Goal: Task Accomplishment & Management: Complete application form

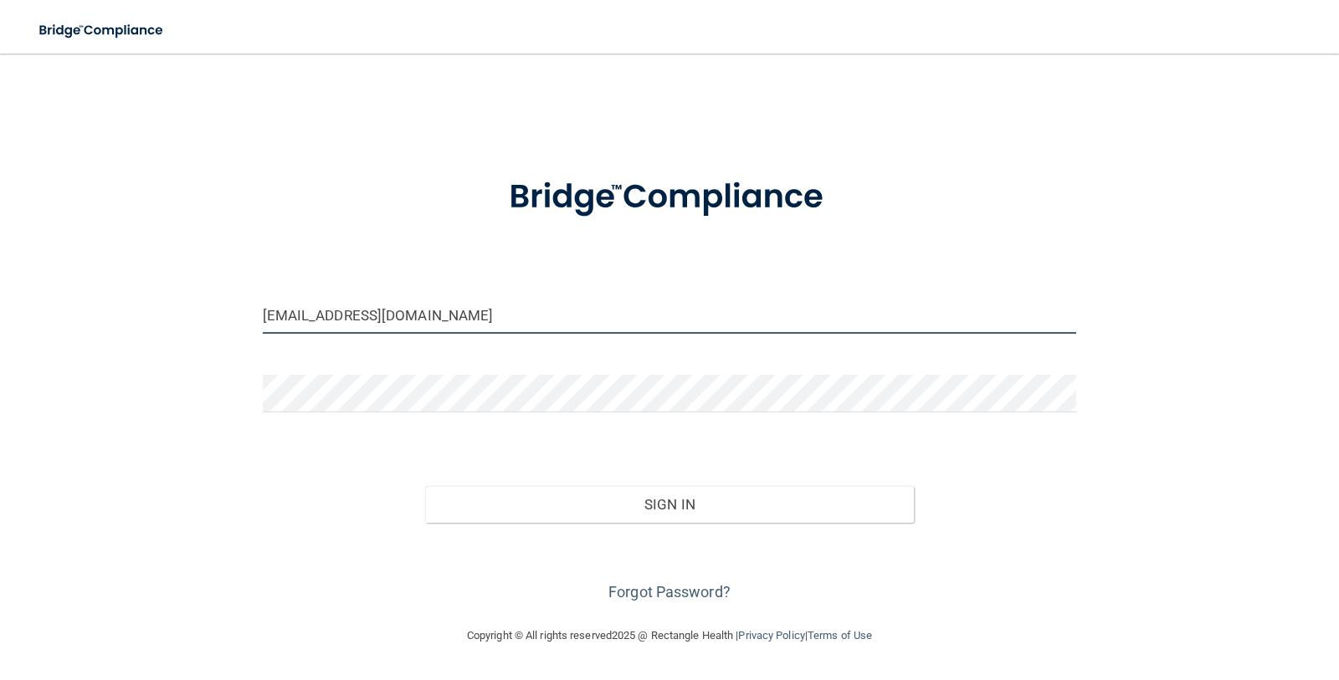
drag, startPoint x: 469, startPoint y: 314, endPoint x: 209, endPoint y: 318, distance: 259.4
click at [205, 313] on div "karla4153@gmail.com Invalid email/password. You don't have permission to access…" at bounding box center [669, 339] width 1272 height 539
drag, startPoint x: 429, startPoint y: 316, endPoint x: 17, endPoint y: 300, distance: 412.8
click at [17, 300] on main "karla4153@gmail.com Invalid email/password. You don't have permission to access…" at bounding box center [669, 367] width 1339 height 627
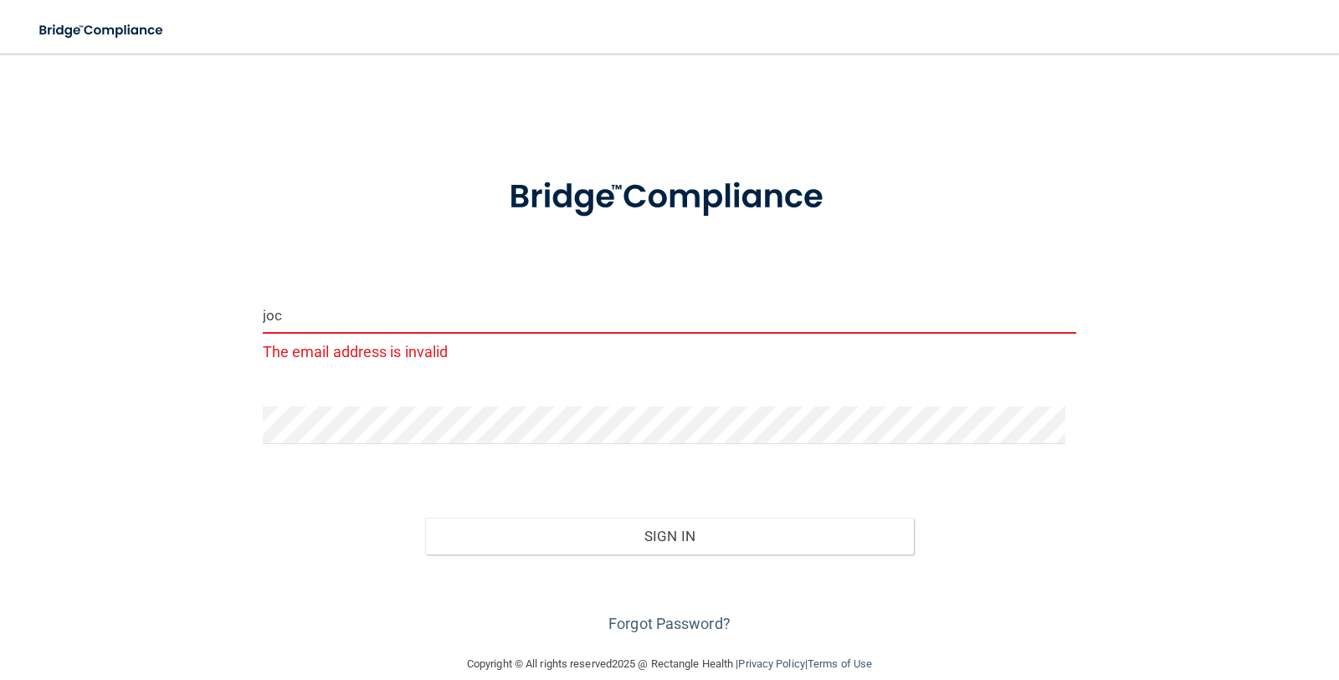
type input "[EMAIL_ADDRESS][DOMAIN_NAME]"
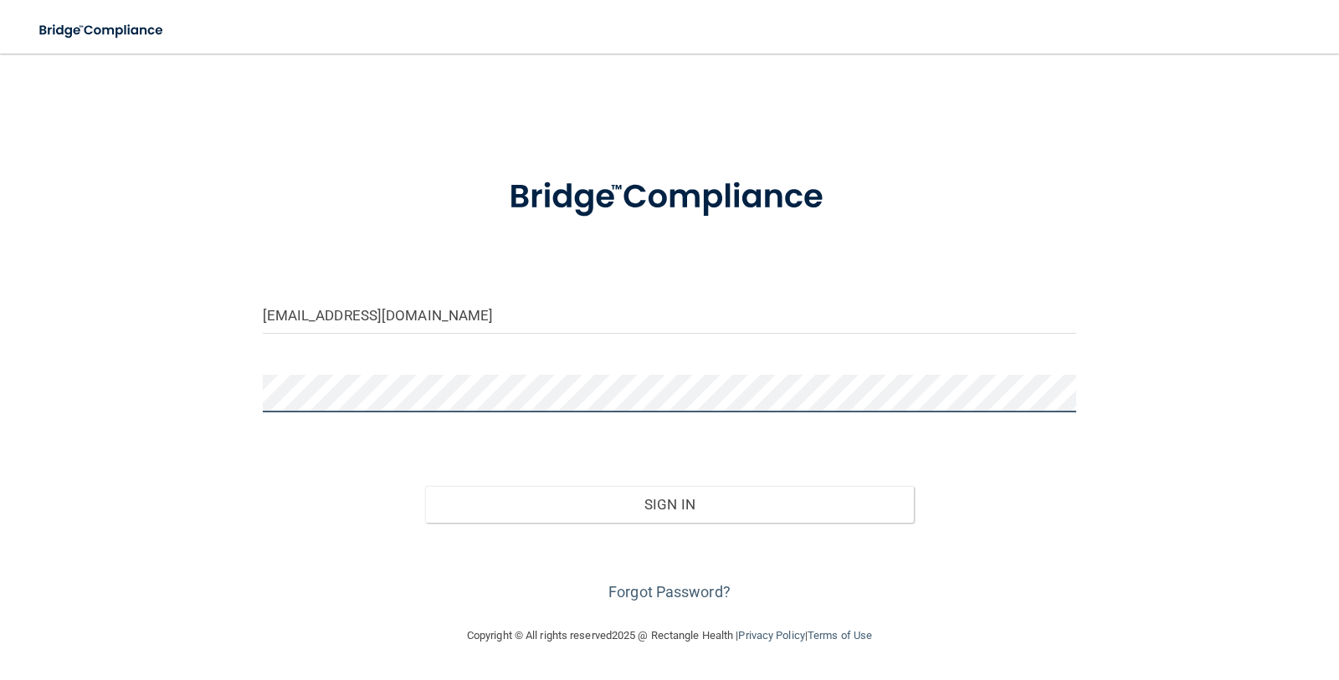
click at [425, 486] on button "Sign In" at bounding box center [669, 504] width 489 height 37
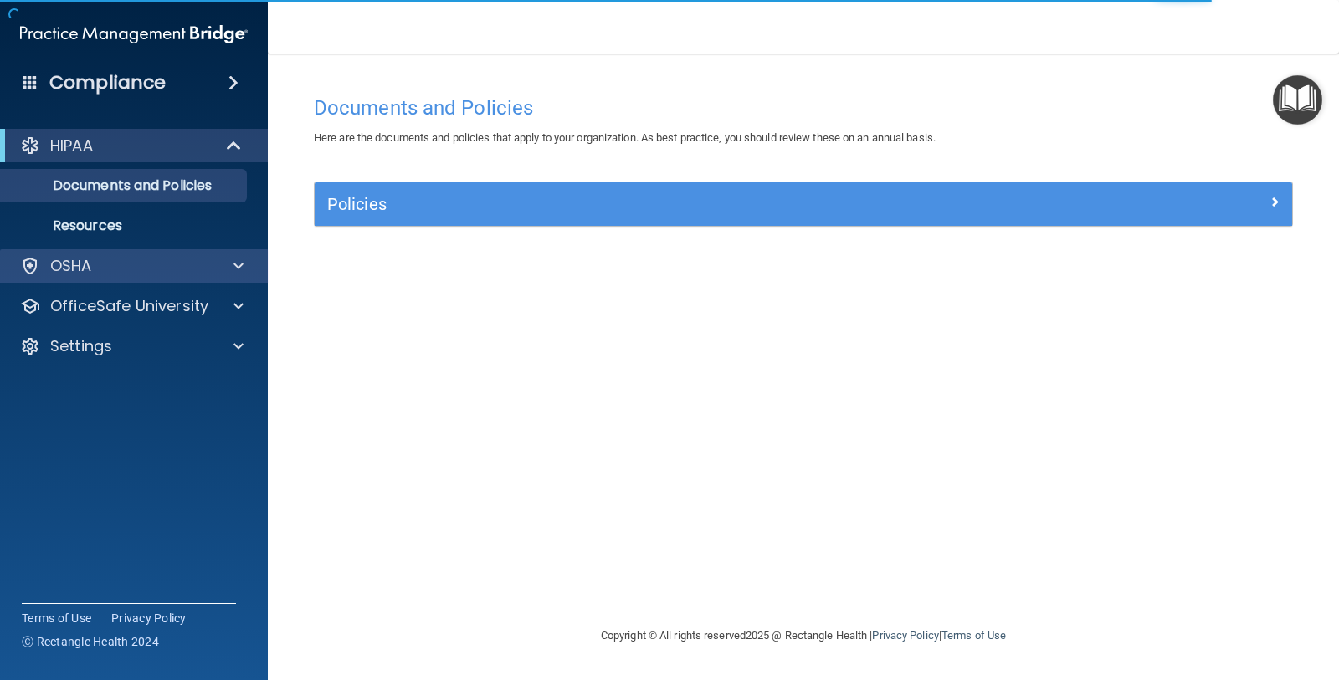
click at [135, 249] on div "OSHA" at bounding box center [134, 265] width 269 height 33
click at [231, 269] on div at bounding box center [236, 266] width 42 height 20
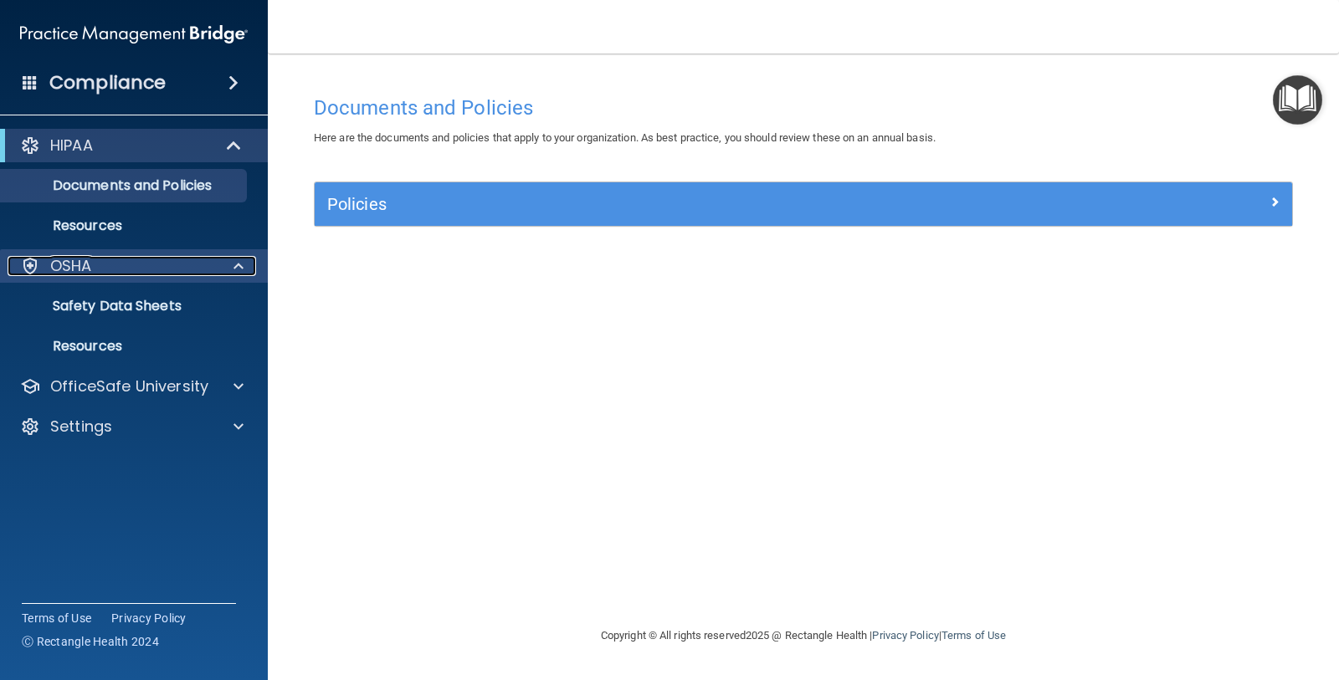
click at [169, 260] on div "OSHA" at bounding box center [111, 266] width 207 height 20
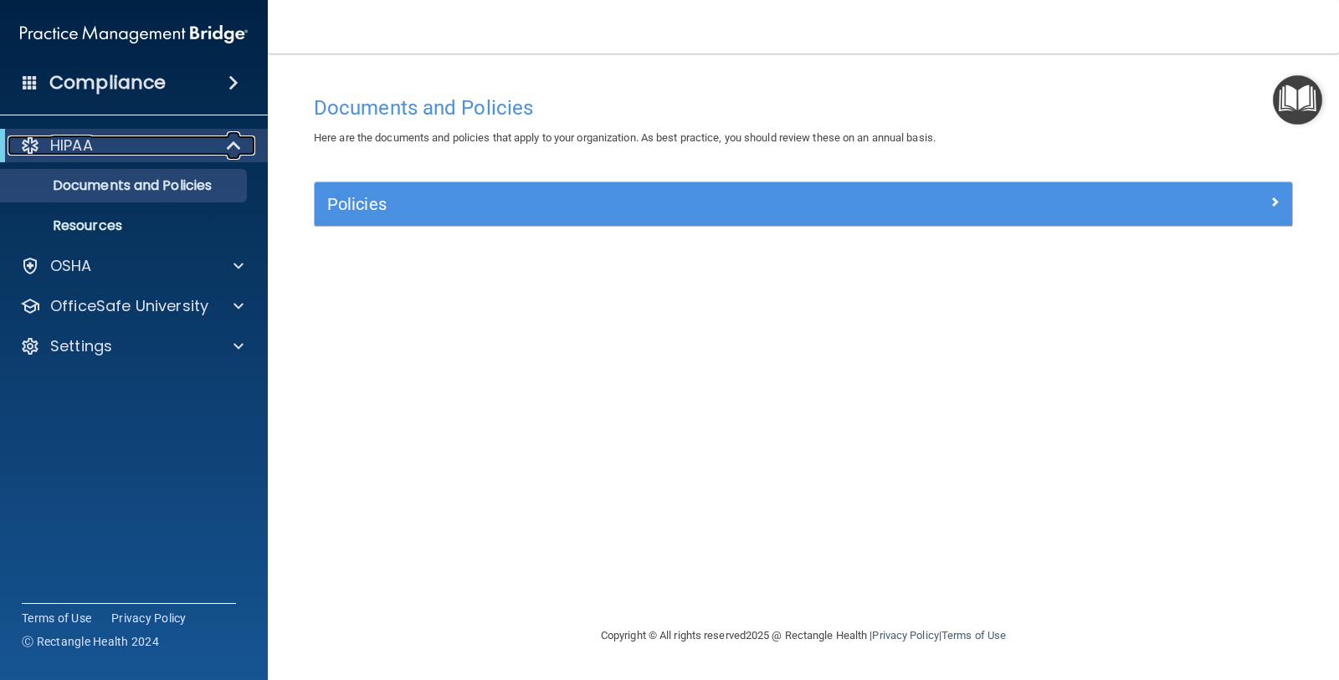
click at [120, 144] on div "HIPAA" at bounding box center [111, 146] width 207 height 20
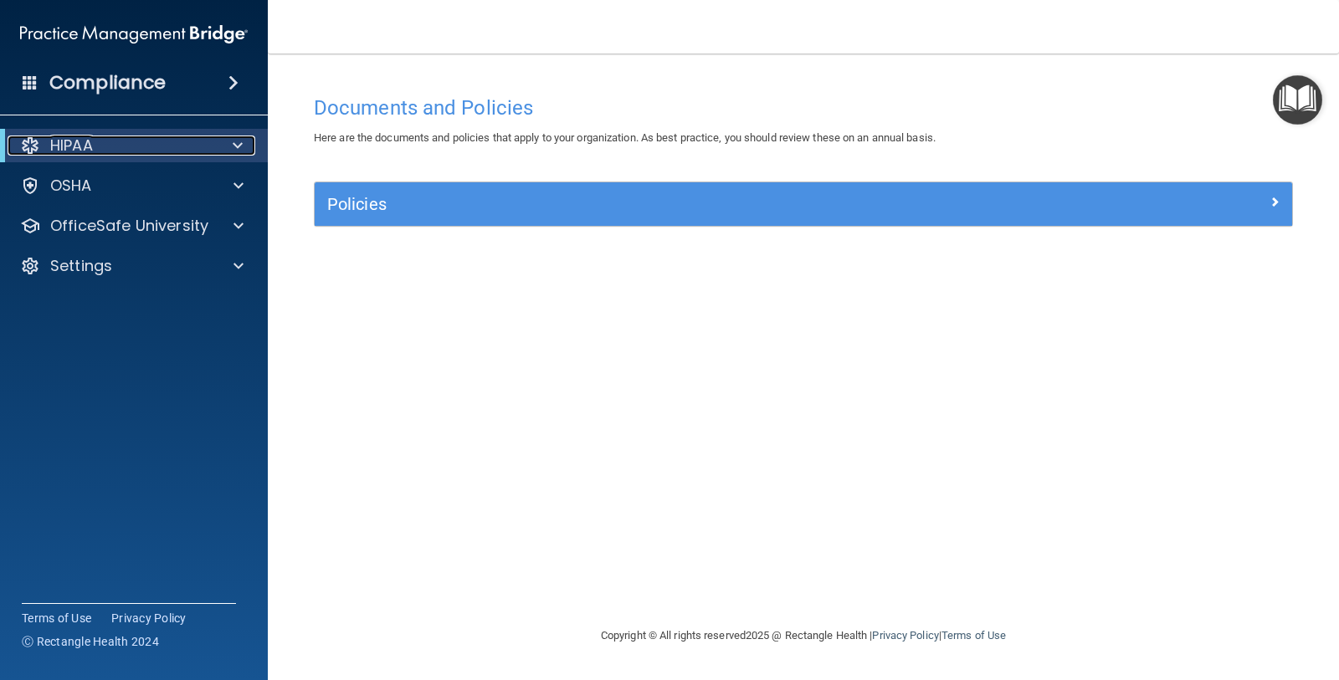
click at [120, 144] on div "HIPAA" at bounding box center [111, 146] width 207 height 20
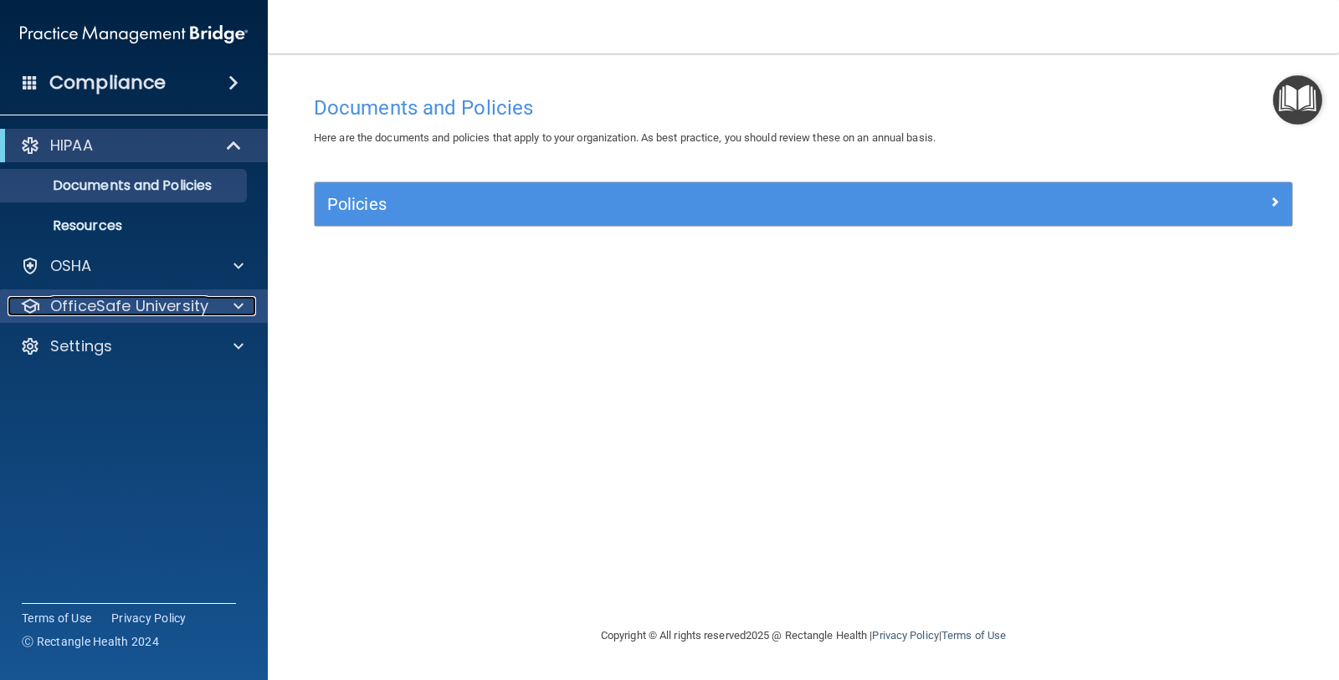
click at [227, 299] on div at bounding box center [236, 306] width 42 height 20
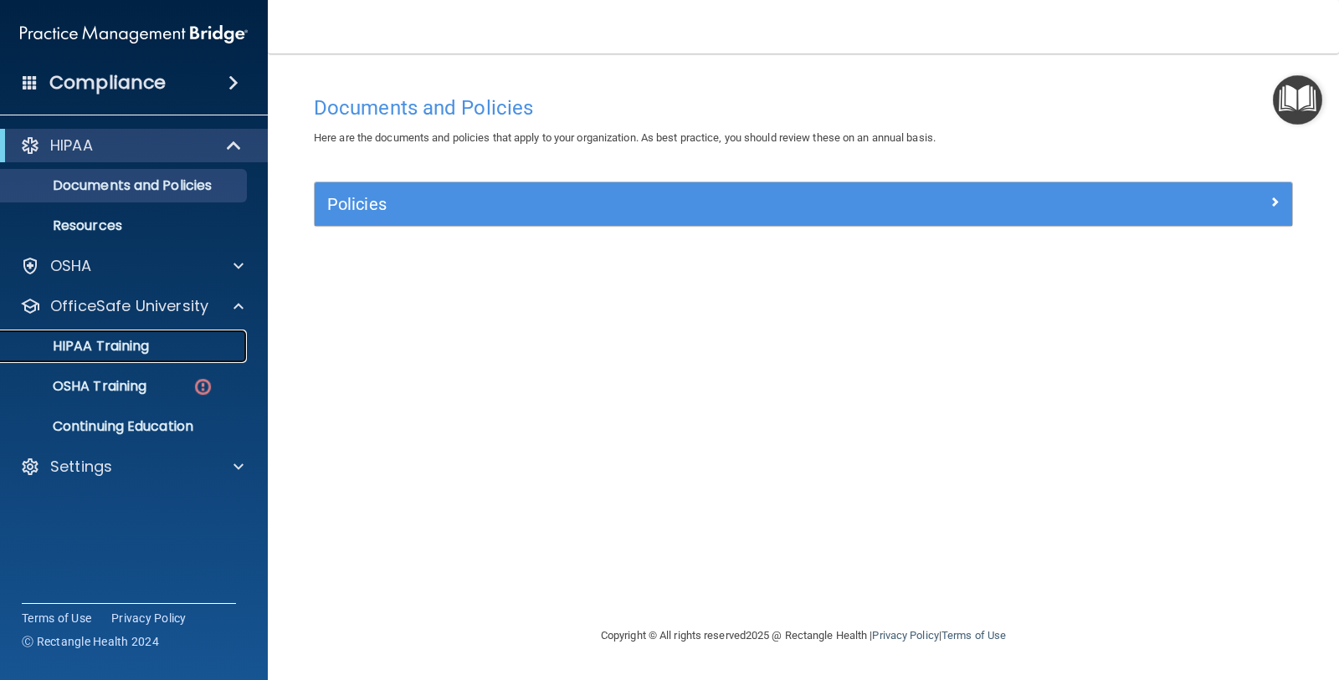
click at [120, 349] on p "HIPAA Training" at bounding box center [80, 346] width 138 height 17
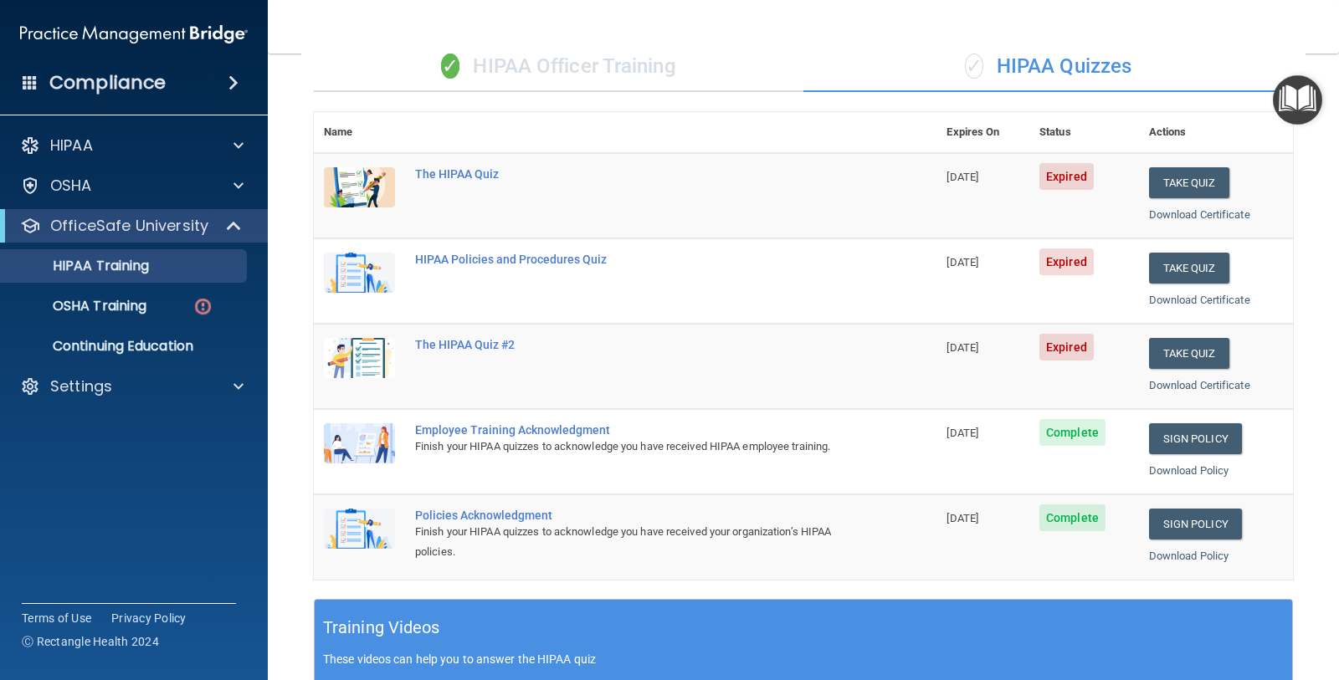
scroll to position [105, 0]
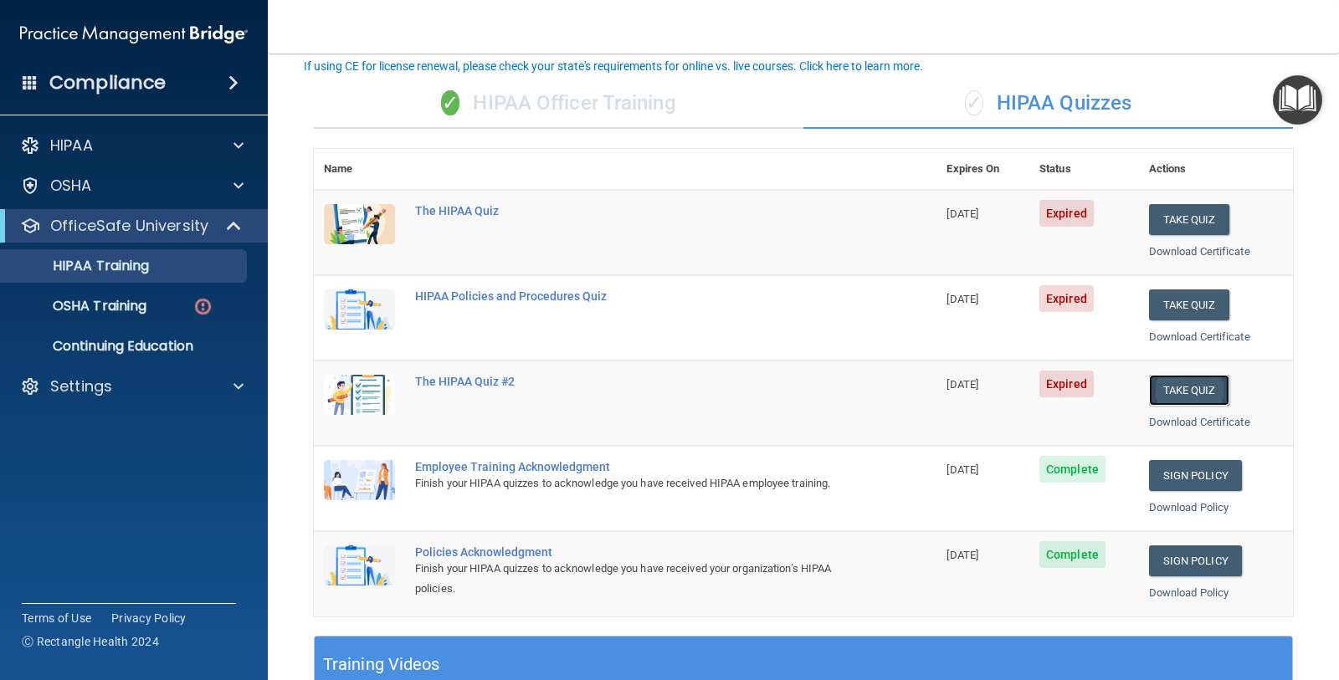
click at [1193, 402] on button "Take Quiz" at bounding box center [1189, 390] width 80 height 31
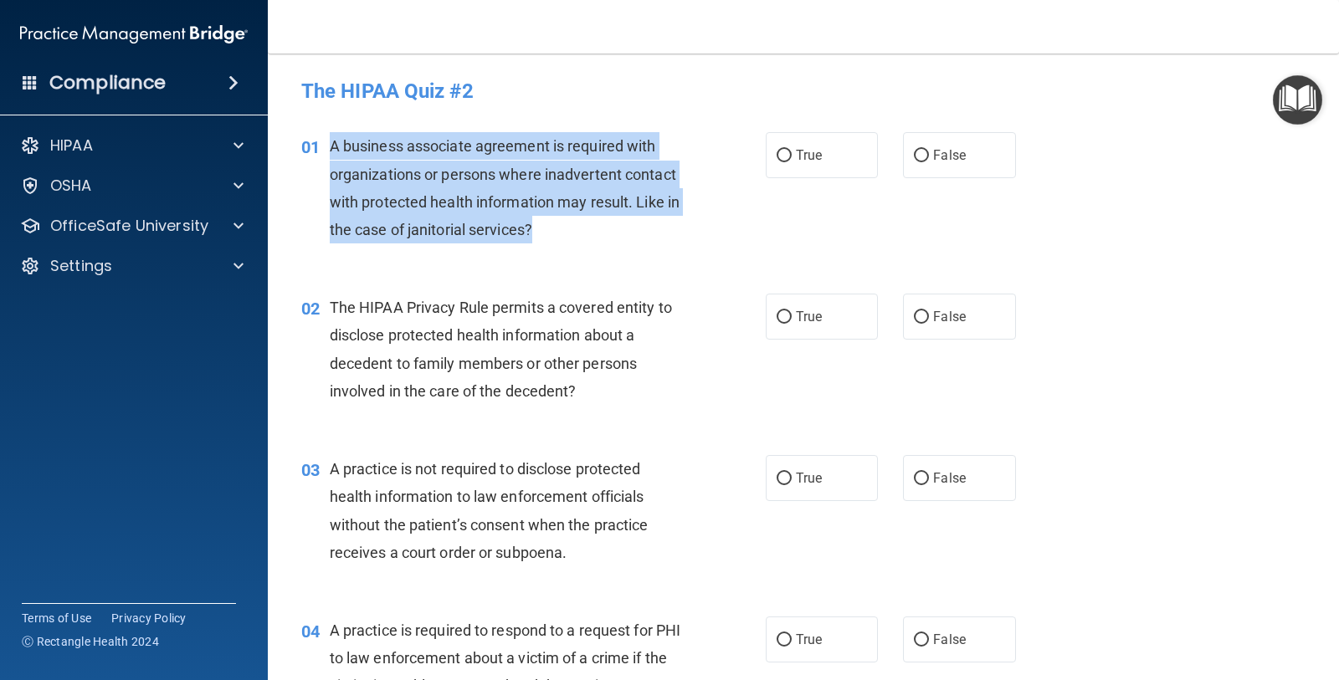
drag, startPoint x: 558, startPoint y: 235, endPoint x: 333, endPoint y: 150, distance: 240.7
click at [330, 144] on div "A business associate agreement is required with organizations or persons where …" at bounding box center [513, 187] width 367 height 111
copy span "A business associate agreement is required with organizations or persons where …"
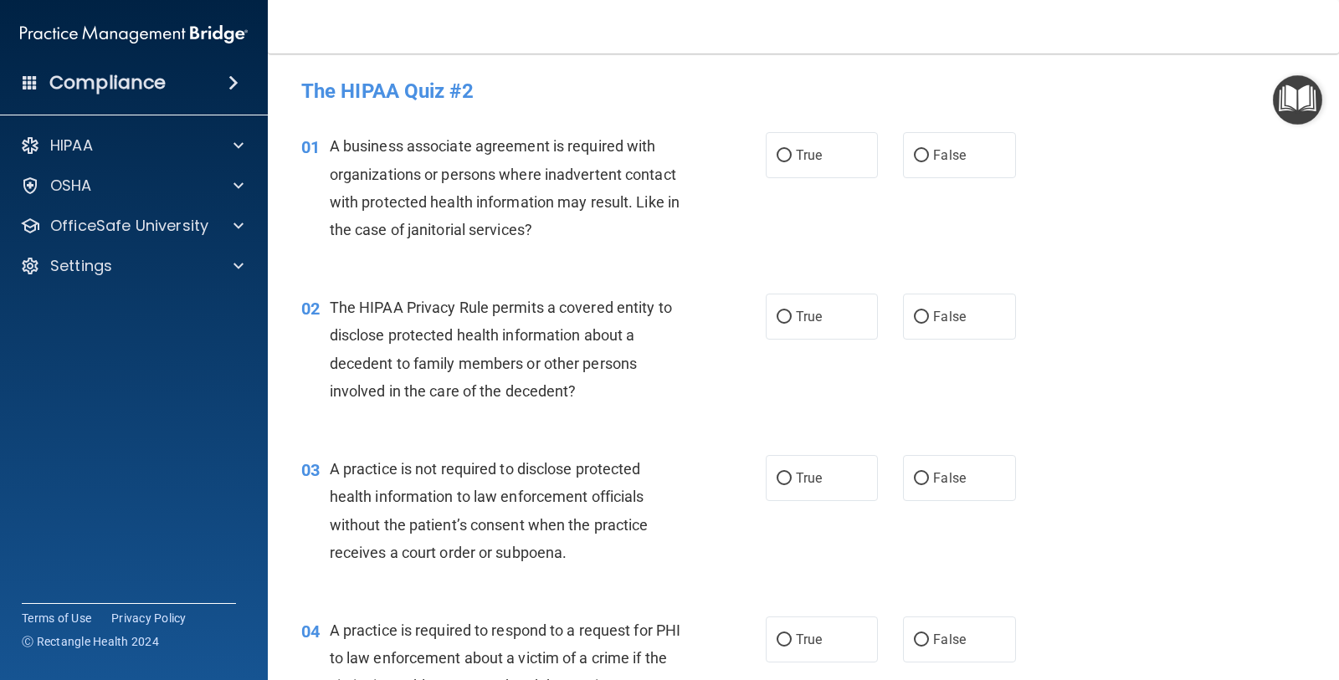
click at [617, 274] on div "02 The HIPAA Privacy Rule permits a covered entity to disclose protected health…" at bounding box center [803, 353] width 1029 height 161
click at [961, 146] on label "False" at bounding box center [959, 155] width 112 height 46
click at [929, 150] on input "False" at bounding box center [921, 156] width 15 height 13
radio input "true"
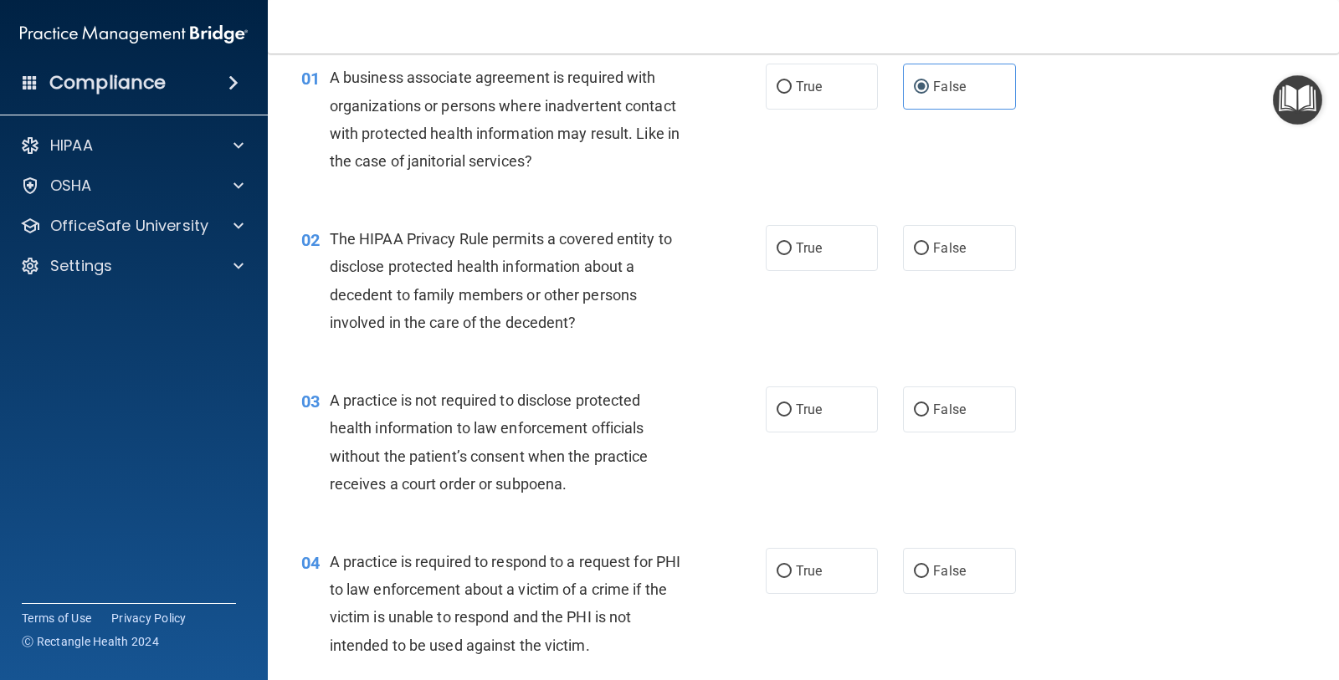
scroll to position [105, 0]
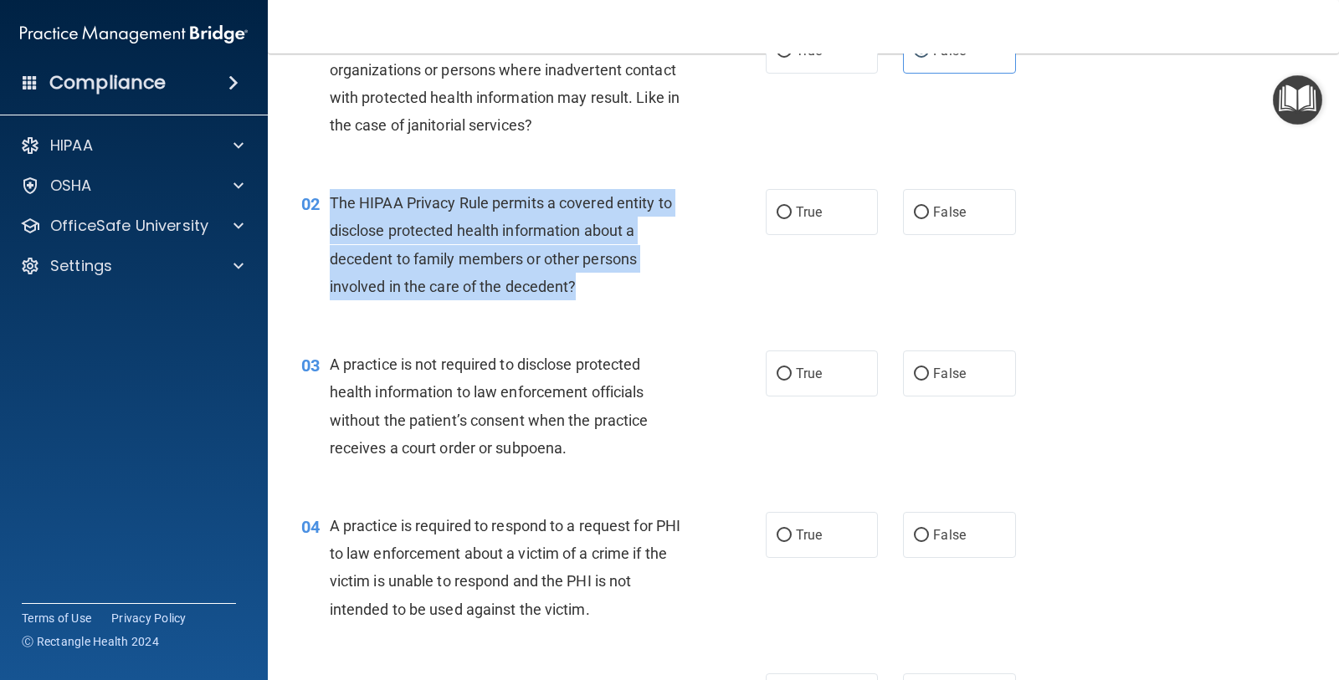
drag, startPoint x: 582, startPoint y: 291, endPoint x: 318, endPoint y: 209, distance: 276.8
click at [318, 209] on div "02 The HIPAA Privacy Rule permits a covered entity to disclose protected health…" at bounding box center [533, 249] width 515 height 120
copy div "The HIPAA Privacy Rule permits a covered entity to disclose protected health in…"
click at [628, 294] on div "The HIPAA Privacy Rule permits a covered entity to disclose protected health in…" at bounding box center [513, 244] width 367 height 111
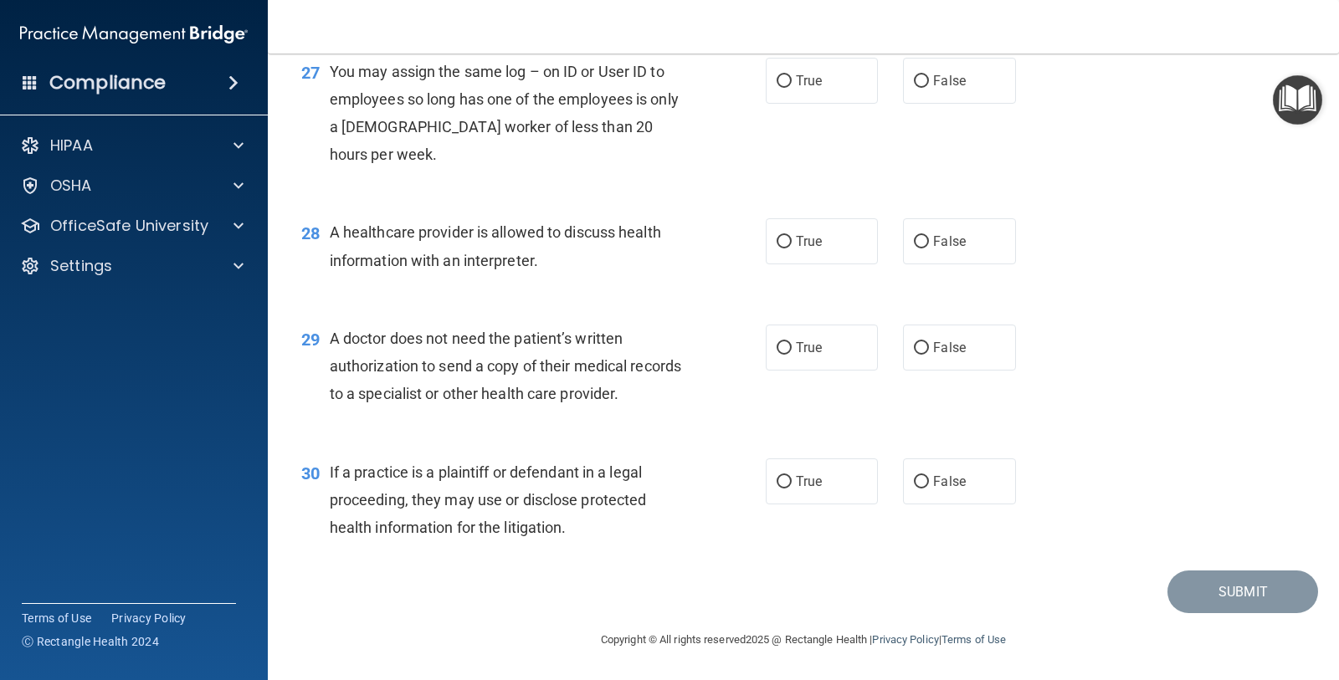
scroll to position [3765, 0]
click at [914, 79] on input "False" at bounding box center [921, 81] width 15 height 13
radio input "true"
click at [796, 249] on span "True" at bounding box center [809, 241] width 26 height 16
click at [792, 248] on input "True" at bounding box center [783, 242] width 15 height 13
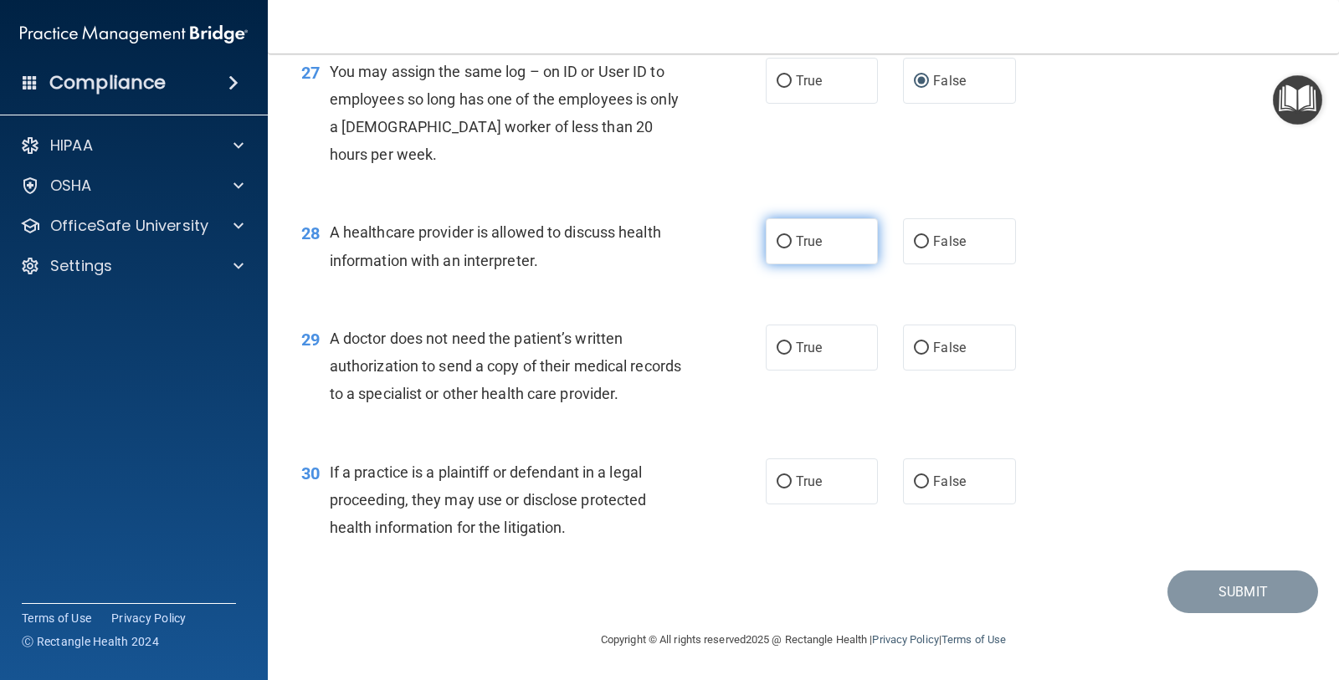
radio input "true"
click at [766, 341] on label "True" at bounding box center [822, 348] width 112 height 46
click at [776, 342] on input "True" at bounding box center [783, 348] width 15 height 13
radio input "true"
click at [785, 492] on label "True" at bounding box center [822, 482] width 112 height 46
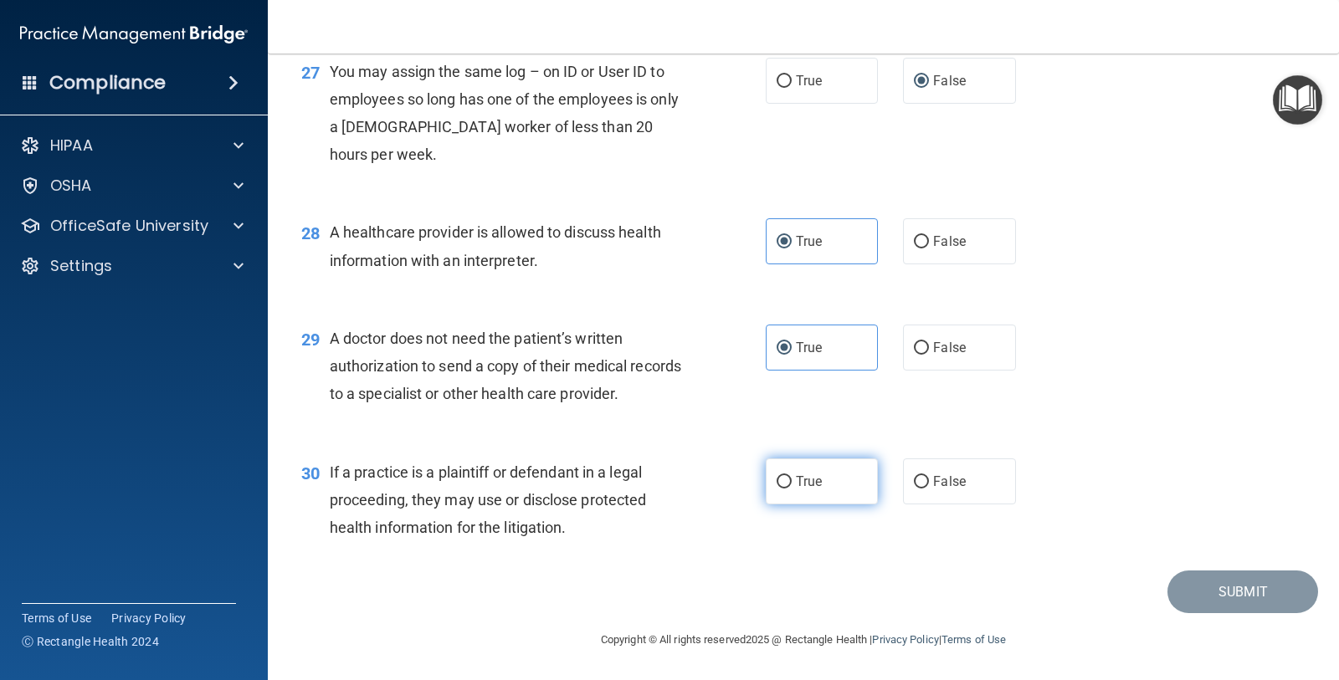
click at [785, 489] on input "True" at bounding box center [783, 482] width 15 height 13
radio input "true"
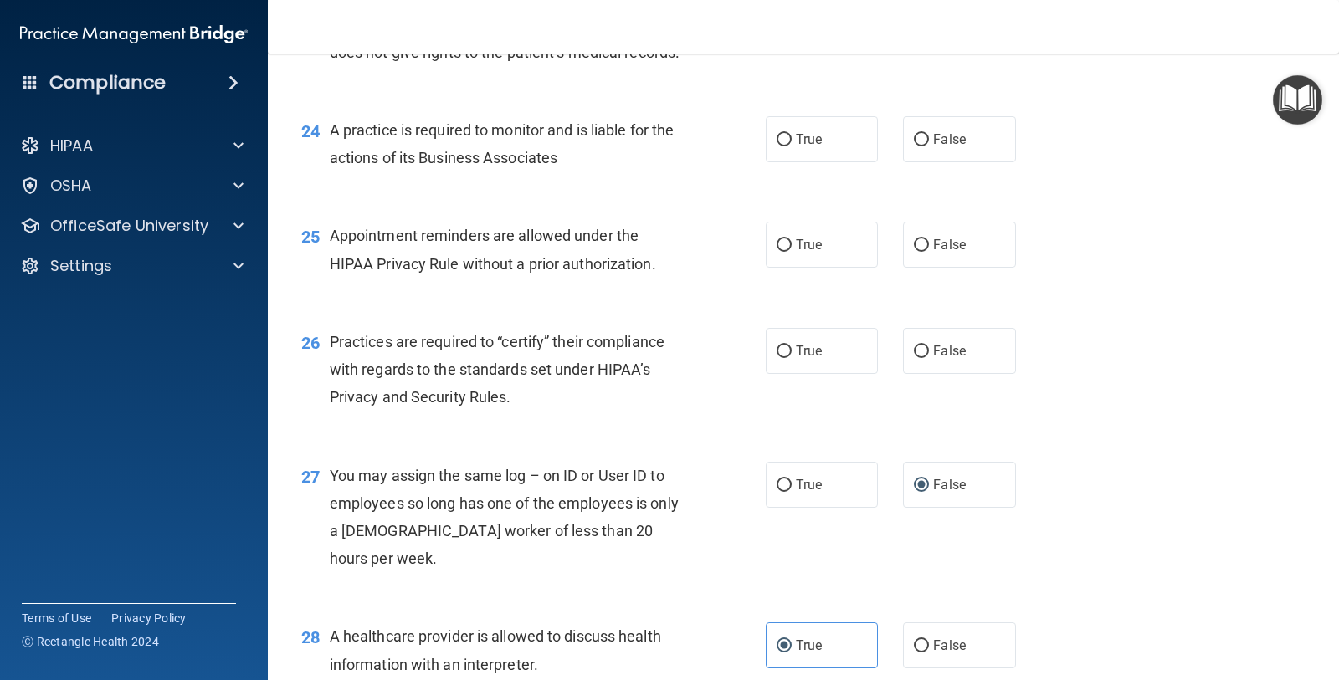
scroll to position [3247, 0]
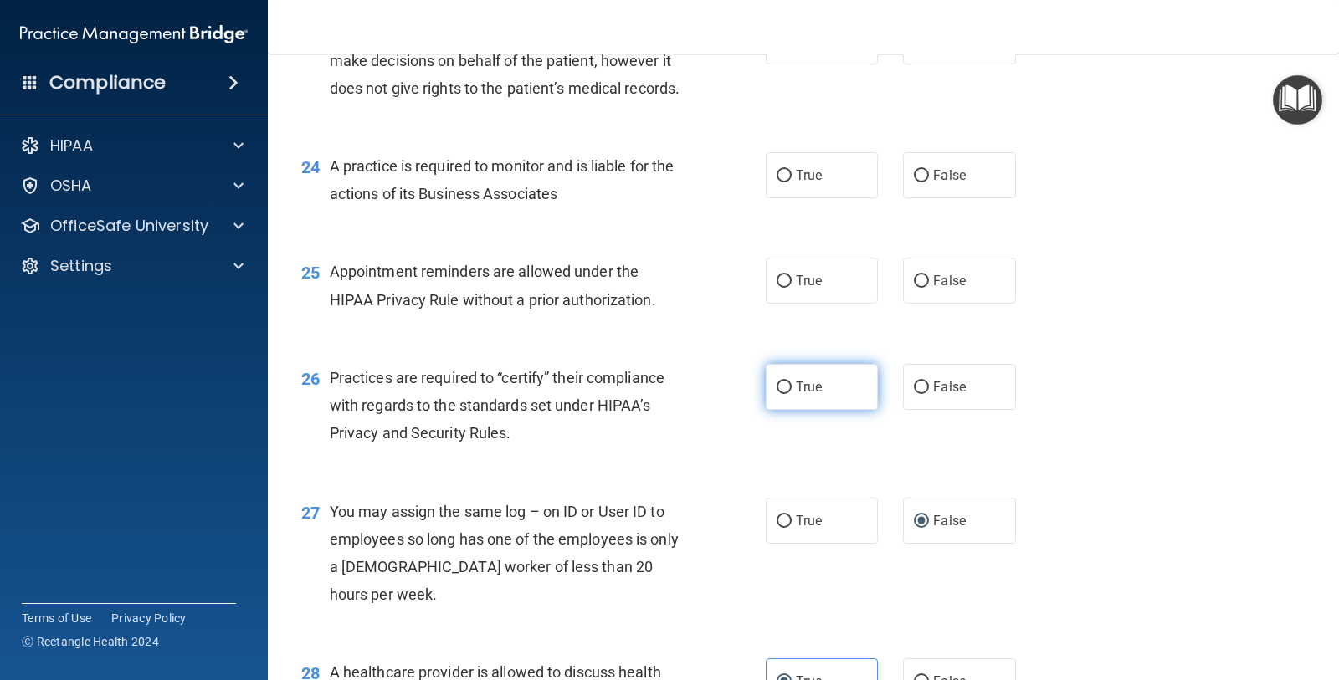
click at [776, 394] on input "True" at bounding box center [783, 388] width 15 height 13
radio input "true"
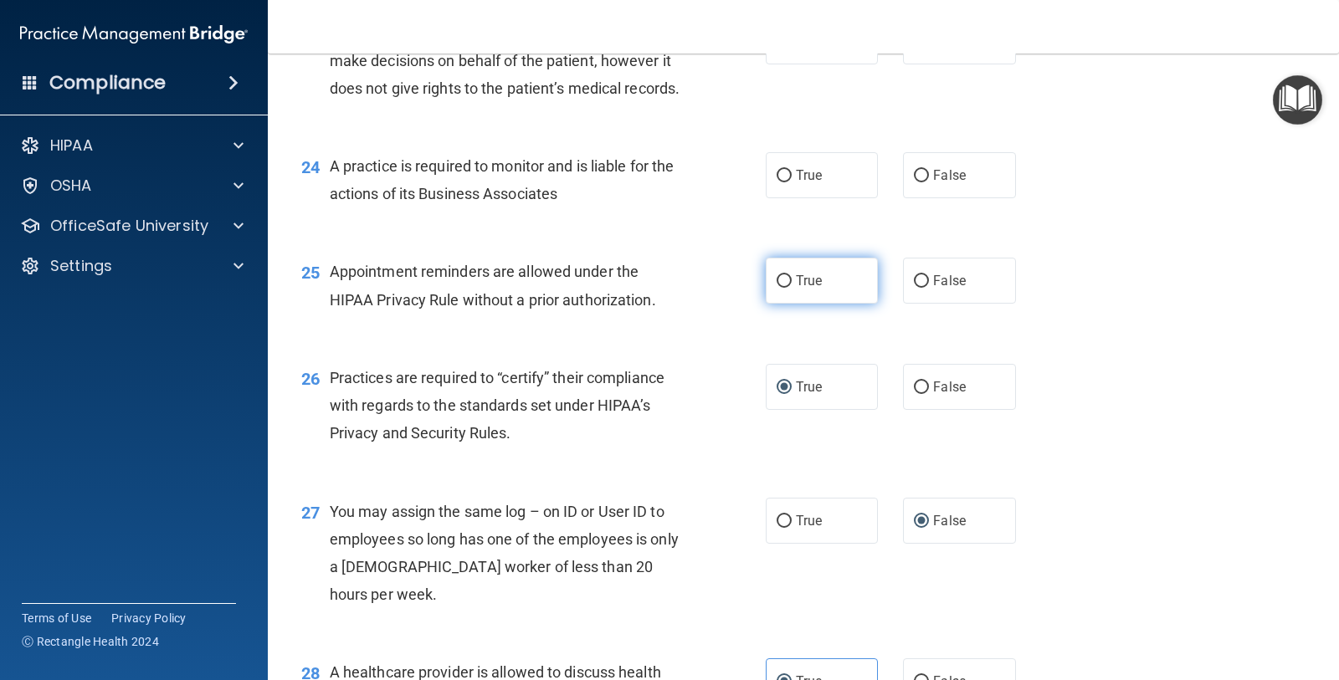
click at [784, 304] on label "True" at bounding box center [822, 281] width 112 height 46
click at [784, 288] on input "True" at bounding box center [783, 281] width 15 height 13
radio input "true"
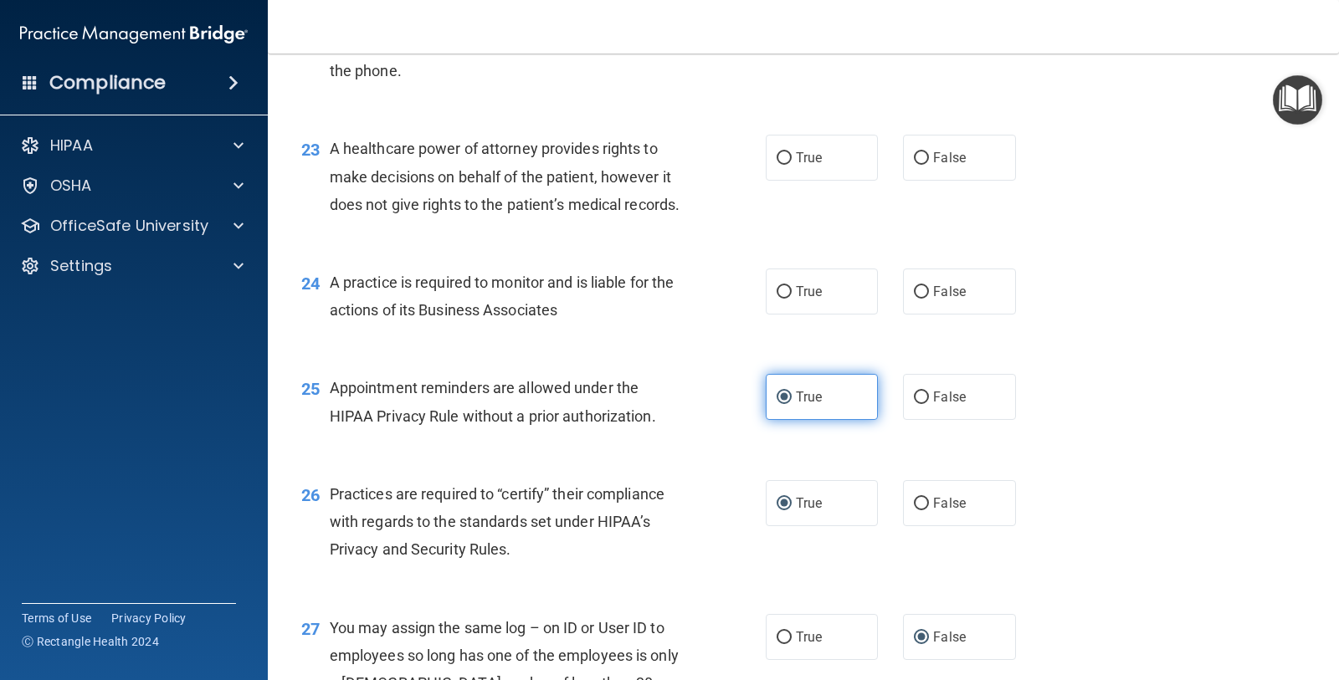
scroll to position [3038, 0]
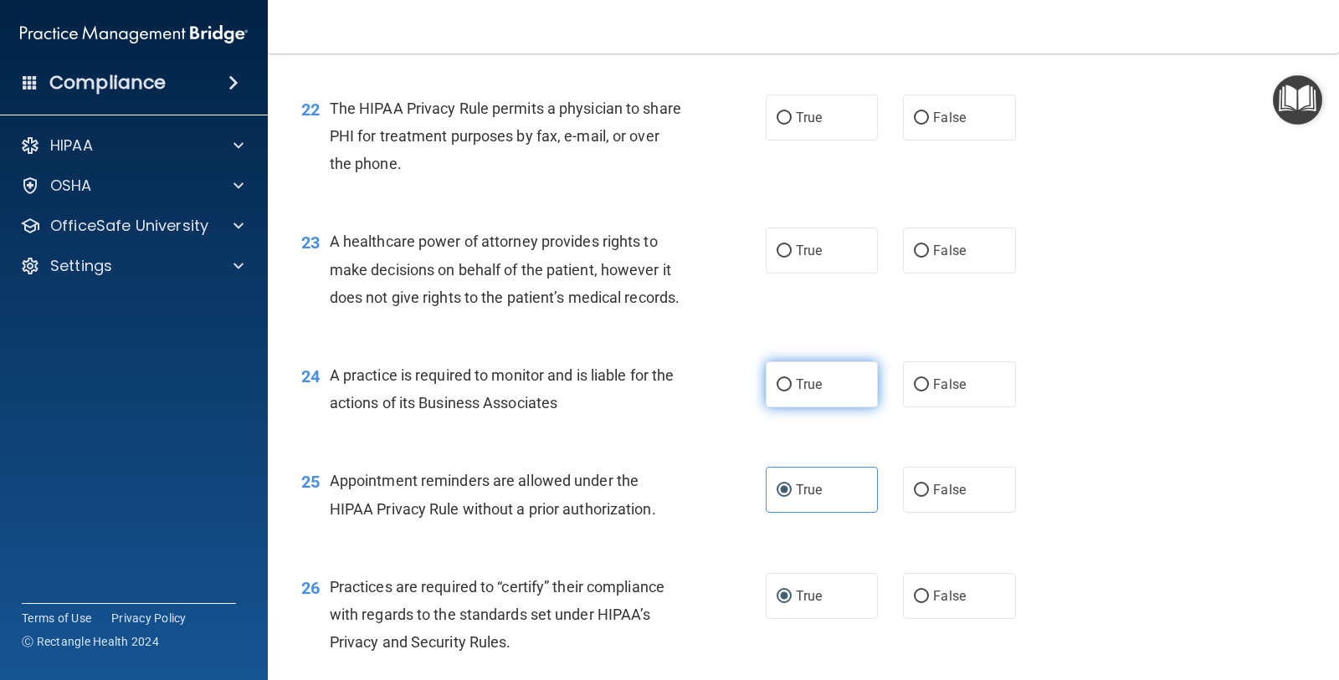
click at [802, 392] on span "True" at bounding box center [809, 385] width 26 height 16
click at [792, 392] on input "True" at bounding box center [783, 385] width 15 height 13
radio input "true"
click at [933, 259] on span "False" at bounding box center [949, 251] width 33 height 16
click at [925, 258] on input "False" at bounding box center [921, 251] width 15 height 13
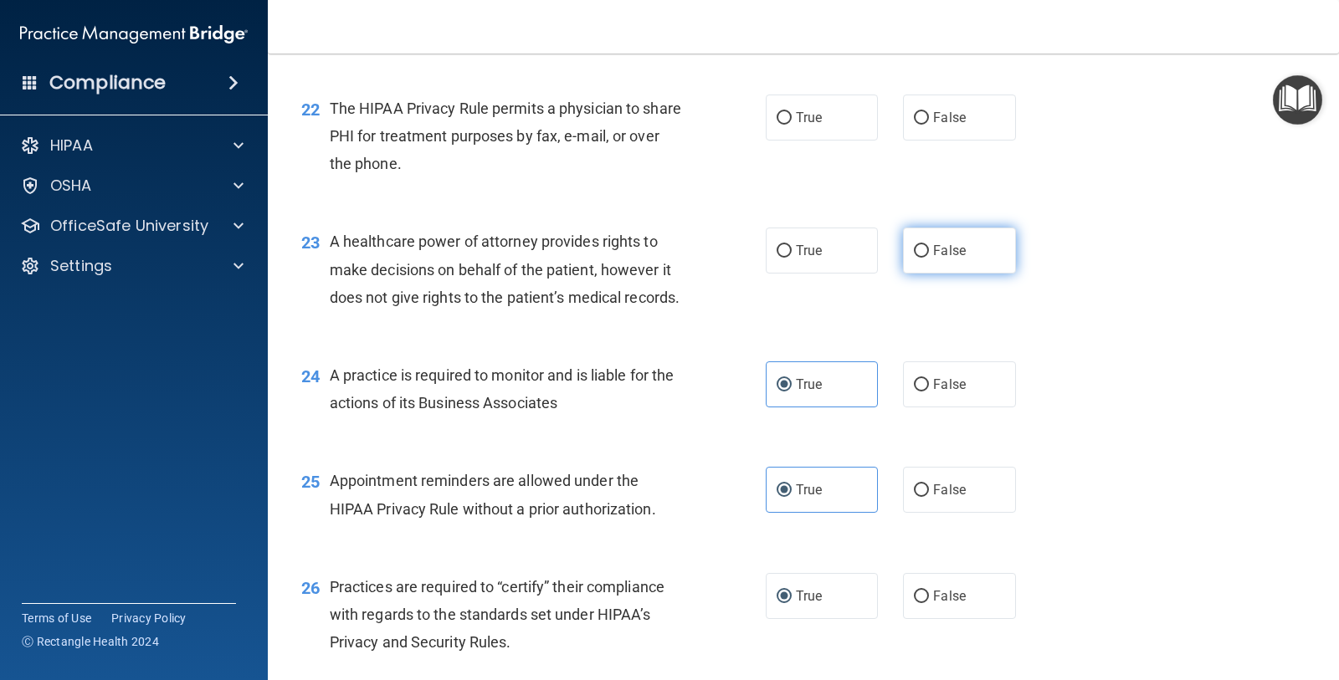
radio input "true"
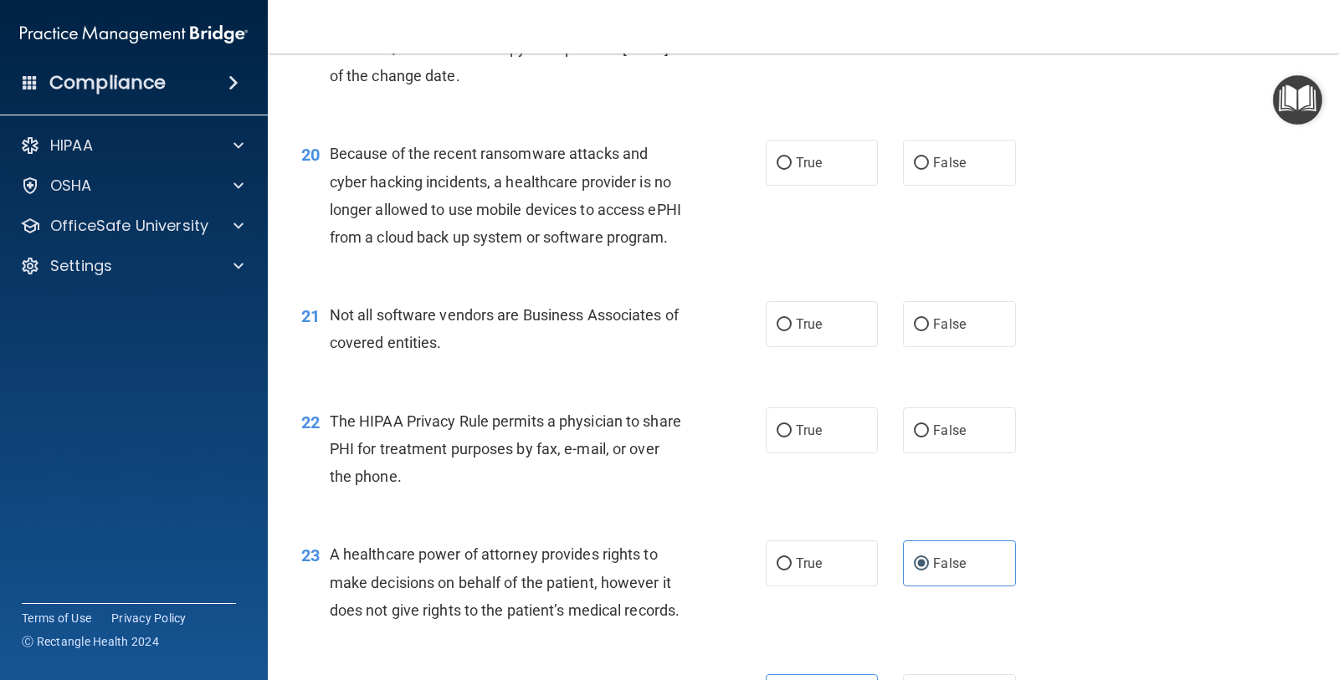
scroll to position [2724, 0]
click at [807, 439] on span "True" at bounding box center [809, 431] width 26 height 16
click at [792, 438] on input "True" at bounding box center [783, 432] width 15 height 13
radio input "true"
click at [825, 348] on label "True" at bounding box center [822, 325] width 112 height 46
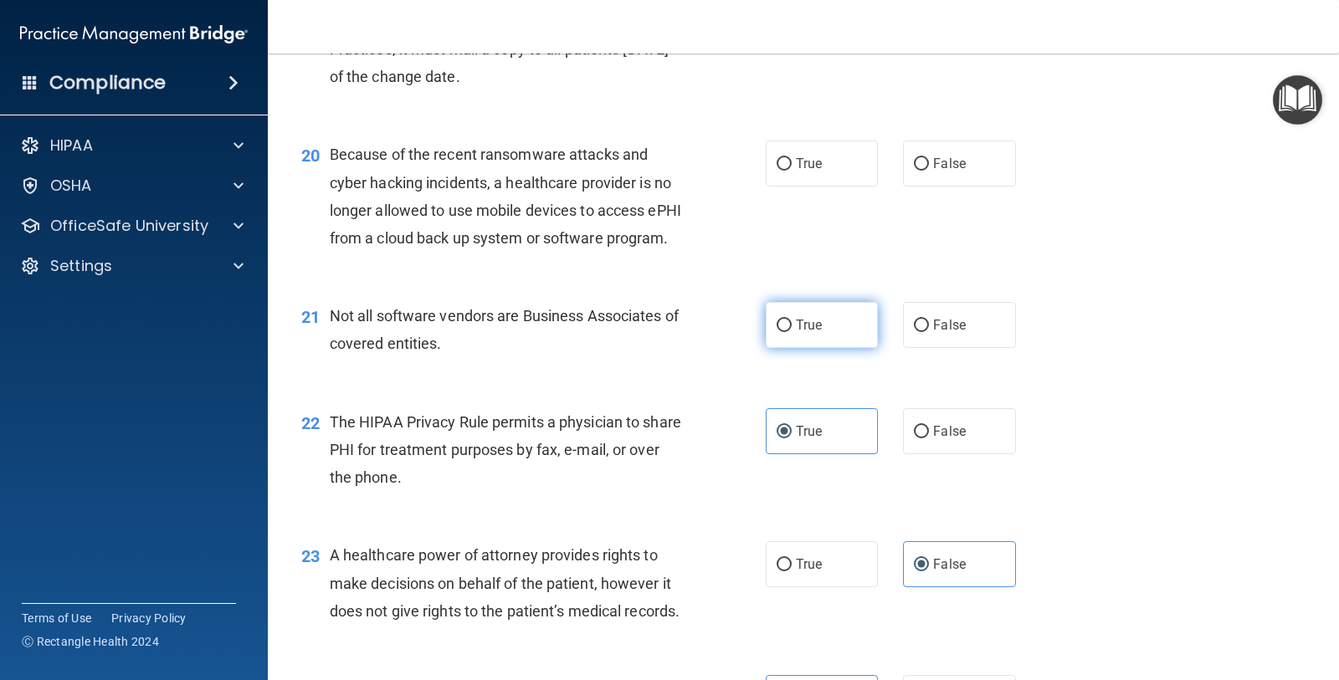
click at [792, 332] on input "True" at bounding box center [783, 326] width 15 height 13
radio input "true"
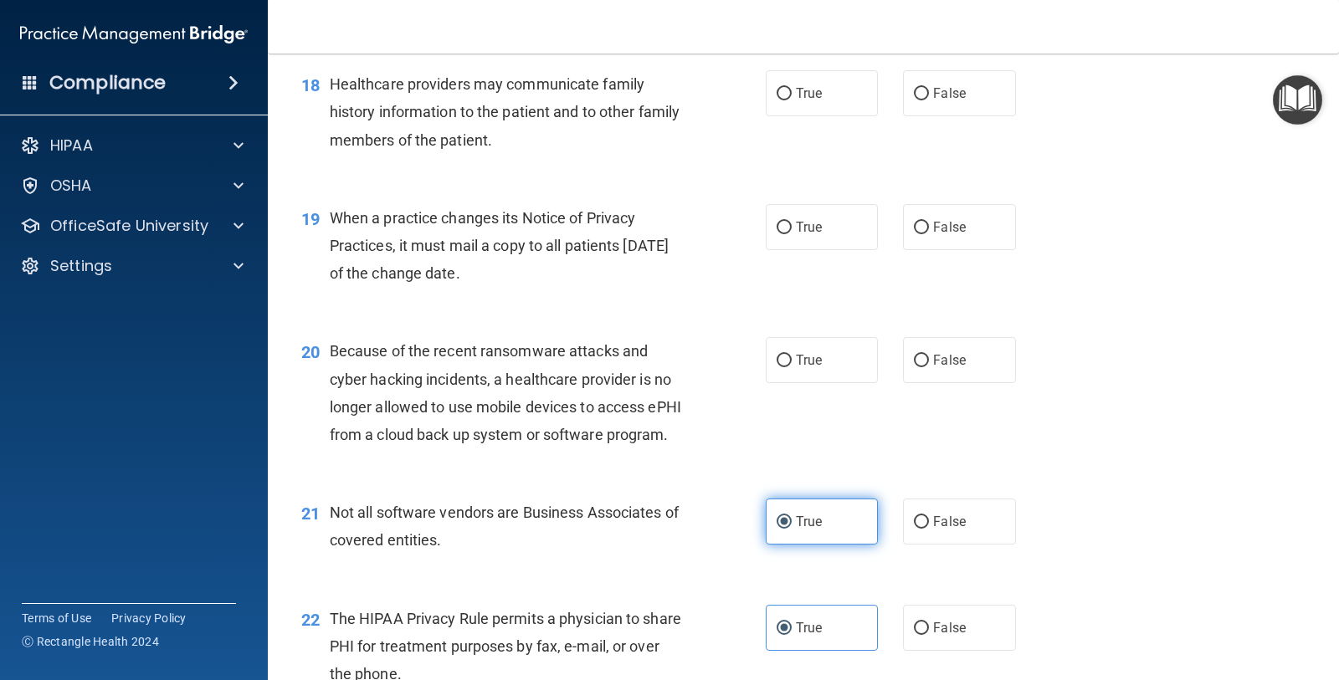
scroll to position [2515, 0]
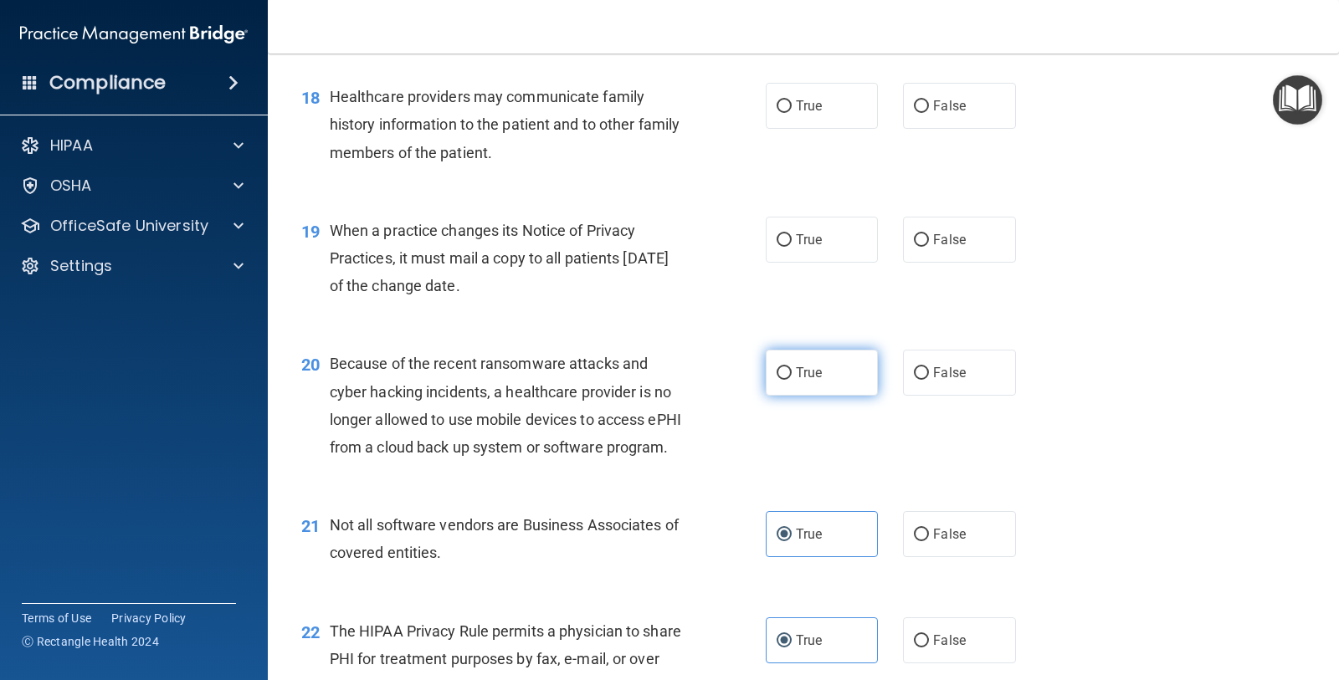
click at [836, 396] on label "True" at bounding box center [822, 373] width 112 height 46
click at [792, 380] on input "True" at bounding box center [783, 373] width 15 height 13
radio input "true"
click at [786, 263] on label "True" at bounding box center [822, 240] width 112 height 46
click at [786, 247] on input "True" at bounding box center [783, 240] width 15 height 13
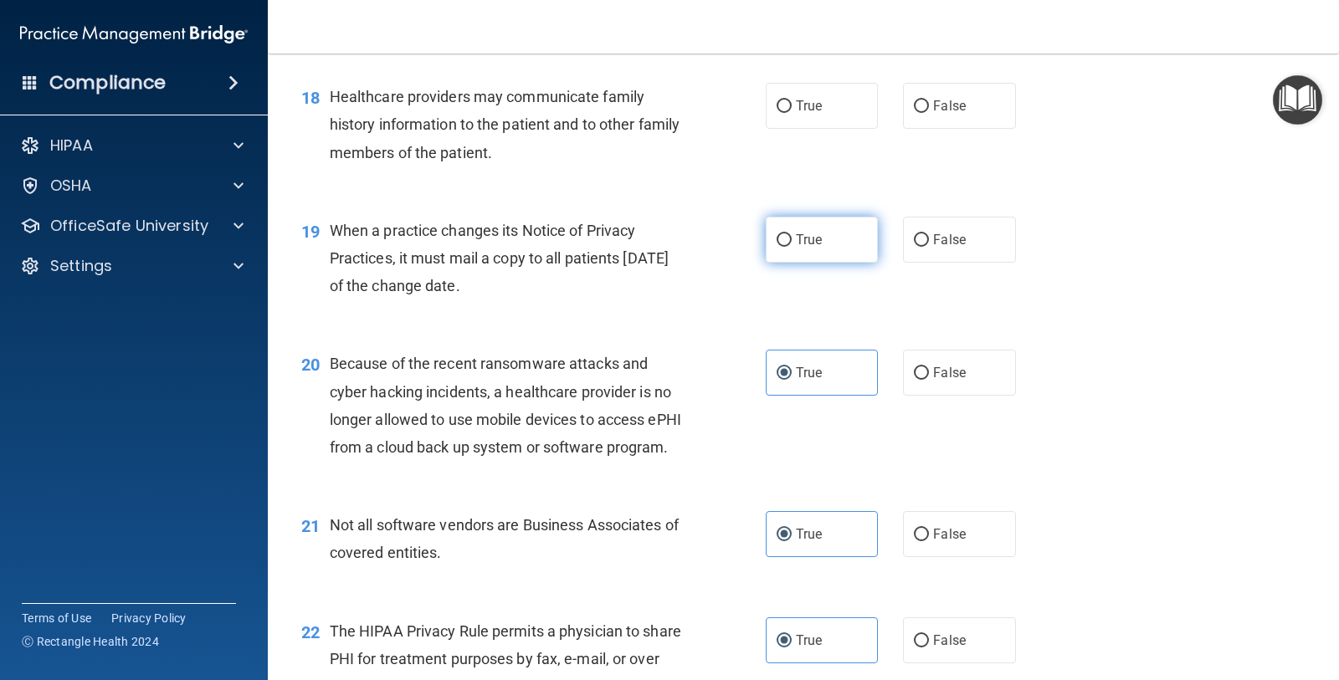
radio input "true"
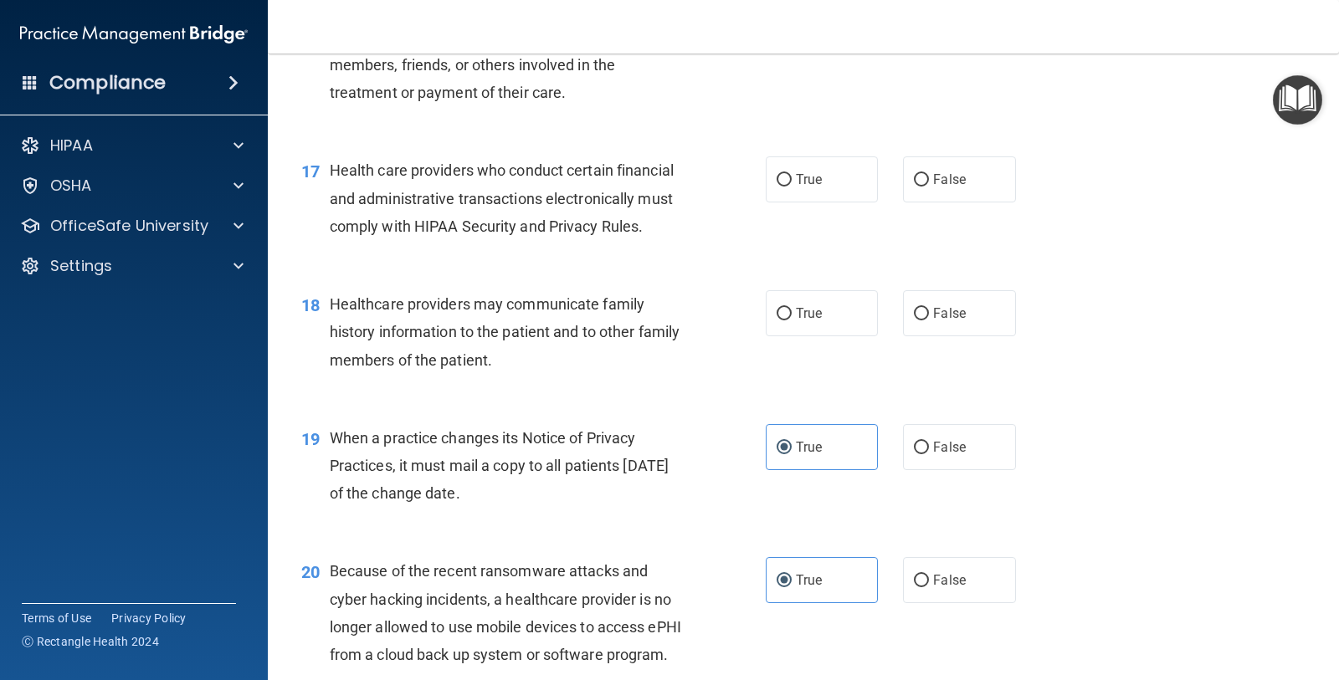
scroll to position [2306, 0]
click at [955, 338] on label "False" at bounding box center [959, 315] width 112 height 46
click at [929, 322] on input "False" at bounding box center [921, 316] width 15 height 13
radio input "true"
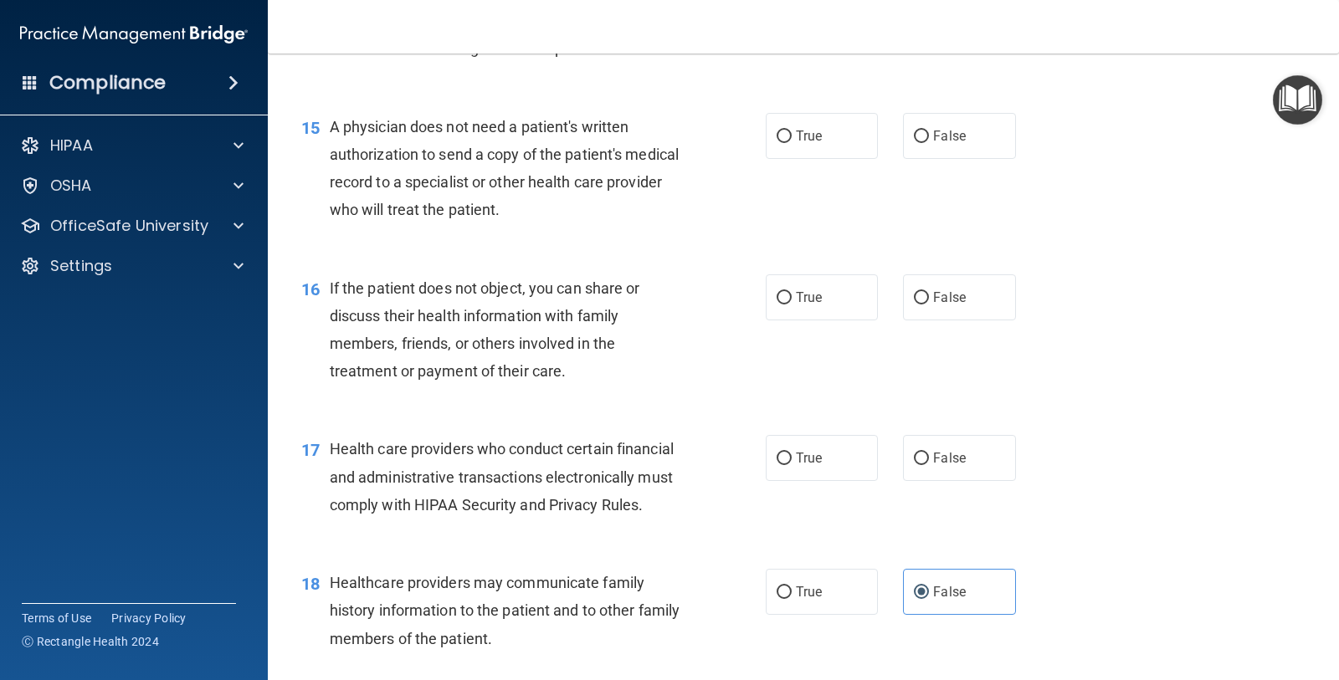
scroll to position [1992, 0]
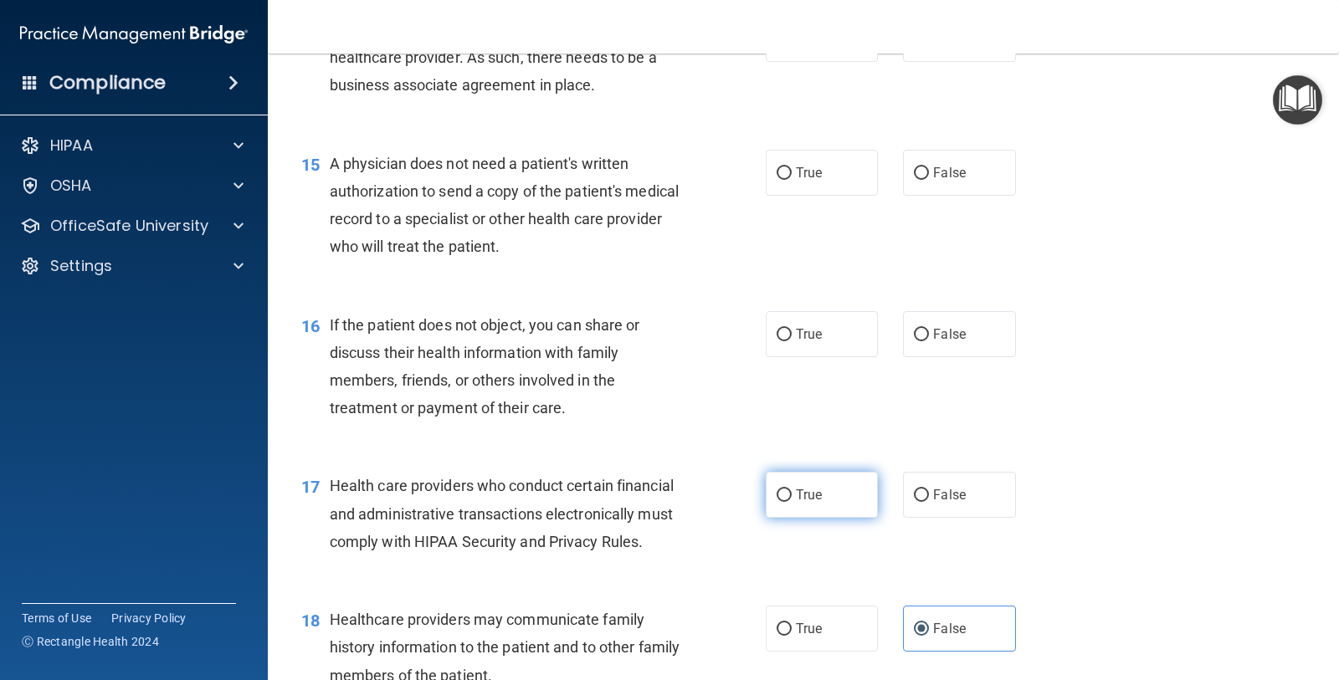
click at [796, 503] on span "True" at bounding box center [809, 495] width 26 height 16
click at [792, 502] on input "True" at bounding box center [783, 495] width 15 height 13
radio input "true"
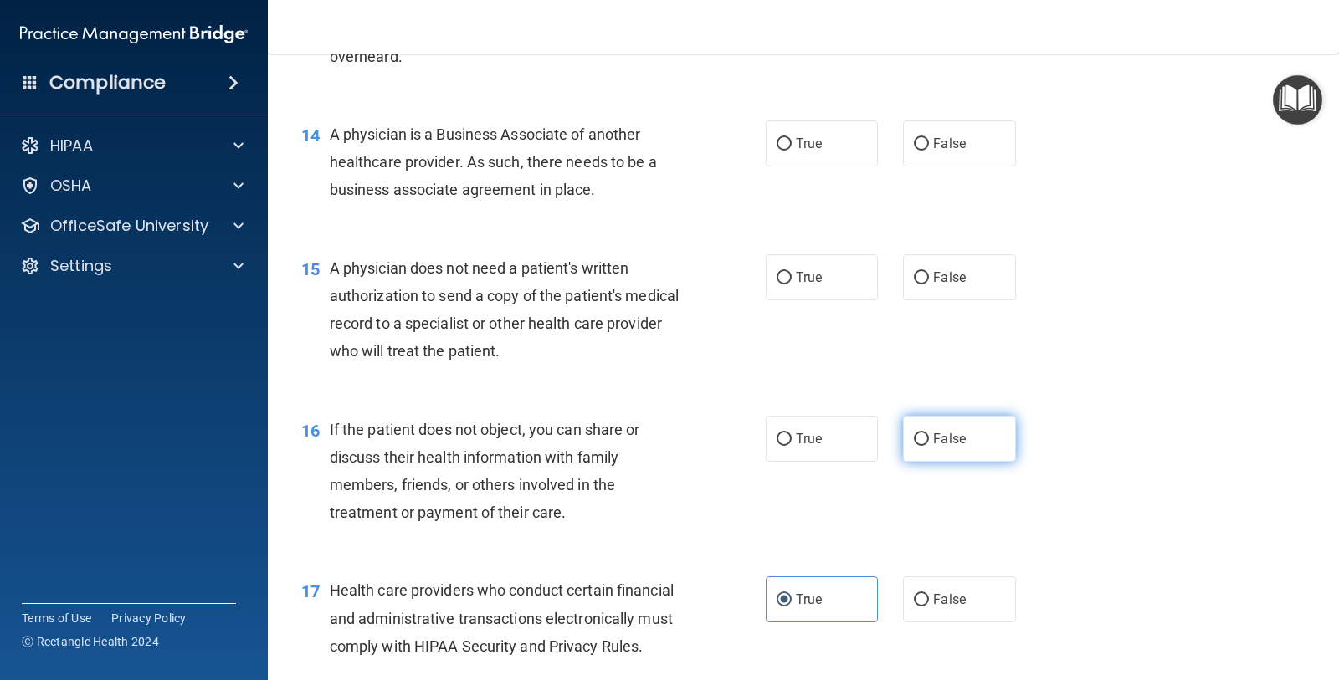
click at [976, 462] on label "False" at bounding box center [959, 439] width 112 height 46
click at [929, 446] on input "False" at bounding box center [921, 439] width 15 height 13
radio input "true"
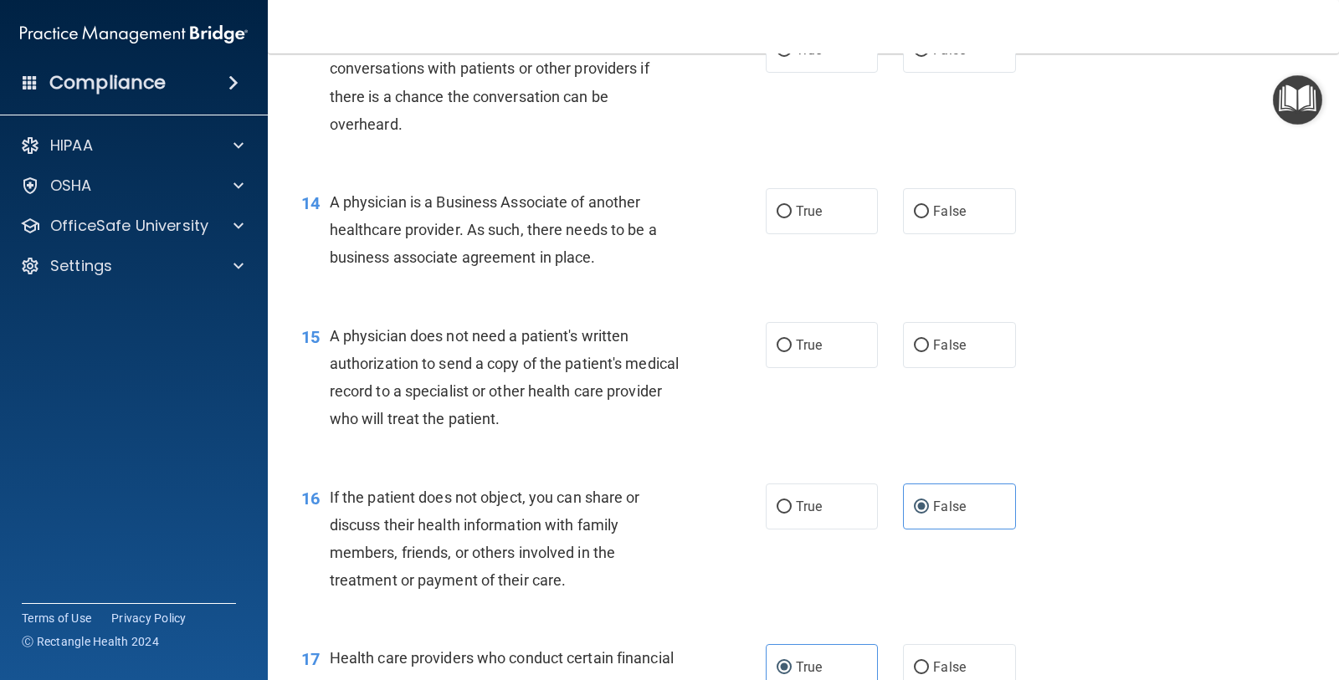
scroll to position [1783, 0]
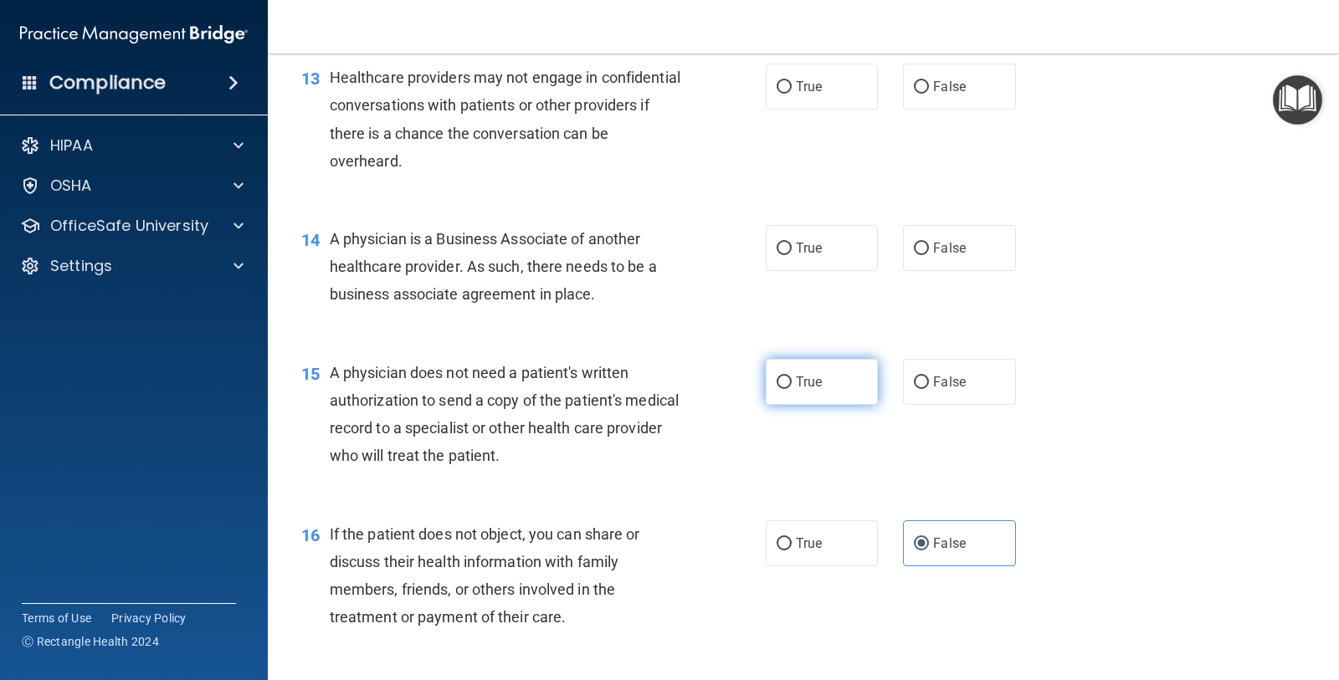
click at [817, 405] on label "True" at bounding box center [822, 382] width 112 height 46
click at [792, 389] on input "True" at bounding box center [783, 383] width 15 height 13
radio input "true"
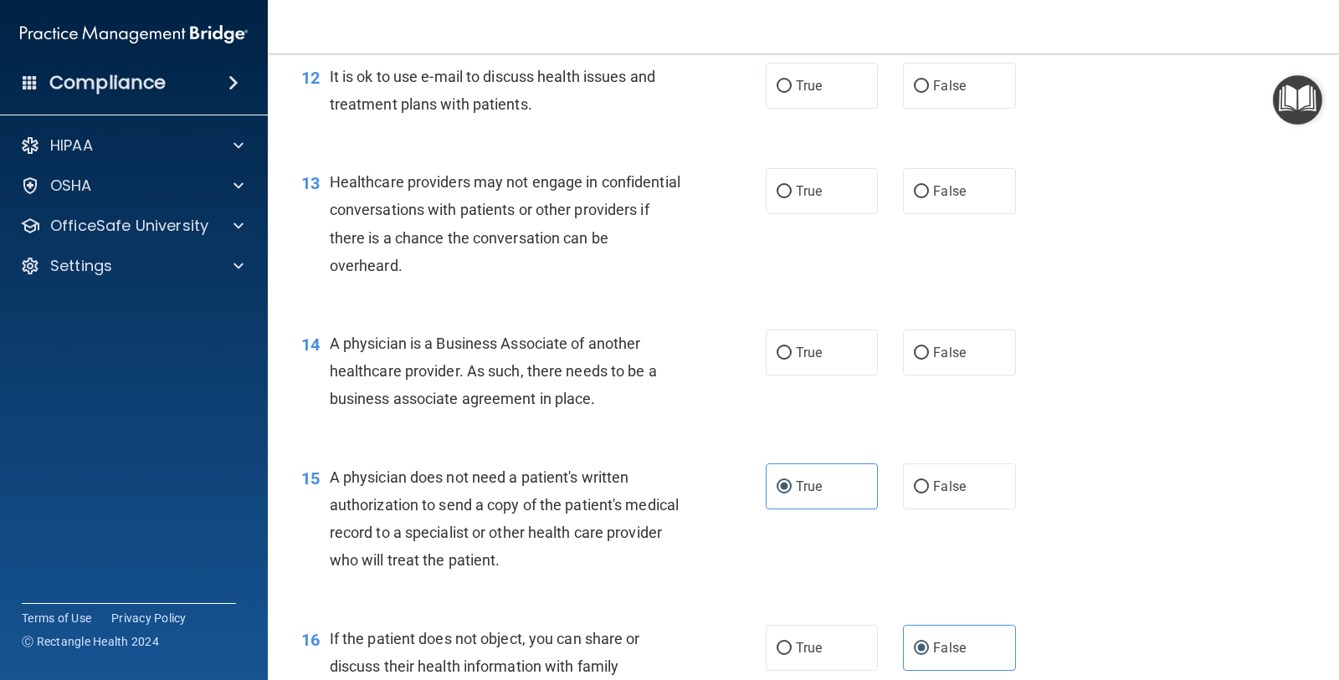
scroll to position [1574, 0]
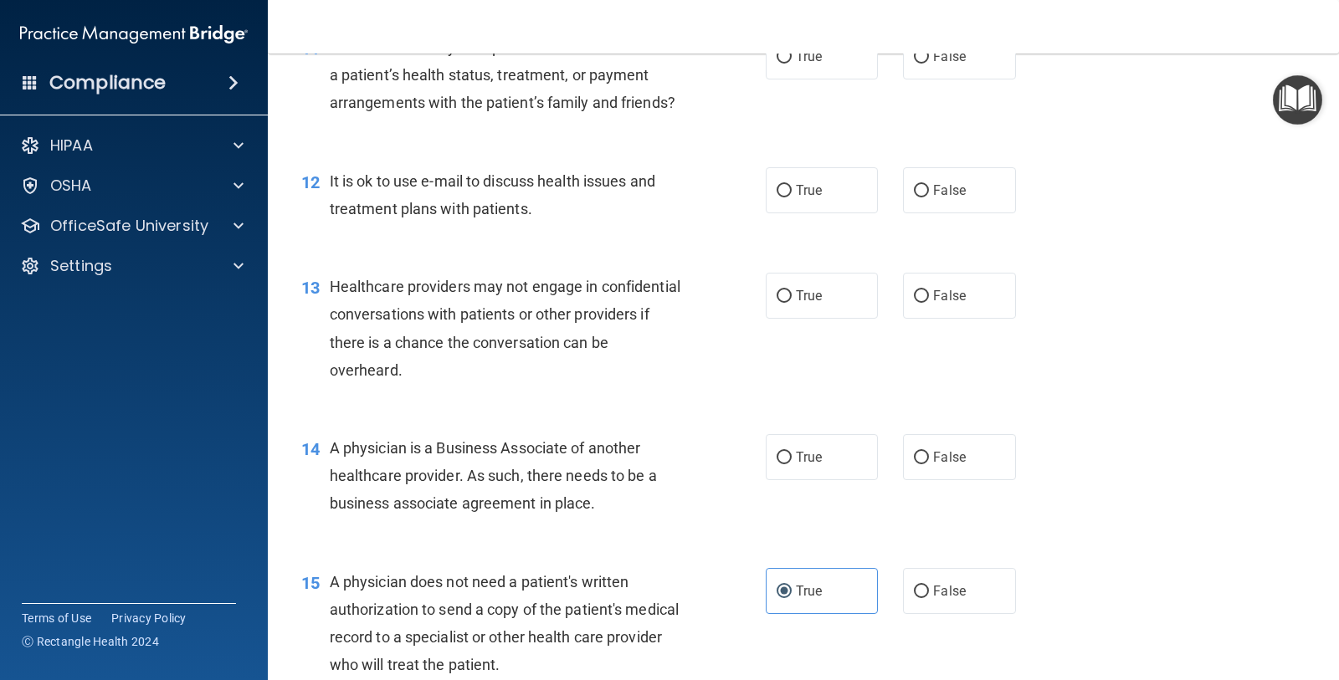
drag, startPoint x: 602, startPoint y: 536, endPoint x: 329, endPoint y: 480, distance: 279.3
click at [330, 480] on div "A physician is a Business Associate of another healthcare provider. As such, th…" at bounding box center [513, 476] width 367 height 84
copy span "A physician is a Business Associate of another healthcare provider. As such, th…"
click at [1165, 392] on div "13 Healthcare providers may not engage in confidential conversations with patie…" at bounding box center [803, 332] width 1029 height 161
click at [776, 464] on input "True" at bounding box center [783, 458] width 15 height 13
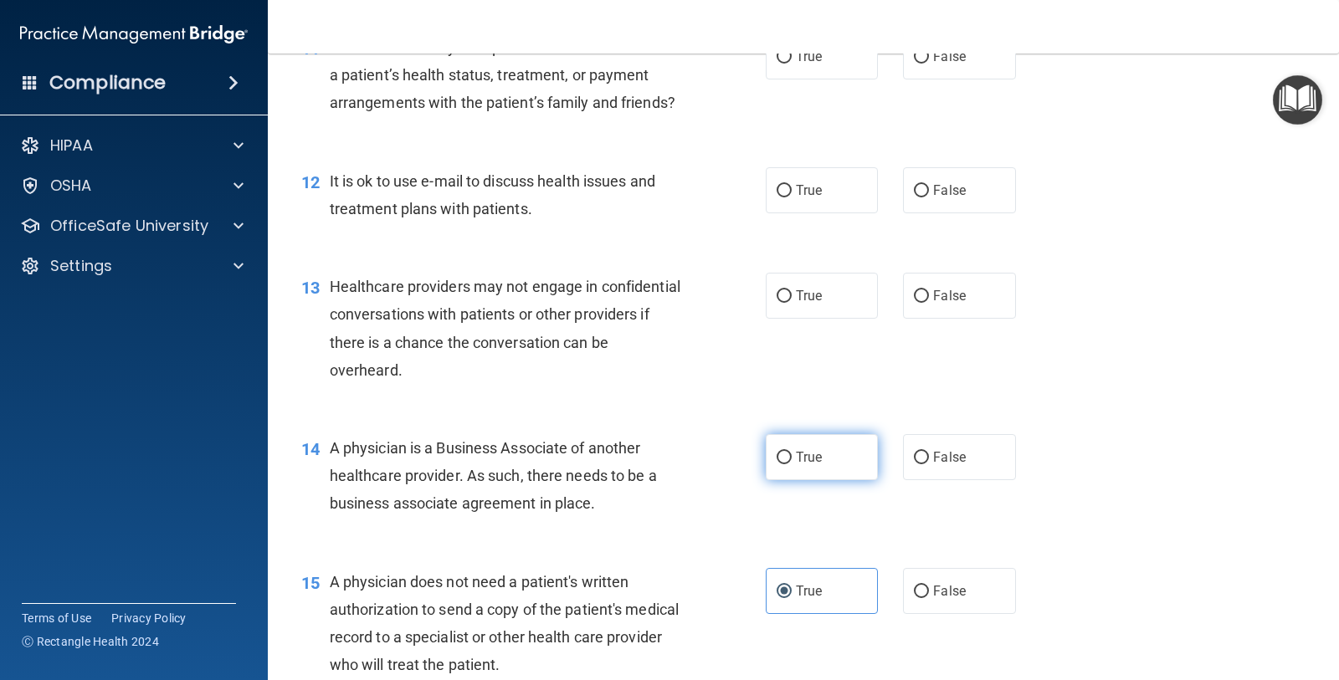
radio input "true"
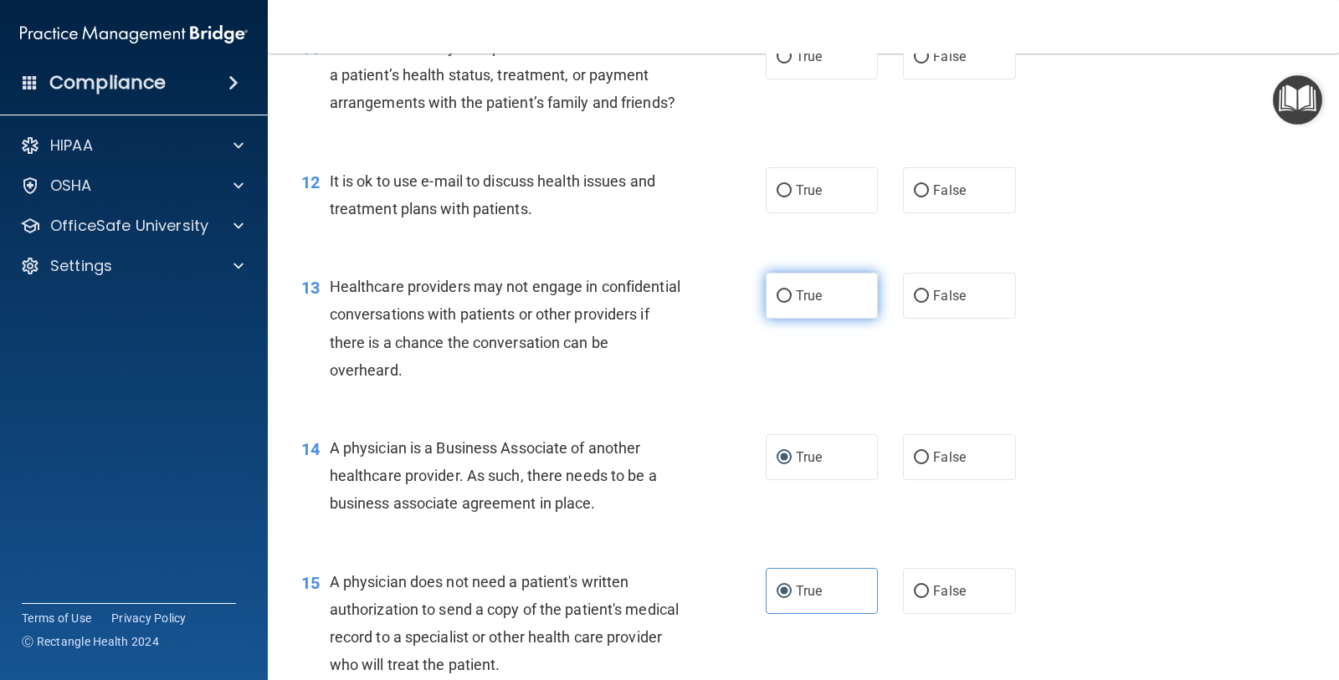
click at [812, 304] on span "True" at bounding box center [809, 296] width 26 height 16
click at [792, 303] on input "True" at bounding box center [783, 296] width 15 height 13
radio input "true"
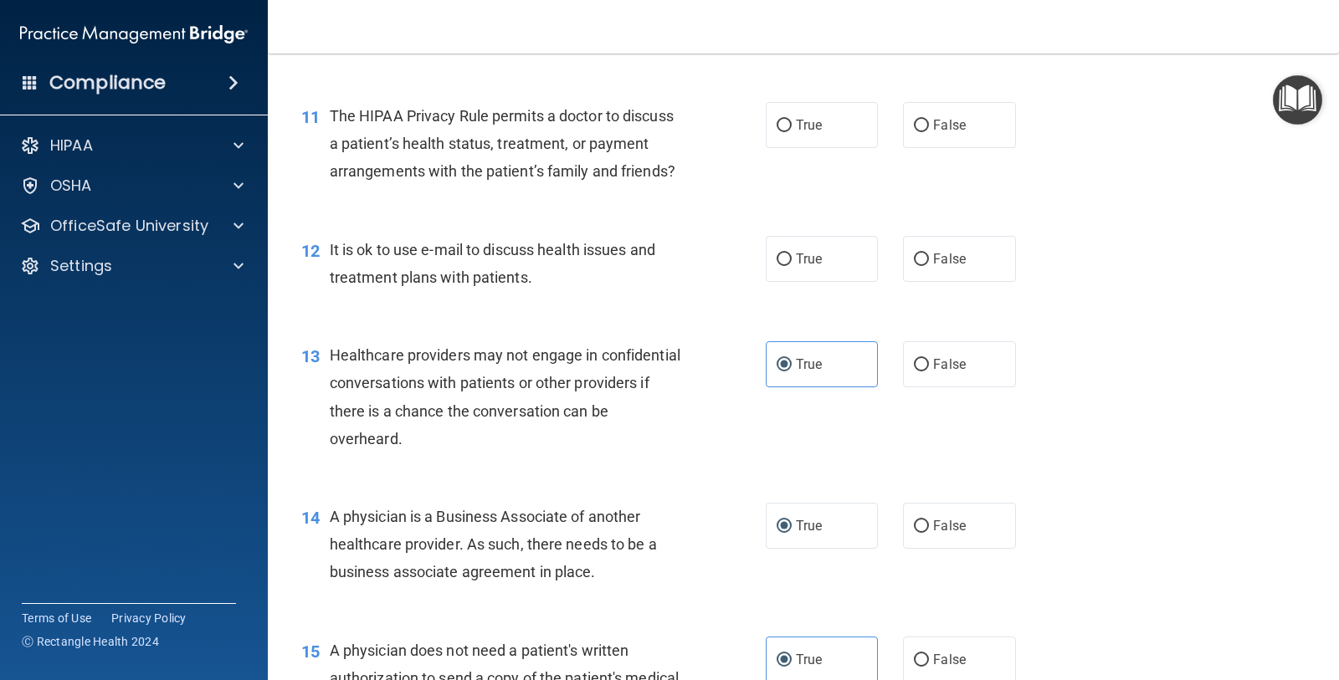
scroll to position [1469, 0]
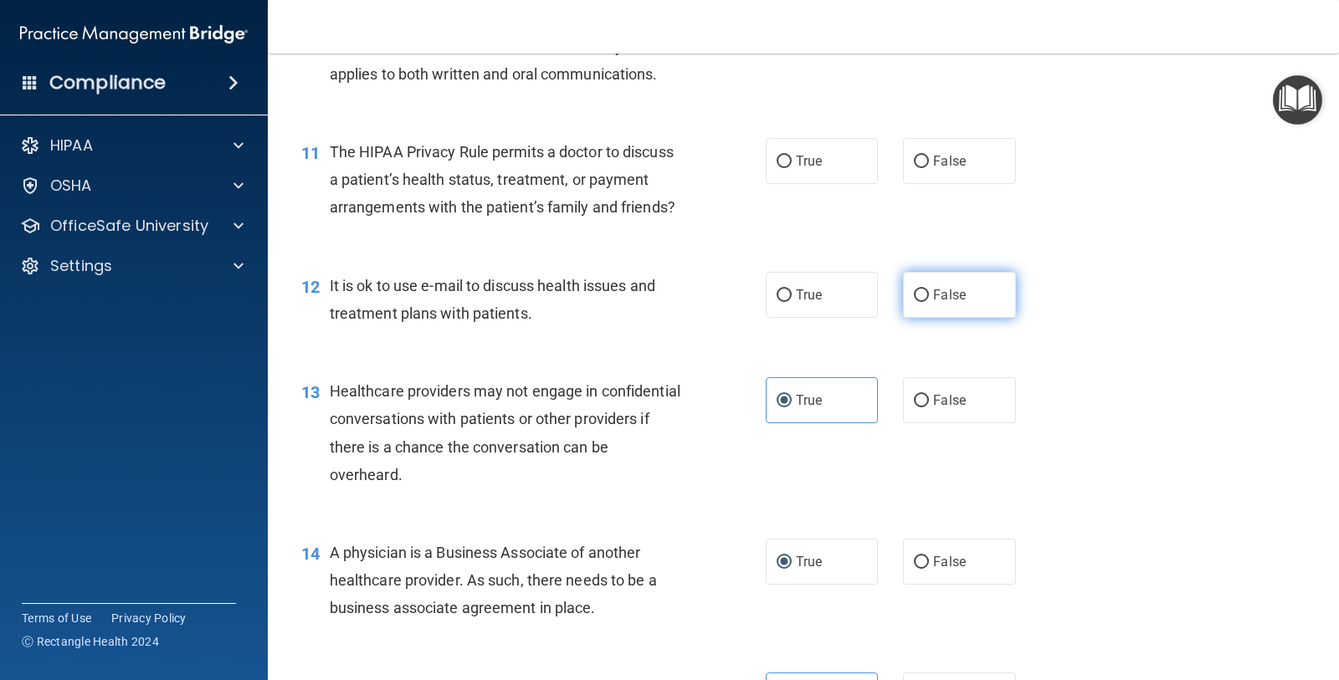
click at [913, 318] on label "False" at bounding box center [959, 295] width 112 height 46
click at [914, 302] on input "False" at bounding box center [921, 295] width 15 height 13
radio input "true"
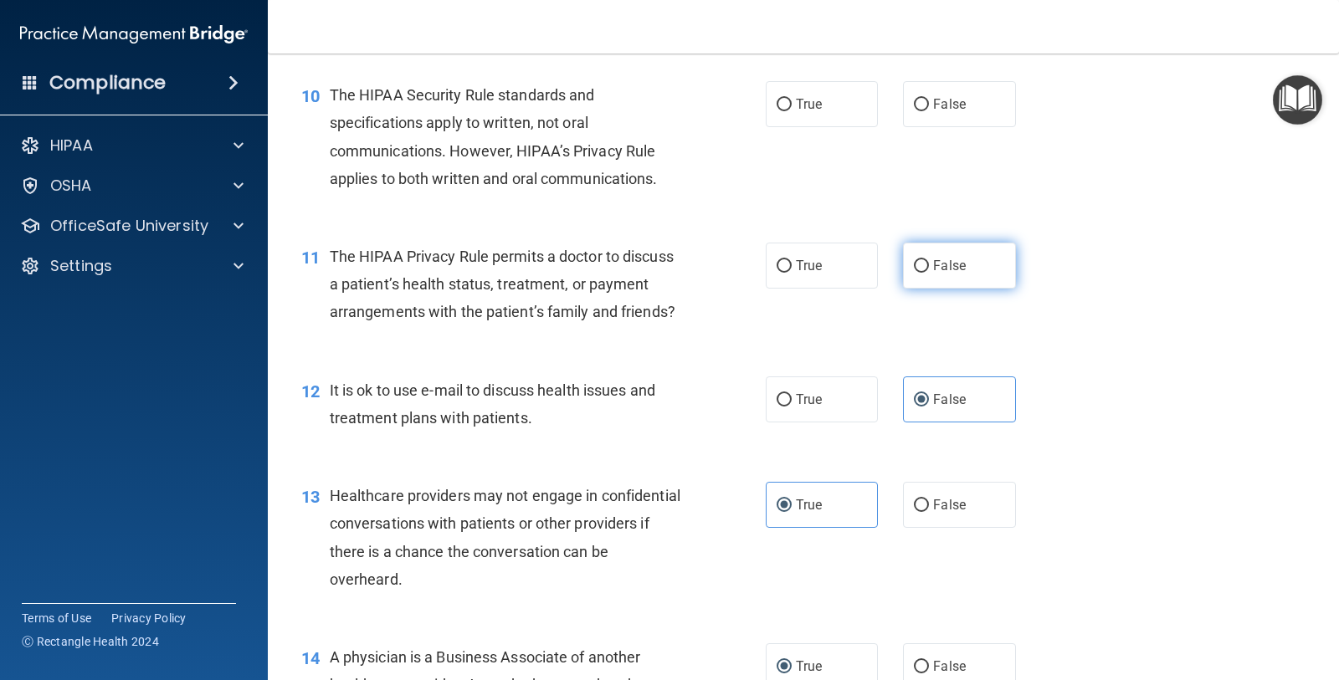
click at [920, 289] on label "False" at bounding box center [959, 266] width 112 height 46
click at [920, 273] on input "False" at bounding box center [921, 266] width 15 height 13
radio input "true"
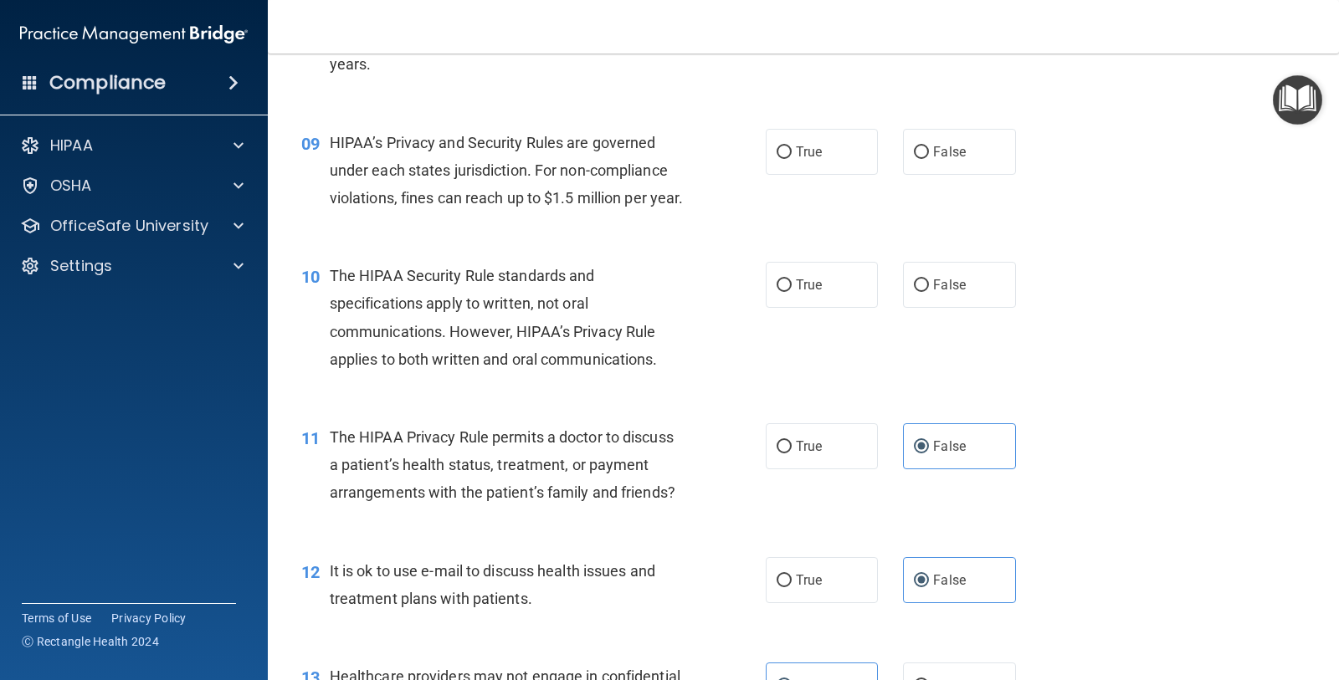
scroll to position [1155, 0]
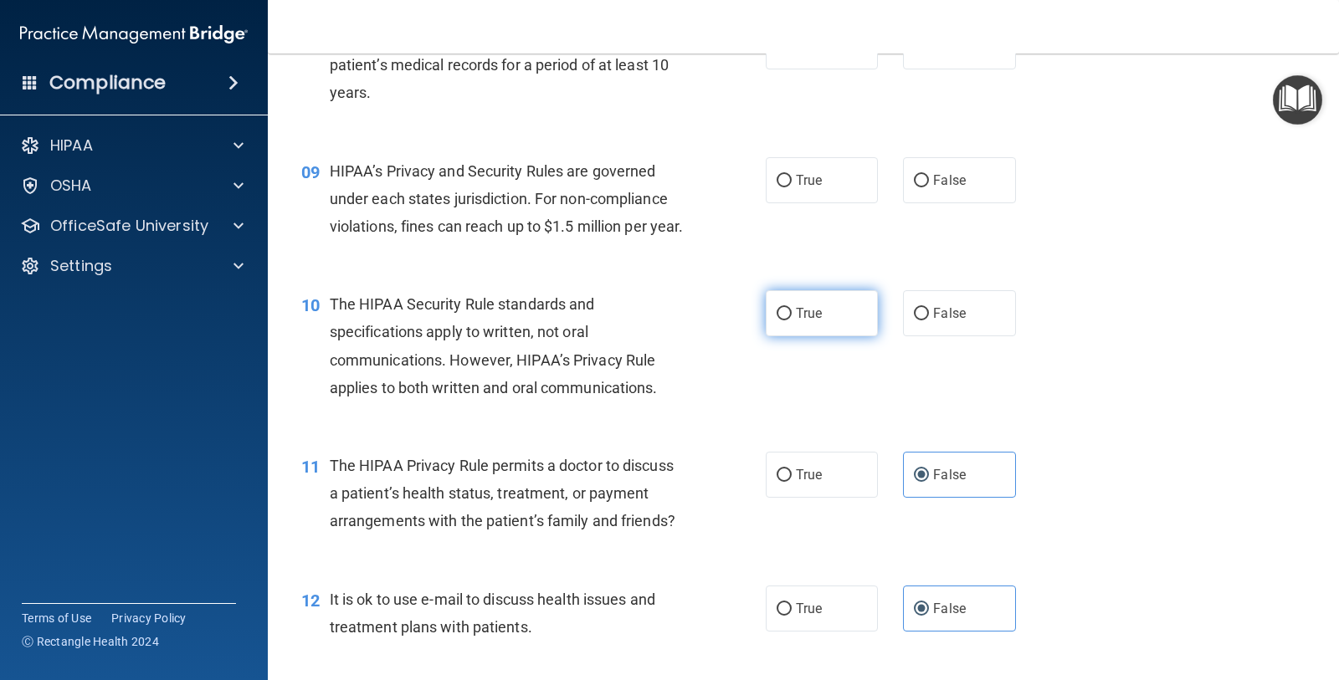
click at [783, 336] on label "True" at bounding box center [822, 313] width 112 height 46
click at [783, 320] on input "True" at bounding box center [783, 314] width 15 height 13
radio input "true"
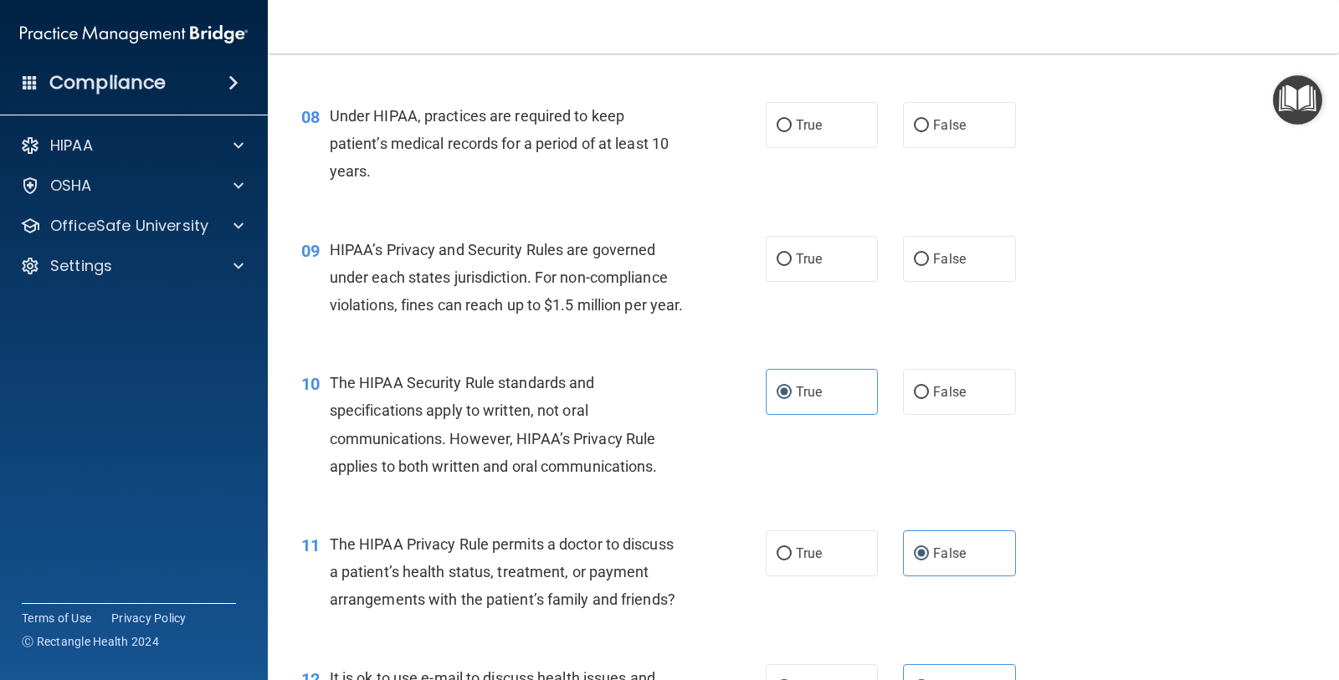
scroll to position [946, 0]
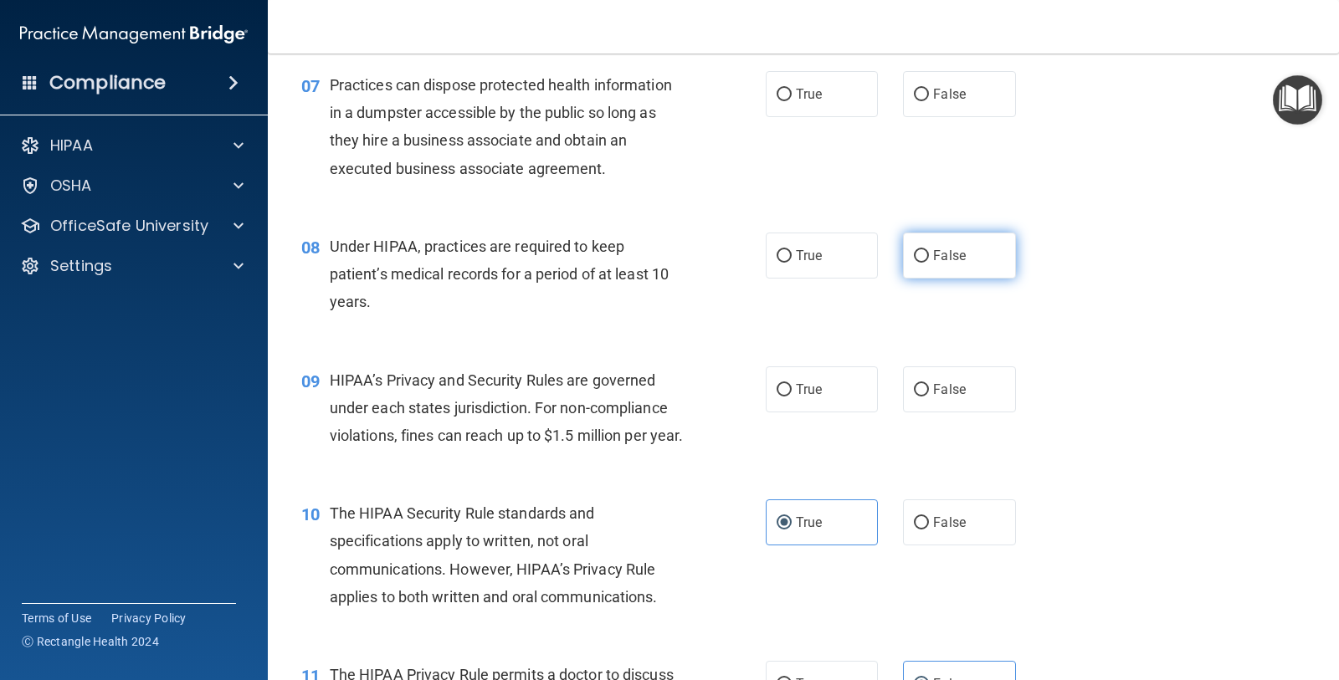
click at [914, 259] on input "False" at bounding box center [921, 256] width 15 height 13
radio input "true"
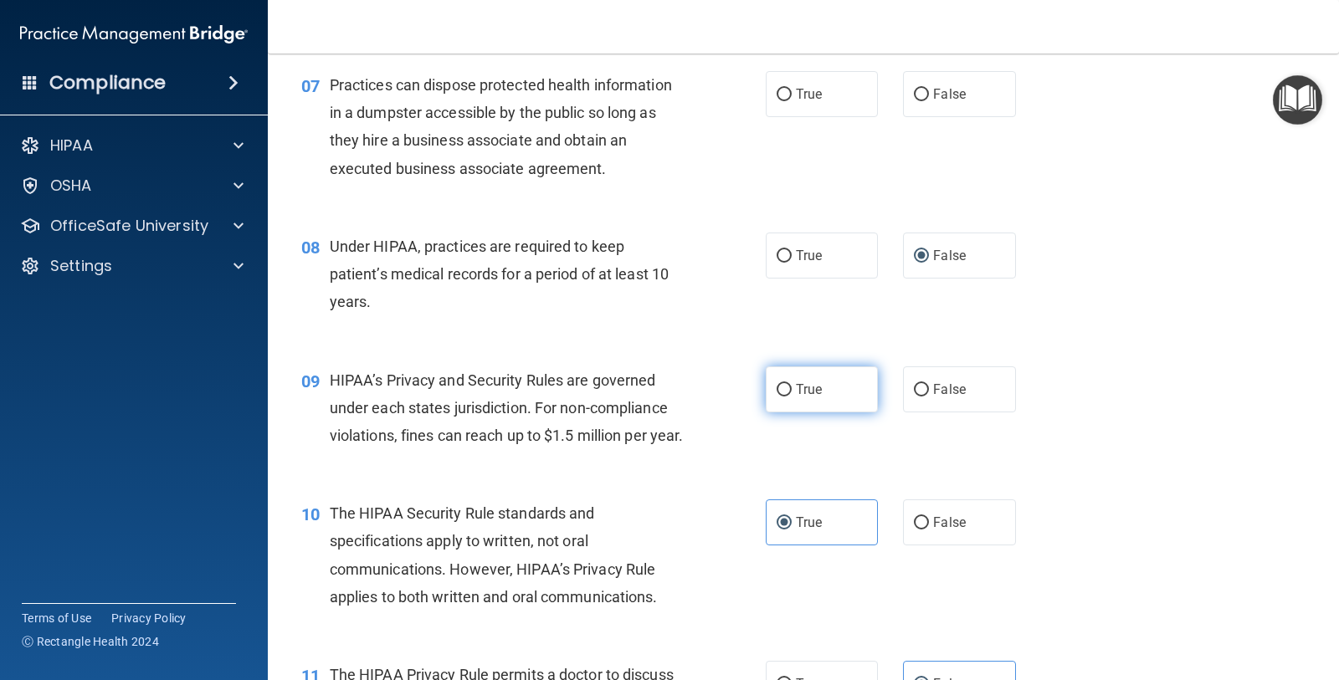
click at [804, 397] on label "True" at bounding box center [822, 389] width 112 height 46
click at [792, 397] on input "True" at bounding box center [783, 390] width 15 height 13
radio input "true"
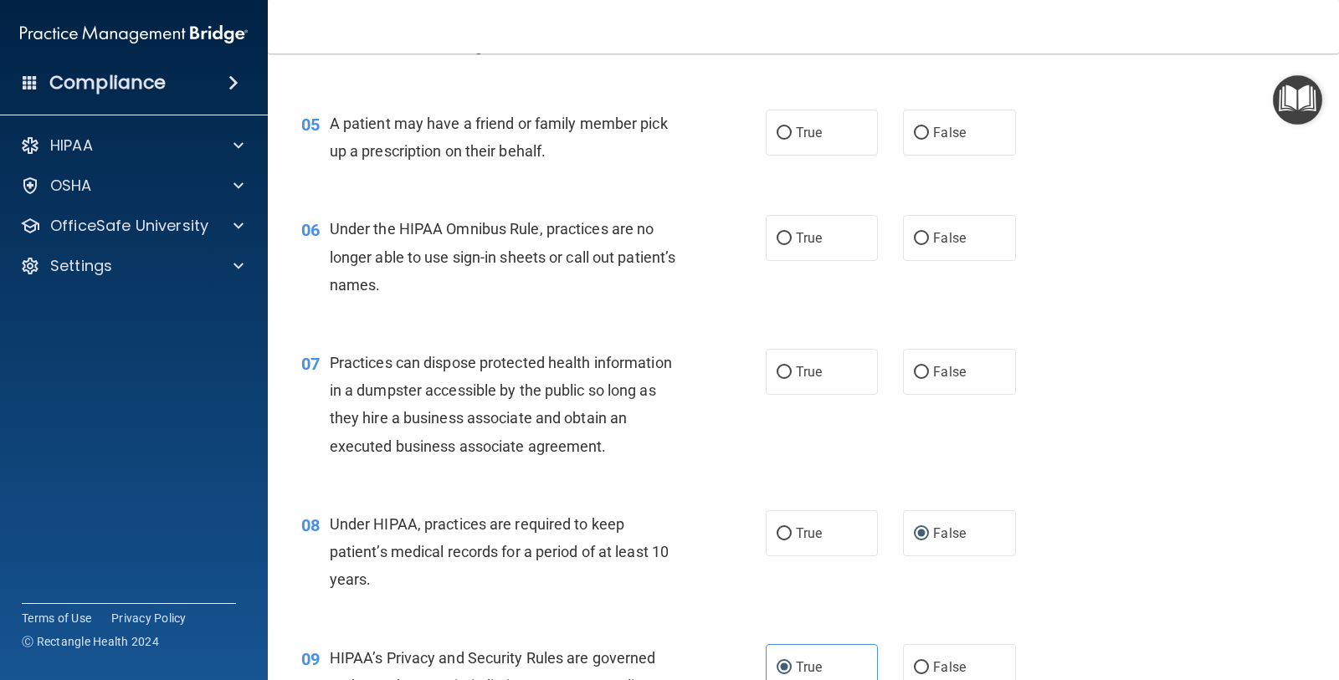
scroll to position [633, 0]
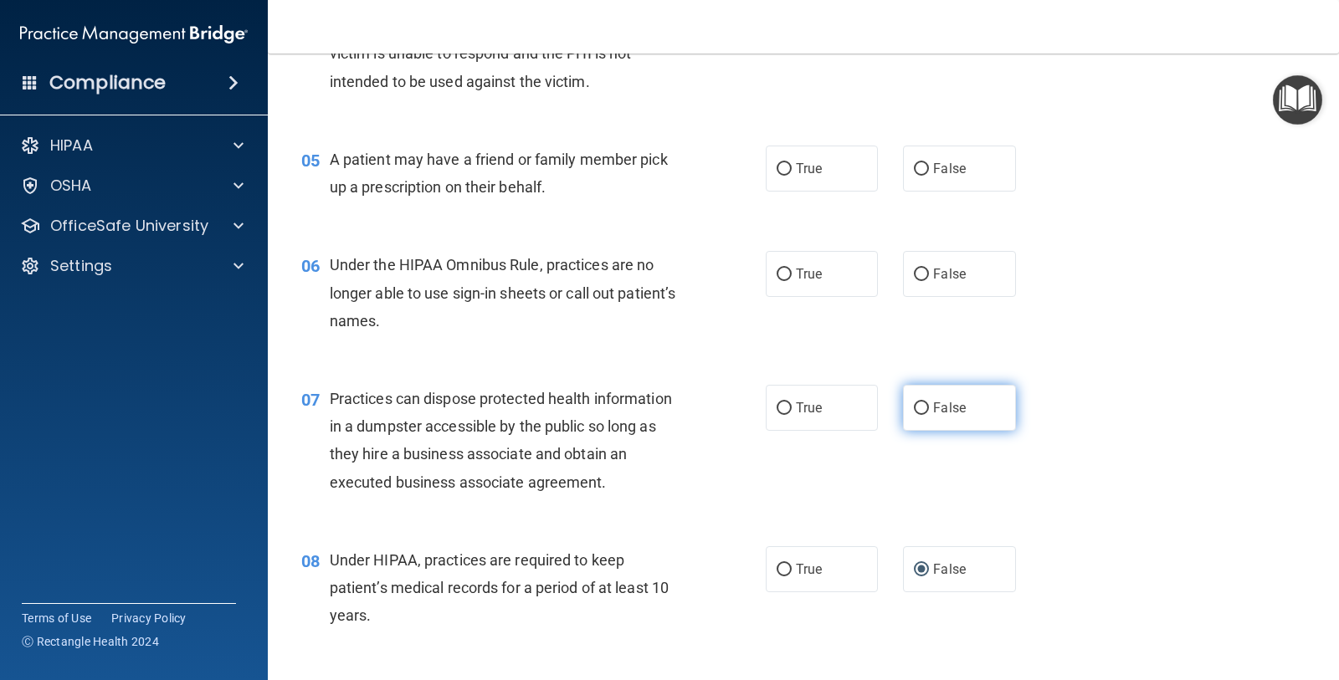
click at [973, 428] on label "False" at bounding box center [959, 408] width 112 height 46
click at [929, 415] on input "False" at bounding box center [921, 408] width 15 height 13
radio input "true"
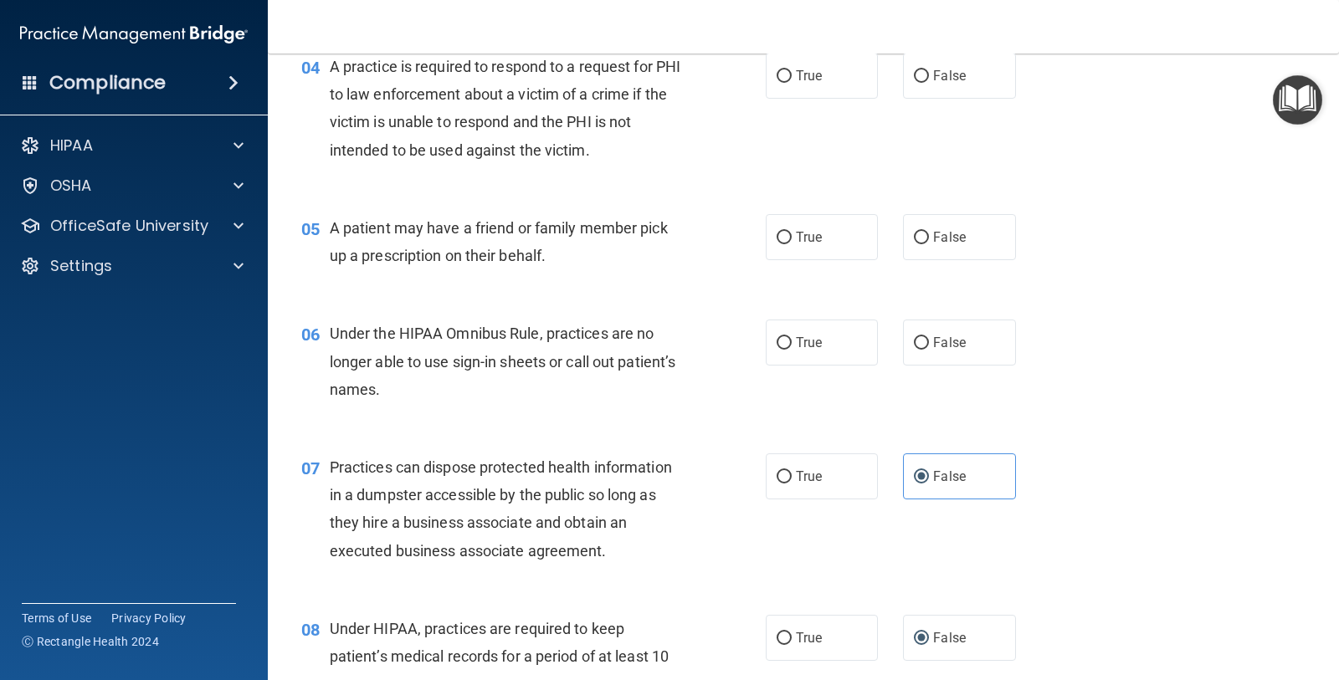
scroll to position [528, 0]
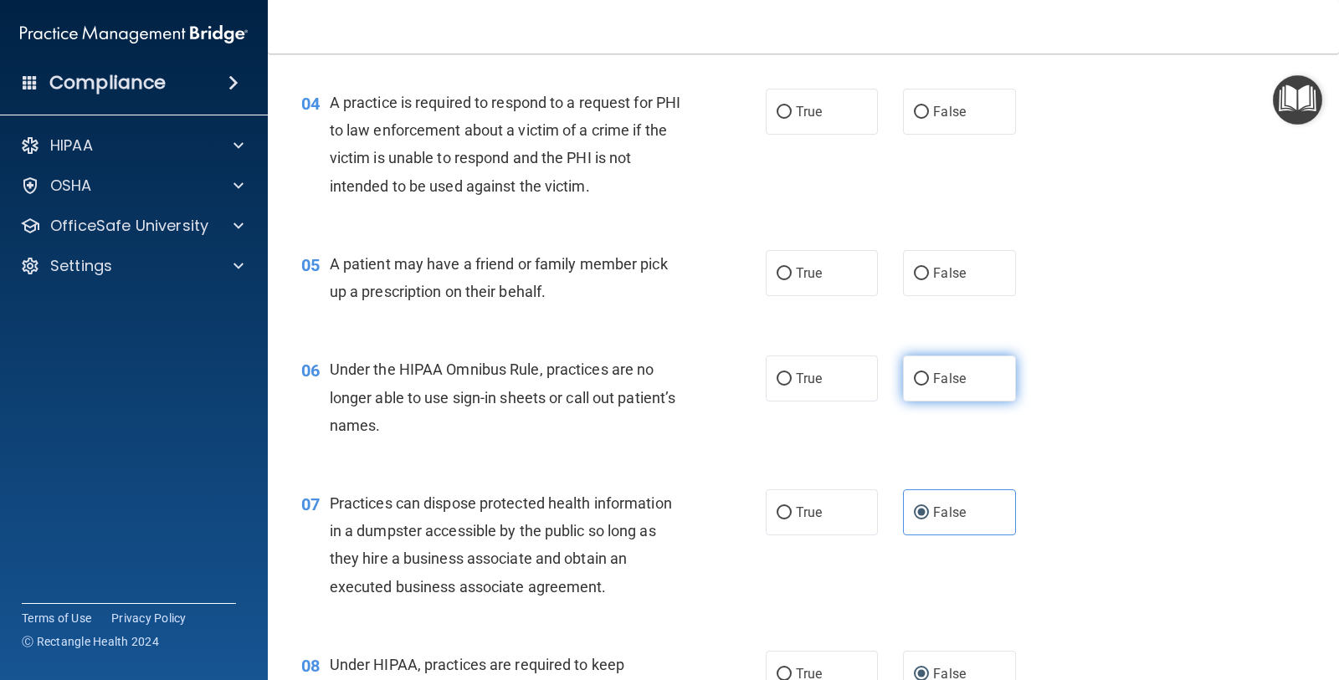
click at [914, 373] on input "False" at bounding box center [921, 379] width 15 height 13
radio input "true"
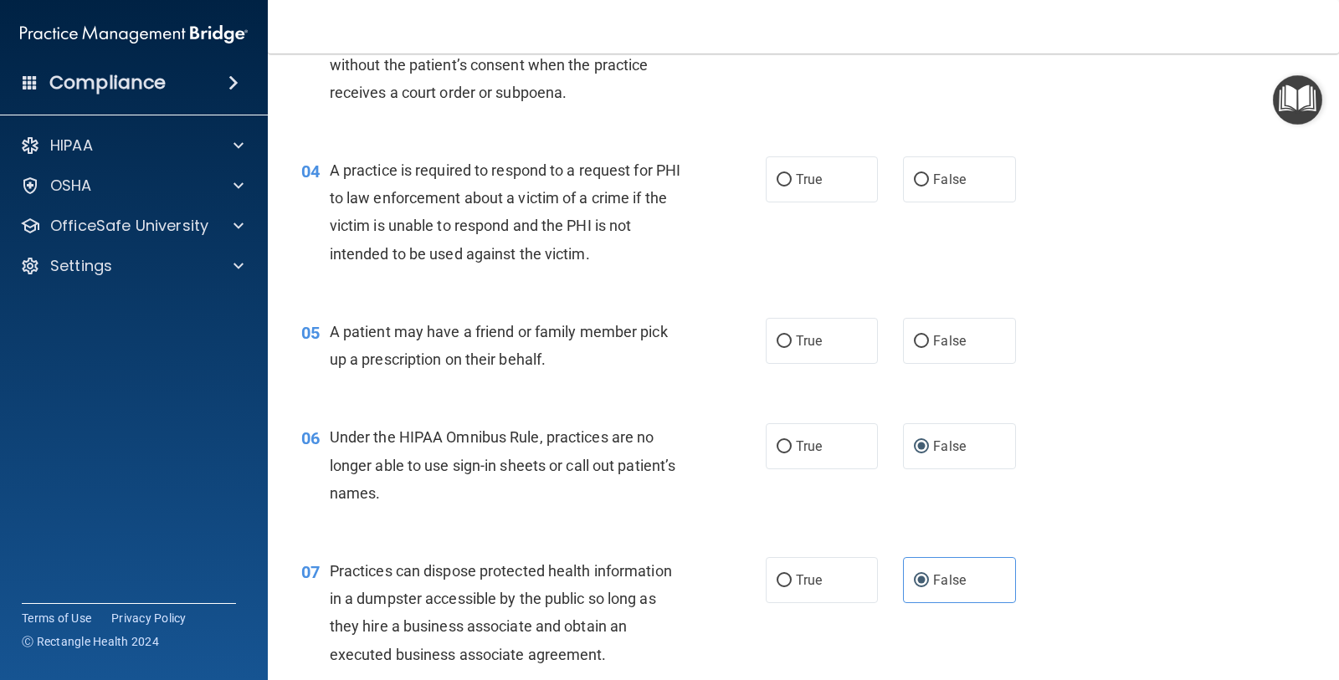
scroll to position [423, 0]
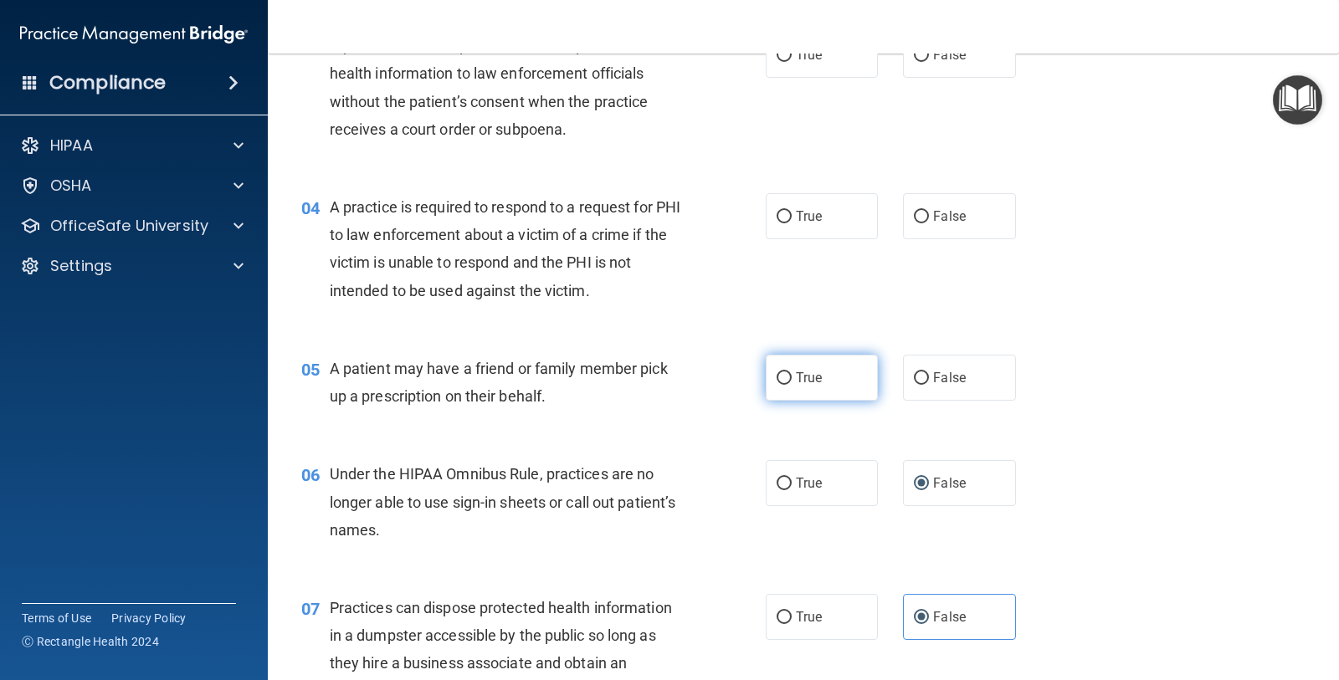
click at [822, 382] on label "True" at bounding box center [822, 378] width 112 height 46
click at [792, 382] on input "True" at bounding box center [783, 378] width 15 height 13
radio input "true"
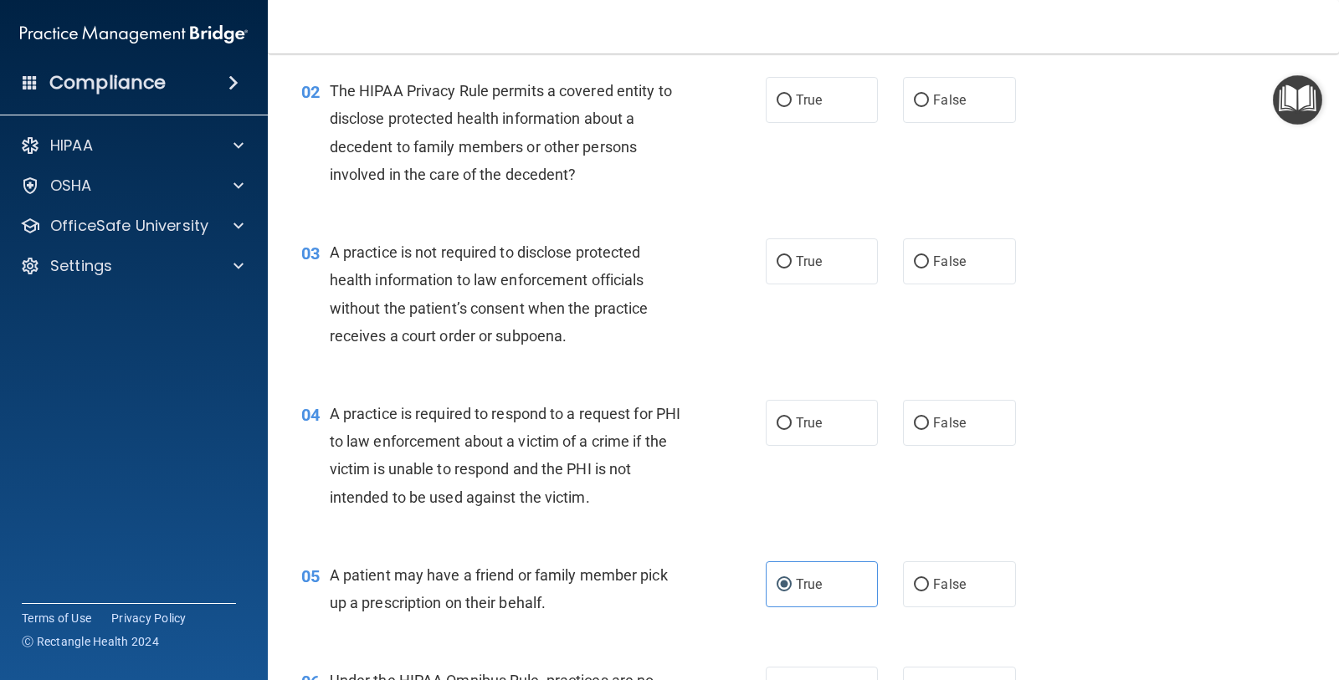
scroll to position [214, 0]
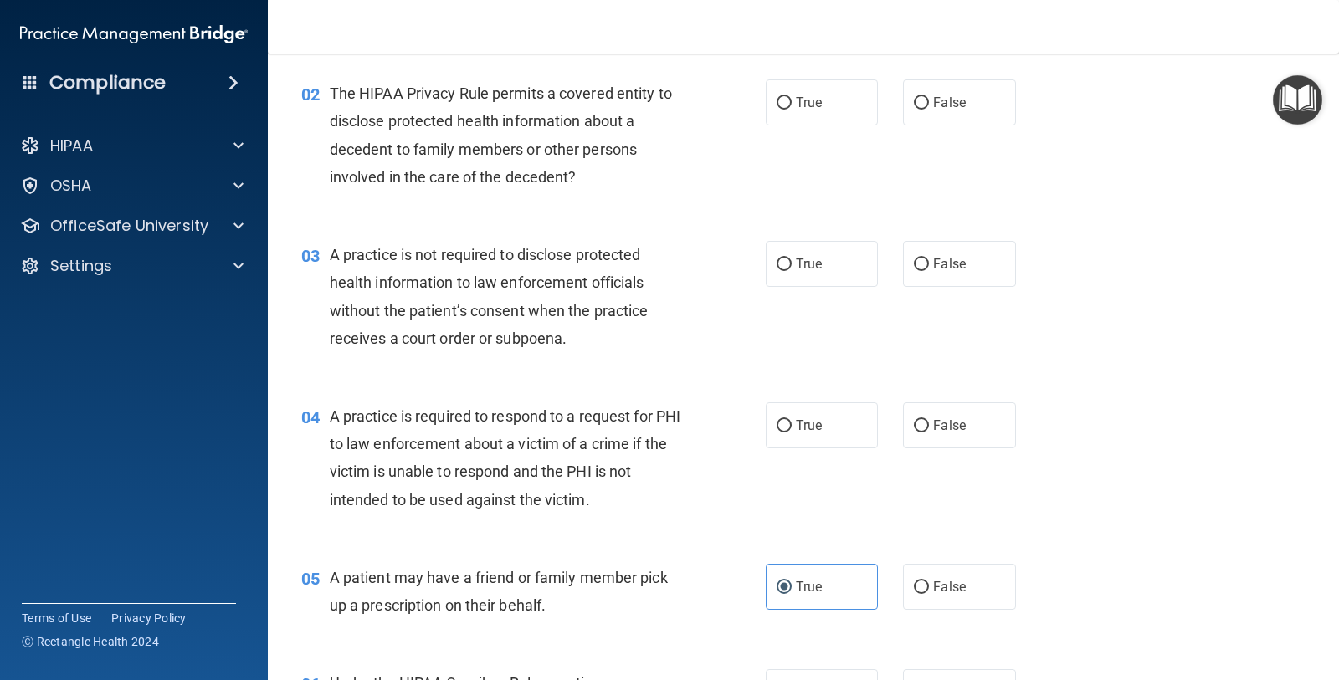
click at [1184, 387] on div "04 A practice is required to respond to a request for PHI to law enforcement ab…" at bounding box center [803, 462] width 1029 height 161
click at [1037, 435] on div "04 A practice is required to respond to a request for PHI to law enforcement ab…" at bounding box center [803, 462] width 1029 height 161
click at [786, 421] on label "True" at bounding box center [822, 425] width 112 height 46
click at [786, 421] on input "True" at bounding box center [783, 426] width 15 height 13
radio input "true"
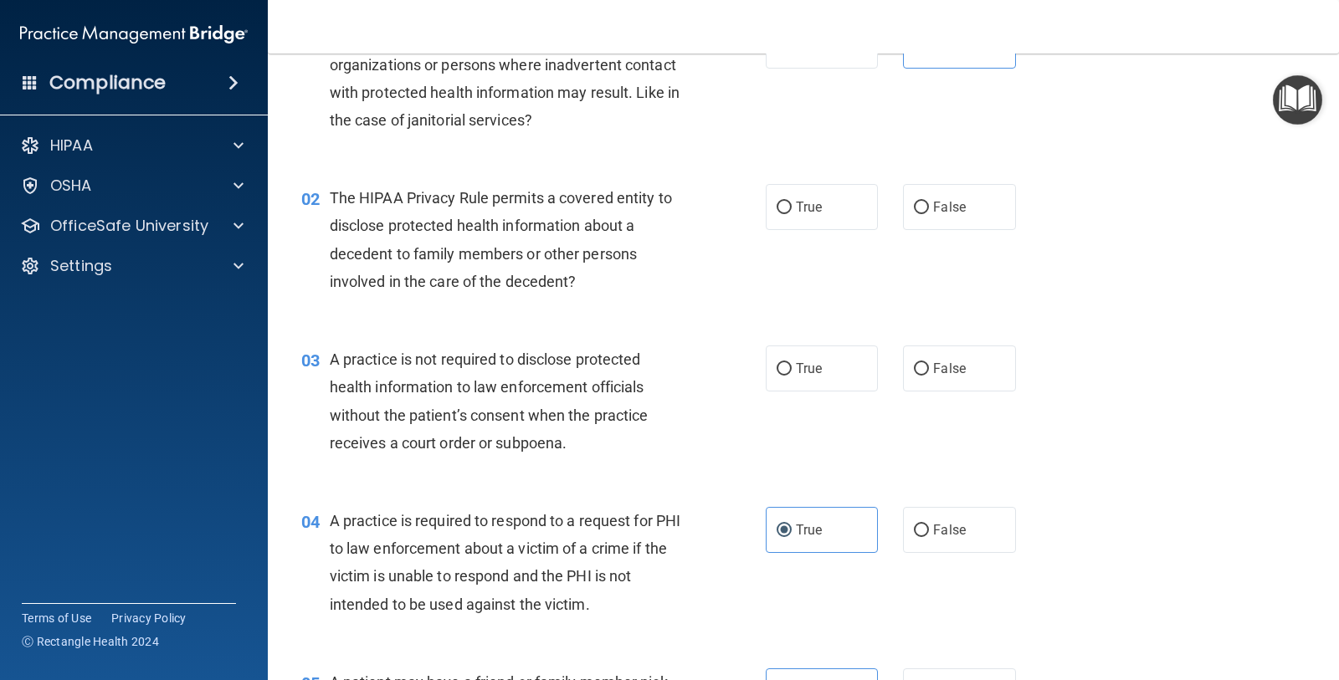
scroll to position [5, 0]
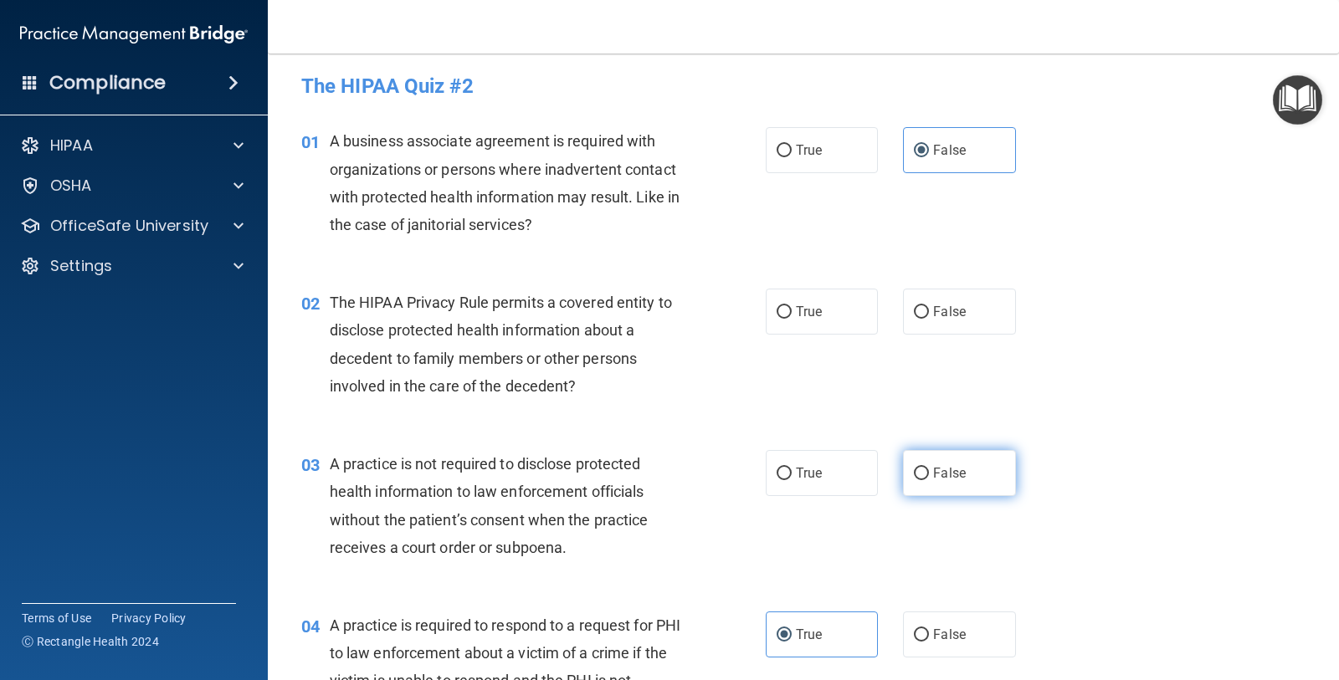
click at [943, 469] on span "False" at bounding box center [949, 473] width 33 height 16
click at [929, 469] on input "False" at bounding box center [921, 474] width 15 height 13
radio input "true"
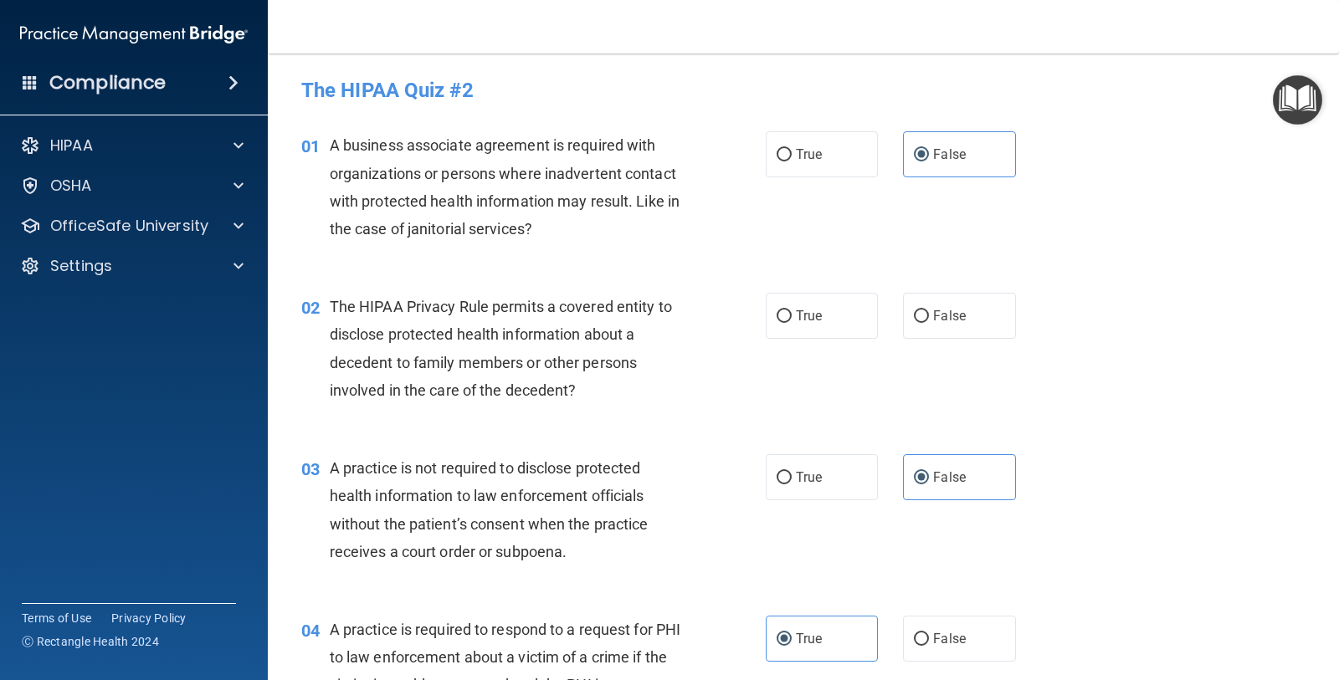
scroll to position [0, 0]
click at [933, 289] on div "02 The HIPAA Privacy Rule permits a covered entity to disclose protected health…" at bounding box center [803, 353] width 1029 height 161
click at [935, 302] on label "False" at bounding box center [959, 317] width 112 height 46
click at [929, 311] on input "False" at bounding box center [921, 317] width 15 height 13
radio input "true"
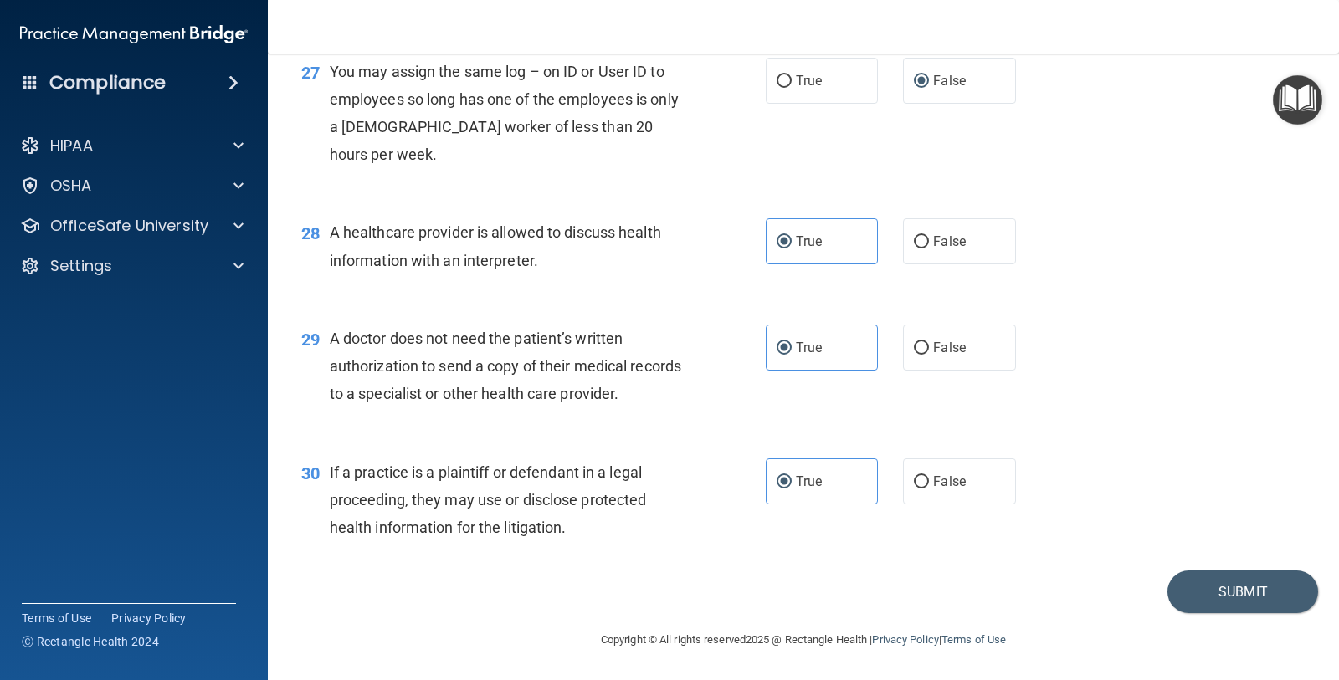
scroll to position [3770, 0]
click at [1254, 583] on button "Submit" at bounding box center [1242, 592] width 151 height 43
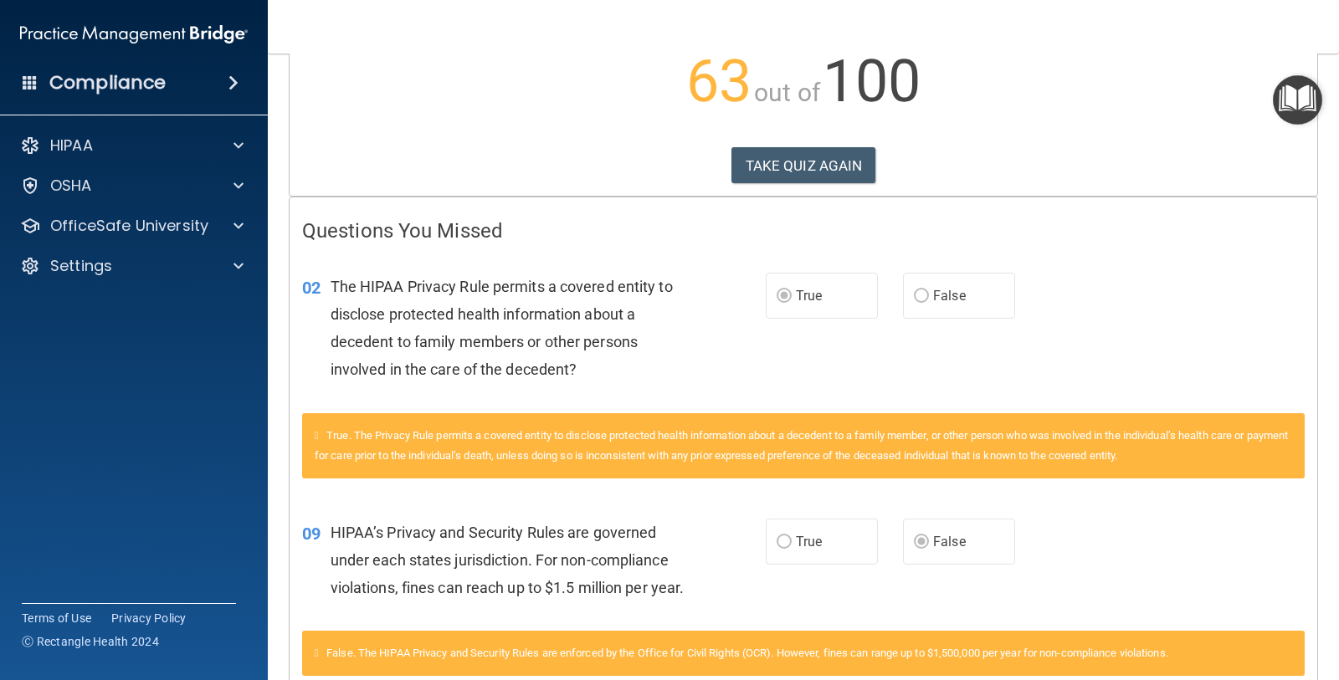
scroll to position [209, 0]
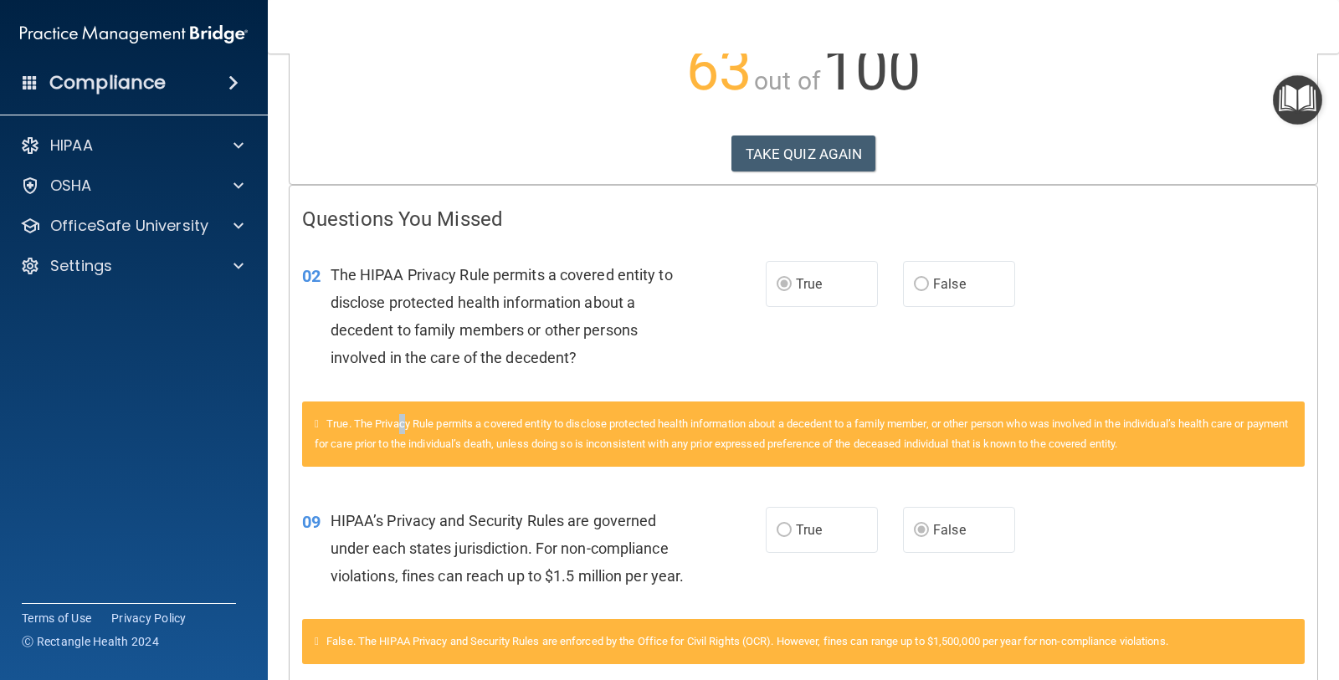
drag, startPoint x: 405, startPoint y: 425, endPoint x: 456, endPoint y: 419, distance: 51.4
click at [407, 425] on span "True. The Privacy Rule permits a covered entity to disclose protected health in…" at bounding box center [801, 434] width 973 height 33
click at [539, 426] on span "True. The Privacy Rule permits a covered entity to disclose protected health in…" at bounding box center [801, 434] width 973 height 33
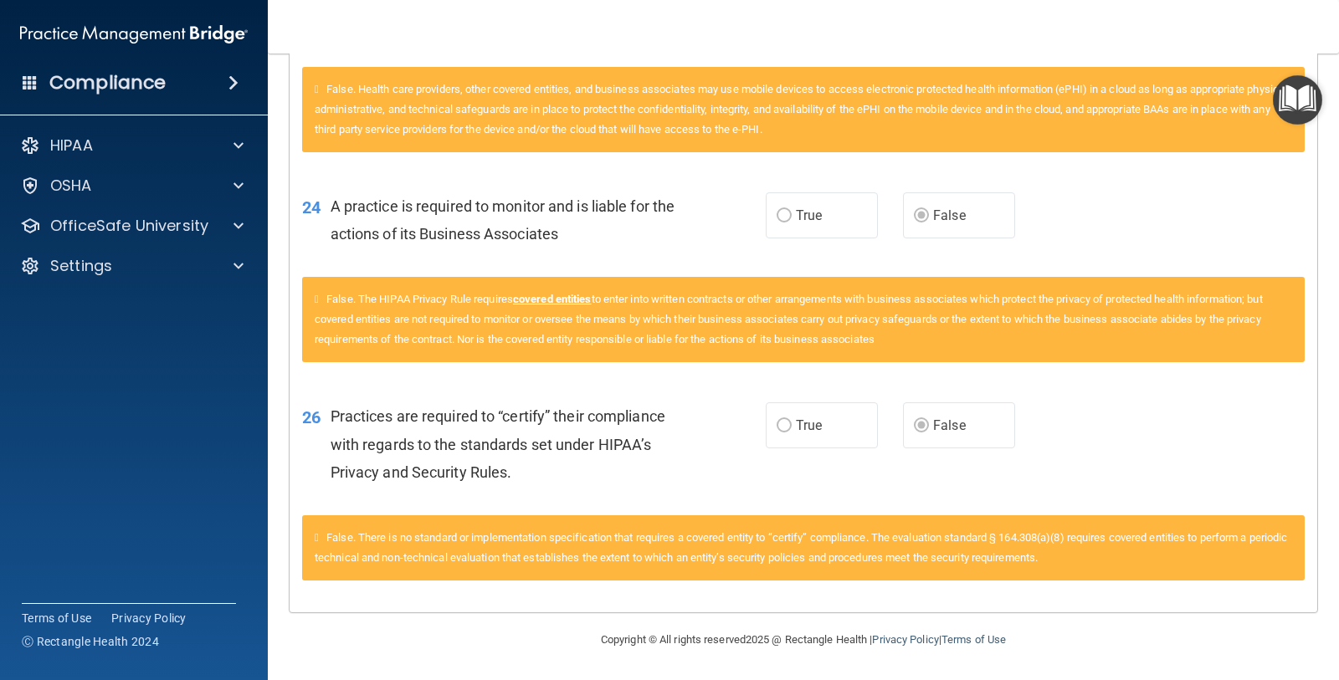
scroll to position [2439, 0]
click at [319, 536] on icon at bounding box center [317, 537] width 4 height 11
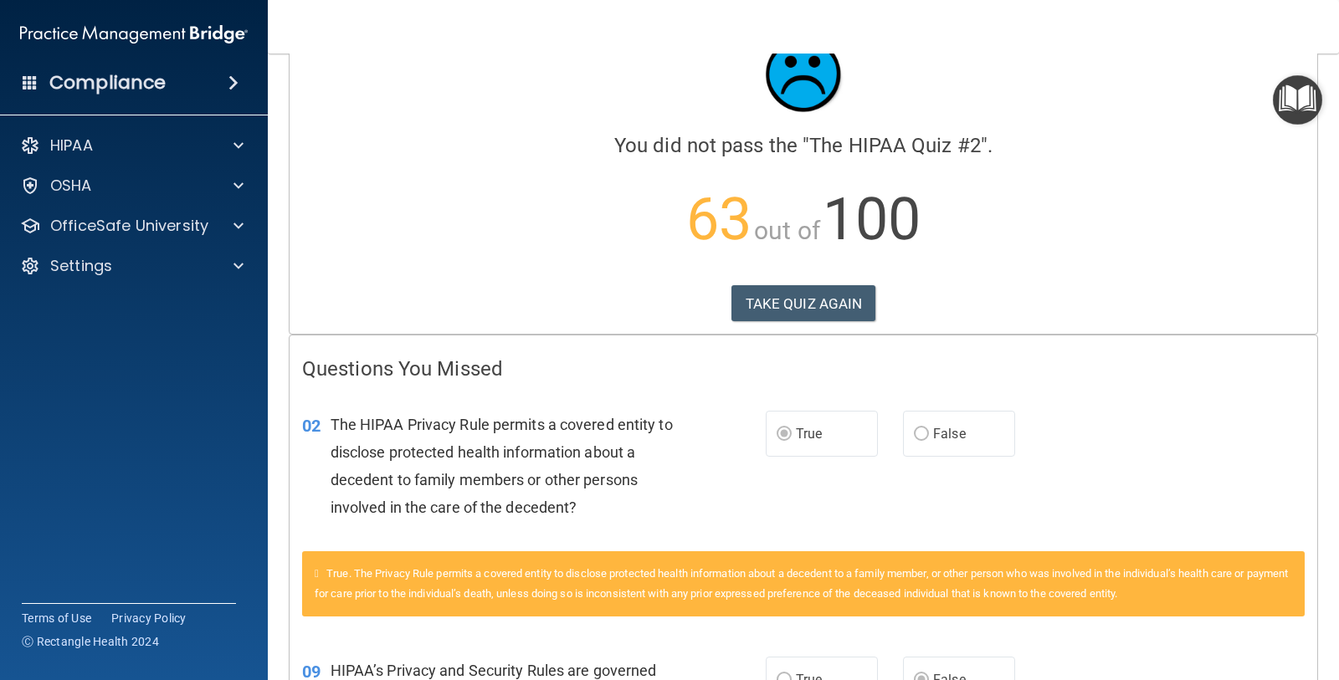
scroll to position [0, 0]
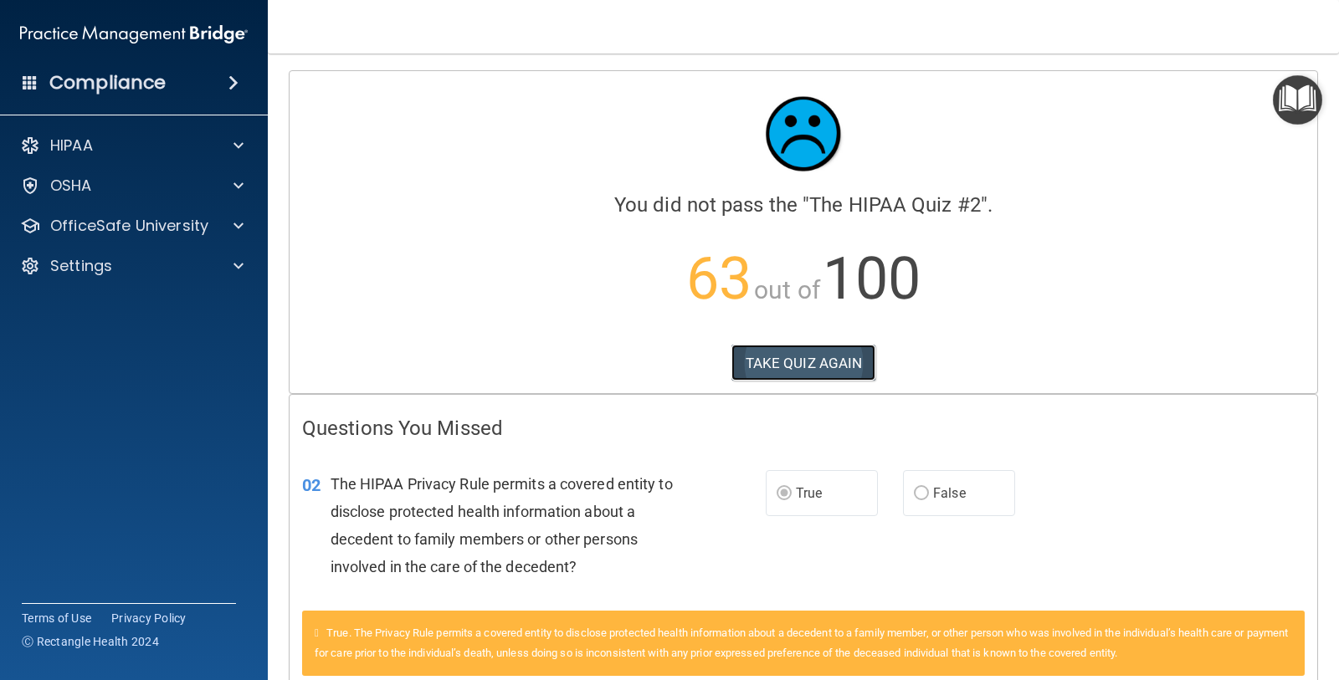
click at [787, 371] on button "TAKE QUIZ AGAIN" at bounding box center [803, 363] width 145 height 37
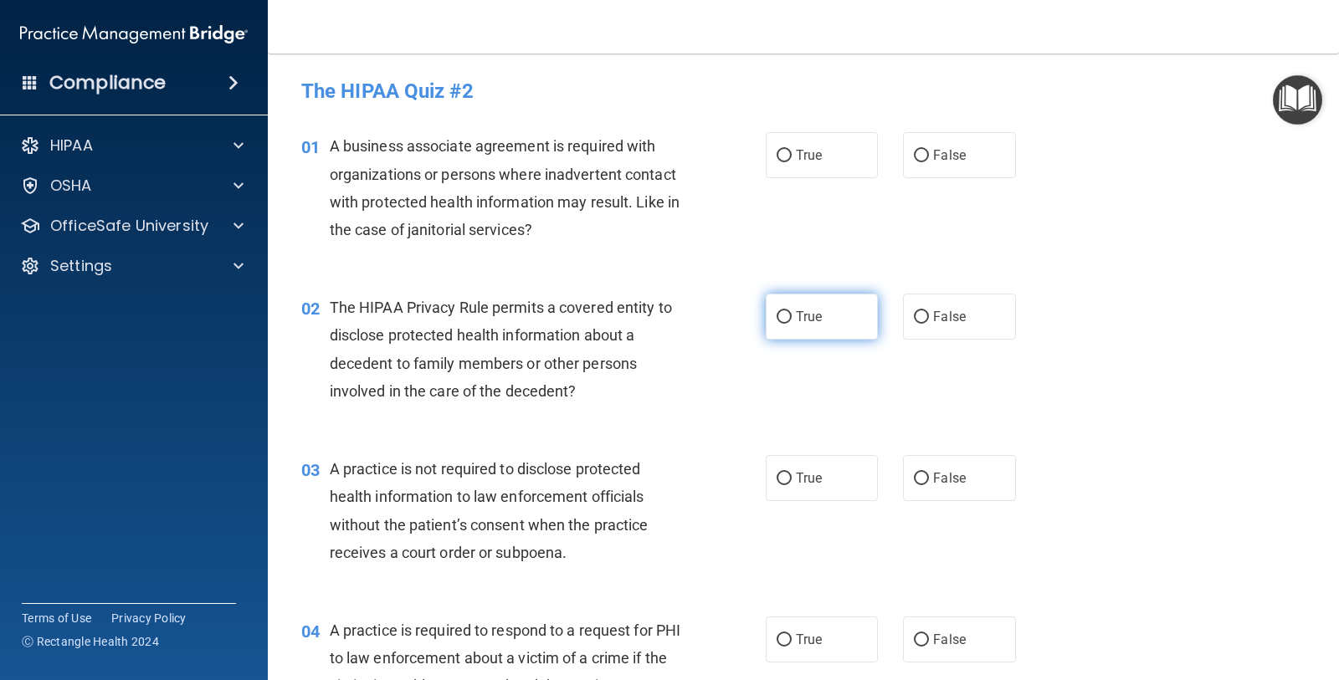
click at [766, 315] on label "True" at bounding box center [822, 317] width 112 height 46
click at [776, 315] on input "True" at bounding box center [783, 317] width 15 height 13
radio input "true"
click at [780, 150] on input "True" at bounding box center [783, 156] width 15 height 13
radio input "true"
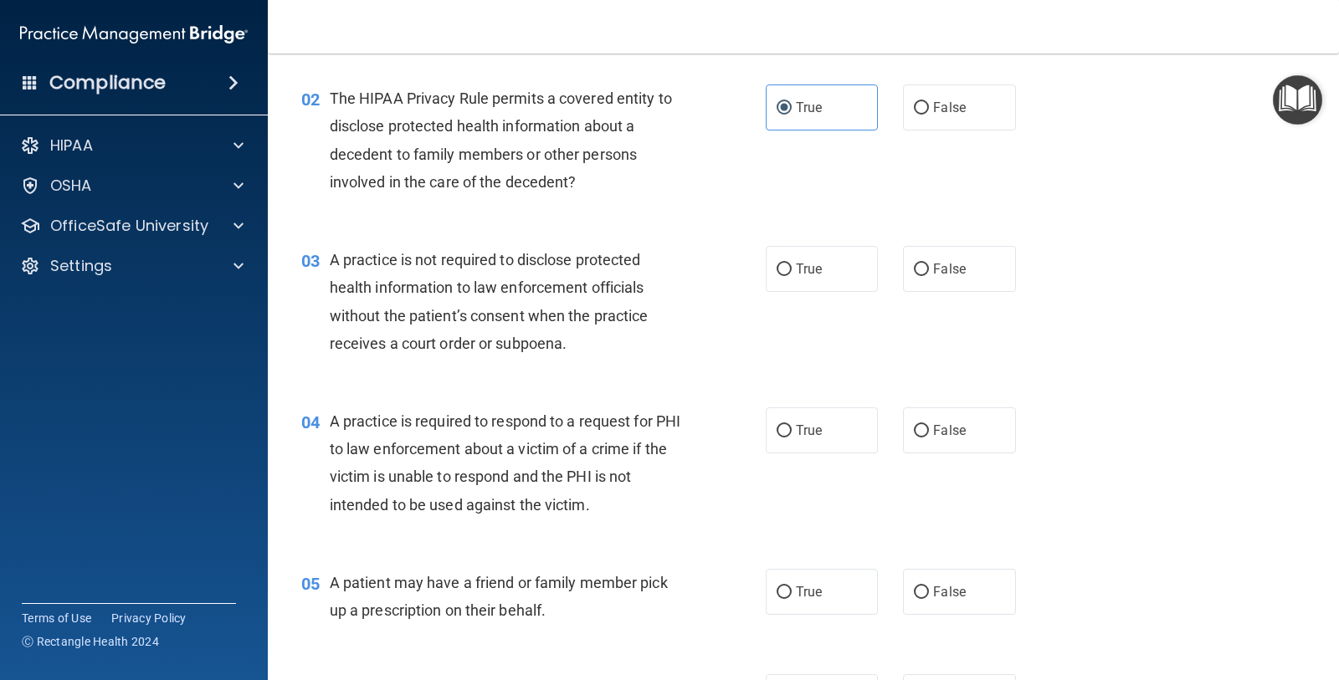
scroll to position [314, 0]
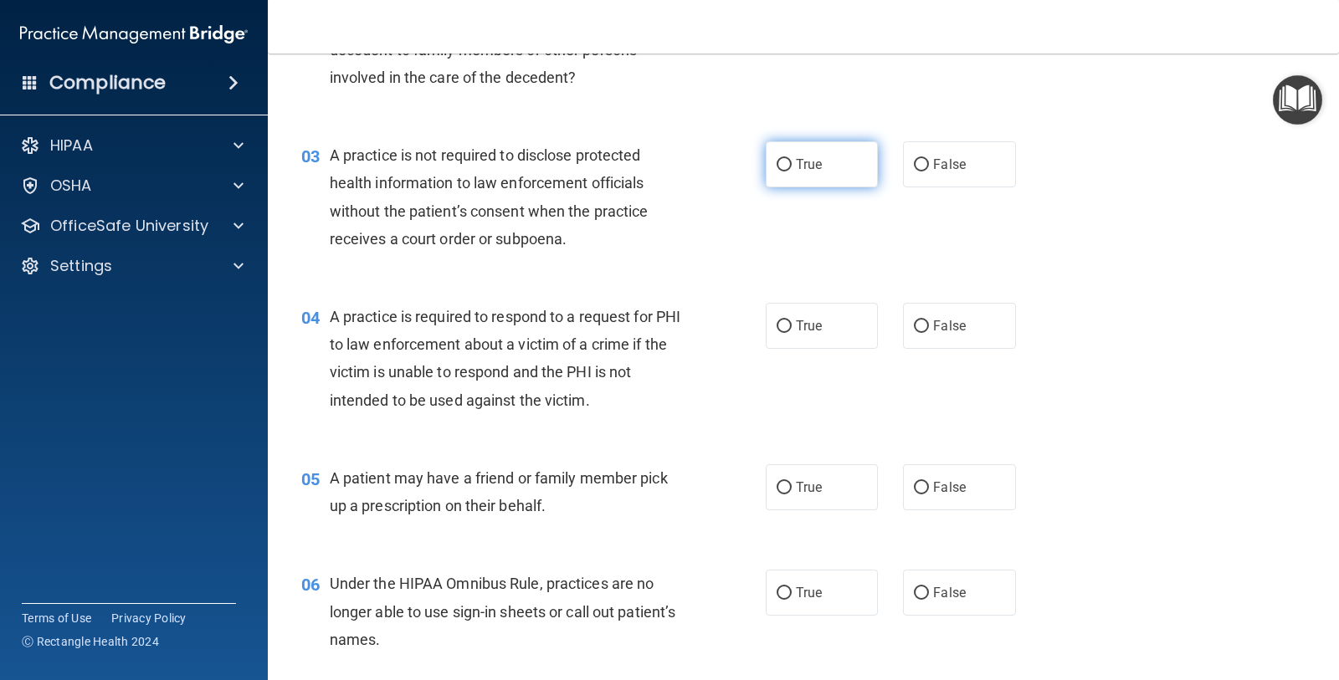
click at [802, 166] on span "True" at bounding box center [809, 164] width 26 height 16
click at [792, 166] on input "True" at bounding box center [783, 165] width 15 height 13
radio input "true"
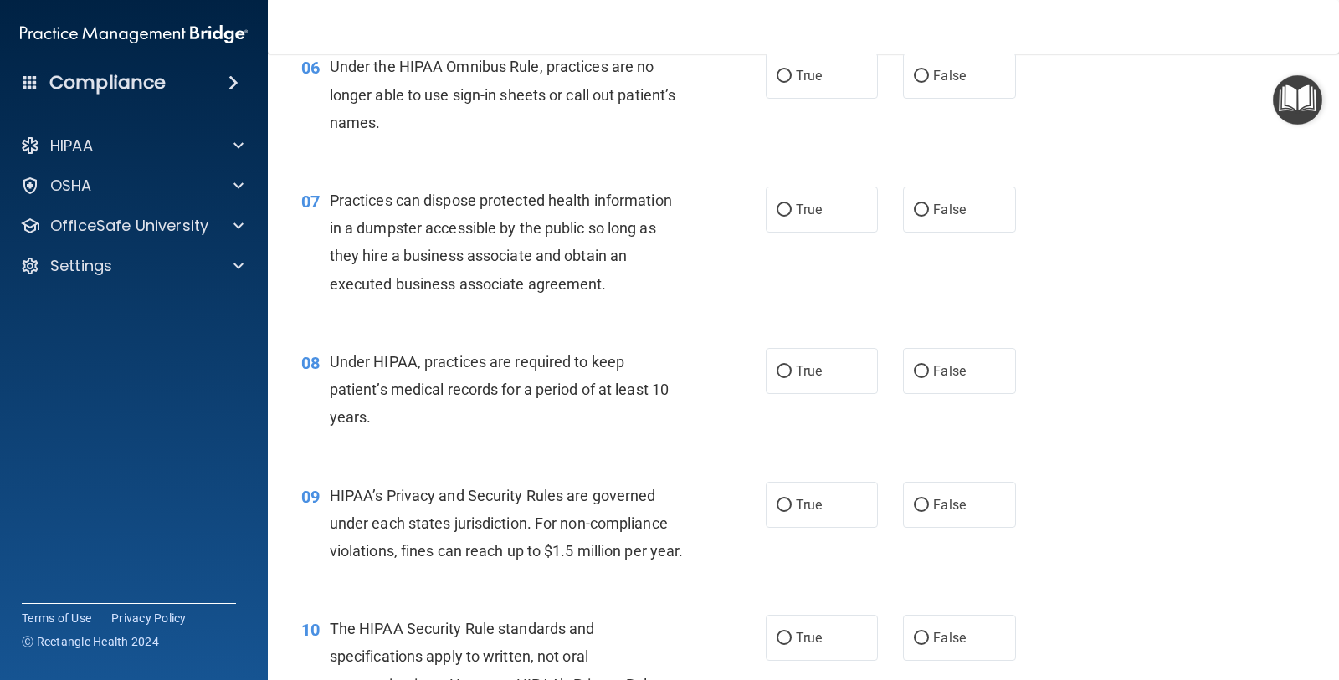
scroll to position [941, 0]
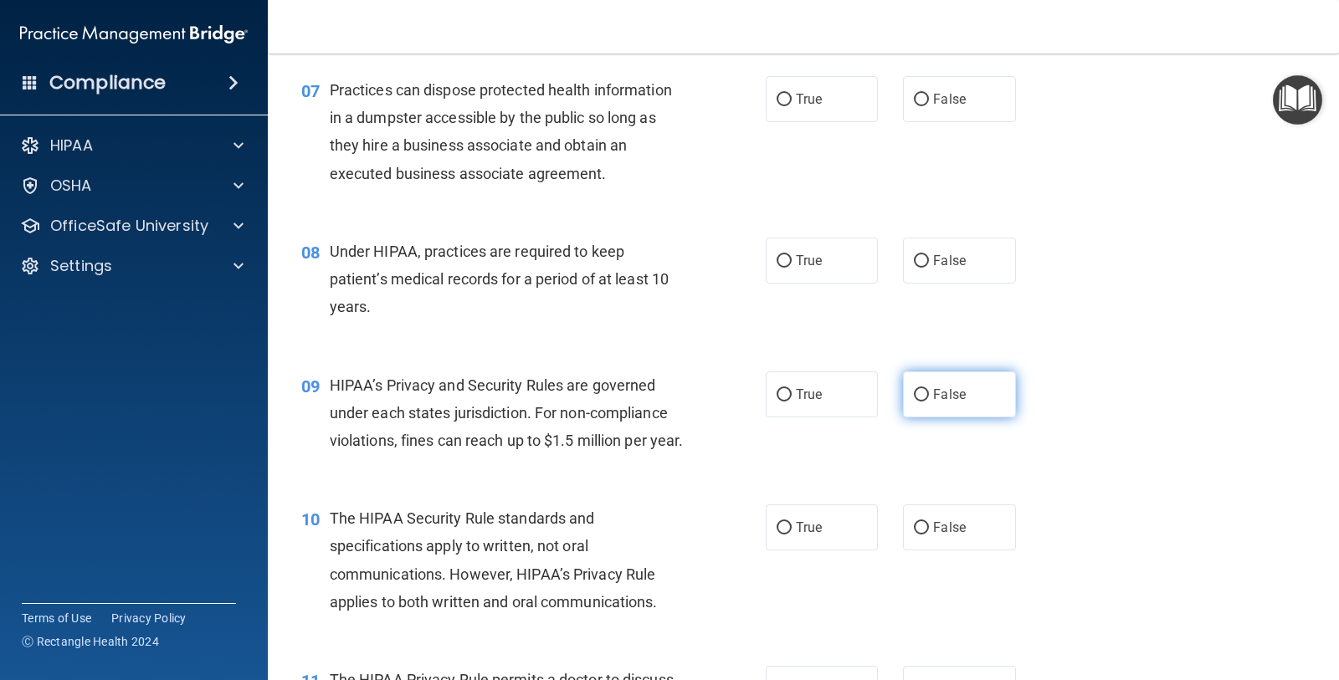
click at [942, 392] on span "False" at bounding box center [949, 395] width 33 height 16
click at [929, 392] on input "False" at bounding box center [921, 395] width 15 height 13
radio input "true"
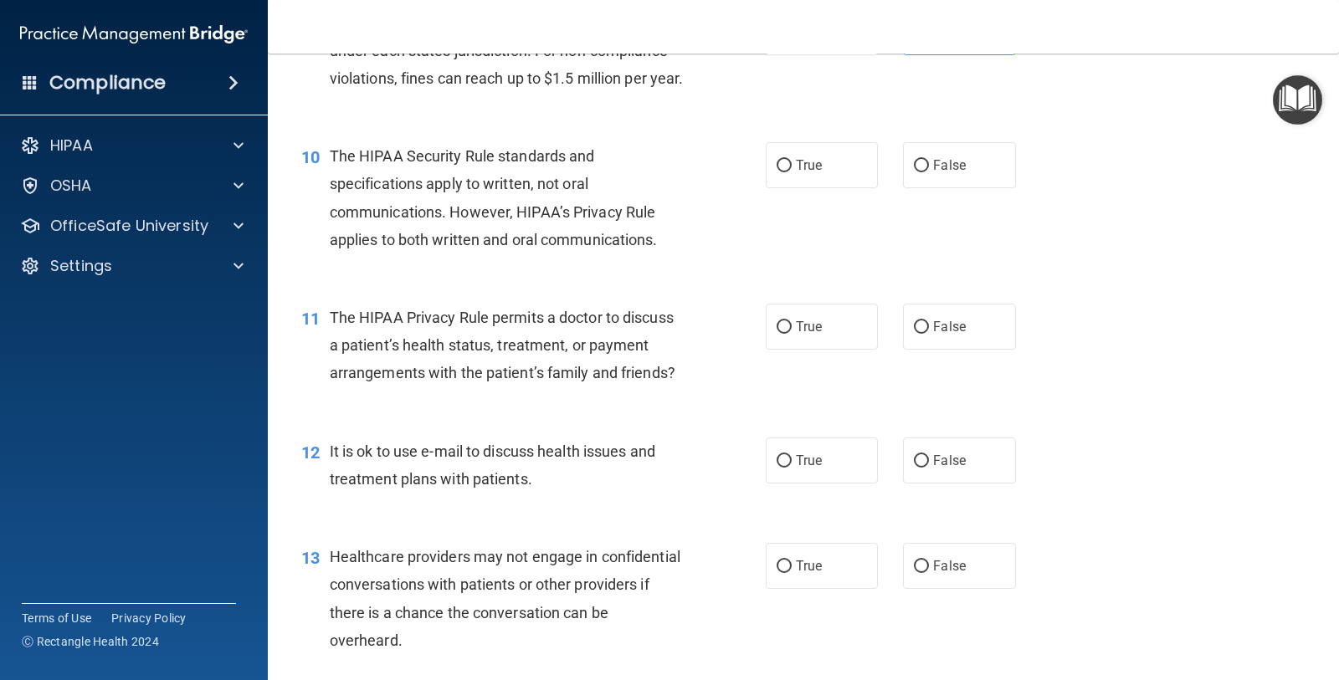
scroll to position [1360, 0]
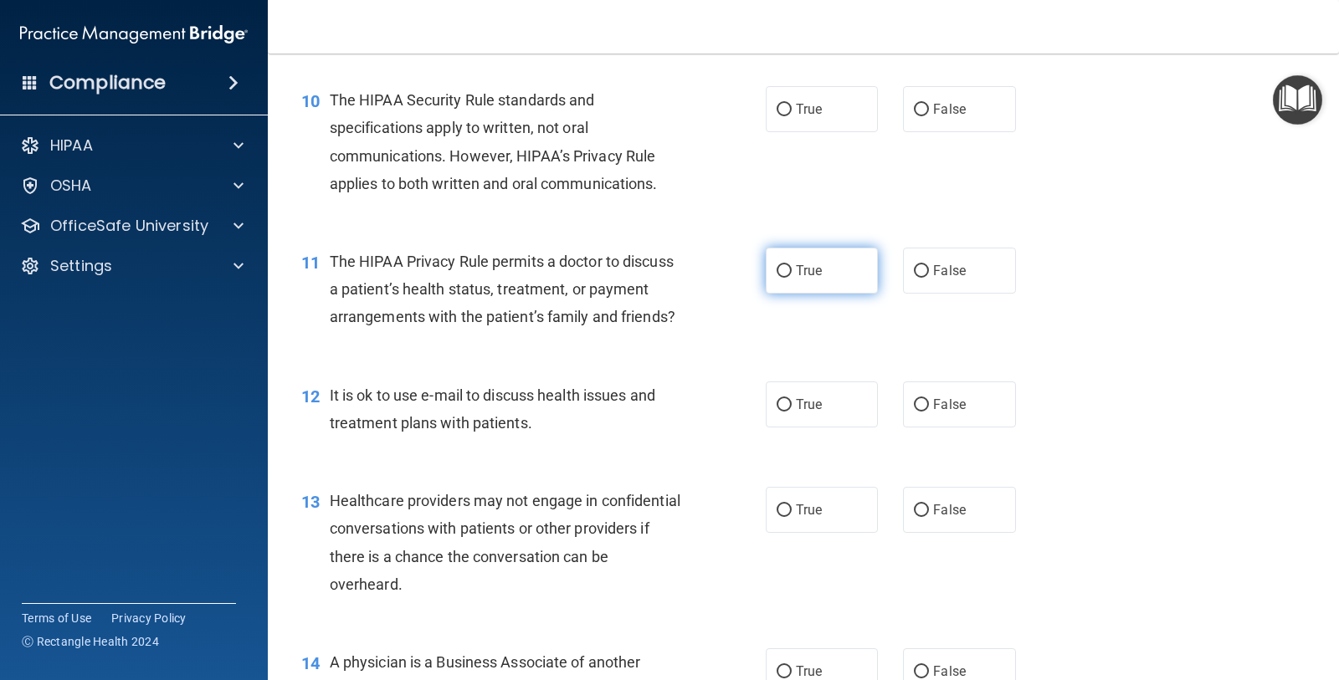
click at [786, 294] on label "True" at bounding box center [822, 271] width 112 height 46
click at [786, 278] on input "True" at bounding box center [783, 271] width 15 height 13
radio input "true"
click at [816, 428] on label "True" at bounding box center [822, 405] width 112 height 46
click at [792, 412] on input "True" at bounding box center [783, 405] width 15 height 13
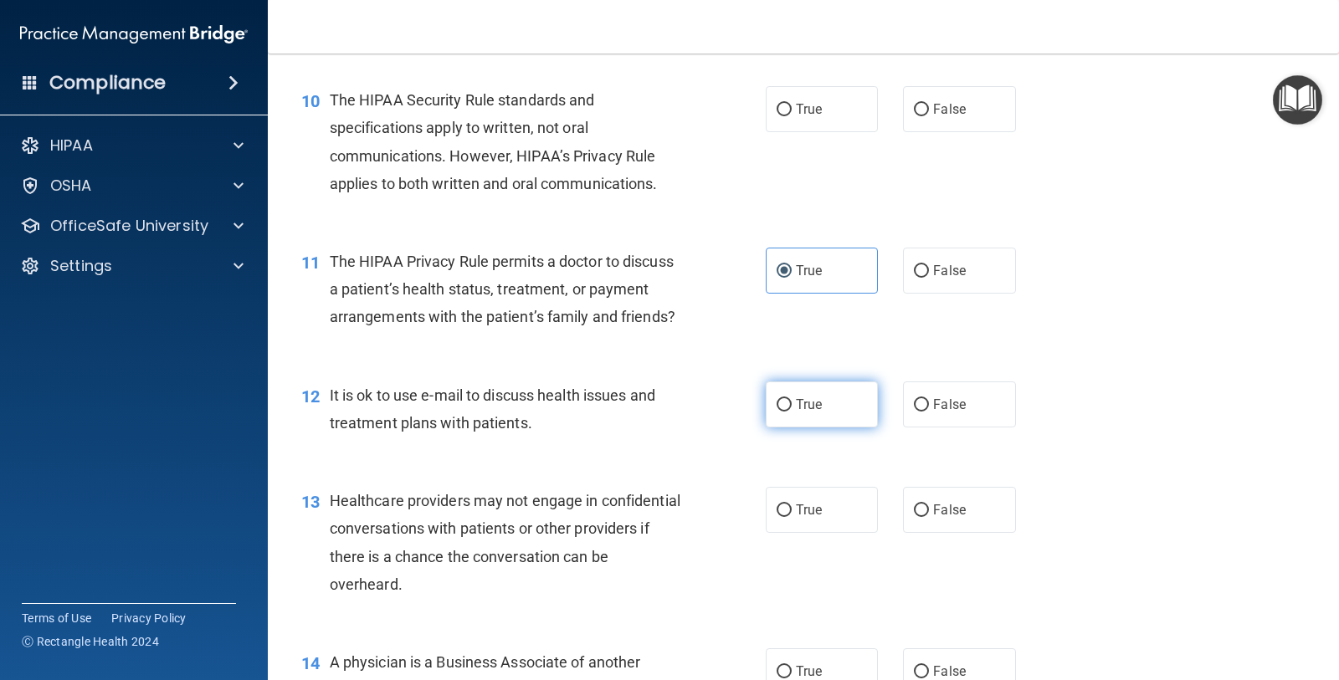
radio input "true"
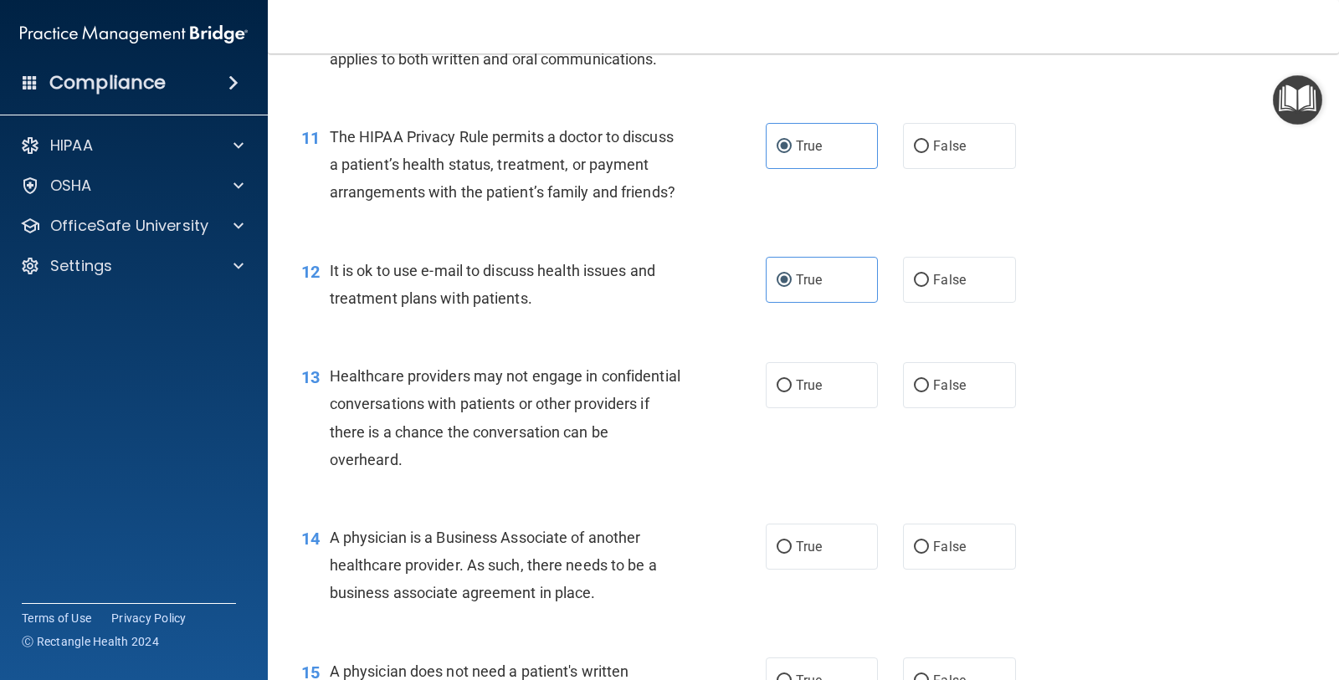
scroll to position [1569, 0]
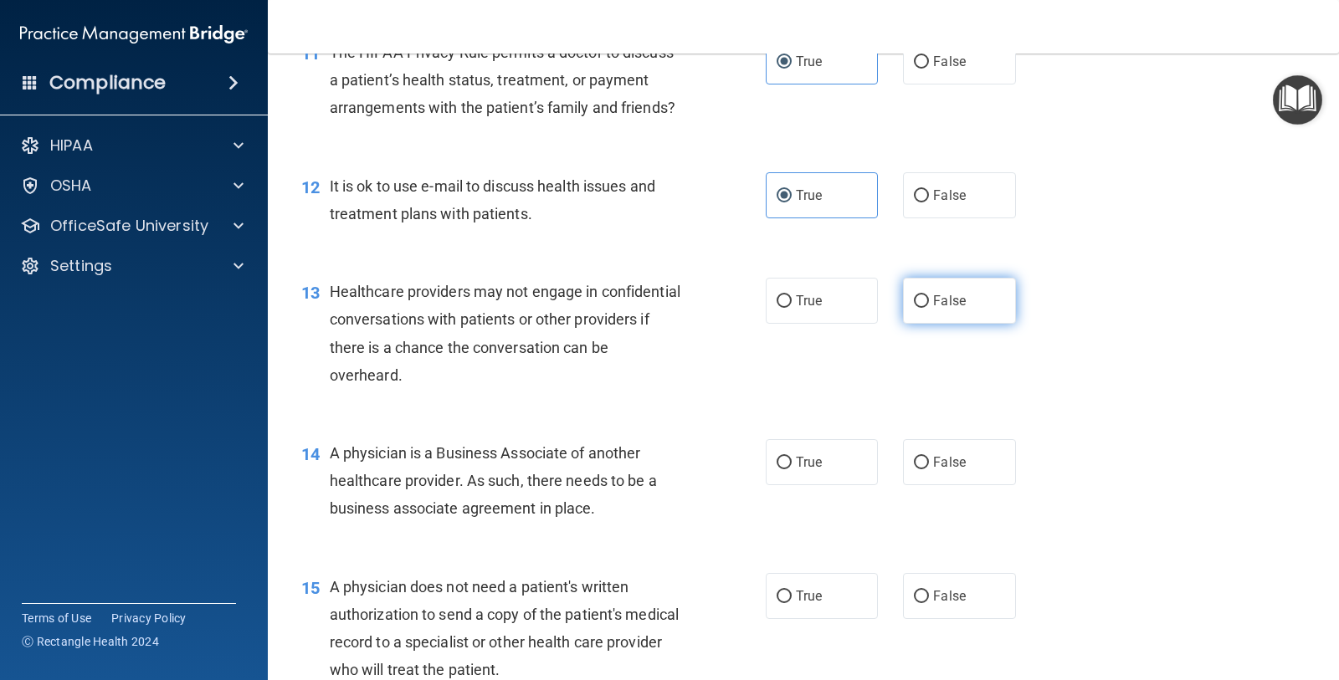
click at [954, 324] on label "False" at bounding box center [959, 301] width 112 height 46
click at [929, 308] on input "False" at bounding box center [921, 301] width 15 height 13
radio input "true"
click at [918, 469] on input "False" at bounding box center [921, 463] width 15 height 13
radio input "true"
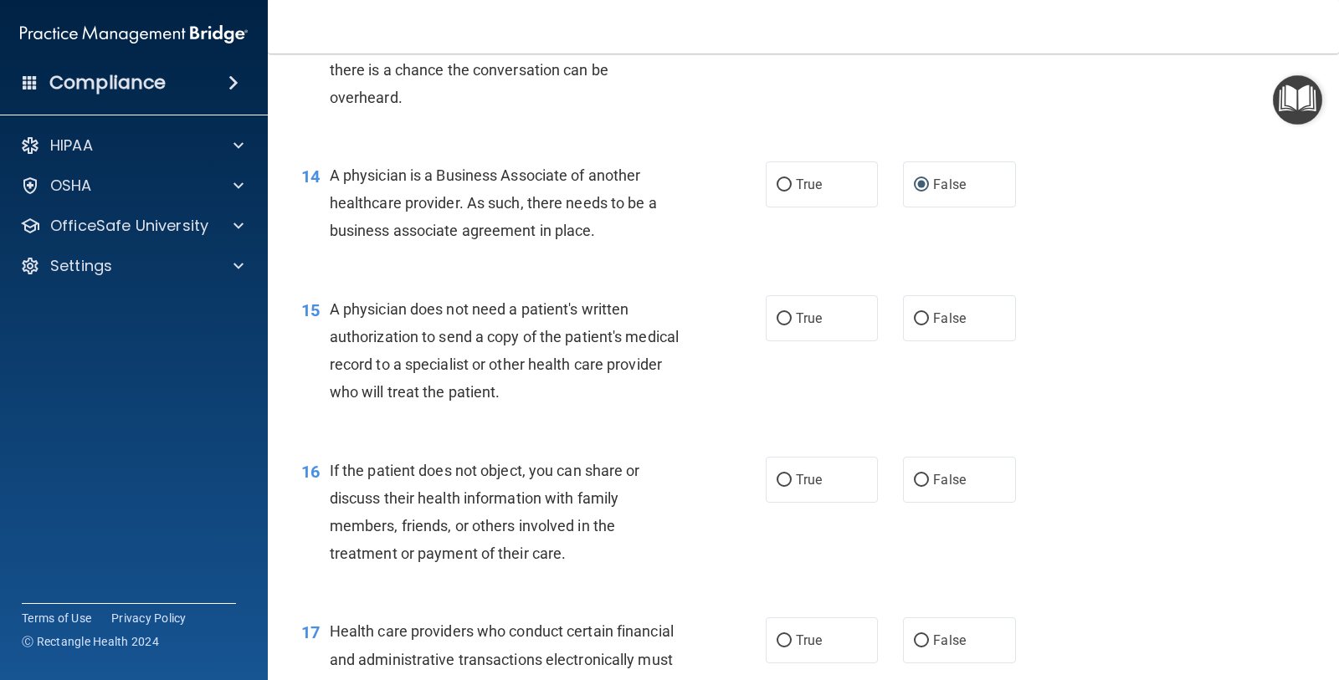
scroll to position [1883, 0]
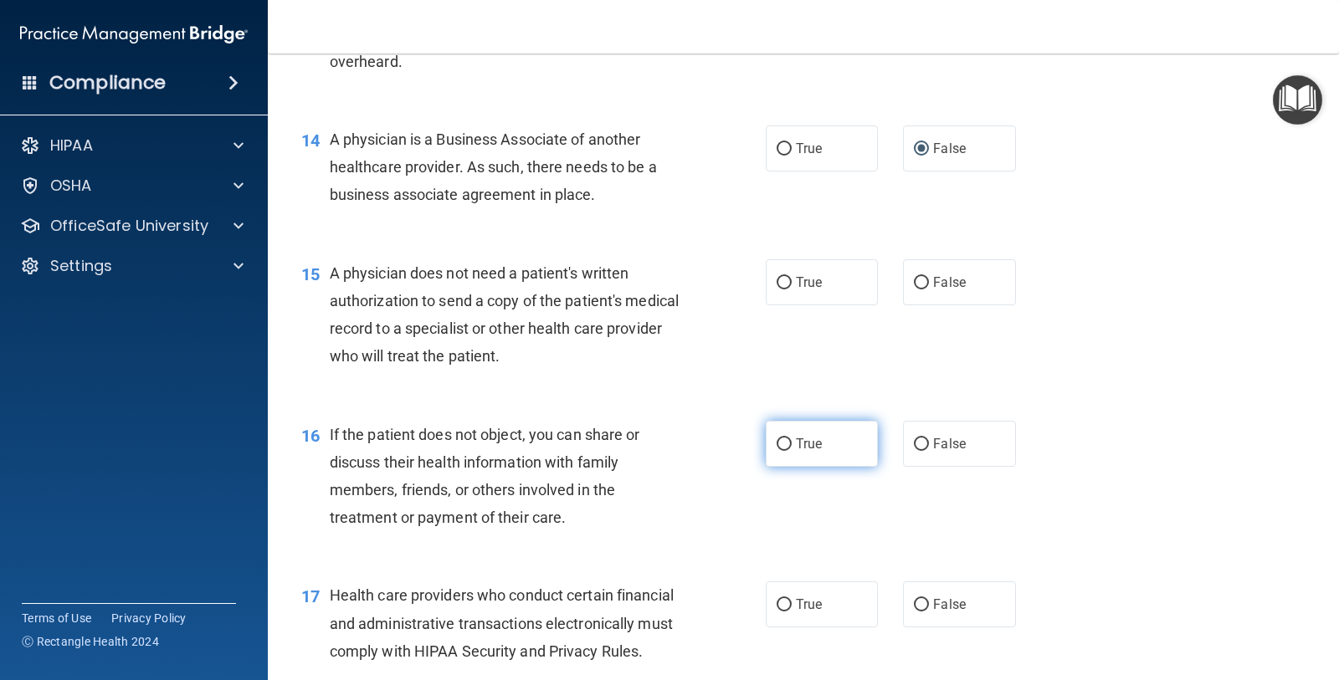
click at [797, 452] on span "True" at bounding box center [809, 444] width 26 height 16
click at [792, 451] on input "True" at bounding box center [783, 444] width 15 height 13
radio input "true"
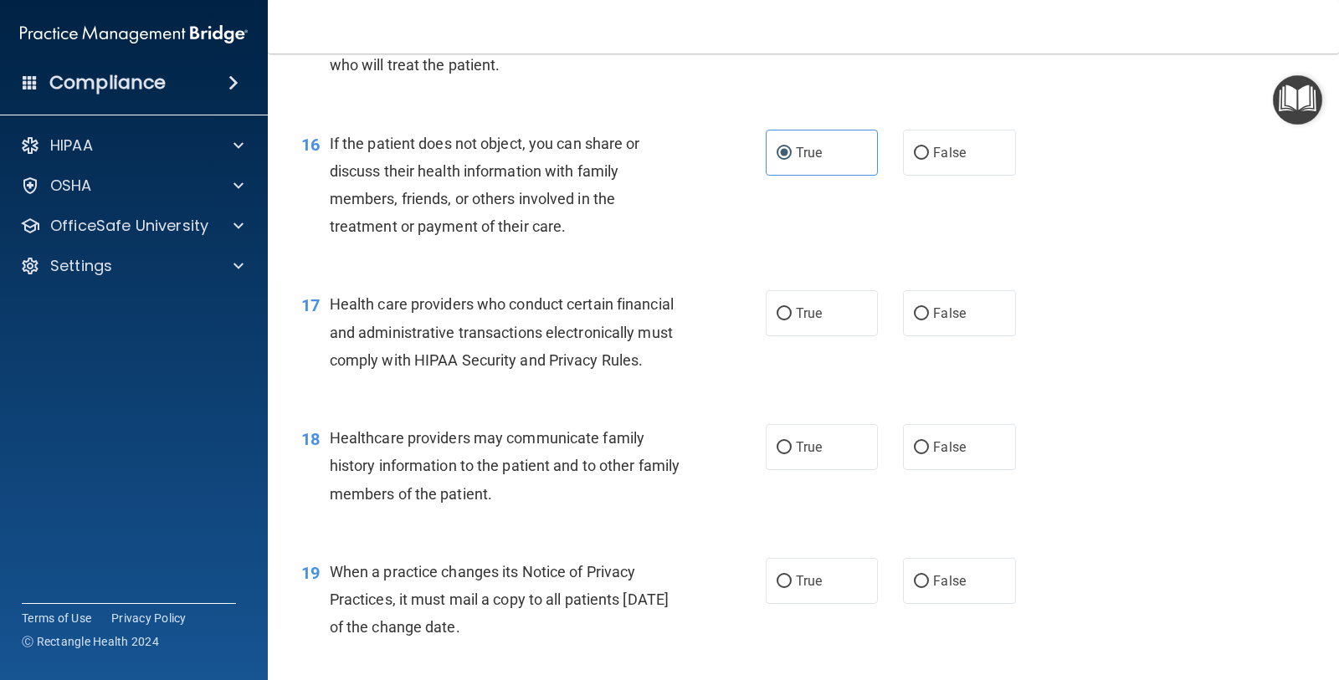
scroll to position [2301, 0]
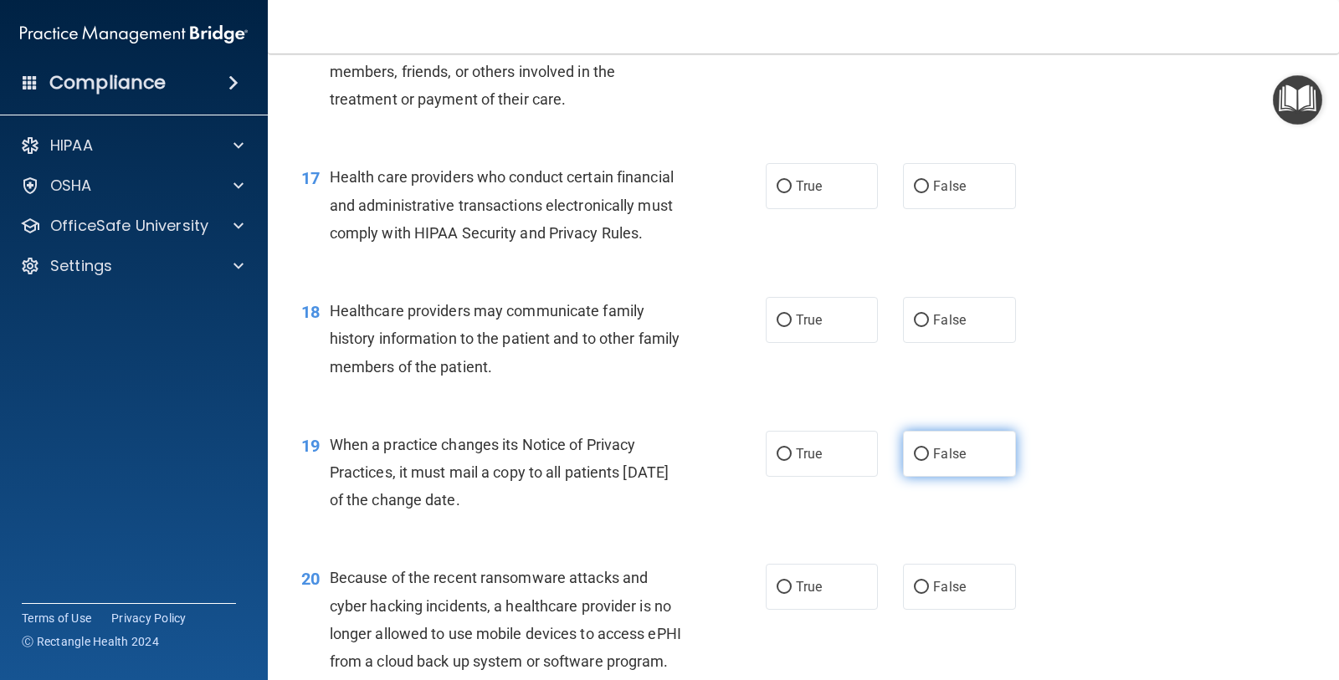
click at [933, 462] on span "False" at bounding box center [949, 454] width 33 height 16
click at [929, 461] on input "False" at bounding box center [921, 454] width 15 height 13
radio input "true"
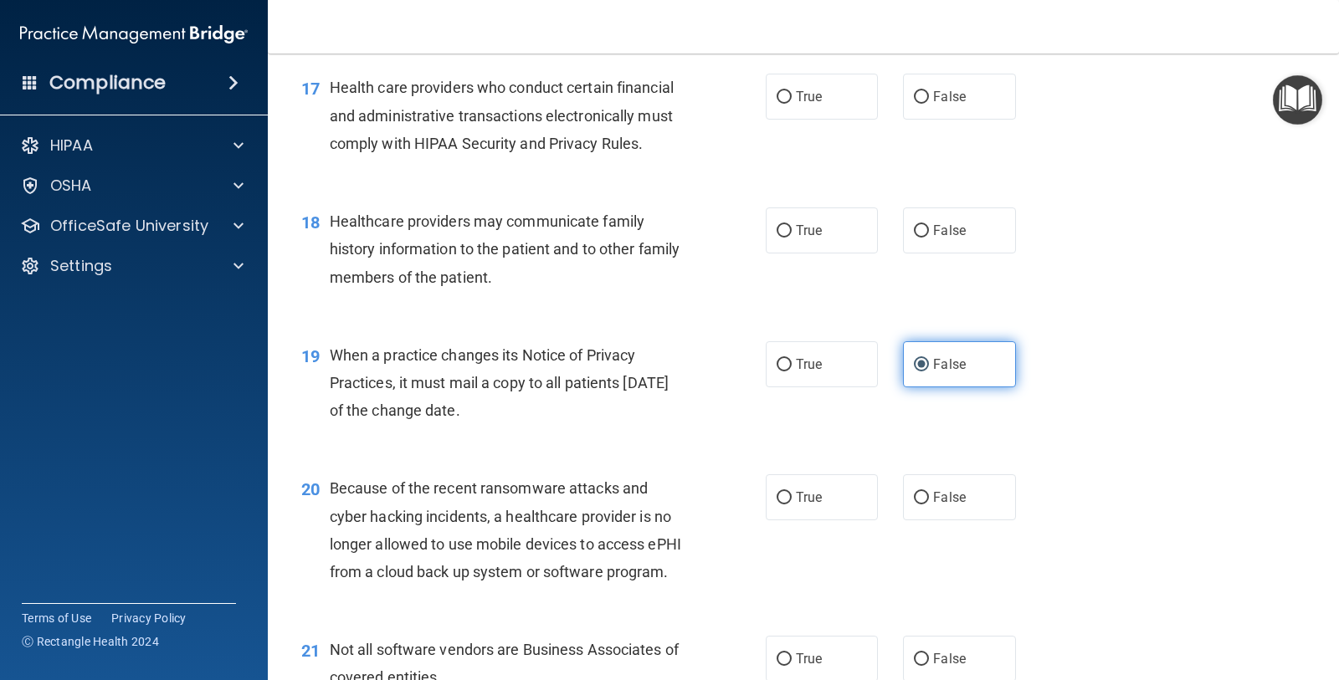
scroll to position [2510, 0]
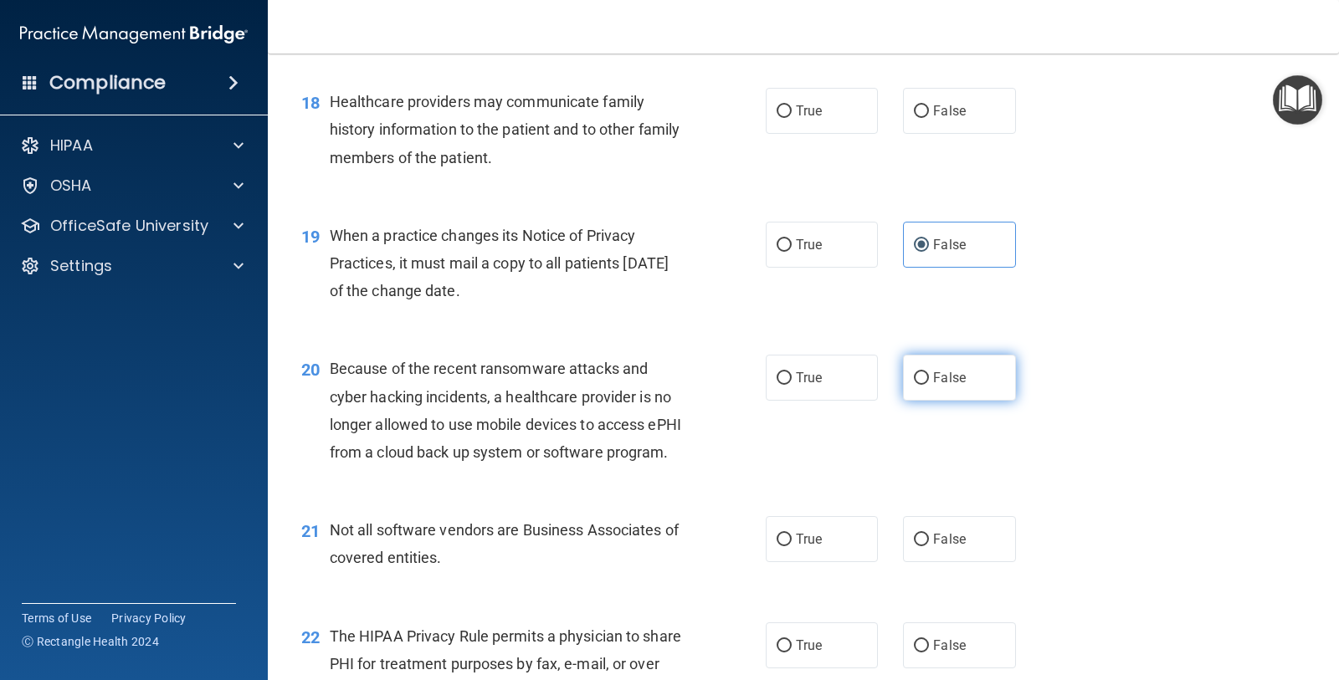
click at [919, 401] on label "False" at bounding box center [959, 378] width 112 height 46
click at [919, 385] on input "False" at bounding box center [921, 378] width 15 height 13
radio input "true"
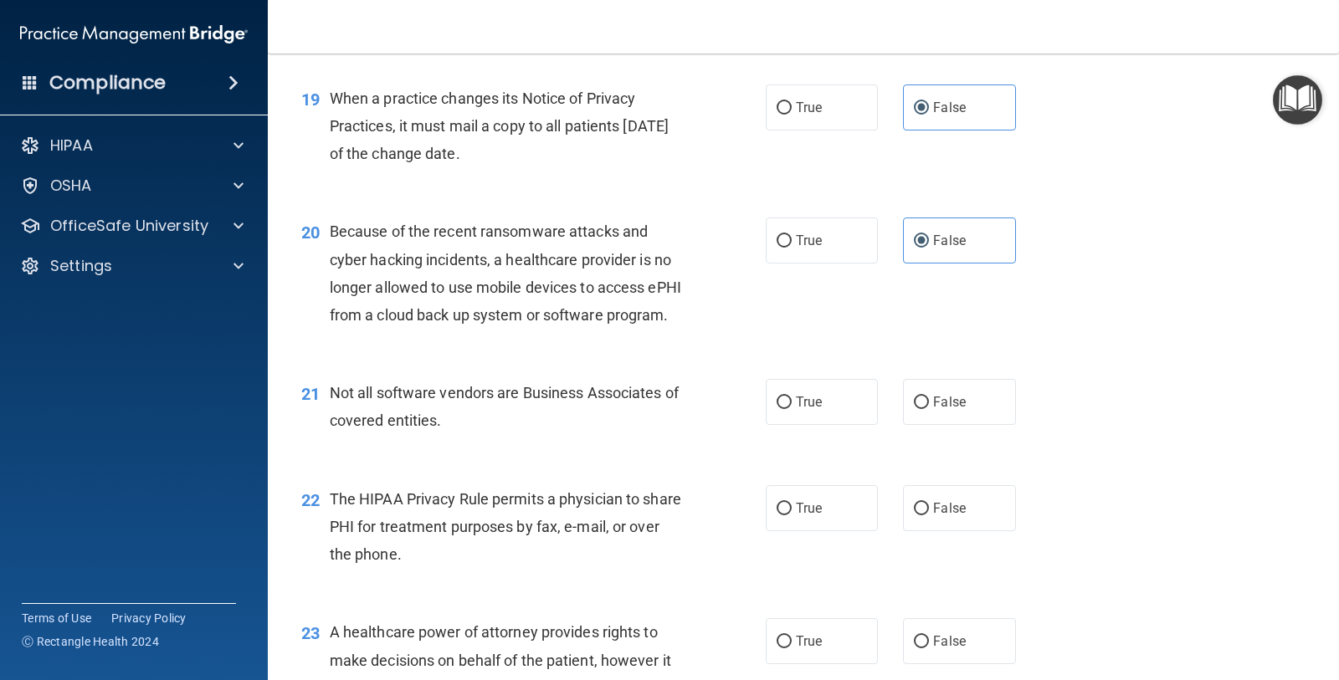
scroll to position [2928, 0]
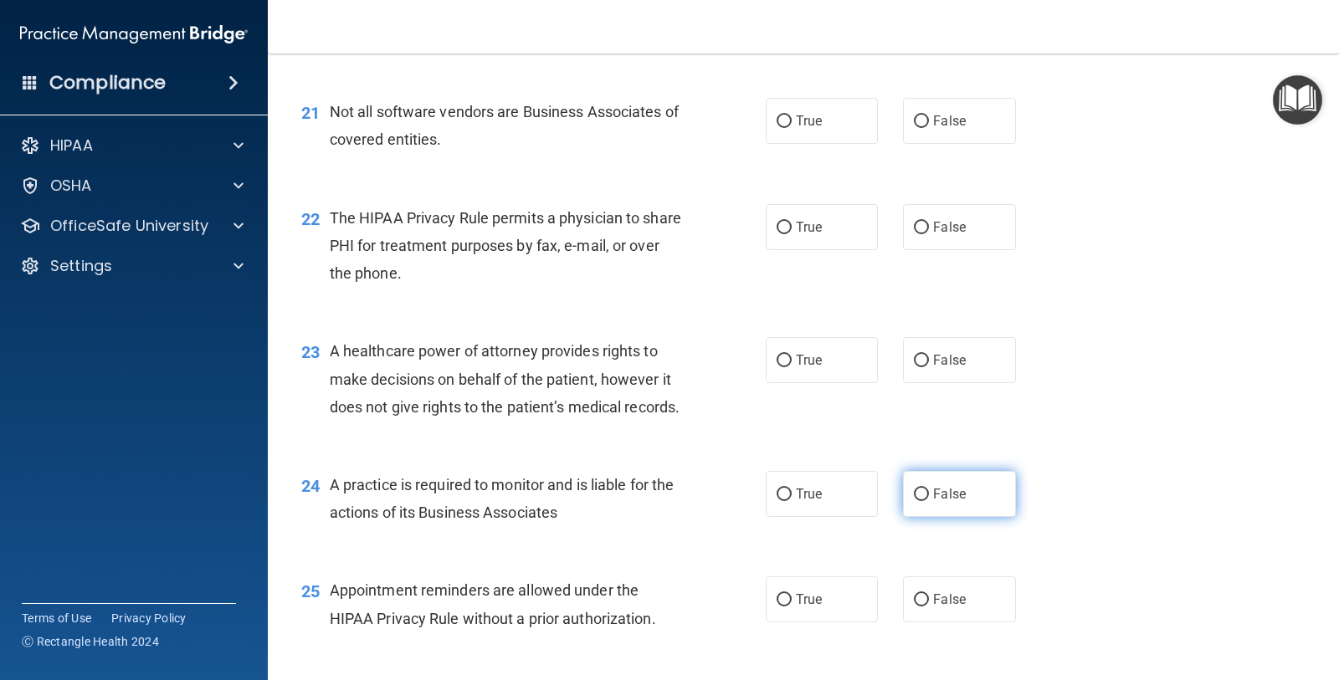
click at [958, 517] on label "False" at bounding box center [959, 494] width 112 height 46
click at [929, 501] on input "False" at bounding box center [921, 495] width 15 height 13
radio input "true"
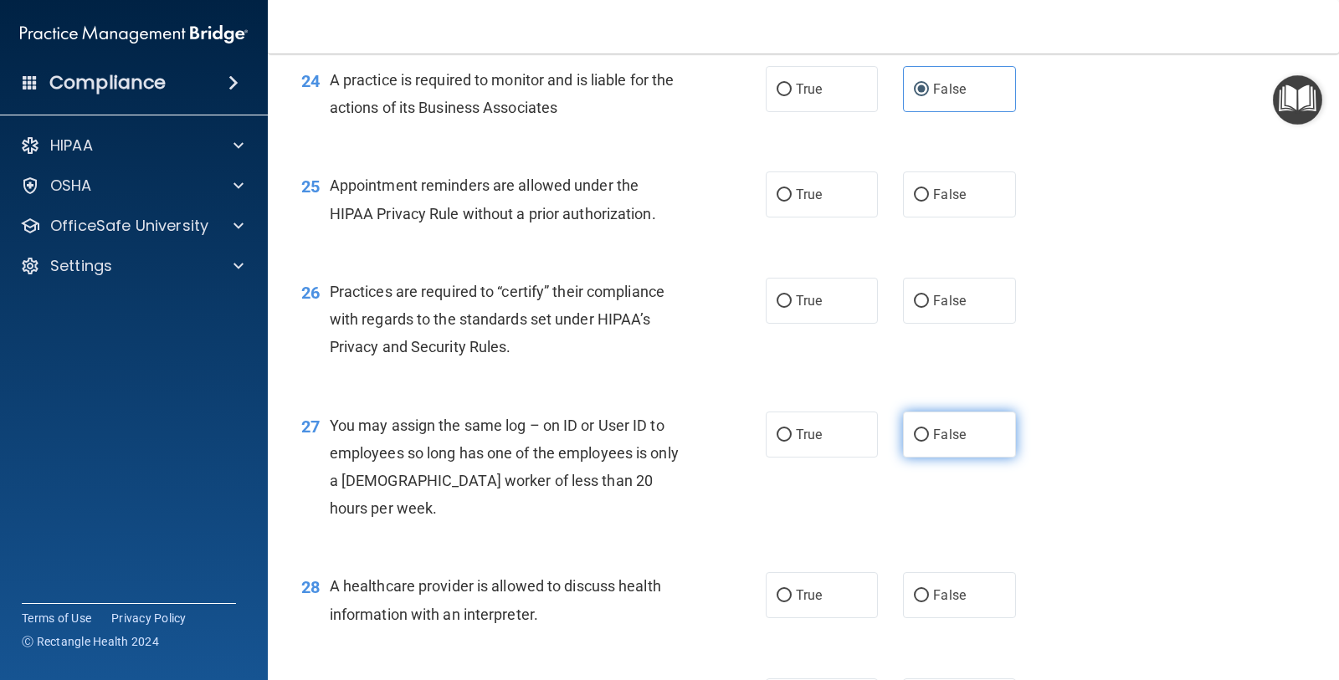
scroll to position [3347, 0]
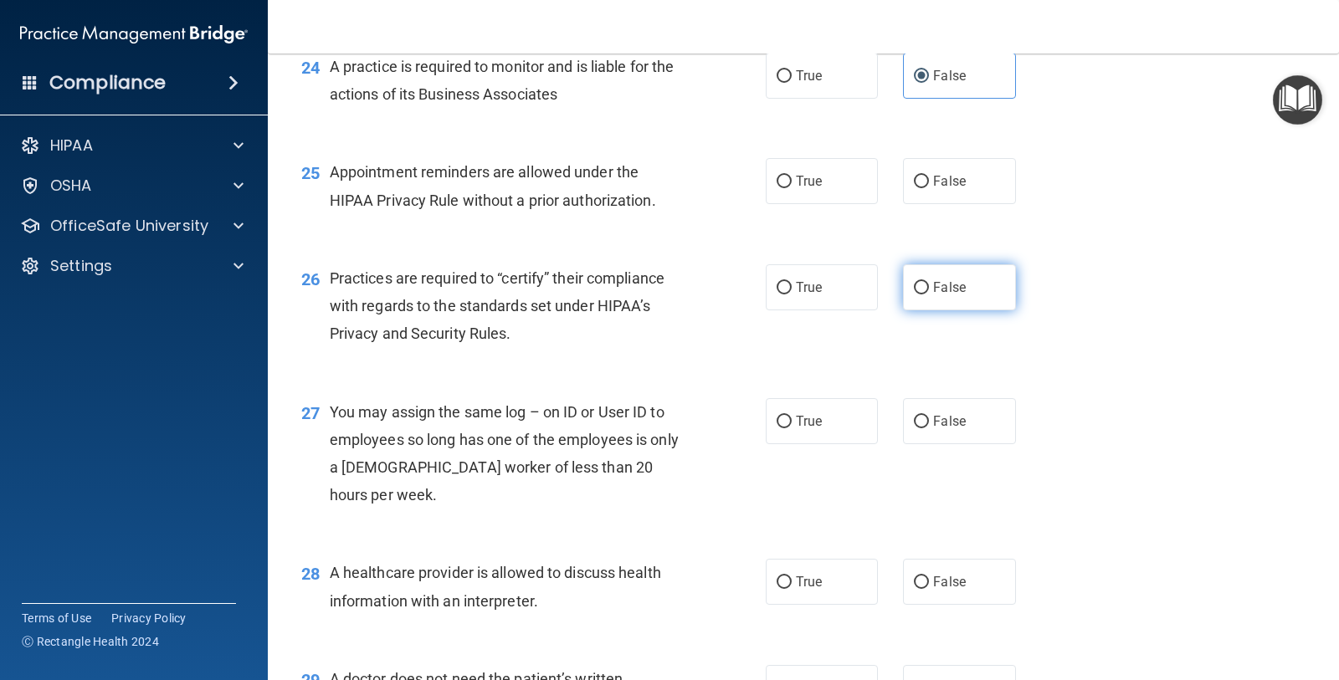
click at [909, 310] on label "False" at bounding box center [959, 287] width 112 height 46
click at [914, 295] on input "False" at bounding box center [921, 288] width 15 height 13
radio input "true"
click at [782, 188] on input "True" at bounding box center [783, 182] width 15 height 13
radio input "true"
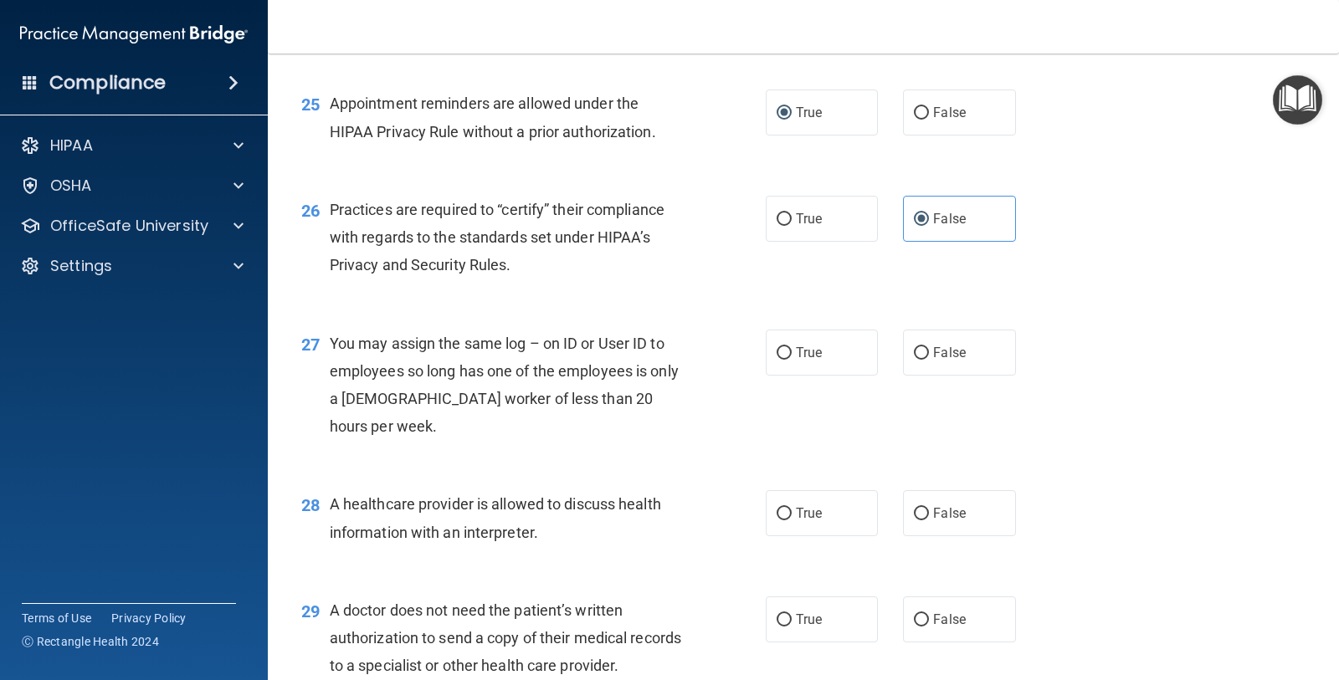
scroll to position [3451, 0]
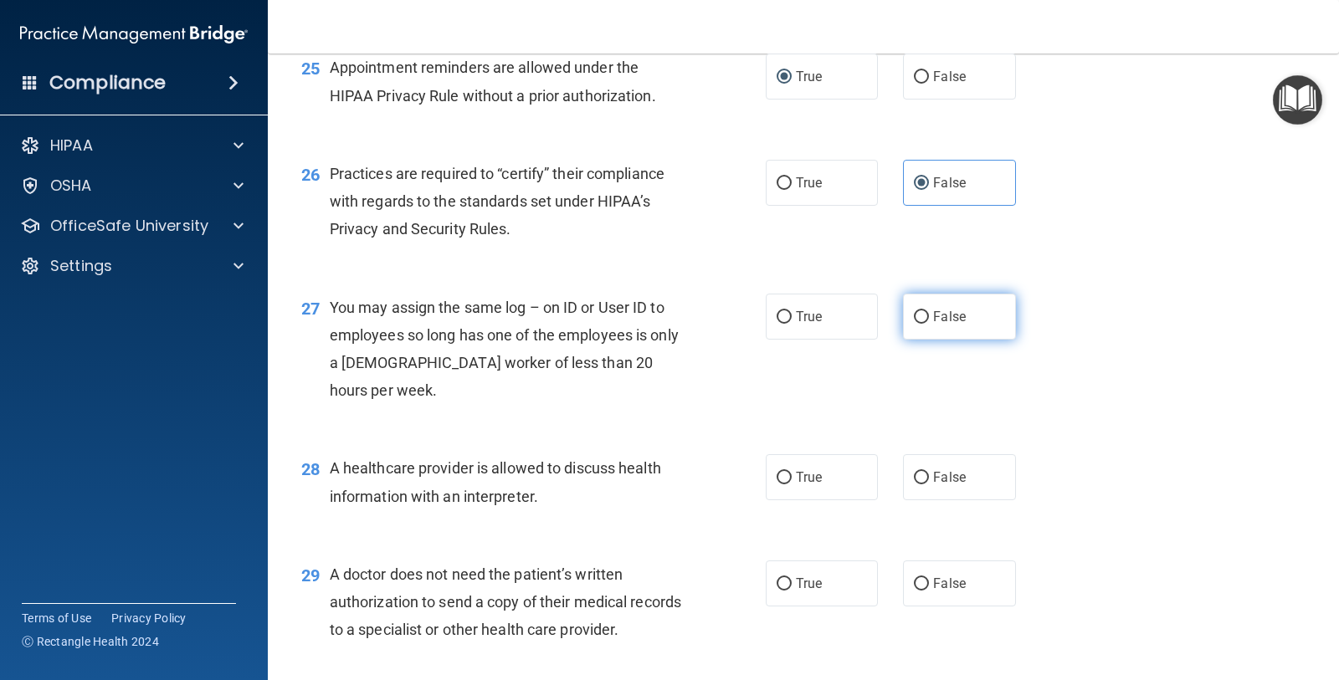
click at [984, 340] on label "False" at bounding box center [959, 317] width 112 height 46
click at [929, 324] on input "False" at bounding box center [921, 317] width 15 height 13
radio input "true"
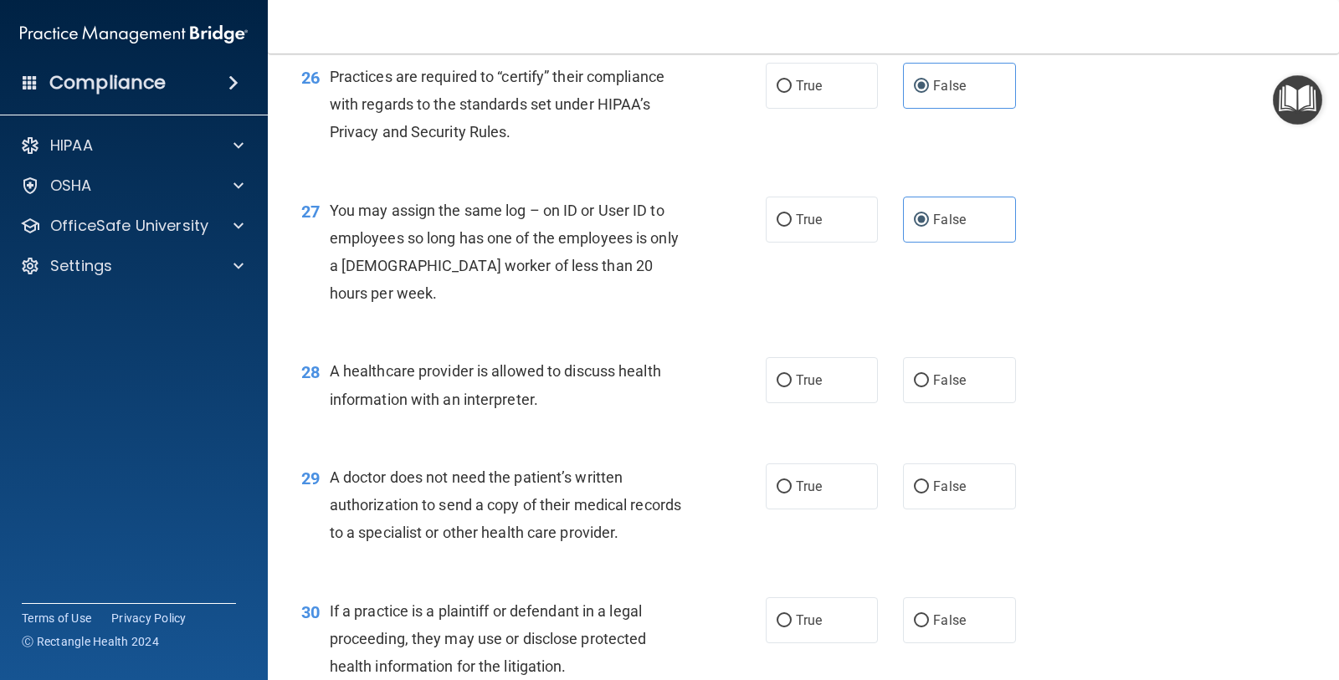
scroll to position [3660, 0]
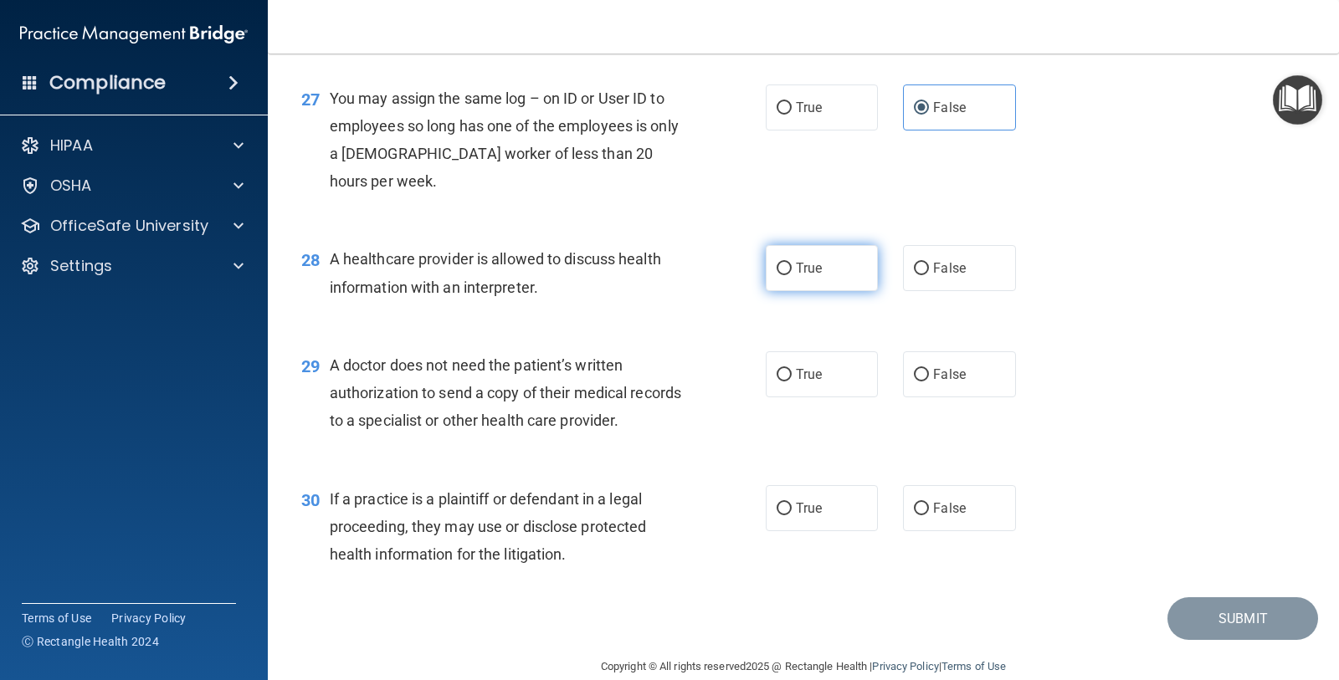
click at [837, 291] on label "True" at bounding box center [822, 268] width 112 height 46
click at [792, 275] on input "True" at bounding box center [783, 269] width 15 height 13
radio input "true"
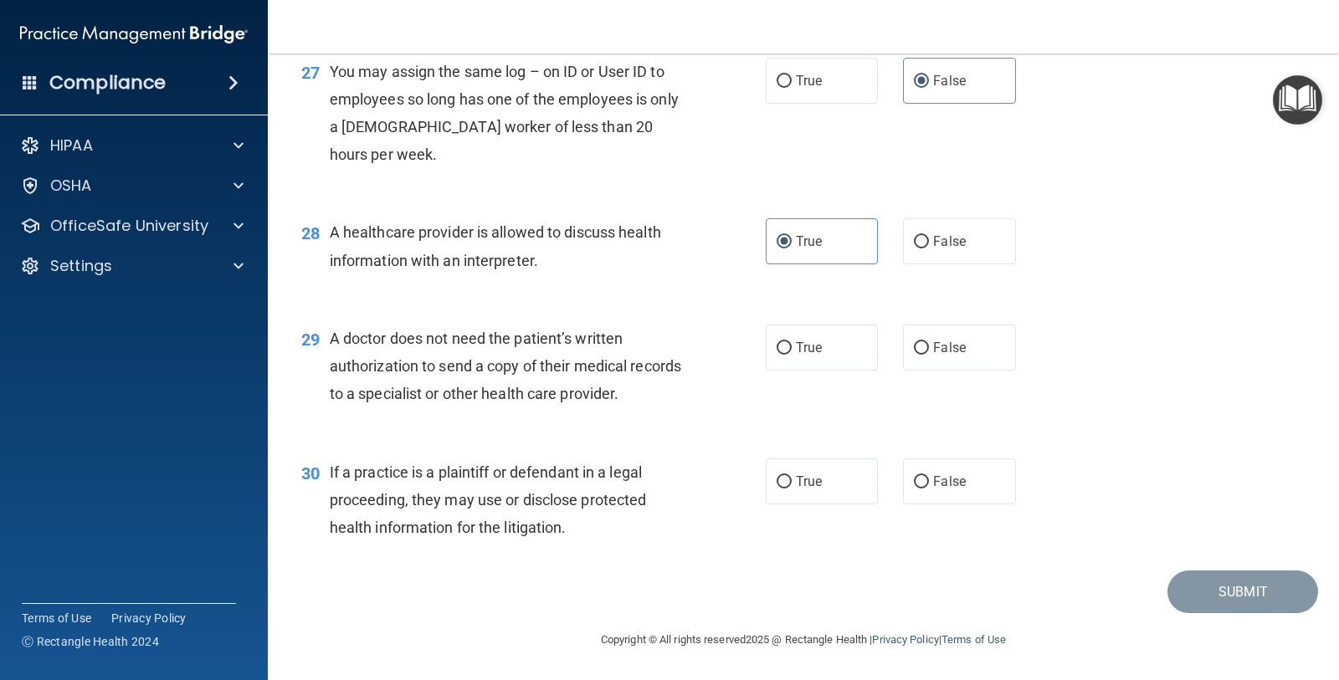
scroll to position [3770, 0]
click at [777, 352] on input "True" at bounding box center [783, 348] width 15 height 13
radio input "true"
click at [773, 470] on label "True" at bounding box center [822, 482] width 112 height 46
click at [776, 476] on input "True" at bounding box center [783, 482] width 15 height 13
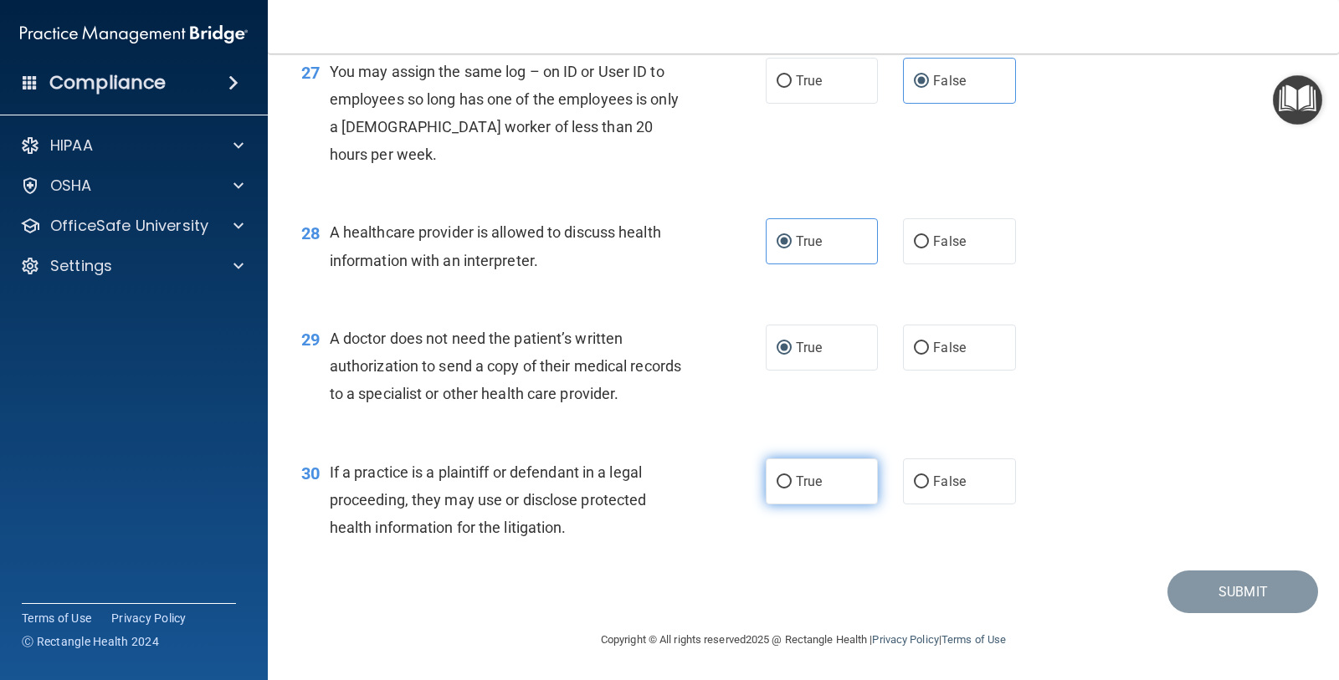
radio input "true"
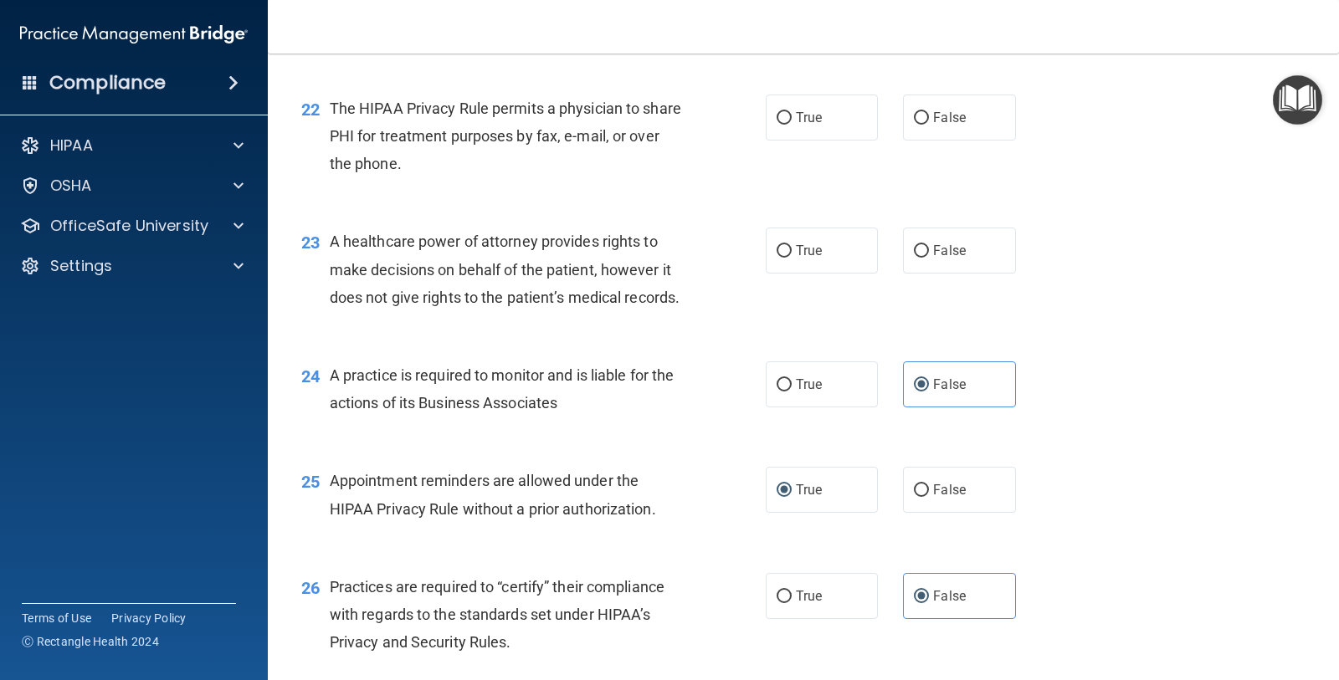
scroll to position [2933, 0]
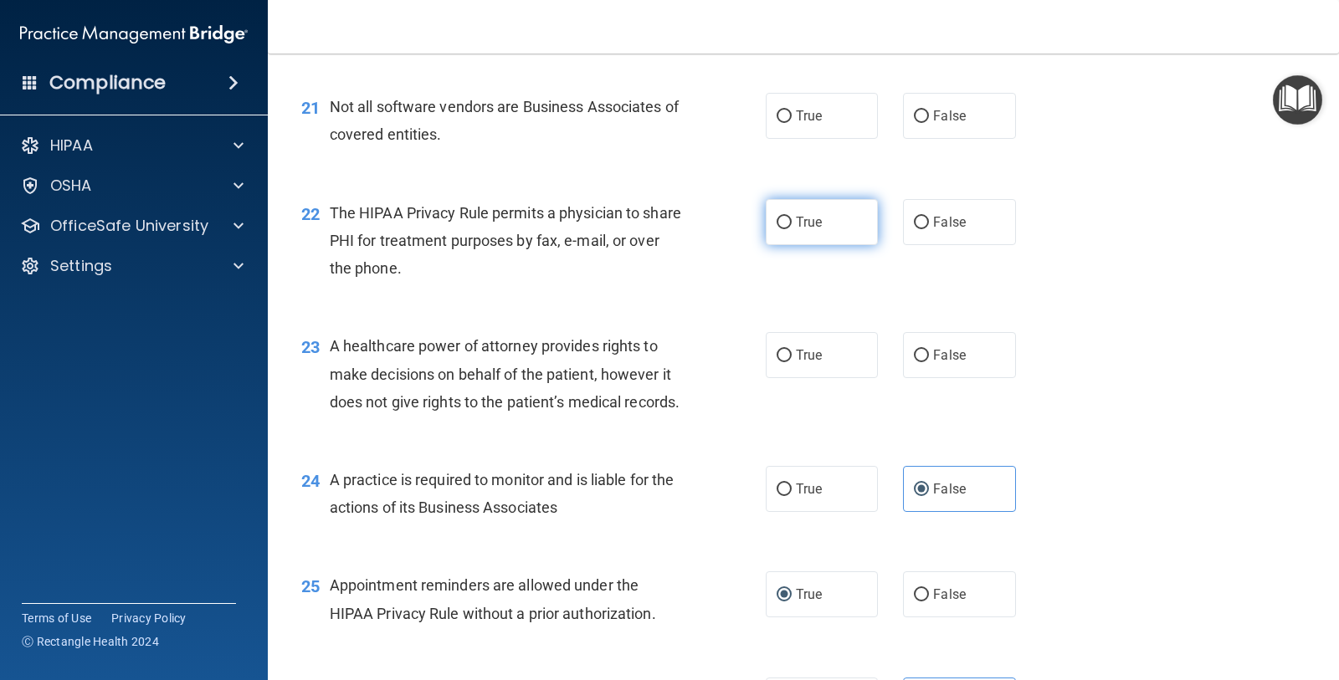
click at [819, 245] on label "True" at bounding box center [822, 222] width 112 height 46
click at [792, 229] on input "True" at bounding box center [783, 223] width 15 height 13
radio input "true"
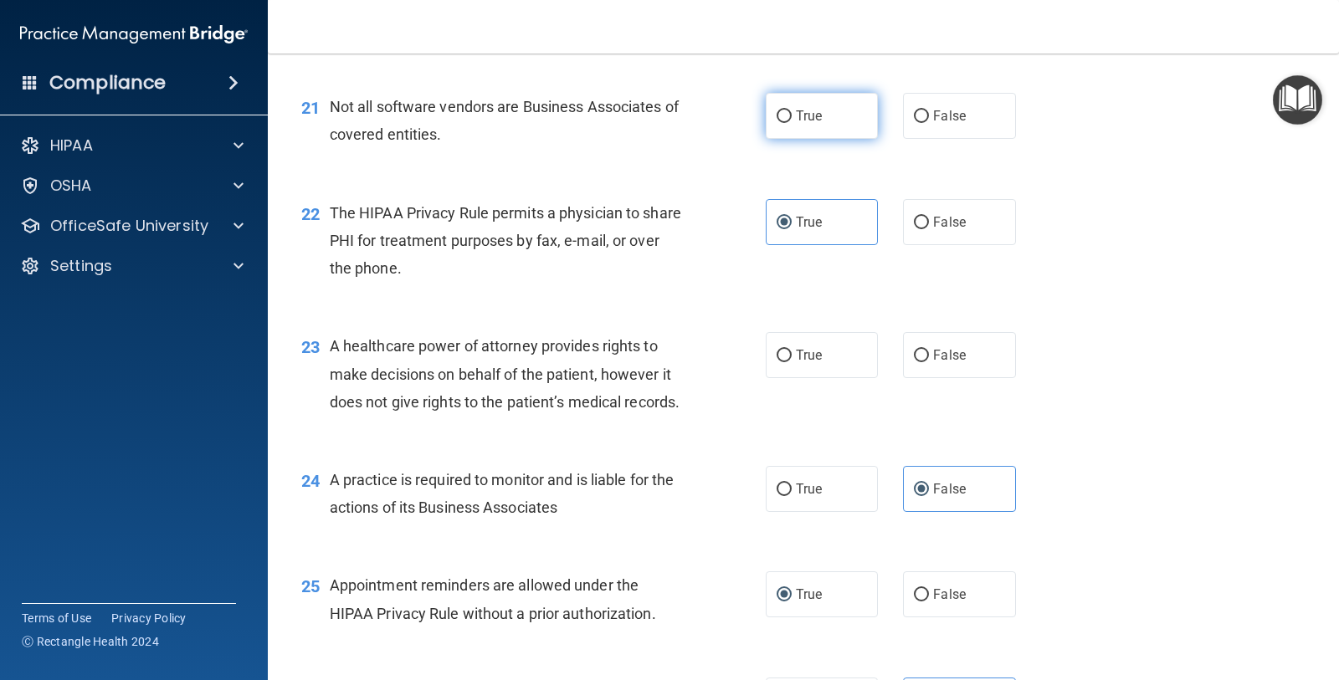
click at [827, 139] on label "True" at bounding box center [822, 116] width 112 height 46
click at [792, 123] on input "True" at bounding box center [783, 116] width 15 height 13
radio input "true"
click at [937, 363] on span "False" at bounding box center [949, 355] width 33 height 16
click at [929, 362] on input "False" at bounding box center [921, 356] width 15 height 13
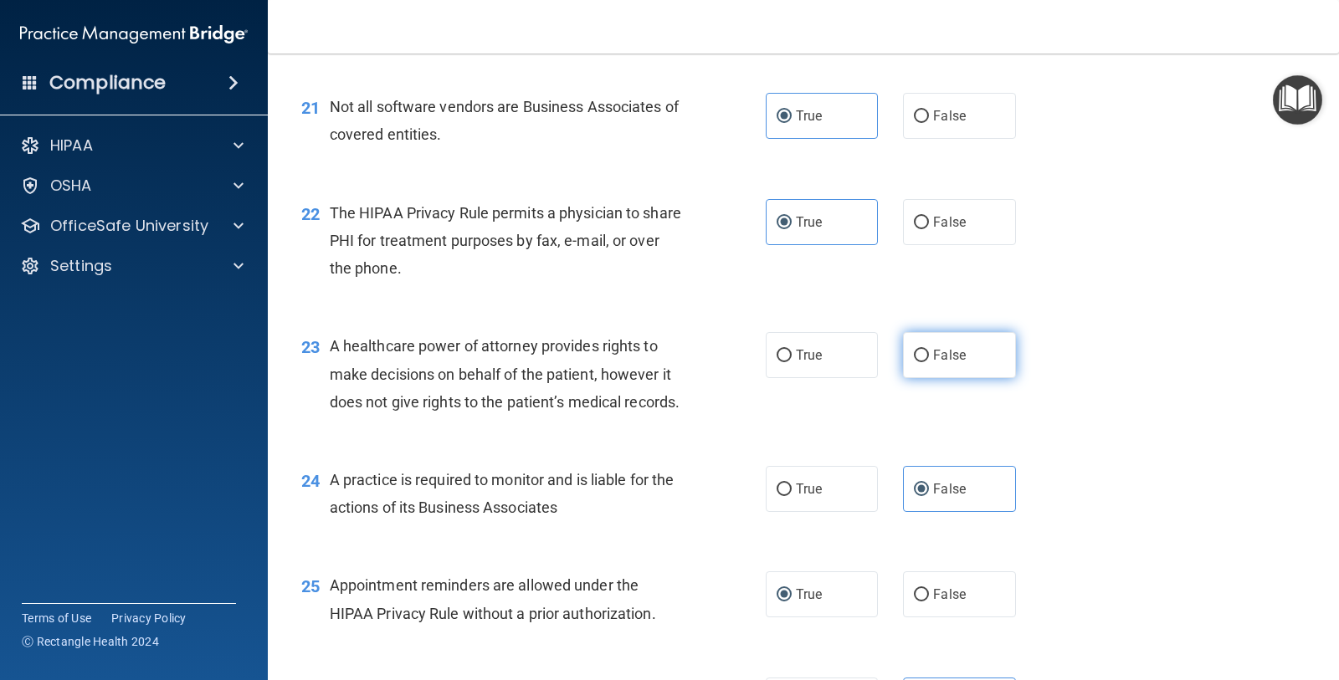
radio input "true"
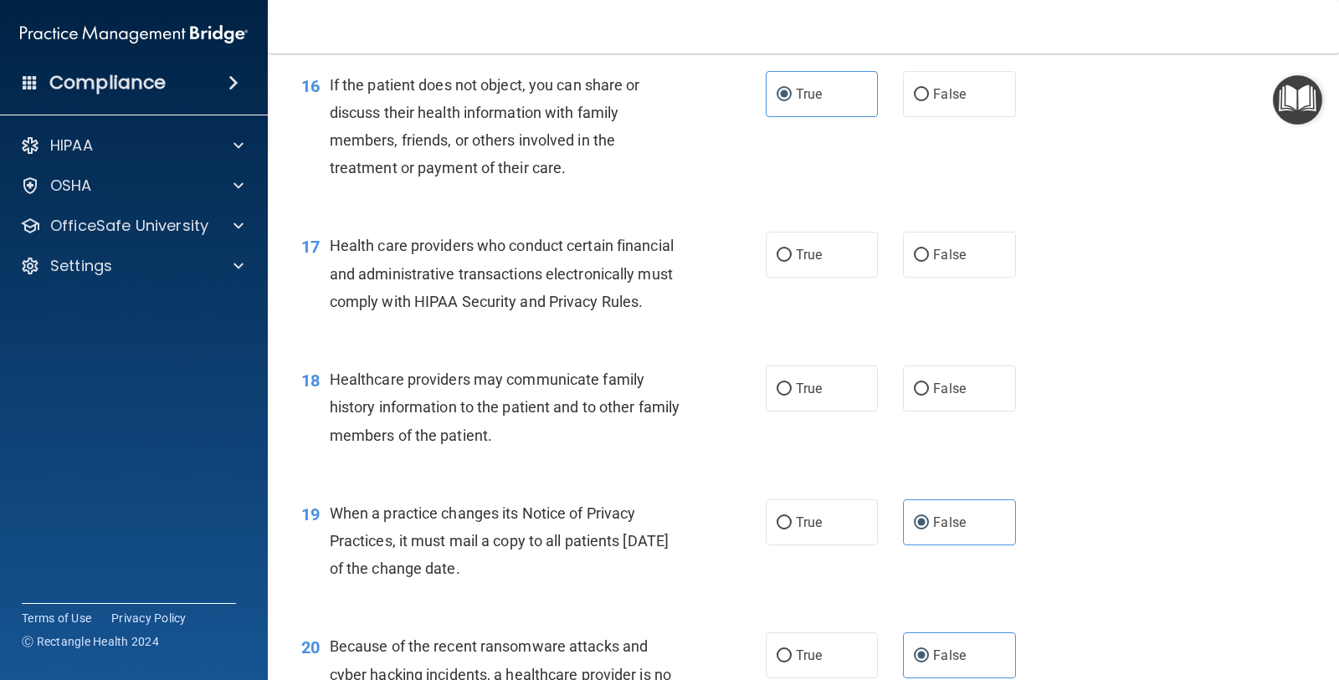
scroll to position [2201, 0]
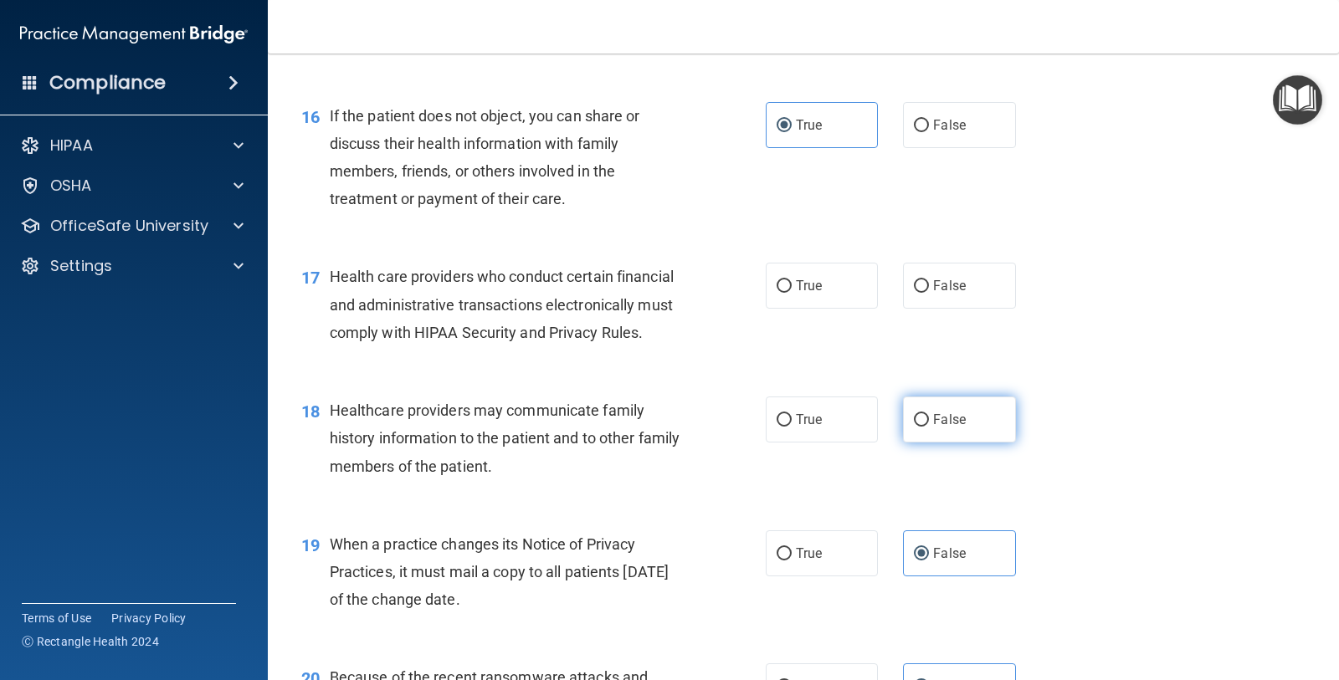
click at [949, 443] on label "False" at bounding box center [959, 420] width 112 height 46
click at [929, 427] on input "False" at bounding box center [921, 420] width 15 height 13
radio input "true"
click at [797, 309] on label "True" at bounding box center [822, 286] width 112 height 46
click at [792, 293] on input "True" at bounding box center [783, 286] width 15 height 13
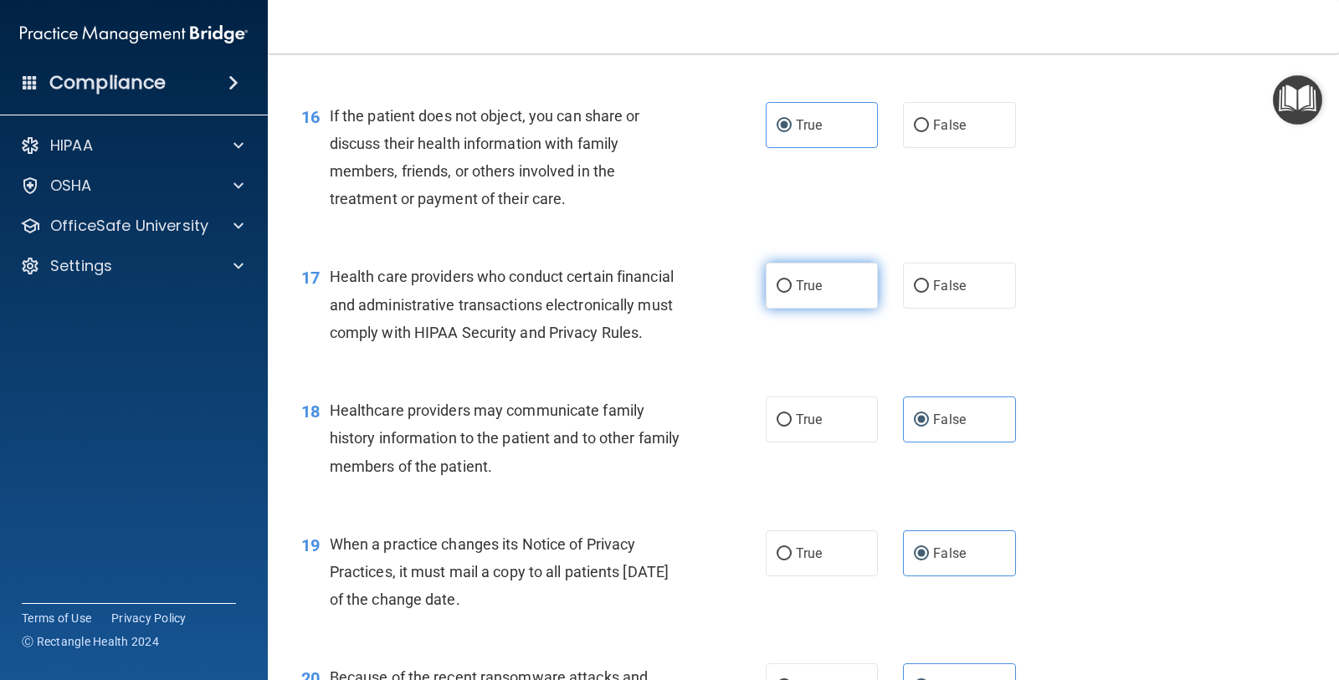
radio input "true"
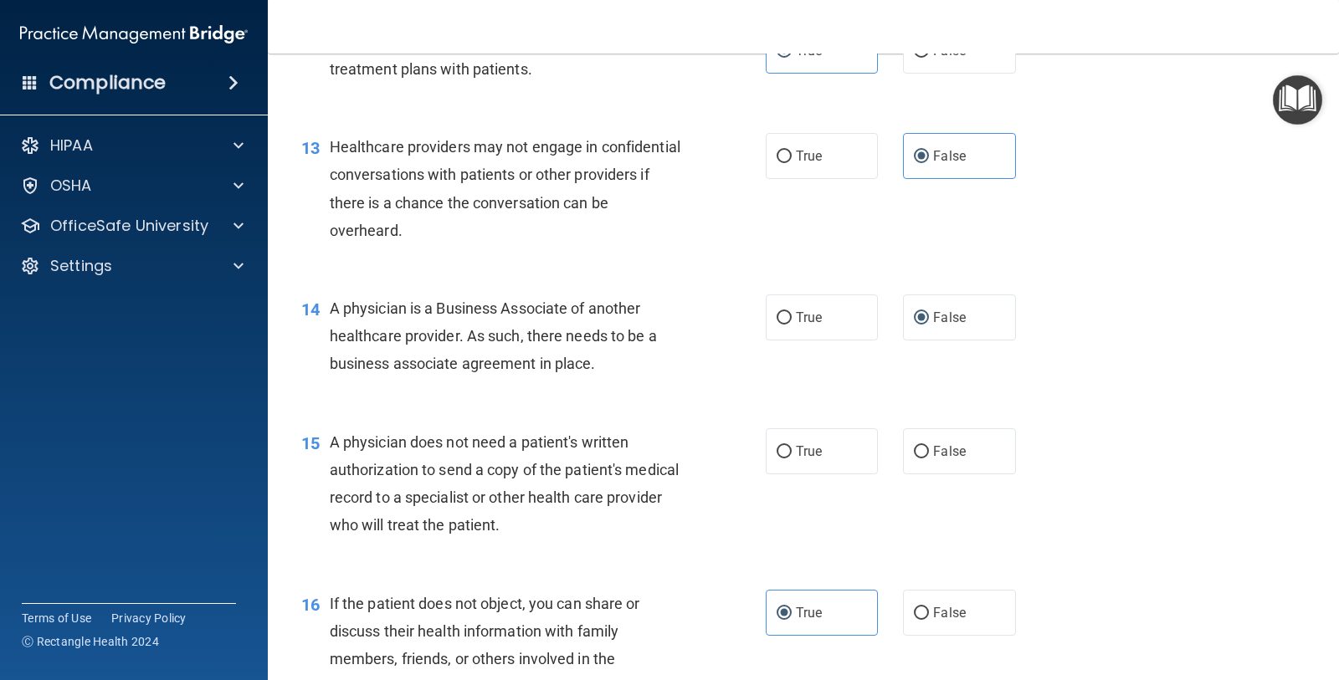
scroll to position [1678, 0]
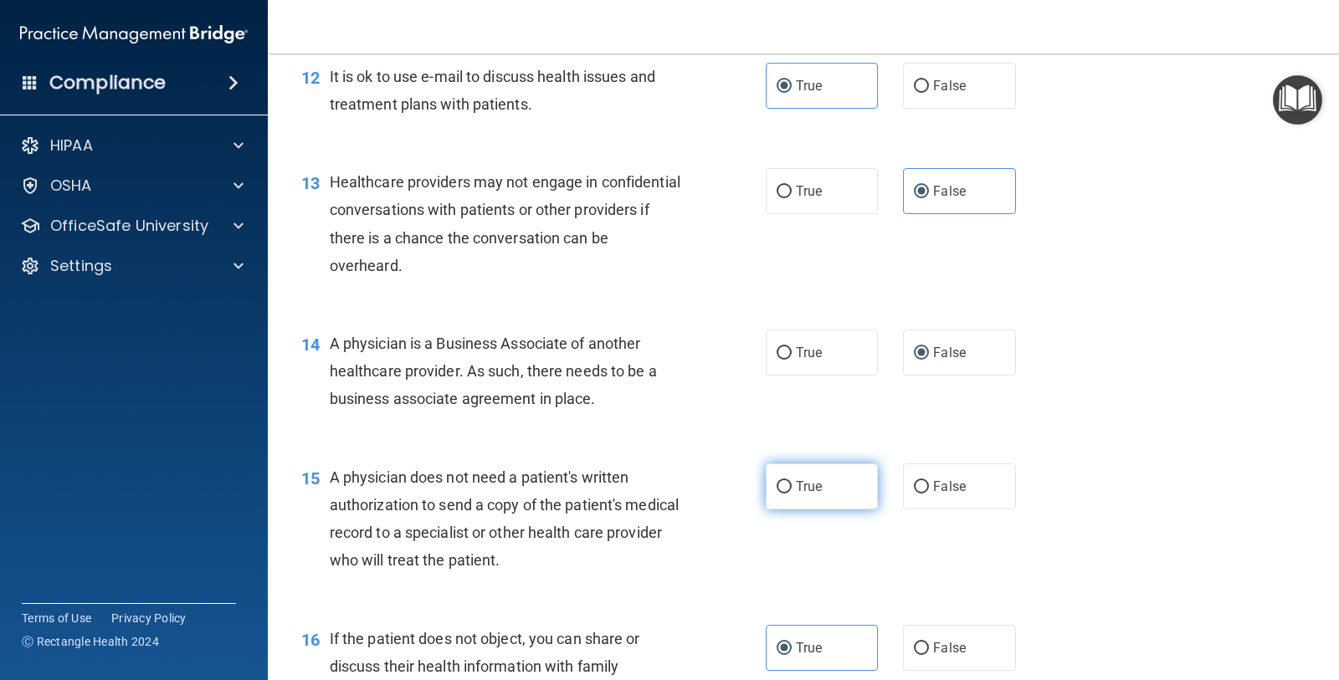
click at [827, 510] on label "True" at bounding box center [822, 487] width 112 height 46
click at [792, 494] on input "True" at bounding box center [783, 487] width 15 height 13
radio input "true"
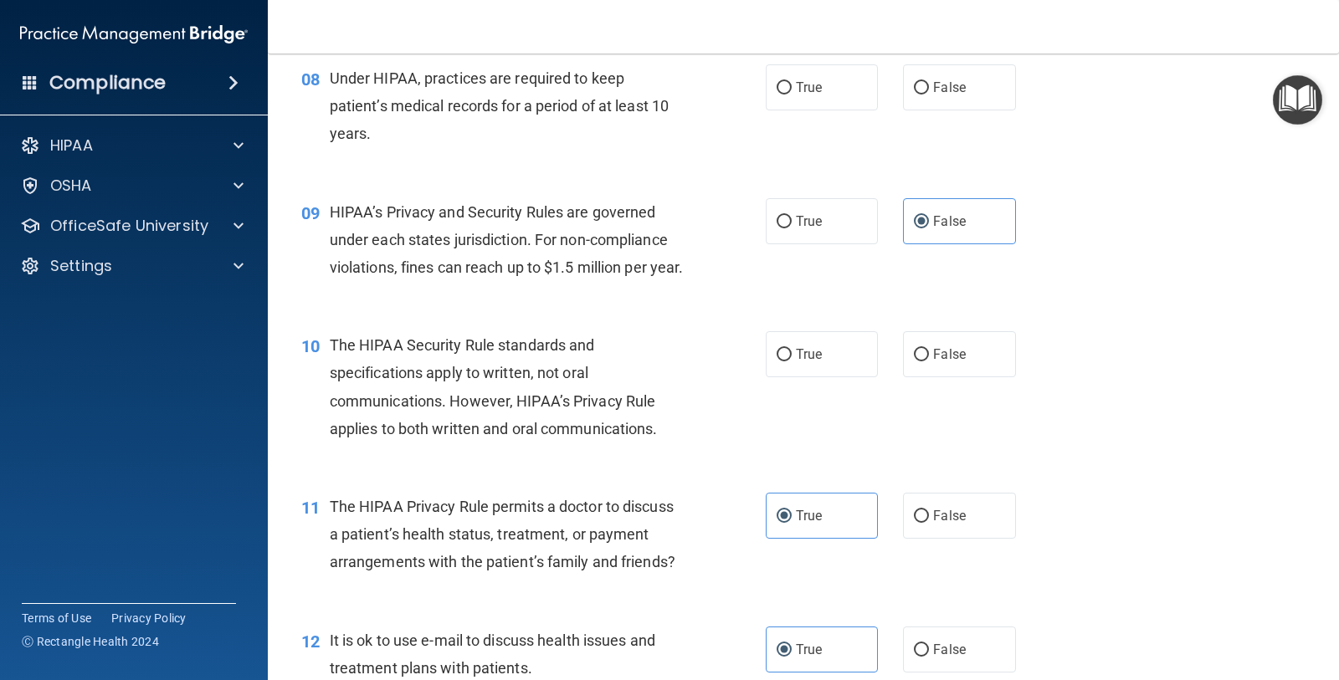
scroll to position [1051, 0]
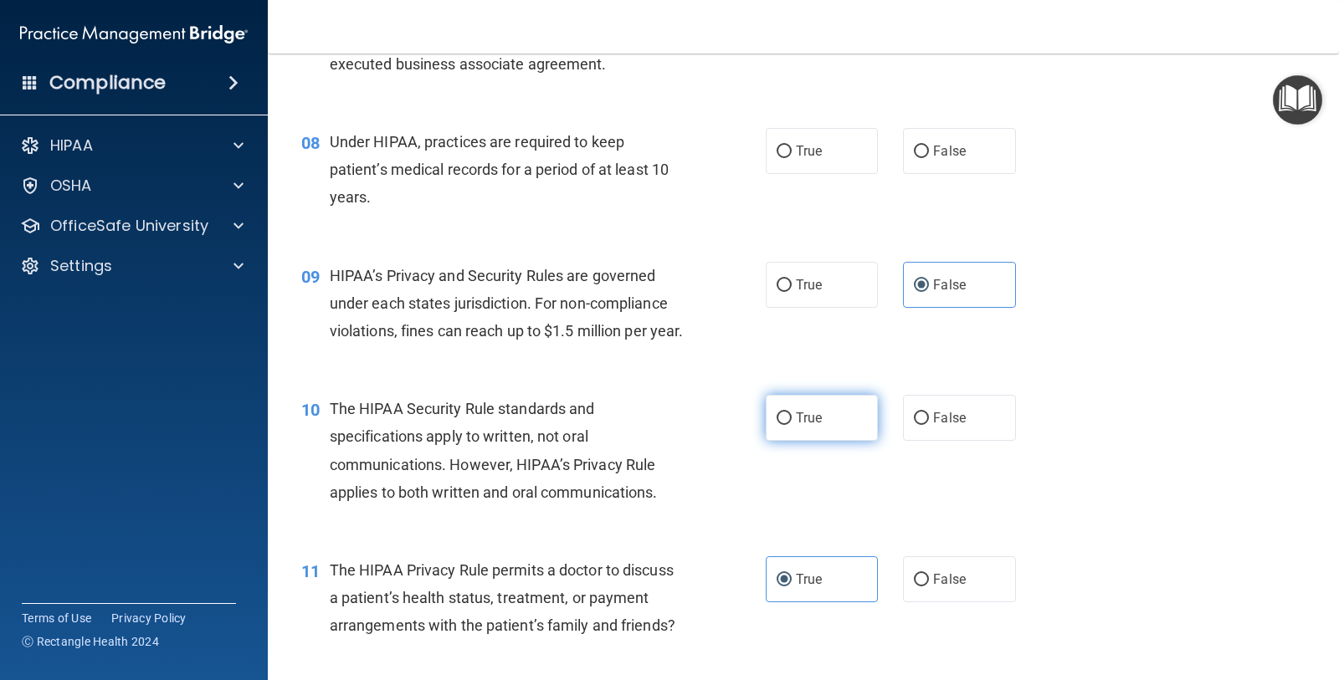
drag, startPoint x: 870, startPoint y: 459, endPoint x: 787, endPoint y: 462, distance: 82.9
click at [822, 441] on div "True False" at bounding box center [901, 418] width 270 height 46
click at [787, 441] on label "True" at bounding box center [822, 418] width 112 height 46
click at [787, 425] on input "True" at bounding box center [783, 418] width 15 height 13
radio input "true"
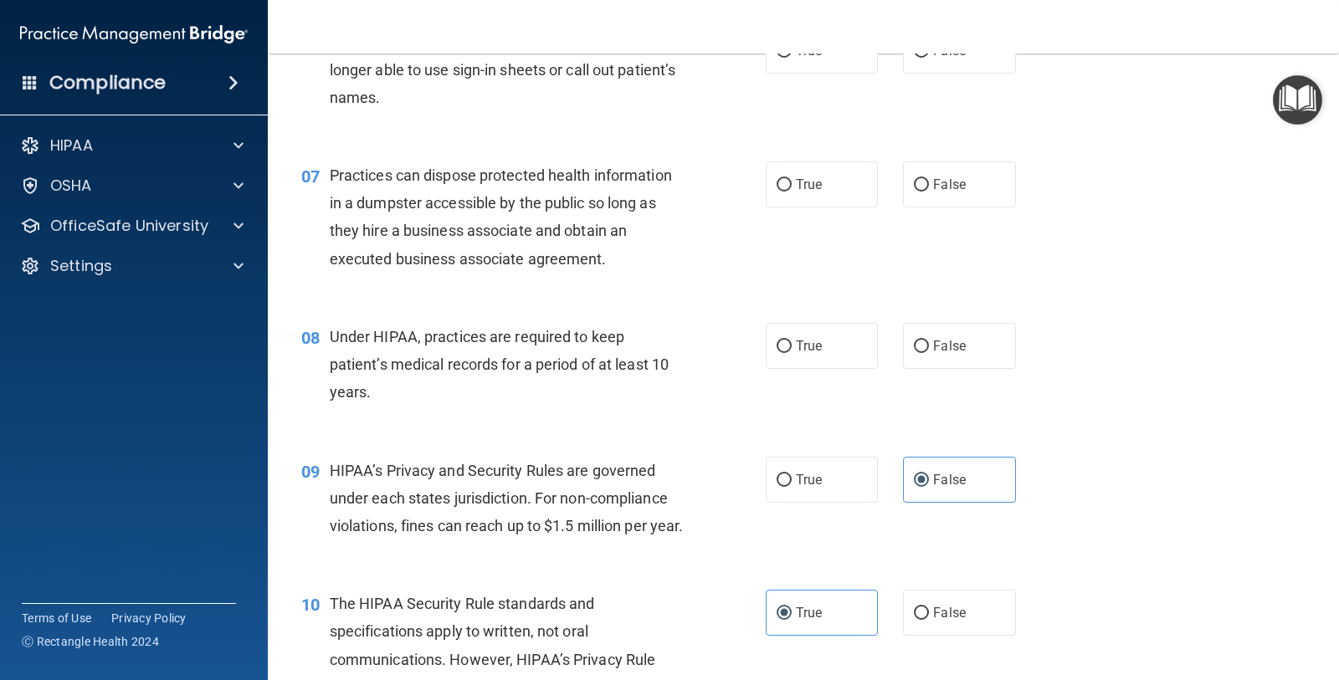
scroll to position [842, 0]
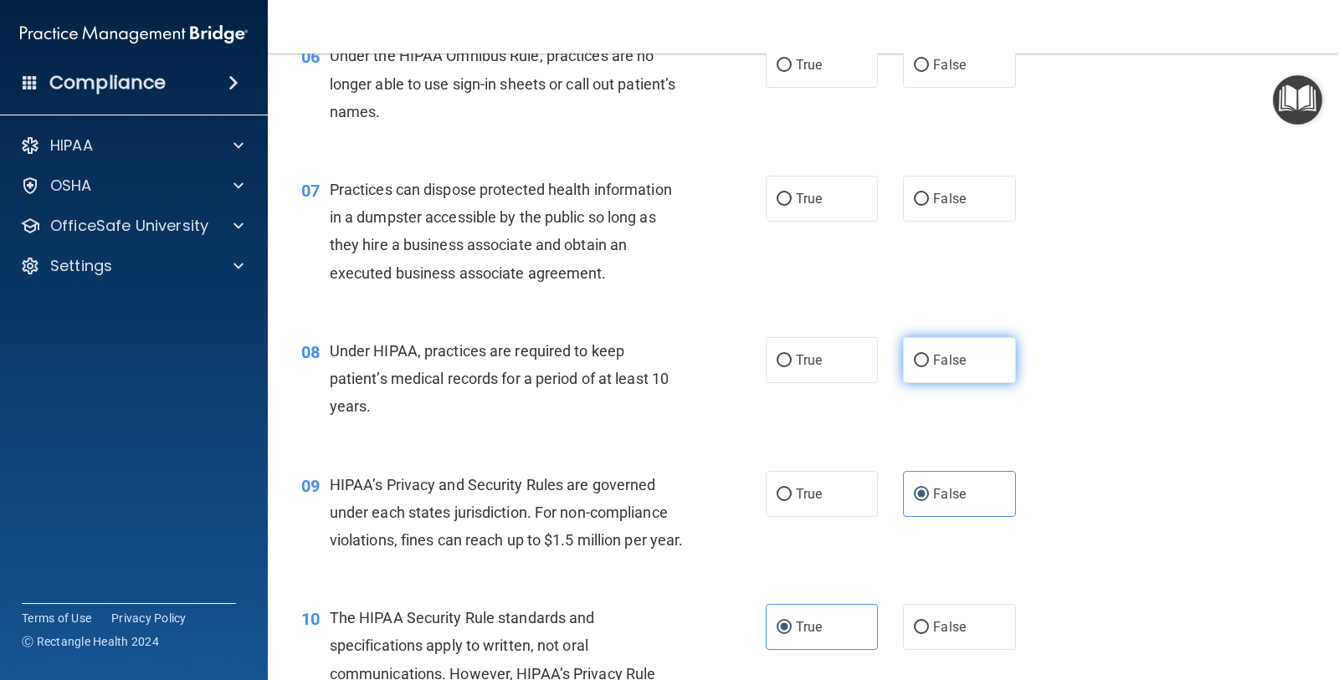
click at [974, 378] on label "False" at bounding box center [959, 360] width 112 height 46
click at [929, 367] on input "False" at bounding box center [921, 361] width 15 height 13
radio input "true"
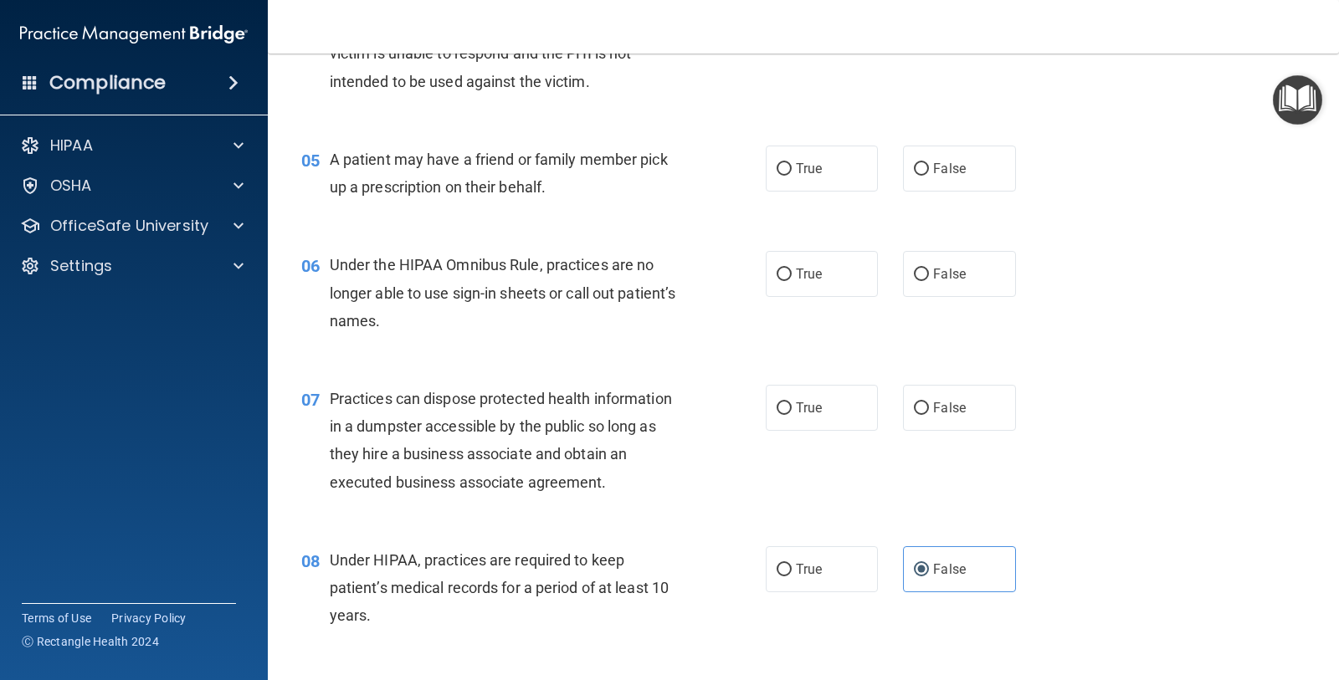
scroll to position [528, 0]
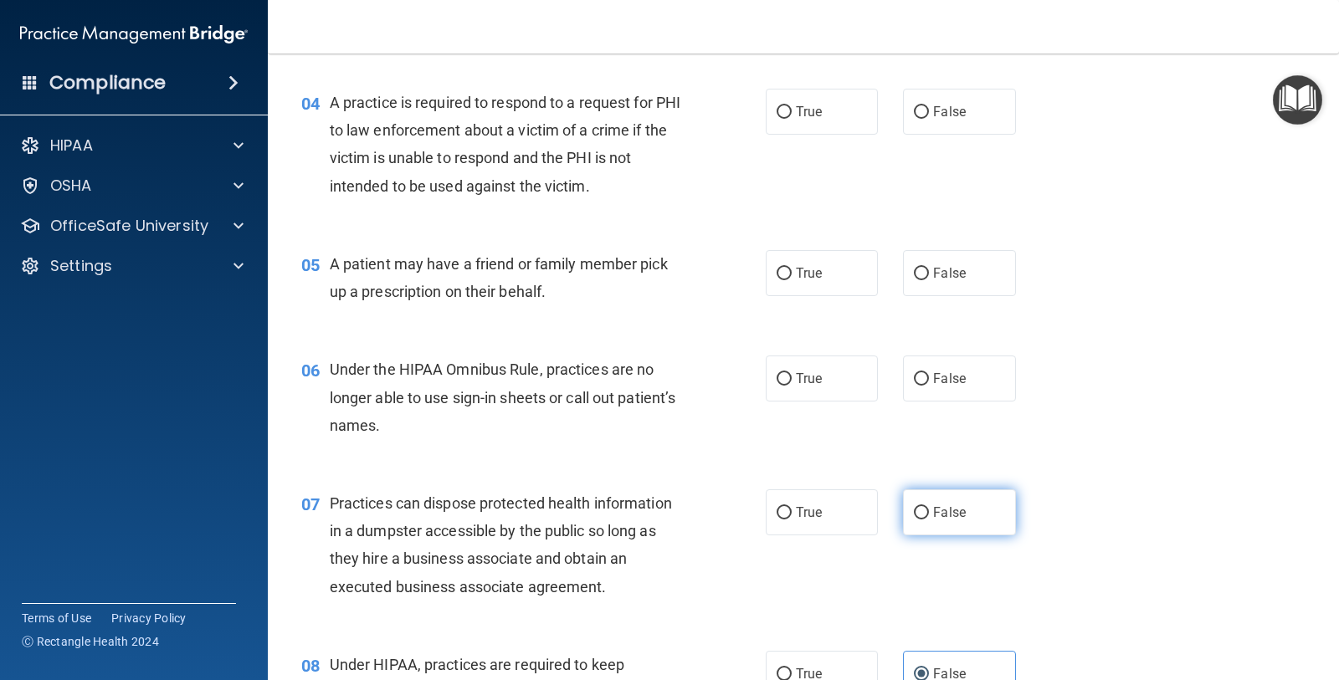
click at [940, 508] on span "False" at bounding box center [949, 513] width 33 height 16
click at [929, 508] on input "False" at bounding box center [921, 513] width 15 height 13
radio input "true"
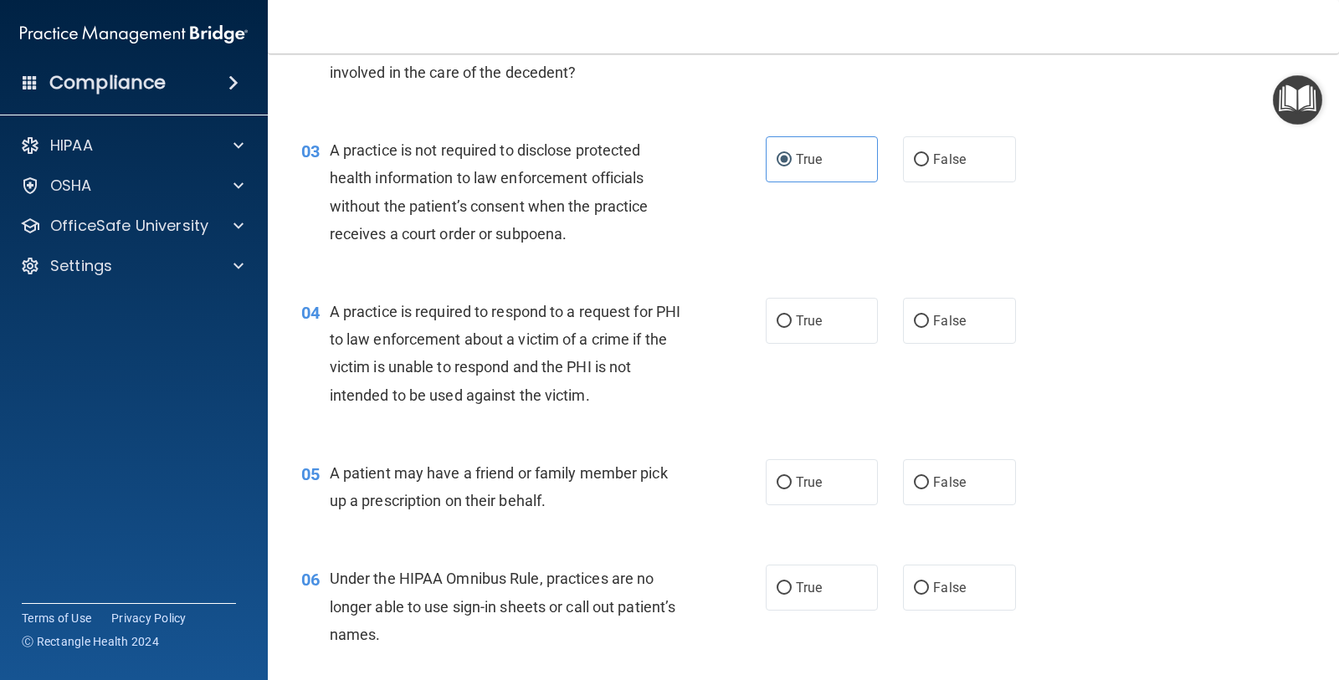
scroll to position [423, 0]
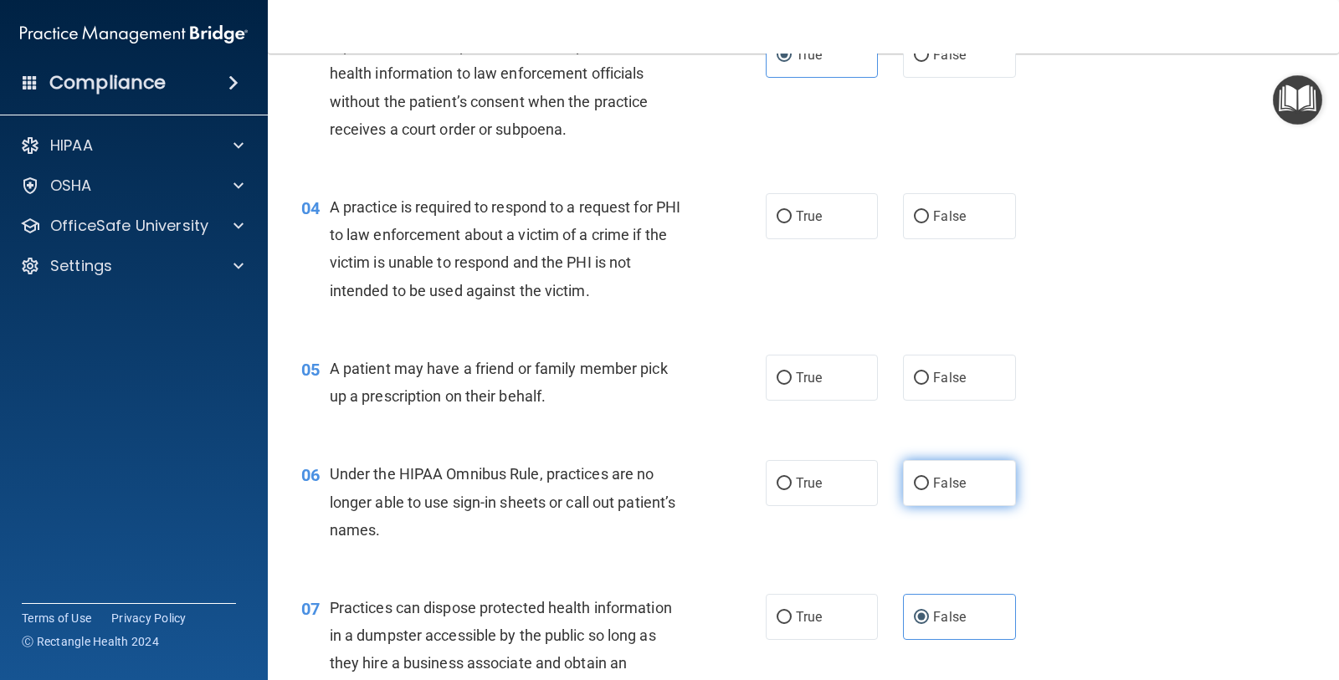
click at [987, 477] on label "False" at bounding box center [959, 483] width 112 height 46
click at [929, 478] on input "False" at bounding box center [921, 484] width 15 height 13
radio input "true"
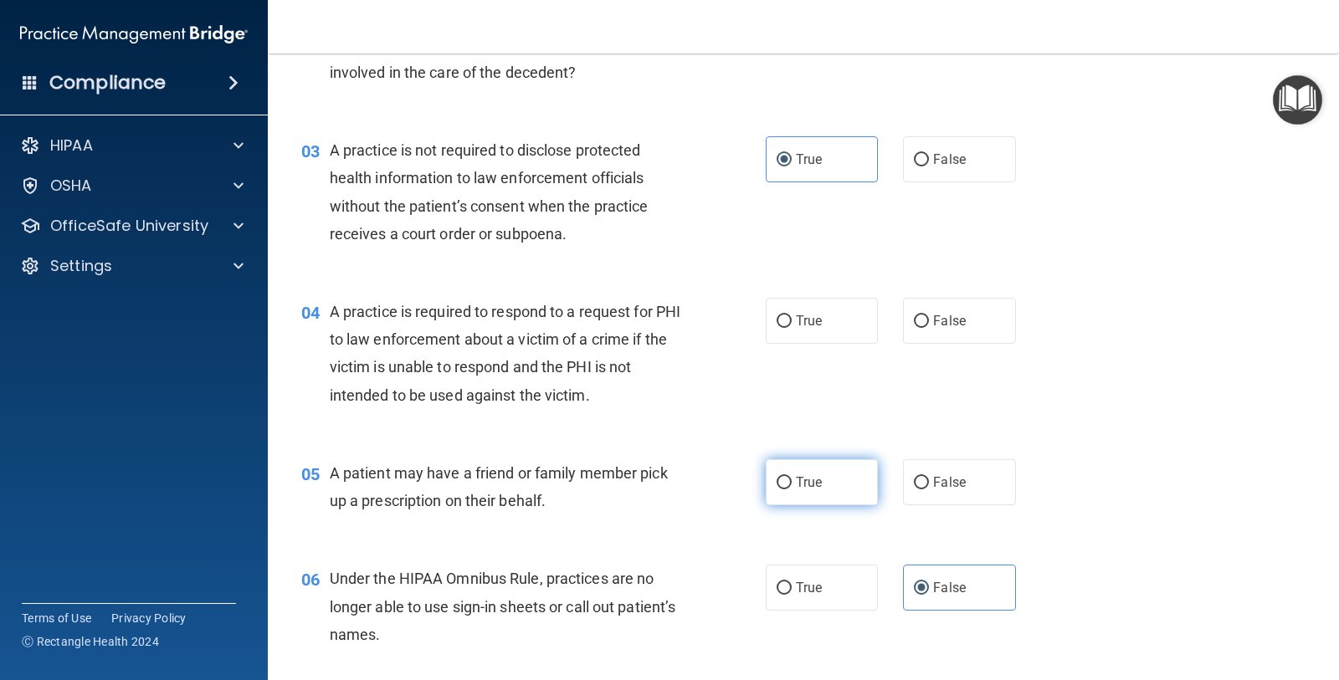
click at [855, 479] on label "True" at bounding box center [822, 482] width 112 height 46
click at [792, 479] on input "True" at bounding box center [783, 483] width 15 height 13
radio input "true"
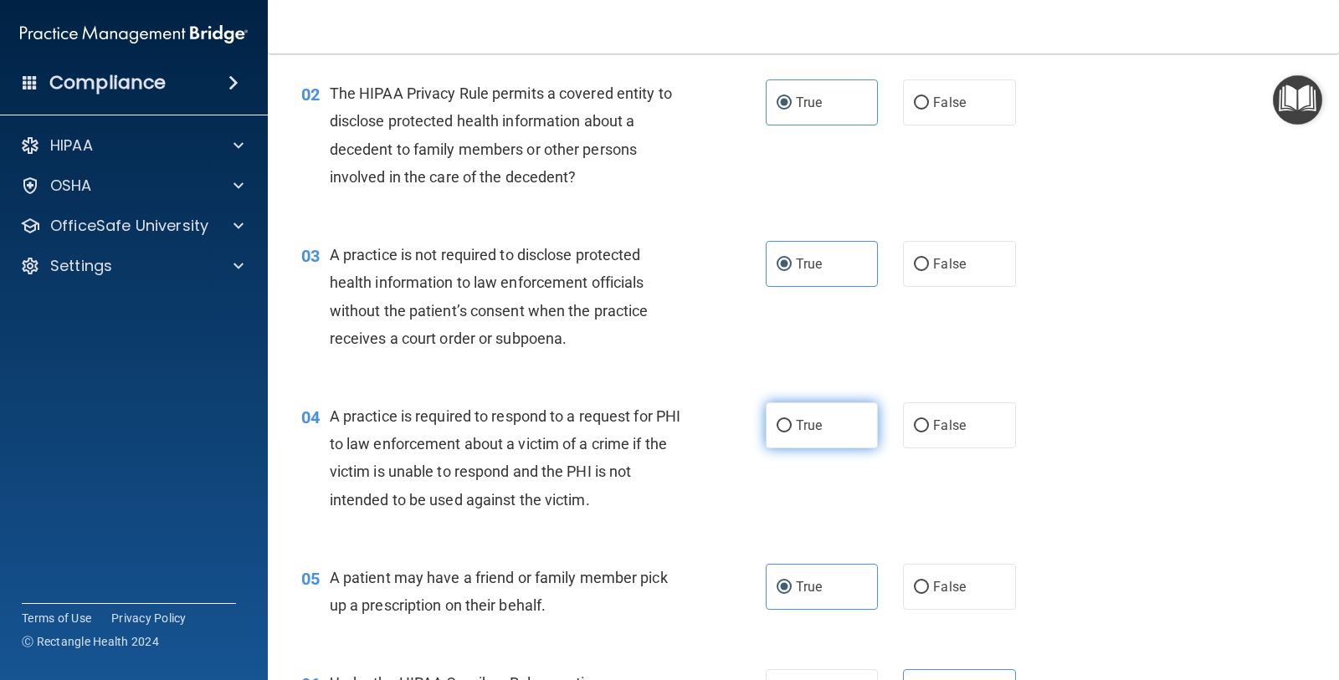
click at [782, 416] on label "True" at bounding box center [822, 425] width 112 height 46
click at [782, 420] on input "True" at bounding box center [783, 426] width 15 height 13
radio input "true"
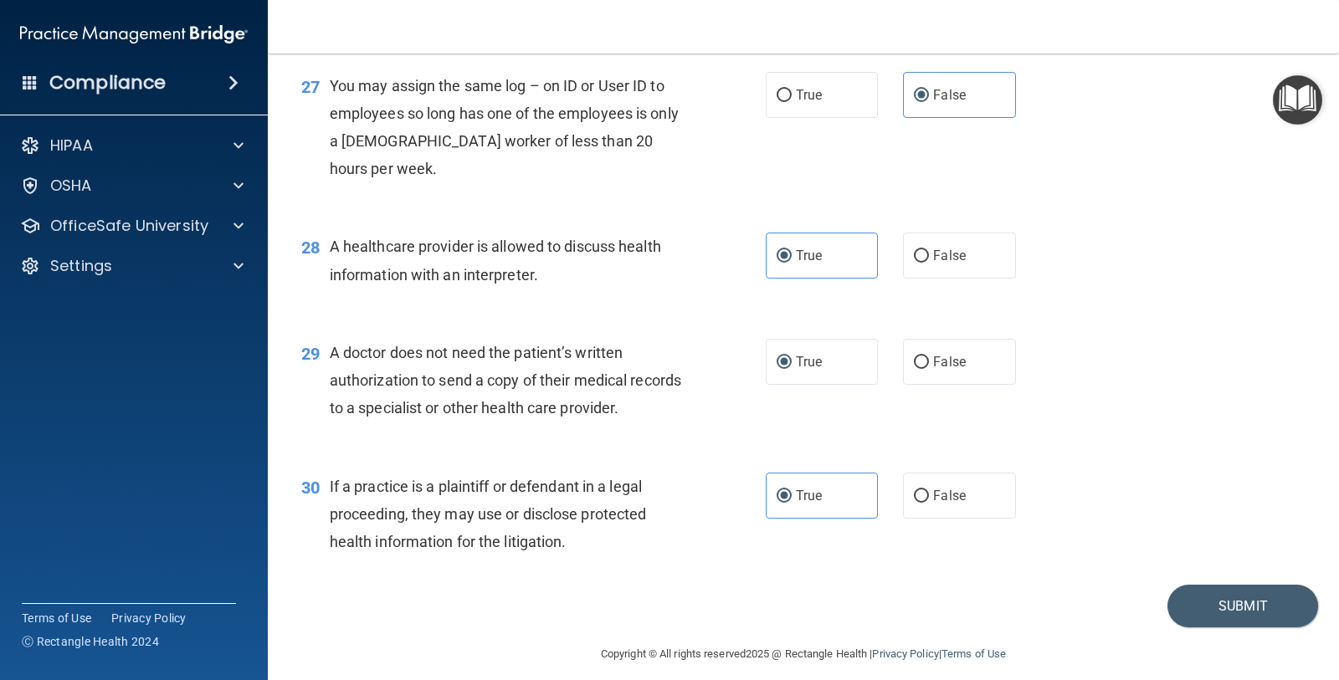
scroll to position [3770, 0]
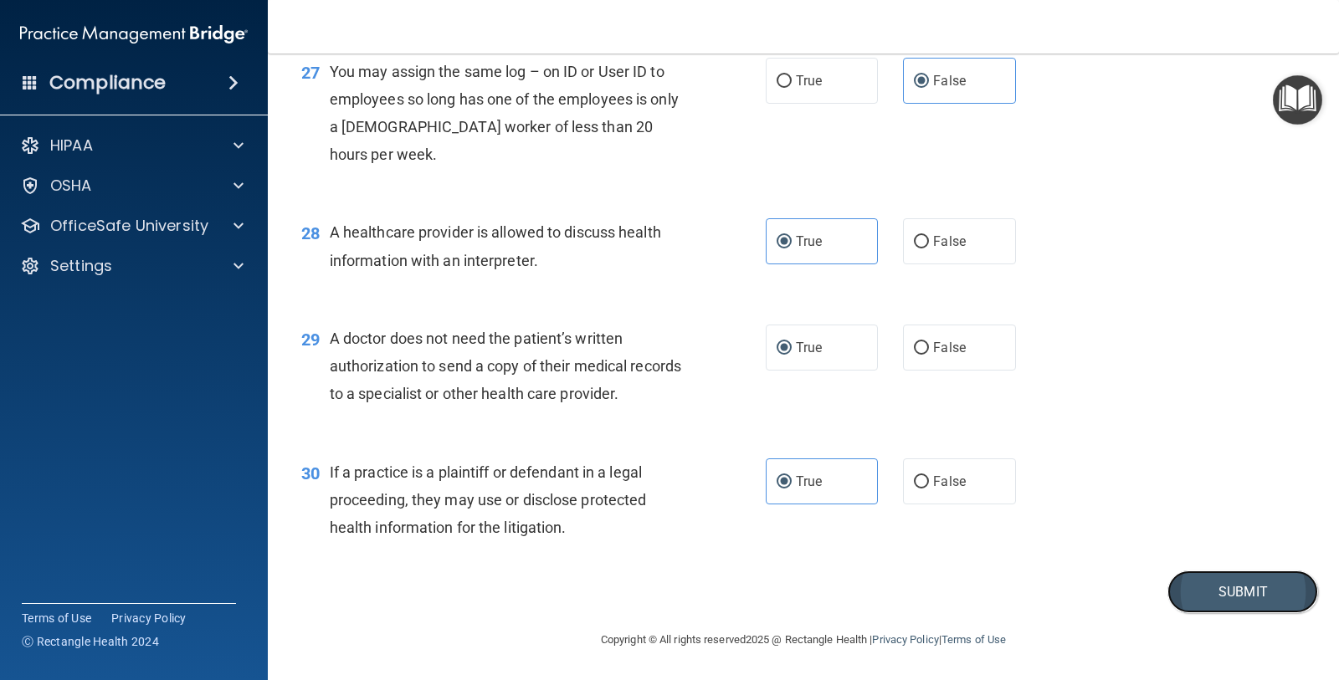
click at [1178, 576] on button "Submit" at bounding box center [1242, 592] width 151 height 43
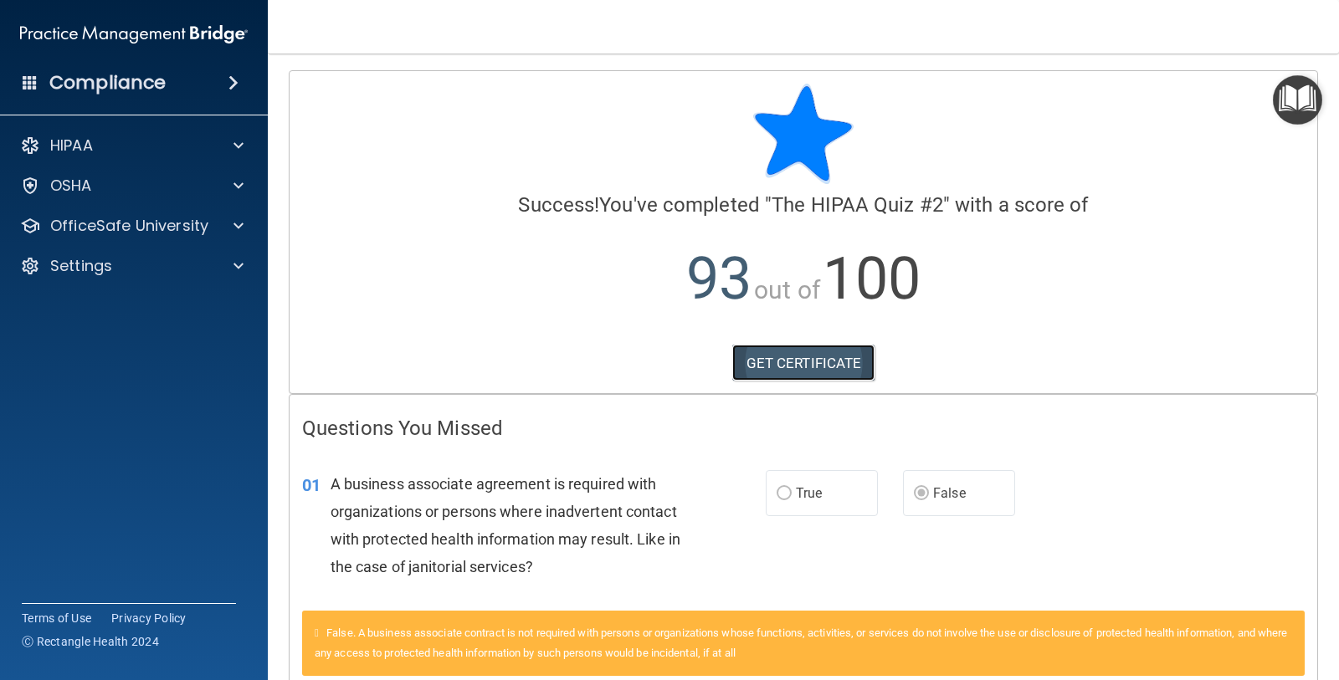
click at [792, 375] on link "GET CERTIFICATE" at bounding box center [803, 363] width 143 height 37
click at [211, 200] on div "OSHA" at bounding box center [134, 185] width 269 height 33
click at [237, 184] on span at bounding box center [238, 186] width 10 height 20
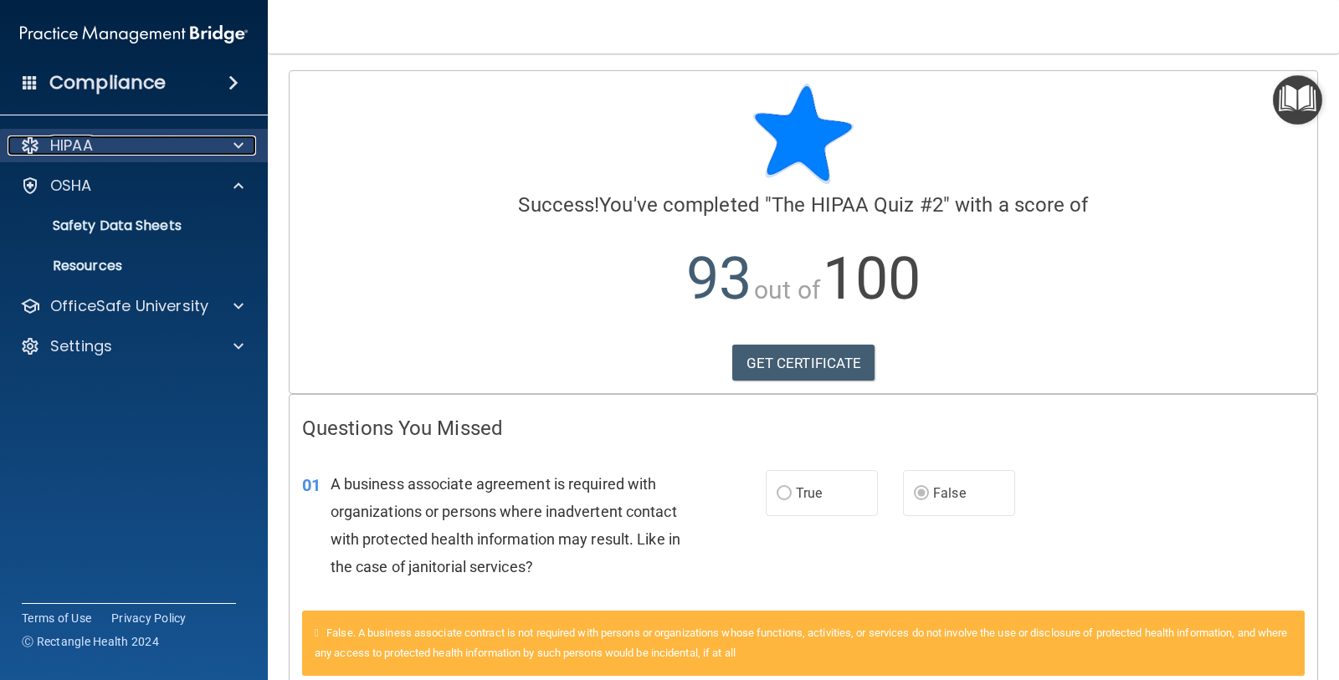
click at [228, 147] on div at bounding box center [236, 146] width 42 height 20
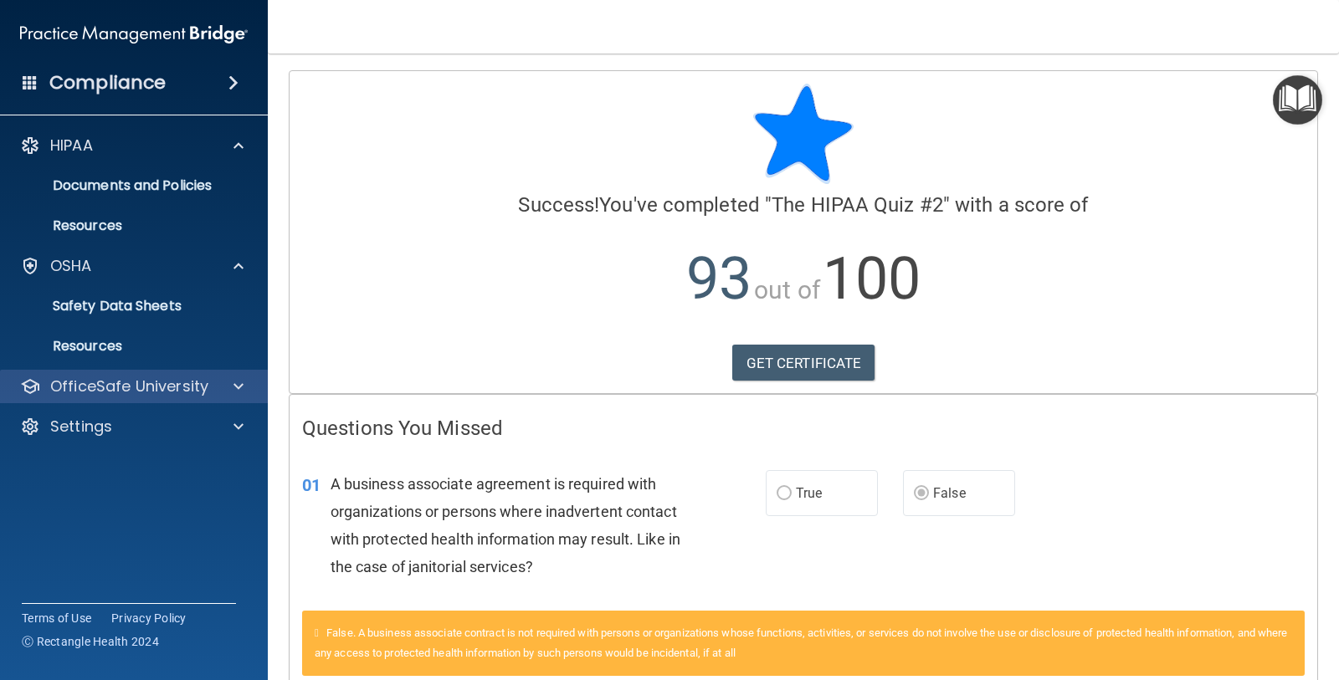
click at [242, 375] on div "OfficeSafe University" at bounding box center [134, 386] width 269 height 33
click at [243, 386] on div at bounding box center [236, 387] width 42 height 20
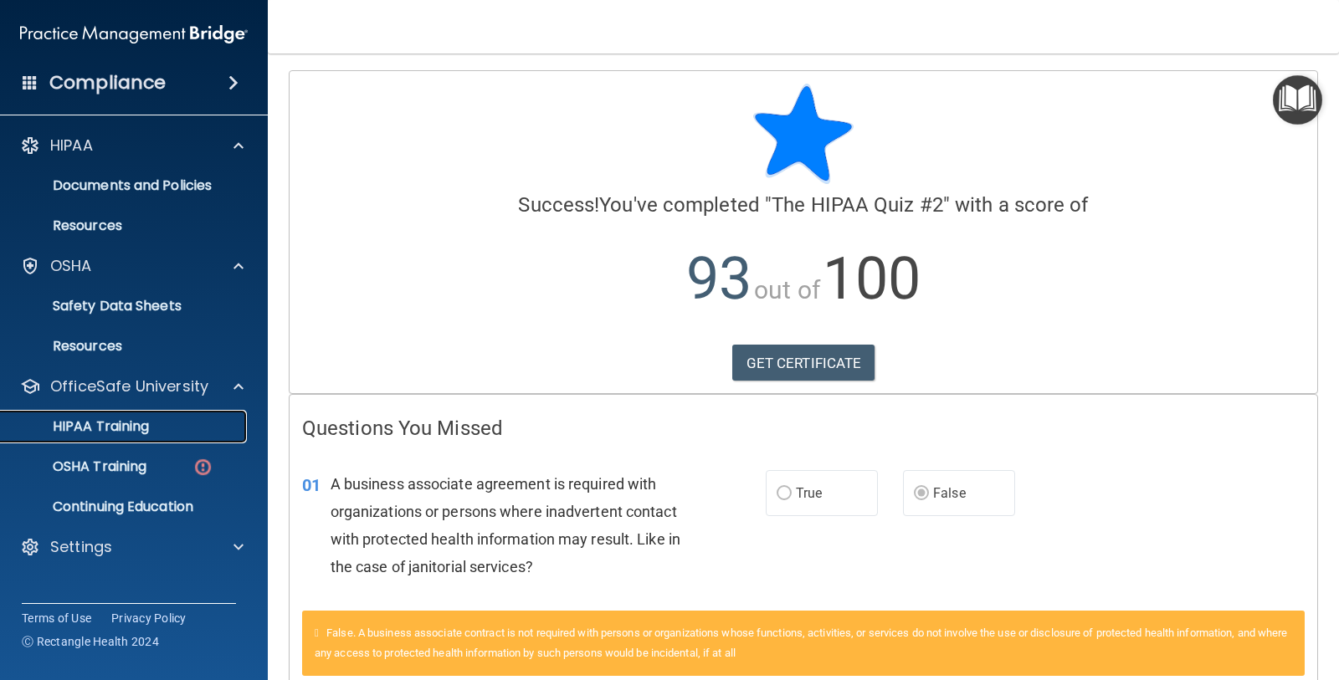
click at [159, 431] on div "HIPAA Training" at bounding box center [125, 426] width 228 height 17
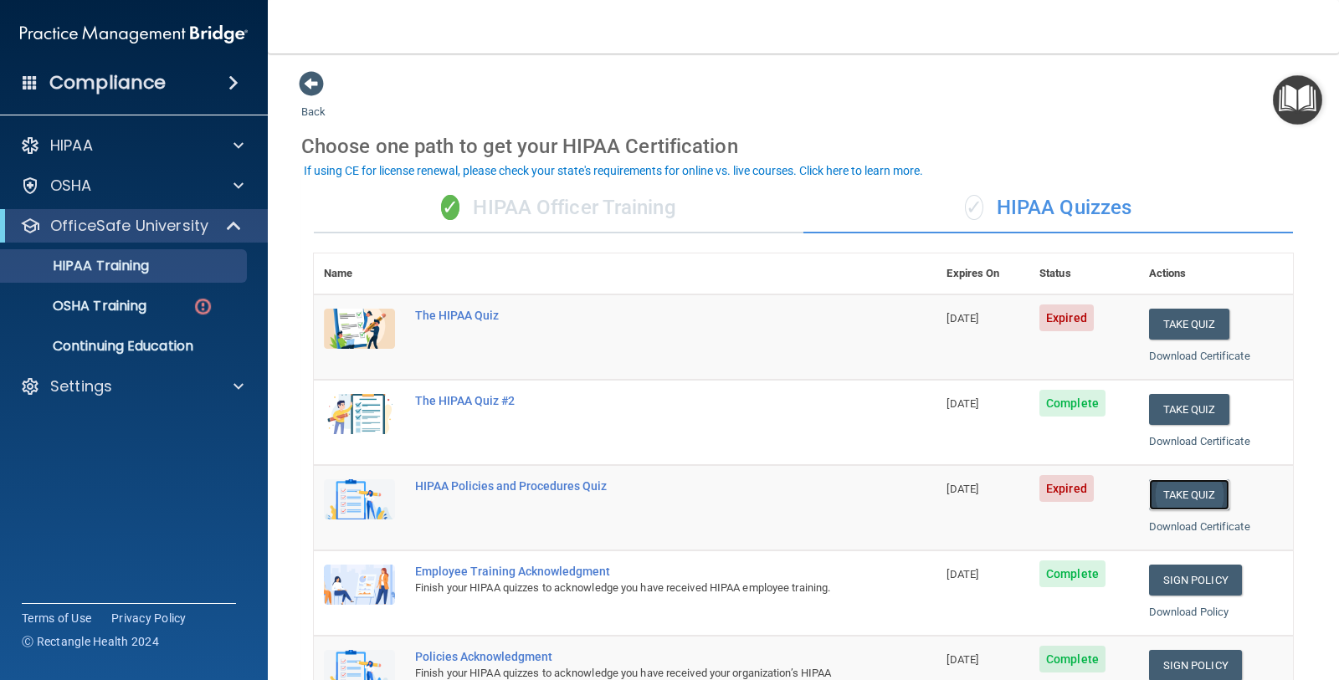
click at [1170, 490] on button "Take Quiz" at bounding box center [1189, 494] width 80 height 31
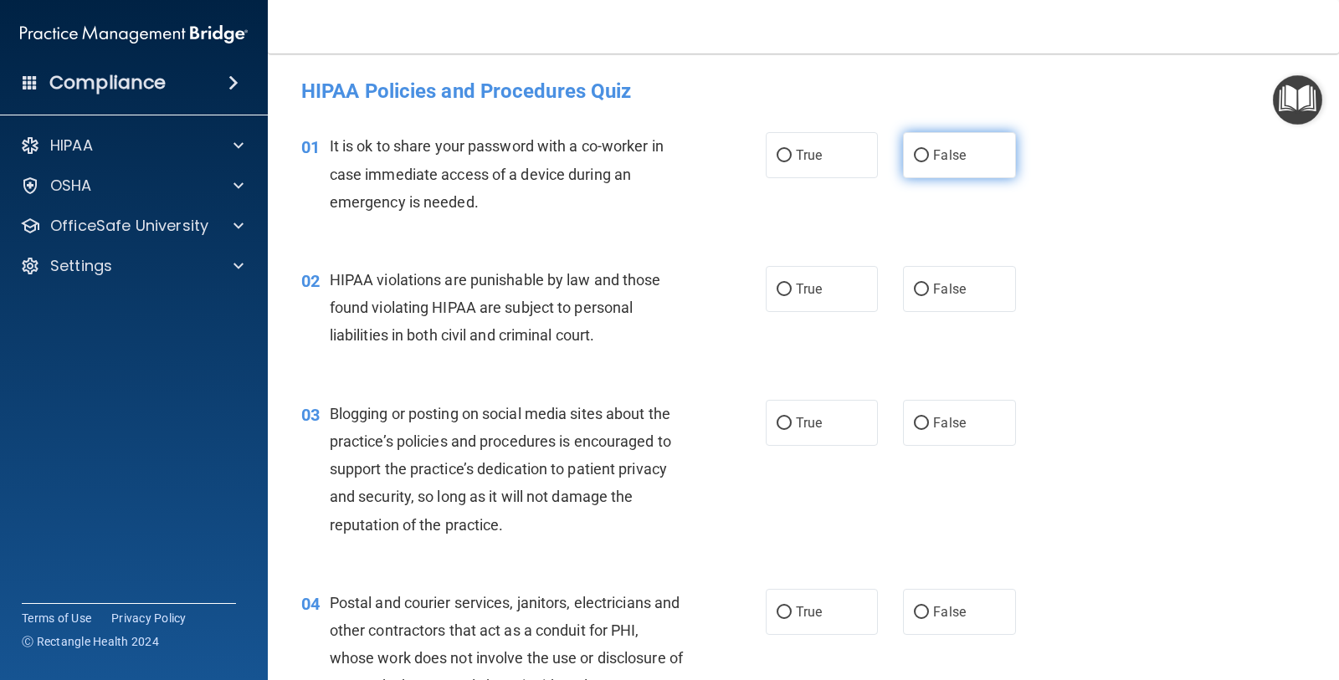
click at [983, 153] on label "False" at bounding box center [959, 155] width 112 height 46
click at [929, 153] on input "False" at bounding box center [921, 156] width 15 height 13
radio input "true"
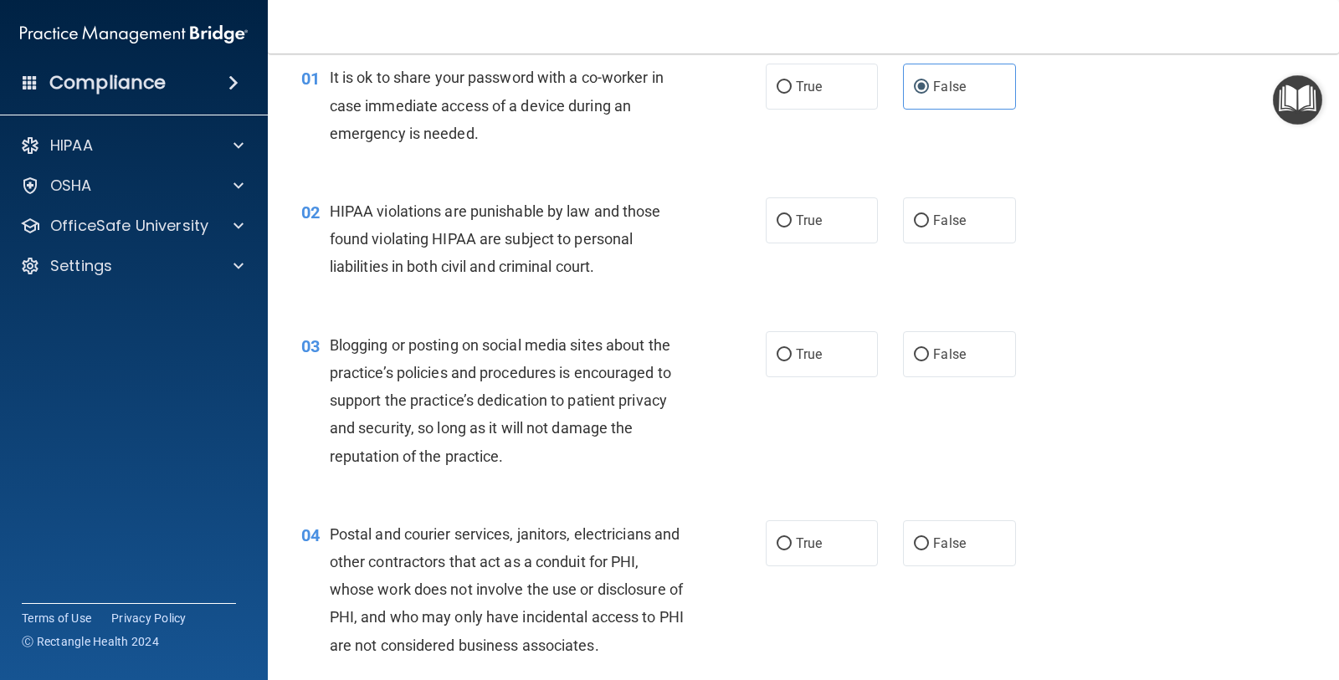
scroll to position [105, 0]
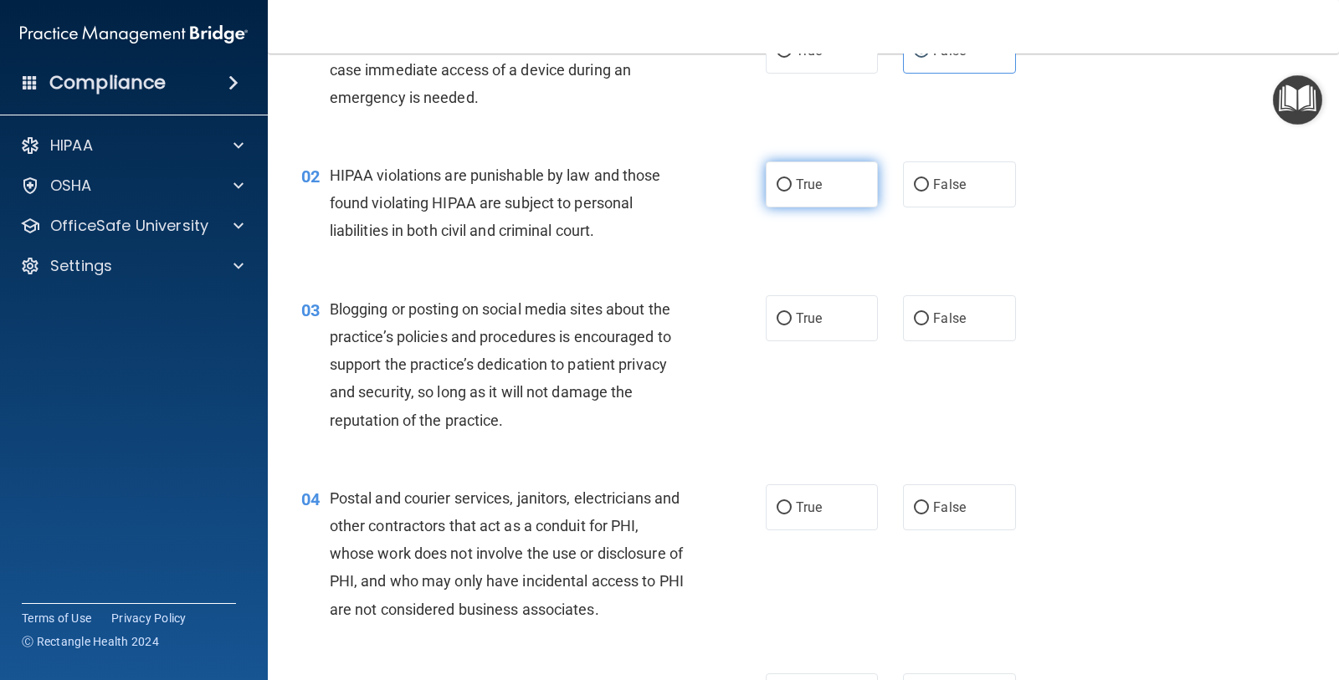
click at [802, 177] on span "True" at bounding box center [809, 185] width 26 height 16
click at [792, 179] on input "True" at bounding box center [783, 185] width 15 height 13
radio input "true"
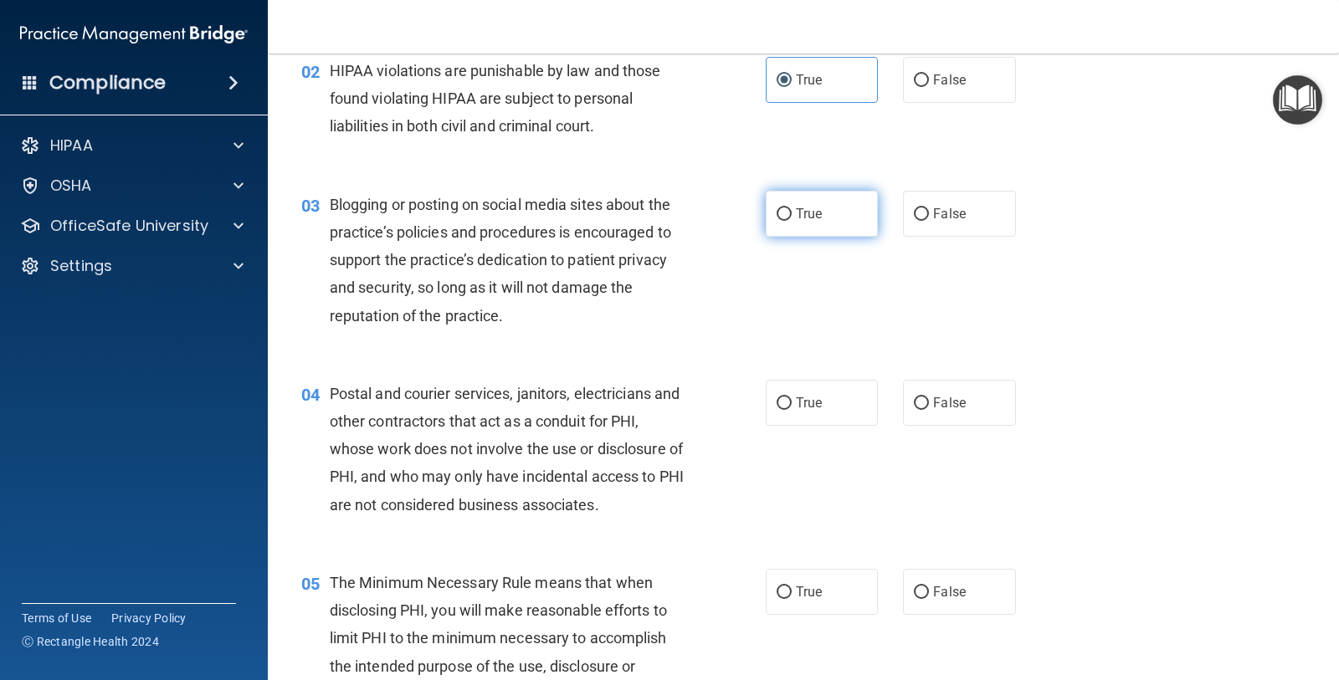
click at [776, 209] on input "True" at bounding box center [783, 214] width 15 height 13
radio input "true"
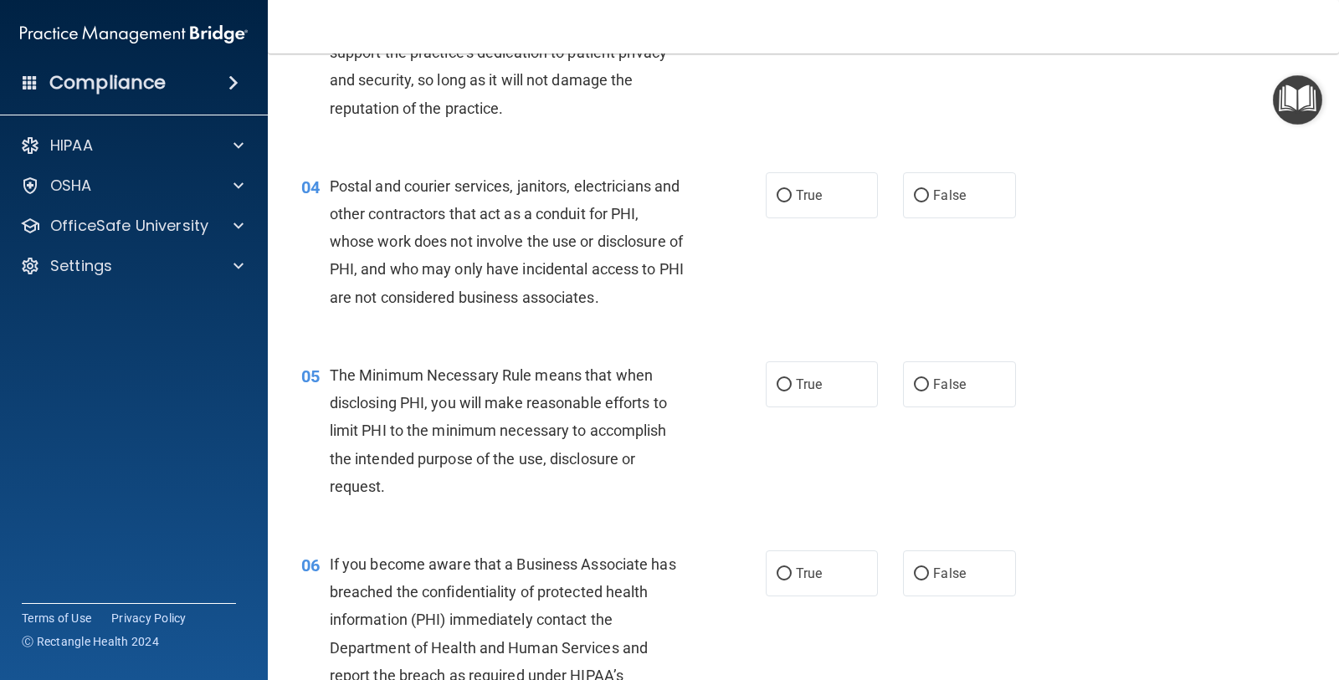
scroll to position [418, 0]
click at [928, 208] on label "False" at bounding box center [959, 194] width 112 height 46
click at [928, 201] on input "False" at bounding box center [921, 194] width 15 height 13
radio input "true"
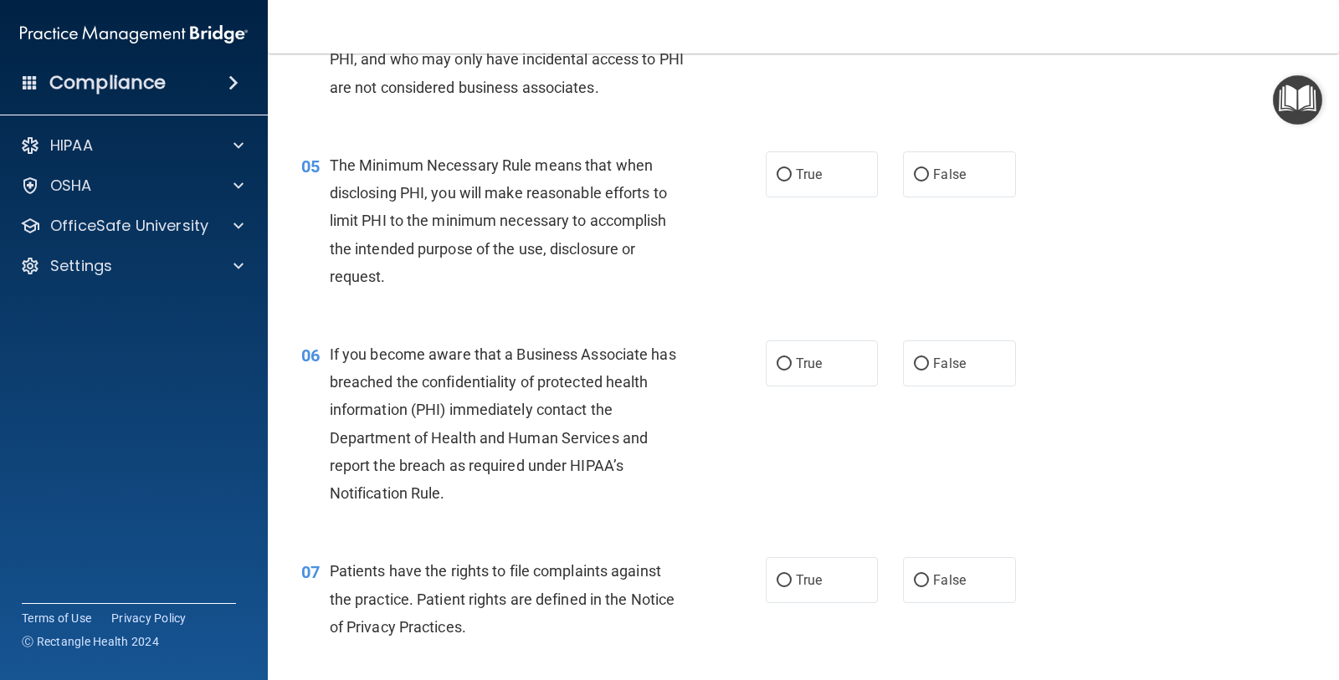
scroll to position [628, 0]
click at [776, 172] on input "True" at bounding box center [783, 174] width 15 height 13
radio input "true"
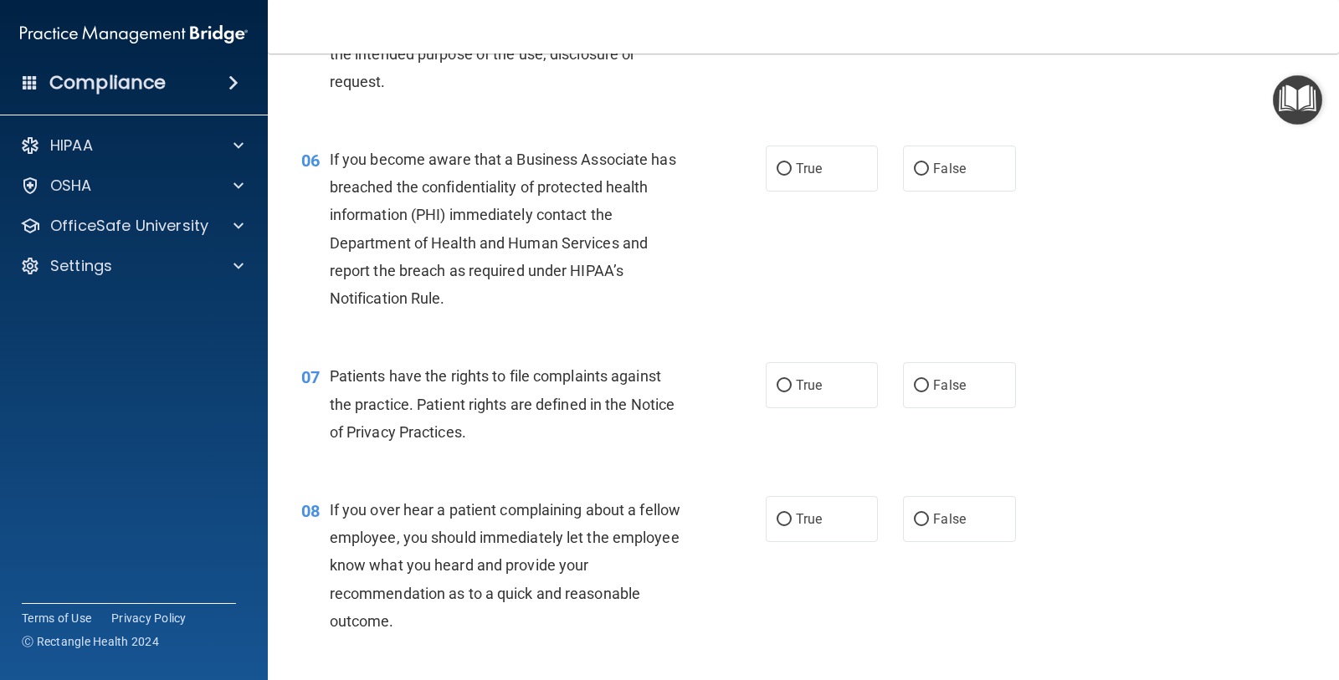
scroll to position [837, 0]
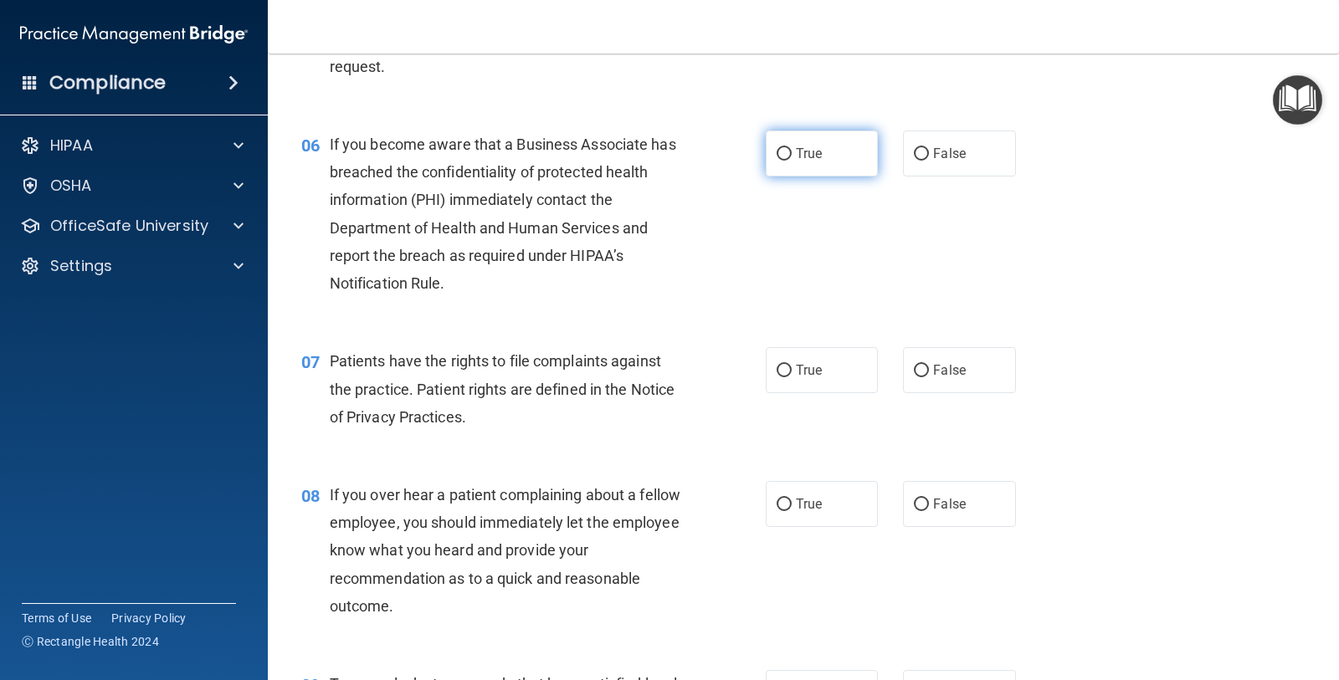
click at [799, 164] on label "True" at bounding box center [822, 154] width 112 height 46
click at [792, 161] on input "True" at bounding box center [783, 154] width 15 height 13
radio input "true"
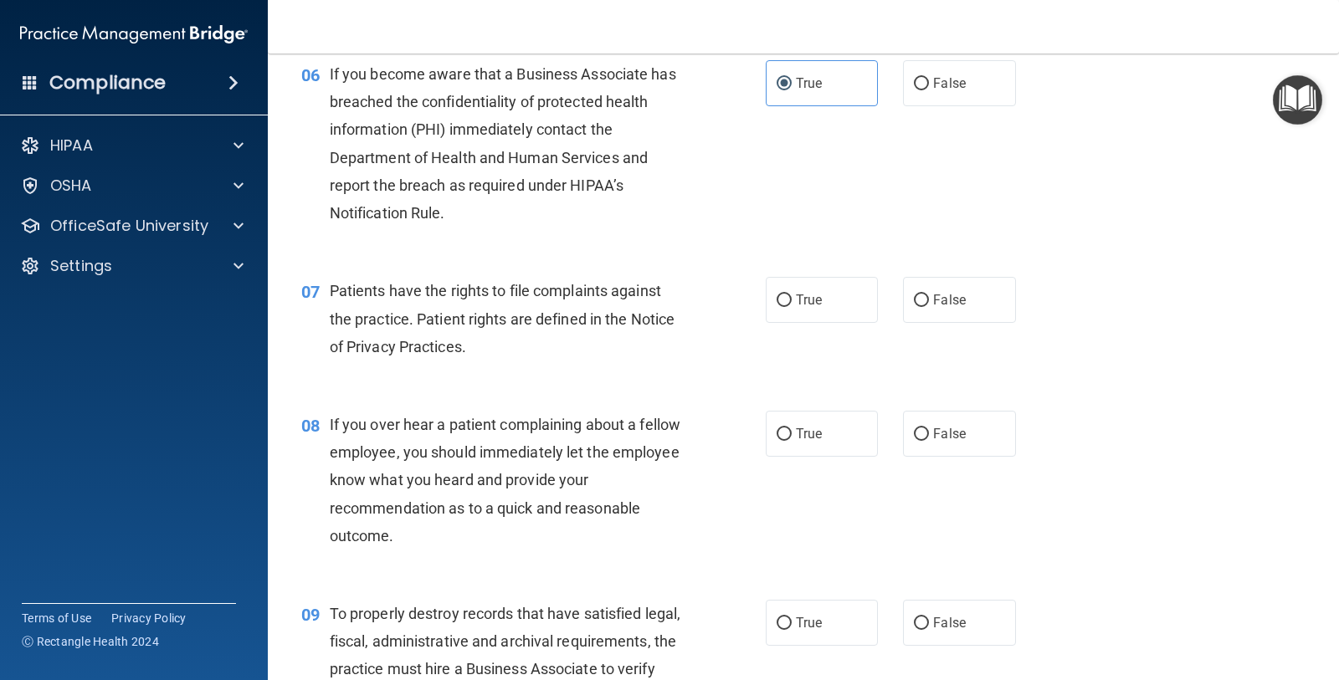
scroll to position [1046, 0]
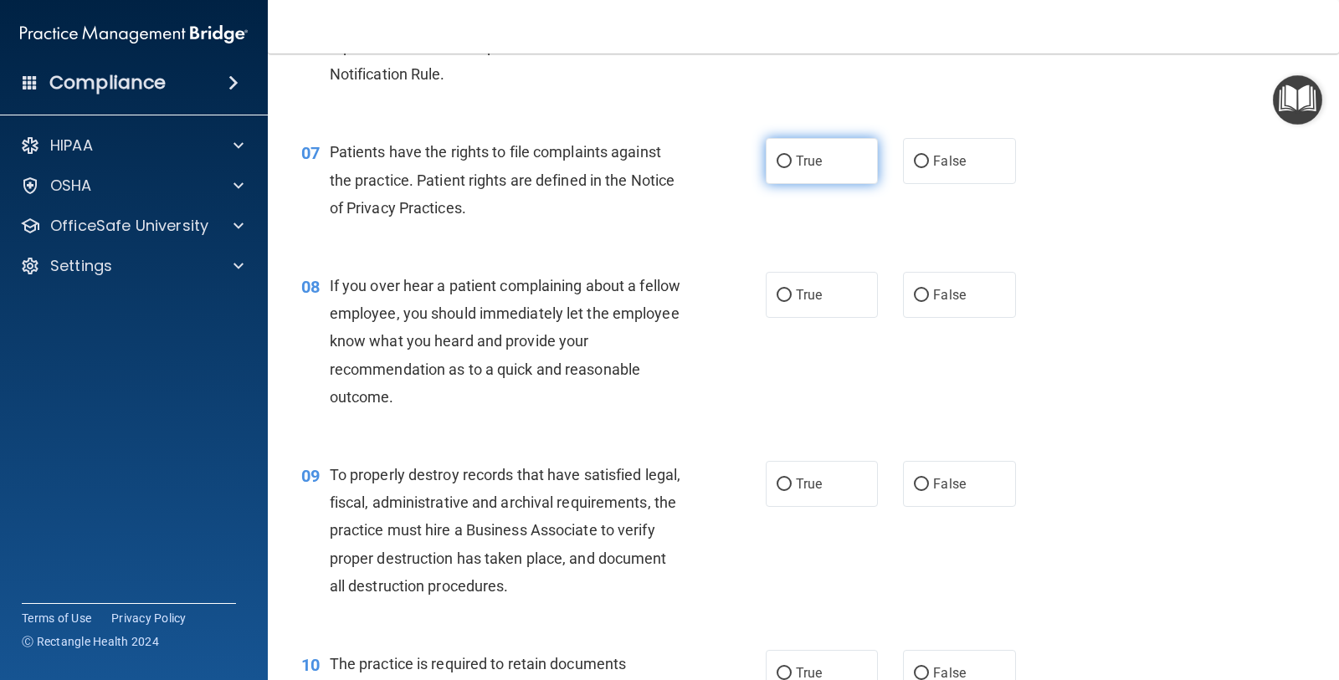
click at [773, 169] on label "True" at bounding box center [822, 161] width 112 height 46
click at [776, 168] on input "True" at bounding box center [783, 162] width 15 height 13
radio input "true"
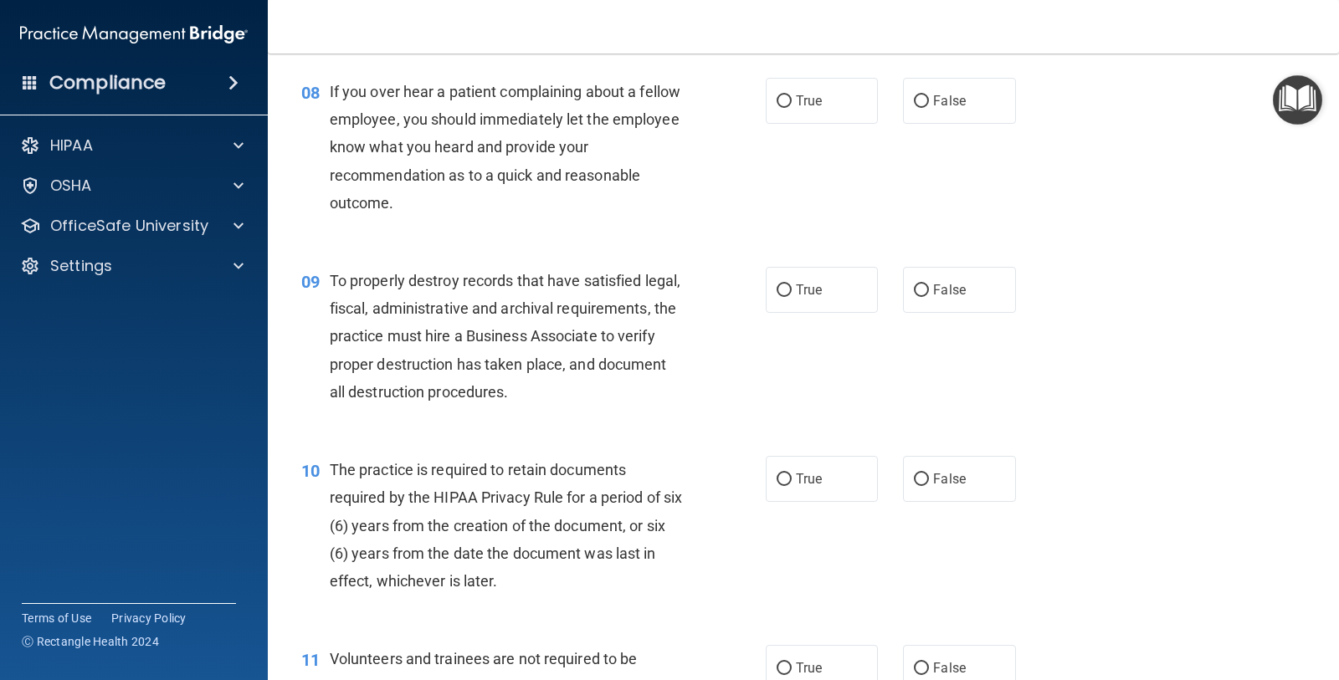
scroll to position [1255, 0]
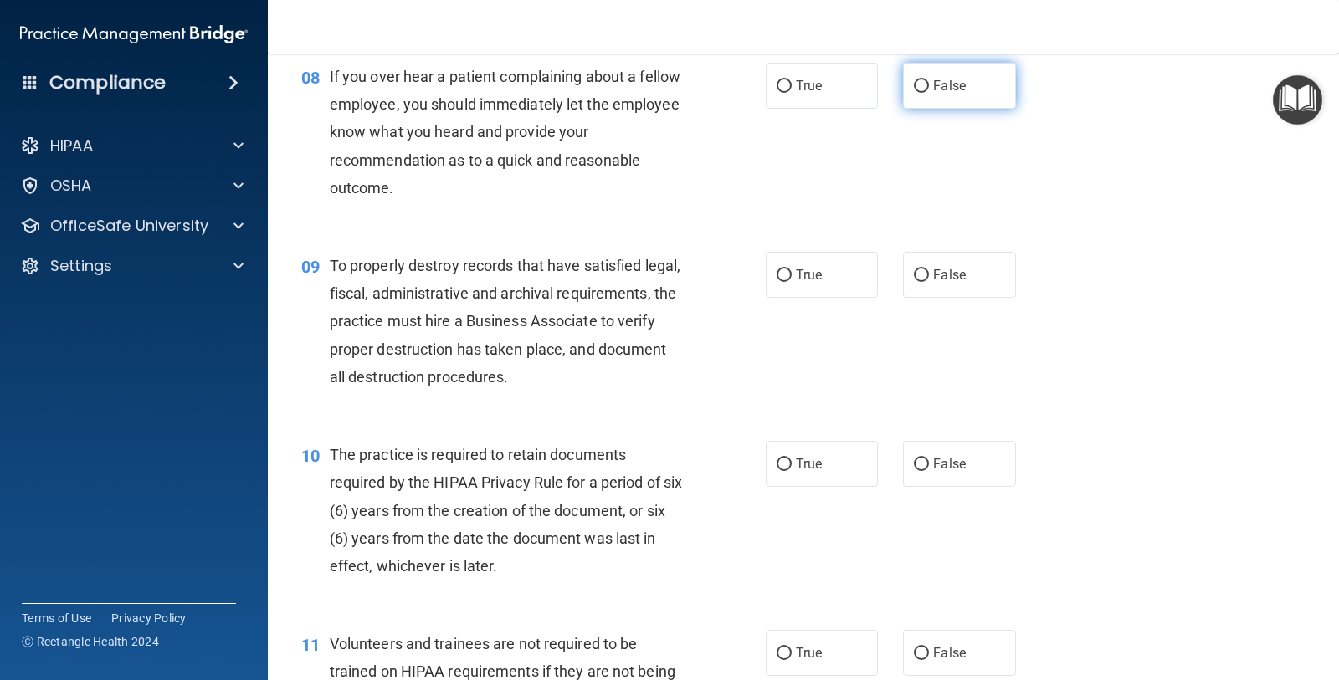
click at [958, 85] on label "False" at bounding box center [959, 86] width 112 height 46
click at [929, 85] on input "False" at bounding box center [921, 86] width 15 height 13
radio input "true"
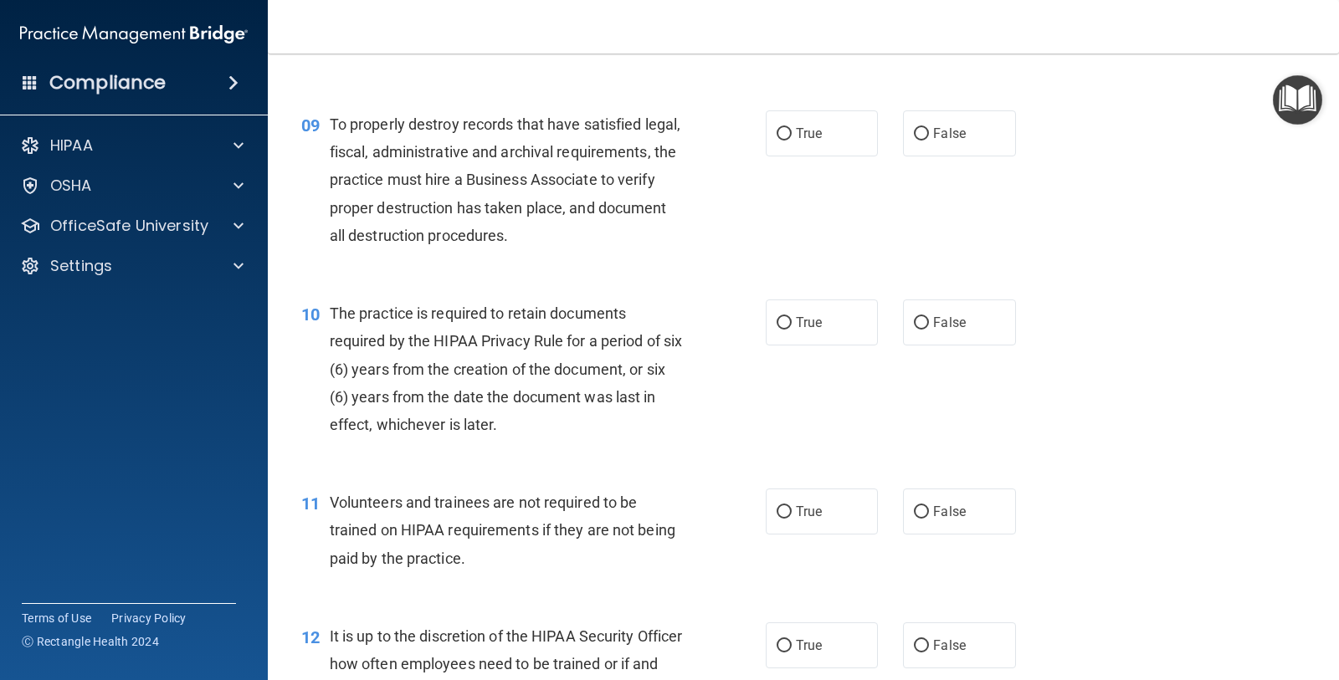
scroll to position [1360, 0]
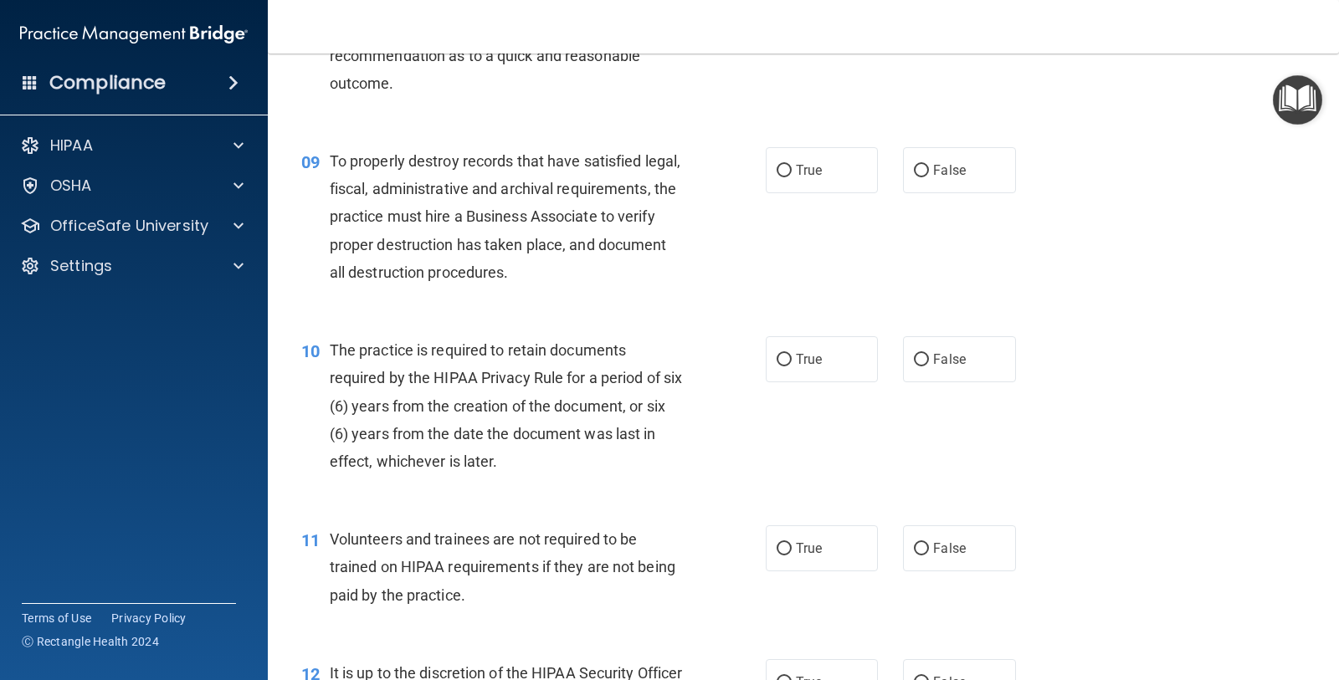
click at [738, 174] on div "09 To properly destroy records that have satisfied legal, fiscal, administrativ…" at bounding box center [533, 220] width 515 height 147
click at [781, 168] on input "True" at bounding box center [783, 171] width 15 height 13
radio input "true"
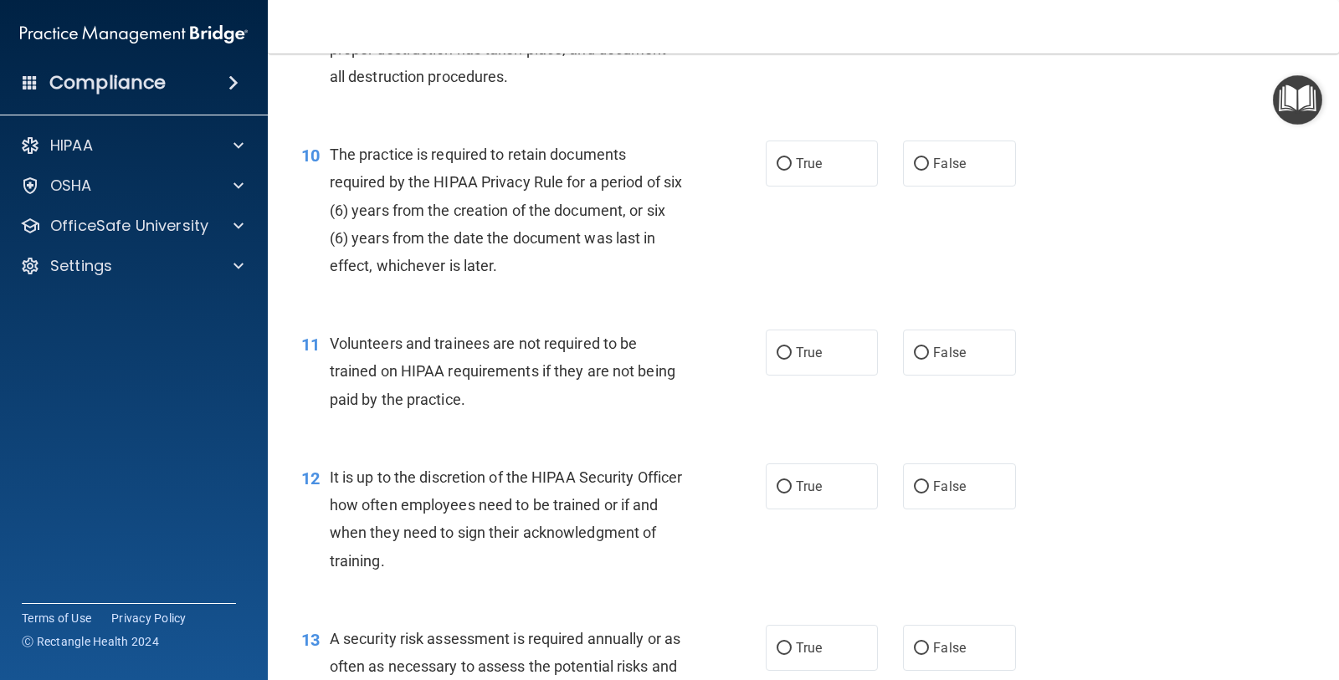
scroll to position [1569, 0]
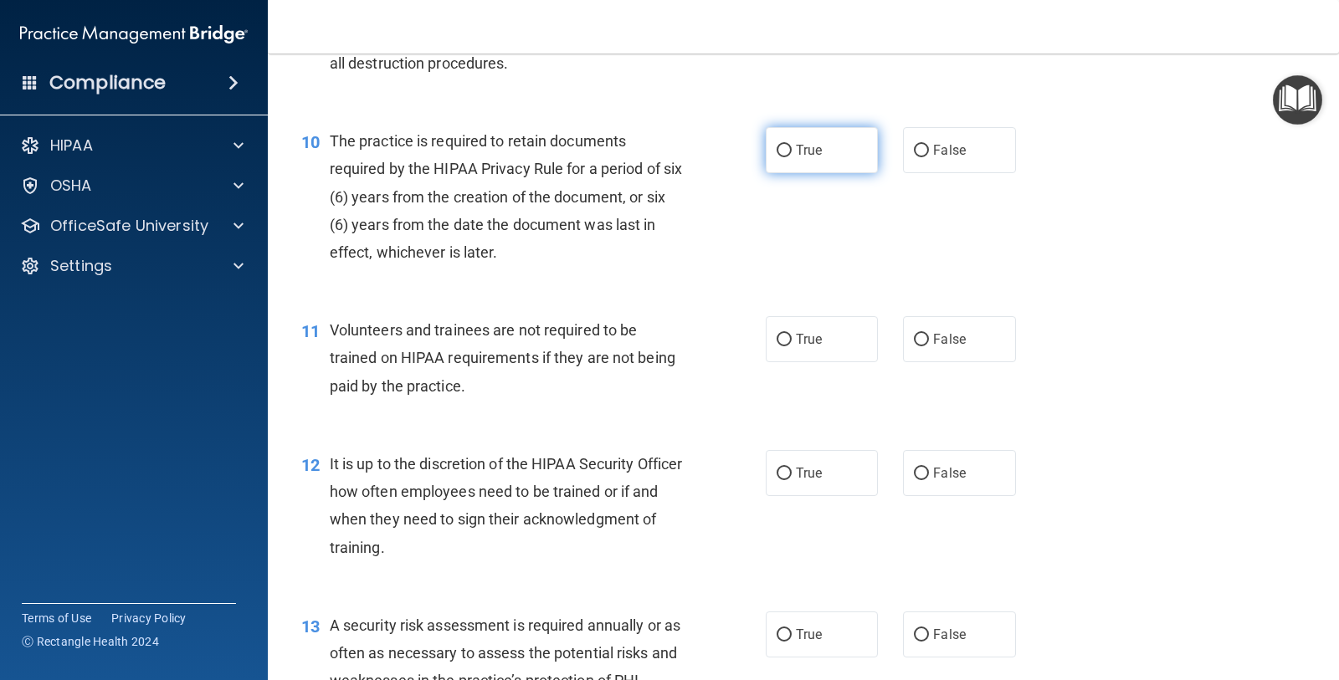
click at [784, 161] on label "True" at bounding box center [822, 150] width 112 height 46
click at [784, 157] on input "True" at bounding box center [783, 151] width 15 height 13
radio input "true"
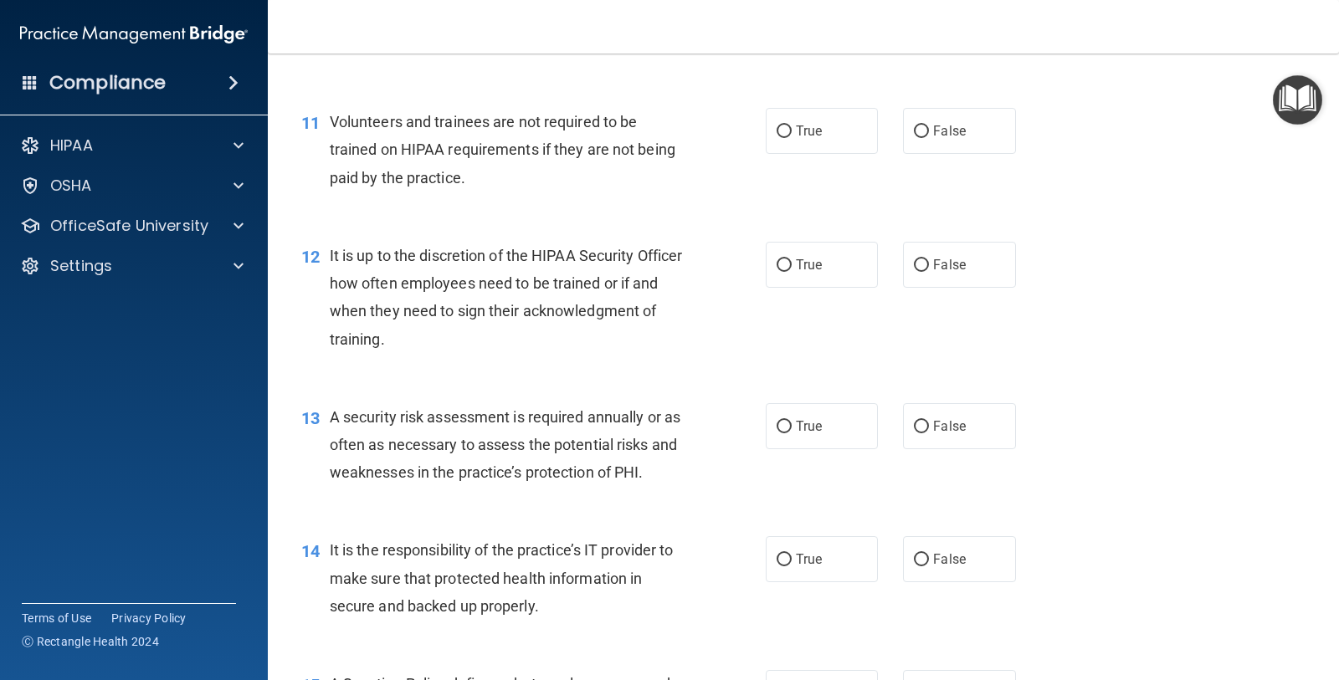
scroll to position [1778, 0]
click at [836, 127] on label "True" at bounding box center [822, 130] width 112 height 46
click at [792, 127] on input "True" at bounding box center [783, 131] width 15 height 13
radio input "true"
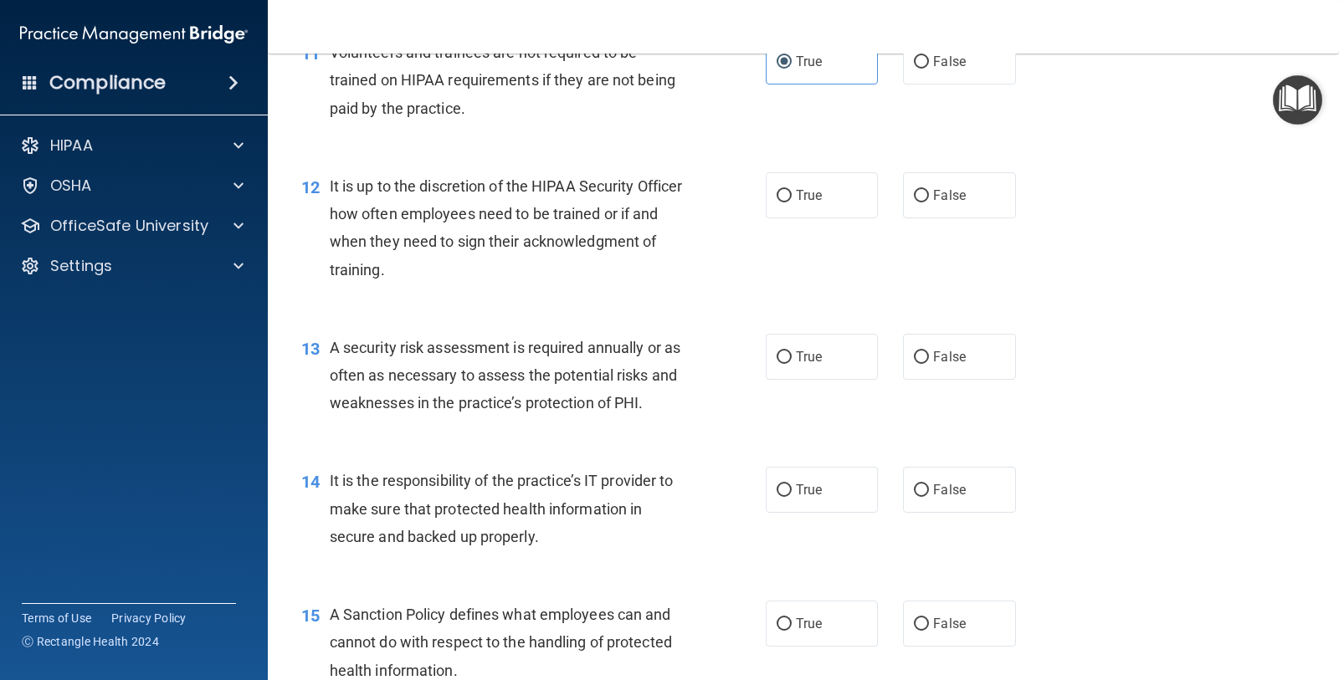
scroll to position [1883, 0]
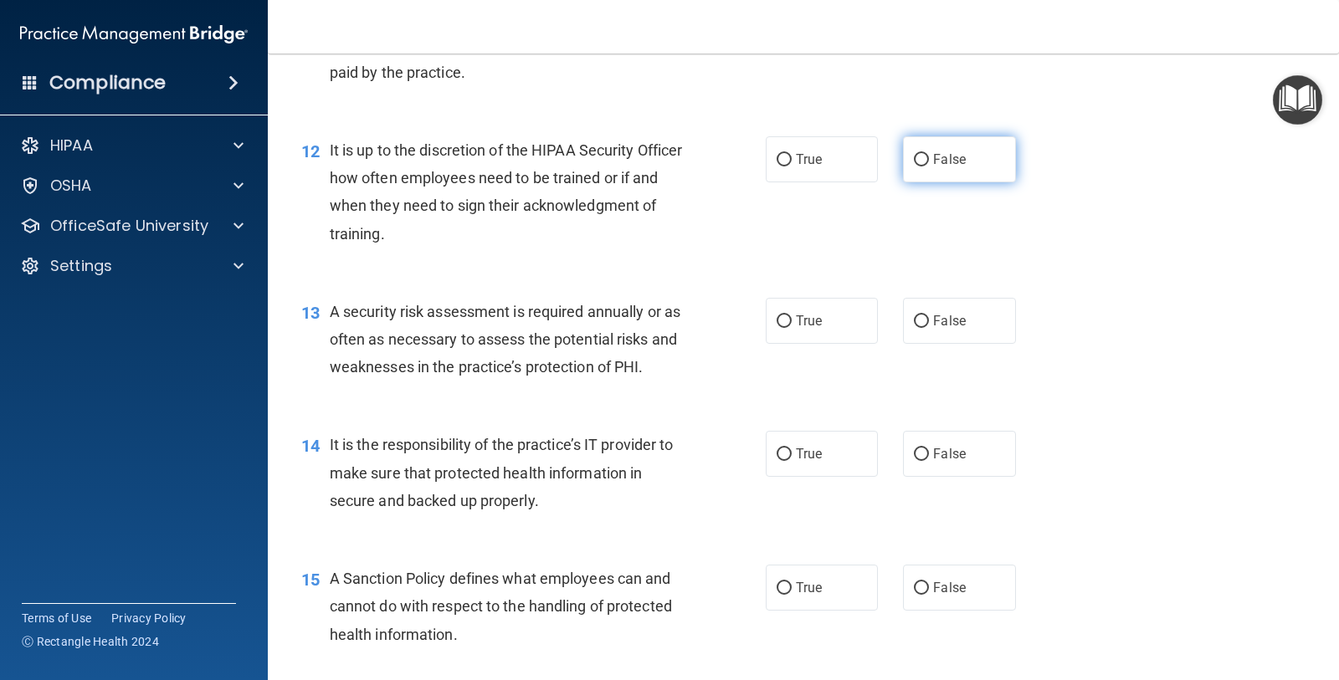
click at [933, 161] on span "False" at bounding box center [949, 159] width 33 height 16
click at [929, 161] on input "False" at bounding box center [921, 160] width 15 height 13
radio input "true"
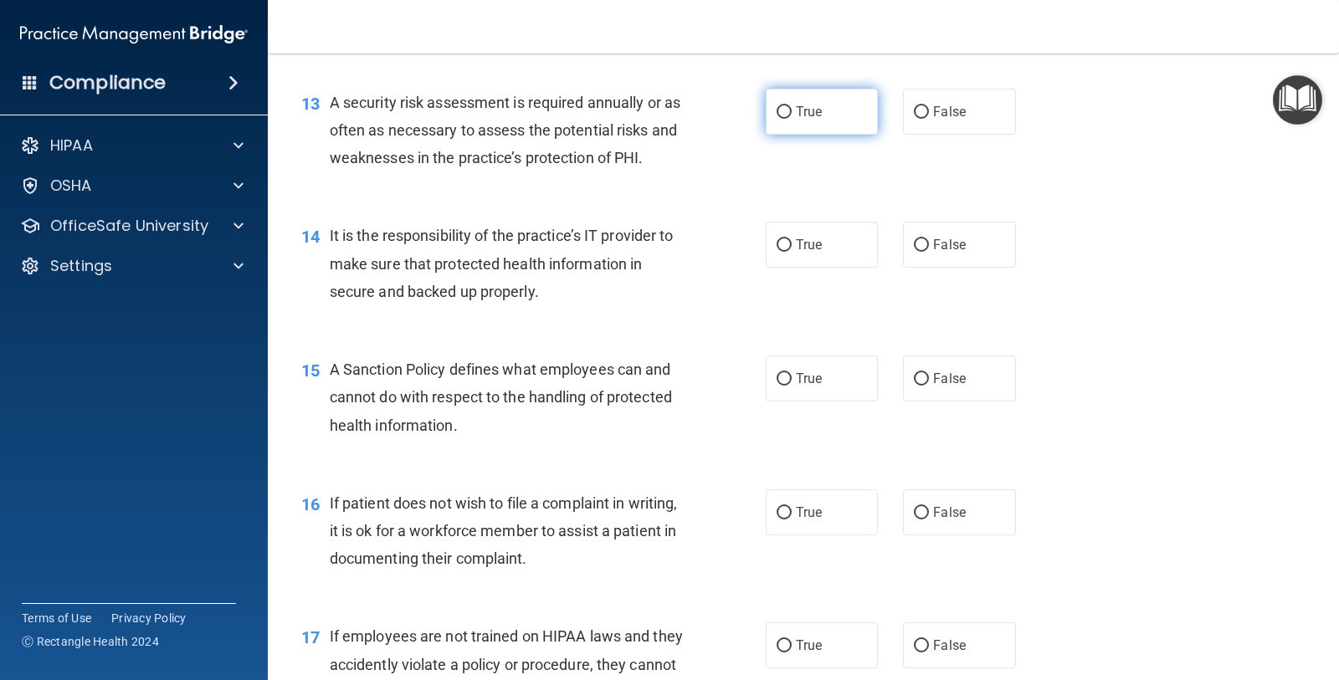
click at [804, 126] on label "True" at bounding box center [822, 112] width 112 height 46
click at [792, 119] on input "True" at bounding box center [783, 112] width 15 height 13
radio input "true"
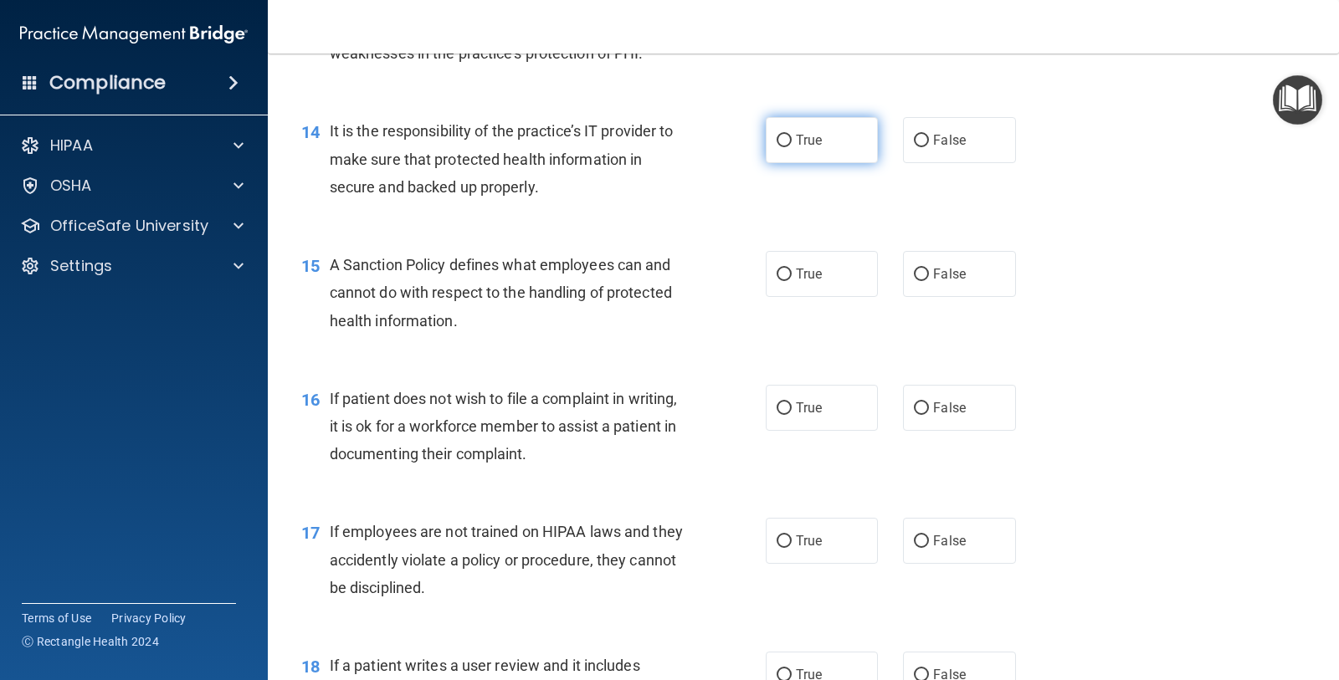
click at [766, 122] on label "True" at bounding box center [822, 140] width 112 height 46
click at [776, 135] on input "True" at bounding box center [783, 141] width 15 height 13
radio input "true"
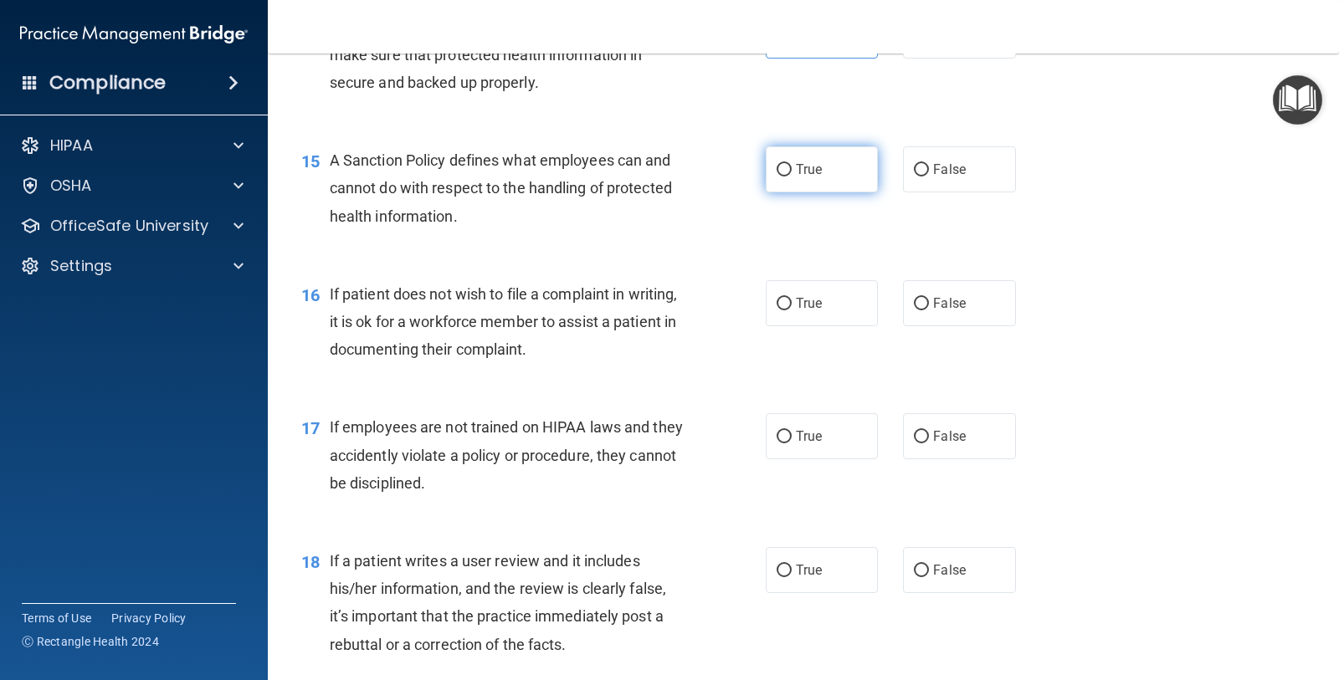
click at [814, 171] on label "True" at bounding box center [822, 169] width 112 height 46
click at [792, 171] on input "True" at bounding box center [783, 170] width 15 height 13
radio input "true"
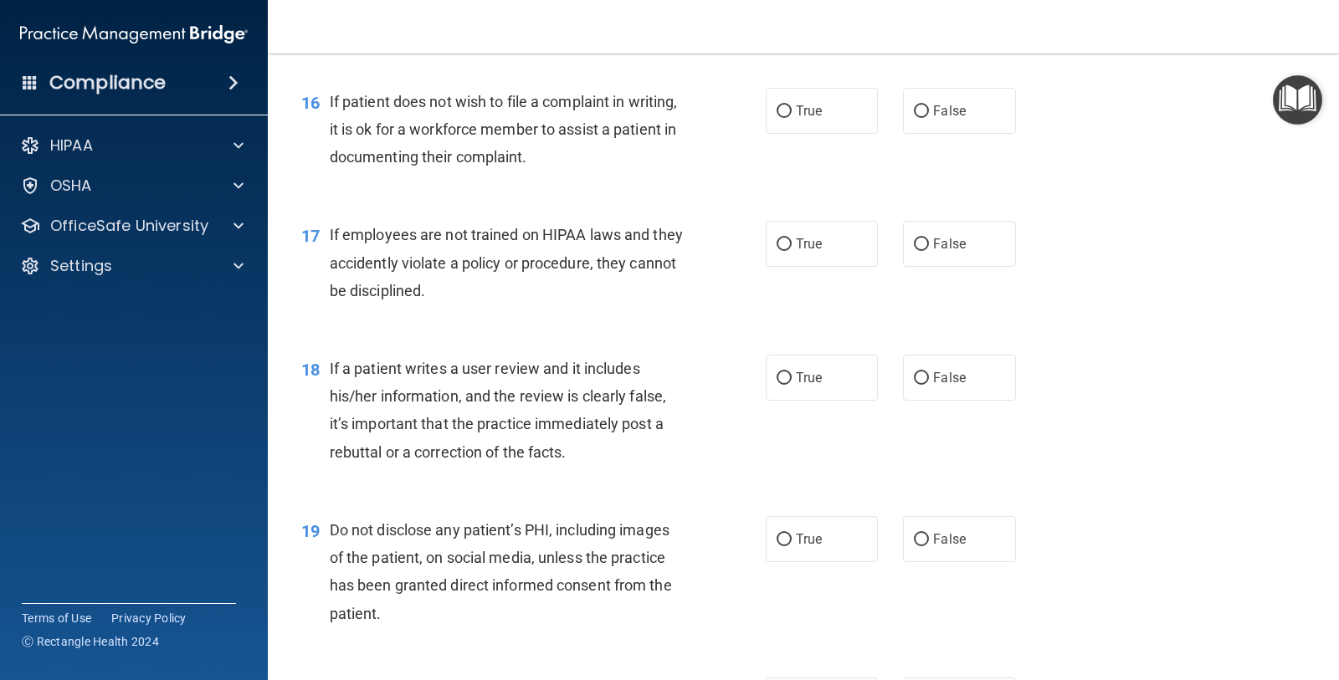
scroll to position [2510, 0]
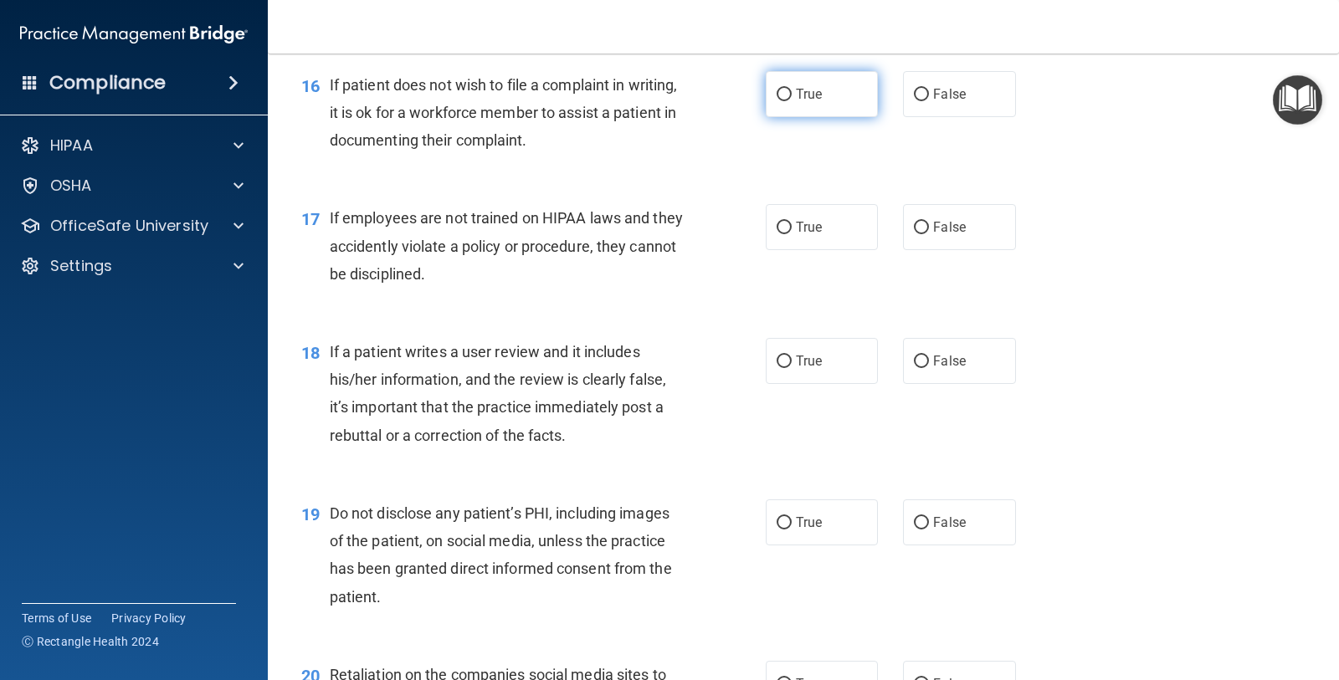
click at [802, 75] on label "True" at bounding box center [822, 94] width 112 height 46
click at [792, 89] on input "True" at bounding box center [783, 95] width 15 height 13
radio input "true"
click at [958, 238] on label "False" at bounding box center [959, 227] width 112 height 46
click at [929, 234] on input "False" at bounding box center [921, 228] width 15 height 13
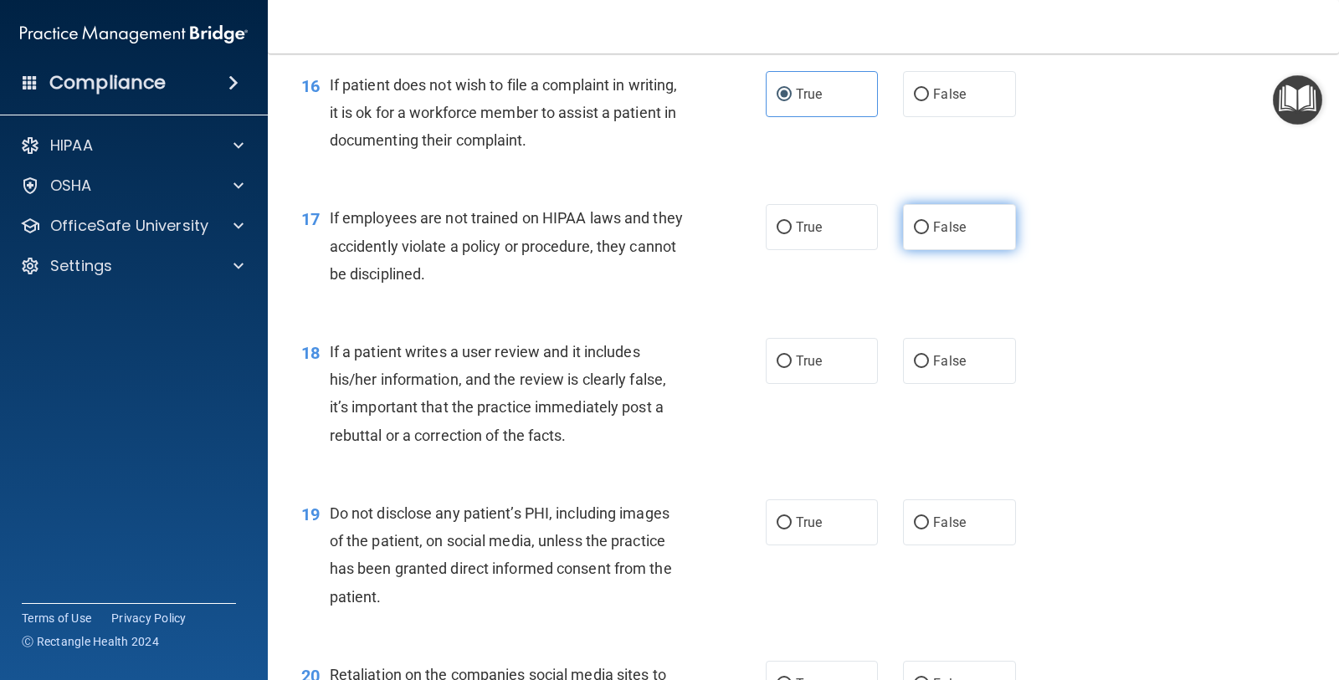
radio input "true"
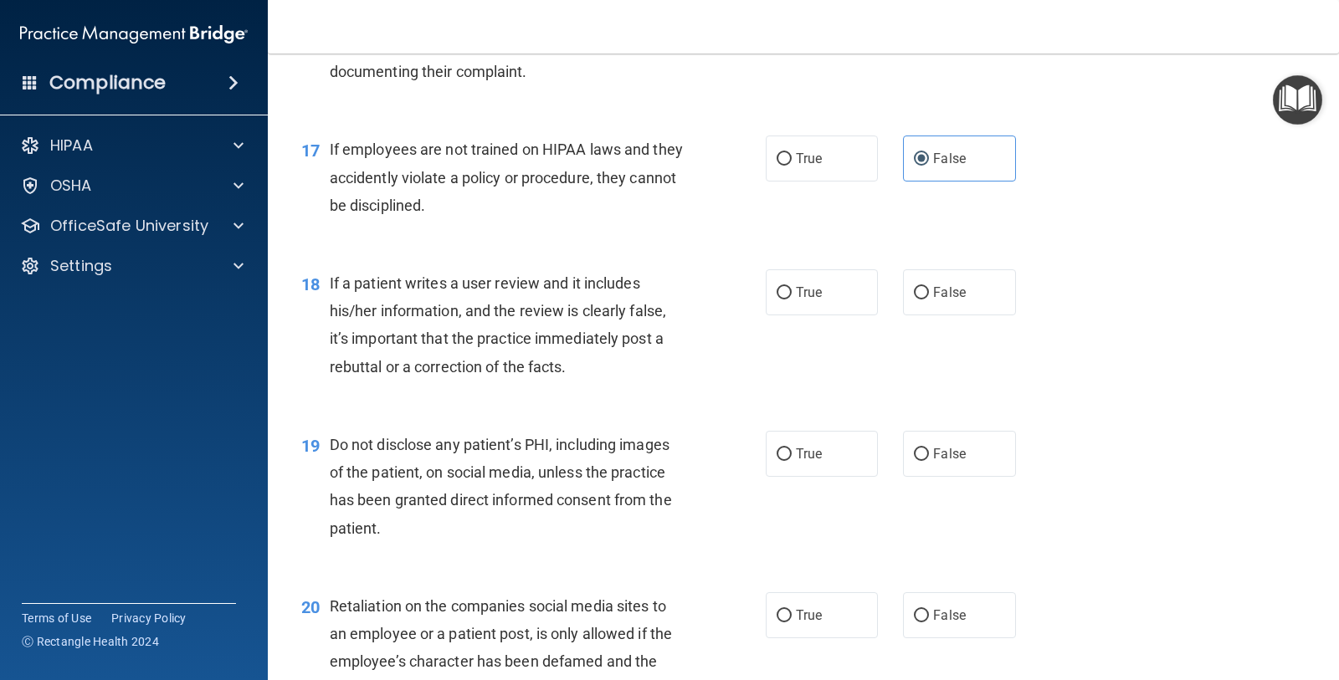
scroll to position [2615, 0]
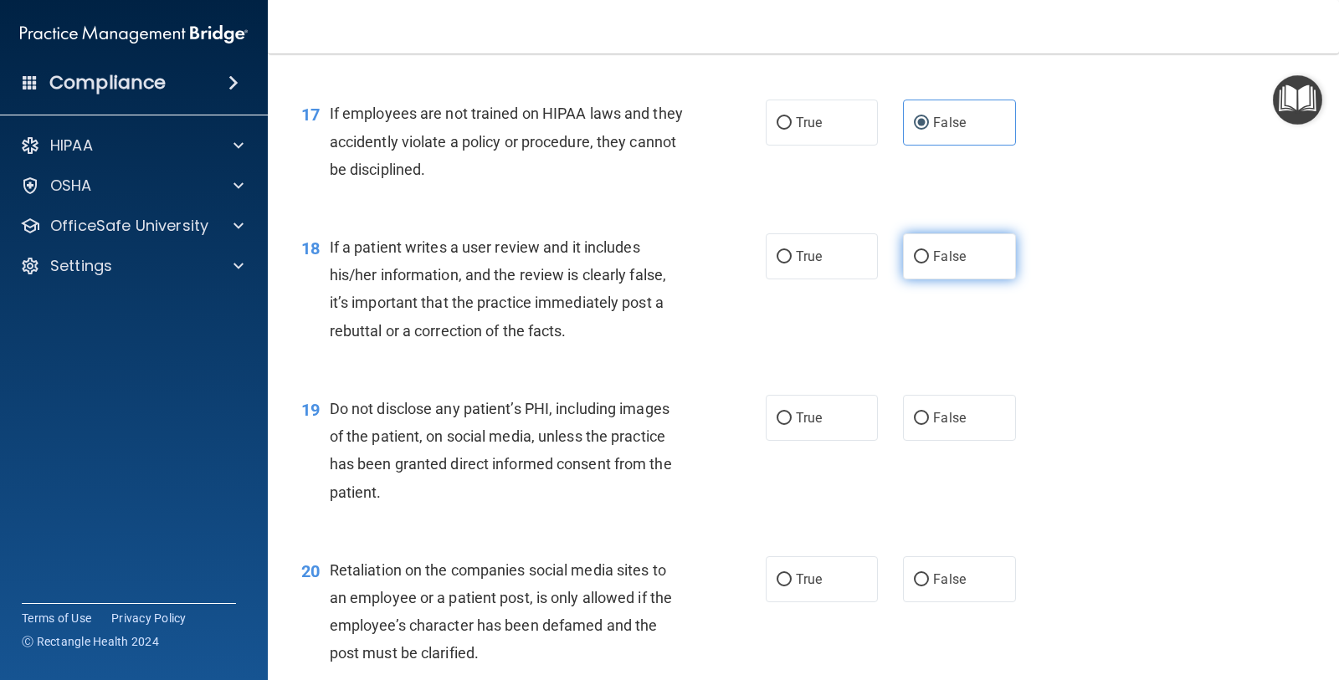
click at [914, 252] on input "False" at bounding box center [921, 257] width 15 height 13
radio input "true"
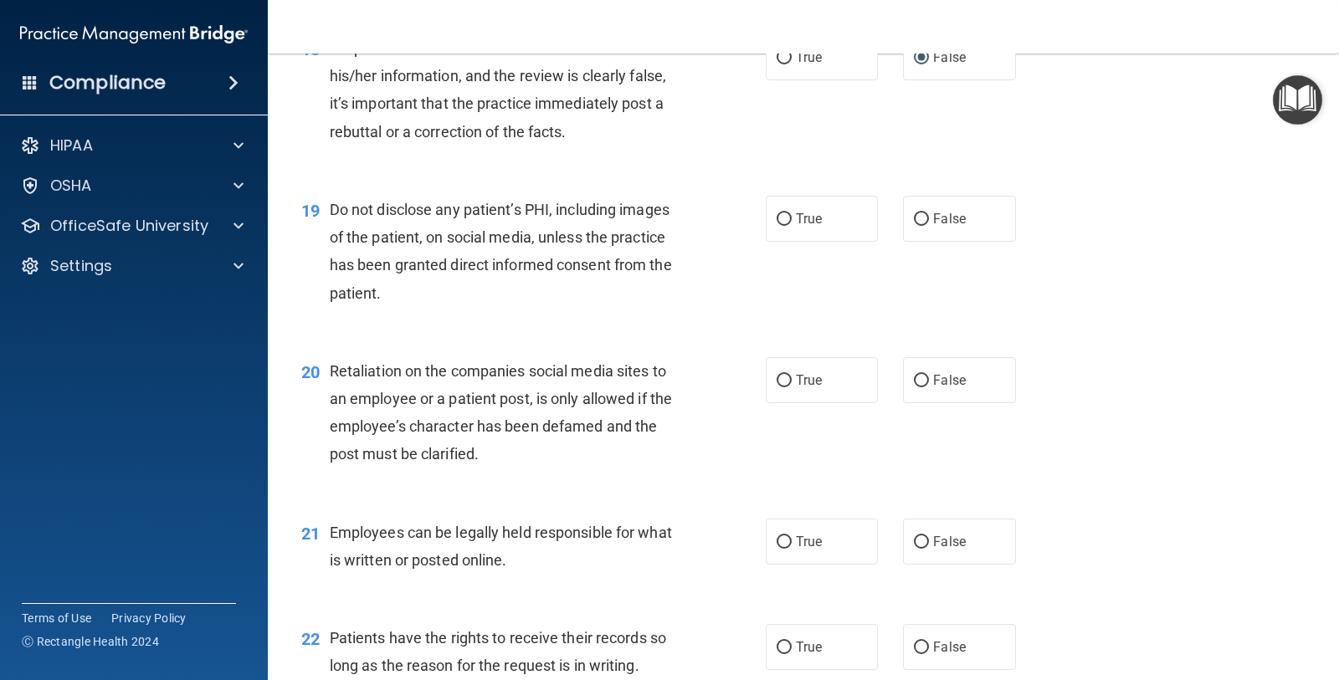
scroll to position [2824, 0]
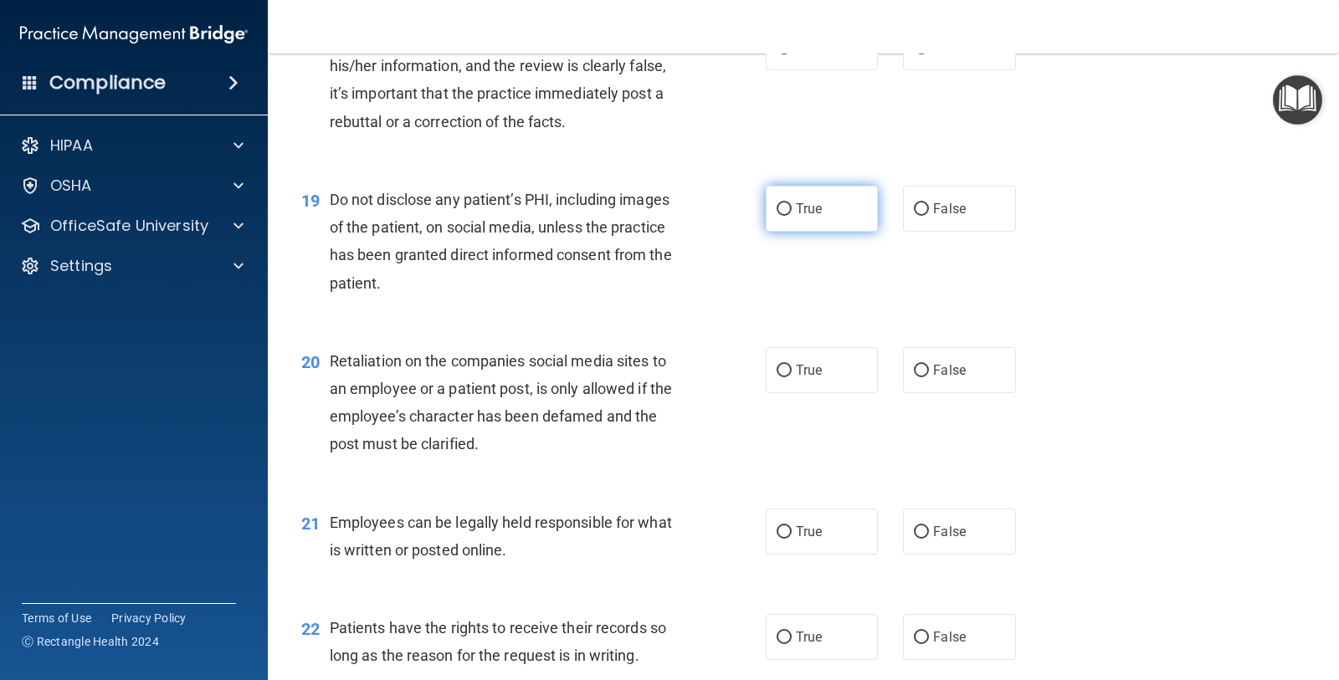
click at [786, 209] on label "True" at bounding box center [822, 209] width 112 height 46
click at [786, 209] on input "True" at bounding box center [783, 209] width 15 height 13
radio input "true"
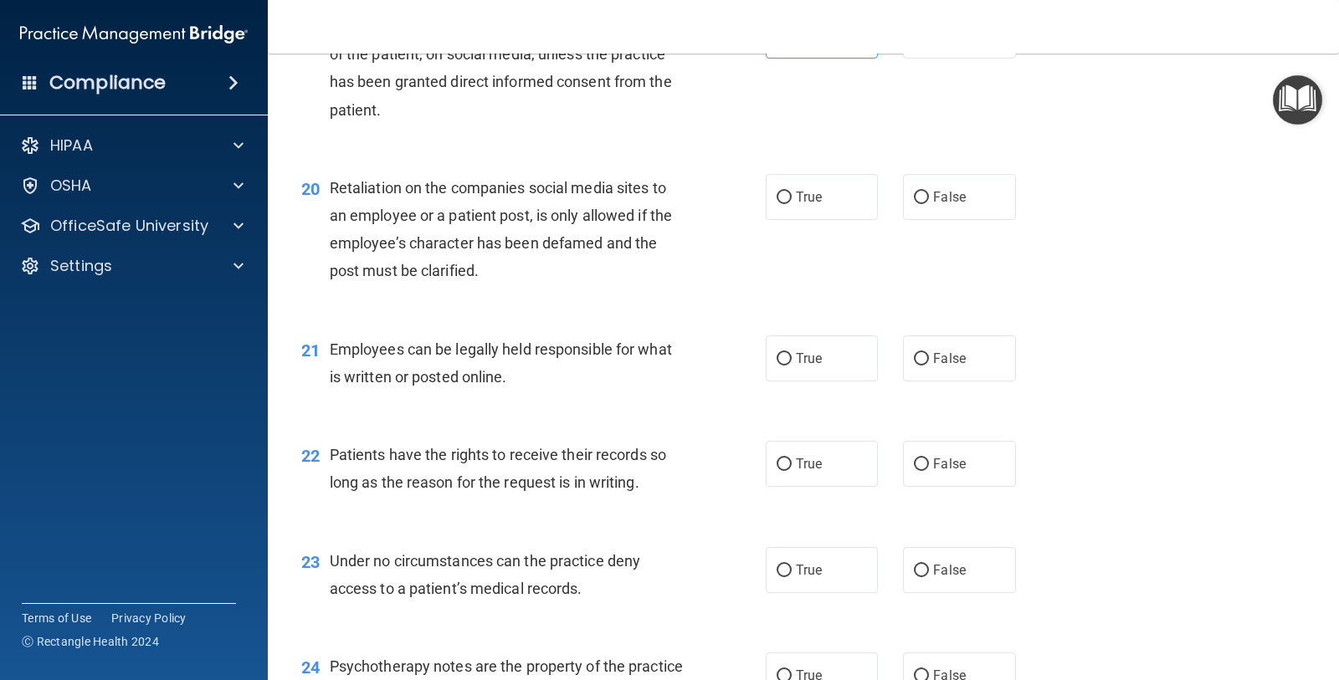
scroll to position [3033, 0]
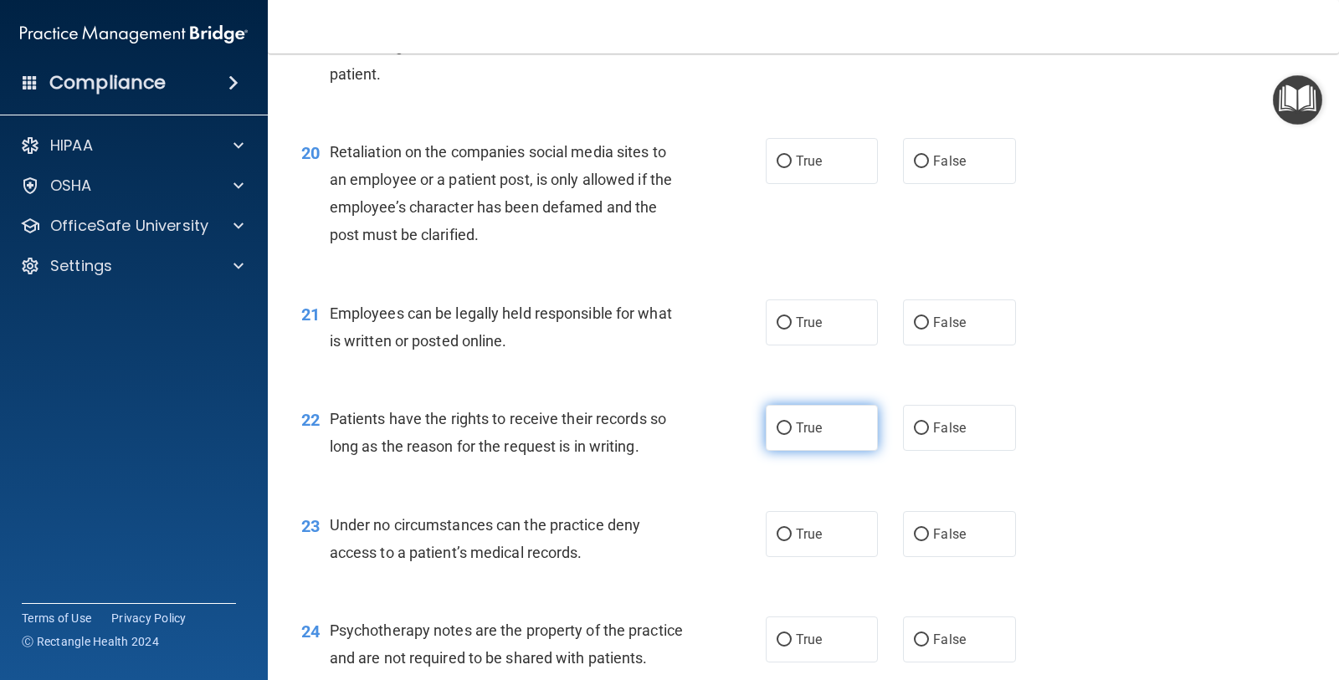
click at [809, 438] on label "True" at bounding box center [822, 428] width 112 height 46
click at [792, 435] on input "True" at bounding box center [783, 429] width 15 height 13
radio input "true"
click at [809, 310] on label "True" at bounding box center [822, 323] width 112 height 46
click at [792, 317] on input "True" at bounding box center [783, 323] width 15 height 13
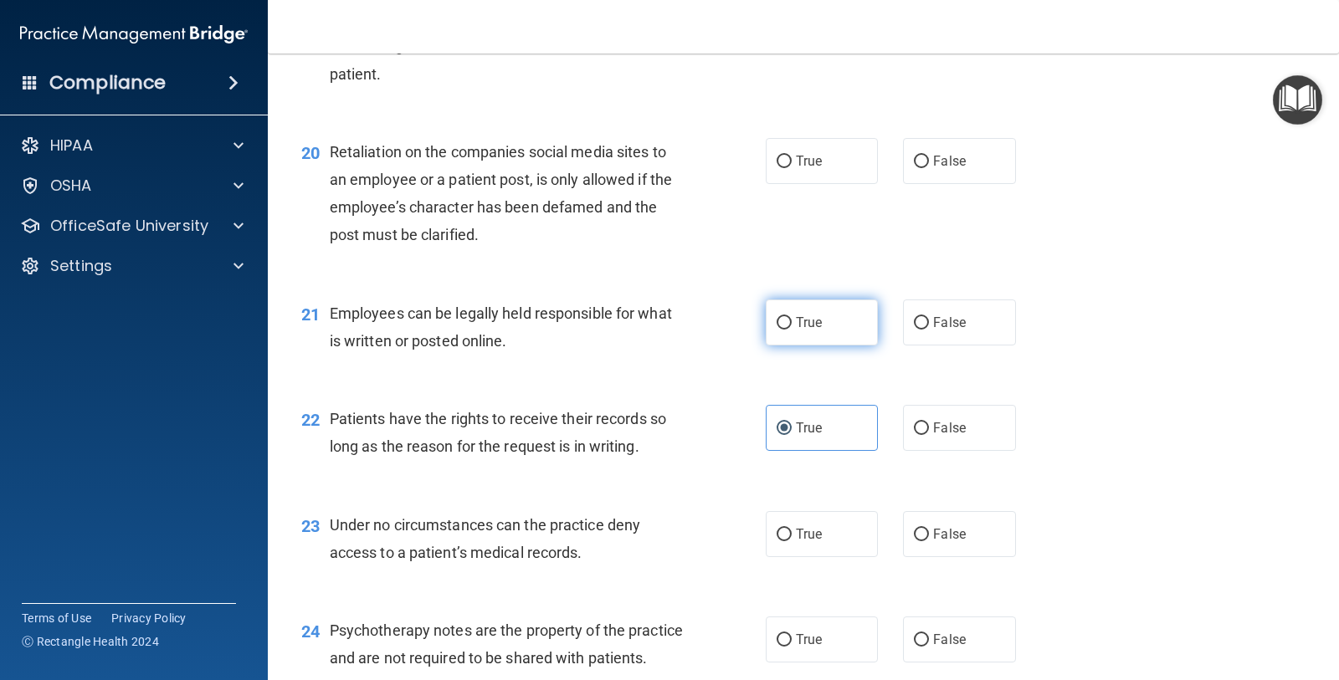
radio input "true"
click at [903, 150] on label "False" at bounding box center [959, 161] width 112 height 46
click at [914, 156] on input "False" at bounding box center [921, 162] width 15 height 13
radio input "true"
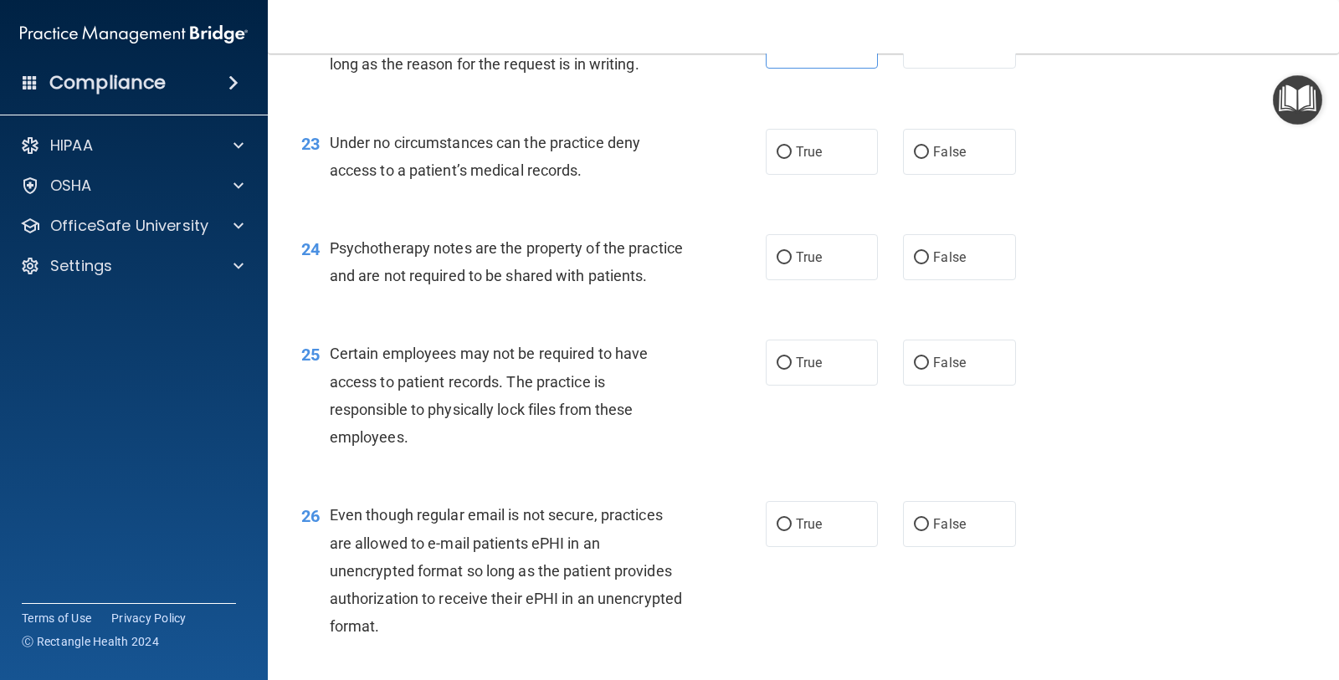
scroll to position [3451, 0]
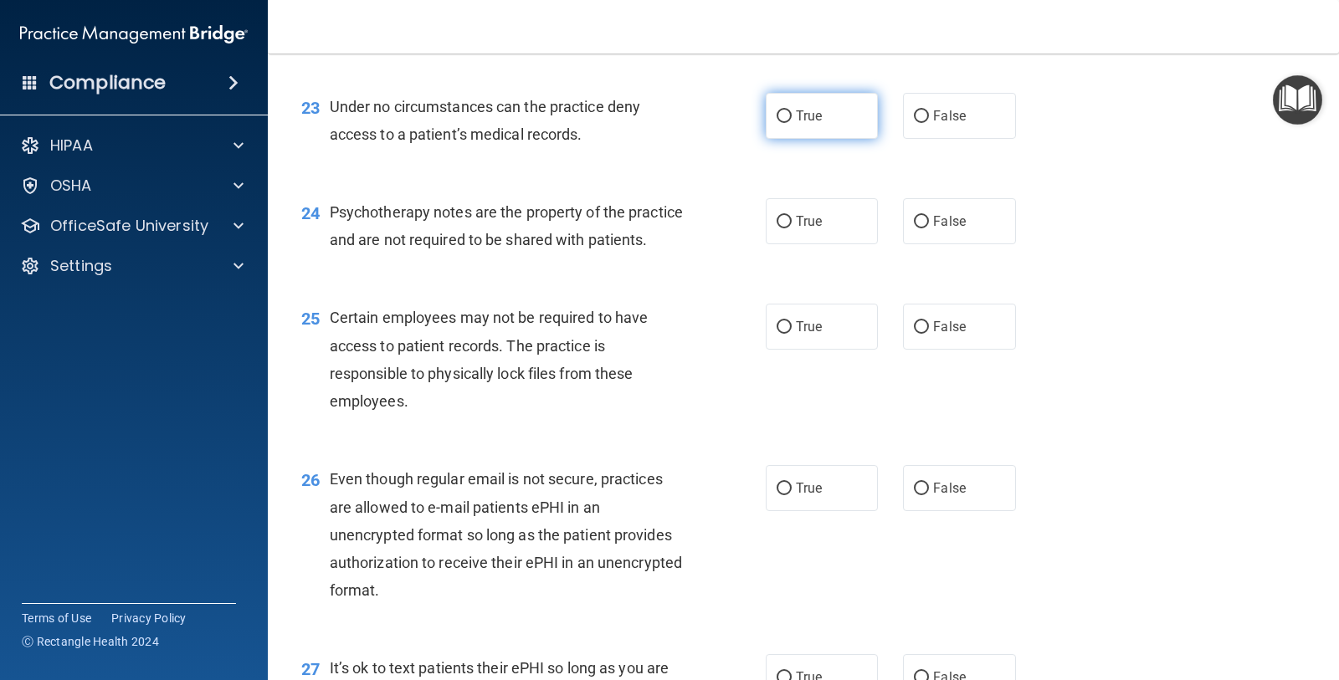
click at [812, 131] on label "True" at bounding box center [822, 116] width 112 height 46
click at [792, 123] on input "True" at bounding box center [783, 116] width 15 height 13
radio input "true"
click at [914, 218] on input "False" at bounding box center [921, 222] width 15 height 13
radio input "true"
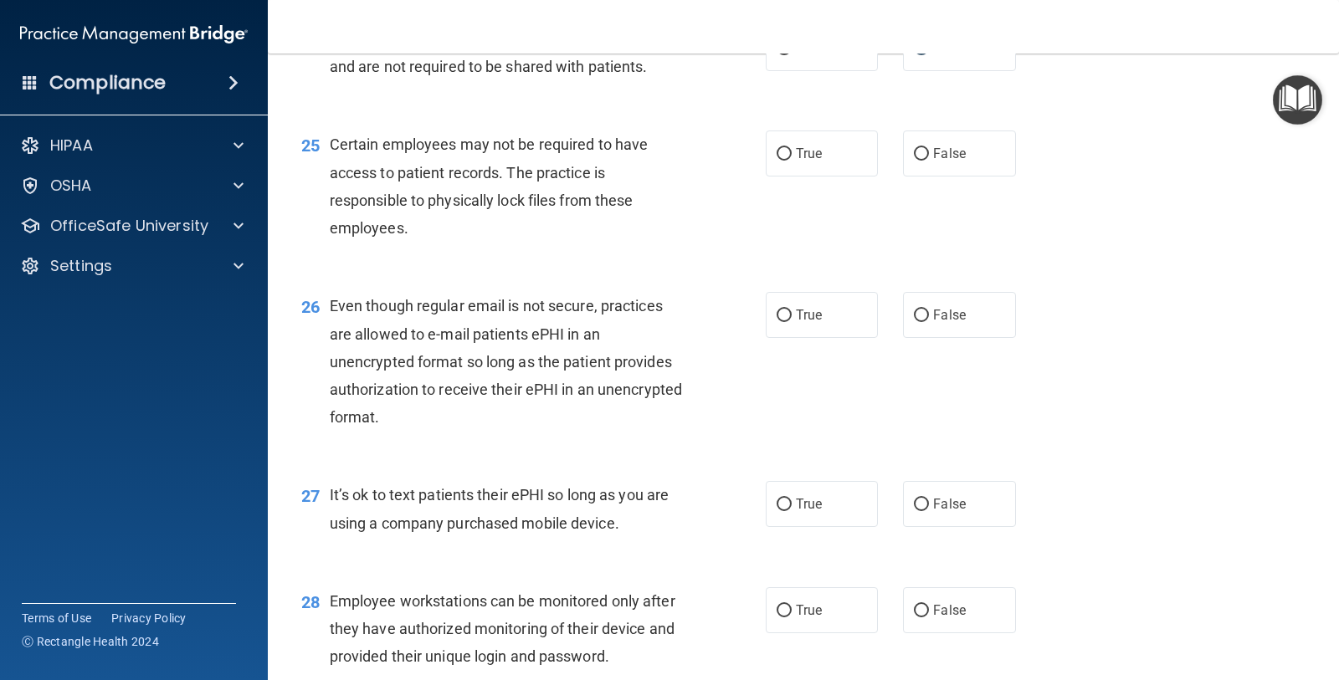
scroll to position [3660, 0]
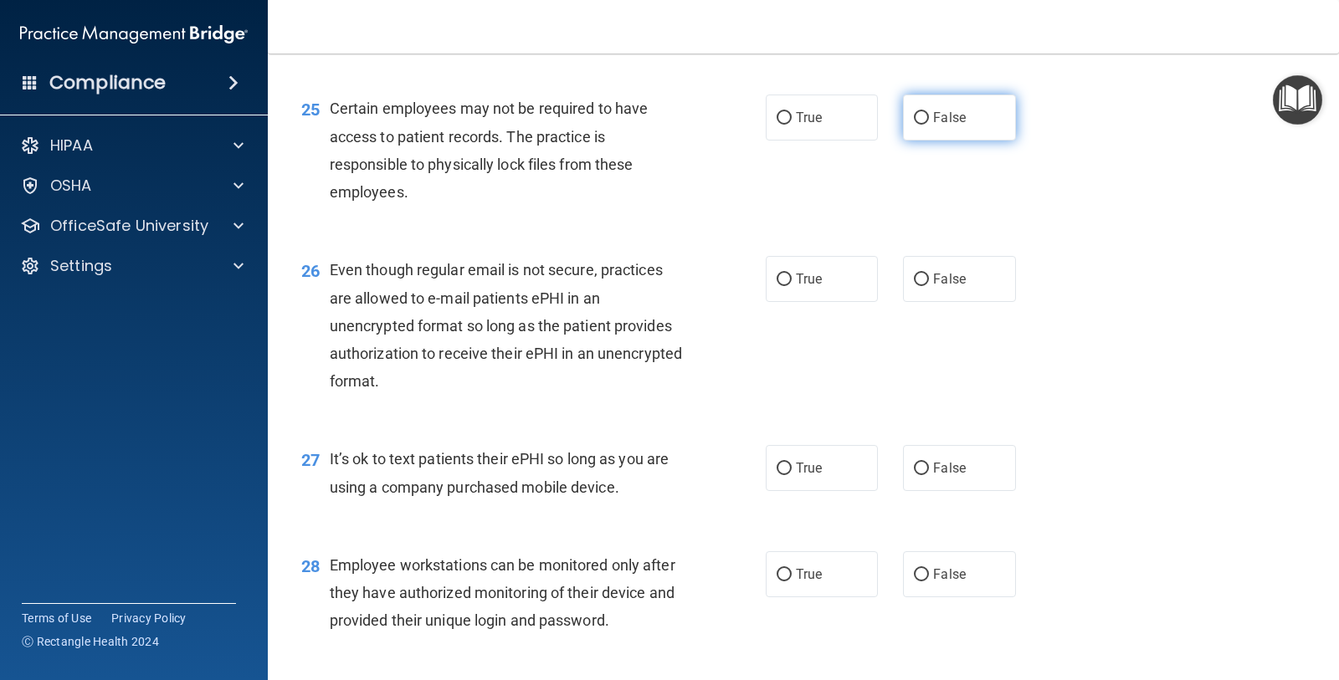
click at [934, 141] on label "False" at bounding box center [959, 118] width 112 height 46
click at [929, 125] on input "False" at bounding box center [921, 118] width 15 height 13
radio input "true"
click at [796, 287] on span "True" at bounding box center [809, 279] width 26 height 16
click at [788, 286] on input "True" at bounding box center [783, 280] width 15 height 13
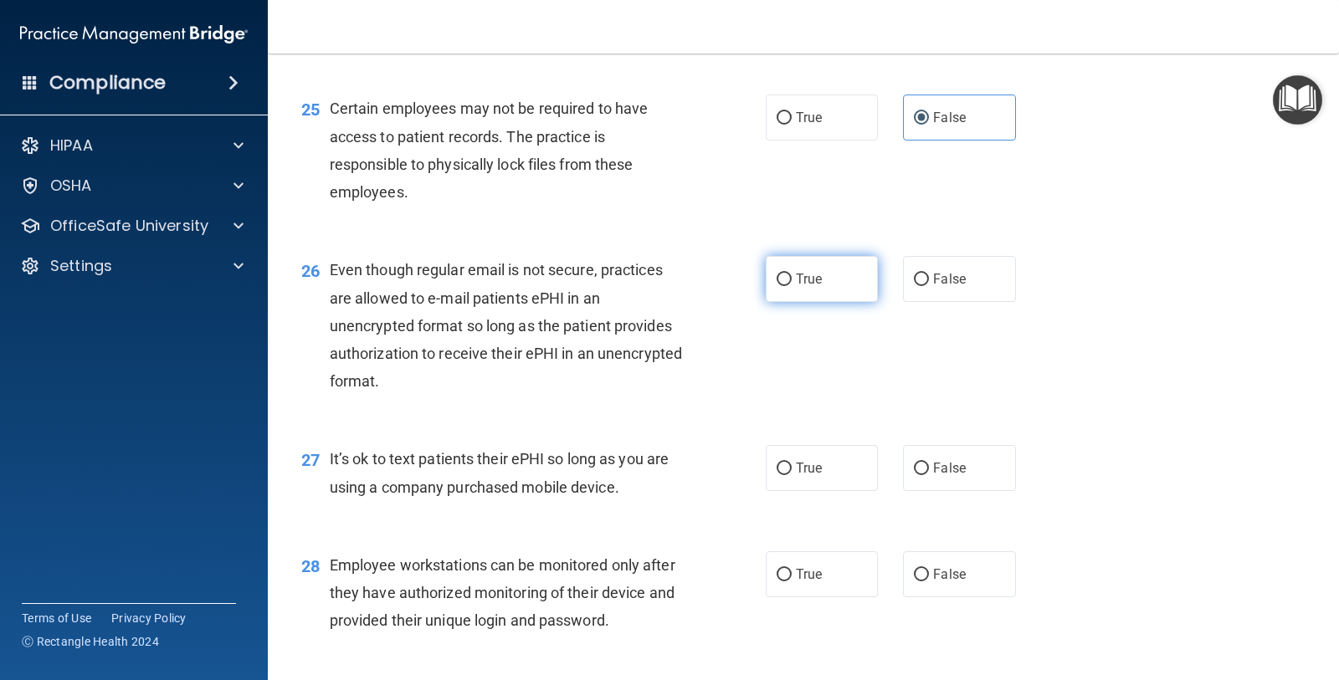
radio input "true"
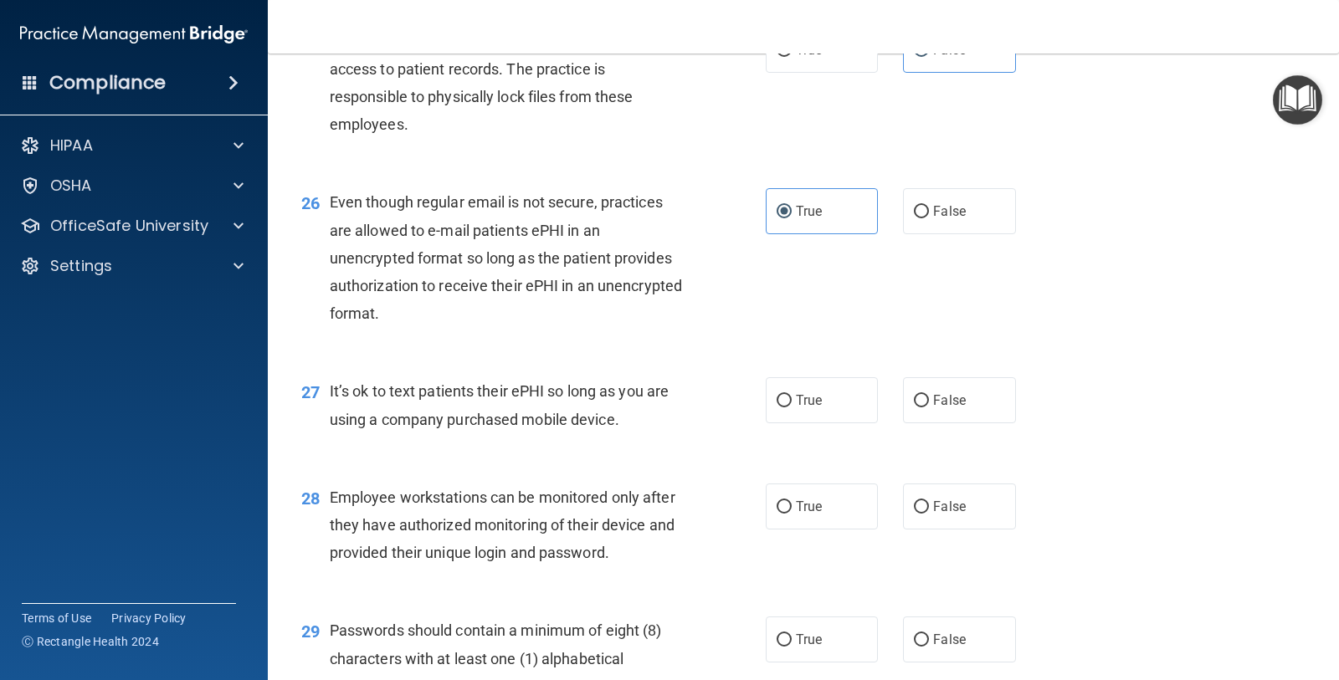
scroll to position [3765, 0]
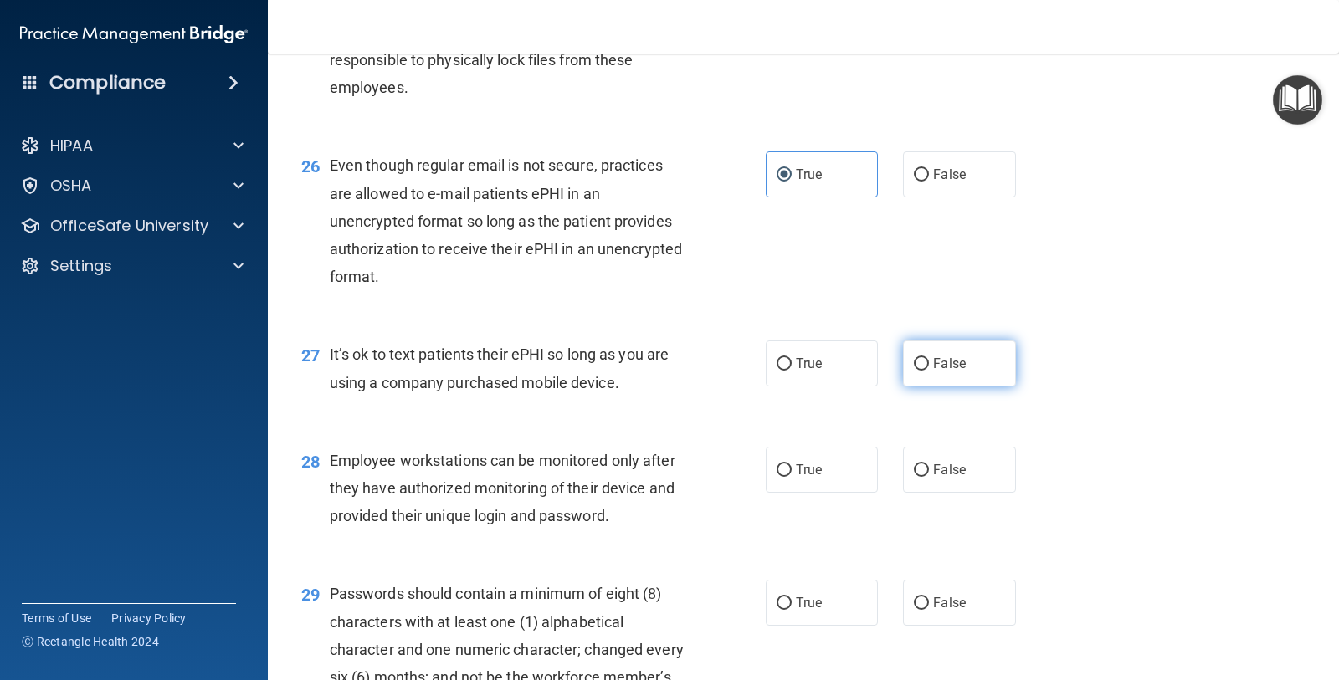
click at [950, 371] on span "False" at bounding box center [949, 364] width 33 height 16
click at [929, 371] on input "False" at bounding box center [921, 364] width 15 height 13
radio input "true"
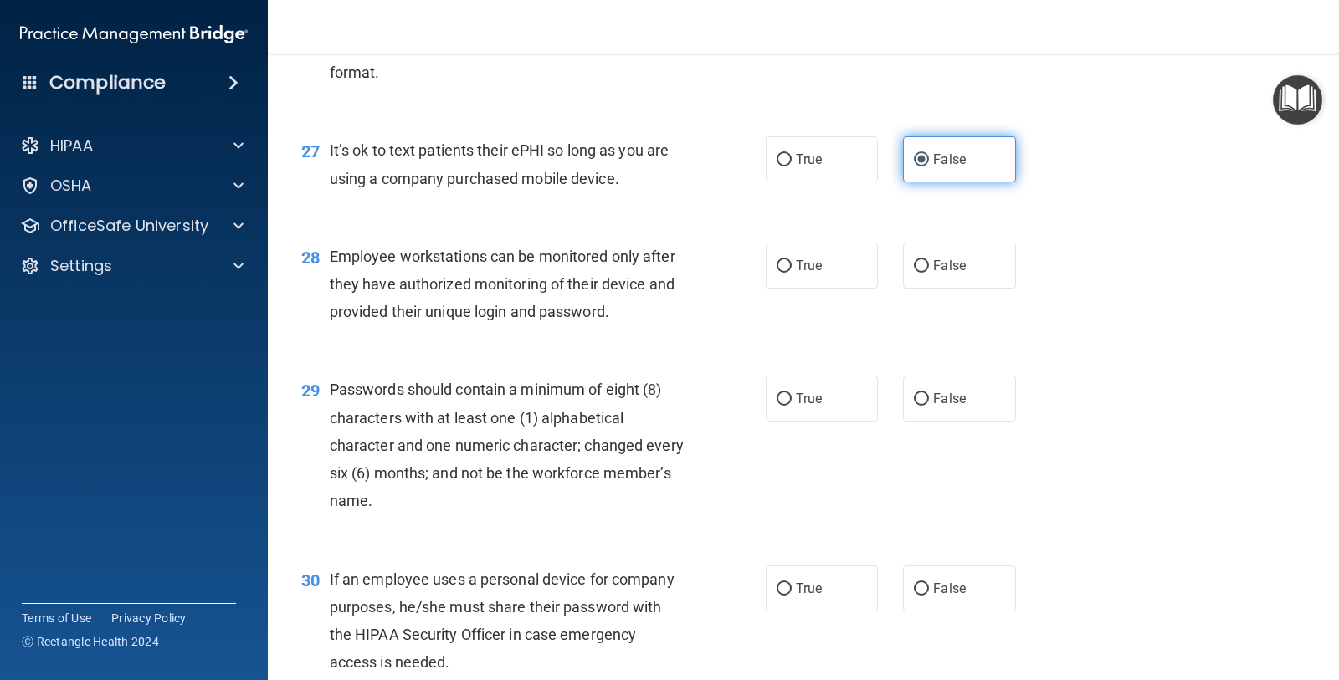
scroll to position [3974, 0]
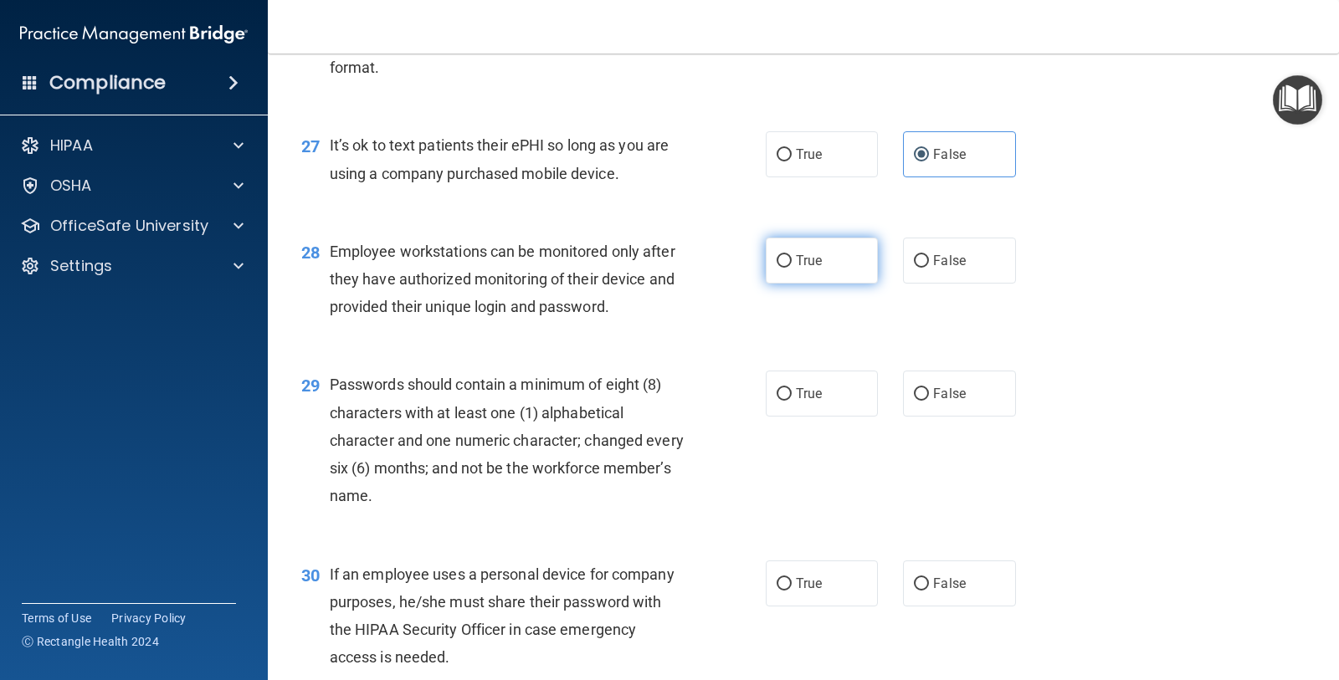
click at [809, 269] on span "True" at bounding box center [809, 261] width 26 height 16
click at [792, 268] on input "True" at bounding box center [783, 261] width 15 height 13
radio input "true"
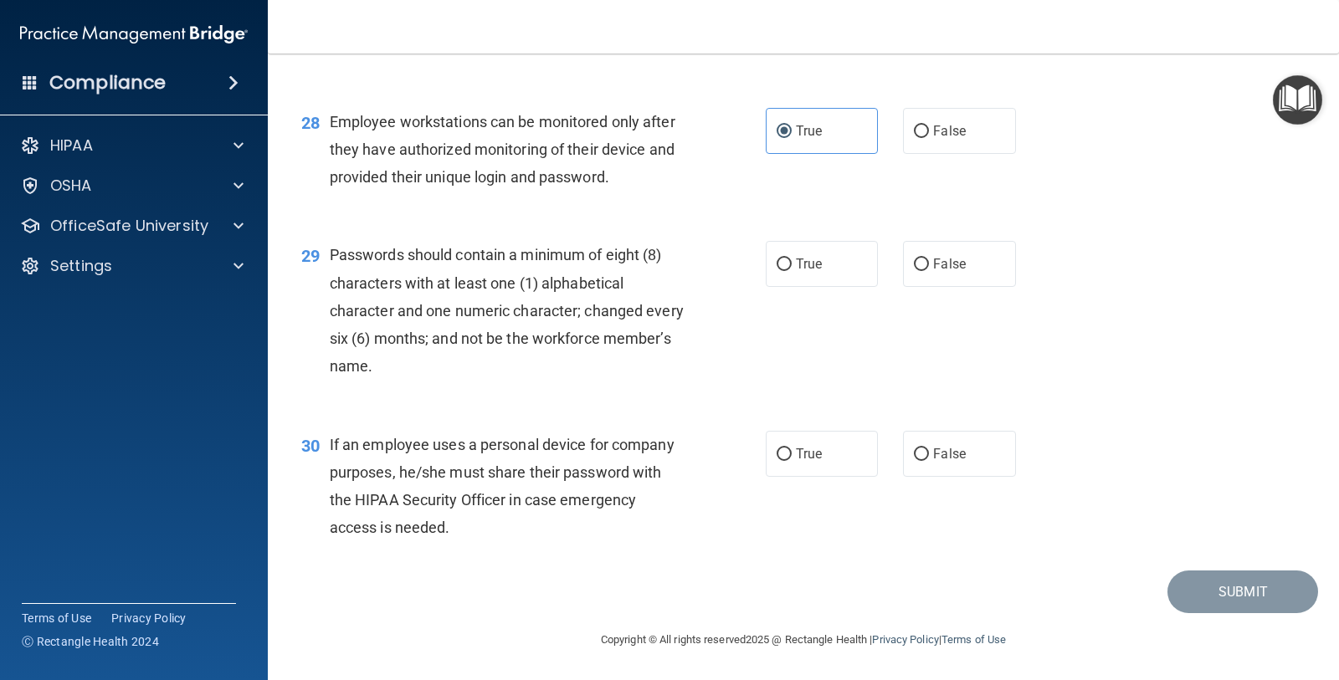
scroll to position [4132, 0]
click at [813, 274] on label "True" at bounding box center [822, 264] width 112 height 46
click at [792, 271] on input "True" at bounding box center [783, 265] width 15 height 13
radio input "true"
click at [996, 437] on label "False" at bounding box center [959, 454] width 112 height 46
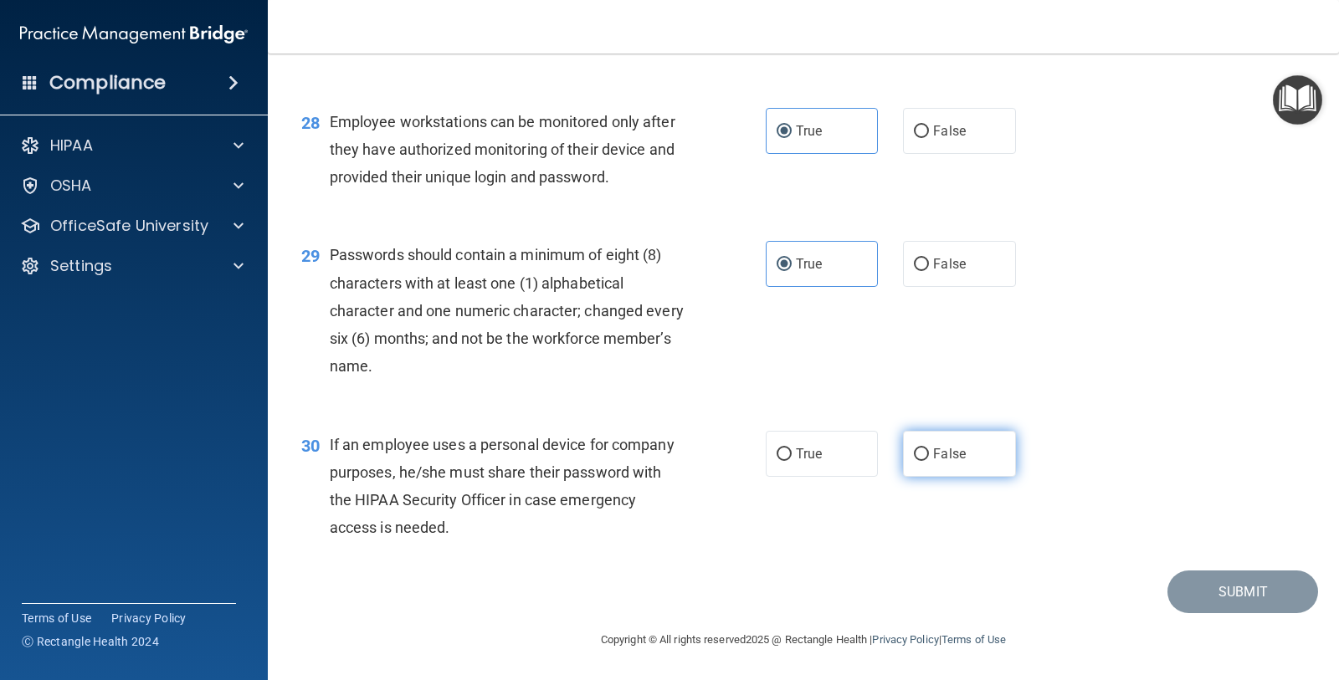
click at [929, 448] on input "False" at bounding box center [921, 454] width 15 height 13
radio input "true"
click at [1205, 580] on button "Submit" at bounding box center [1242, 592] width 151 height 43
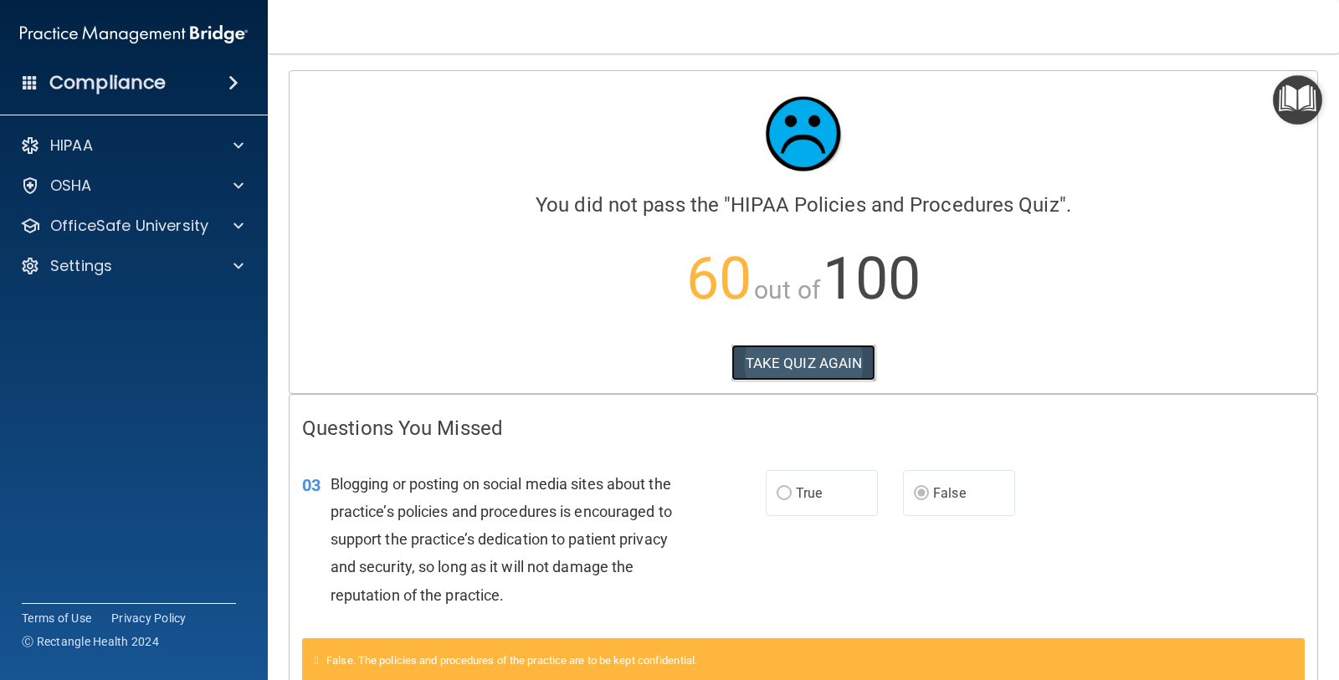
click at [792, 368] on button "TAKE QUIZ AGAIN" at bounding box center [803, 363] width 145 height 37
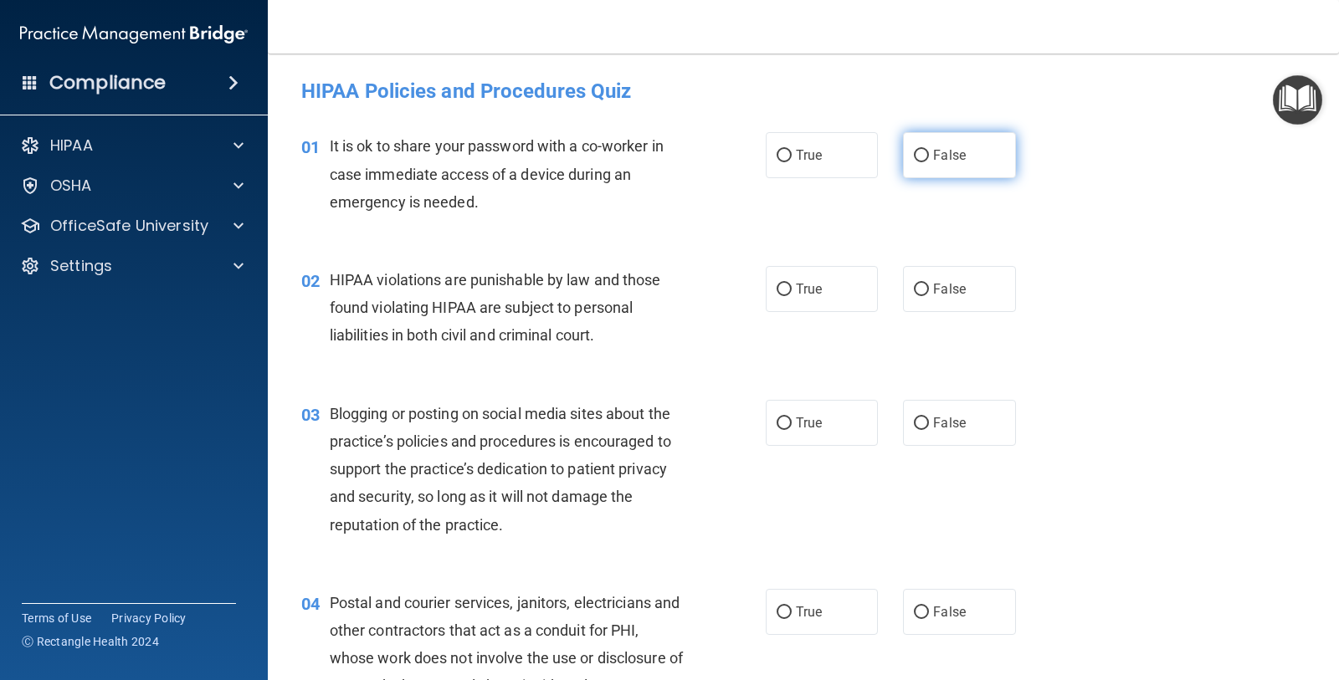
click at [920, 159] on label "False" at bounding box center [959, 155] width 112 height 46
click at [920, 159] on input "False" at bounding box center [921, 156] width 15 height 13
radio input "true"
click at [766, 286] on label "True" at bounding box center [822, 289] width 112 height 46
click at [776, 286] on input "True" at bounding box center [783, 290] width 15 height 13
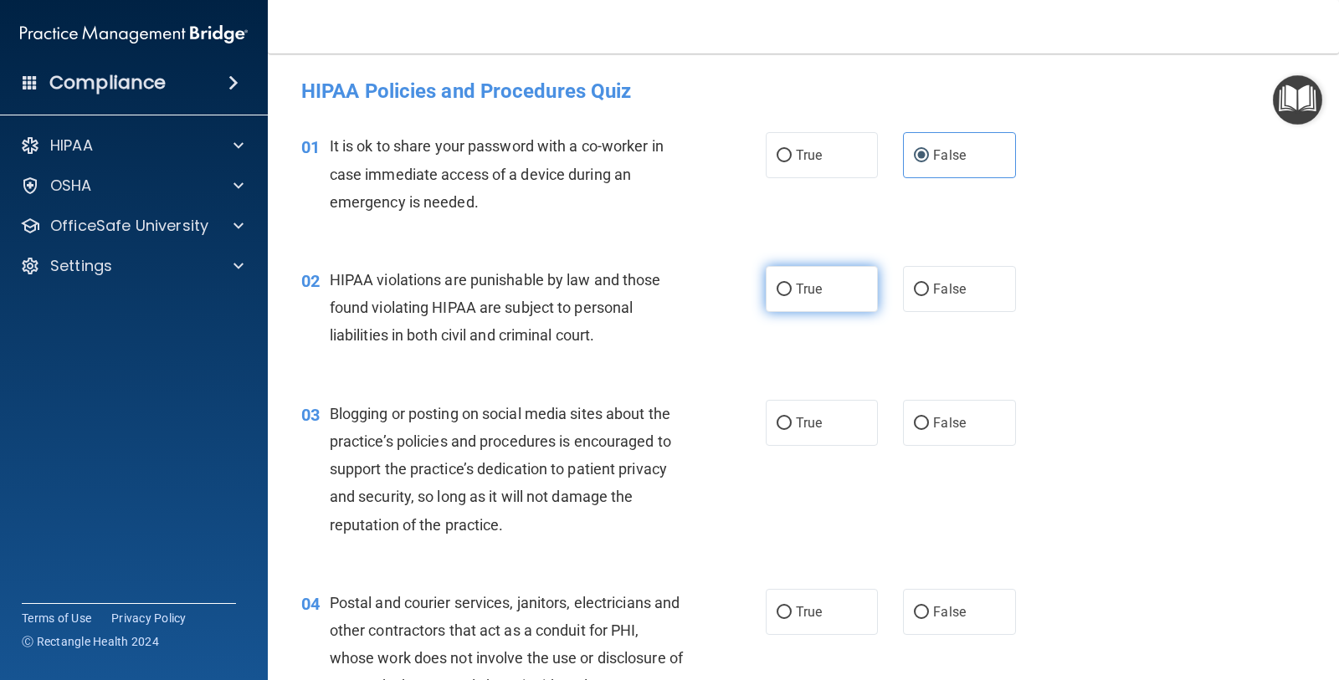
radio input "true"
click at [903, 426] on label "False" at bounding box center [959, 423] width 112 height 46
click at [914, 426] on input "False" at bounding box center [921, 424] width 15 height 13
radio input "true"
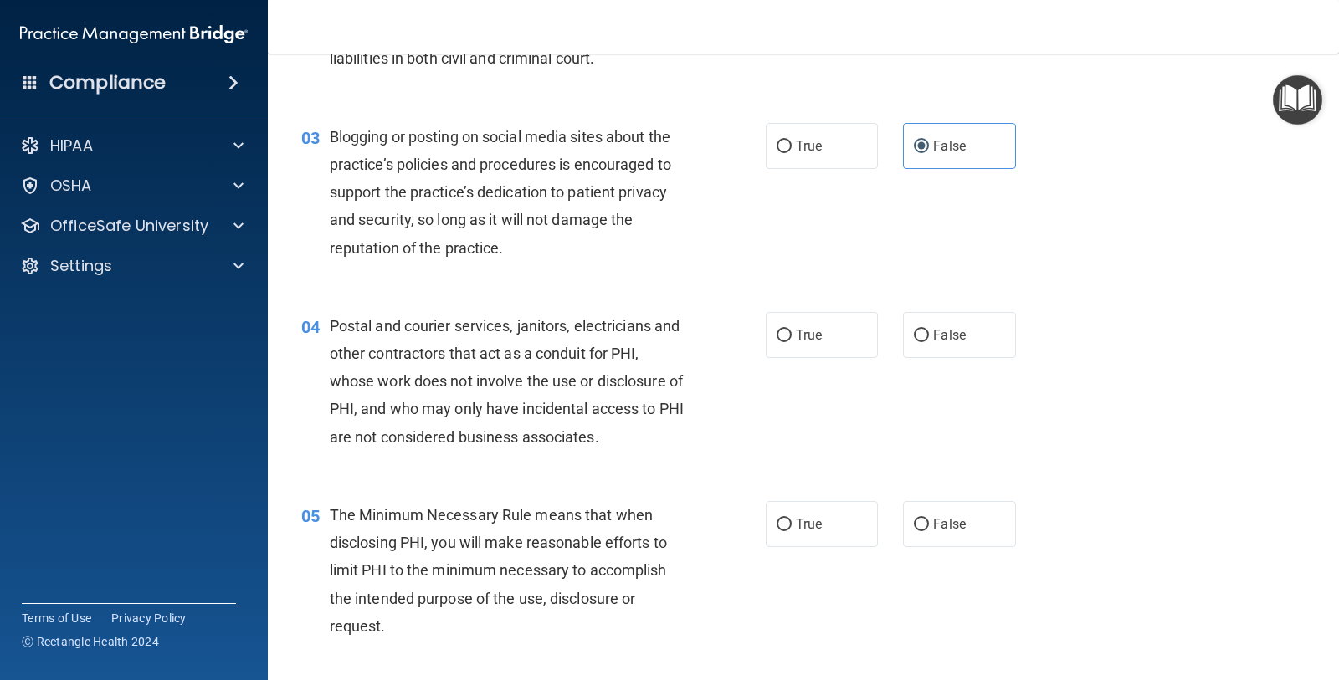
scroll to position [314, 0]
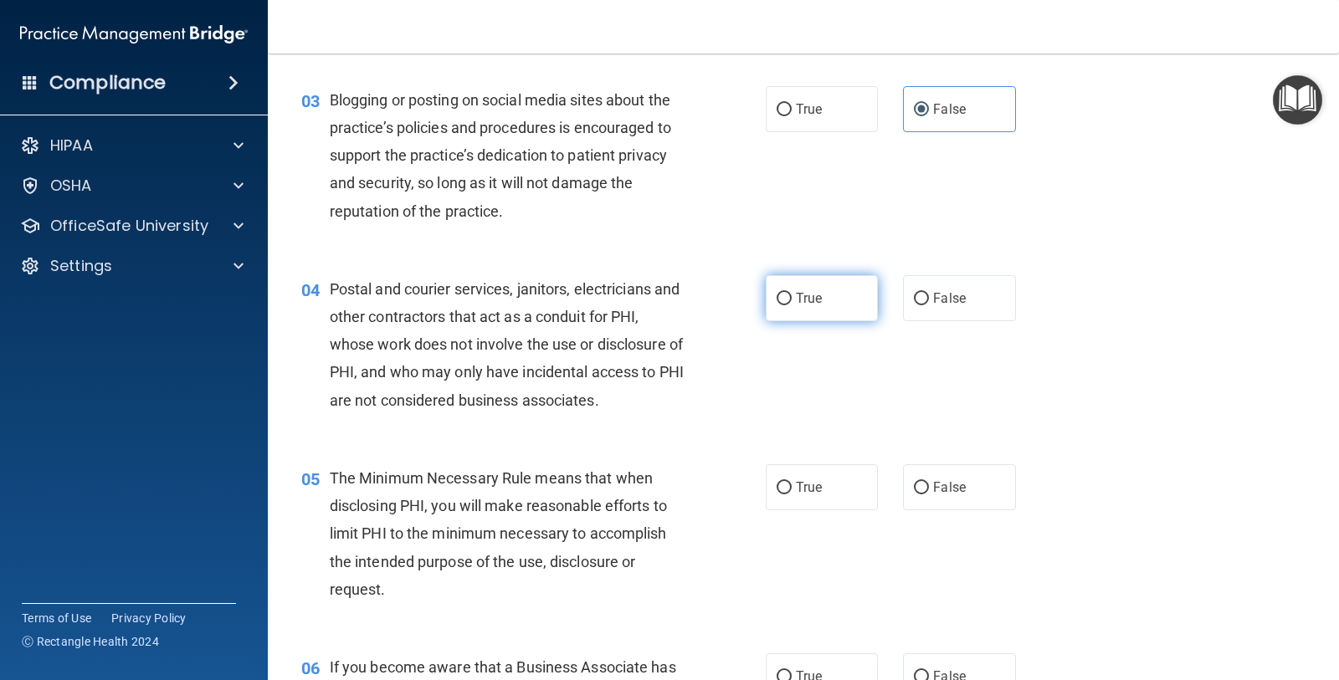
click at [786, 319] on label "True" at bounding box center [822, 298] width 112 height 46
click at [786, 305] on input "True" at bounding box center [783, 299] width 15 height 13
radio input "true"
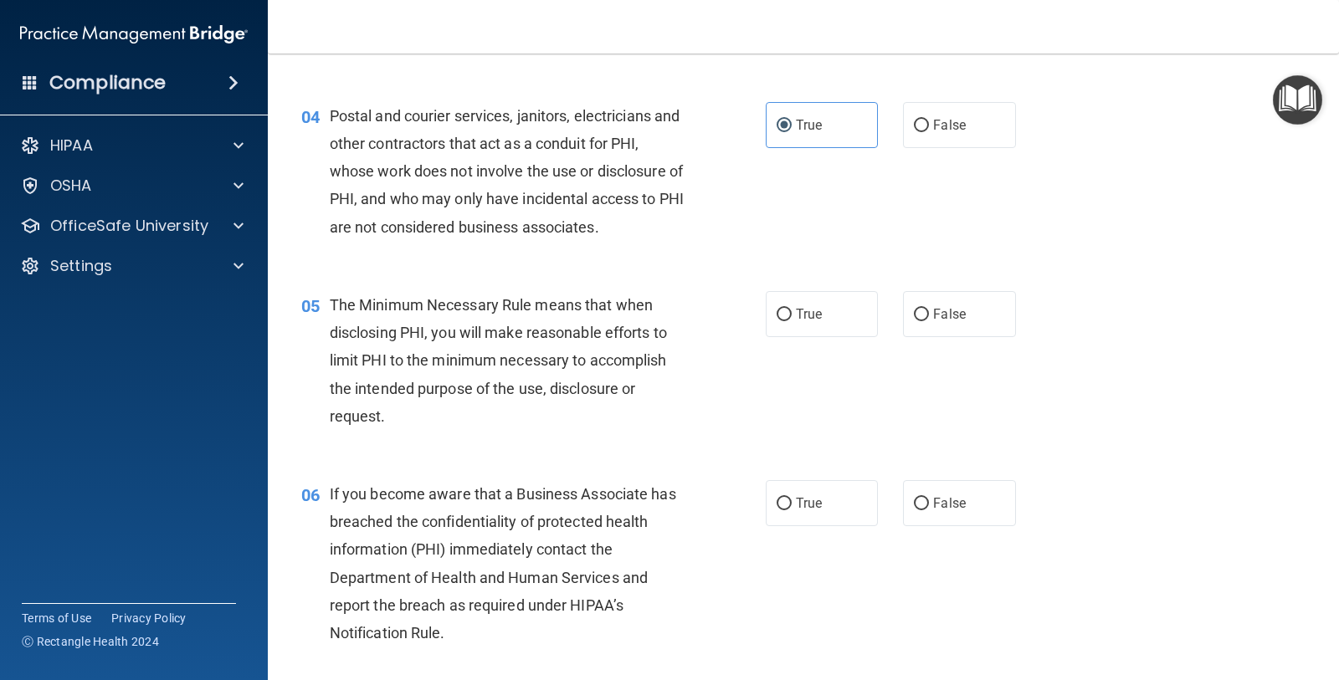
scroll to position [523, 0]
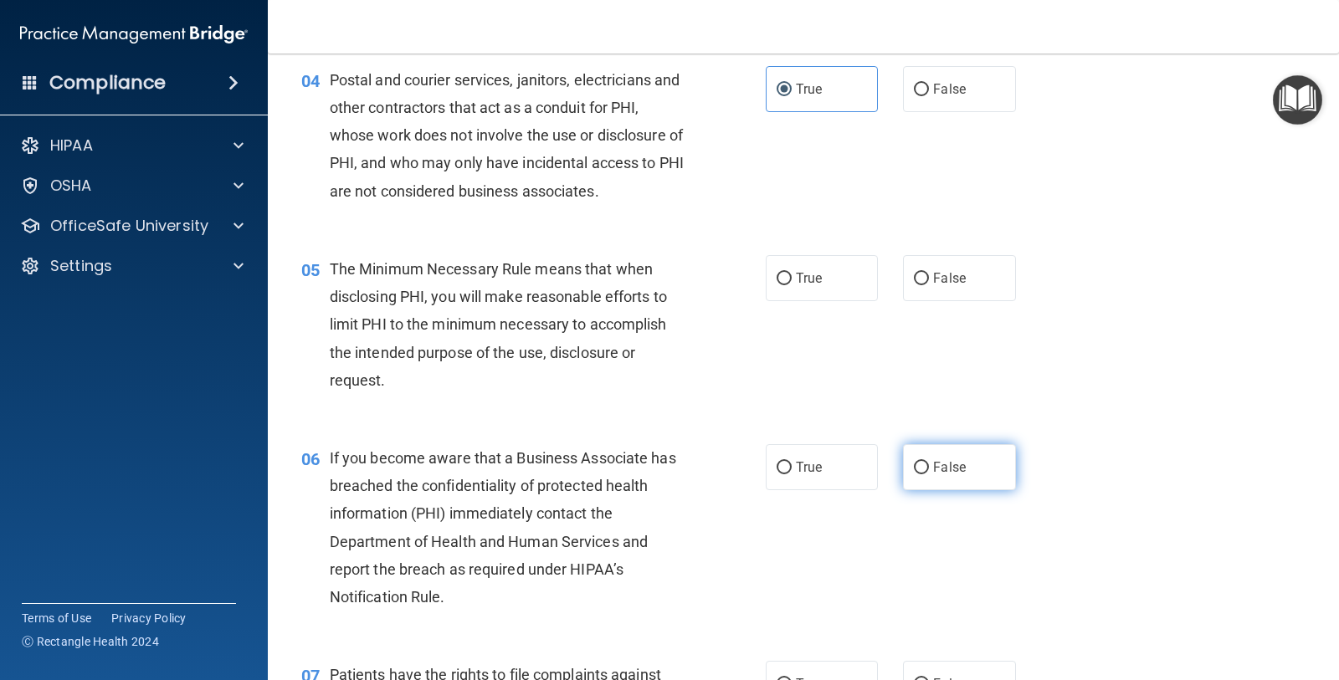
click at [914, 469] on input "False" at bounding box center [921, 468] width 15 height 13
radio input "true"
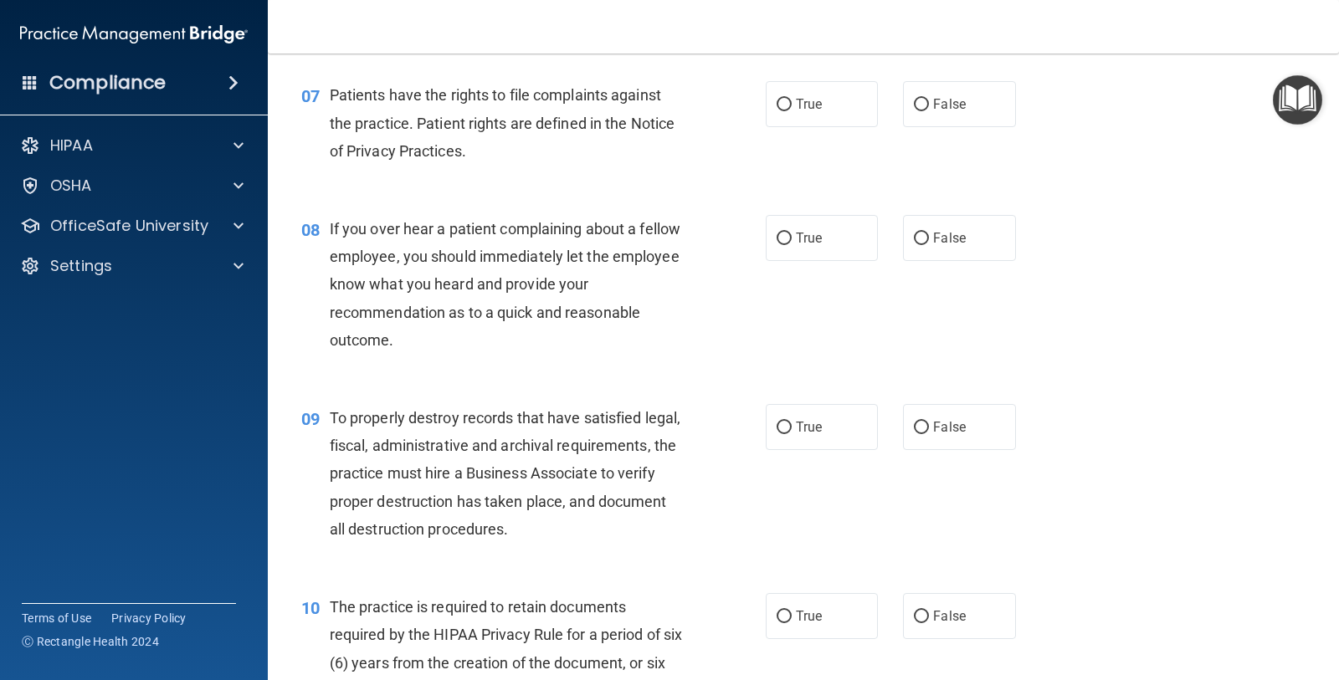
scroll to position [1150, 0]
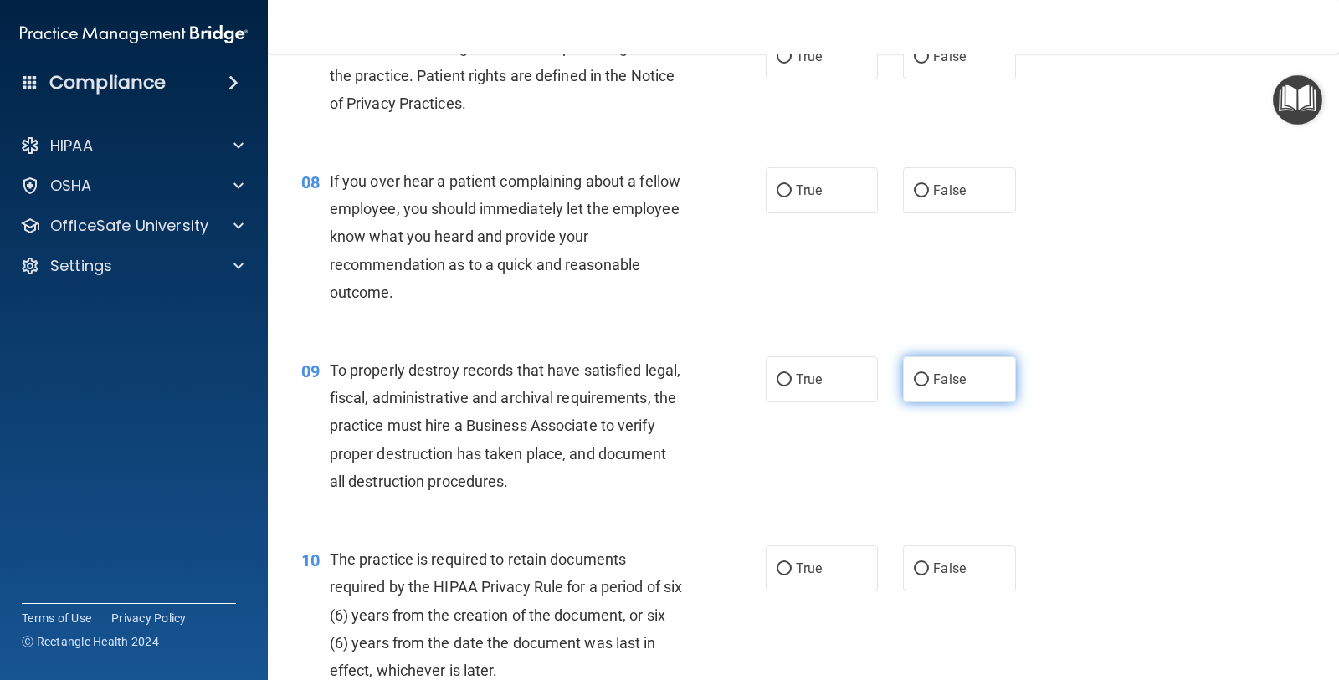
click at [942, 383] on span "False" at bounding box center [949, 379] width 33 height 16
click at [929, 383] on input "False" at bounding box center [921, 380] width 15 height 13
radio input "true"
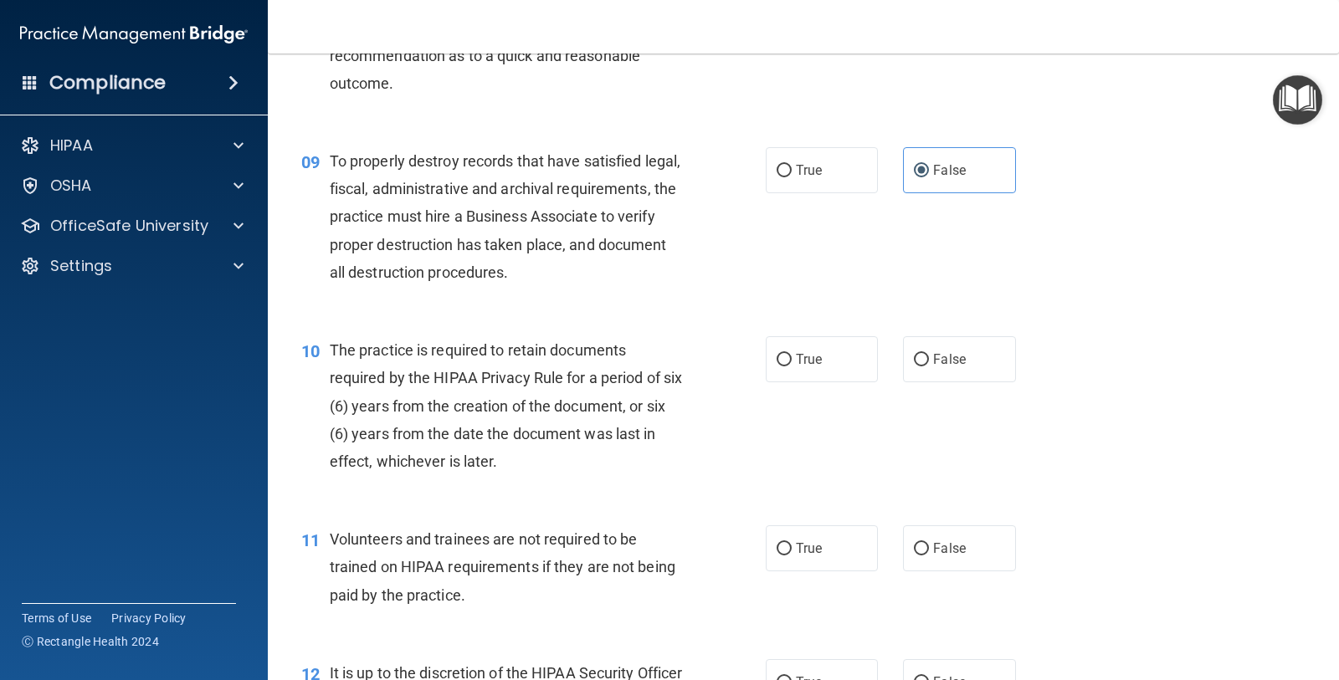
scroll to position [1464, 0]
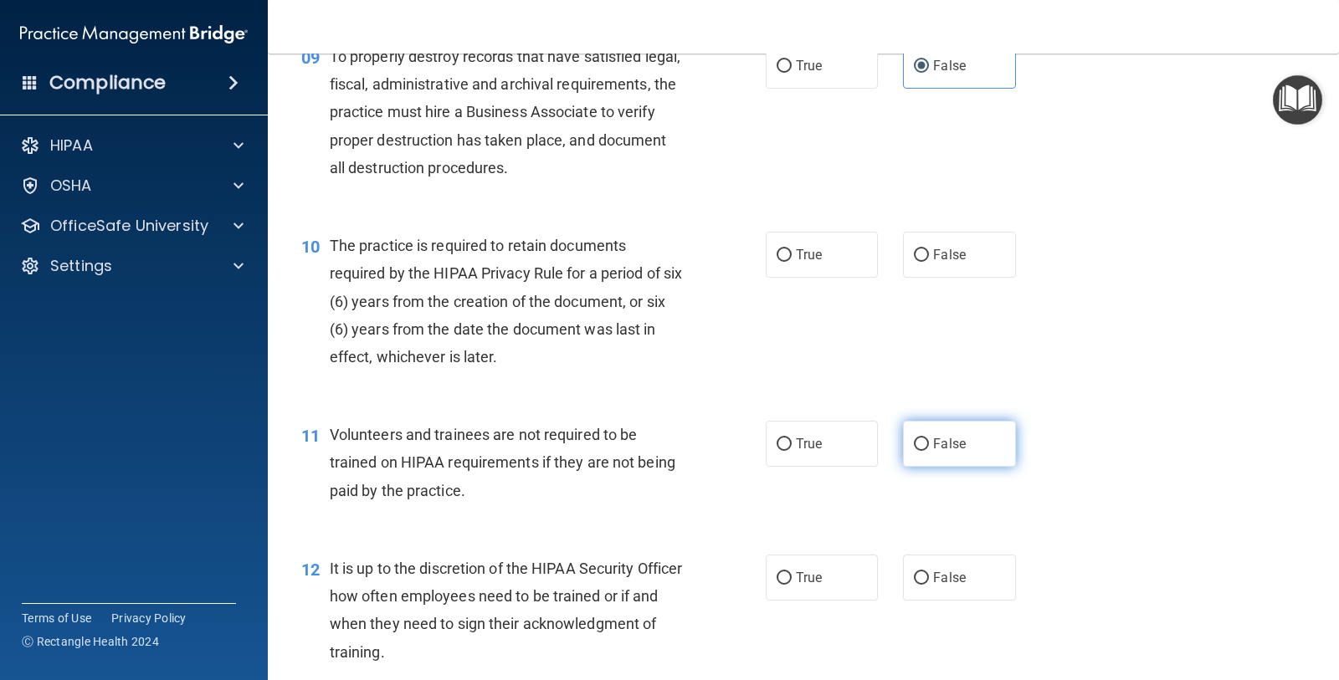
click at [938, 442] on span "False" at bounding box center [949, 444] width 33 height 16
click at [929, 442] on input "False" at bounding box center [921, 444] width 15 height 13
radio input "true"
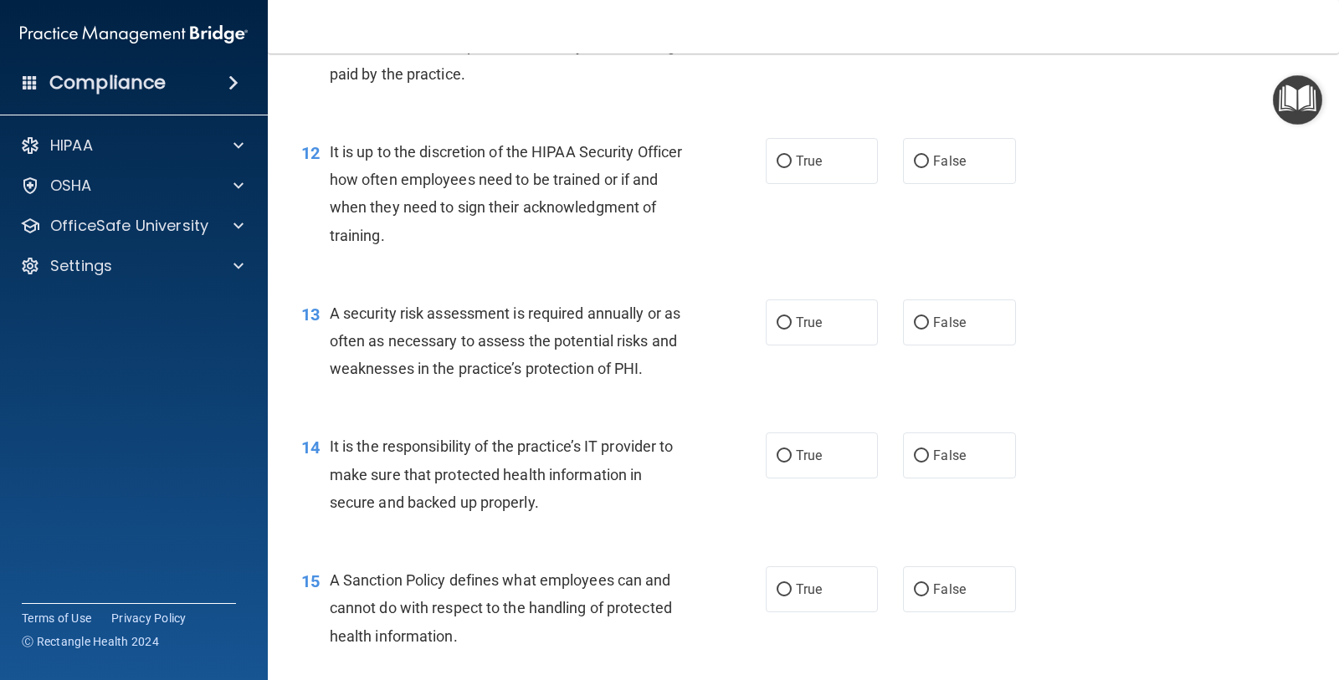
scroll to position [1883, 0]
click at [940, 452] on span "False" at bounding box center [949, 454] width 33 height 16
click at [929, 452] on input "False" at bounding box center [921, 454] width 15 height 13
radio input "true"
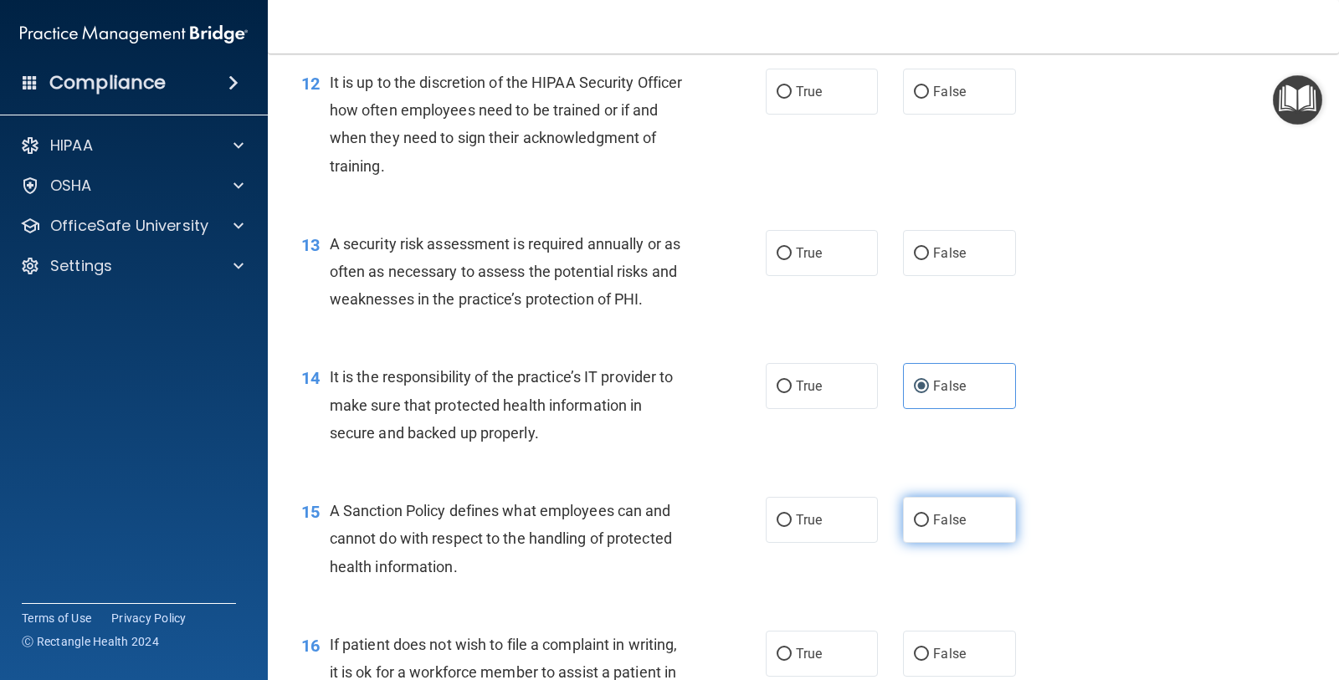
scroll to position [1987, 0]
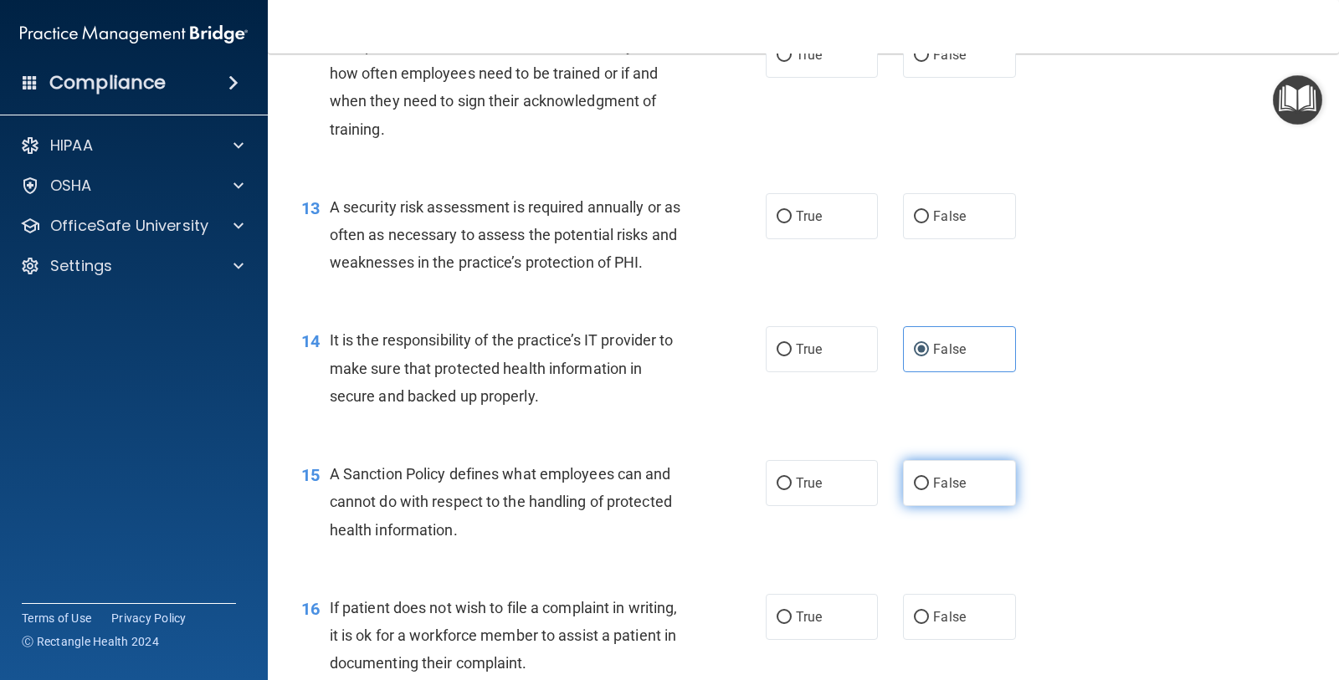
click at [945, 469] on label "False" at bounding box center [959, 483] width 112 height 46
click at [929, 478] on input "False" at bounding box center [921, 484] width 15 height 13
radio input "true"
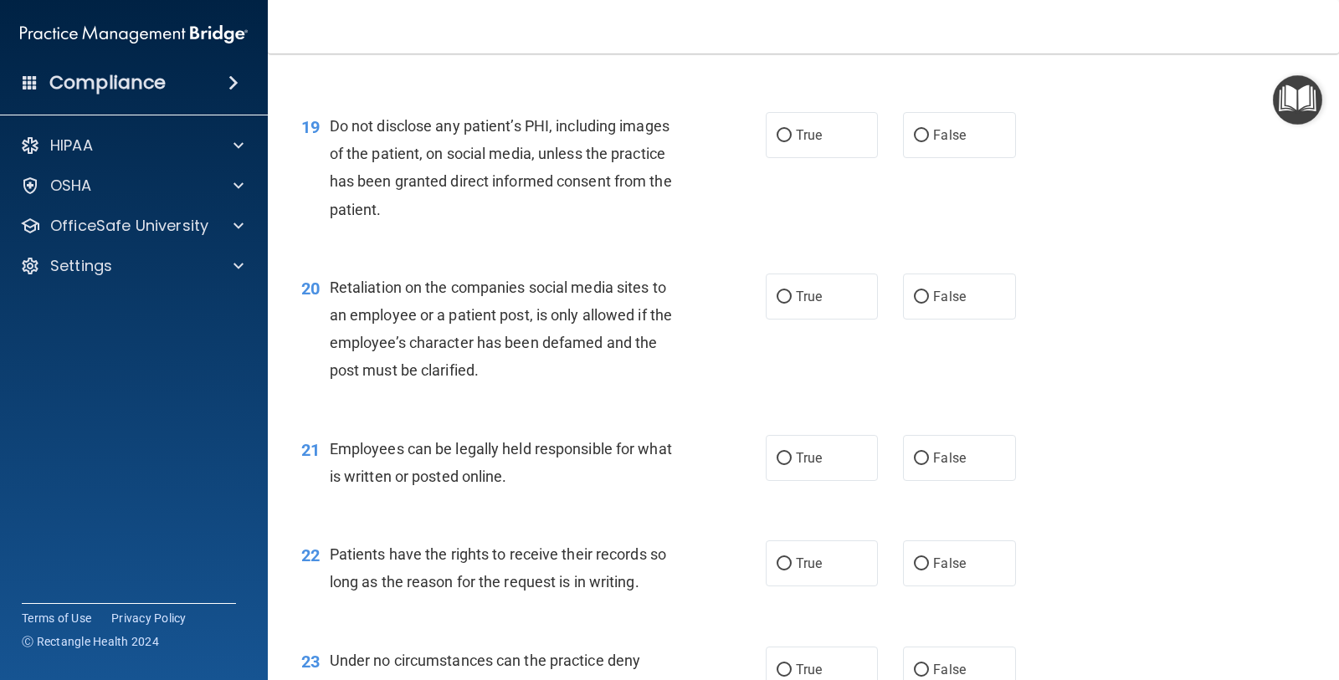
scroll to position [2928, 0]
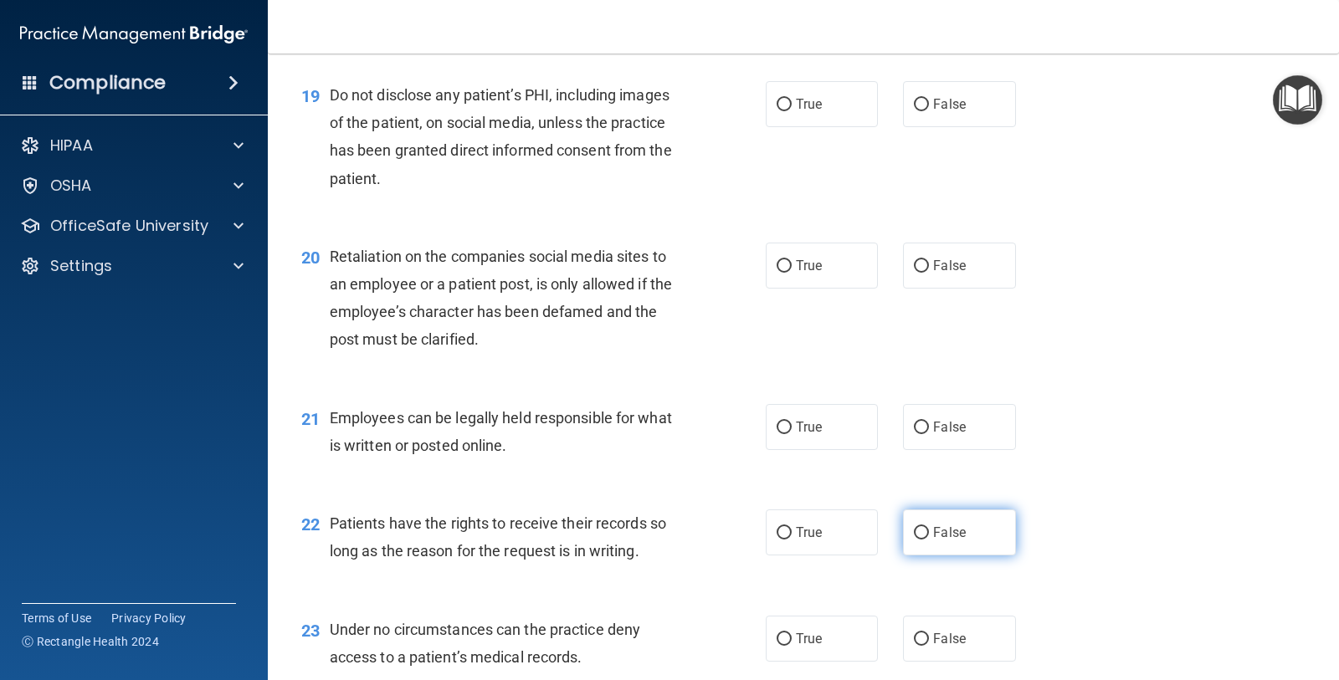
click at [970, 524] on label "False" at bounding box center [959, 533] width 112 height 46
click at [929, 527] on input "False" at bounding box center [921, 533] width 15 height 13
radio input "true"
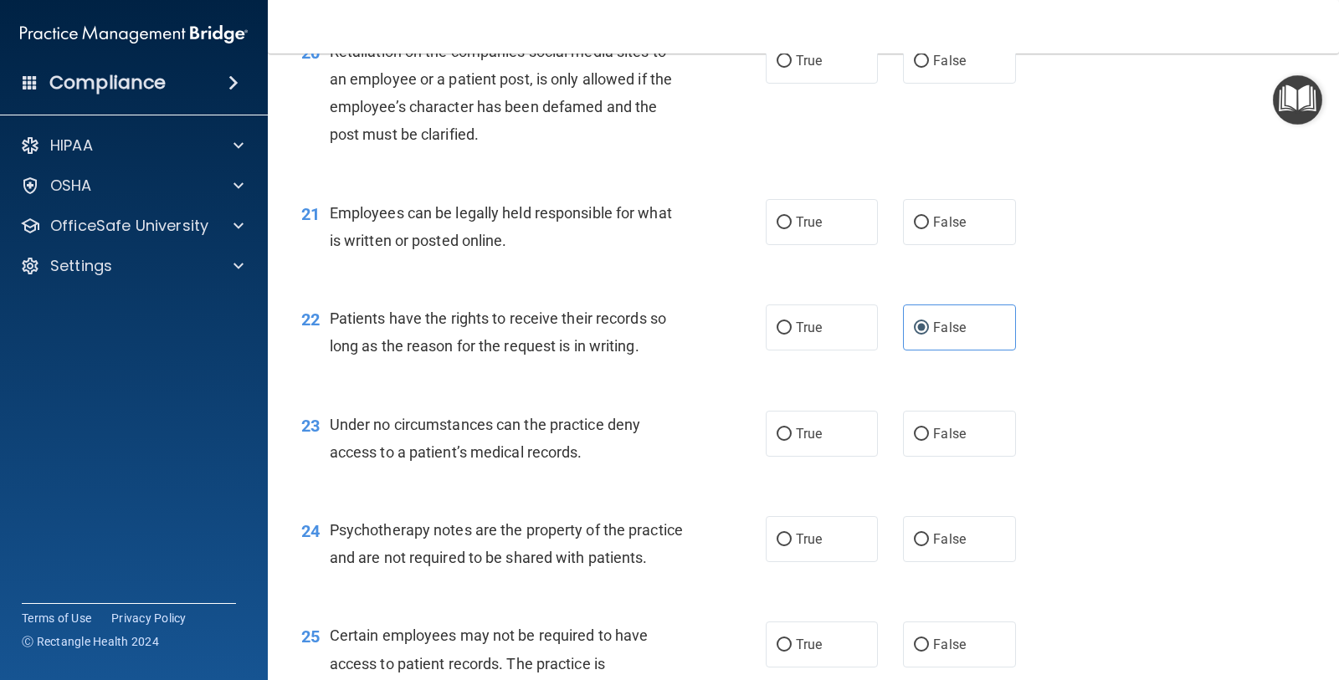
scroll to position [3138, 0]
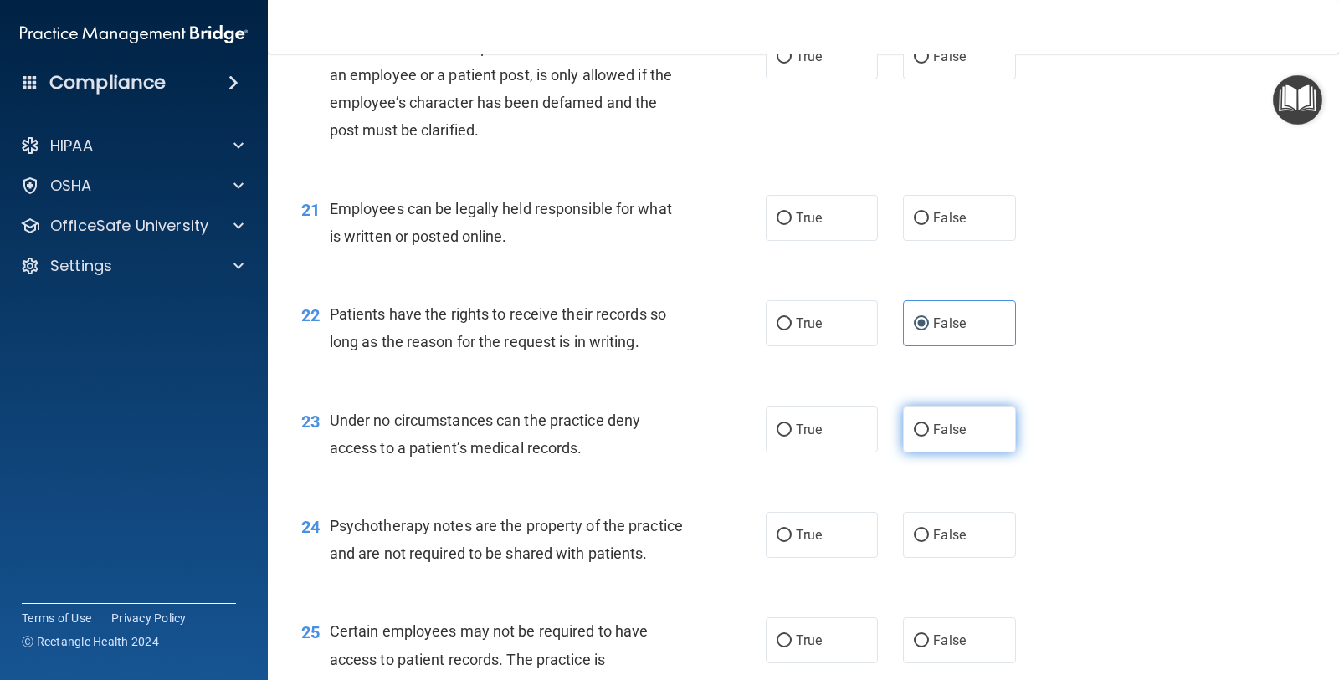
click at [987, 437] on label "False" at bounding box center [959, 430] width 112 height 46
click at [929, 437] on input "False" at bounding box center [921, 430] width 15 height 13
radio input "true"
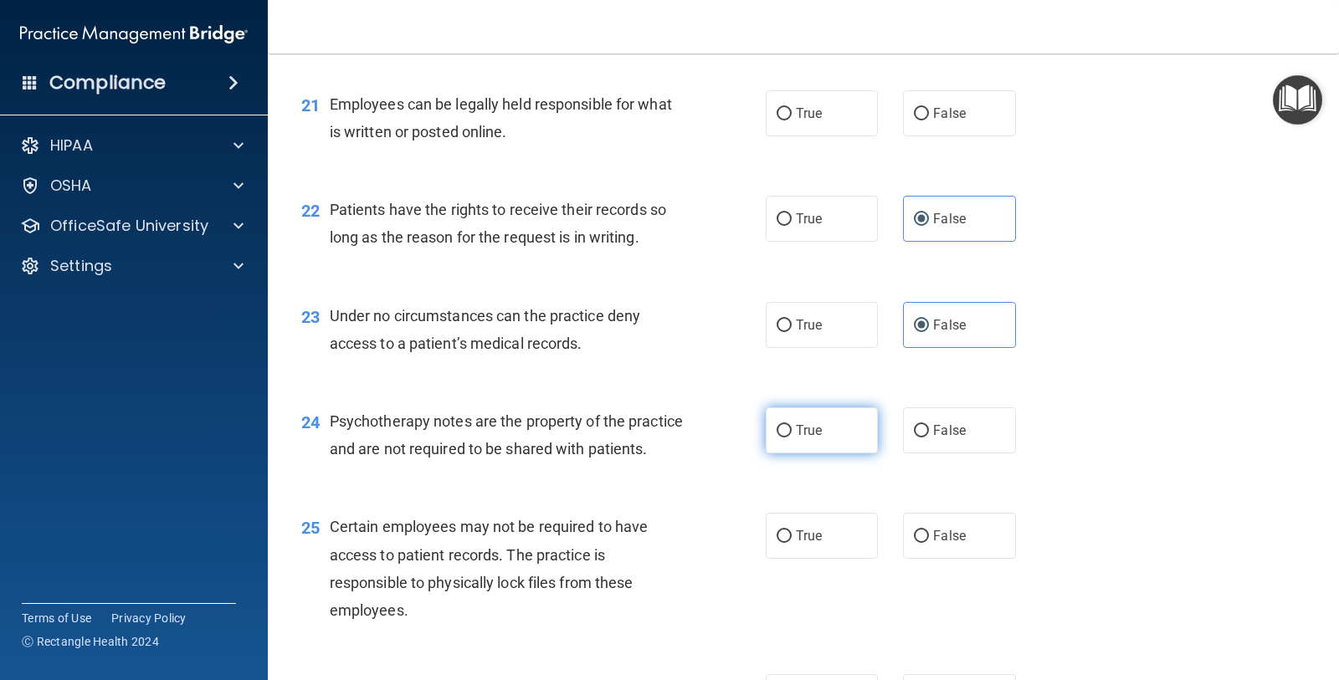
click at [838, 439] on label "True" at bounding box center [822, 430] width 112 height 46
click at [792, 438] on input "True" at bounding box center [783, 431] width 15 height 13
radio input "true"
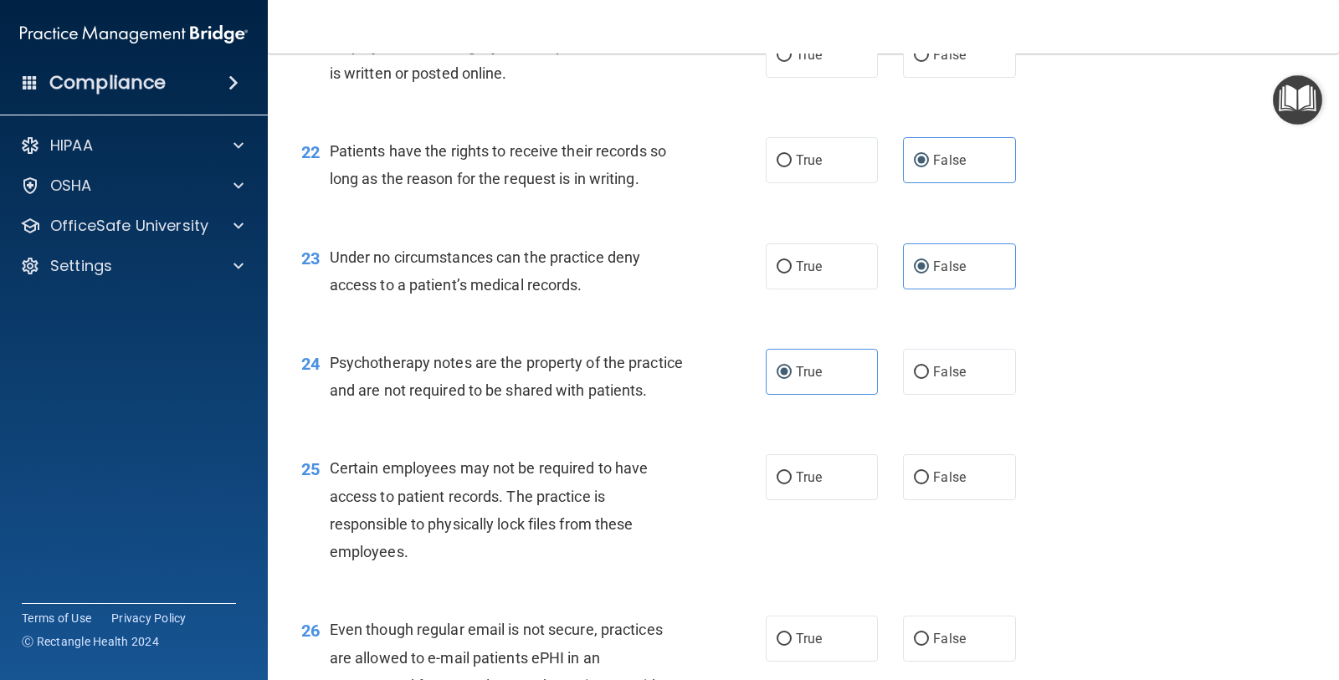
scroll to position [3451, 0]
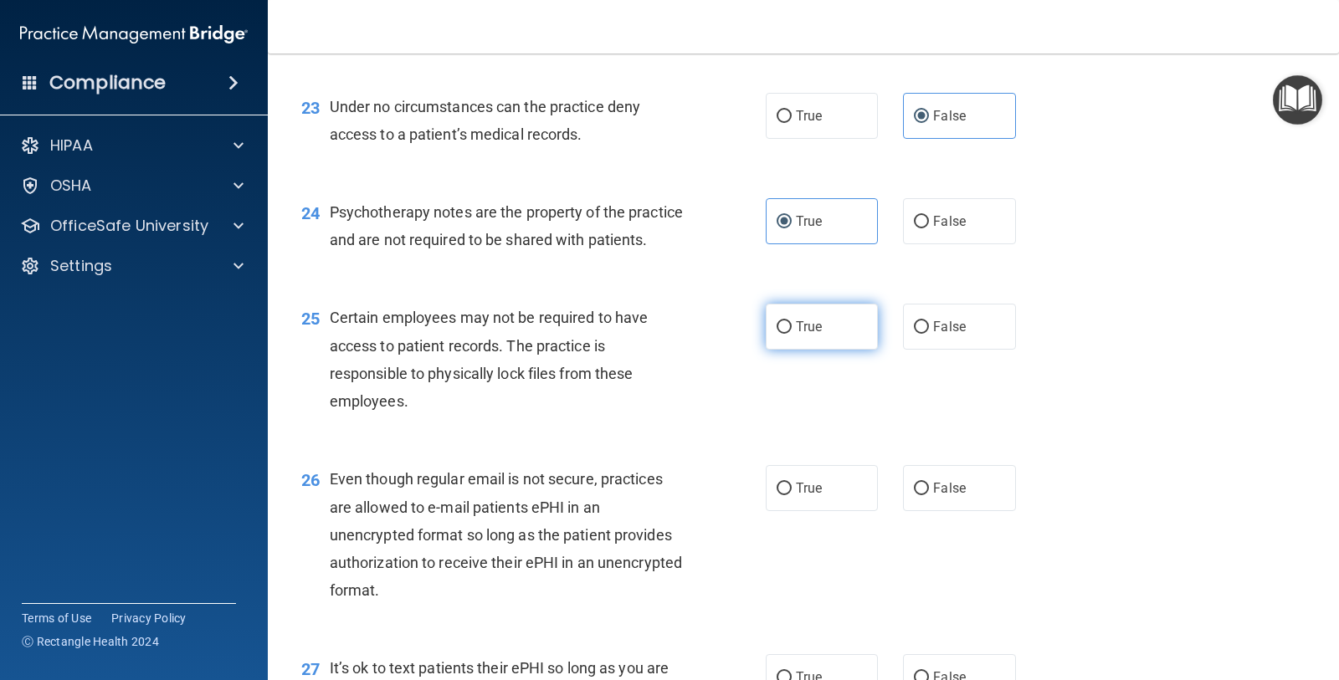
click at [833, 350] on label "True" at bounding box center [822, 327] width 112 height 46
click at [792, 334] on input "True" at bounding box center [783, 327] width 15 height 13
radio input "true"
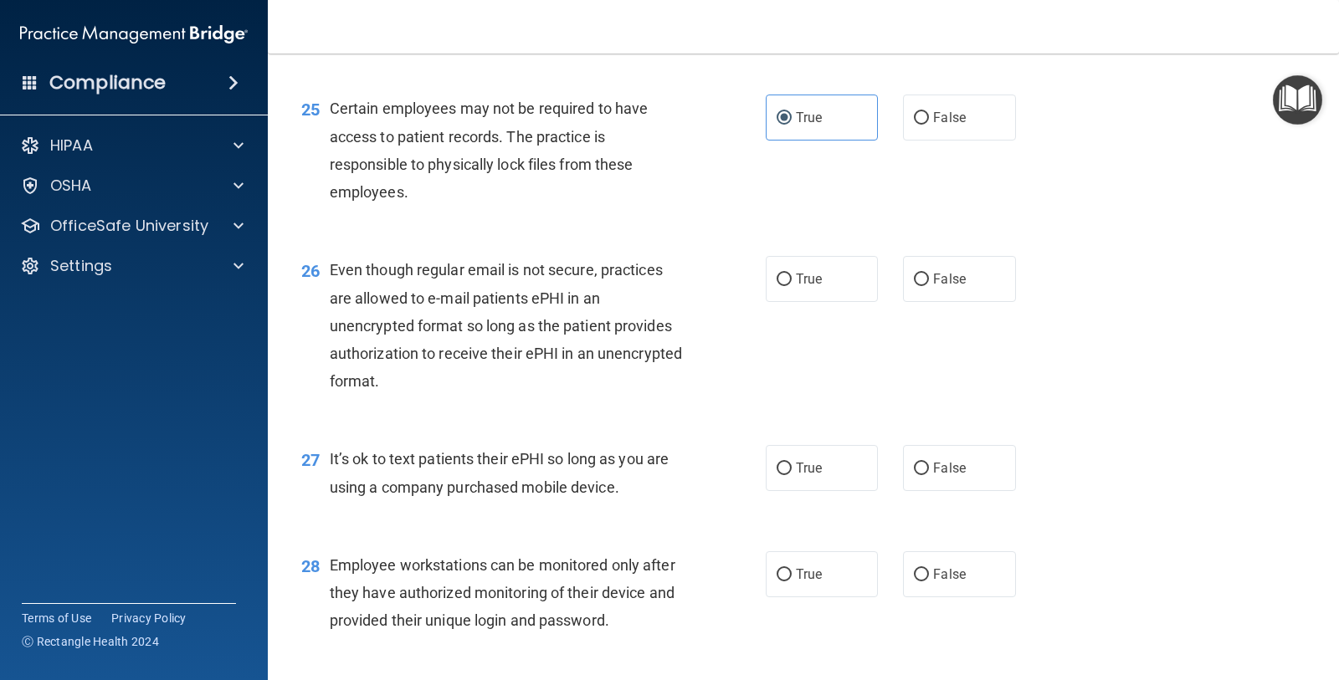
scroll to position [3765, 0]
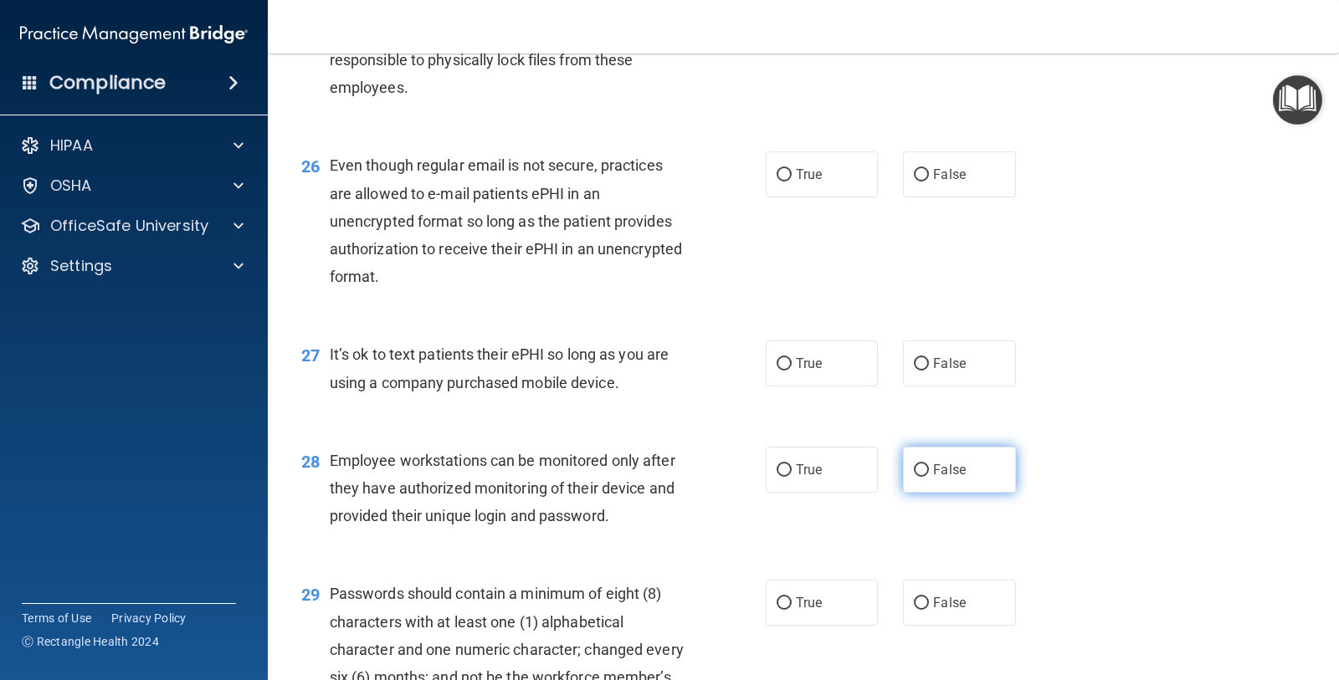
click at [911, 486] on label "False" at bounding box center [959, 470] width 112 height 46
click at [914, 477] on input "False" at bounding box center [921, 470] width 15 height 13
radio input "true"
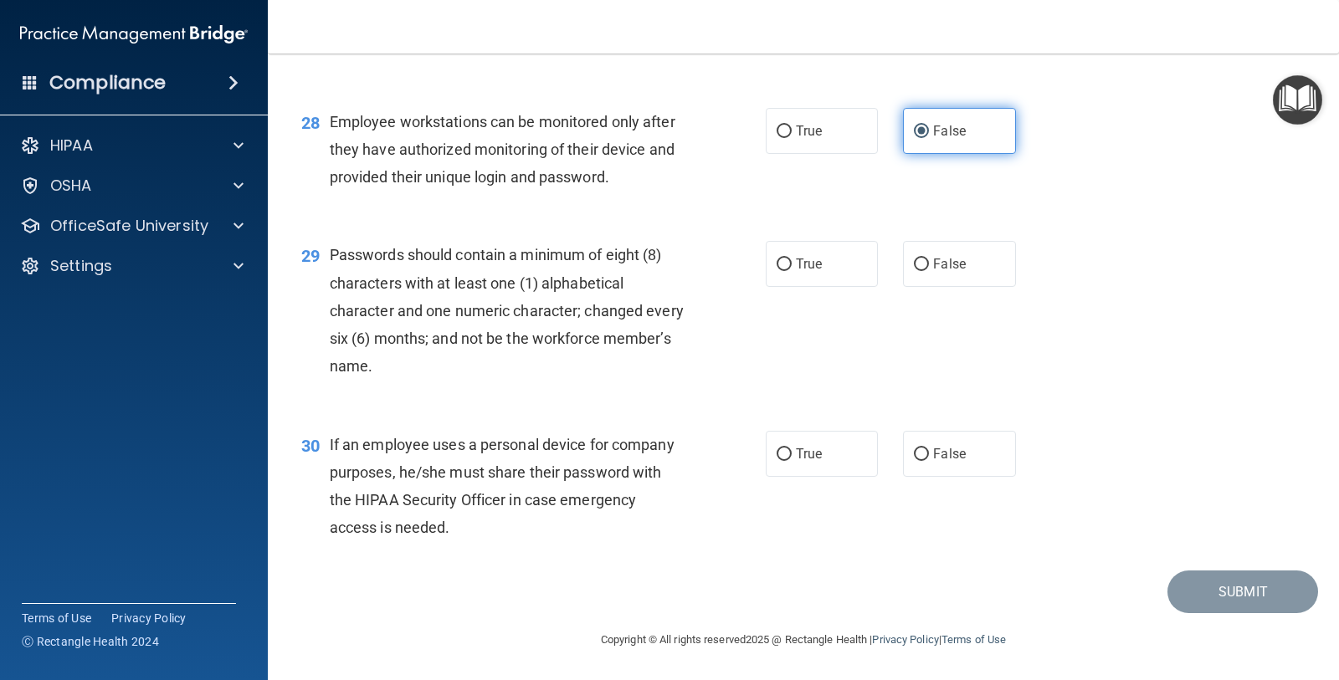
scroll to position [4132, 0]
click at [927, 467] on label "False" at bounding box center [959, 454] width 112 height 46
click at [927, 461] on input "False" at bounding box center [921, 454] width 15 height 13
radio input "true"
click at [746, 248] on div "29 Passwords should contain a minimum of eight (8) characters with at least one…" at bounding box center [533, 314] width 515 height 147
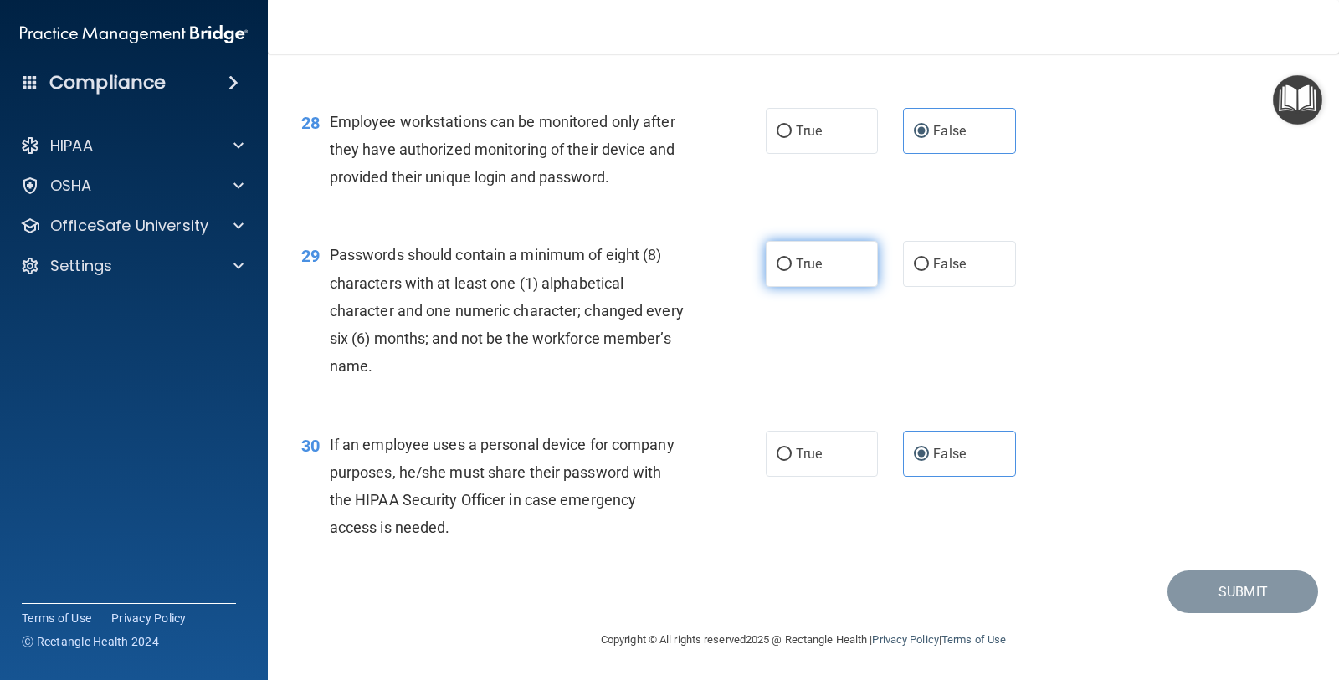
click at [766, 262] on label "True" at bounding box center [822, 264] width 112 height 46
click at [776, 262] on input "True" at bounding box center [783, 265] width 15 height 13
radio input "true"
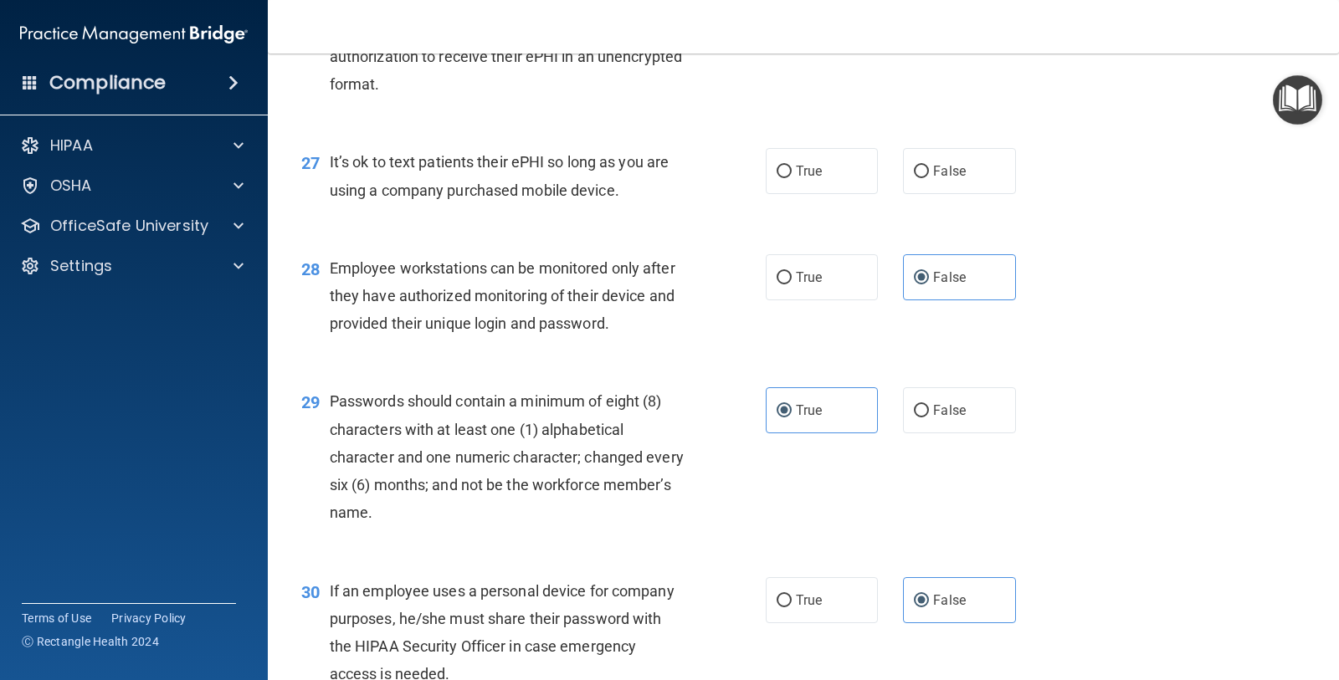
scroll to position [3818, 0]
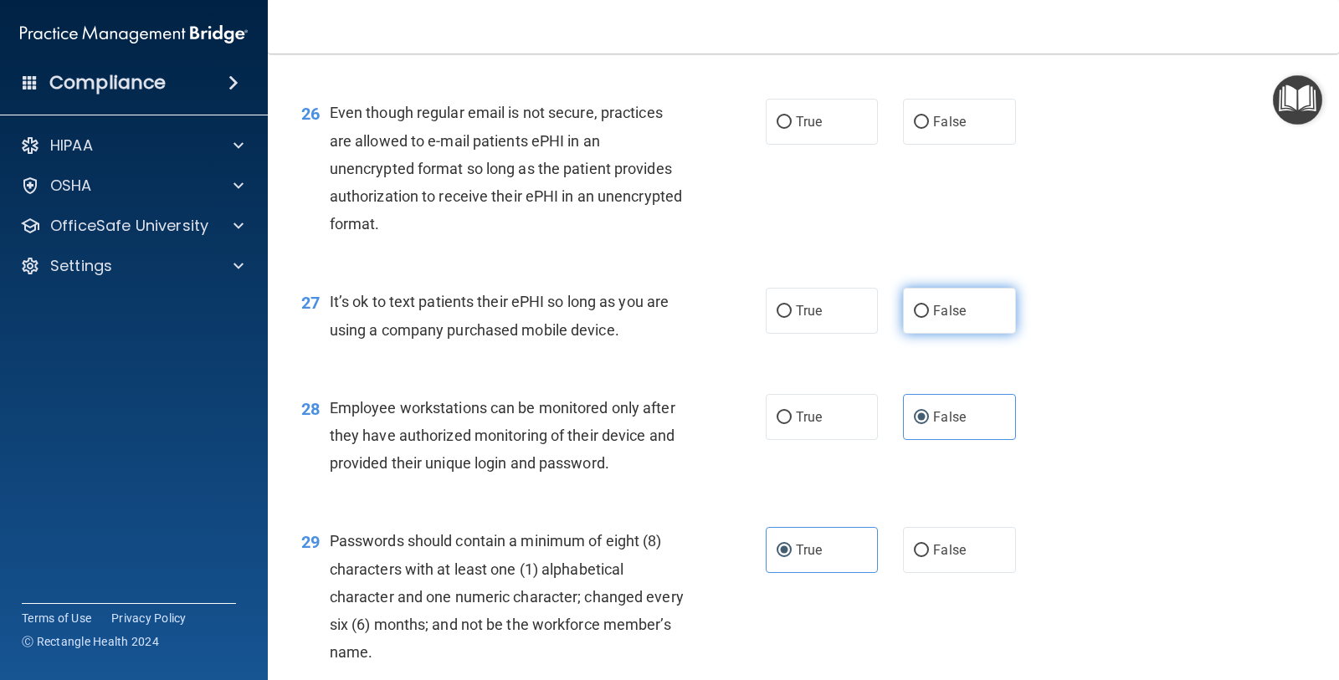
click at [943, 326] on label "False" at bounding box center [959, 311] width 112 height 46
click at [929, 318] on input "False" at bounding box center [921, 311] width 15 height 13
radio input "true"
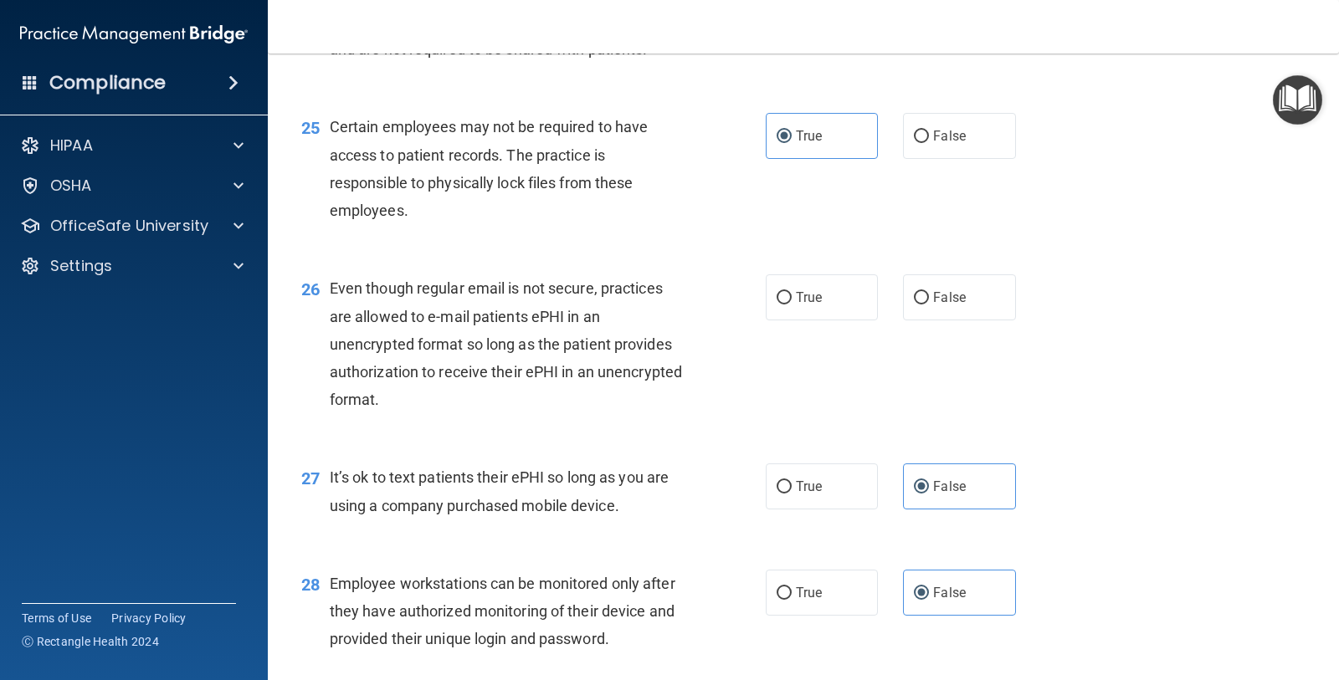
scroll to position [3609, 0]
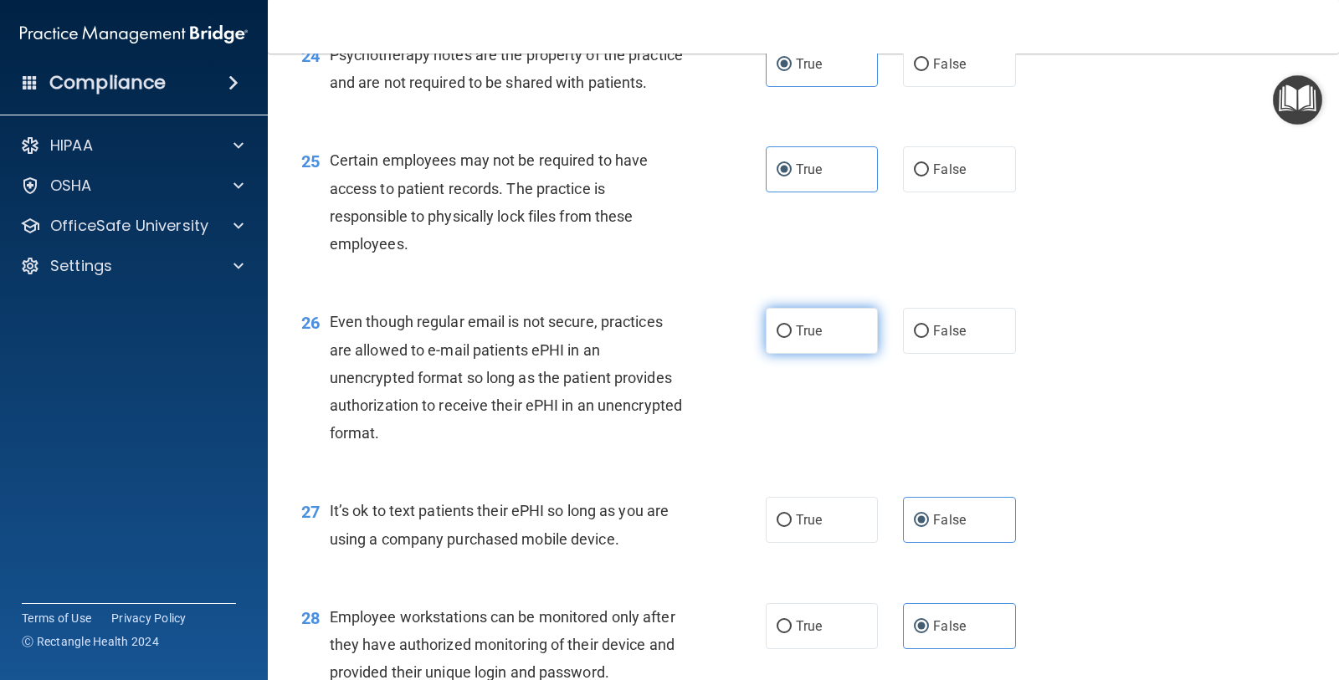
click at [822, 338] on label "True" at bounding box center [822, 331] width 112 height 46
click at [792, 338] on input "True" at bounding box center [783, 331] width 15 height 13
radio input "true"
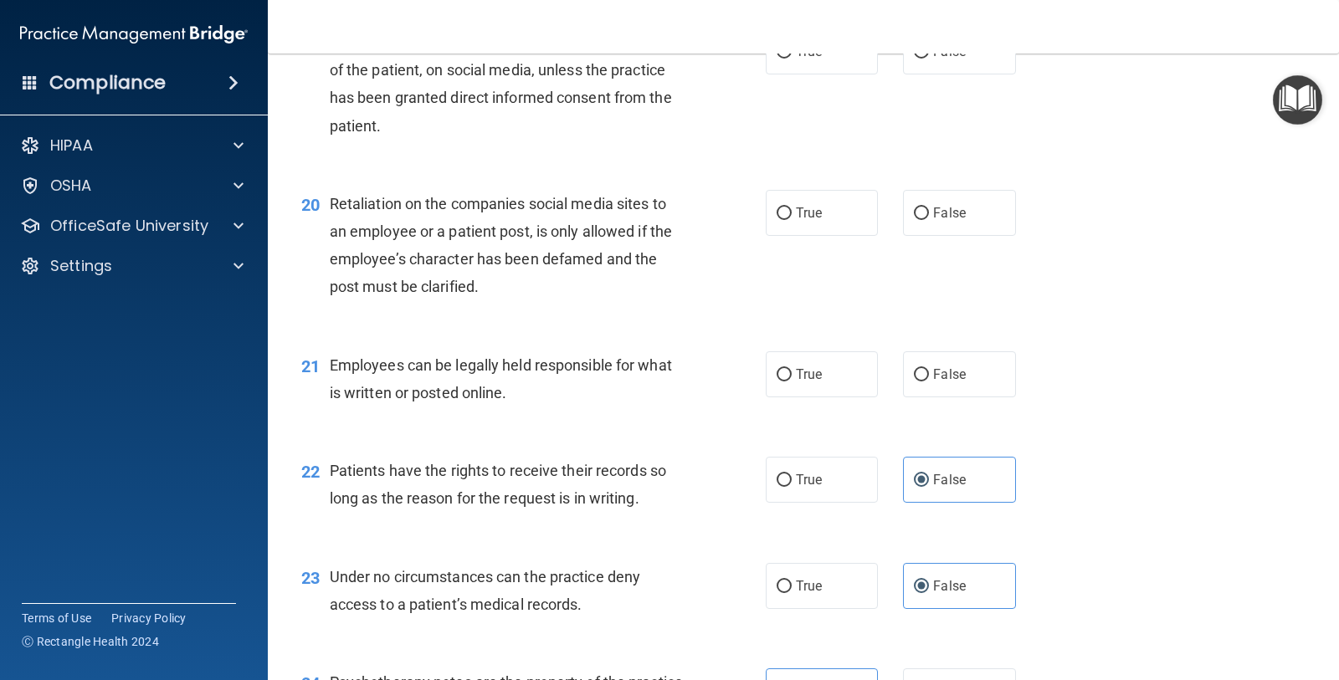
scroll to position [2877, 0]
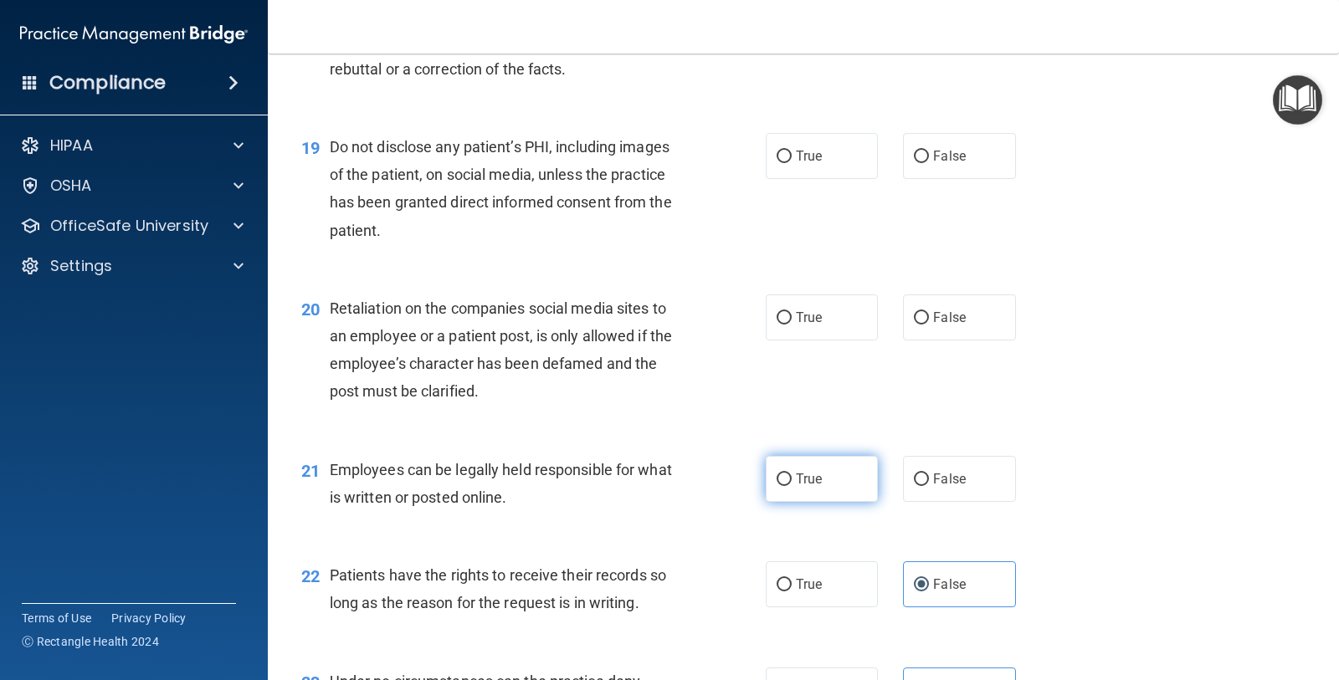
click at [821, 469] on label "True" at bounding box center [822, 479] width 112 height 46
click at [792, 474] on input "True" at bounding box center [783, 480] width 15 height 13
radio input "true"
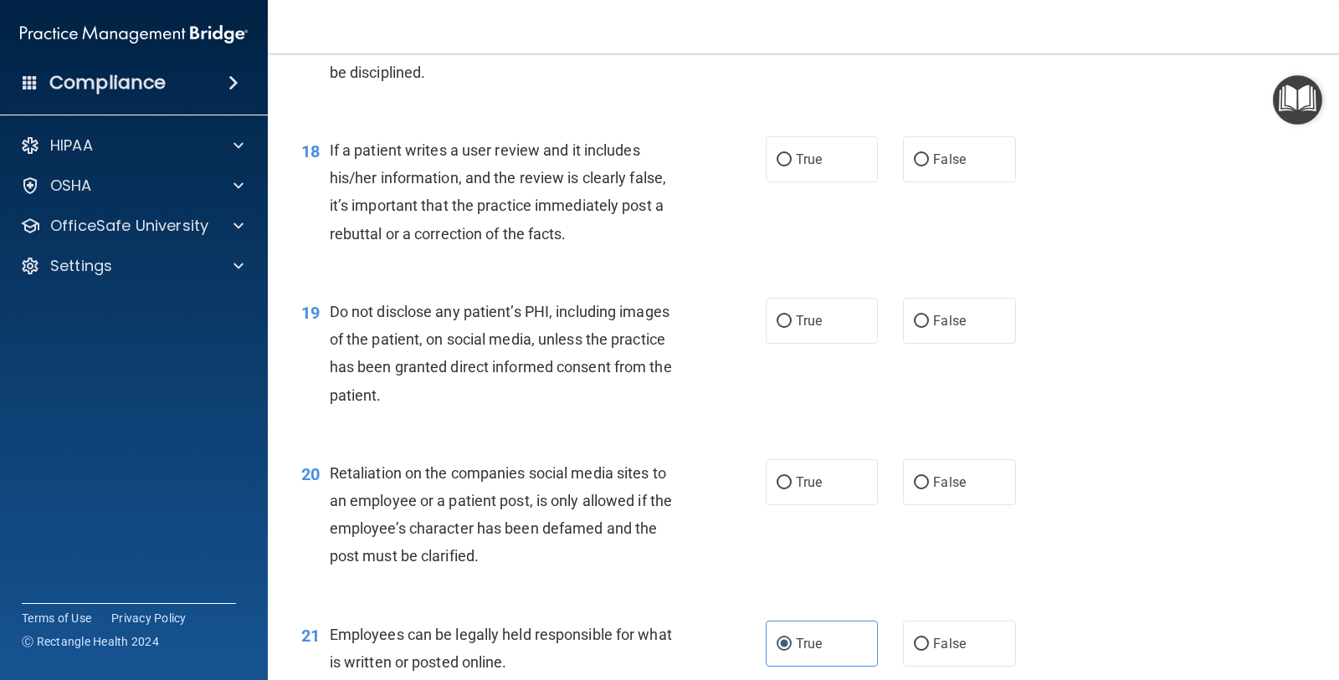
scroll to position [2667, 0]
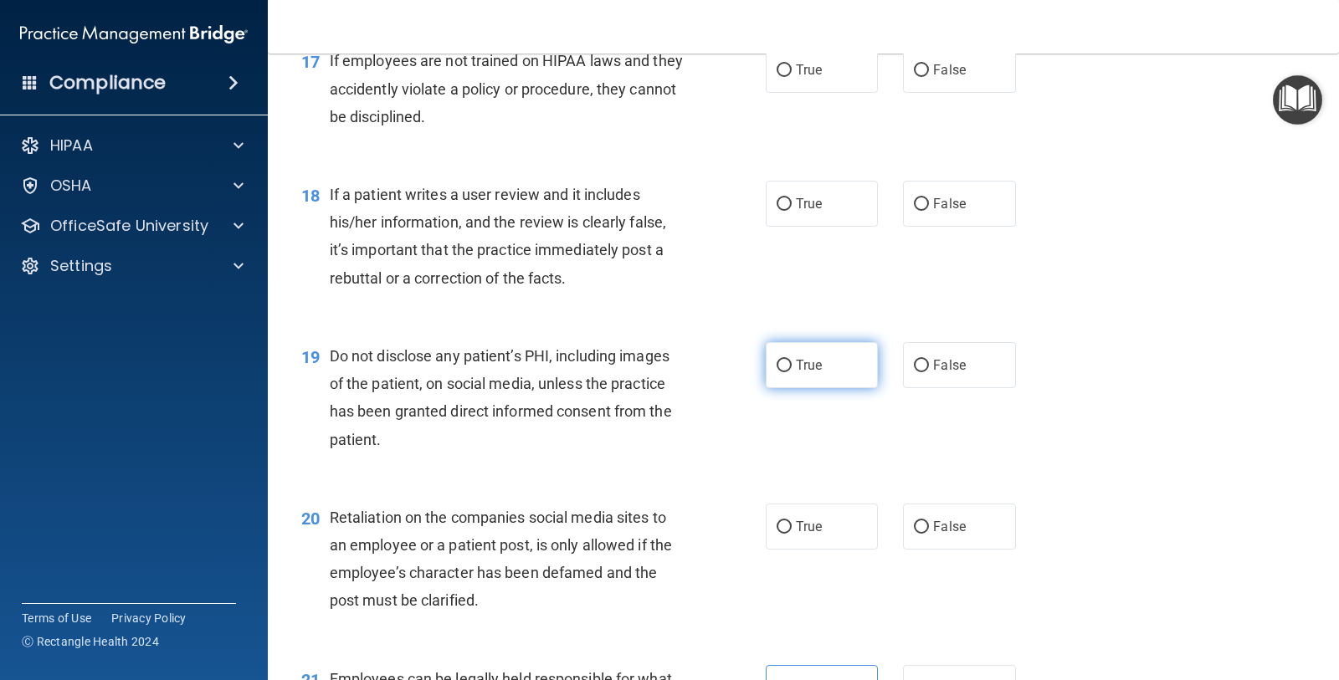
click at [807, 353] on label "True" at bounding box center [822, 365] width 112 height 46
click at [792, 360] on input "True" at bounding box center [783, 366] width 15 height 13
radio input "true"
click at [951, 531] on span "False" at bounding box center [949, 527] width 33 height 16
click at [929, 531] on input "False" at bounding box center [921, 527] width 15 height 13
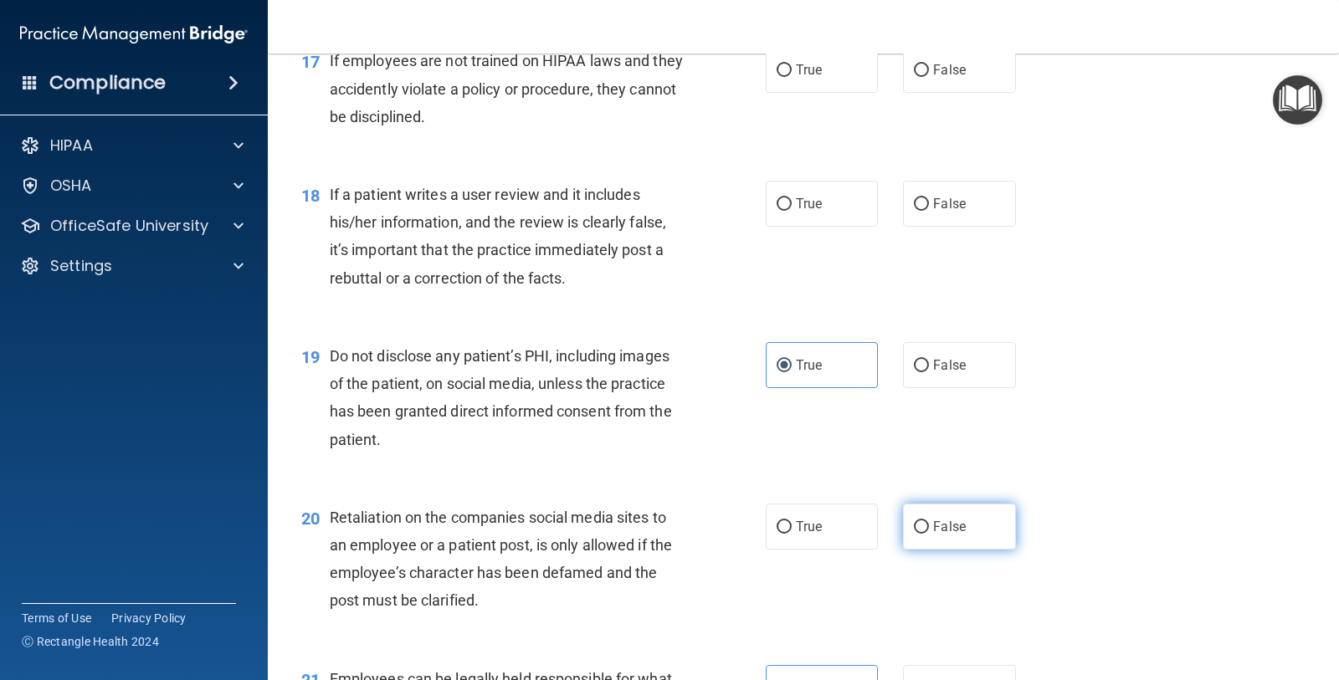
radio input "true"
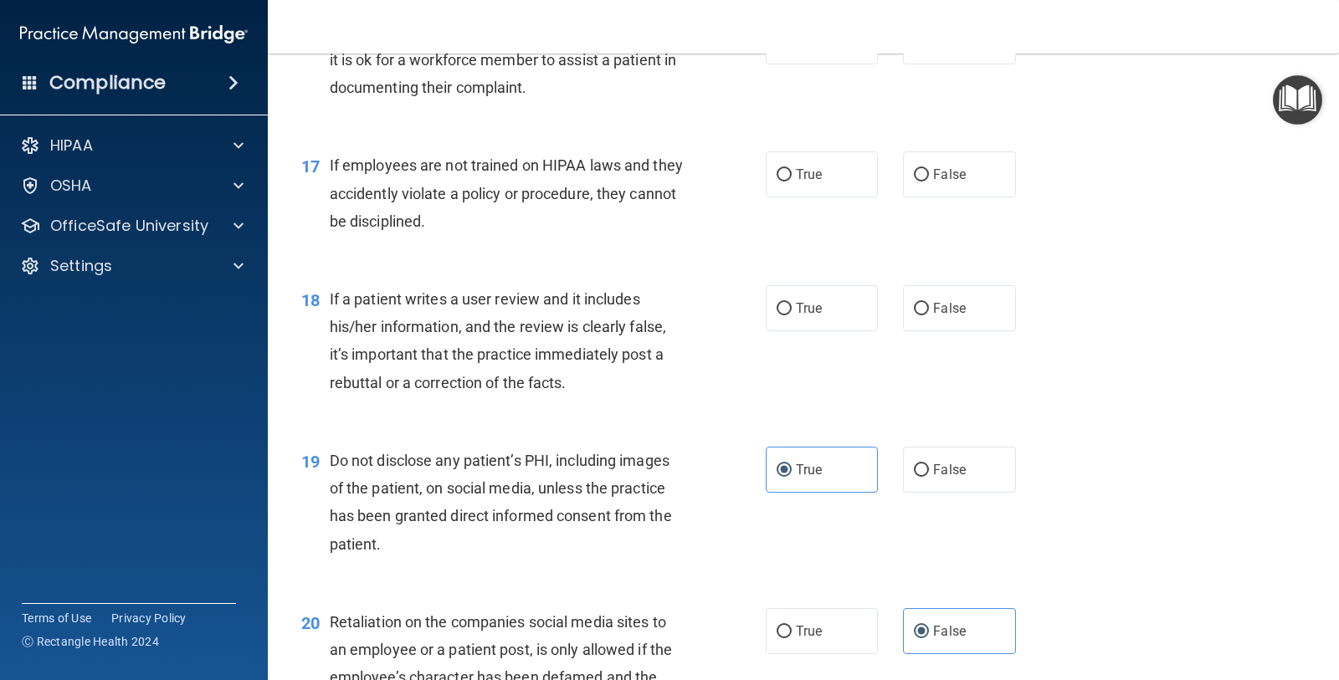
scroll to position [2458, 0]
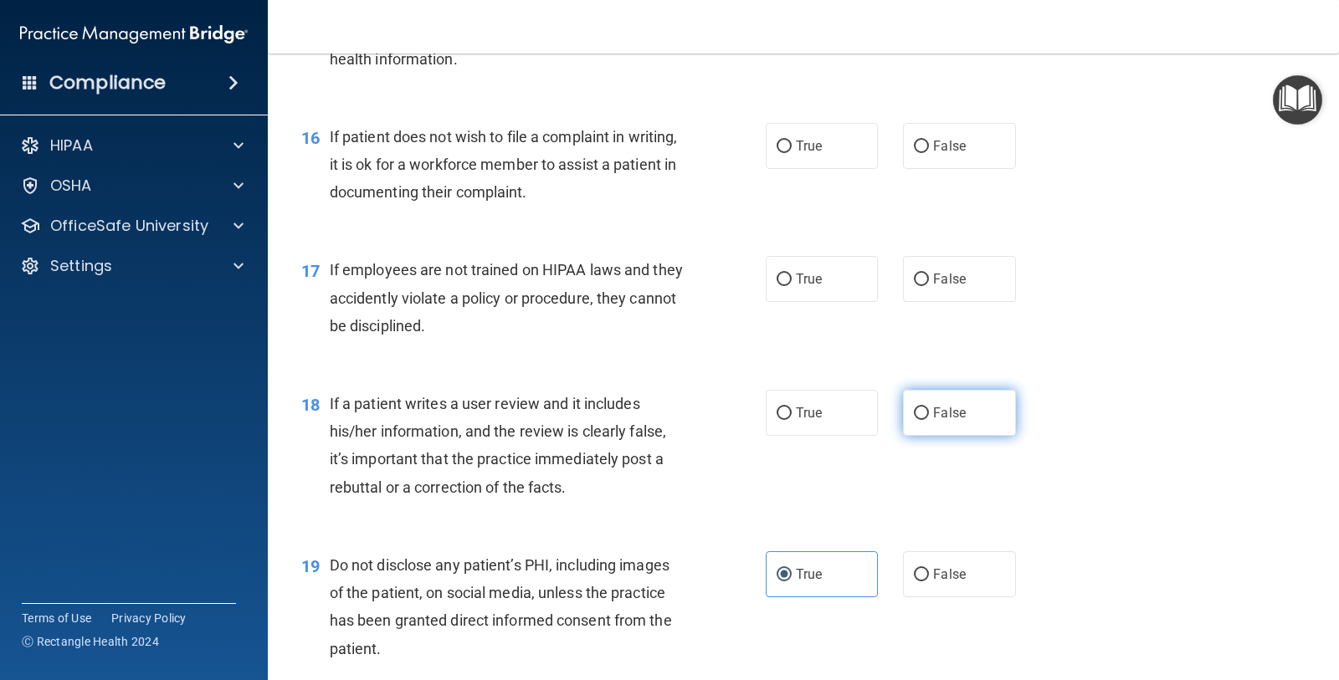
click at [970, 405] on label "False" at bounding box center [959, 413] width 112 height 46
click at [929, 407] on input "False" at bounding box center [921, 413] width 15 height 13
radio input "true"
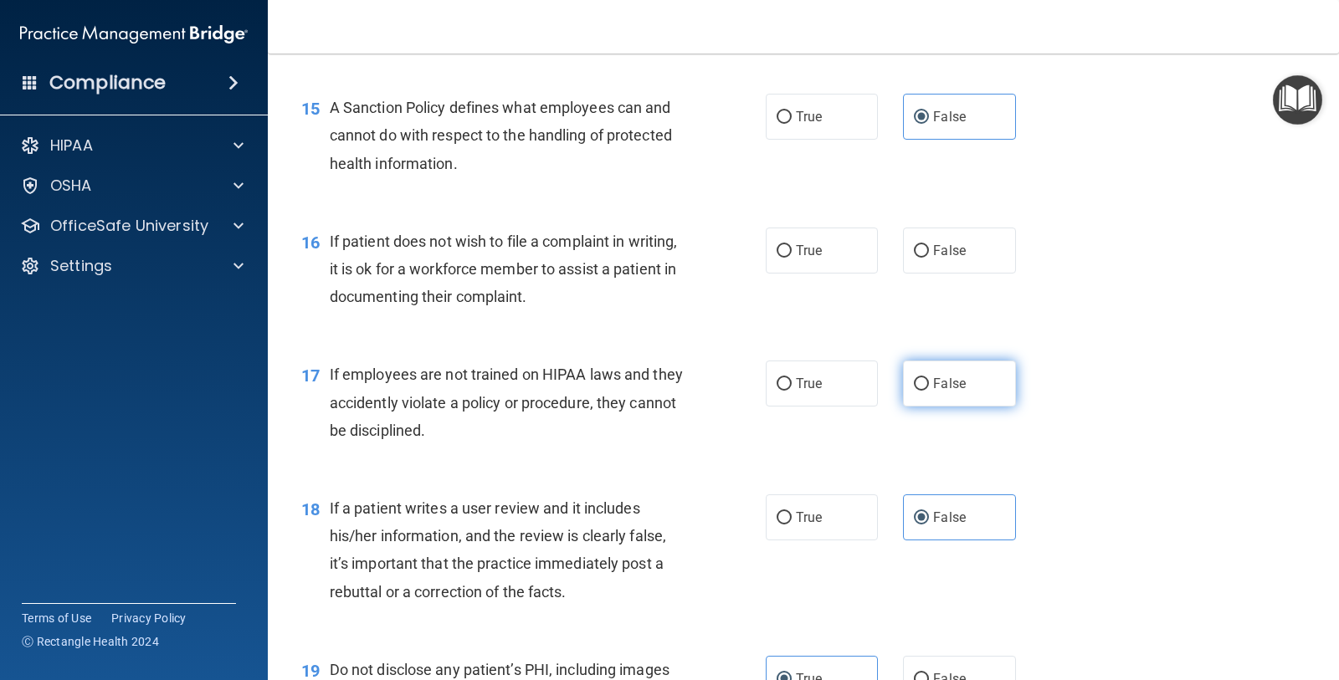
click at [985, 395] on label "False" at bounding box center [959, 384] width 112 height 46
click at [929, 391] on input "False" at bounding box center [921, 384] width 15 height 13
radio input "true"
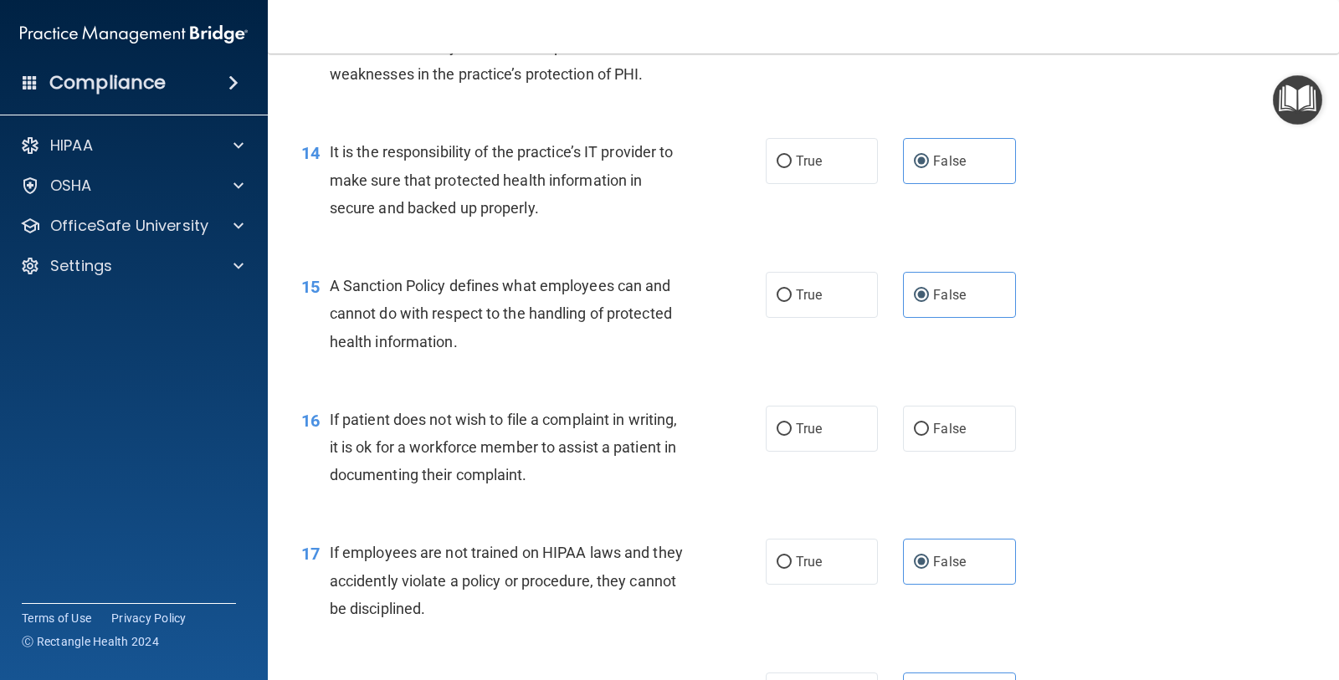
scroll to position [2144, 0]
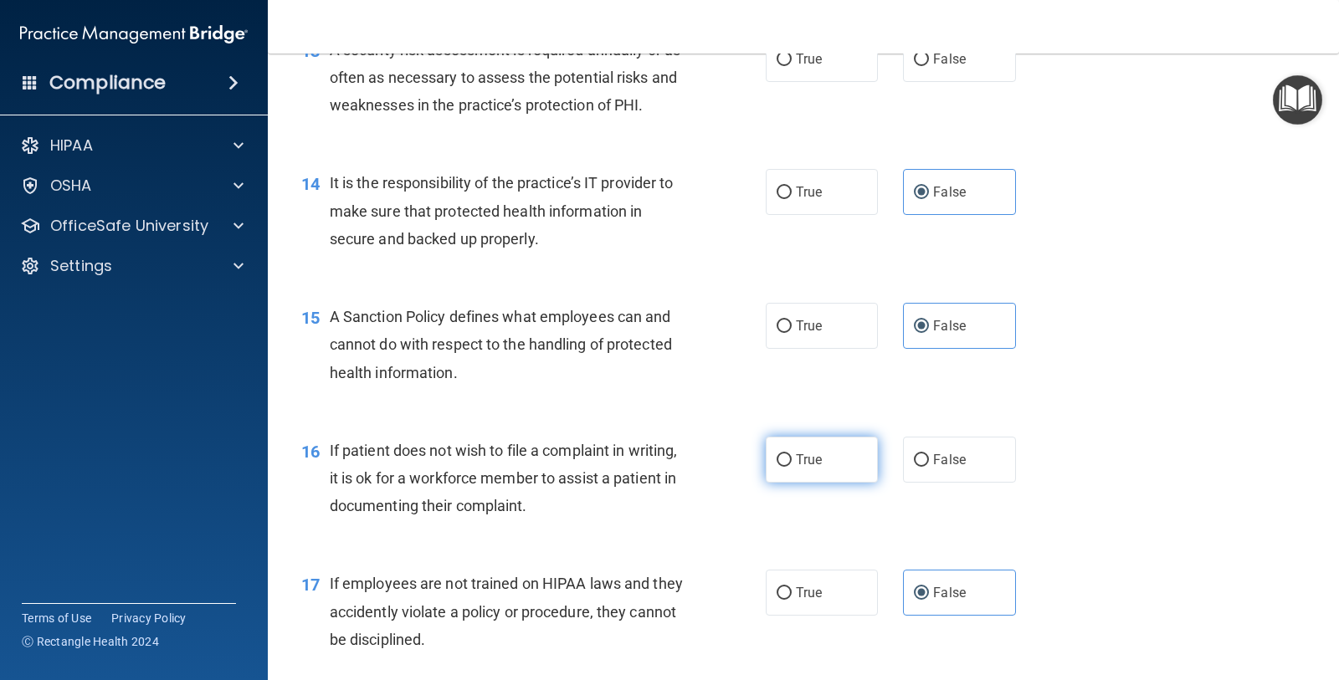
click at [842, 458] on label "True" at bounding box center [822, 460] width 112 height 46
click at [792, 458] on input "True" at bounding box center [783, 460] width 15 height 13
radio input "true"
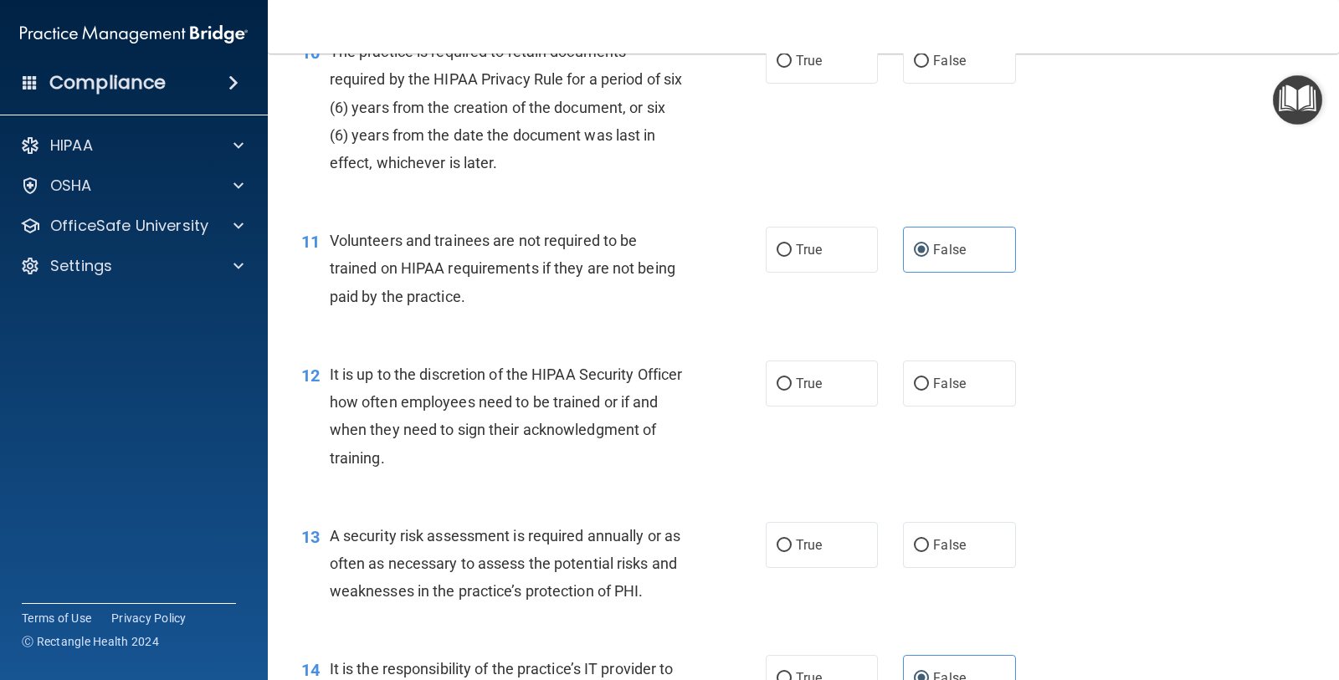
scroll to position [1621, 0]
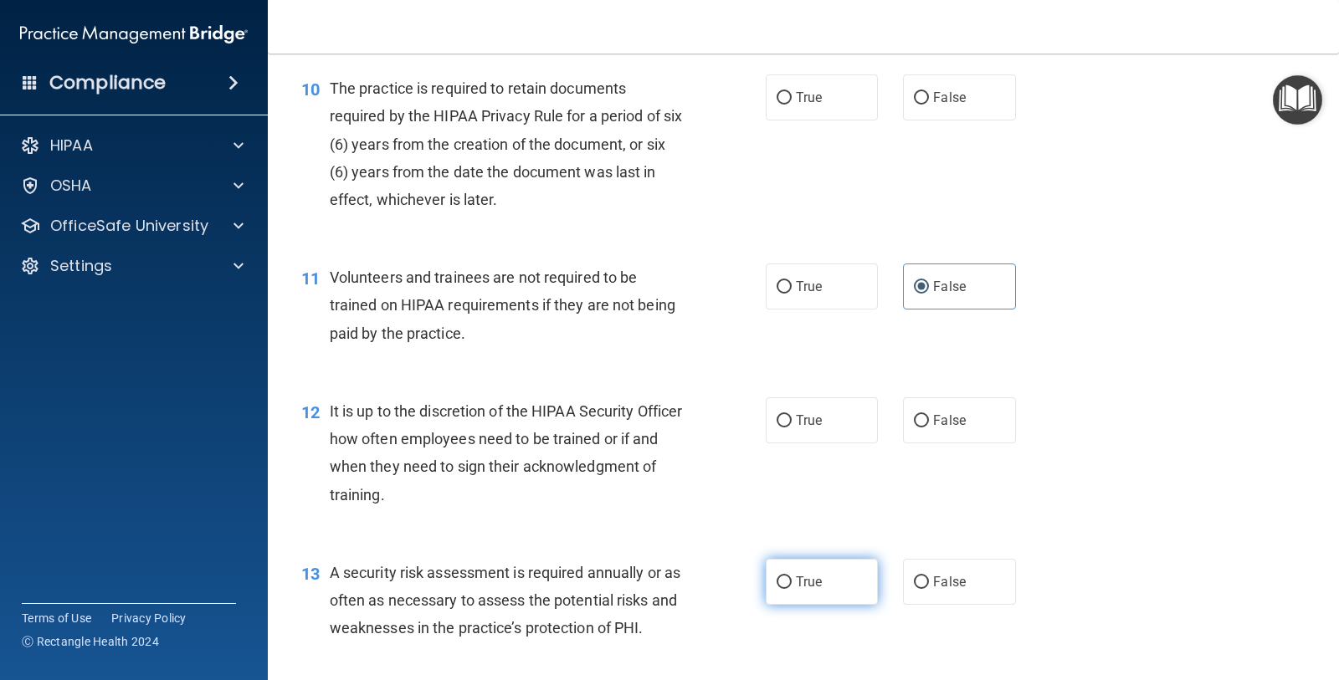
click at [813, 566] on label "True" at bounding box center [822, 582] width 112 height 46
click at [792, 576] on input "True" at bounding box center [783, 582] width 15 height 13
radio input "true"
click at [954, 450] on div "12 It is up to the discretion of the HIPAA Security Officer how often employees…" at bounding box center [803, 457] width 1029 height 161
click at [959, 433] on label "False" at bounding box center [959, 420] width 112 height 46
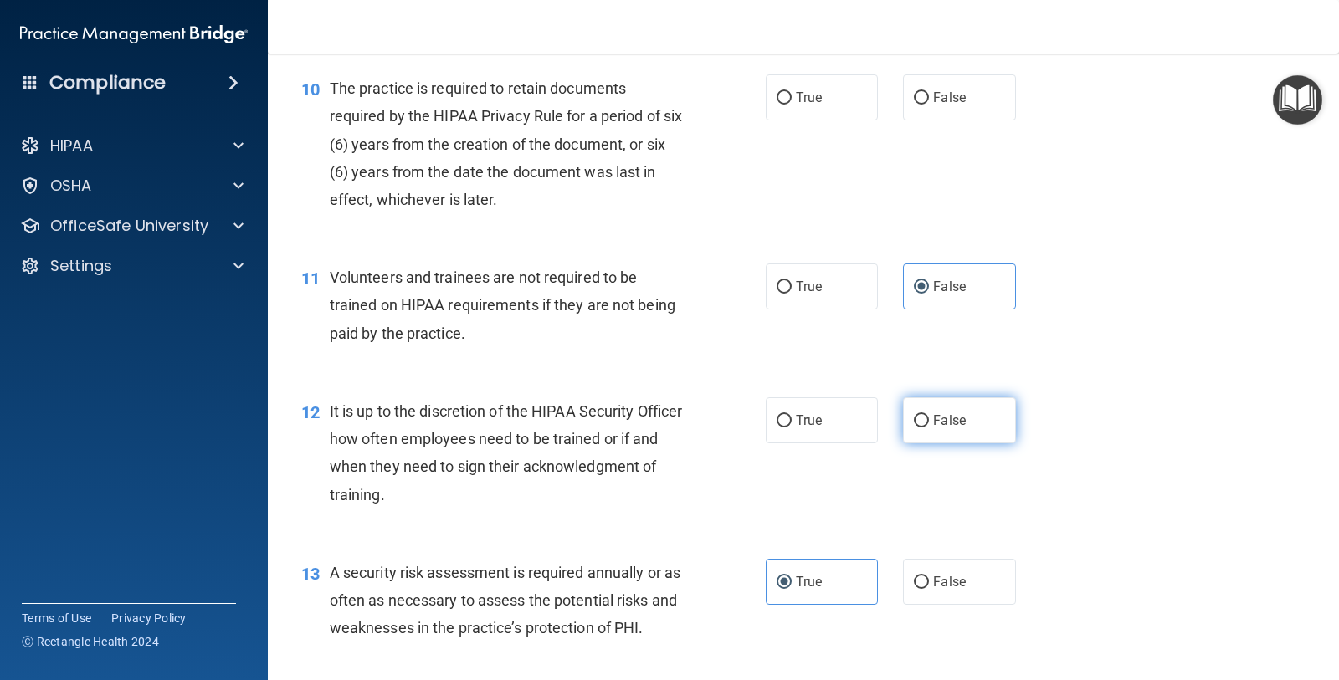
click at [929, 428] on input "False" at bounding box center [921, 421] width 15 height 13
radio input "true"
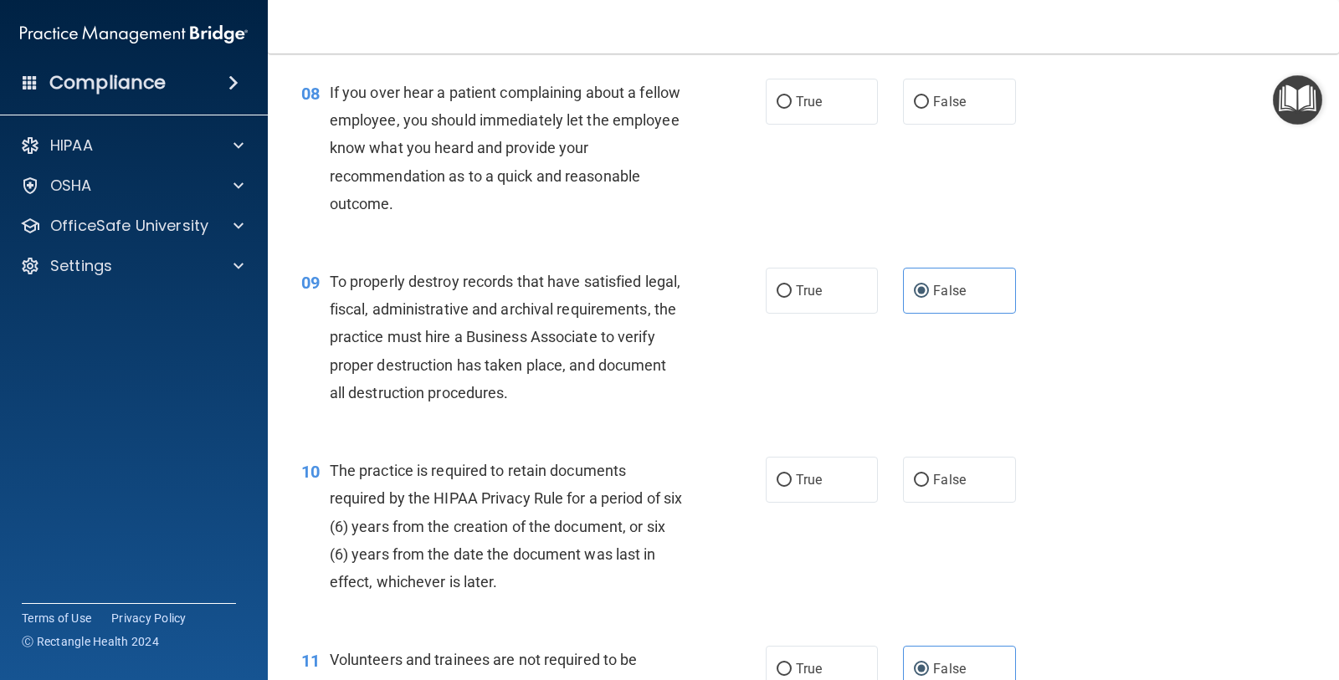
scroll to position [1203, 0]
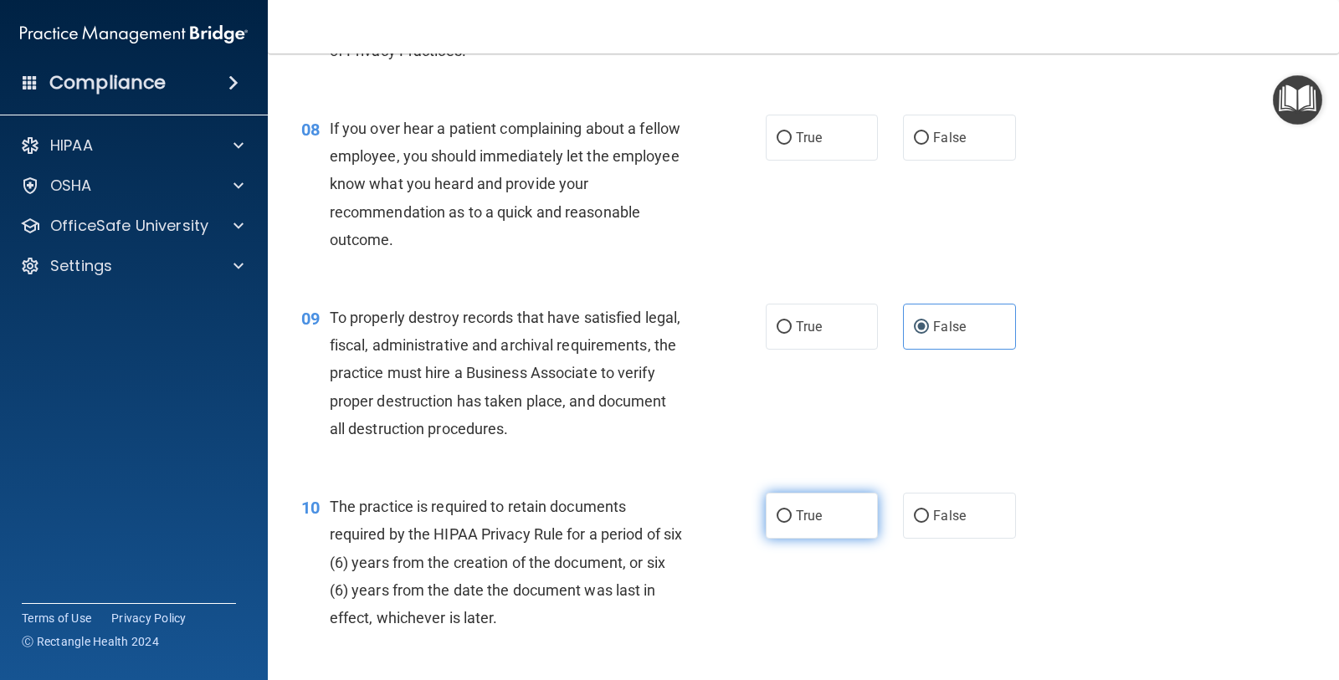
click at [801, 505] on label "True" at bounding box center [822, 516] width 112 height 46
click at [792, 510] on input "True" at bounding box center [783, 516] width 15 height 13
radio input "true"
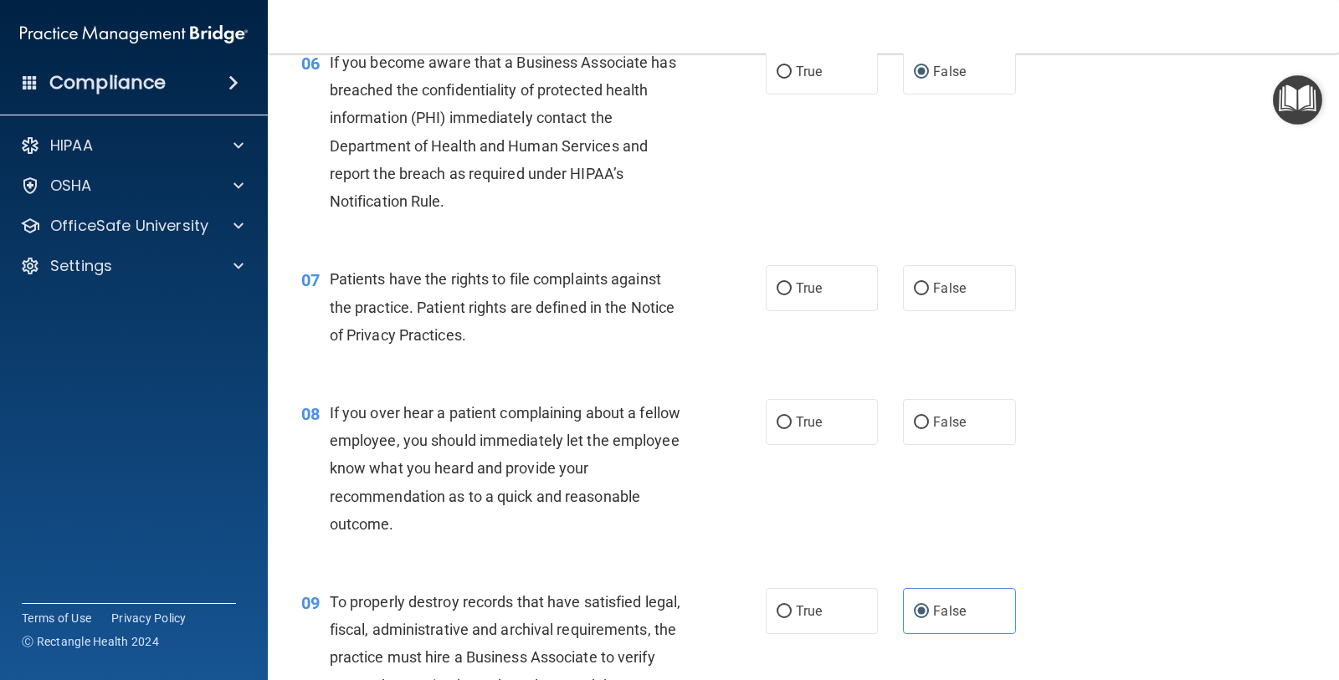
scroll to position [889, 0]
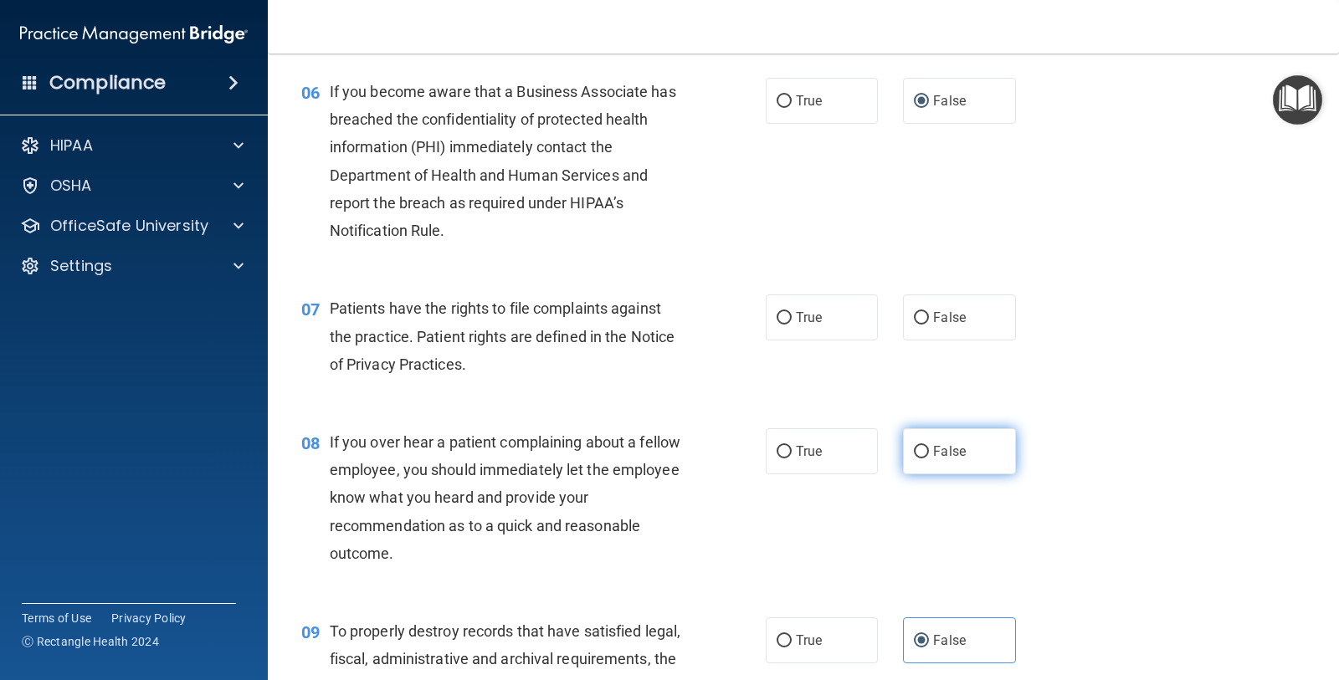
click at [990, 470] on label "False" at bounding box center [959, 451] width 112 height 46
click at [929, 459] on input "False" at bounding box center [921, 452] width 15 height 13
radio input "true"
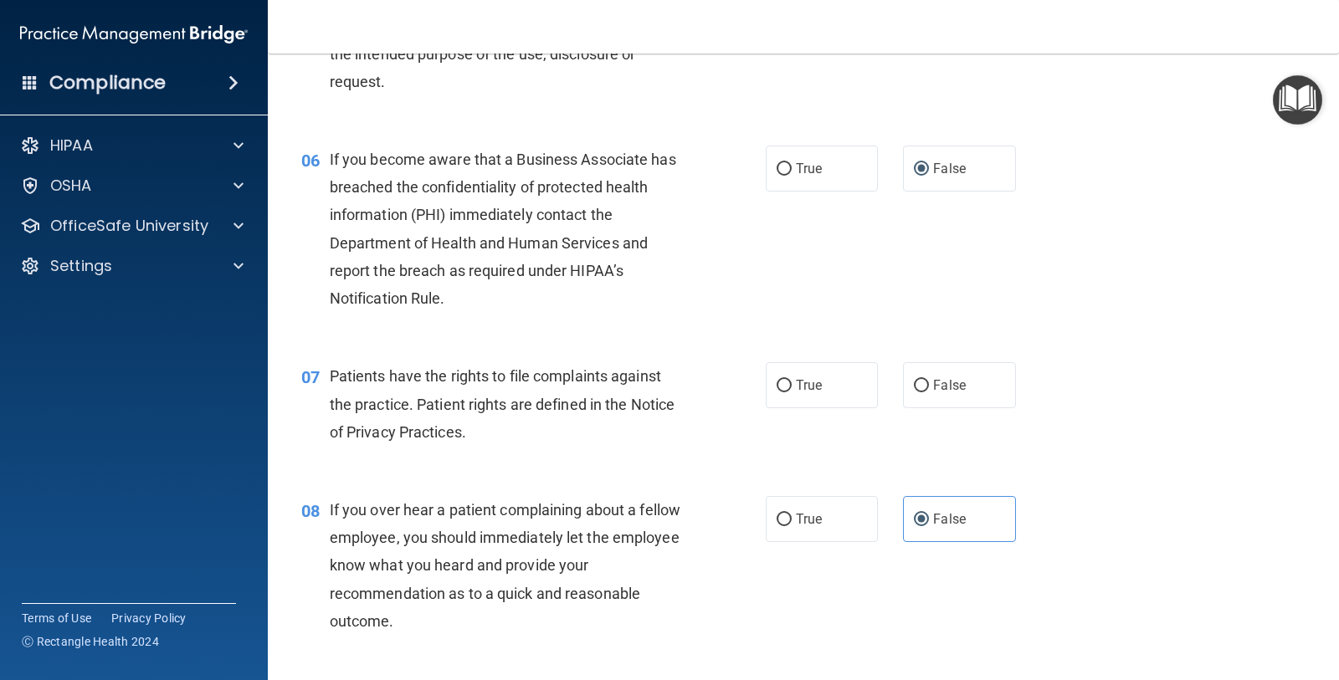
scroll to position [785, 0]
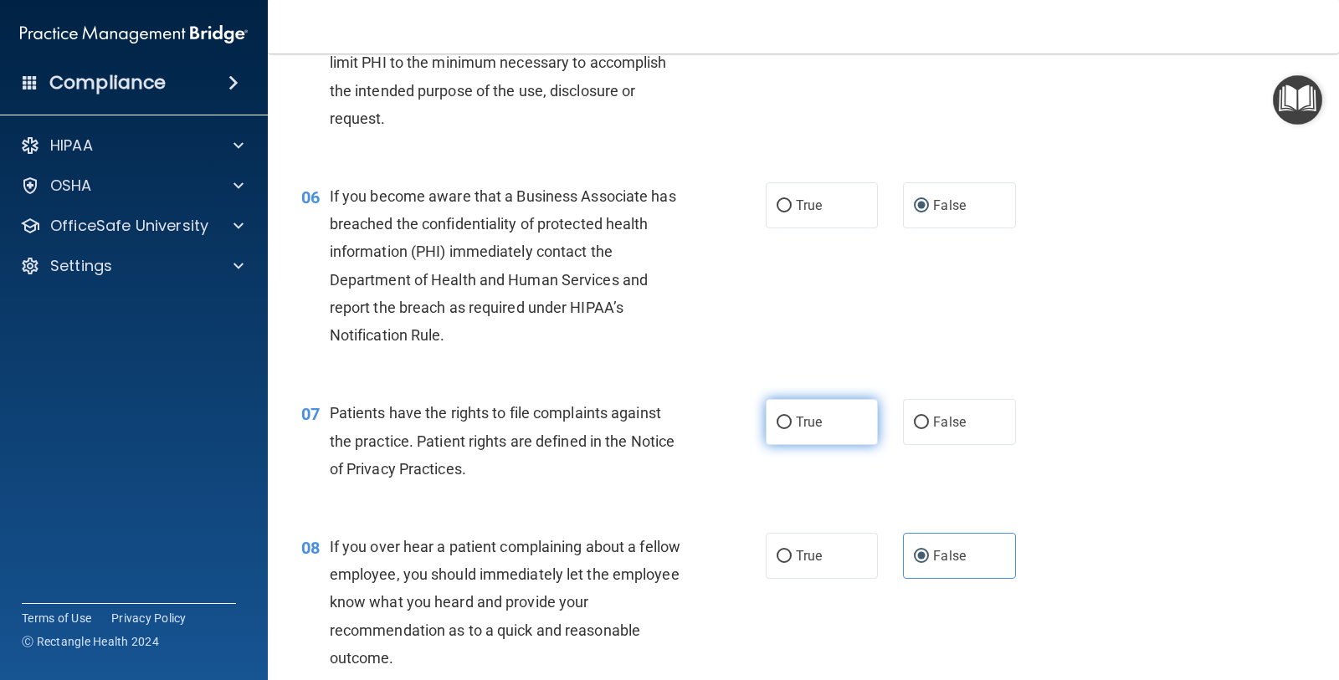
click at [863, 424] on label "True" at bounding box center [822, 422] width 112 height 46
click at [792, 424] on input "True" at bounding box center [783, 423] width 15 height 13
radio input "true"
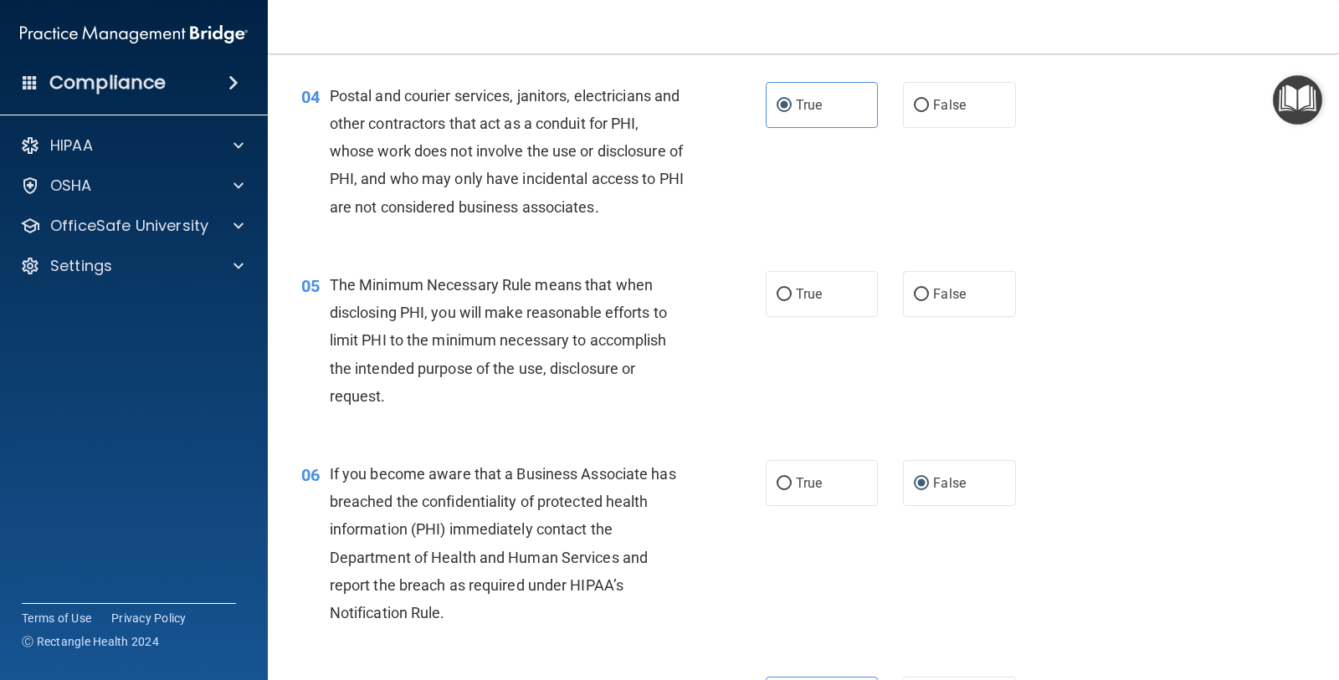
scroll to position [471, 0]
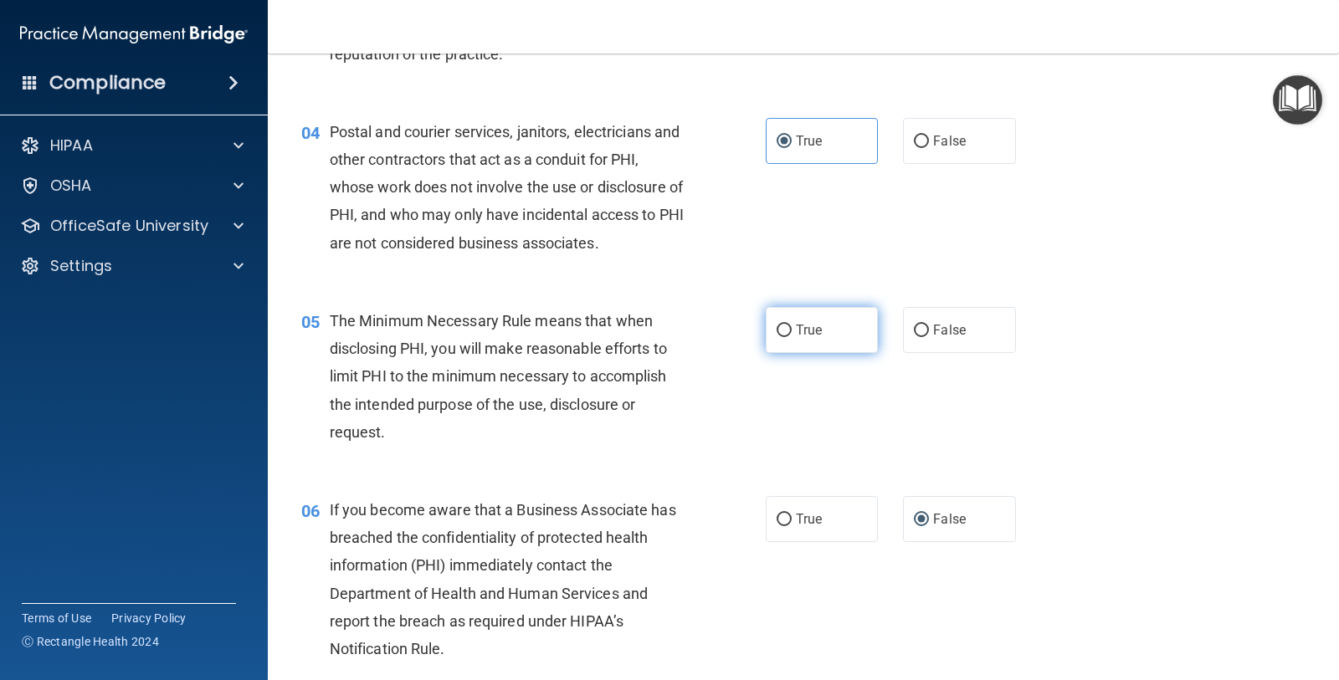
click at [858, 341] on label "True" at bounding box center [822, 330] width 112 height 46
click at [792, 337] on input "True" at bounding box center [783, 331] width 15 height 13
radio input "true"
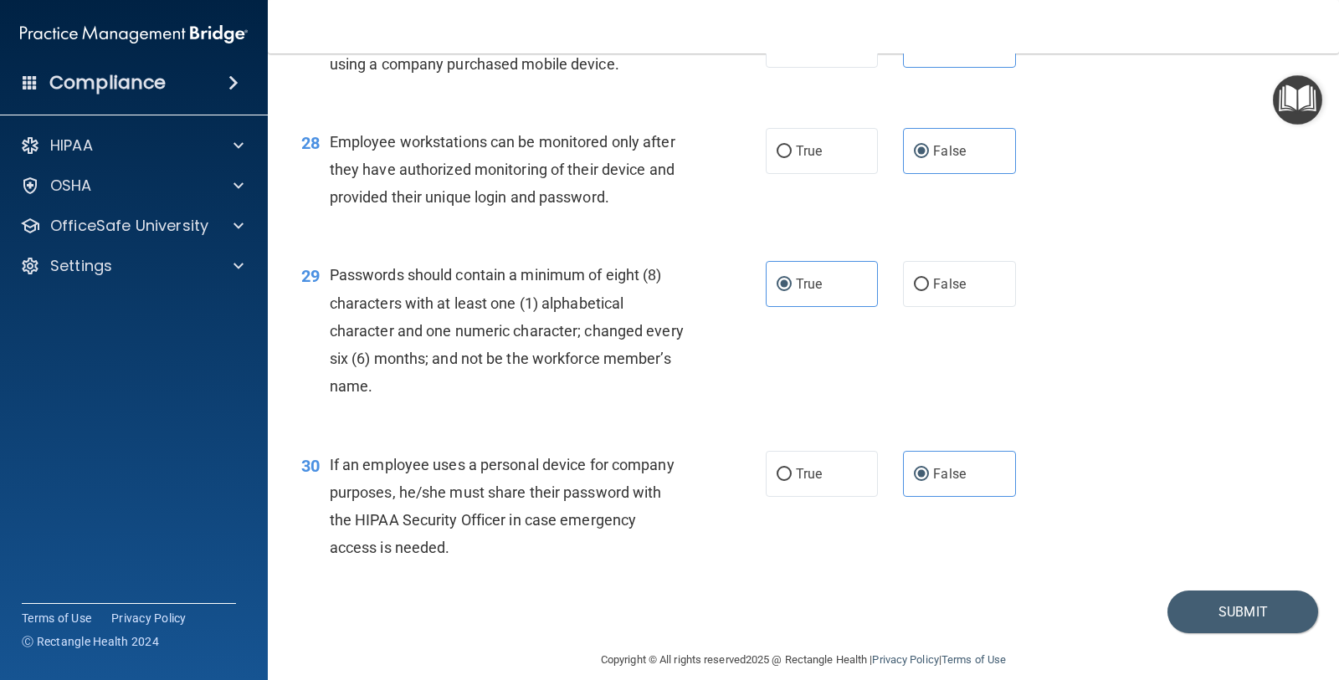
scroll to position [4132, 0]
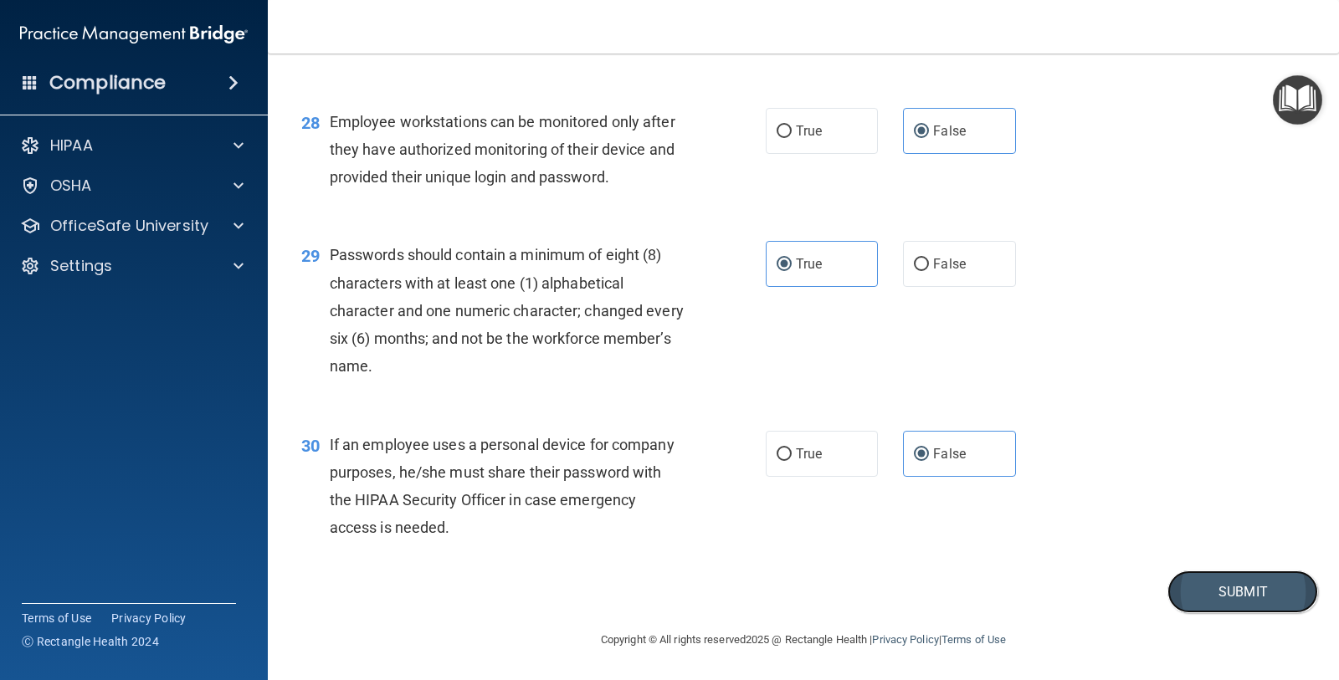
click at [1186, 578] on button "Submit" at bounding box center [1242, 592] width 151 height 43
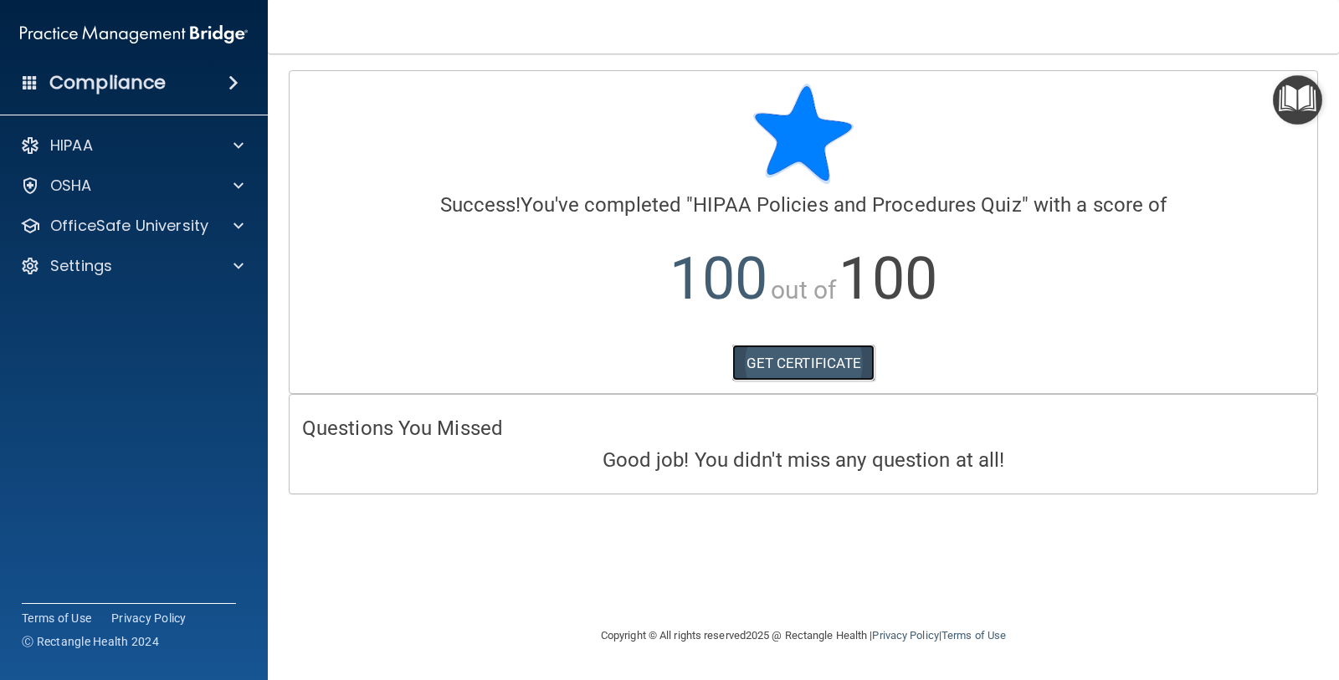
click at [763, 370] on link "GET CERTIFICATE" at bounding box center [803, 363] width 143 height 37
click at [169, 228] on p "OfficeSafe University" at bounding box center [129, 226] width 158 height 20
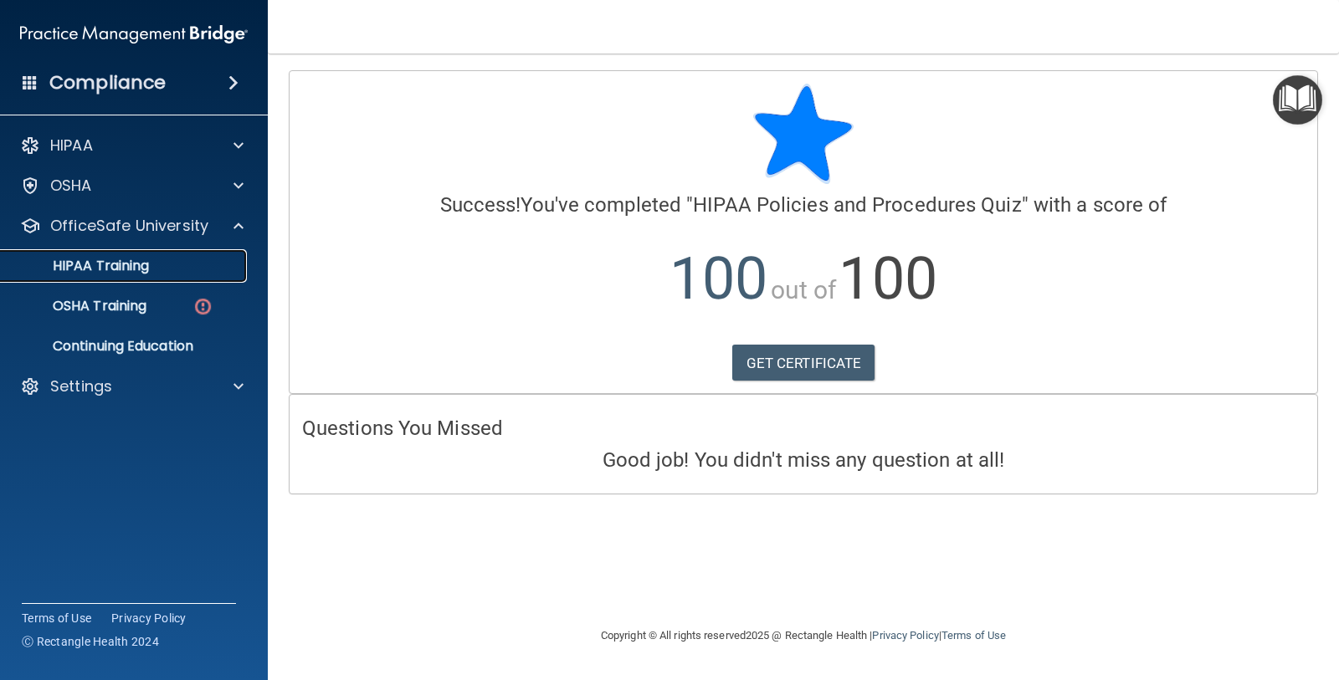
click at [149, 273] on p "HIPAA Training" at bounding box center [80, 266] width 138 height 17
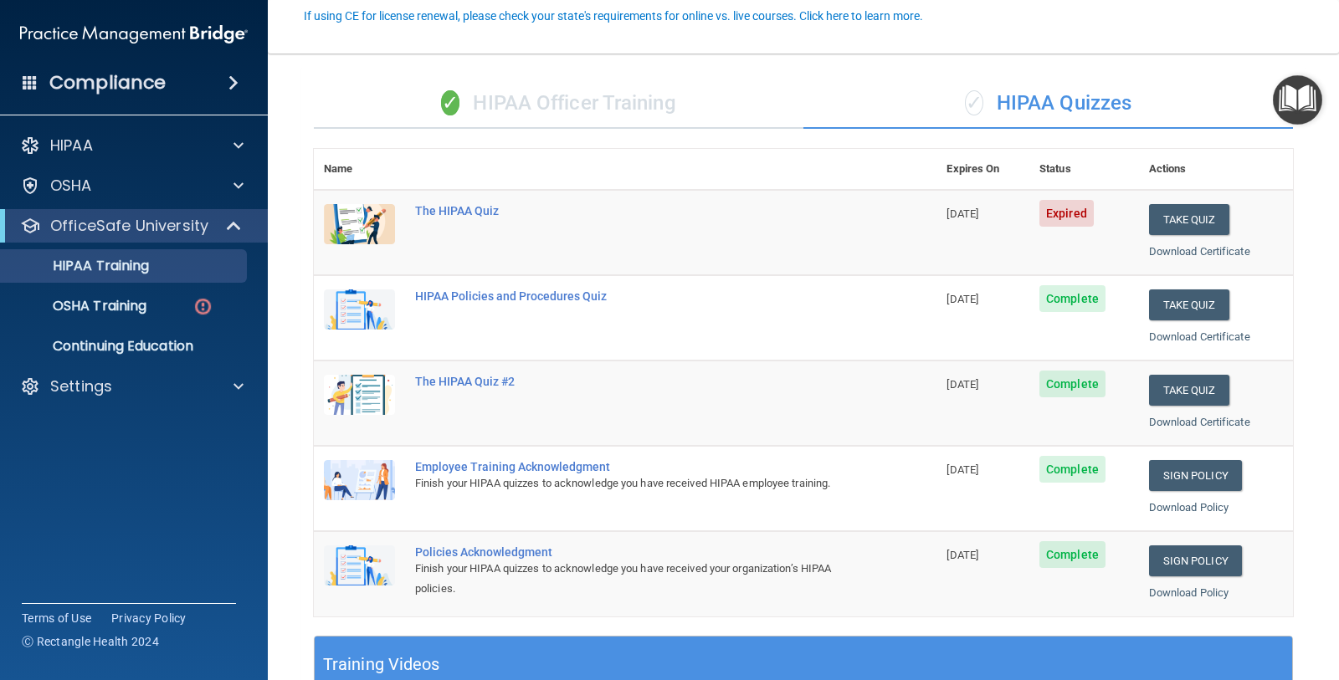
scroll to position [57, 0]
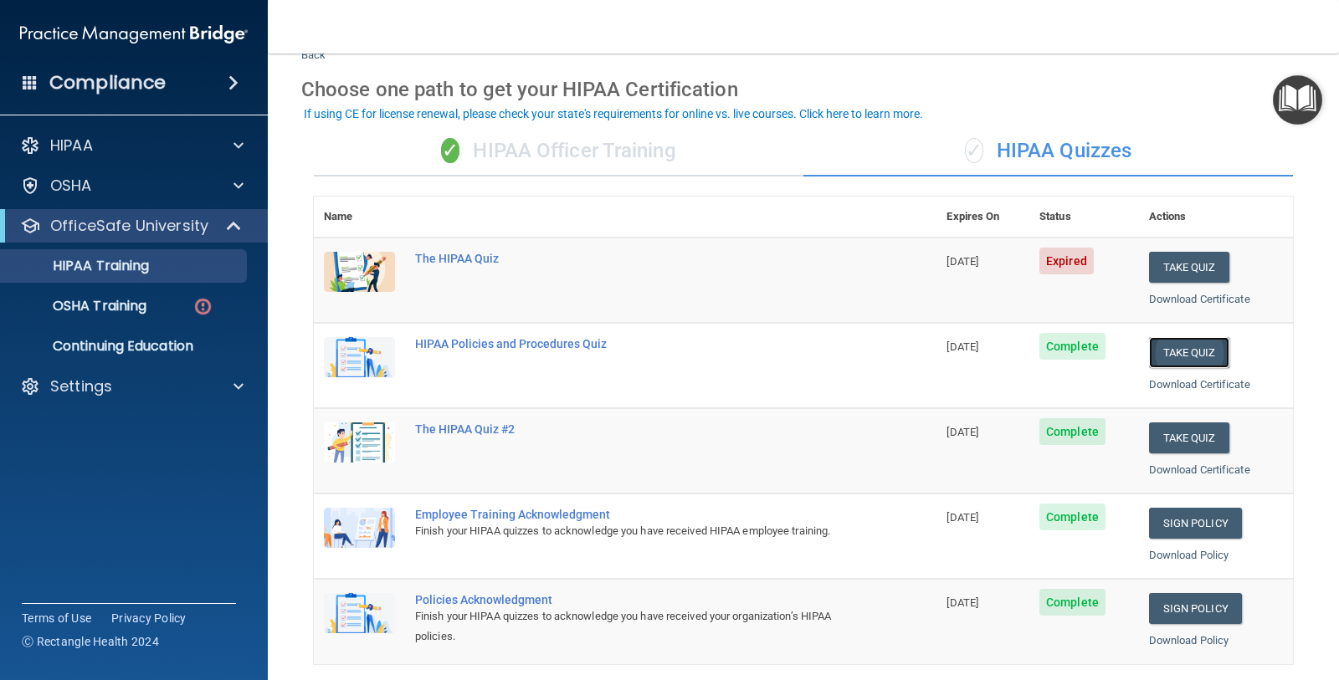
click at [1192, 351] on button "Take Quiz" at bounding box center [1189, 352] width 80 height 31
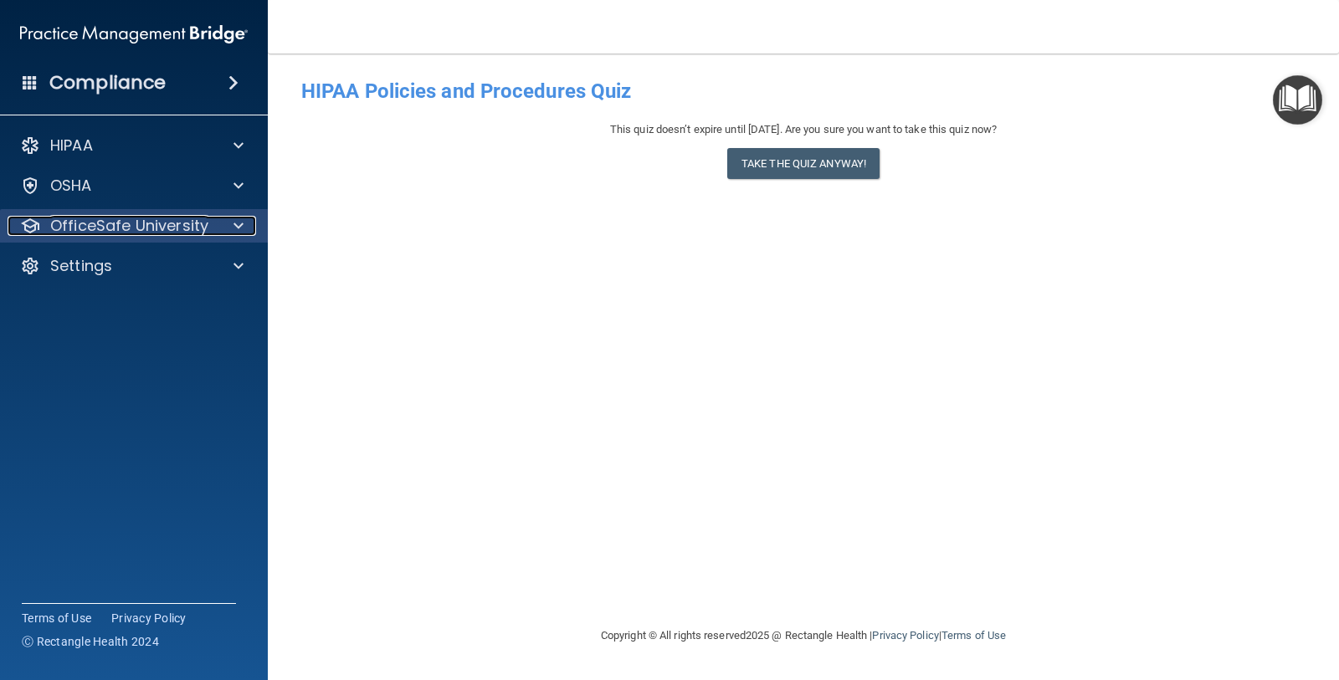
click at [198, 218] on p "OfficeSafe University" at bounding box center [129, 226] width 158 height 20
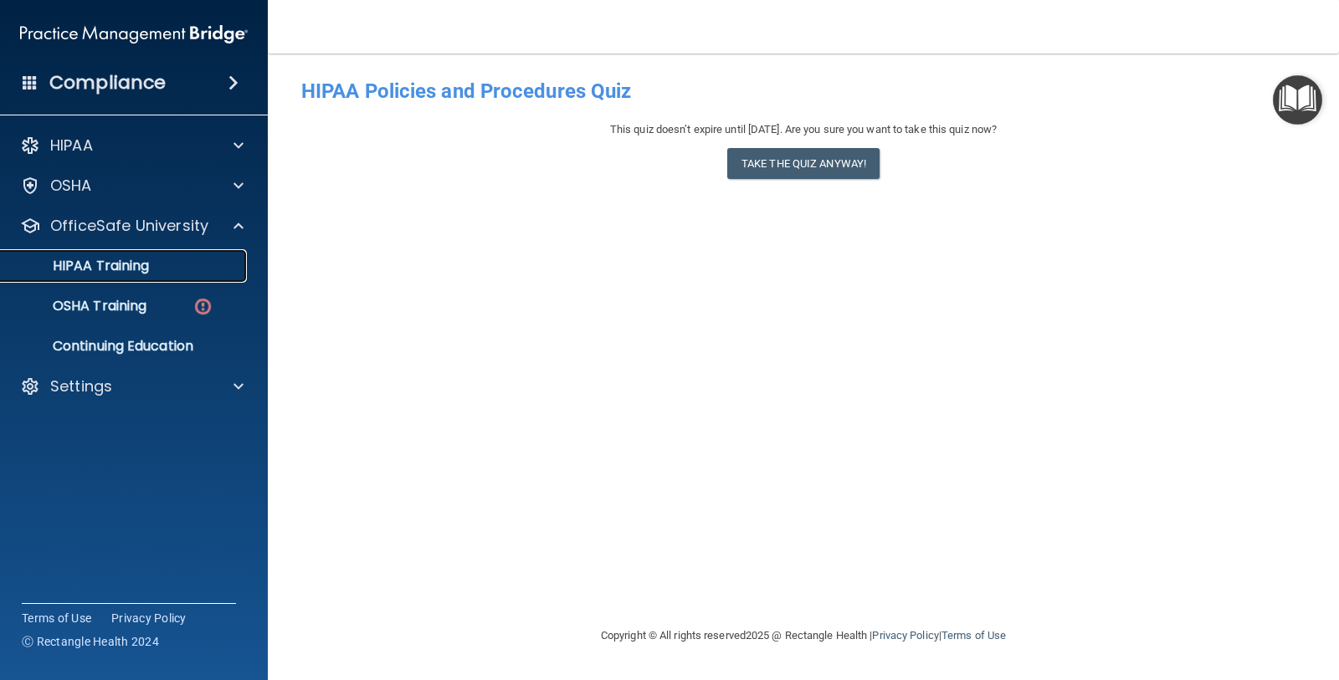
click at [126, 262] on p "HIPAA Training" at bounding box center [80, 266] width 138 height 17
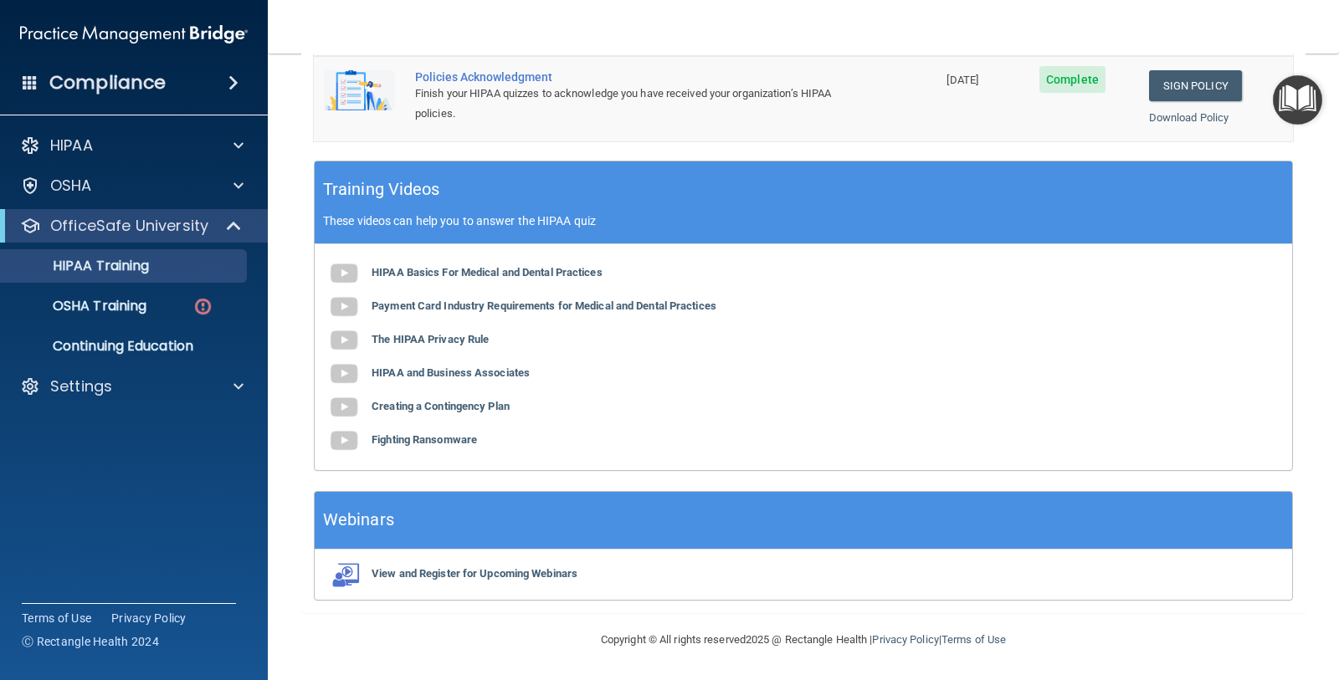
scroll to position [57, 0]
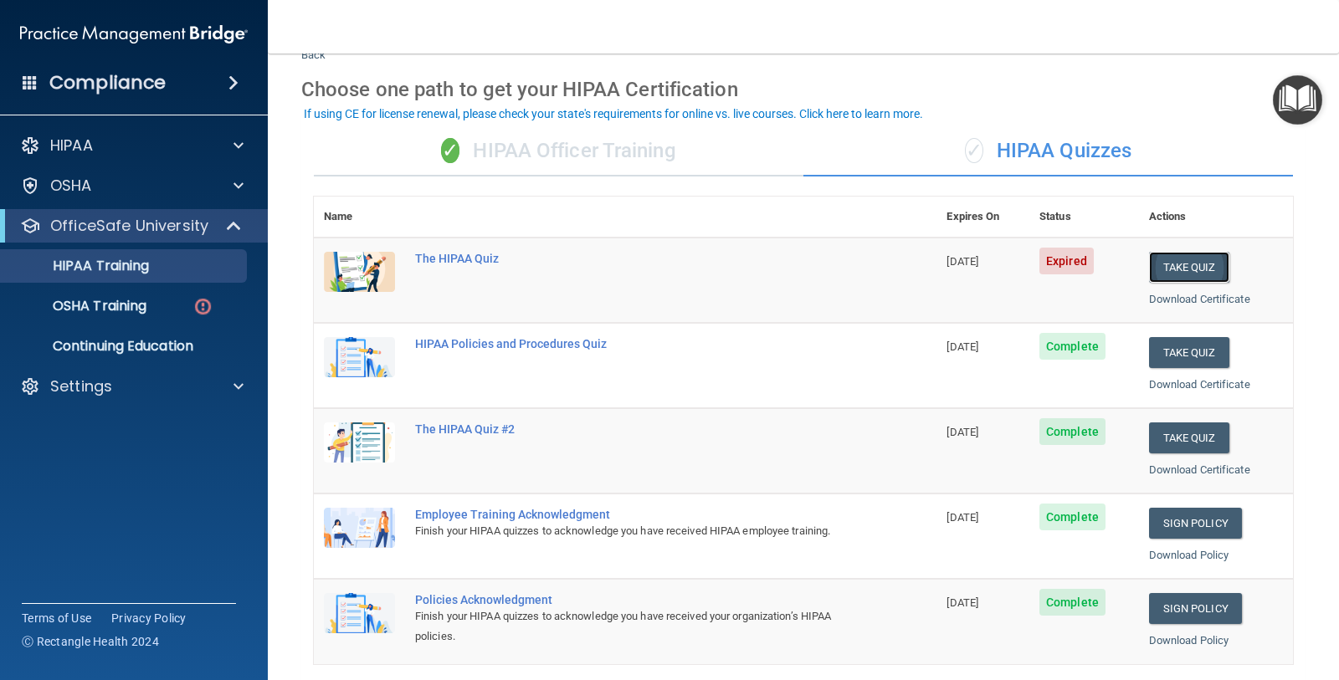
click at [1194, 272] on button "Take Quiz" at bounding box center [1189, 267] width 80 height 31
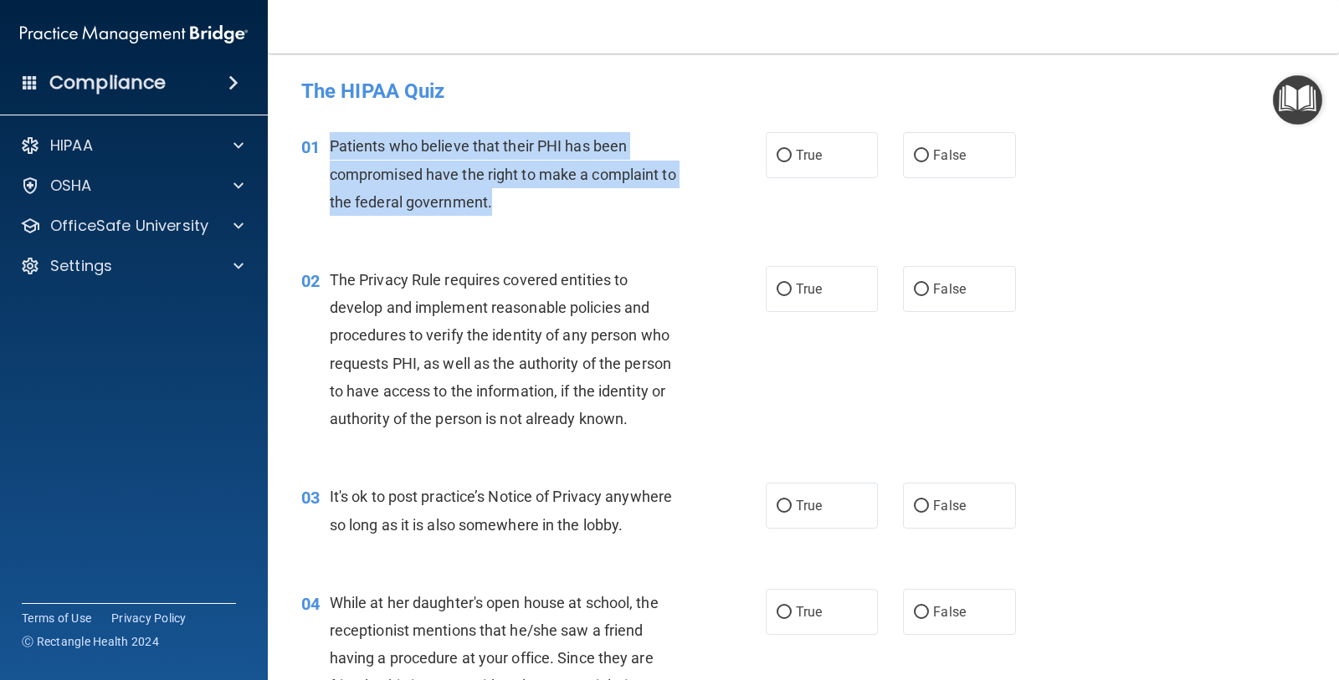
drag, startPoint x: 497, startPoint y: 207, endPoint x: 326, endPoint y: 158, distance: 177.7
click at [326, 158] on div "01 Patients who believe that their PHI has been compromised have the right to m…" at bounding box center [533, 178] width 515 height 92
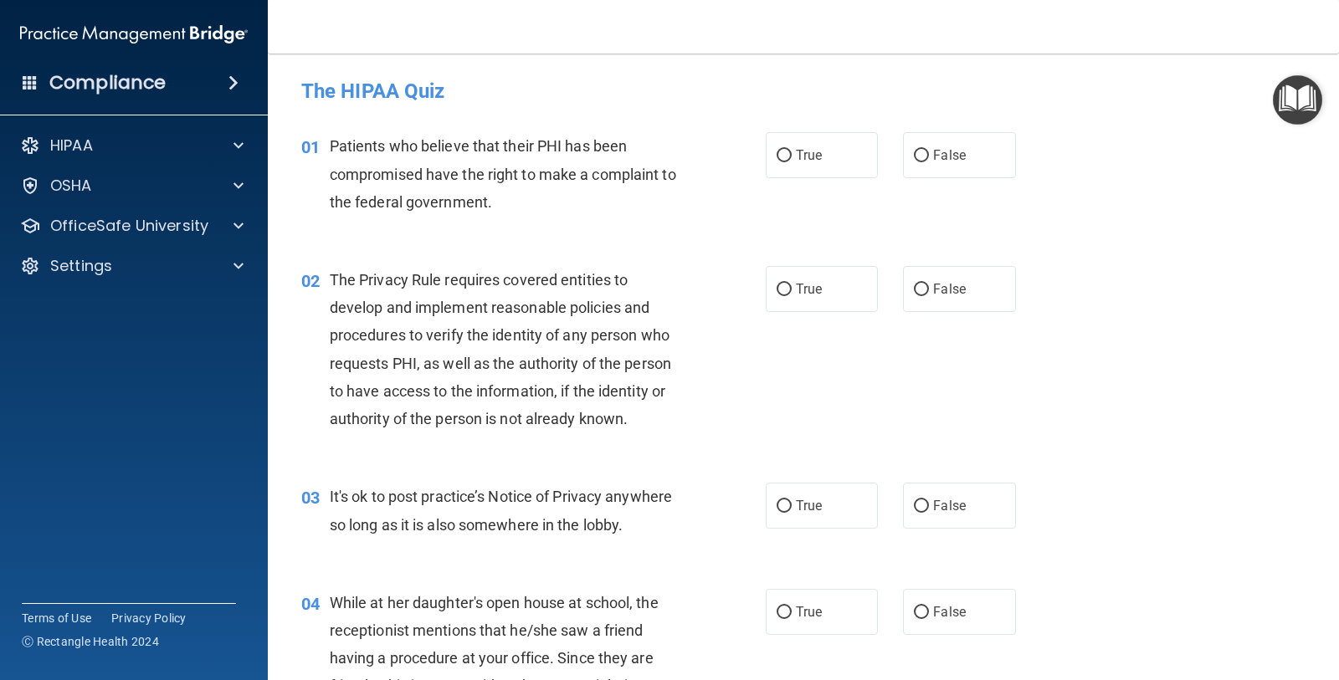
drag, startPoint x: 359, startPoint y: 162, endPoint x: 543, endPoint y: 113, distance: 190.6
click at [543, 113] on div "01 Patients who believe that their PHI has been compromised have the right to m…" at bounding box center [803, 178] width 1029 height 134
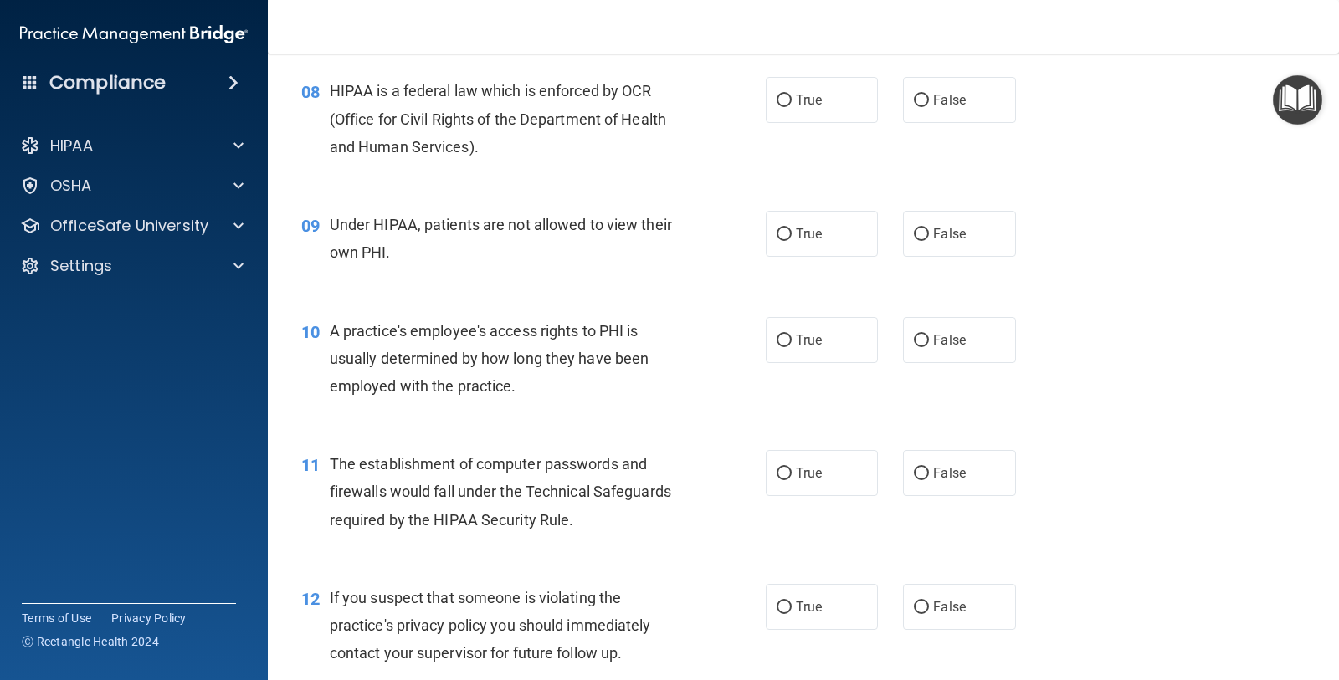
scroll to position [1150, 0]
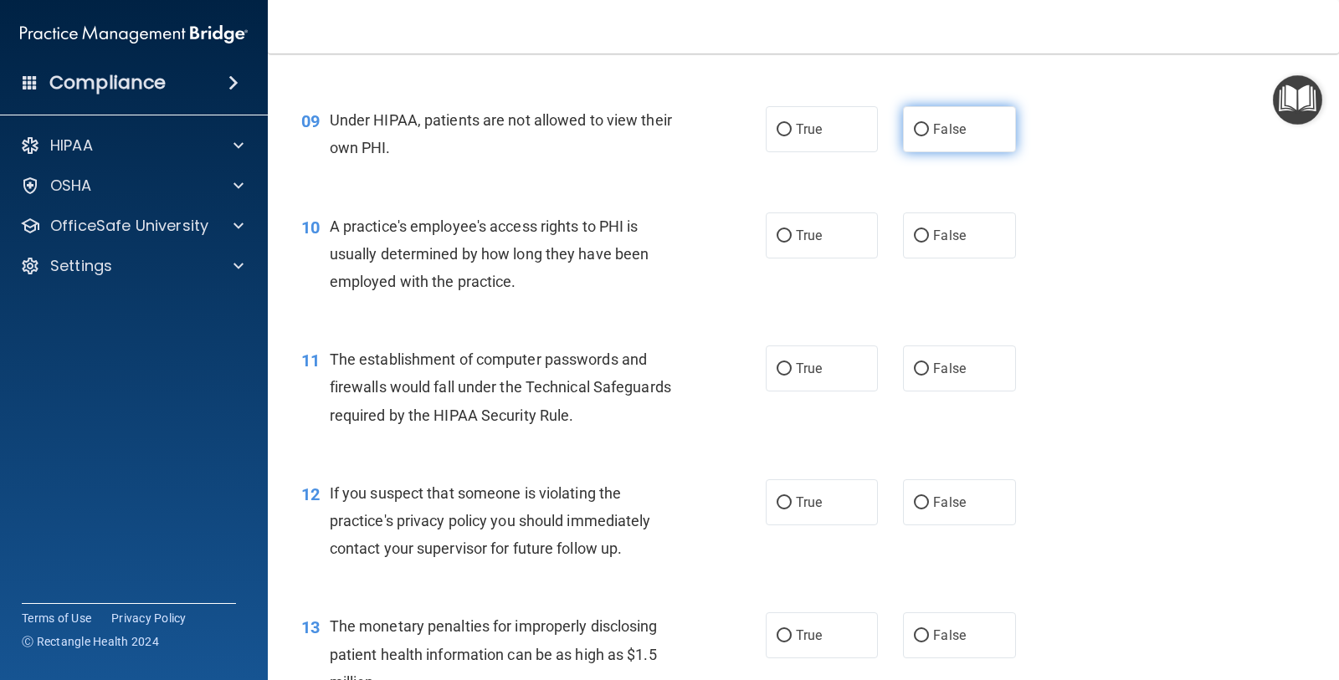
click at [933, 129] on span "False" at bounding box center [949, 129] width 33 height 16
click at [929, 129] on input "False" at bounding box center [921, 130] width 15 height 13
radio input "true"
click at [933, 235] on span "False" at bounding box center [949, 236] width 33 height 16
click at [929, 235] on input "False" at bounding box center [921, 236] width 15 height 13
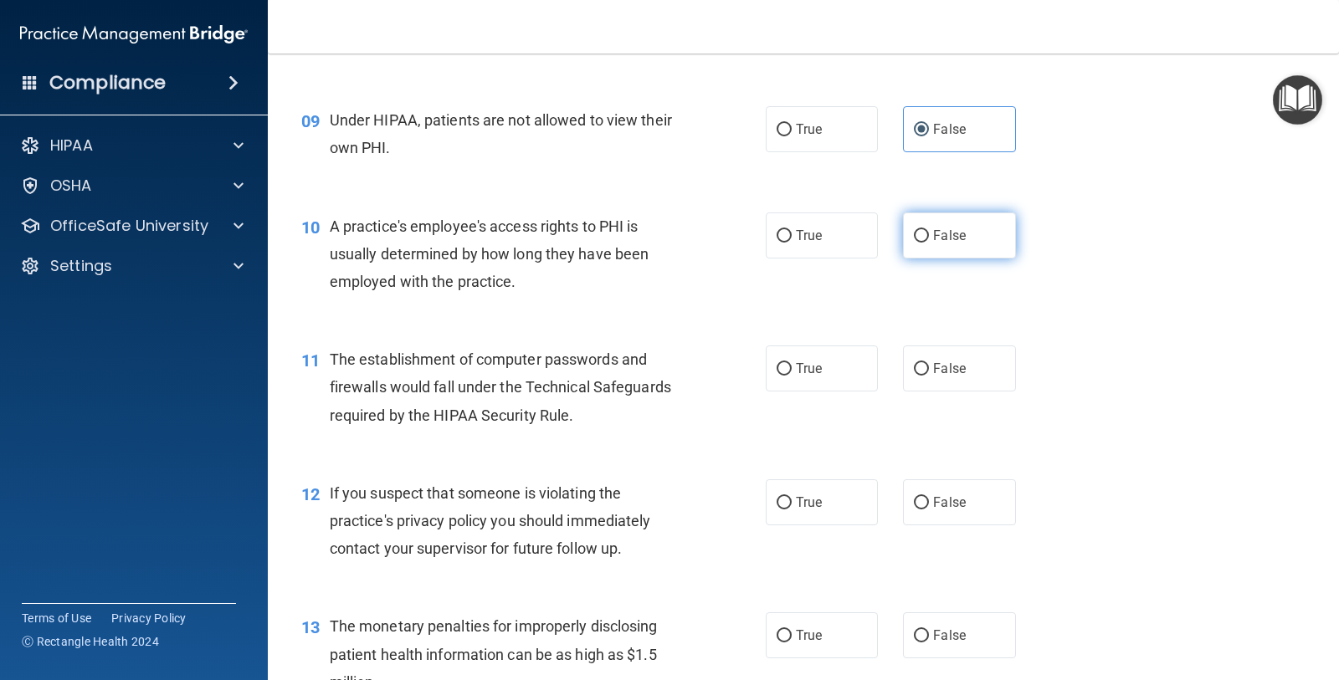
radio input "true"
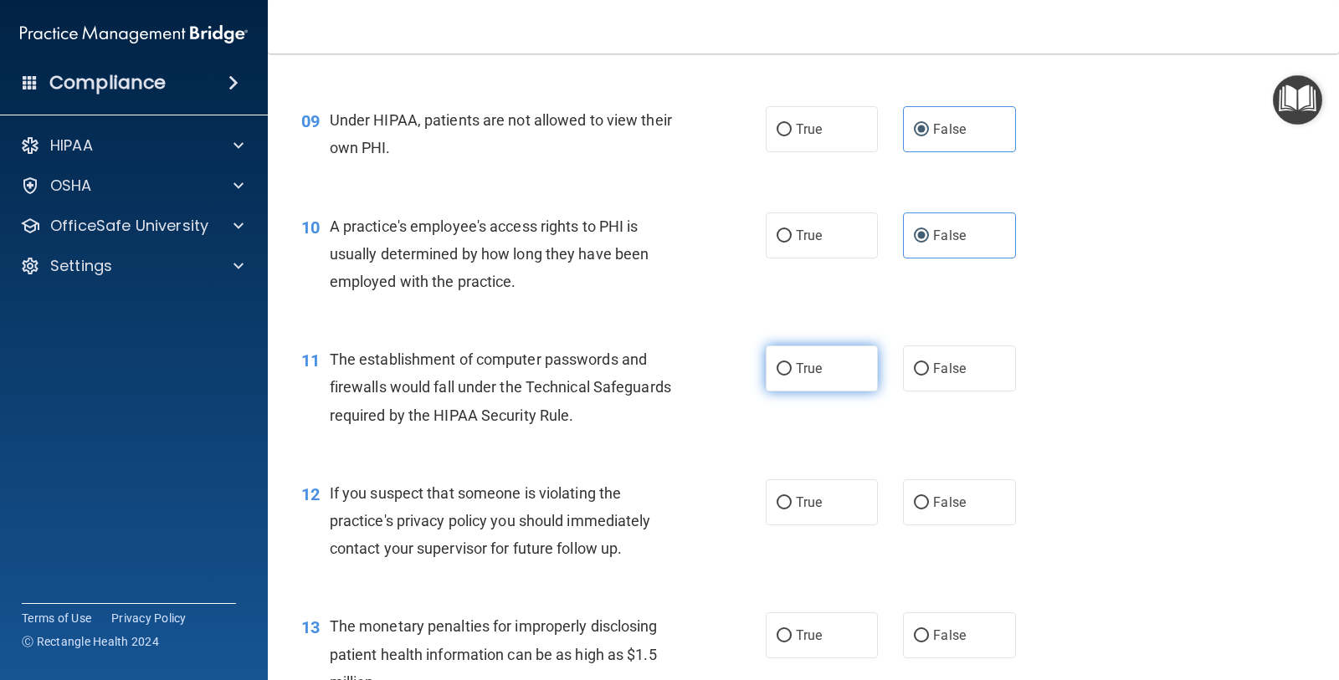
click at [821, 361] on label "True" at bounding box center [822, 369] width 112 height 46
click at [792, 363] on input "True" at bounding box center [783, 369] width 15 height 13
radio input "true"
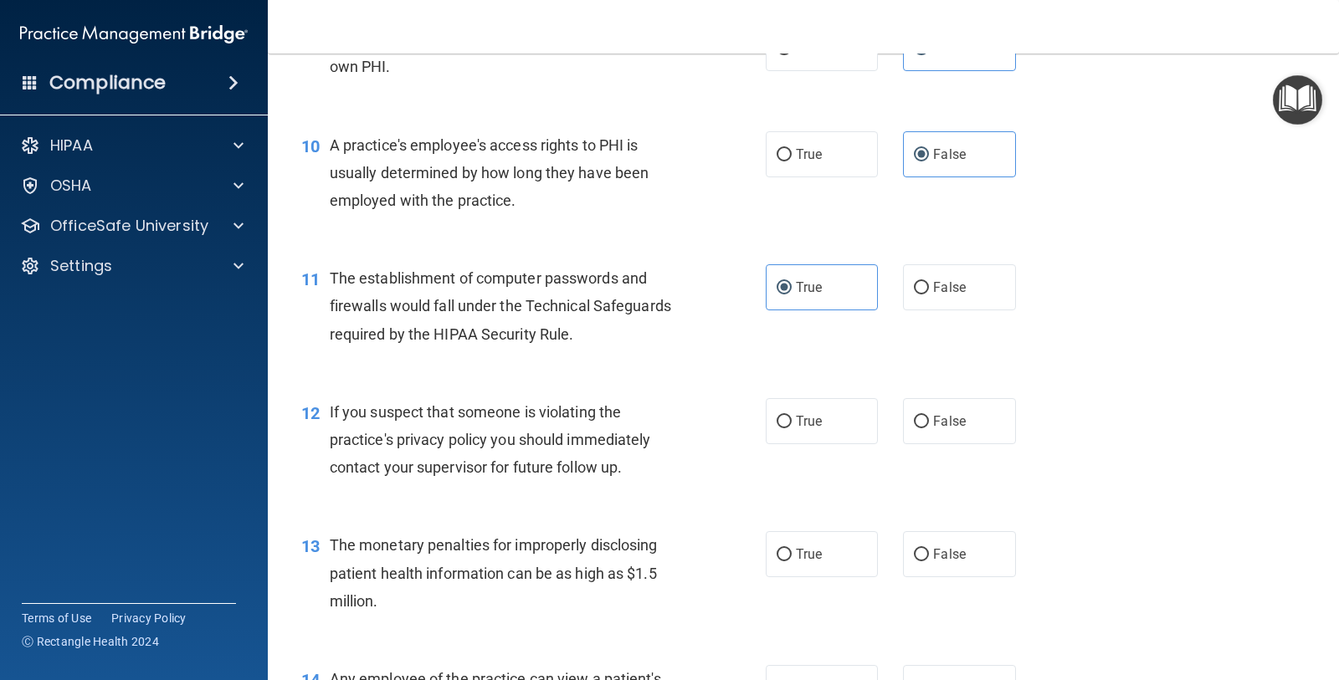
scroll to position [1360, 0]
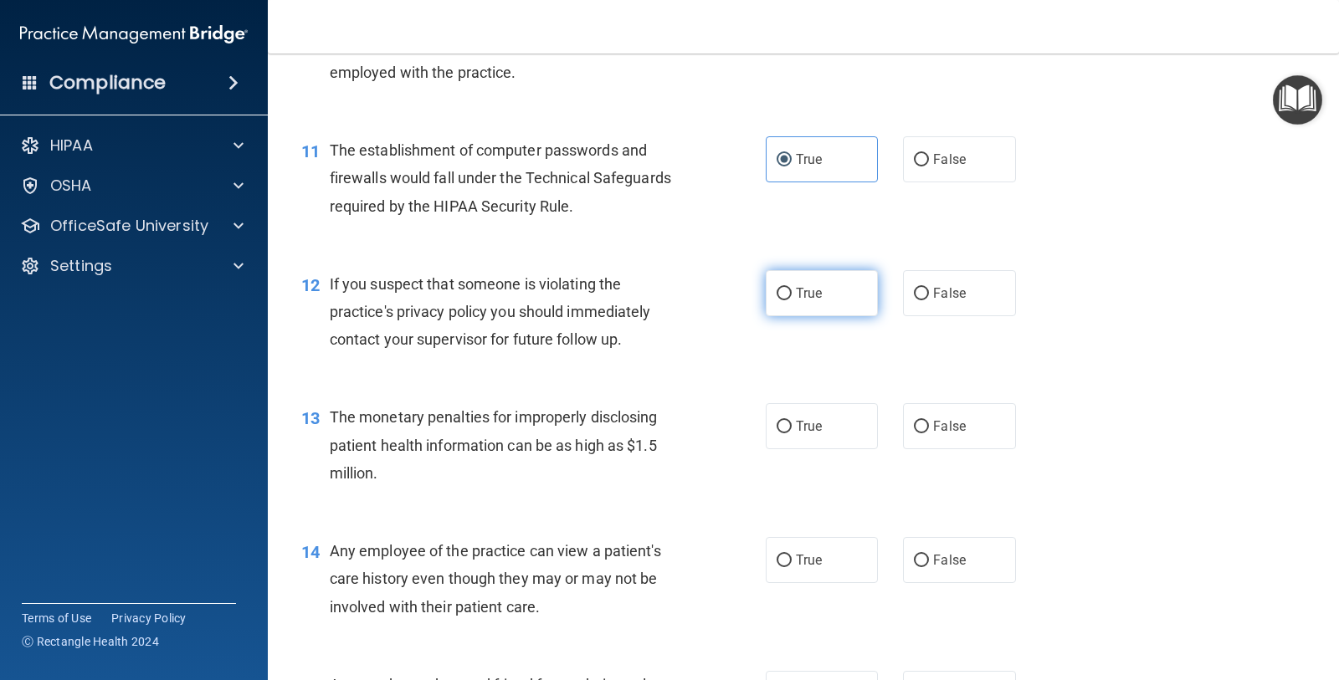
click at [796, 289] on span "True" at bounding box center [809, 293] width 26 height 16
click at [792, 289] on input "True" at bounding box center [783, 294] width 15 height 13
radio input "true"
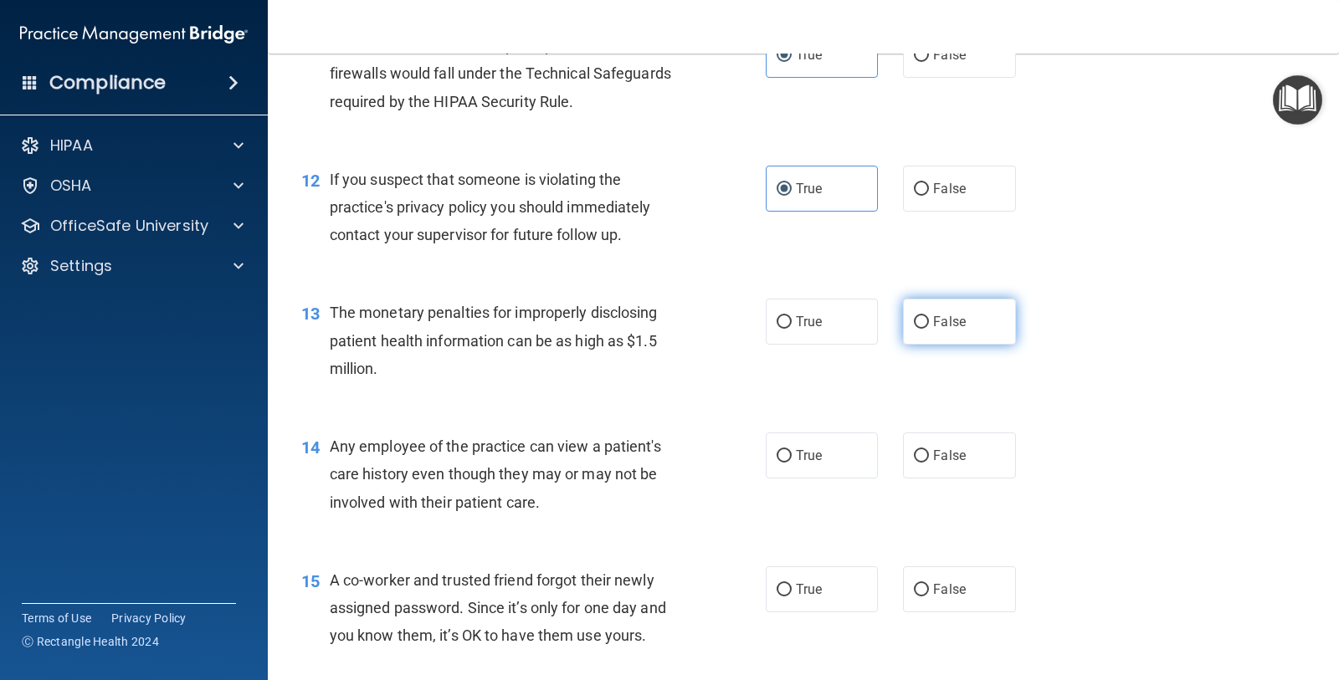
click at [946, 311] on label "False" at bounding box center [959, 322] width 112 height 46
click at [929, 316] on input "False" at bounding box center [921, 322] width 15 height 13
radio input "true"
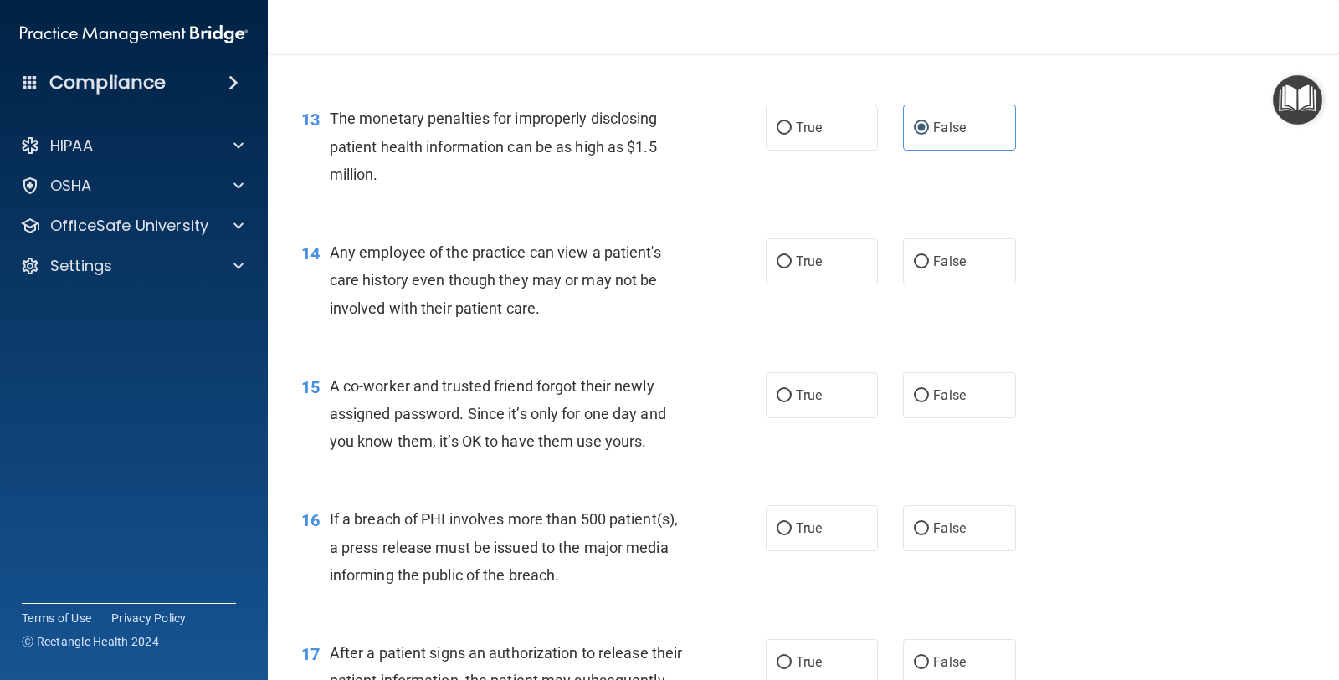
scroll to position [1673, 0]
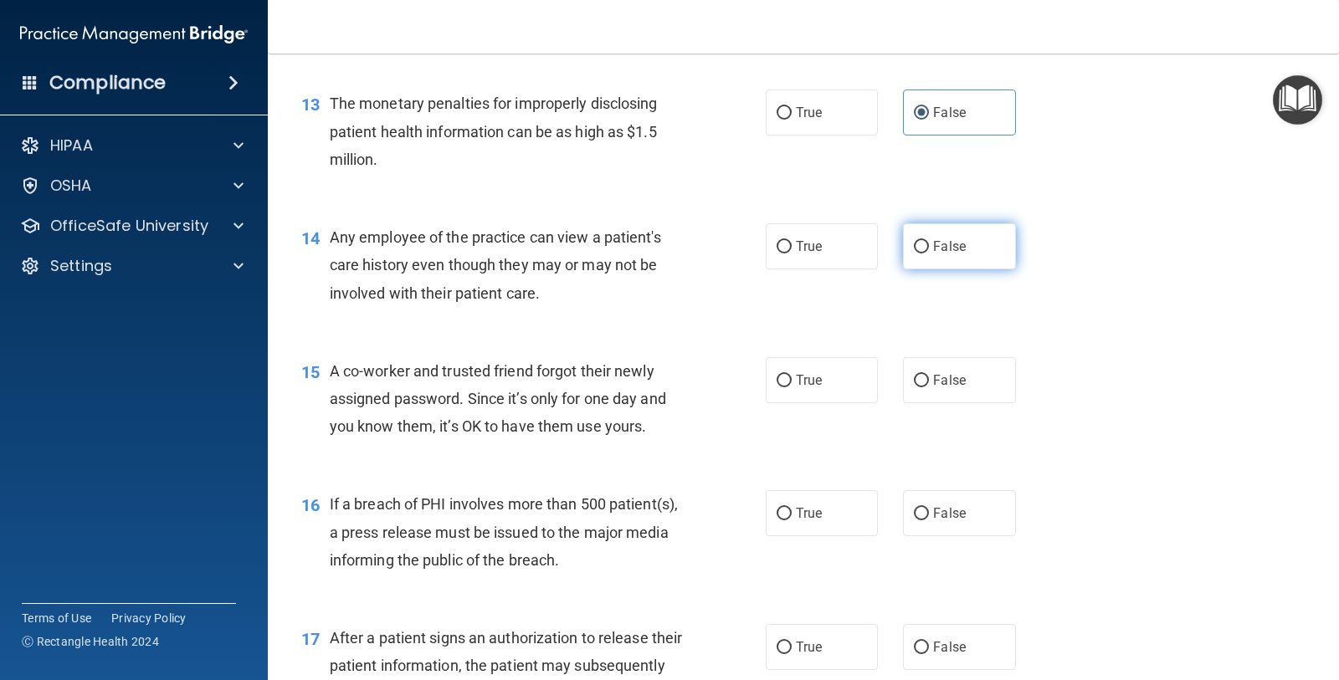
click at [910, 233] on label "False" at bounding box center [959, 246] width 112 height 46
click at [914, 241] on input "False" at bounding box center [921, 247] width 15 height 13
radio input "true"
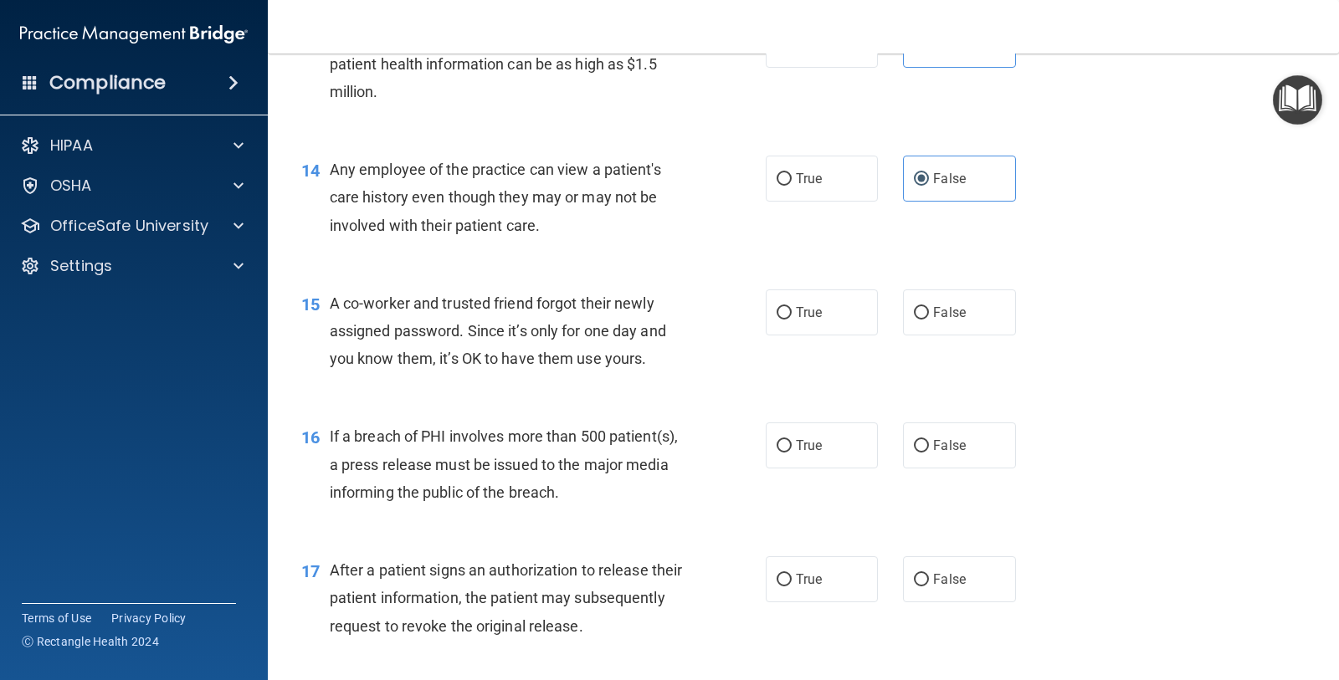
scroll to position [1778, 0]
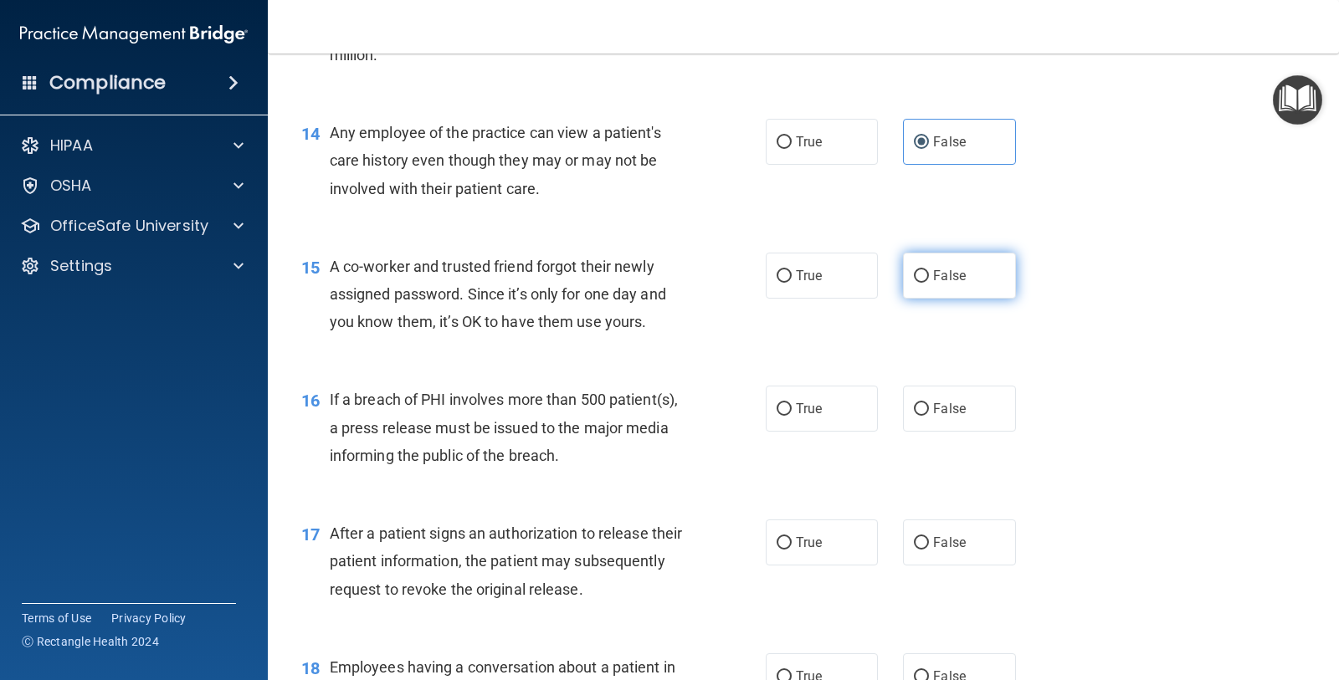
click at [933, 269] on span "False" at bounding box center [949, 276] width 33 height 16
click at [923, 270] on input "False" at bounding box center [921, 276] width 15 height 13
radio input "true"
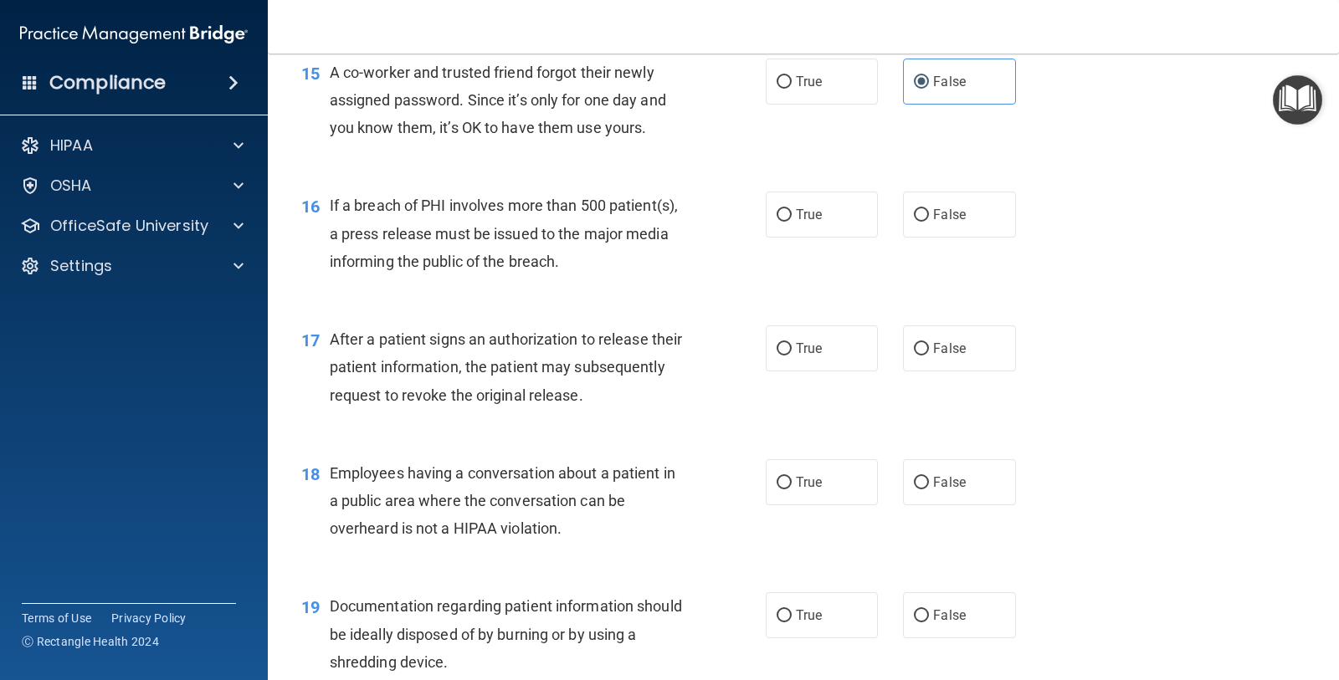
scroll to position [1987, 0]
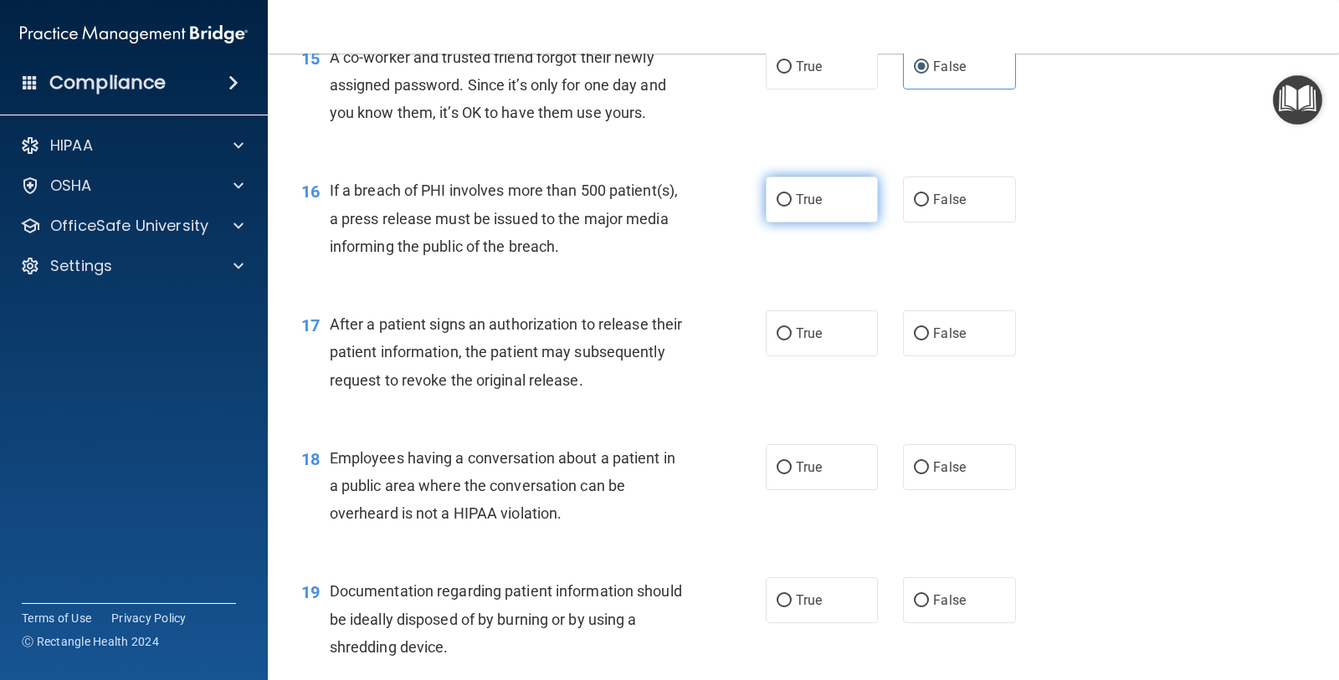
click at [772, 182] on label "True" at bounding box center [822, 200] width 112 height 46
click at [776, 194] on input "True" at bounding box center [783, 200] width 15 height 13
radio input "true"
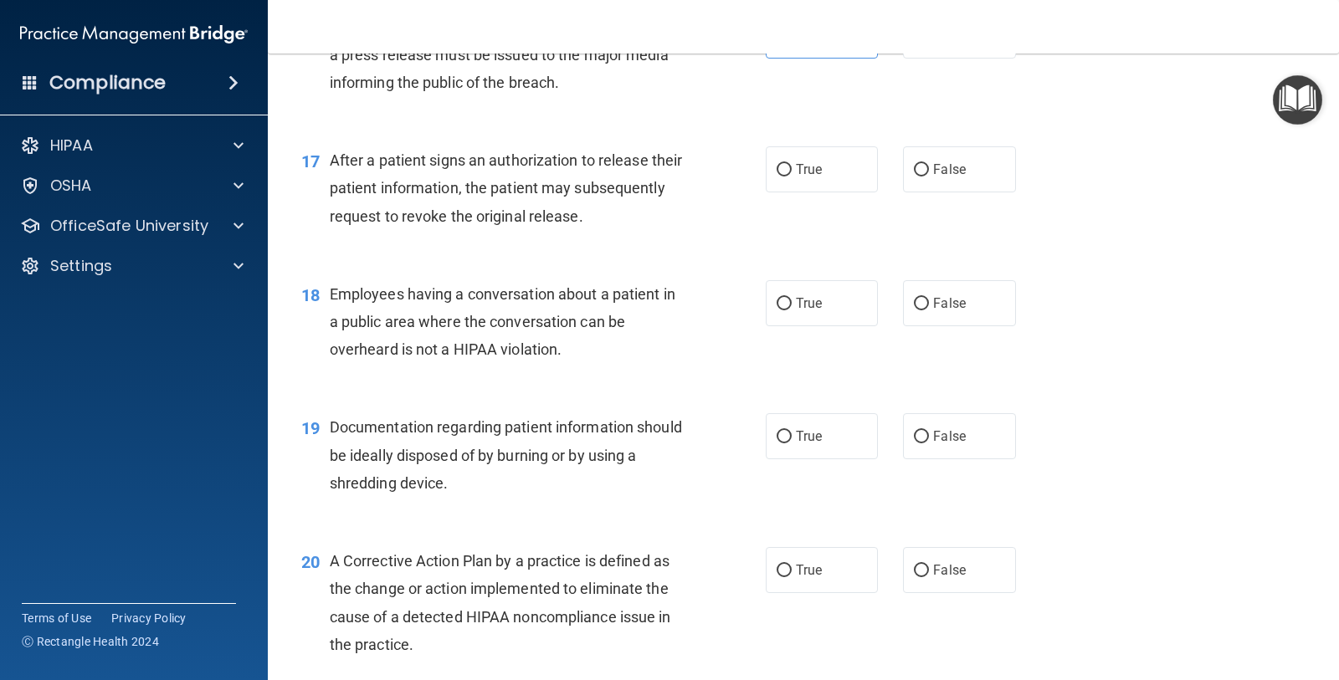
scroll to position [2196, 0]
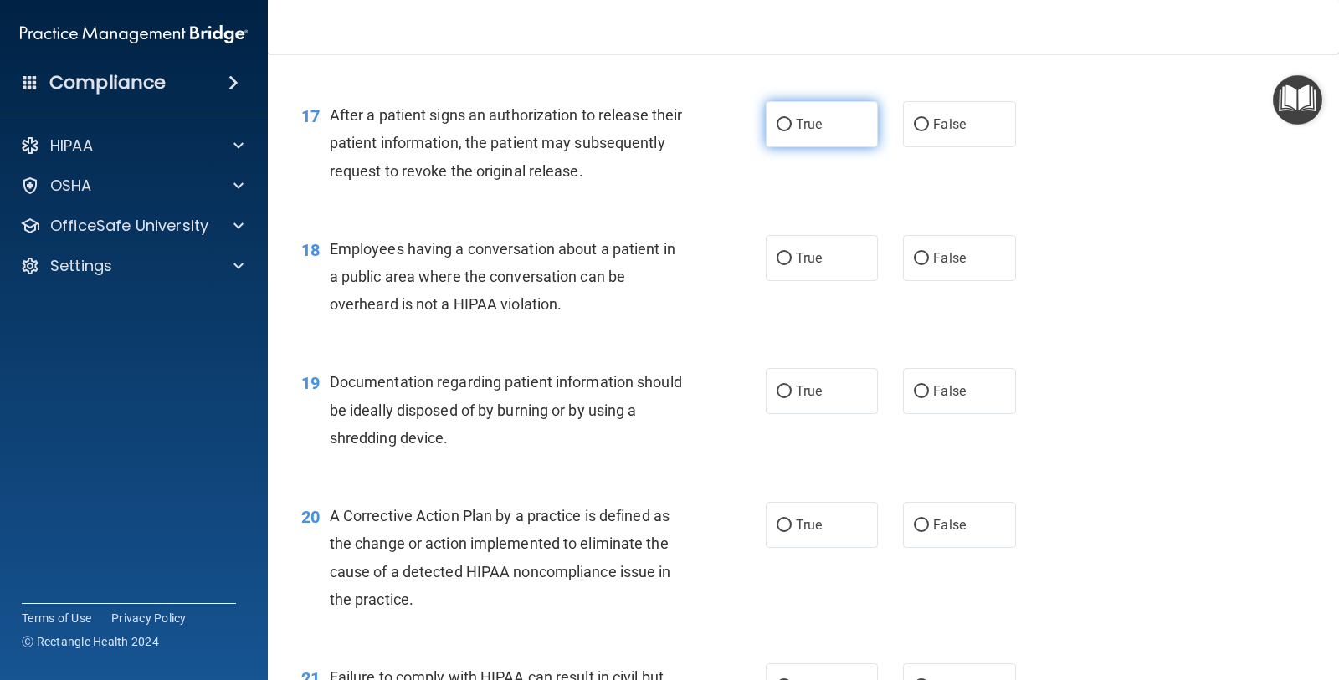
click at [828, 138] on label "True" at bounding box center [822, 124] width 112 height 46
click at [792, 131] on input "True" at bounding box center [783, 125] width 15 height 13
radio input "true"
click at [914, 264] on input "False" at bounding box center [921, 259] width 15 height 13
radio input "true"
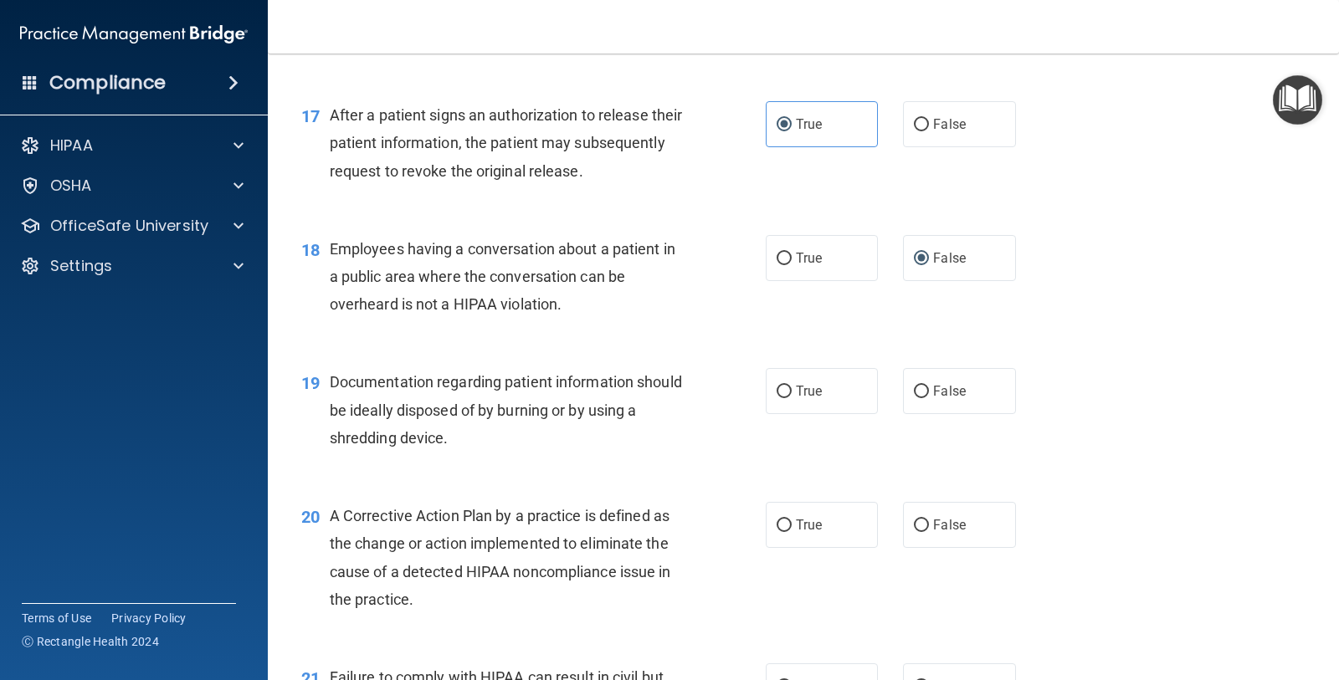
click at [941, 415] on div "19 Documentation regarding patient information should be ideally disposed of by…" at bounding box center [803, 414] width 1029 height 134
click at [930, 400] on label "False" at bounding box center [959, 391] width 112 height 46
click at [929, 398] on input "False" at bounding box center [921, 392] width 15 height 13
radio input "true"
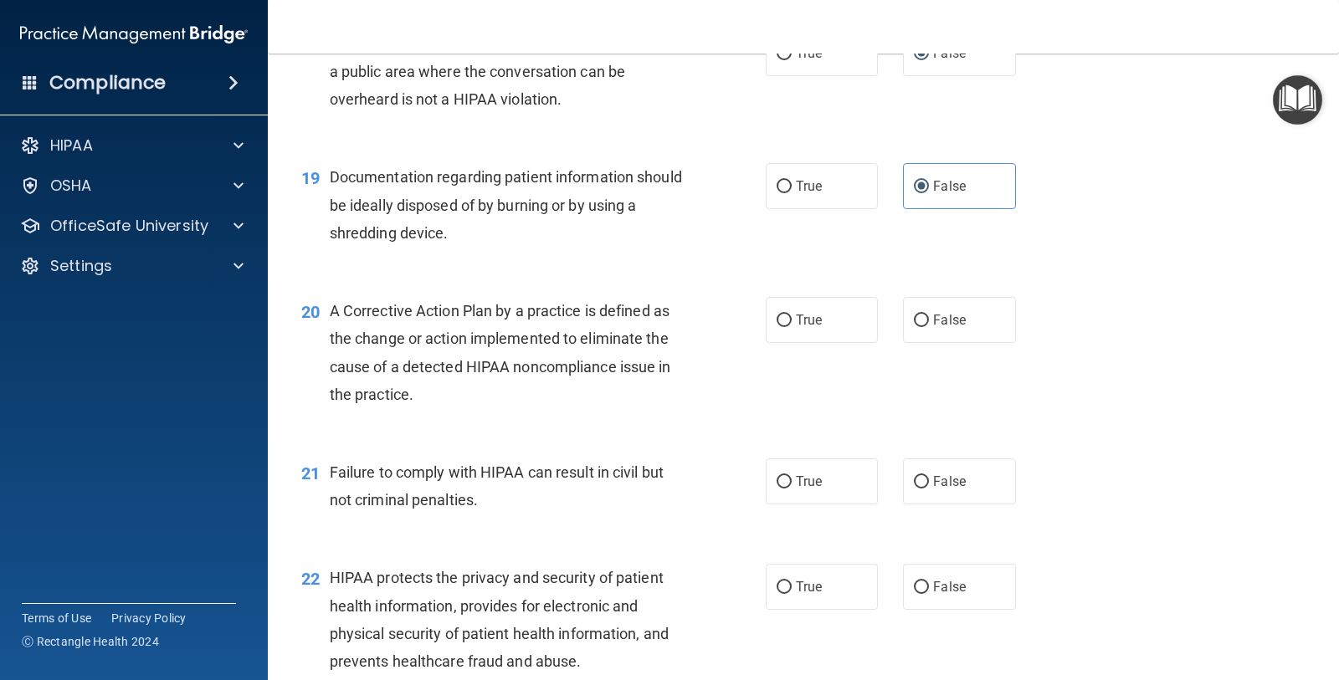
scroll to position [2405, 0]
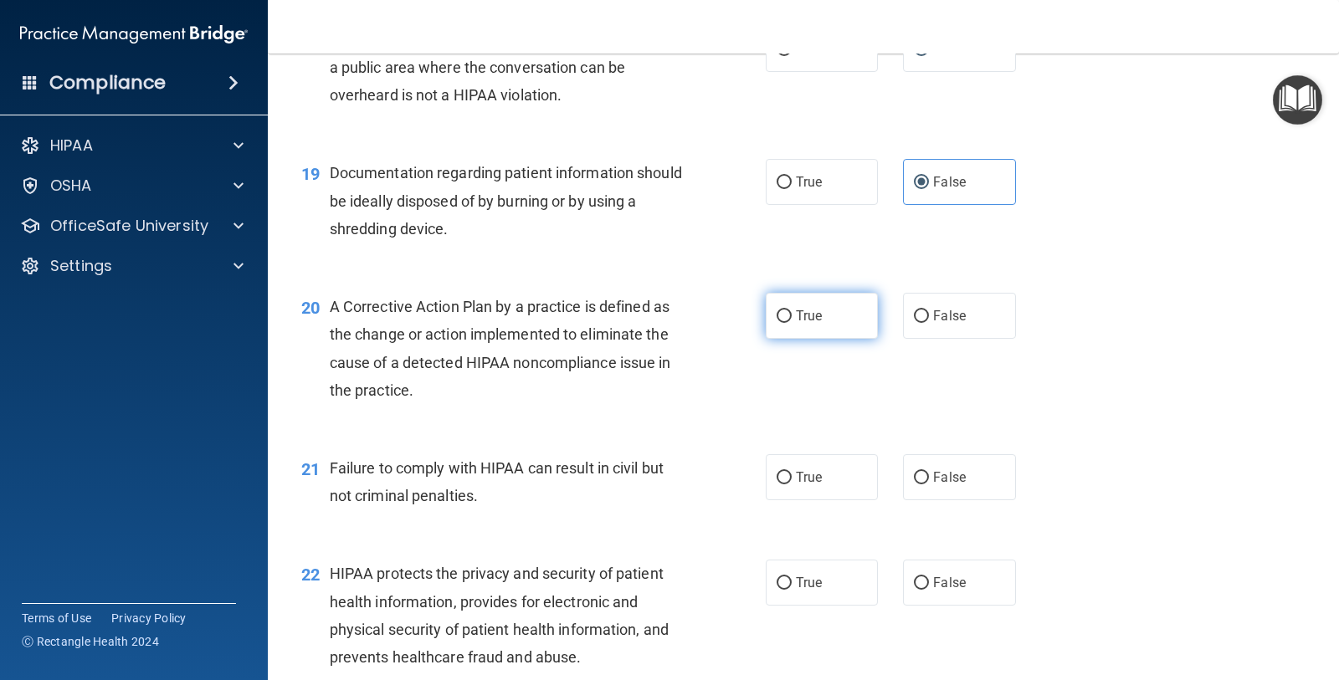
click at [776, 317] on input "True" at bounding box center [783, 316] width 15 height 13
radio input "true"
click at [983, 313] on label "False" at bounding box center [959, 316] width 112 height 46
click at [929, 313] on input "False" at bounding box center [921, 316] width 15 height 13
radio input "true"
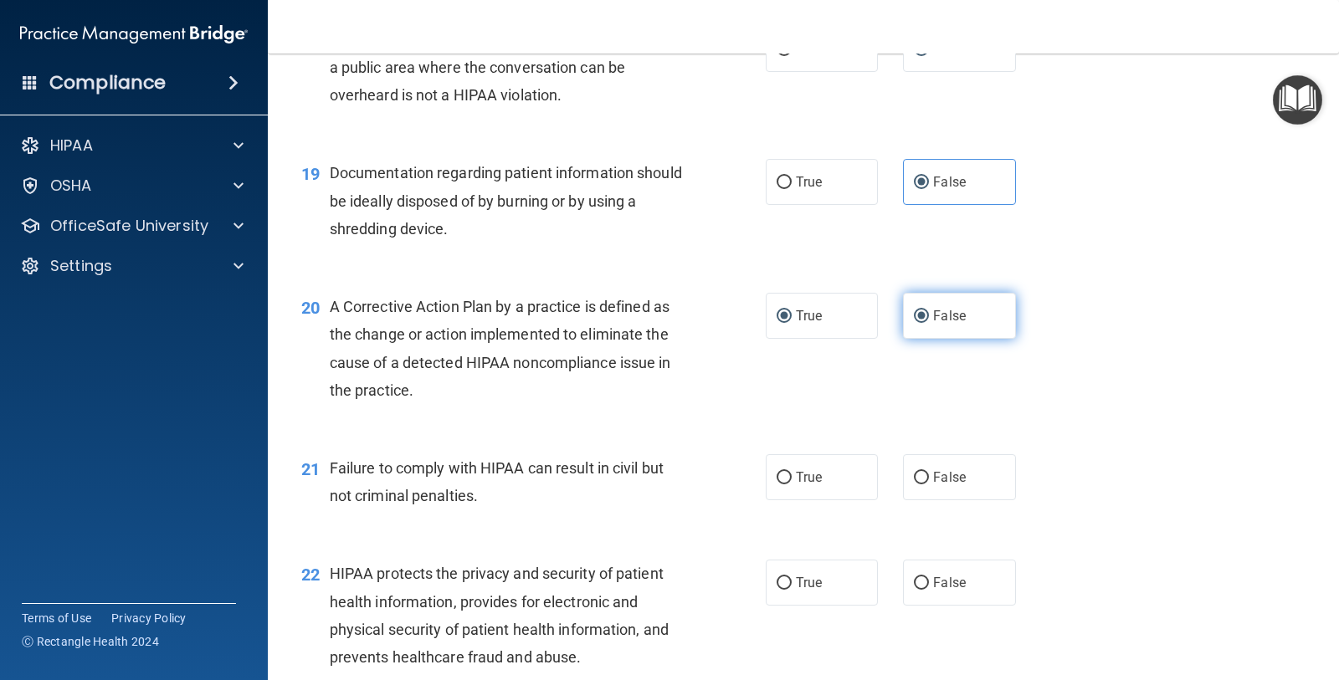
radio input "false"
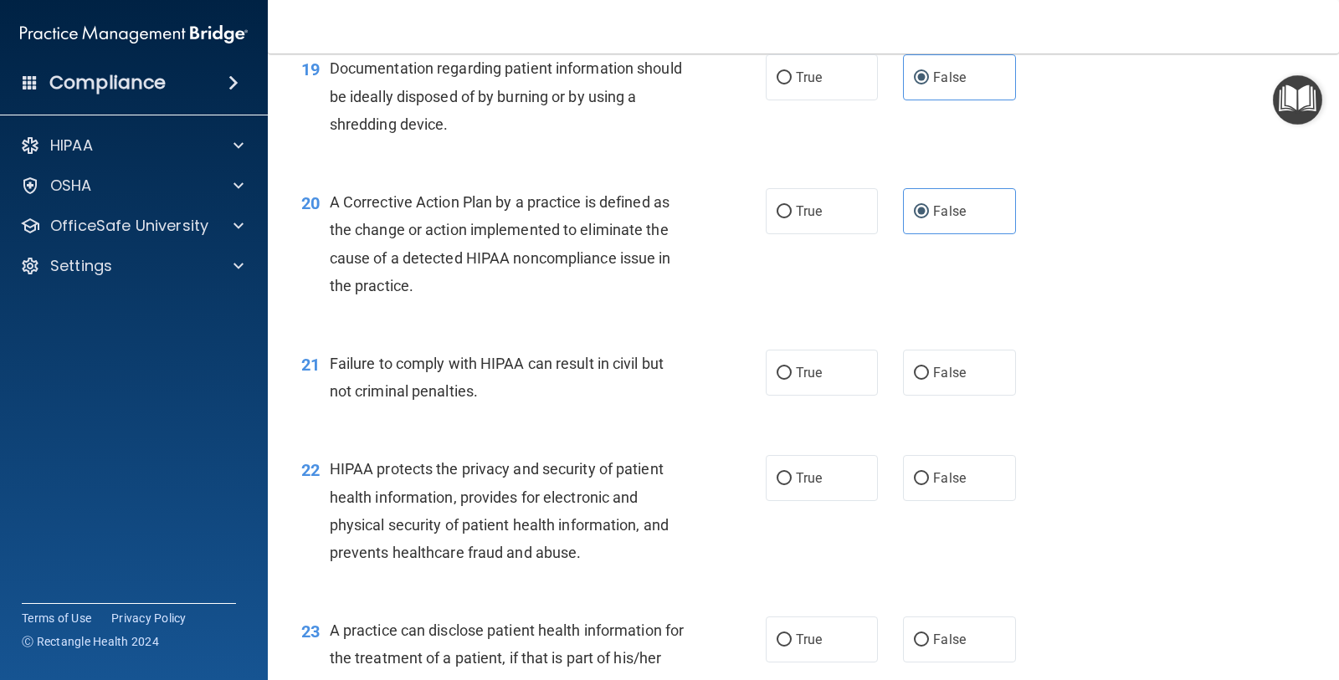
scroll to position [2615, 0]
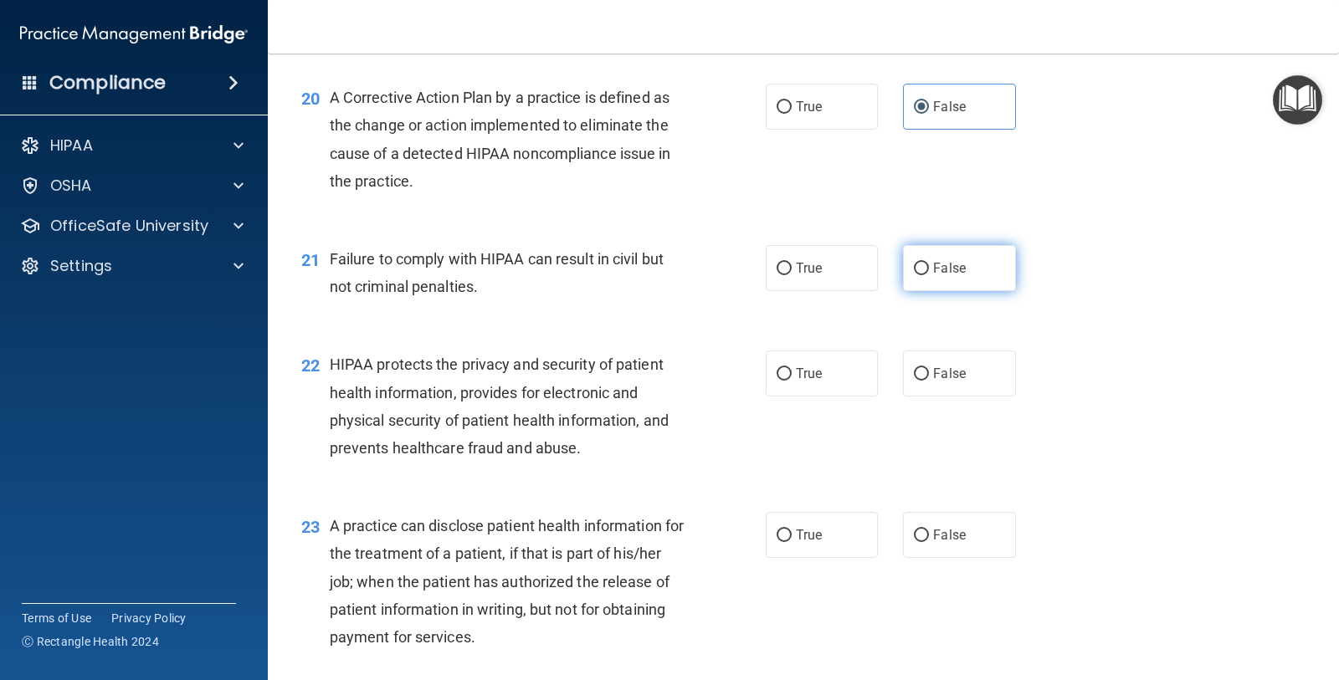
click at [903, 259] on label "False" at bounding box center [959, 268] width 112 height 46
click at [914, 263] on input "False" at bounding box center [921, 269] width 15 height 13
radio input "true"
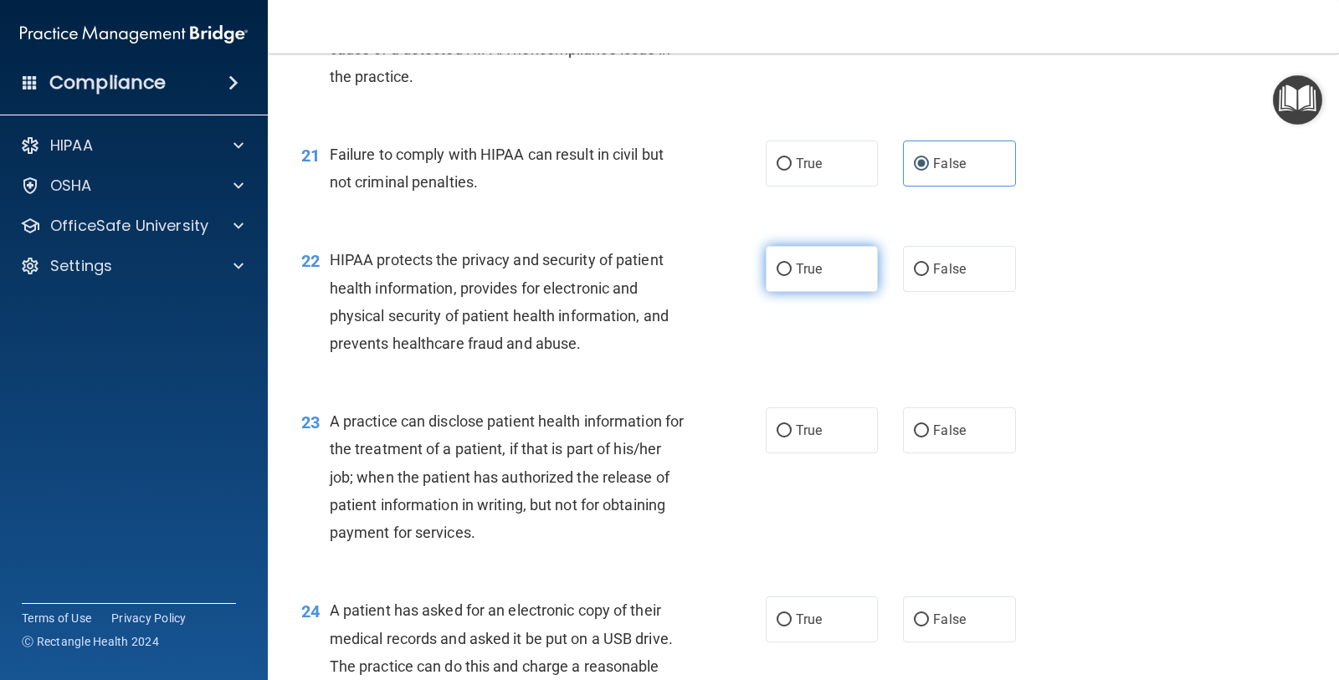
click at [823, 260] on label "True" at bounding box center [822, 269] width 112 height 46
click at [792, 264] on input "True" at bounding box center [783, 270] width 15 height 13
radio input "true"
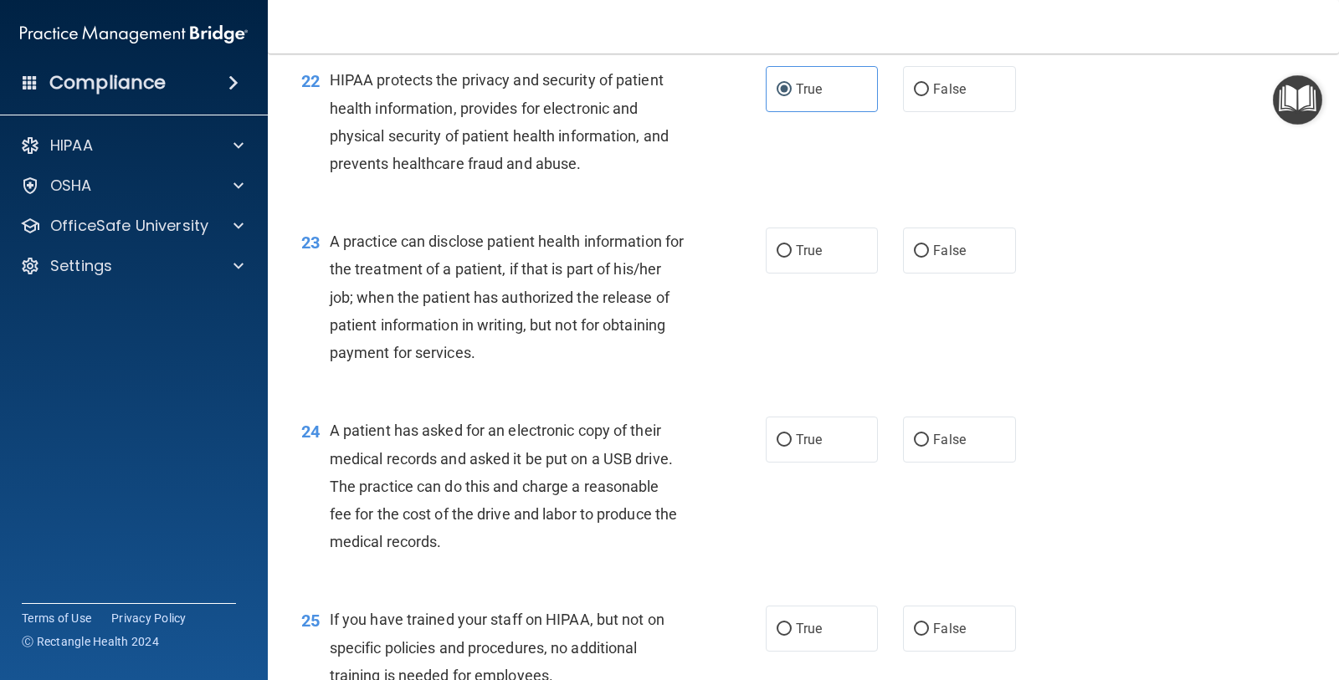
scroll to position [2928, 0]
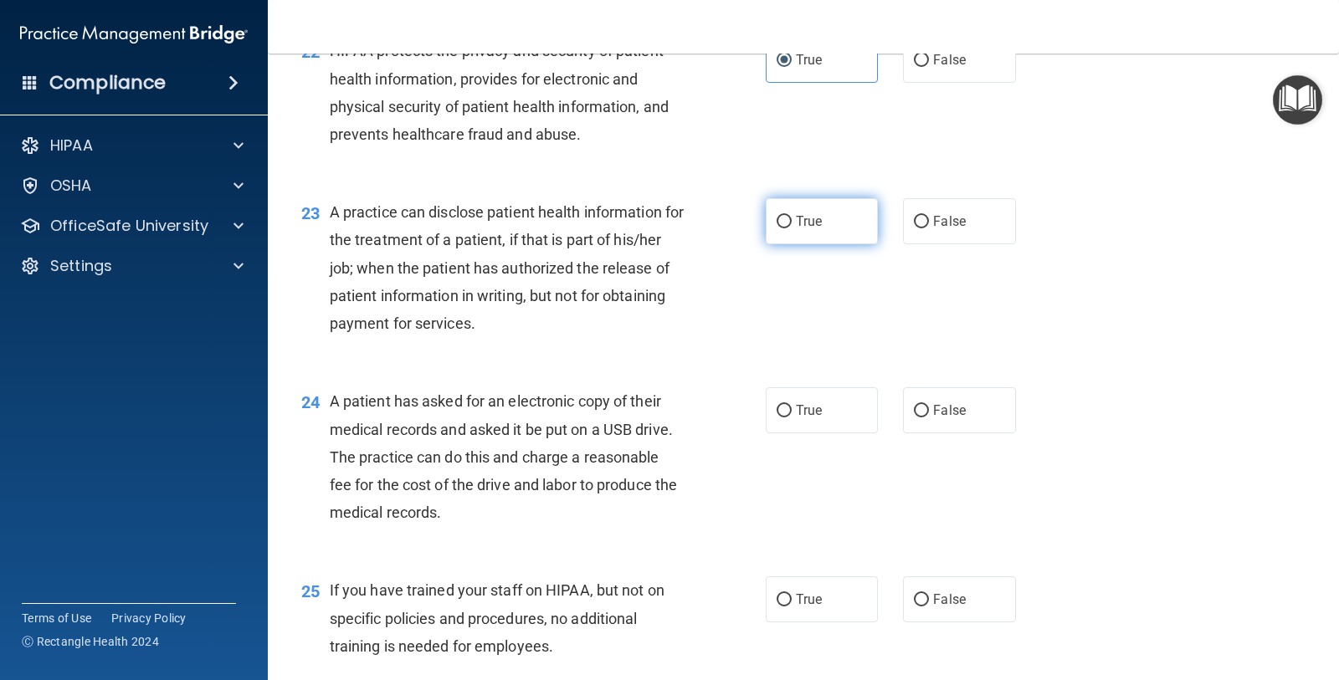
click at [766, 229] on label "True" at bounding box center [822, 221] width 112 height 46
click at [776, 228] on input "True" at bounding box center [783, 222] width 15 height 13
radio input "true"
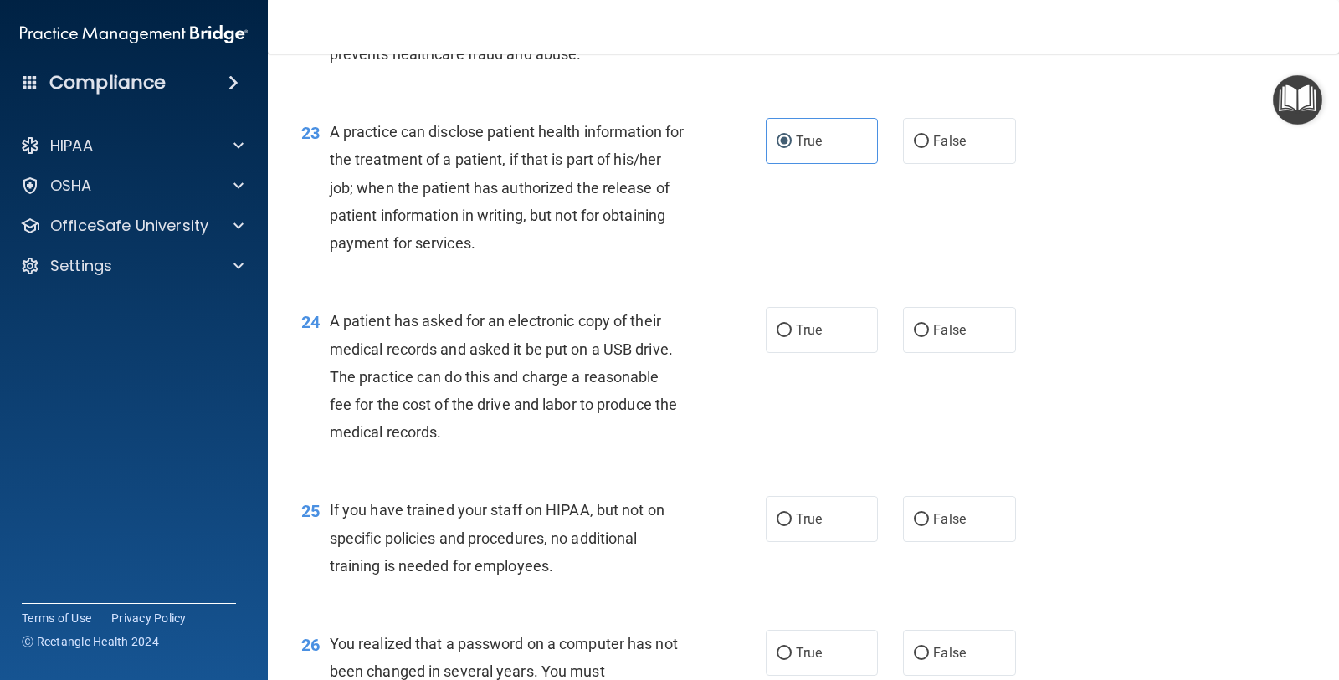
scroll to position [3138, 0]
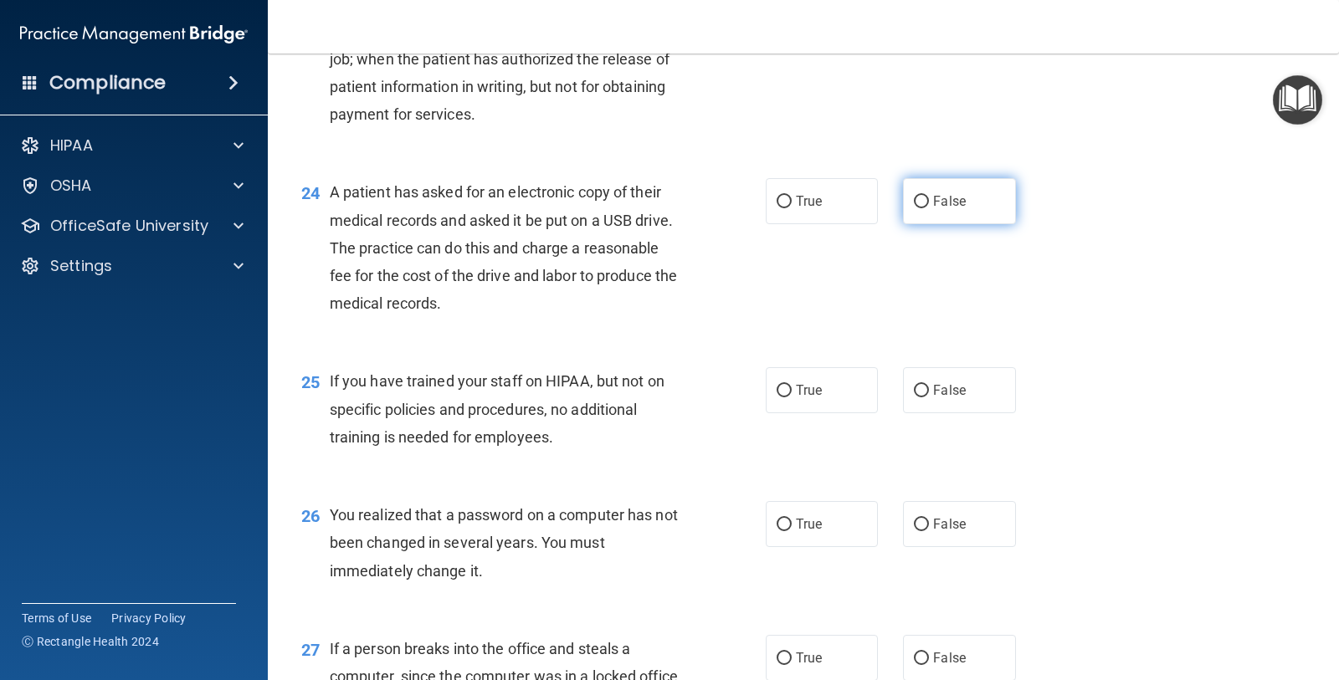
click at [903, 207] on label "False" at bounding box center [959, 201] width 112 height 46
click at [914, 207] on input "False" at bounding box center [921, 202] width 15 height 13
radio input "true"
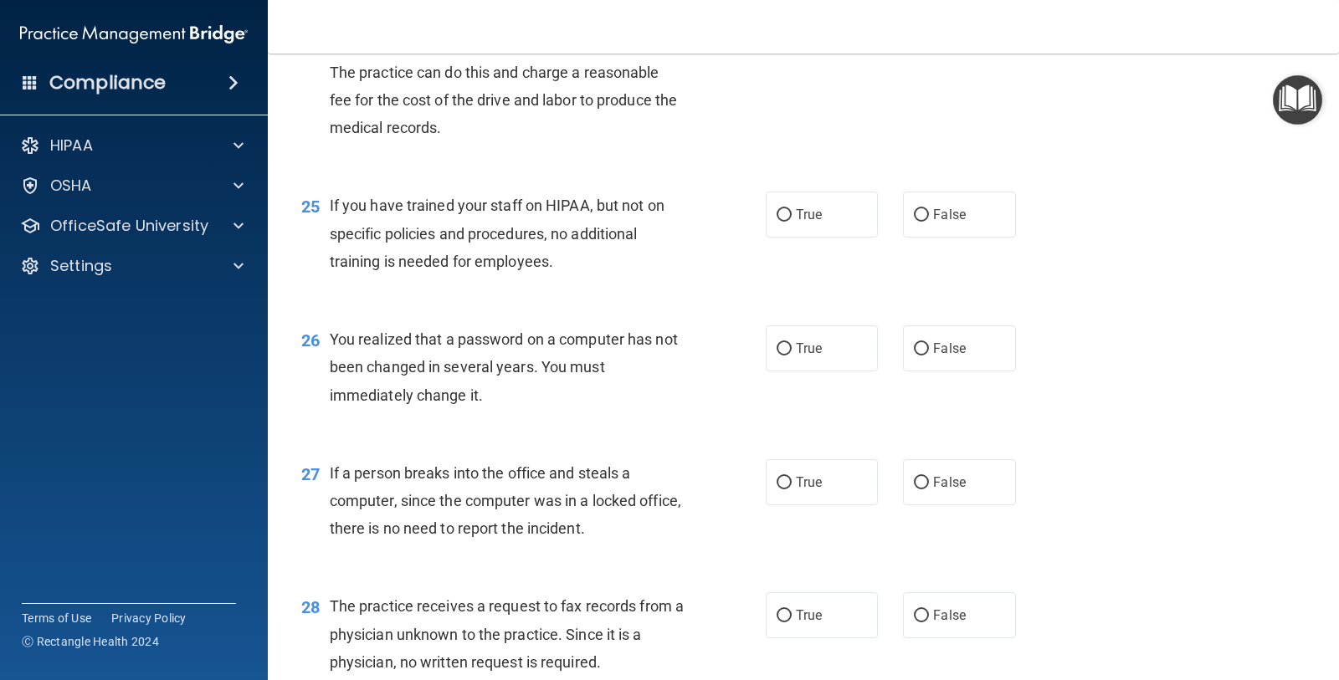
scroll to position [3347, 0]
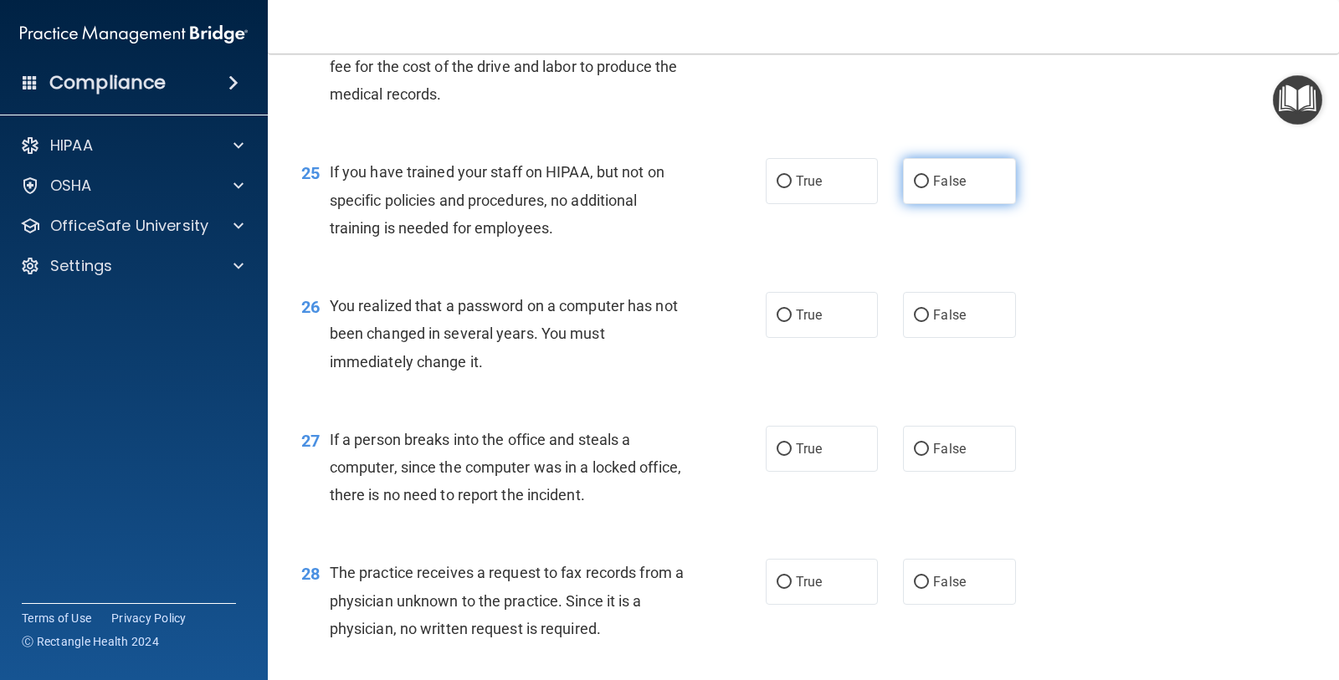
click at [933, 183] on span "False" at bounding box center [949, 181] width 33 height 16
click at [929, 183] on input "False" at bounding box center [921, 182] width 15 height 13
radio input "true"
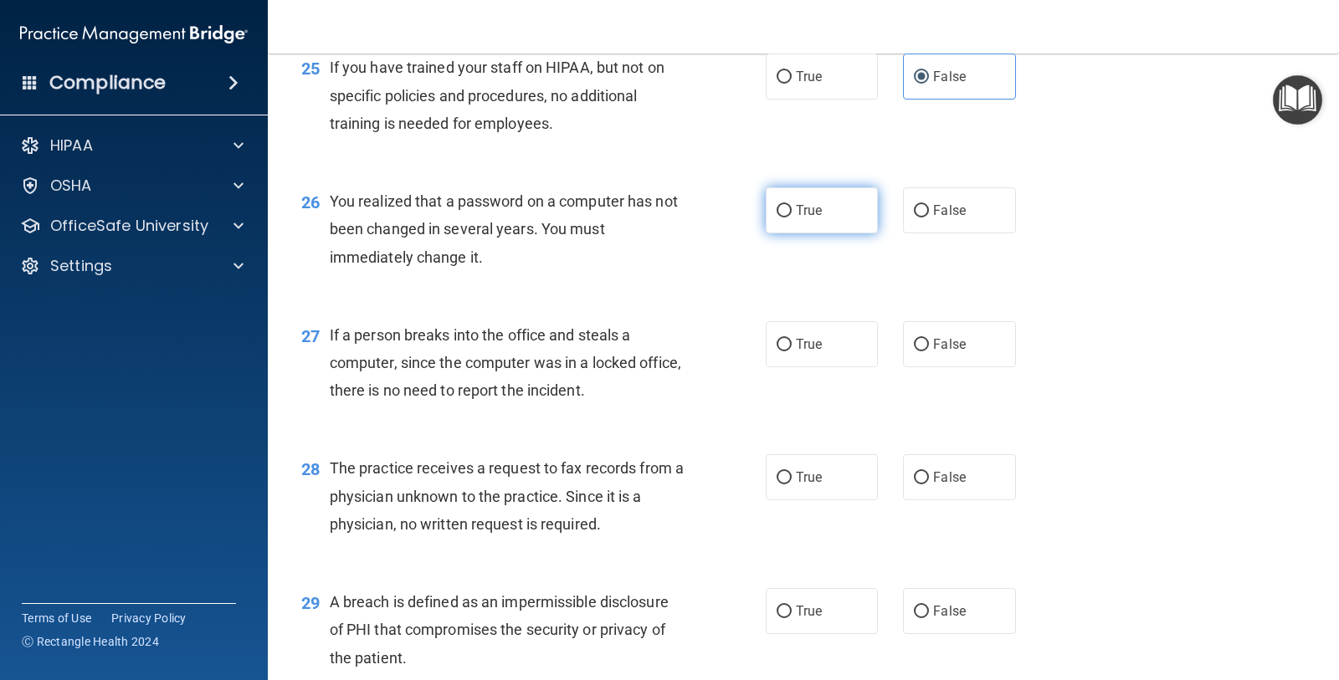
click at [766, 207] on label "True" at bounding box center [822, 210] width 112 height 46
click at [776, 207] on input "True" at bounding box center [783, 211] width 15 height 13
radio input "true"
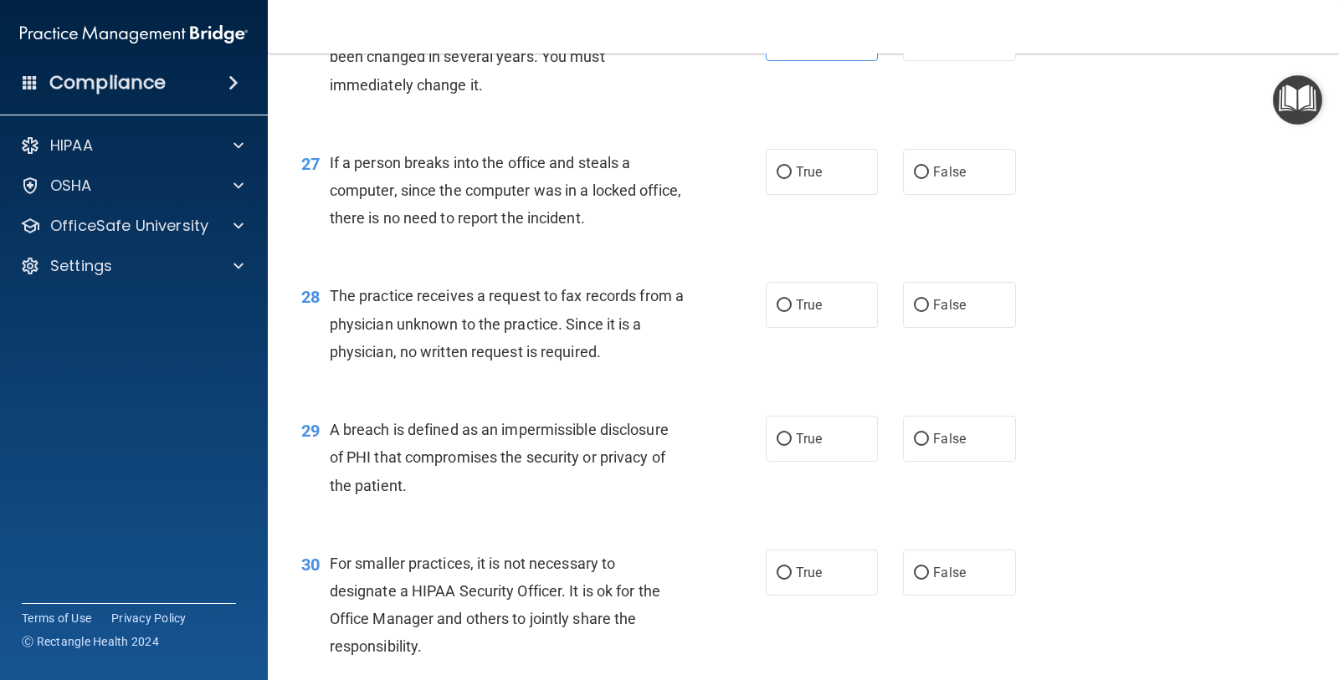
scroll to position [3660, 0]
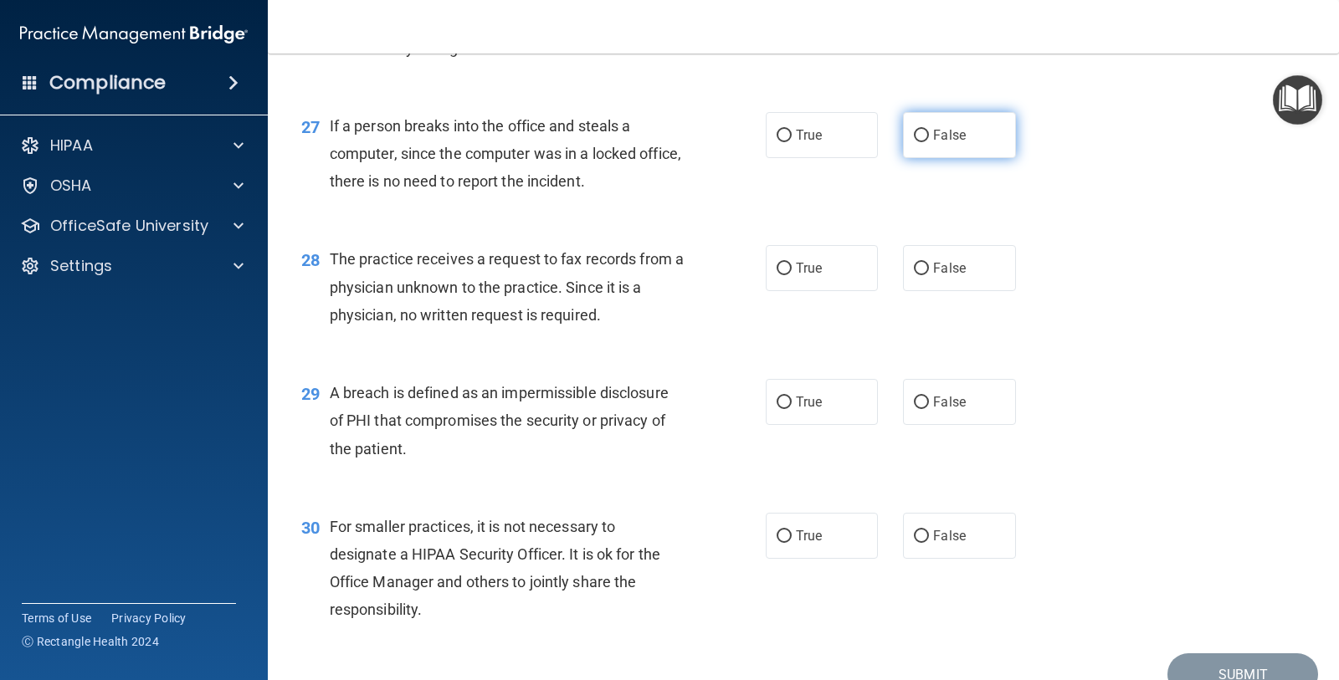
click at [957, 131] on label "False" at bounding box center [959, 135] width 112 height 46
click at [929, 131] on input "False" at bounding box center [921, 136] width 15 height 13
radio input "true"
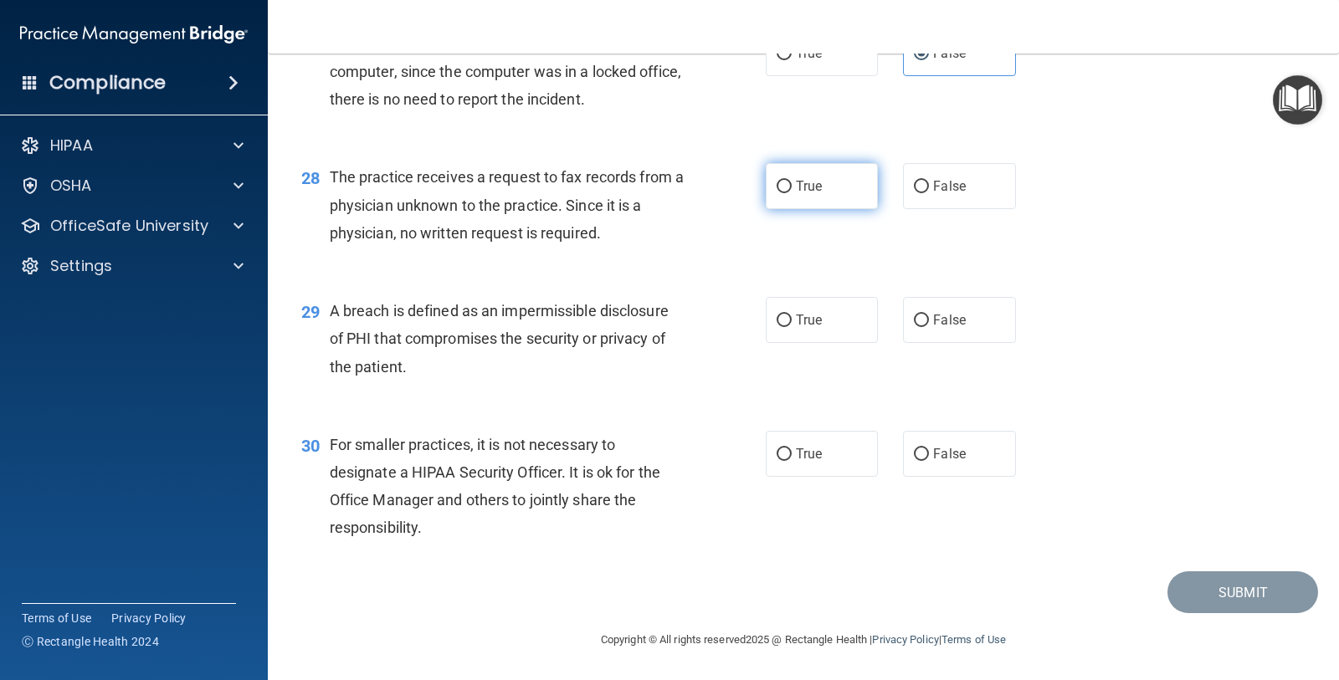
click at [796, 182] on span "True" at bounding box center [809, 186] width 26 height 16
click at [791, 182] on input "True" at bounding box center [783, 187] width 15 height 13
radio input "true"
click at [807, 320] on span "True" at bounding box center [809, 320] width 26 height 16
click at [792, 320] on input "True" at bounding box center [783, 321] width 15 height 13
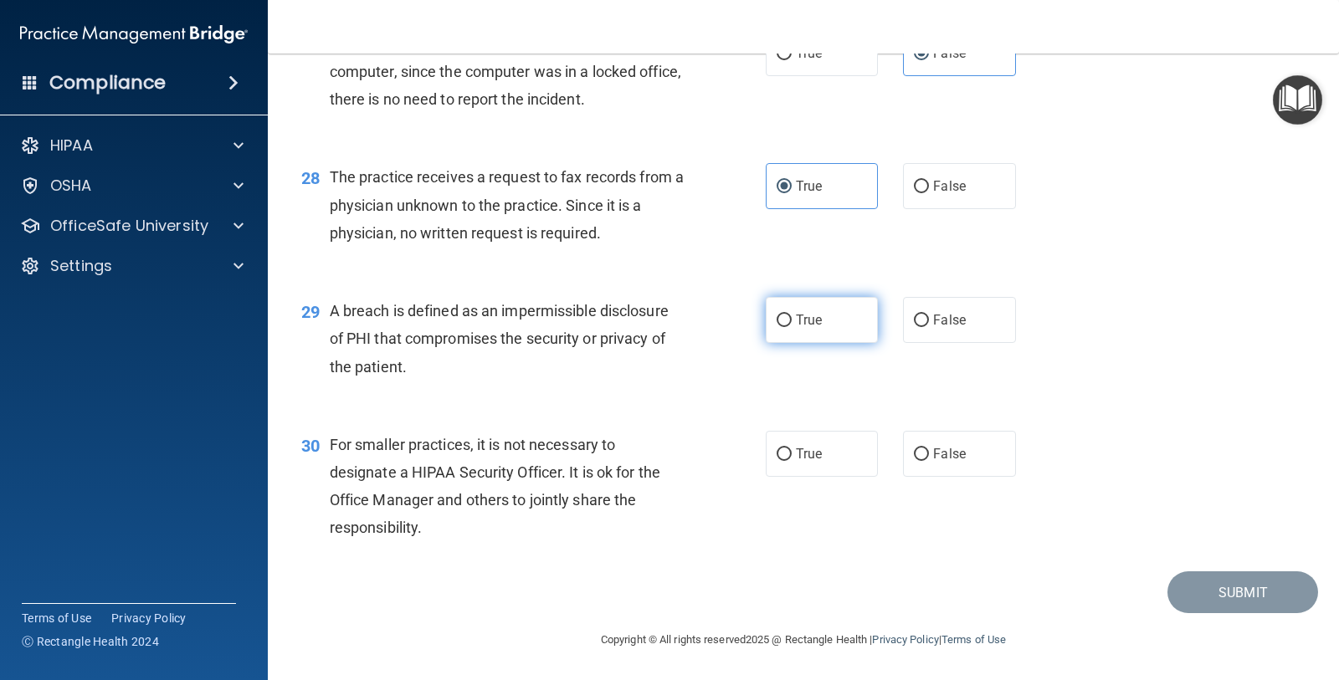
radio input "true"
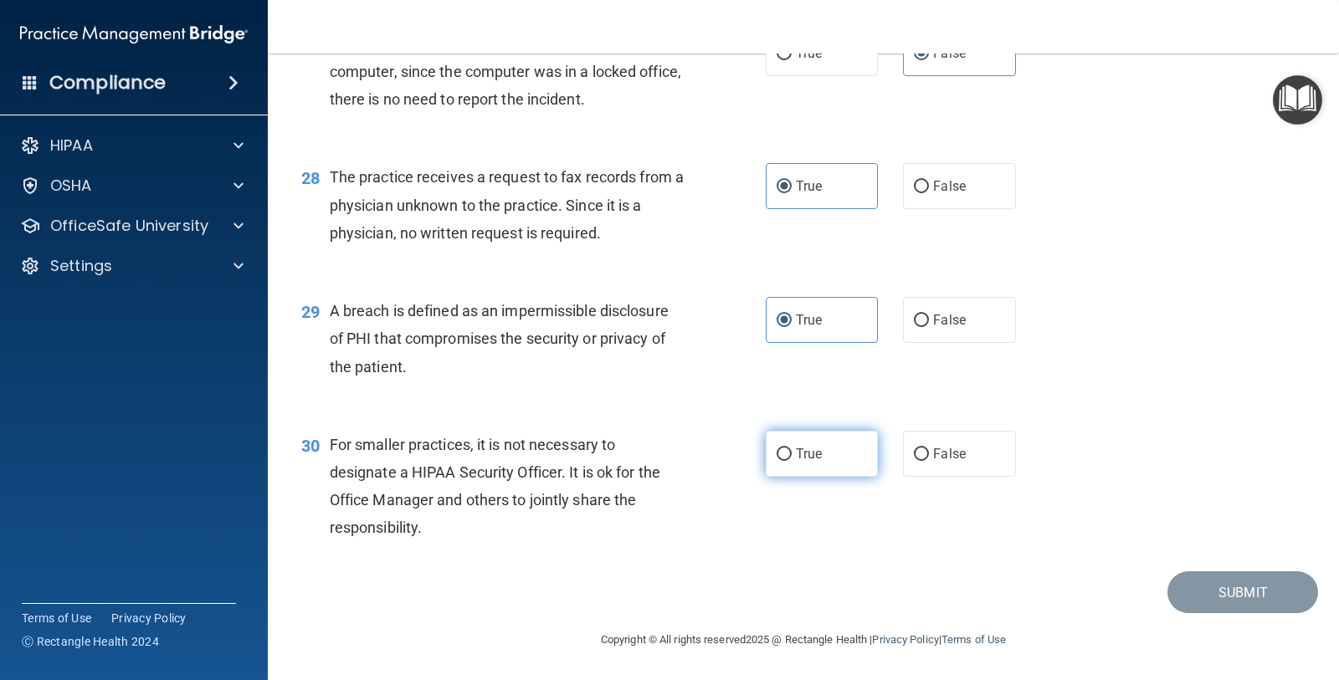
click at [797, 446] on span "True" at bounding box center [809, 454] width 26 height 16
click at [792, 448] on input "True" at bounding box center [783, 454] width 15 height 13
radio input "true"
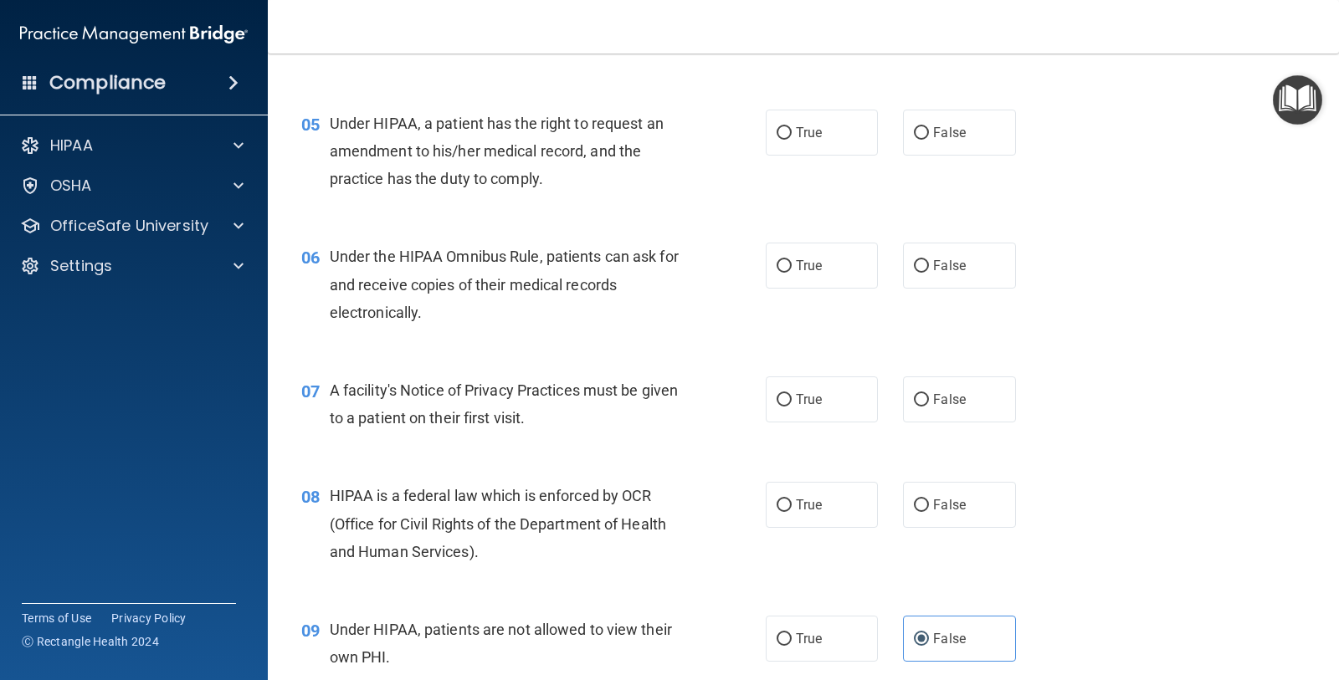
scroll to position [605, 0]
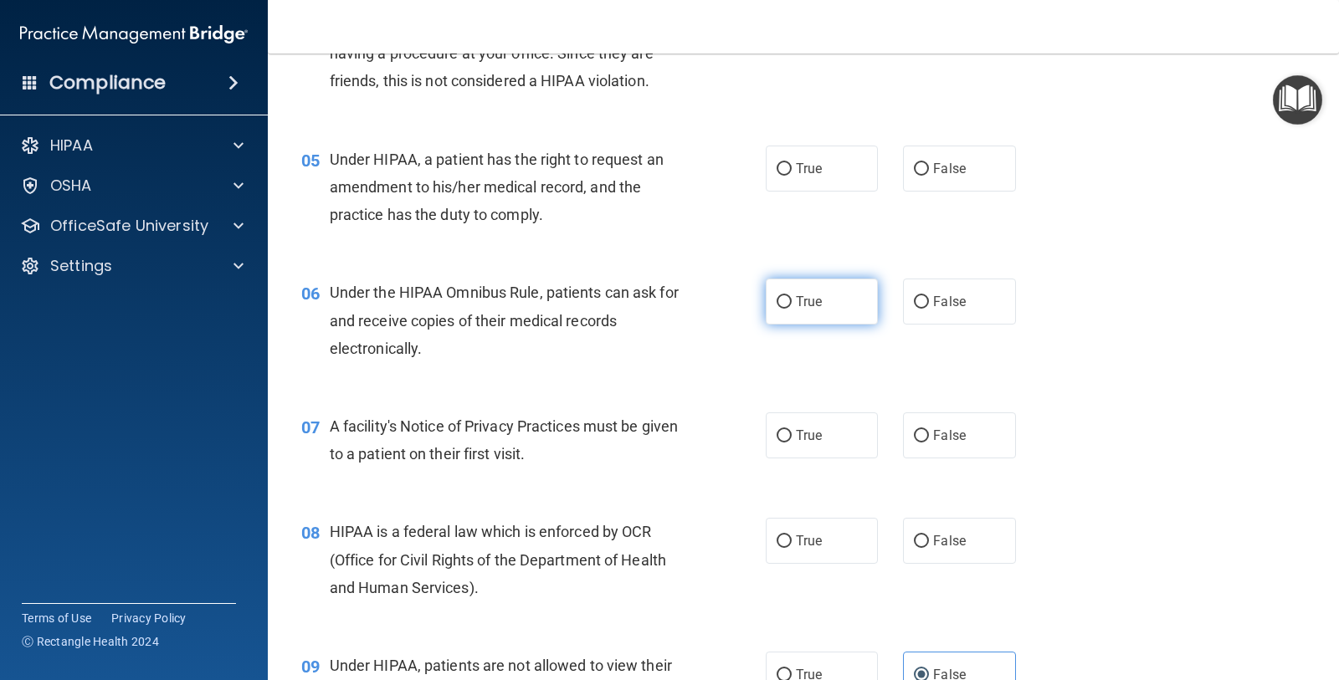
click at [796, 300] on span "True" at bounding box center [809, 302] width 26 height 16
click at [792, 300] on input "True" at bounding box center [783, 302] width 15 height 13
radio input "true"
click at [796, 440] on span "True" at bounding box center [809, 436] width 26 height 16
click at [792, 440] on input "True" at bounding box center [783, 436] width 15 height 13
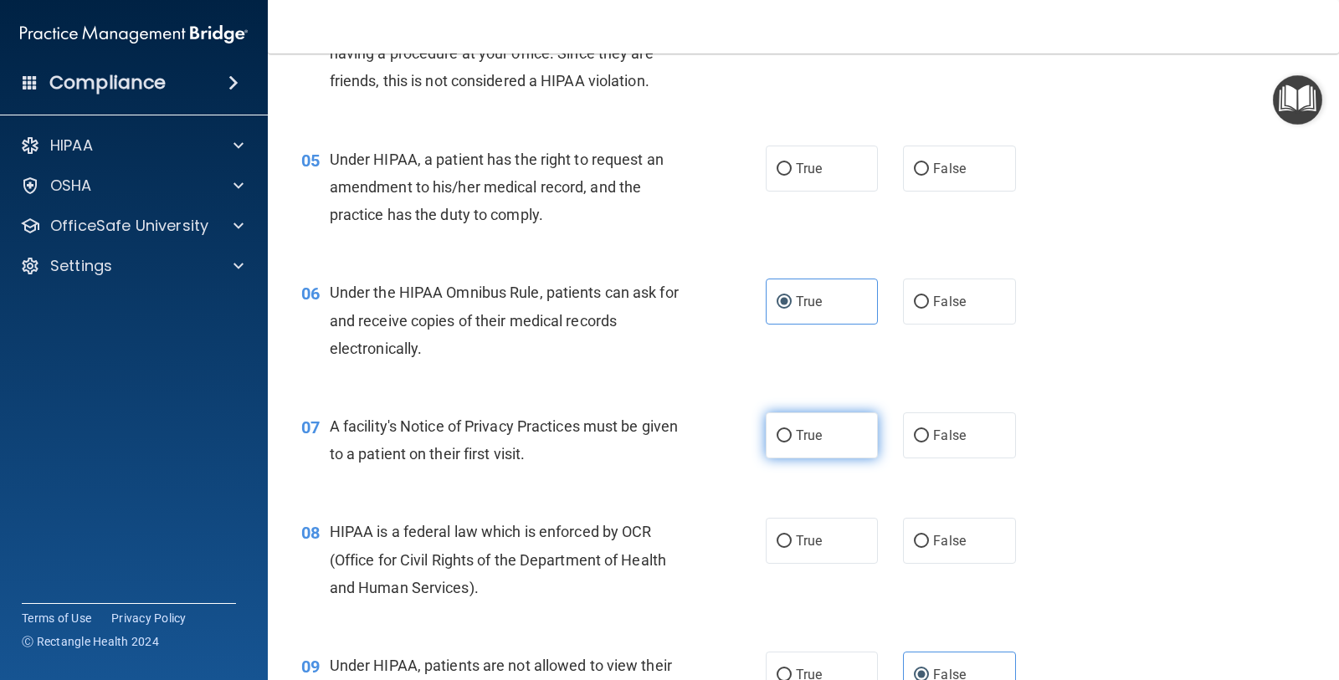
radio input "true"
click at [778, 552] on label "True" at bounding box center [822, 541] width 112 height 46
click at [778, 548] on input "True" at bounding box center [783, 541] width 15 height 13
radio input "true"
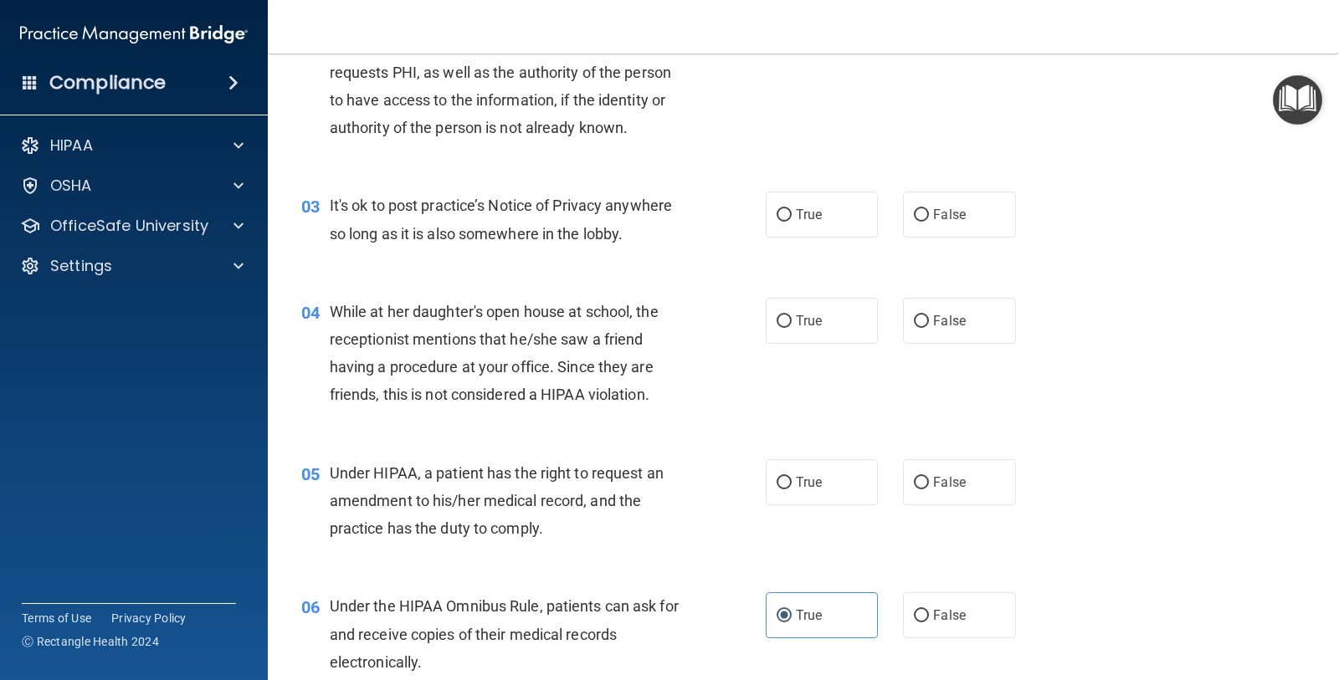
scroll to position [187, 0]
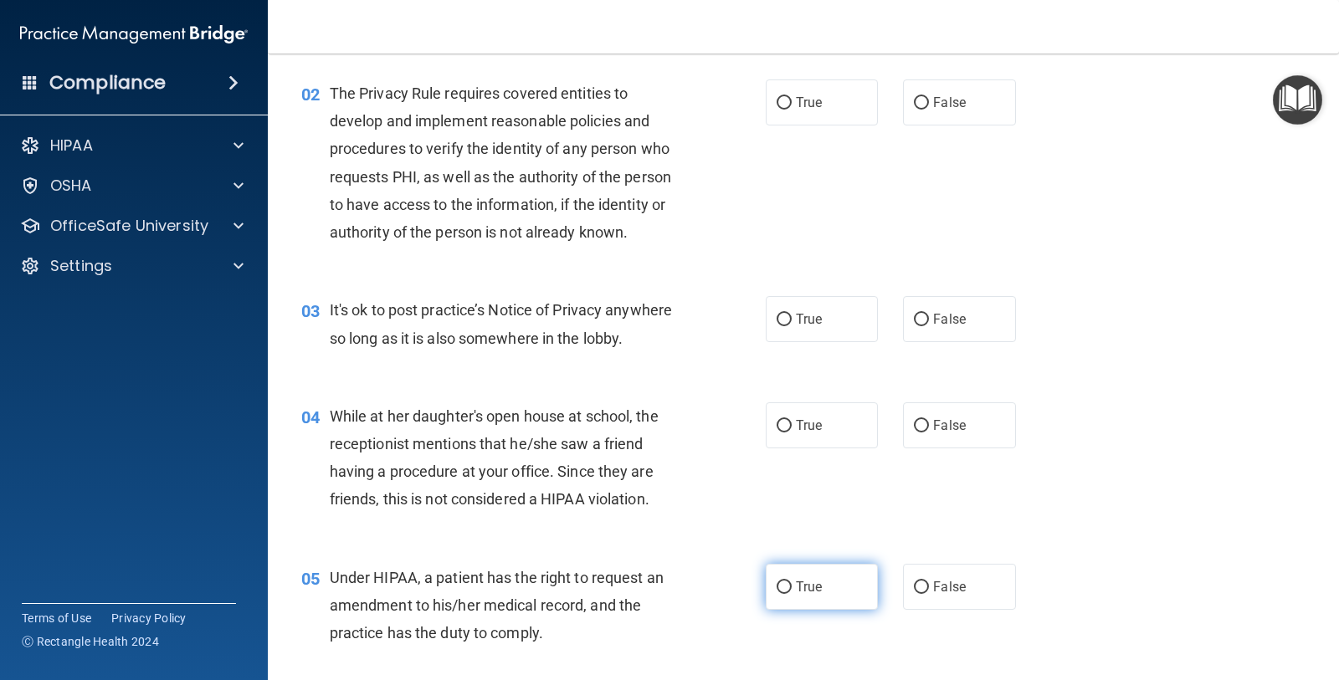
click at [809, 604] on label "True" at bounding box center [822, 587] width 112 height 46
click at [792, 594] on input "True" at bounding box center [783, 587] width 15 height 13
radio input "true"
click at [978, 440] on label "False" at bounding box center [959, 425] width 112 height 46
click at [929, 433] on input "False" at bounding box center [921, 426] width 15 height 13
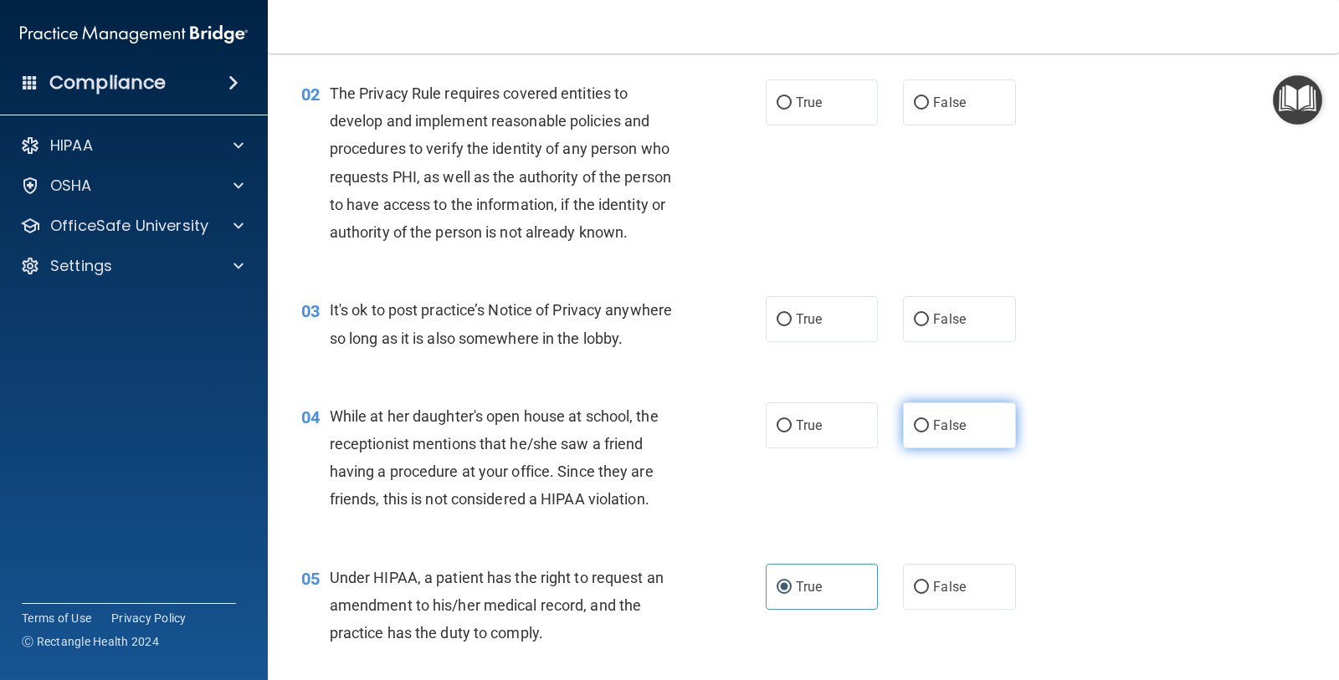
radio input "true"
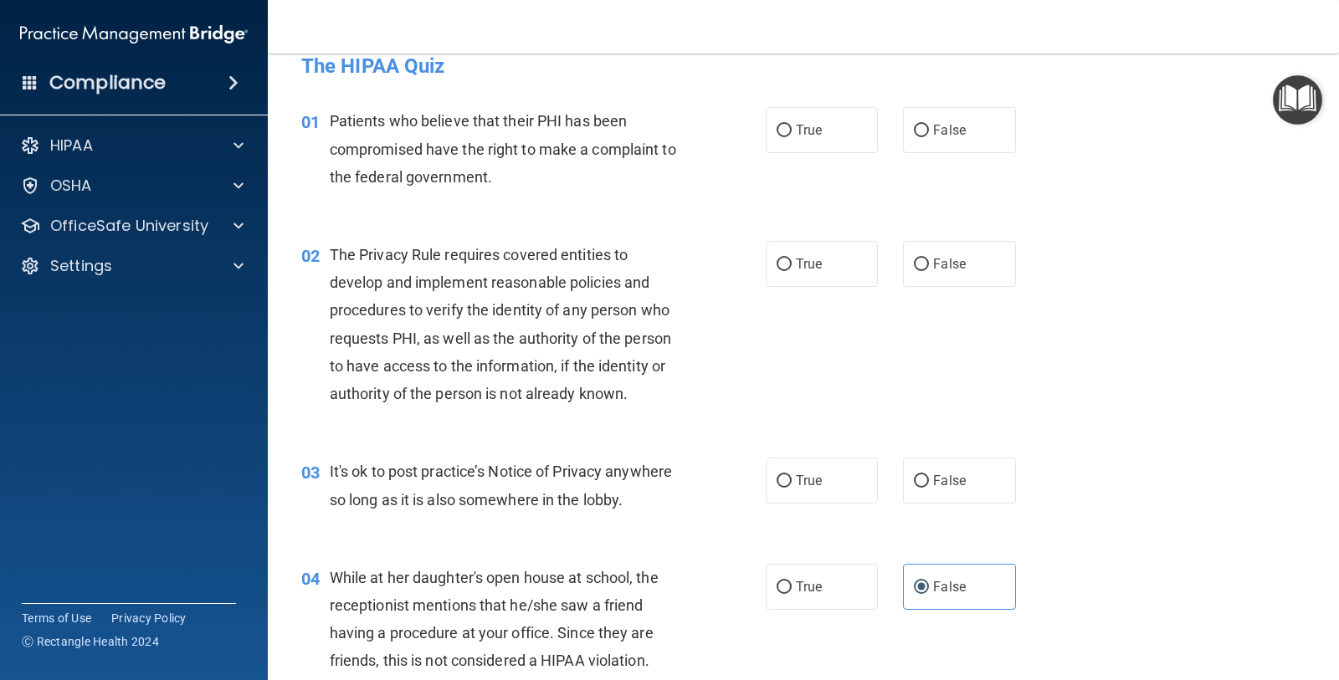
scroll to position [0, 0]
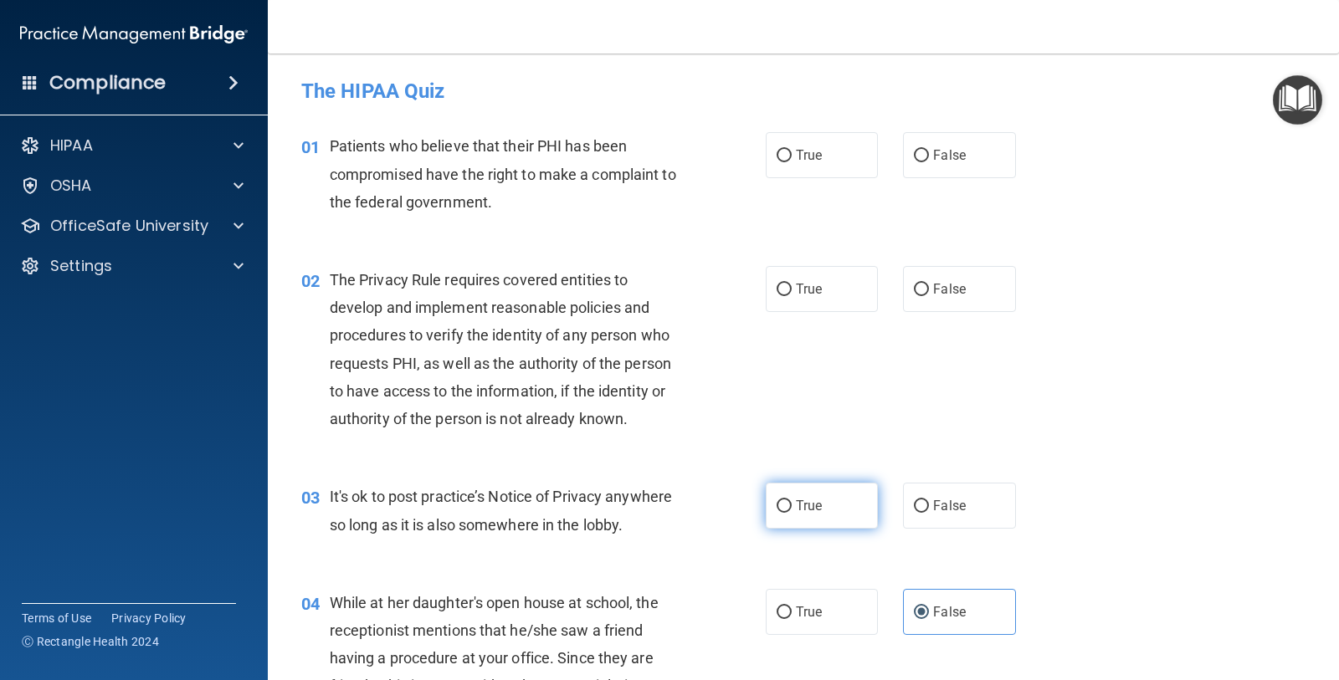
click at [796, 507] on span "True" at bounding box center [809, 506] width 26 height 16
click at [792, 507] on input "True" at bounding box center [783, 506] width 15 height 13
radio input "true"
click at [814, 152] on label "True" at bounding box center [822, 155] width 112 height 46
click at [792, 152] on input "True" at bounding box center [783, 156] width 15 height 13
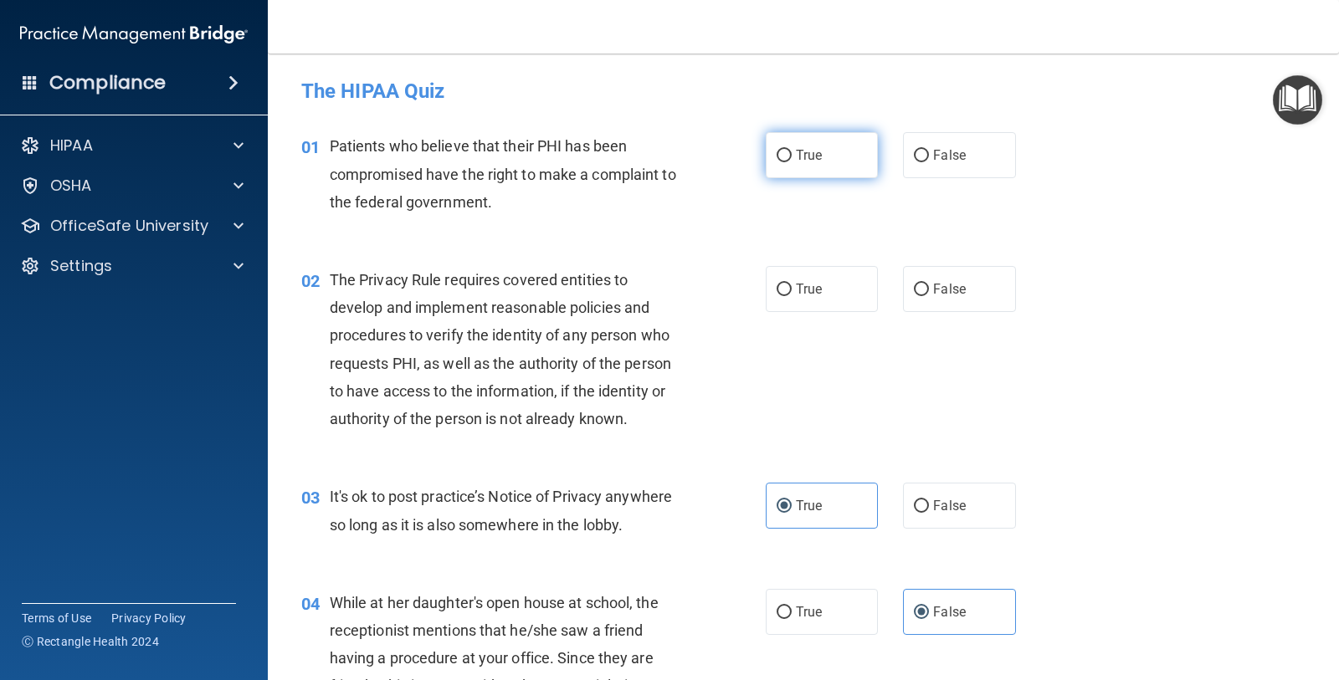
radio input "true"
click at [776, 290] on input "True" at bounding box center [783, 290] width 15 height 13
radio input "true"
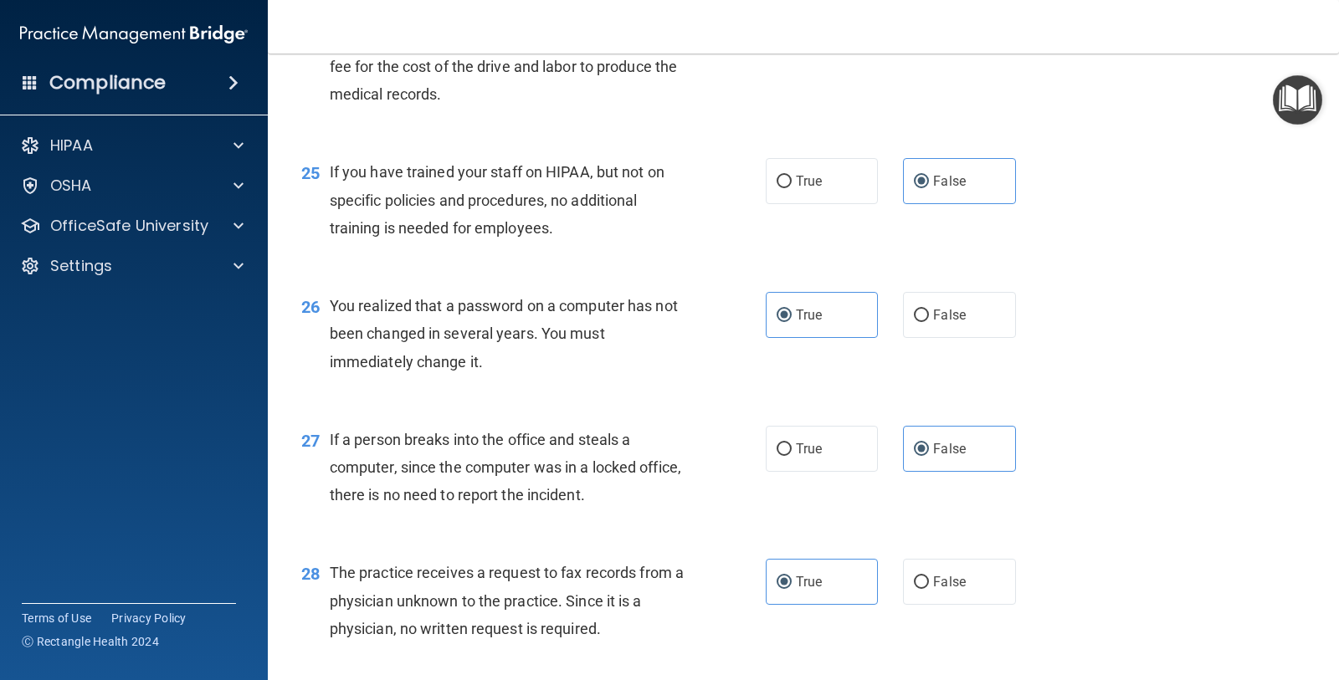
scroll to position [3742, 0]
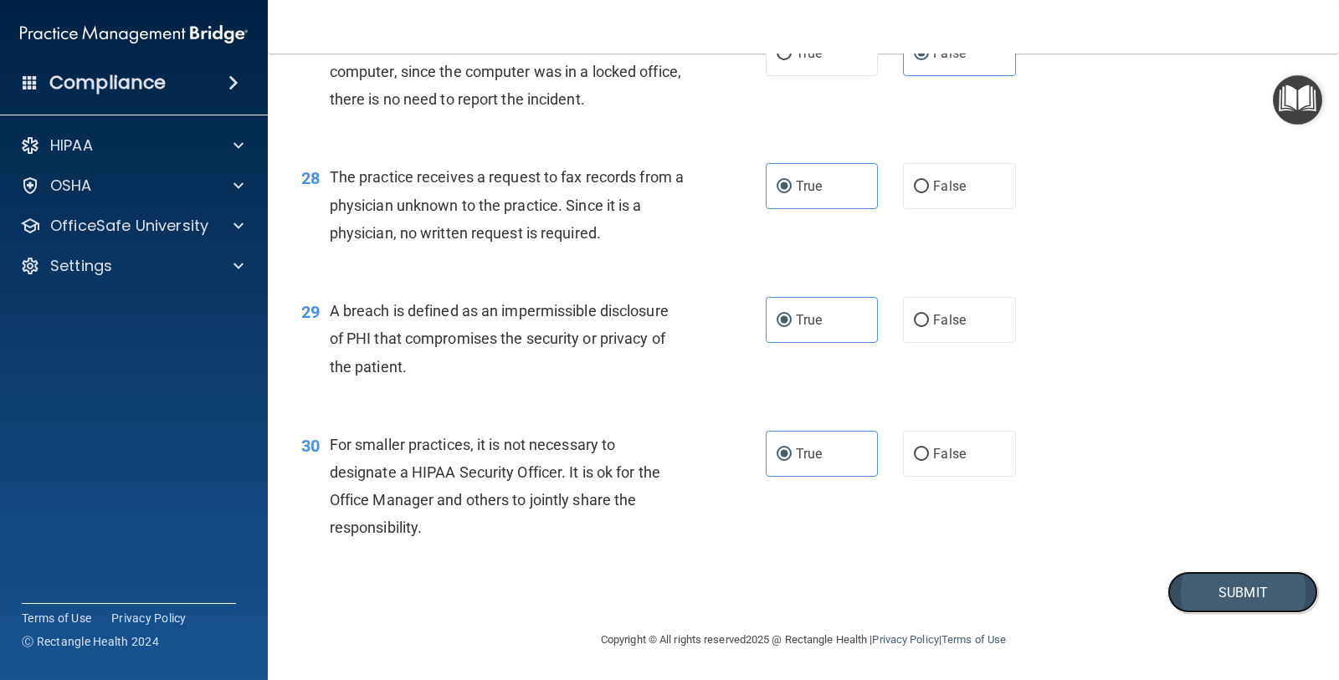
click at [1181, 586] on button "Submit" at bounding box center [1242, 592] width 151 height 43
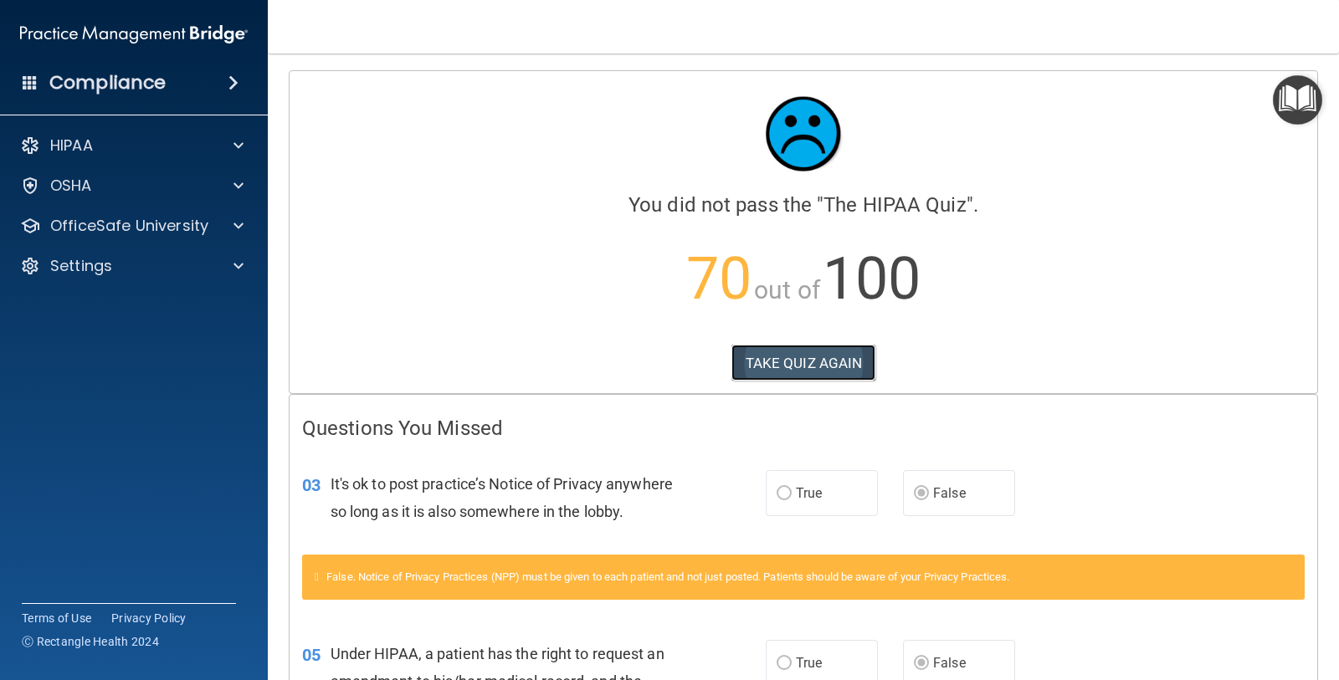
click at [746, 357] on button "TAKE QUIZ AGAIN" at bounding box center [803, 363] width 145 height 37
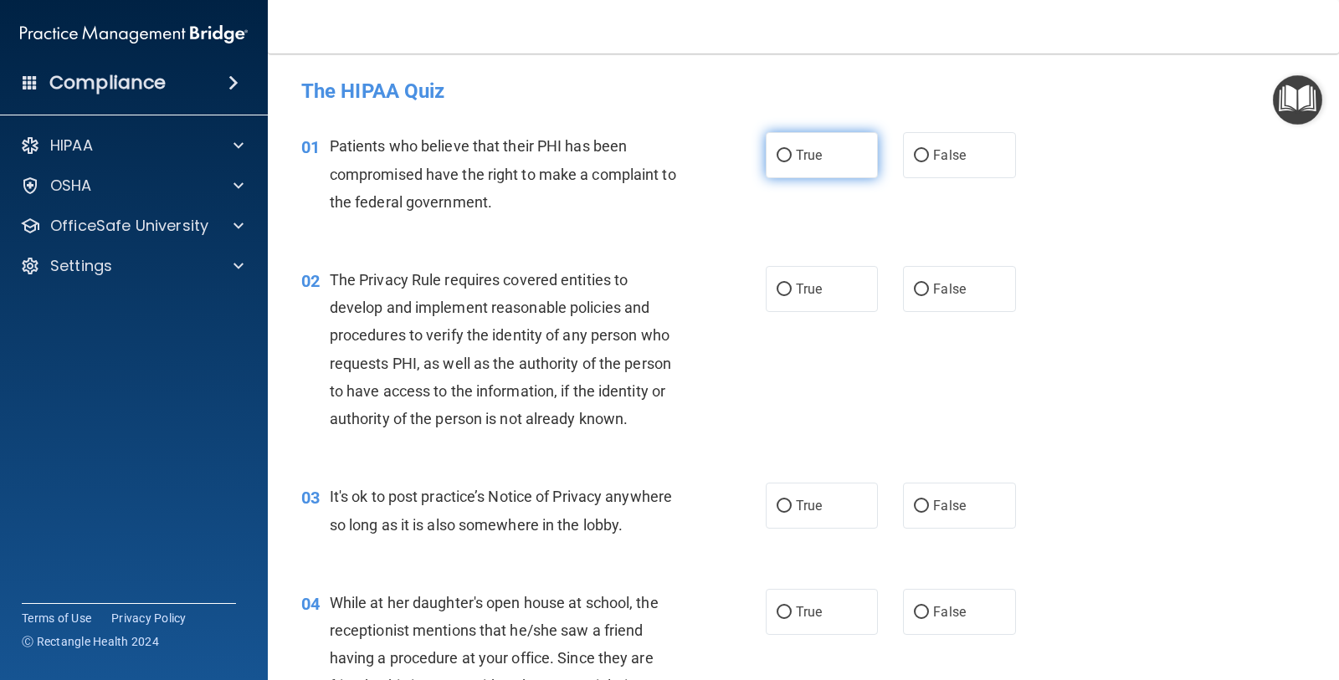
click at [804, 155] on span "True" at bounding box center [809, 155] width 26 height 16
click at [792, 155] on input "True" at bounding box center [783, 156] width 15 height 13
radio input "true"
click at [766, 283] on label "True" at bounding box center [822, 289] width 112 height 46
click at [776, 284] on input "True" at bounding box center [783, 290] width 15 height 13
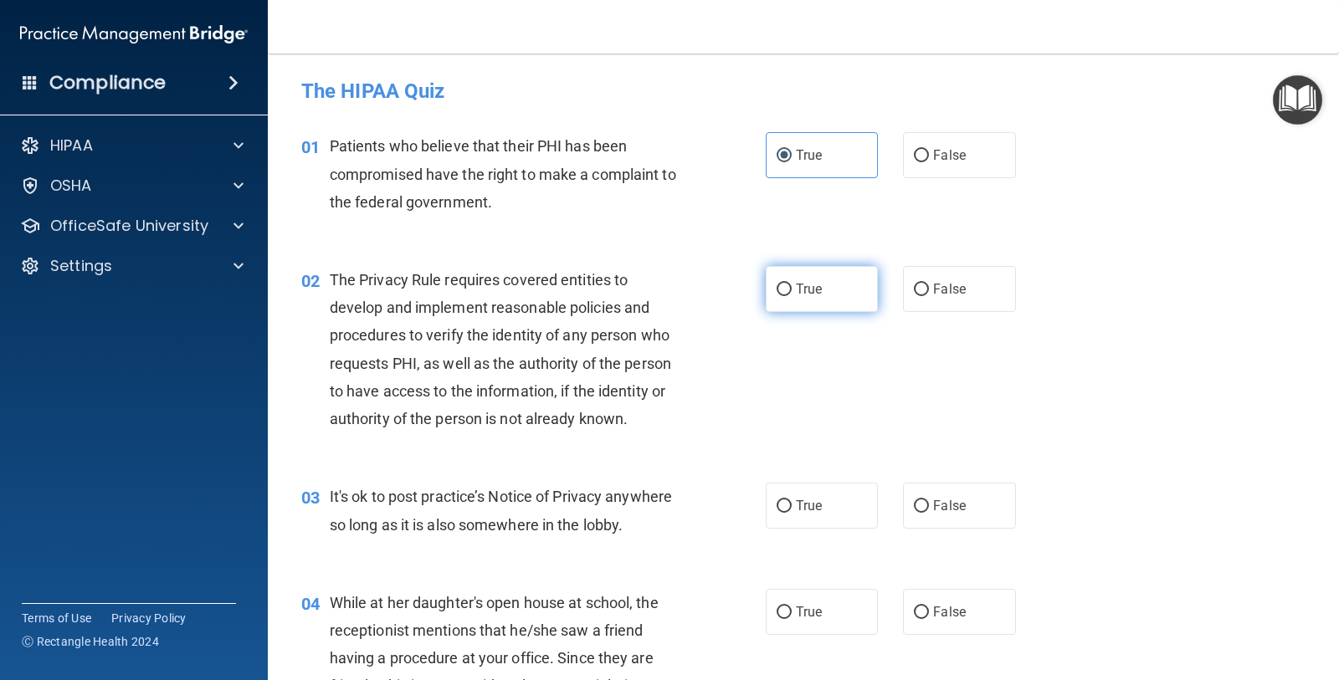
radio input "true"
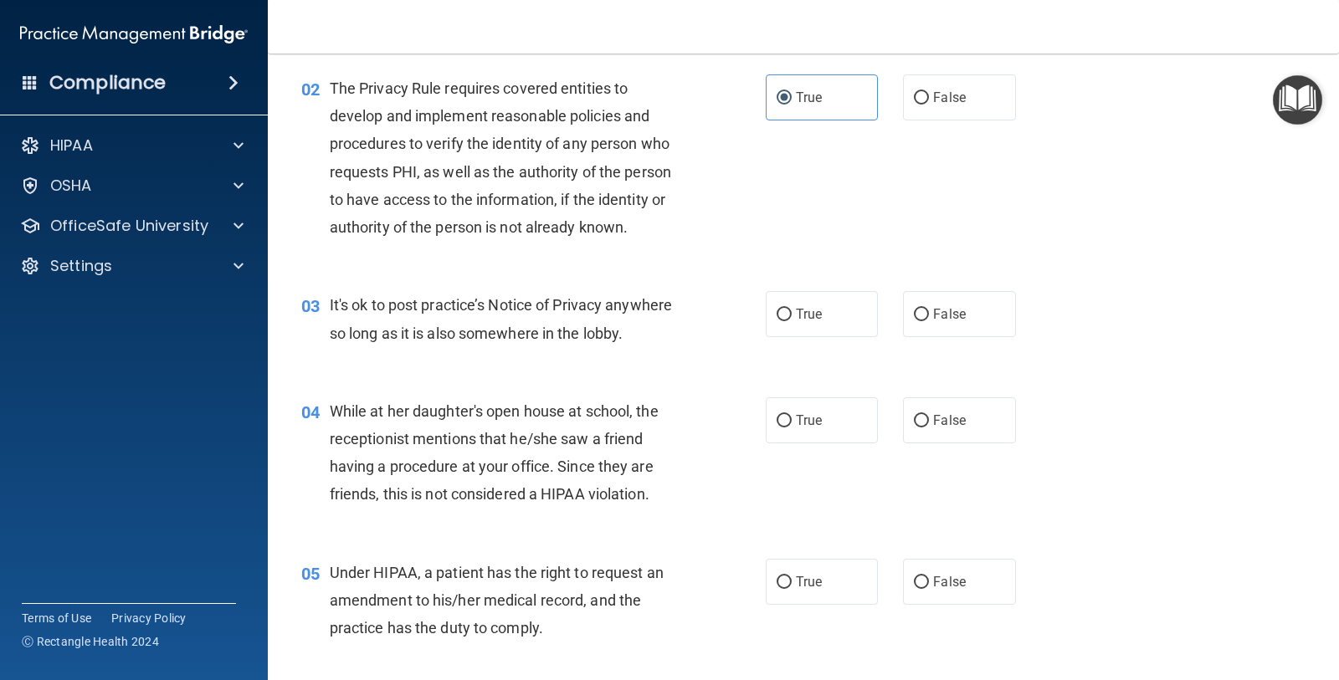
scroll to position [209, 0]
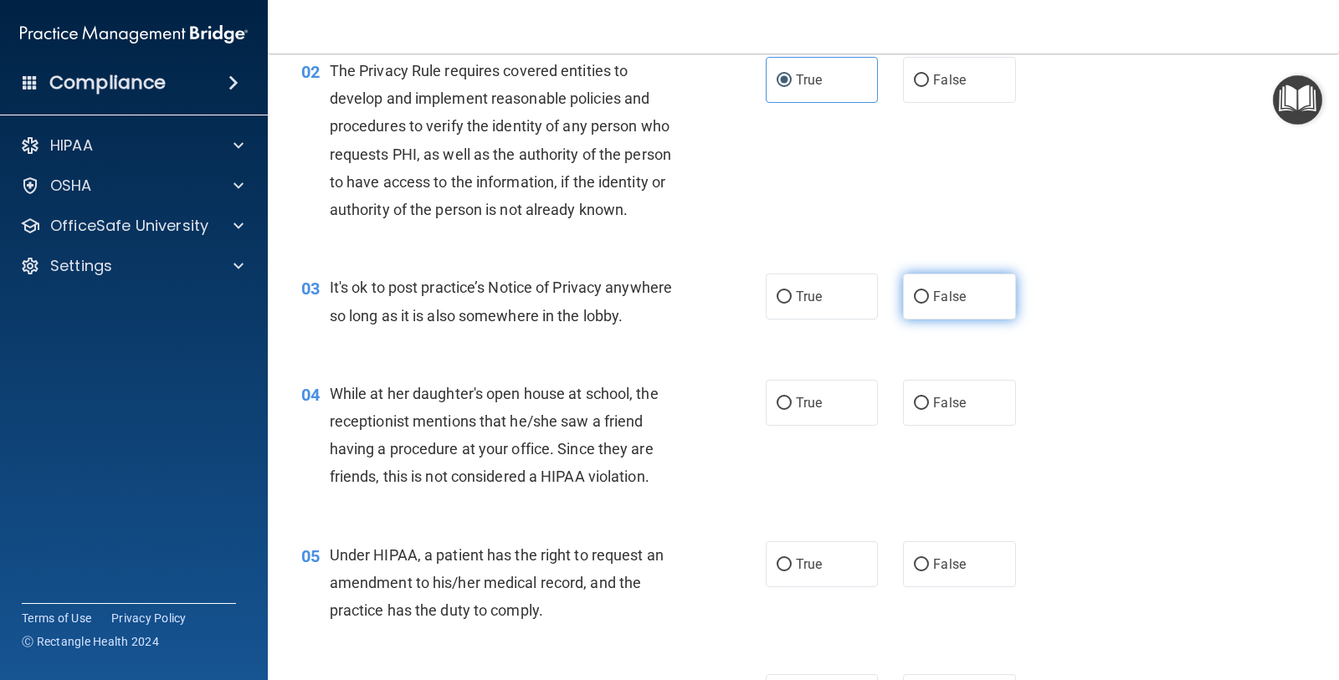
click at [925, 304] on label "False" at bounding box center [959, 297] width 112 height 46
click at [925, 304] on input "False" at bounding box center [921, 297] width 15 height 13
radio input "true"
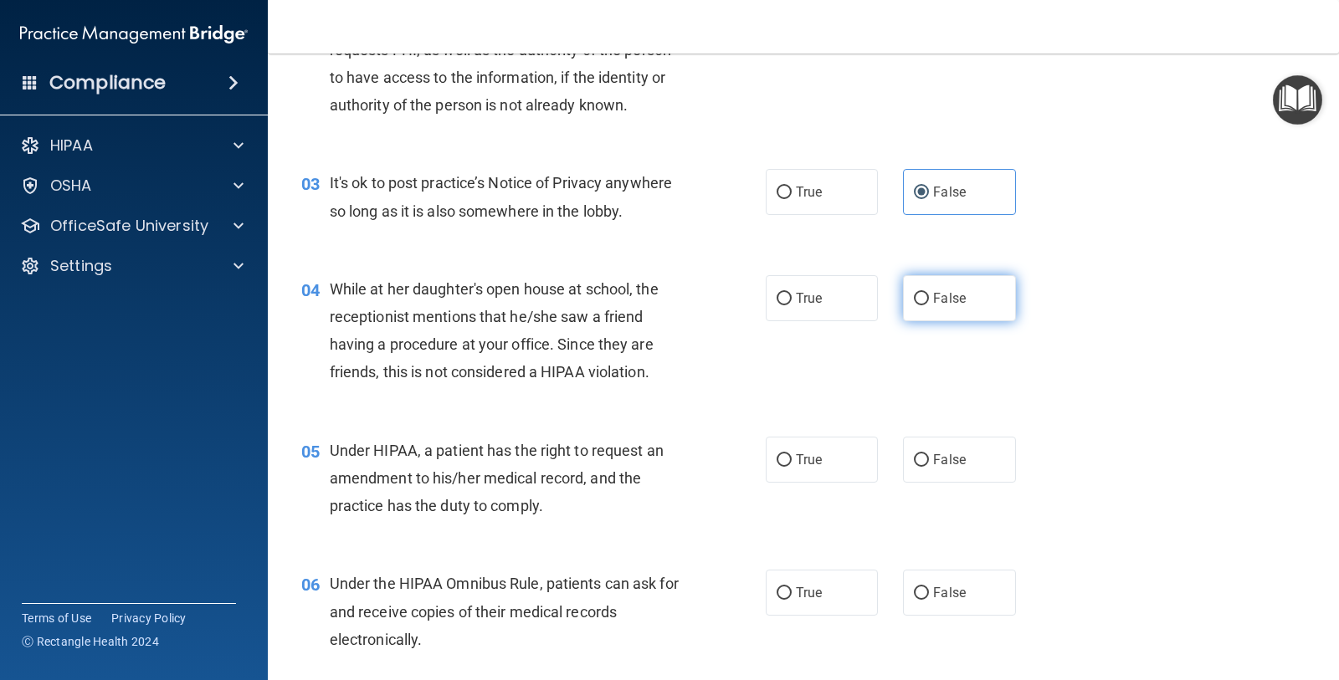
click at [982, 300] on label "False" at bounding box center [959, 298] width 112 height 46
click at [929, 300] on input "False" at bounding box center [921, 299] width 15 height 13
radio input "true"
click at [933, 464] on span "False" at bounding box center [949, 460] width 33 height 16
click at [929, 464] on input "False" at bounding box center [921, 460] width 15 height 13
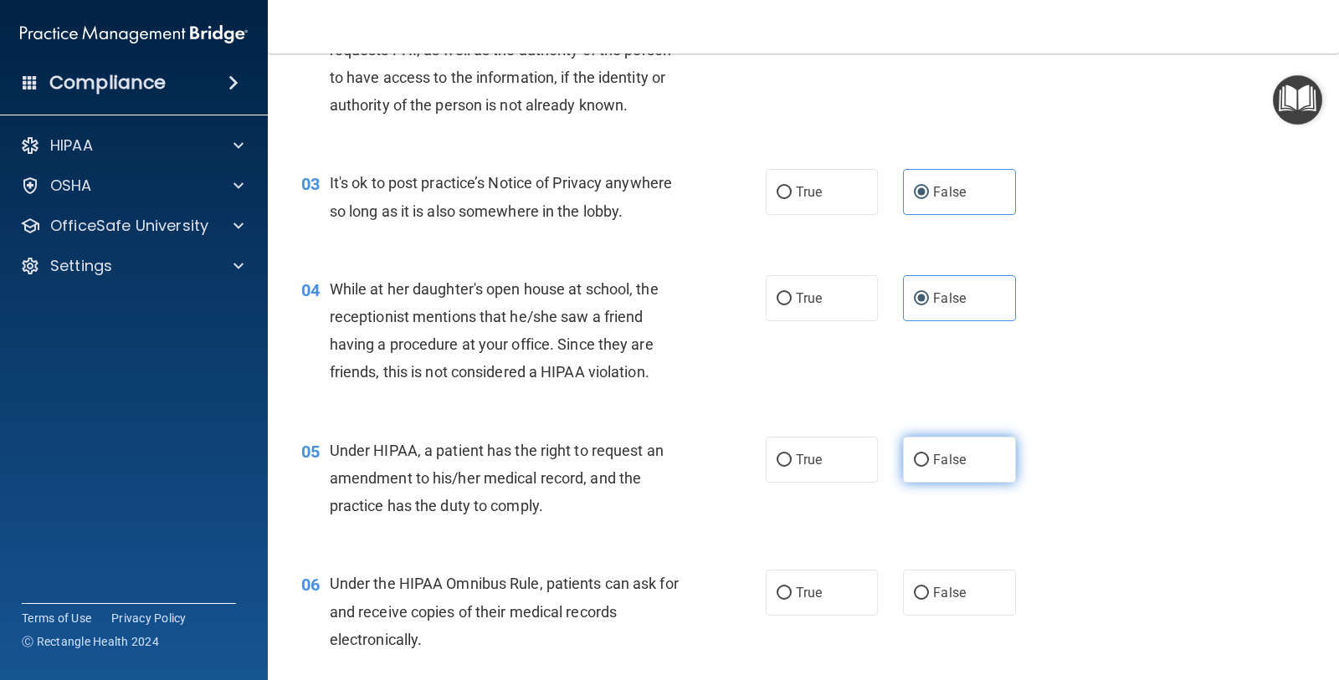
radio input "true"
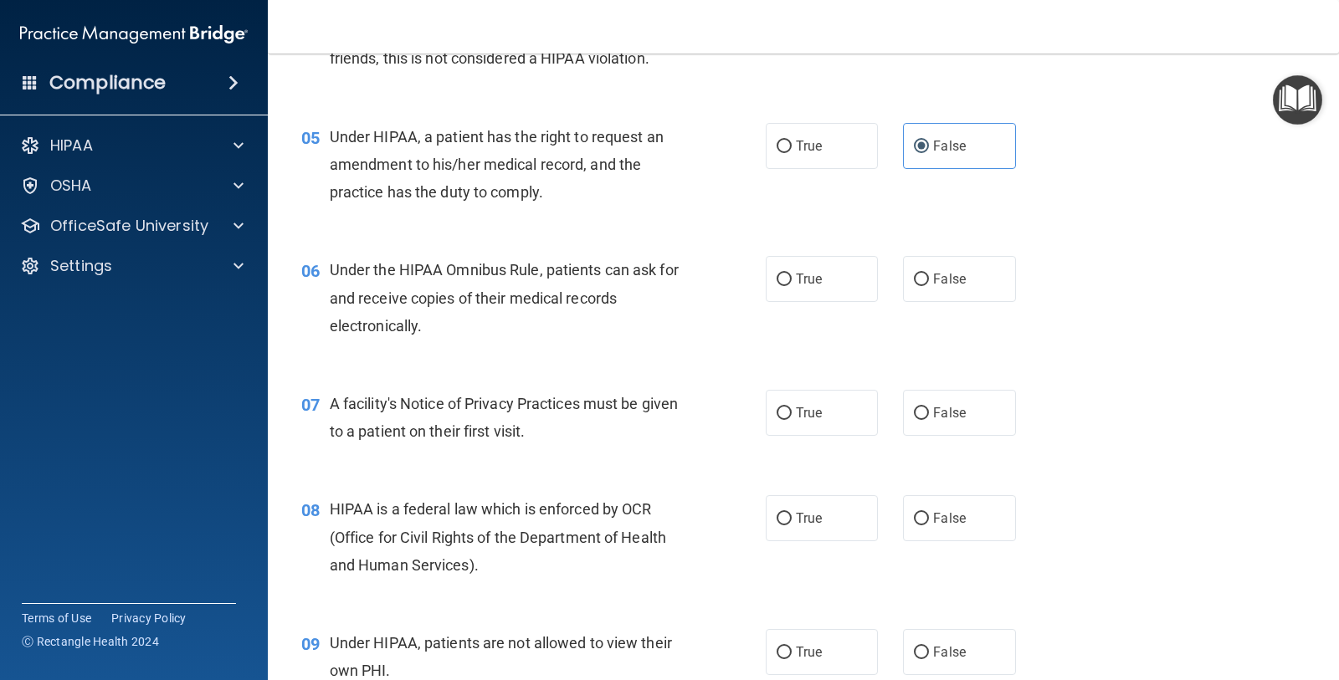
scroll to position [732, 0]
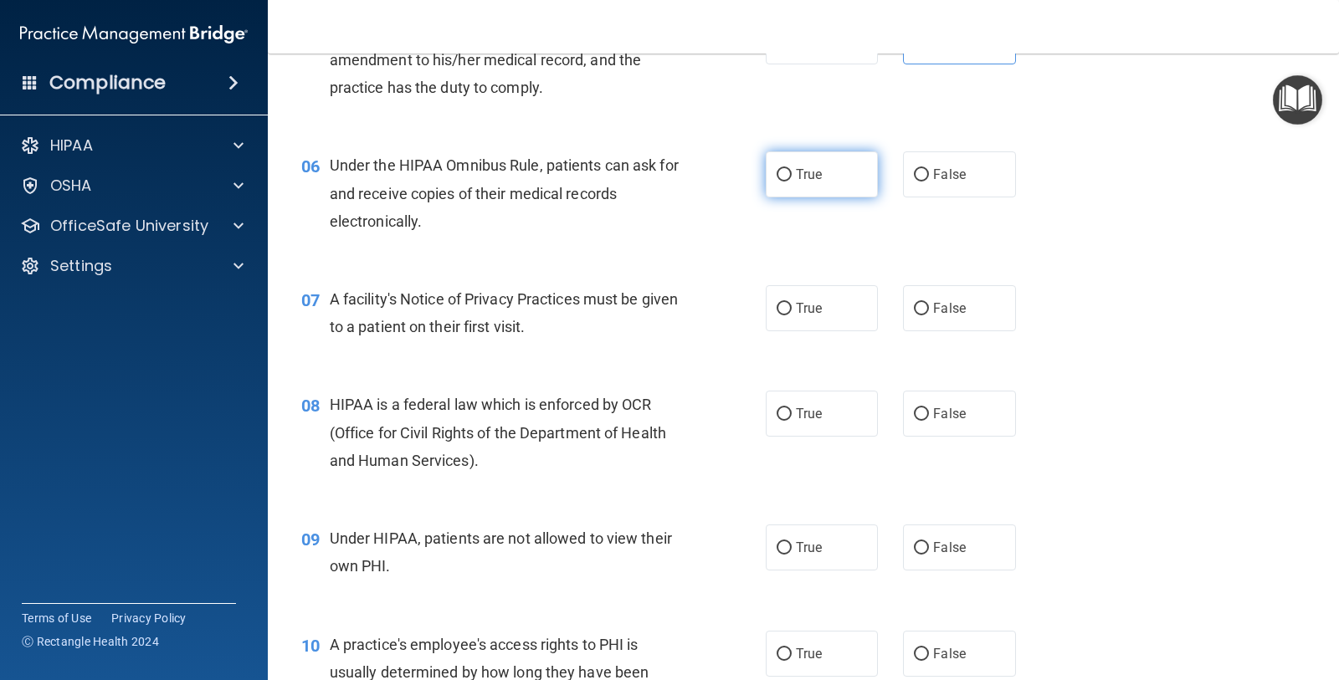
click at [843, 181] on label "True" at bounding box center [822, 174] width 112 height 46
click at [792, 181] on input "True" at bounding box center [783, 175] width 15 height 13
radio input "true"
click at [808, 316] on label "True" at bounding box center [822, 308] width 112 height 46
click at [792, 315] on input "True" at bounding box center [783, 309] width 15 height 13
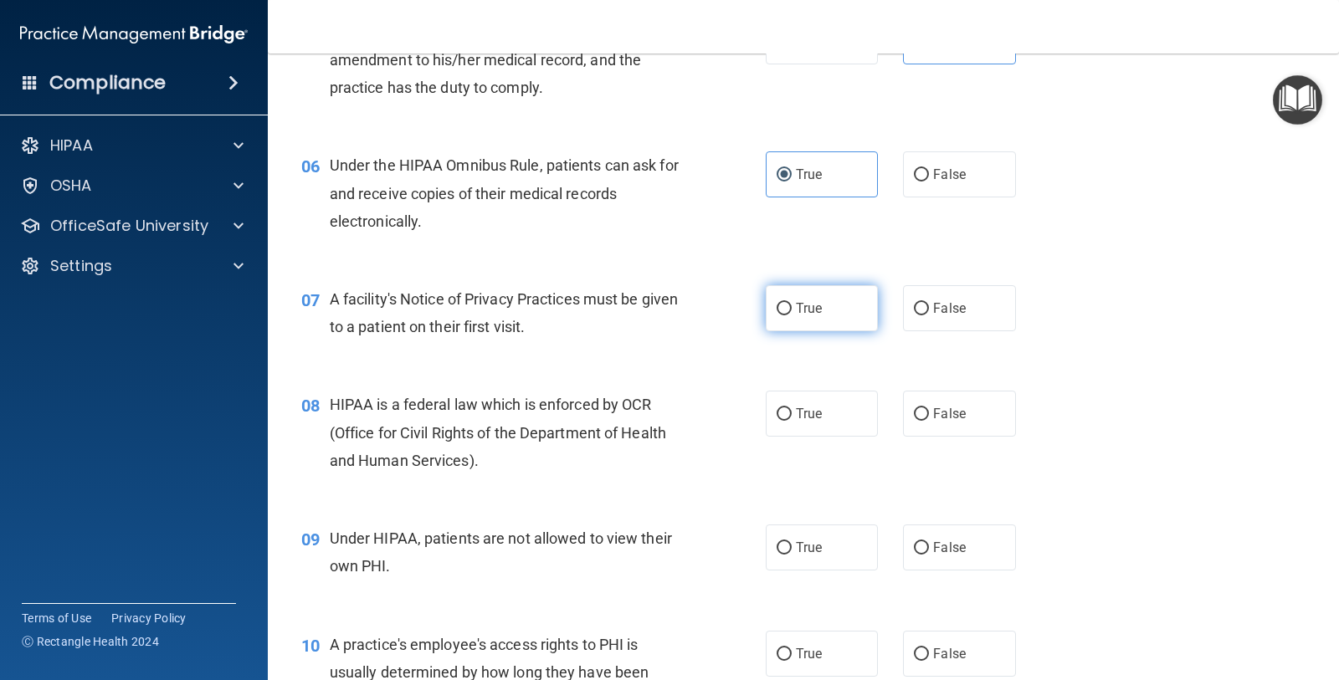
radio input "true"
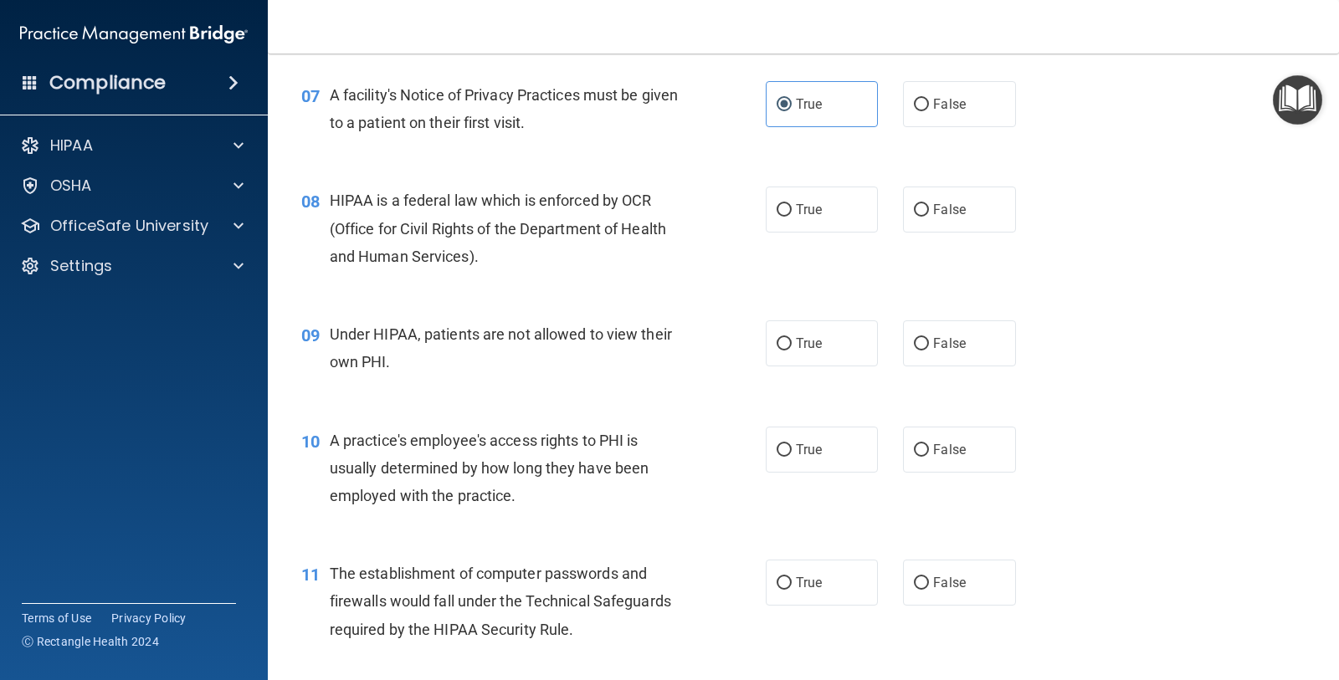
scroll to position [941, 0]
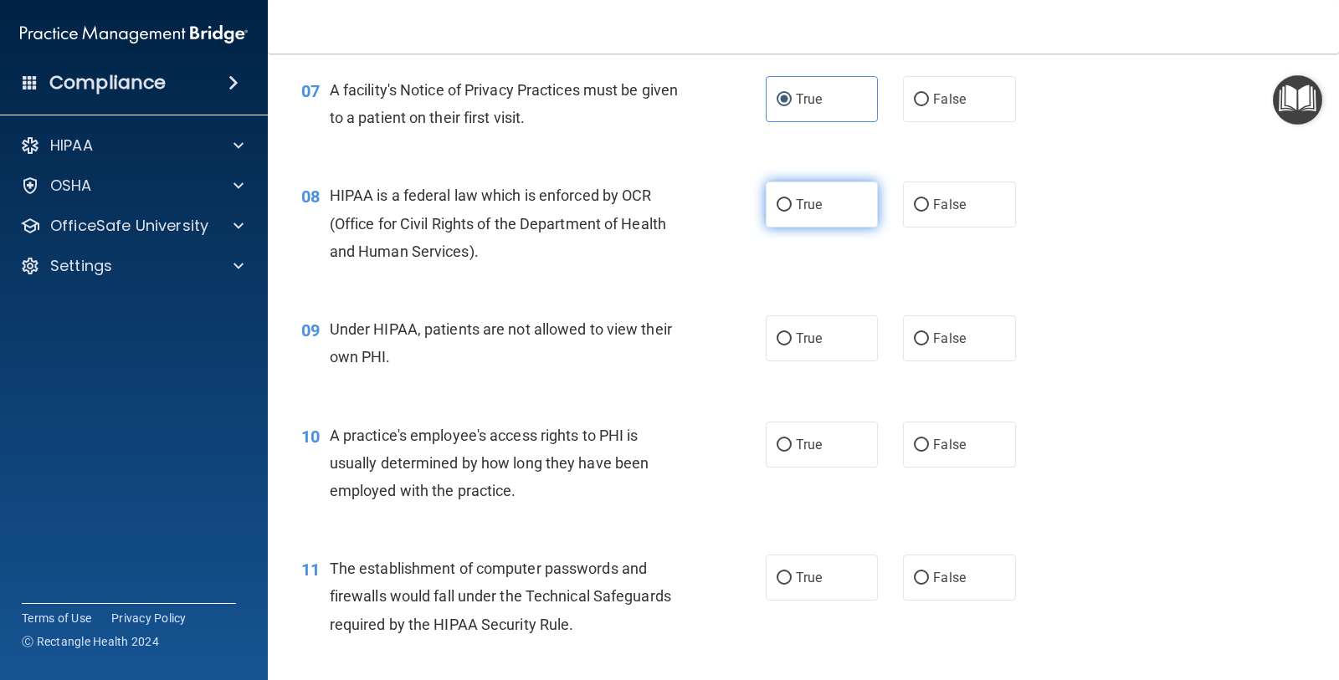
click at [796, 208] on span "True" at bounding box center [809, 205] width 26 height 16
click at [792, 208] on input "True" at bounding box center [783, 205] width 15 height 13
radio input "true"
click at [903, 341] on label "False" at bounding box center [959, 338] width 112 height 46
click at [914, 341] on input "False" at bounding box center [921, 339] width 15 height 13
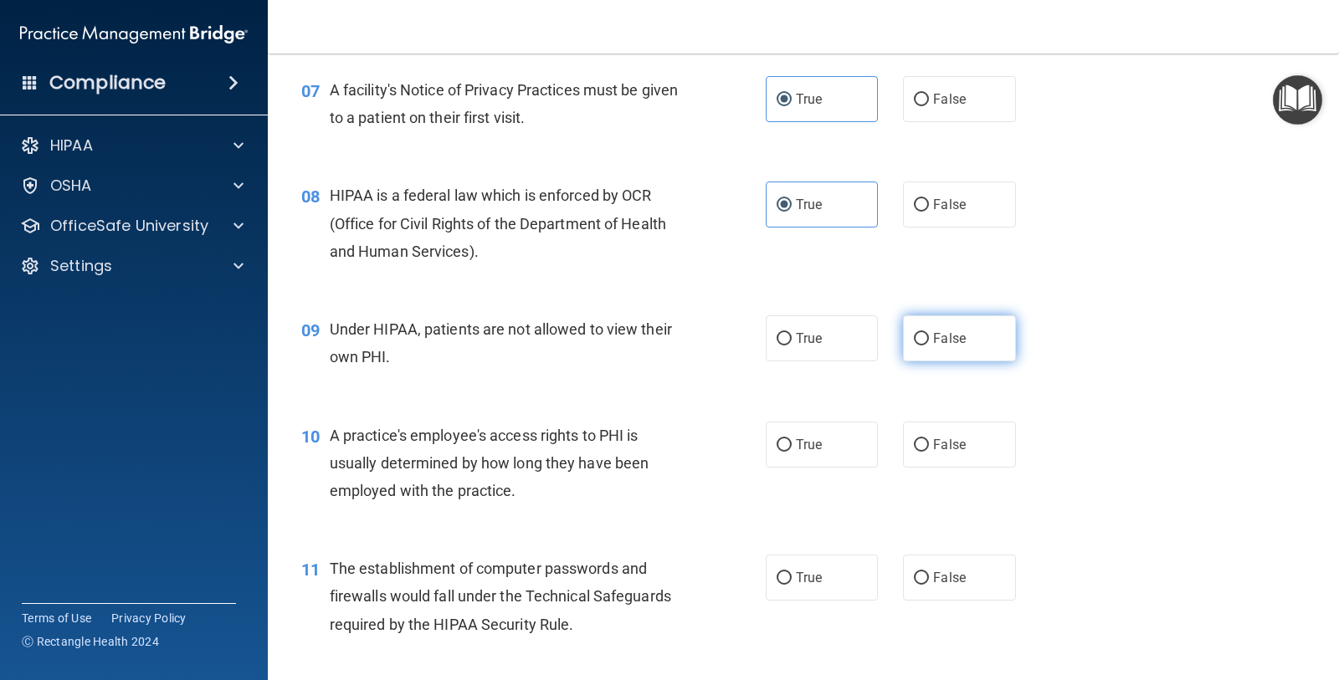
radio input "true"
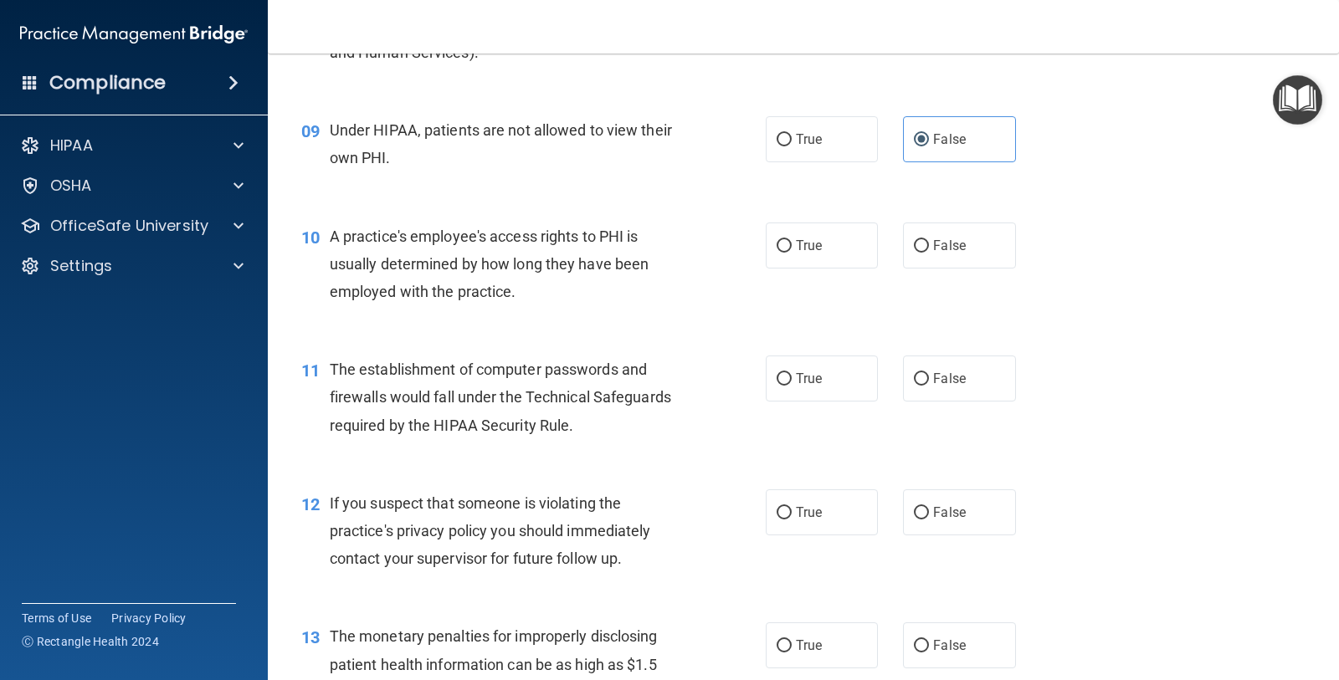
scroll to position [1150, 0]
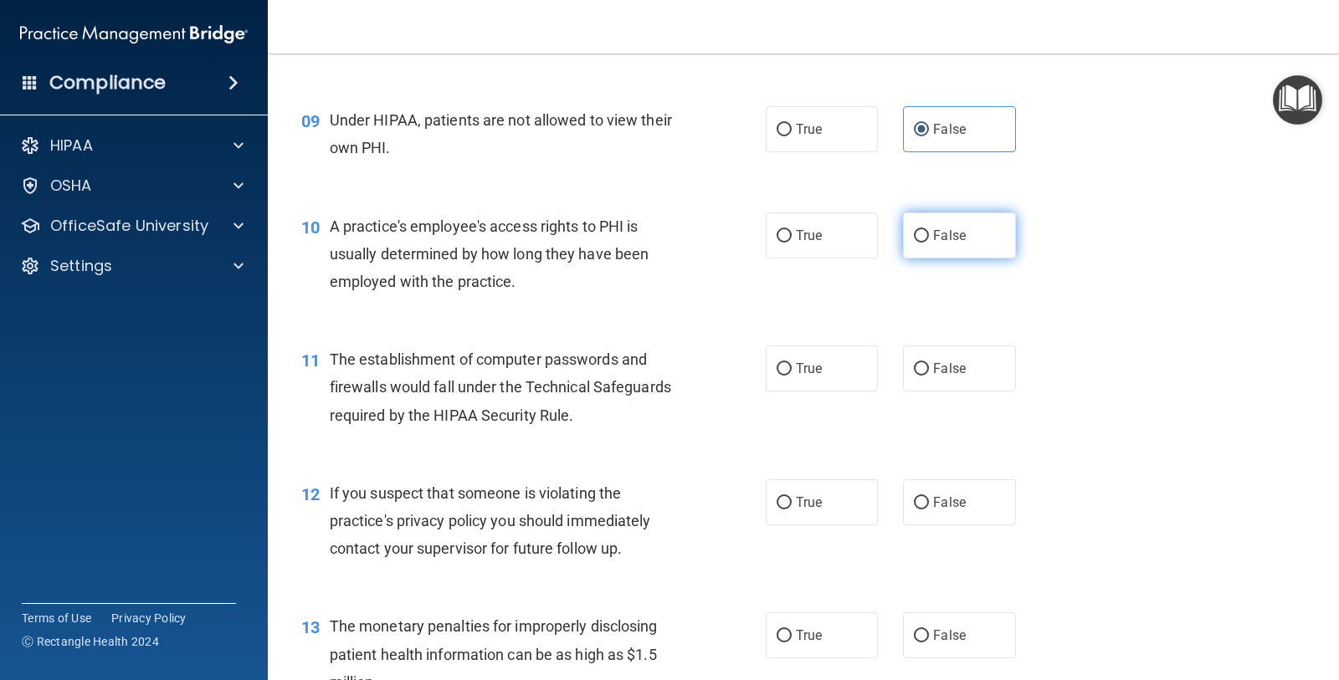
click at [920, 242] on label "False" at bounding box center [959, 236] width 112 height 46
click at [920, 242] on input "False" at bounding box center [921, 236] width 15 height 13
radio input "true"
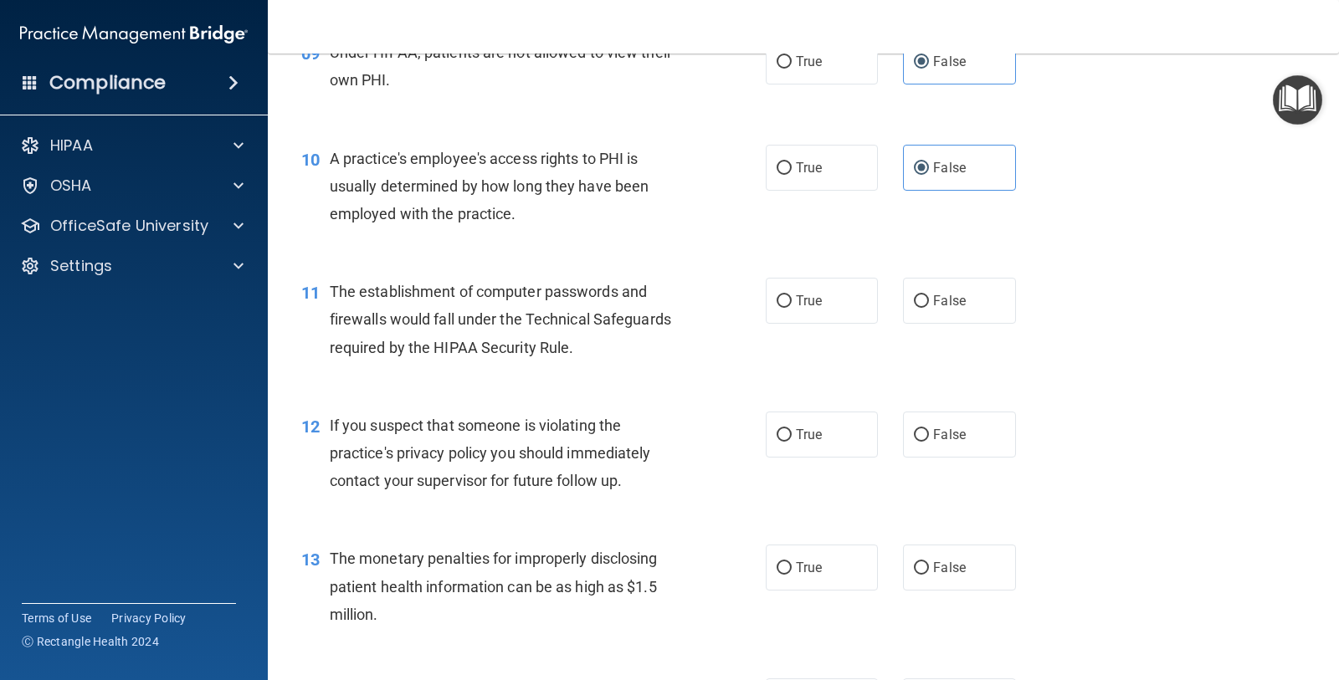
scroll to position [1255, 0]
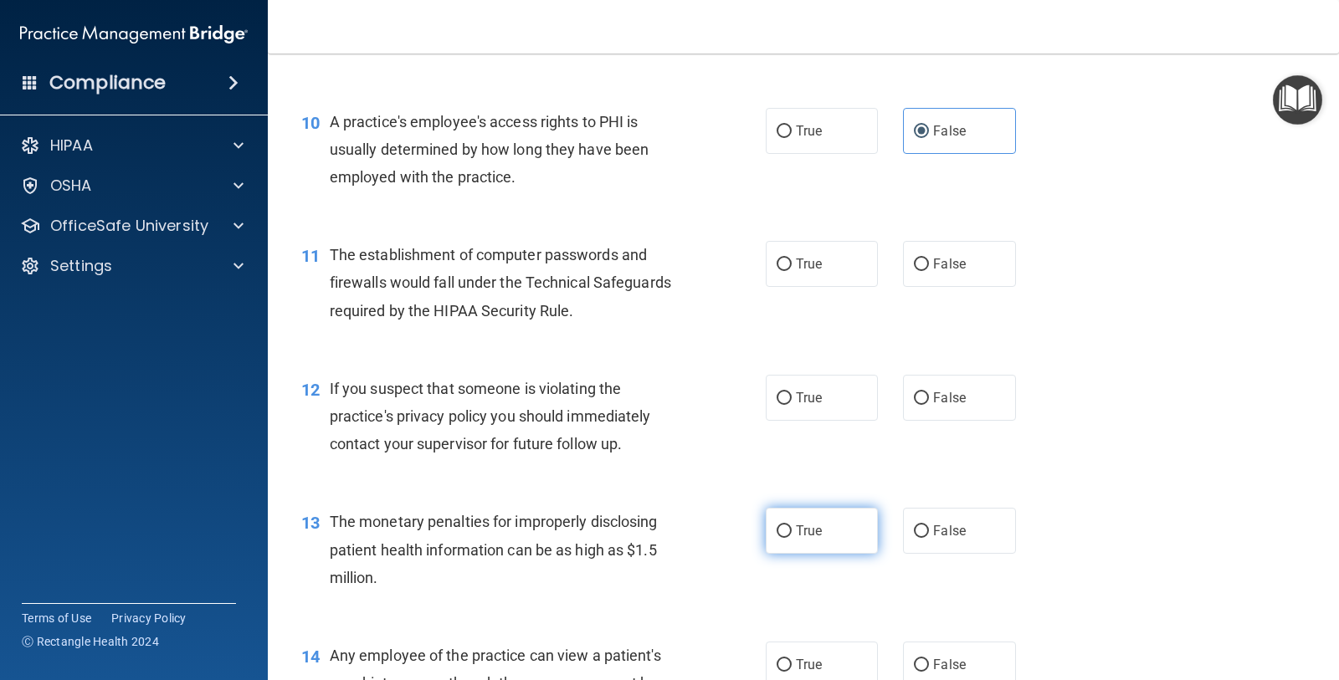
click at [796, 532] on span "True" at bounding box center [809, 531] width 26 height 16
click at [792, 532] on input "True" at bounding box center [783, 531] width 15 height 13
radio input "true"
click at [780, 399] on input "True" at bounding box center [783, 398] width 15 height 13
radio input "true"
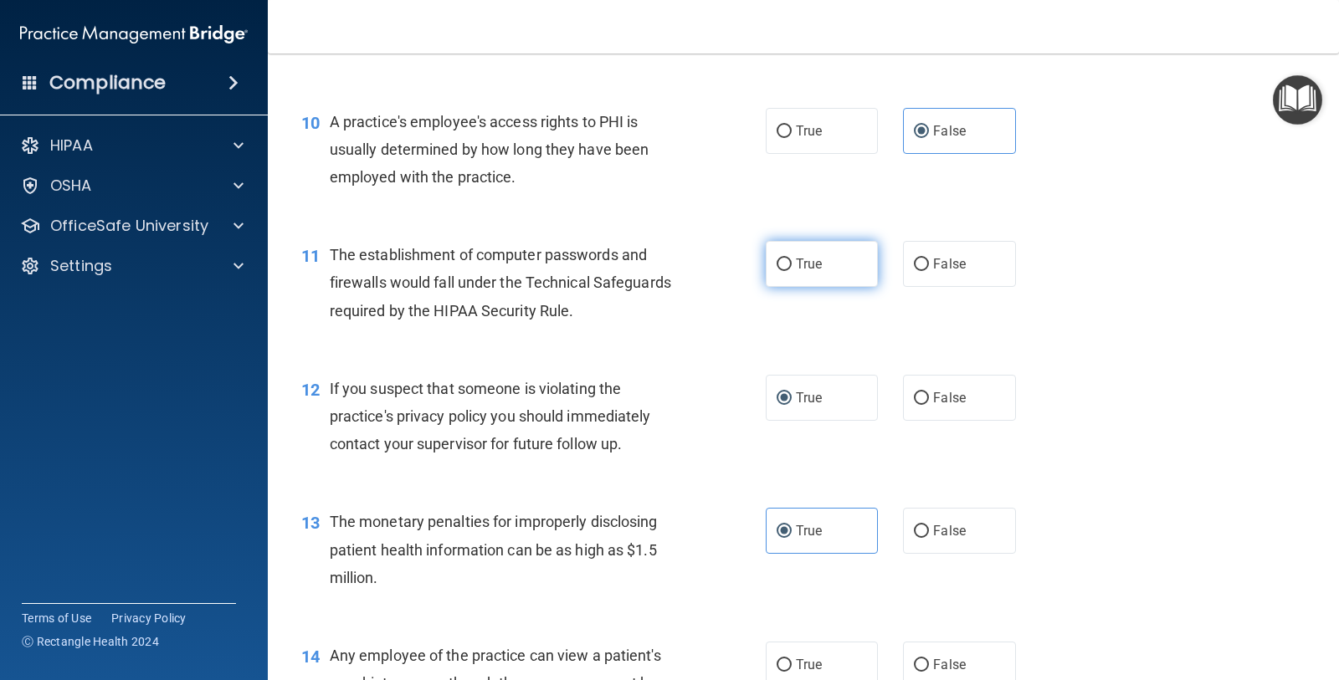
drag, startPoint x: 749, startPoint y: 266, endPoint x: 764, endPoint y: 259, distance: 16.5
click at [751, 264] on div "11 The establishment of computer passwords and firewalls would fall under the T…" at bounding box center [533, 287] width 515 height 92
click at [766, 259] on label "True" at bounding box center [822, 264] width 112 height 46
click at [776, 259] on input "True" at bounding box center [783, 265] width 15 height 13
radio input "true"
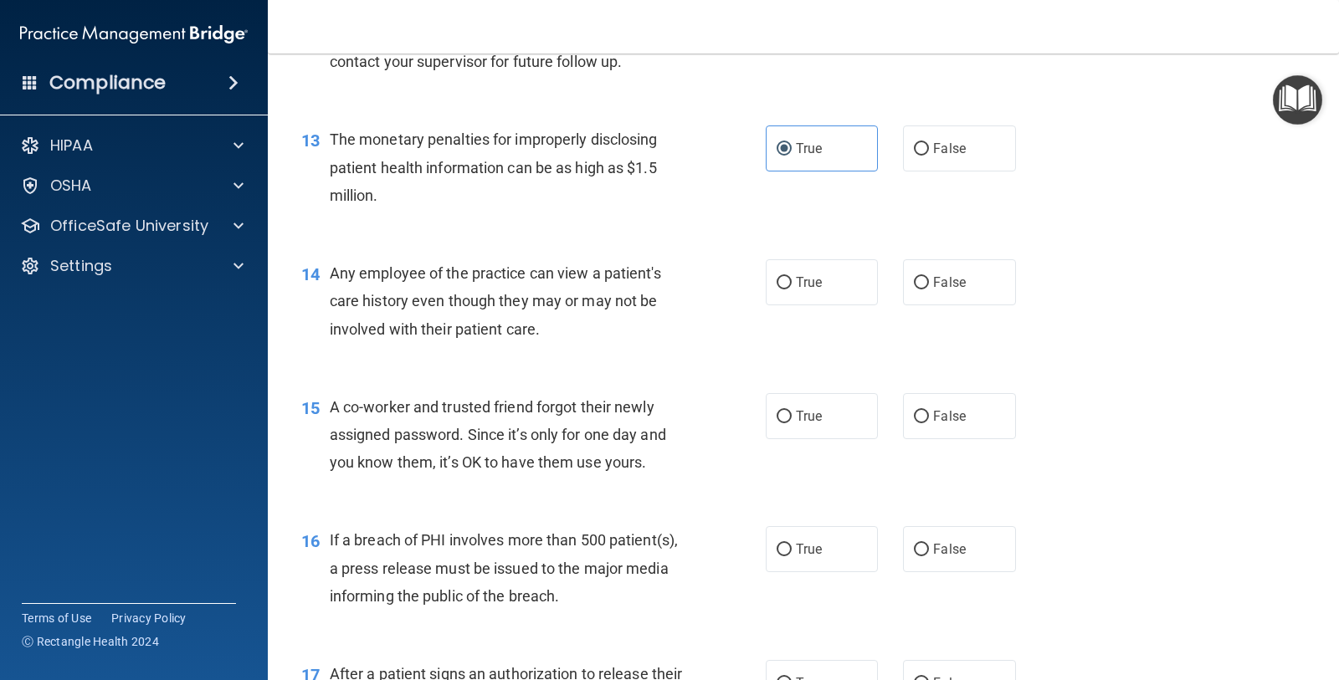
scroll to position [1673, 0]
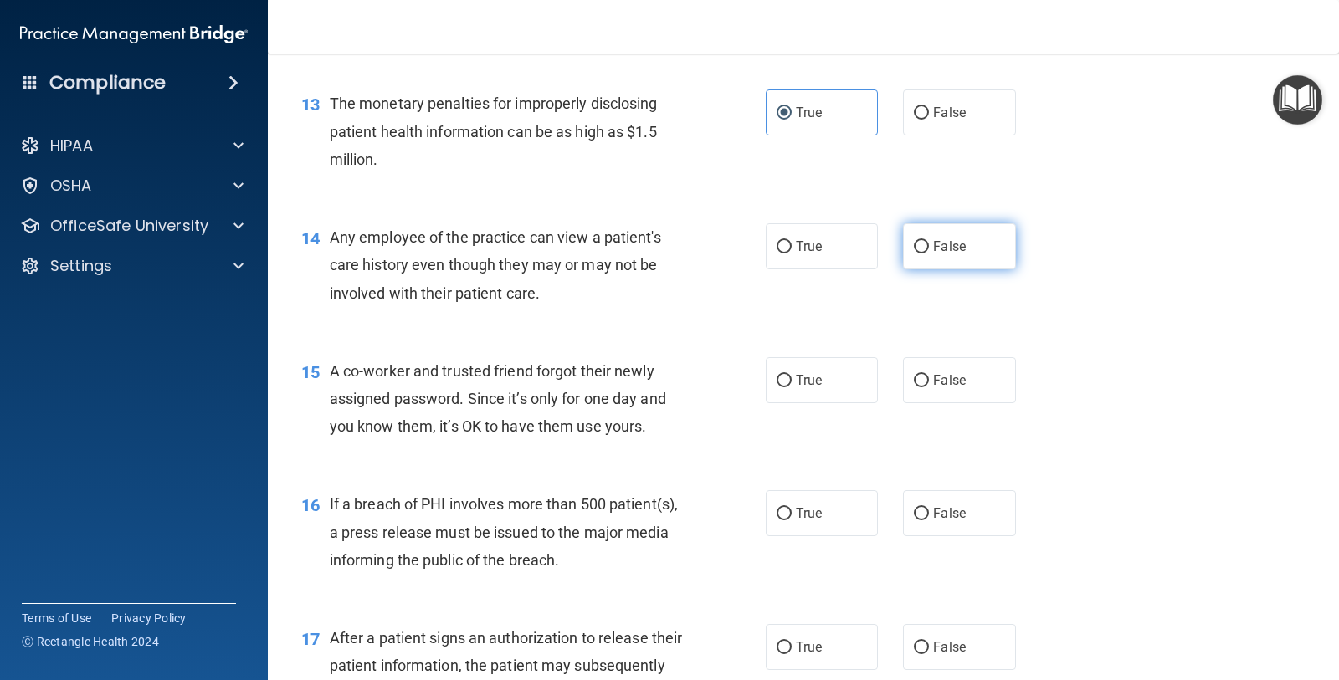
click at [958, 234] on label "False" at bounding box center [959, 246] width 112 height 46
click at [929, 241] on input "False" at bounding box center [921, 247] width 15 height 13
radio input "true"
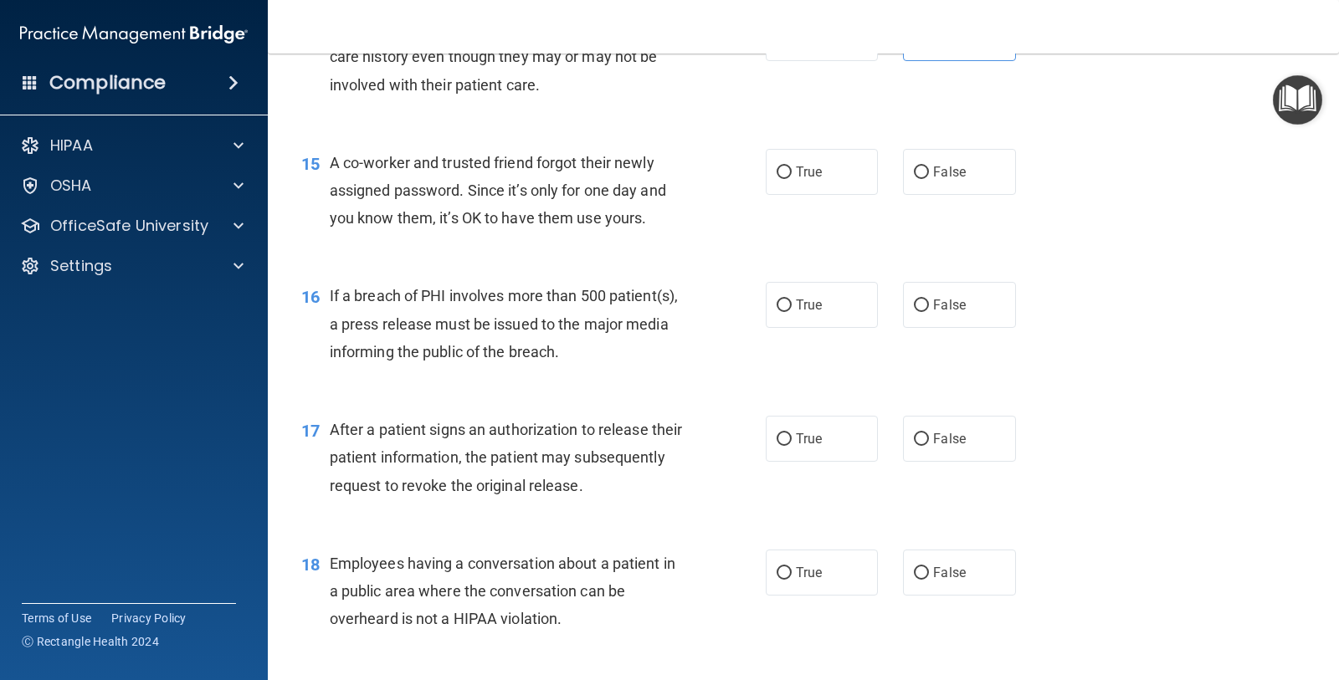
scroll to position [1883, 0]
click at [936, 178] on span "False" at bounding box center [949, 171] width 33 height 16
click at [929, 178] on input "False" at bounding box center [921, 172] width 15 height 13
radio input "true"
click at [800, 302] on span "True" at bounding box center [809, 304] width 26 height 16
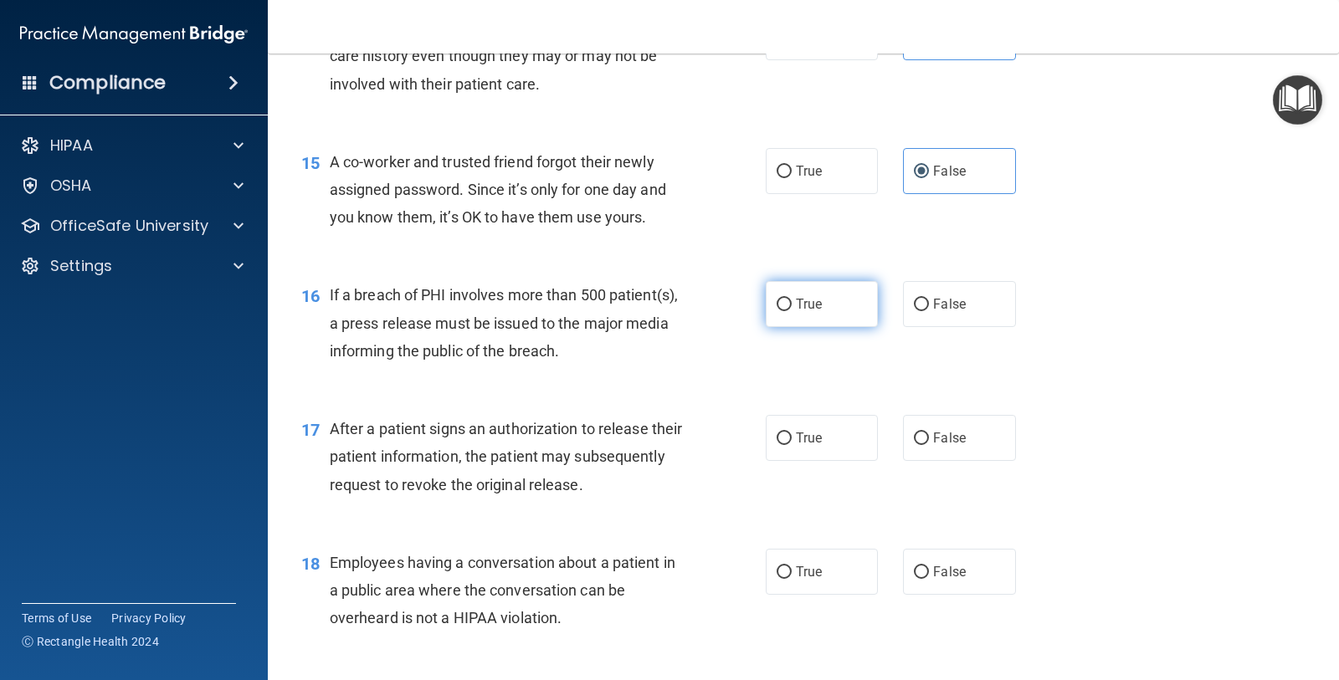
click at [792, 302] on input "True" at bounding box center [783, 305] width 15 height 13
radio input "true"
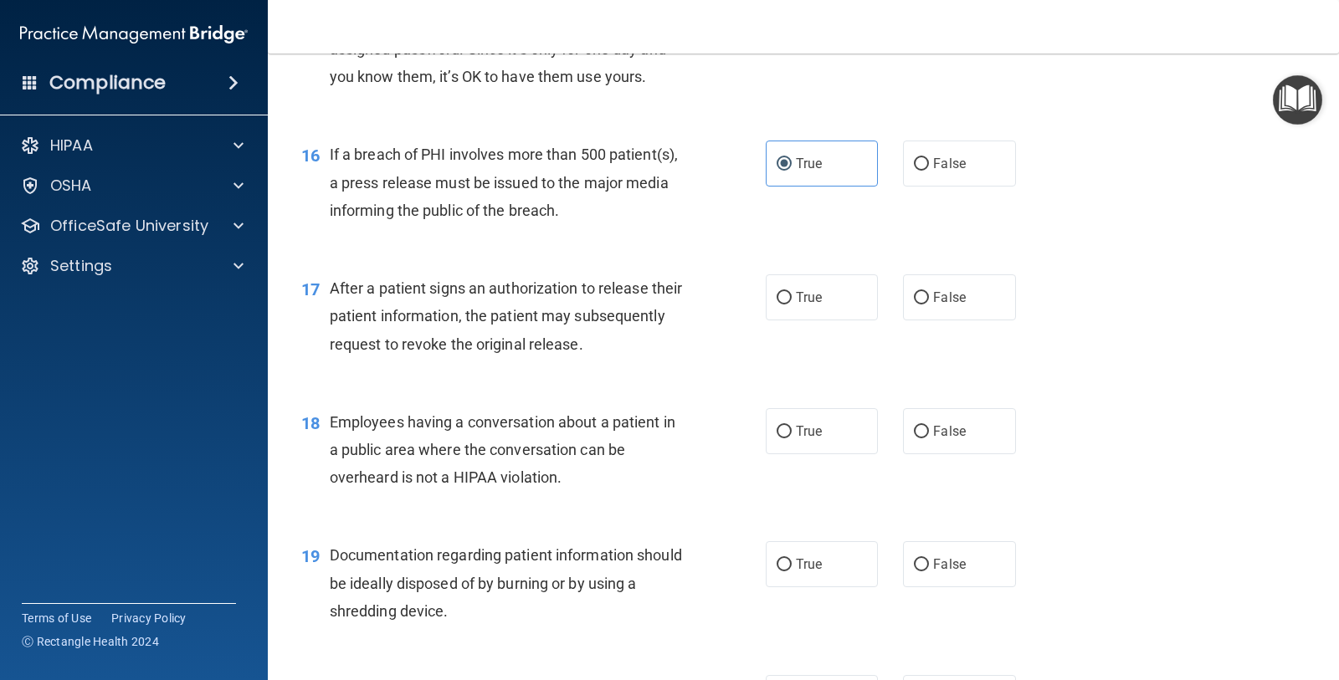
scroll to position [2092, 0]
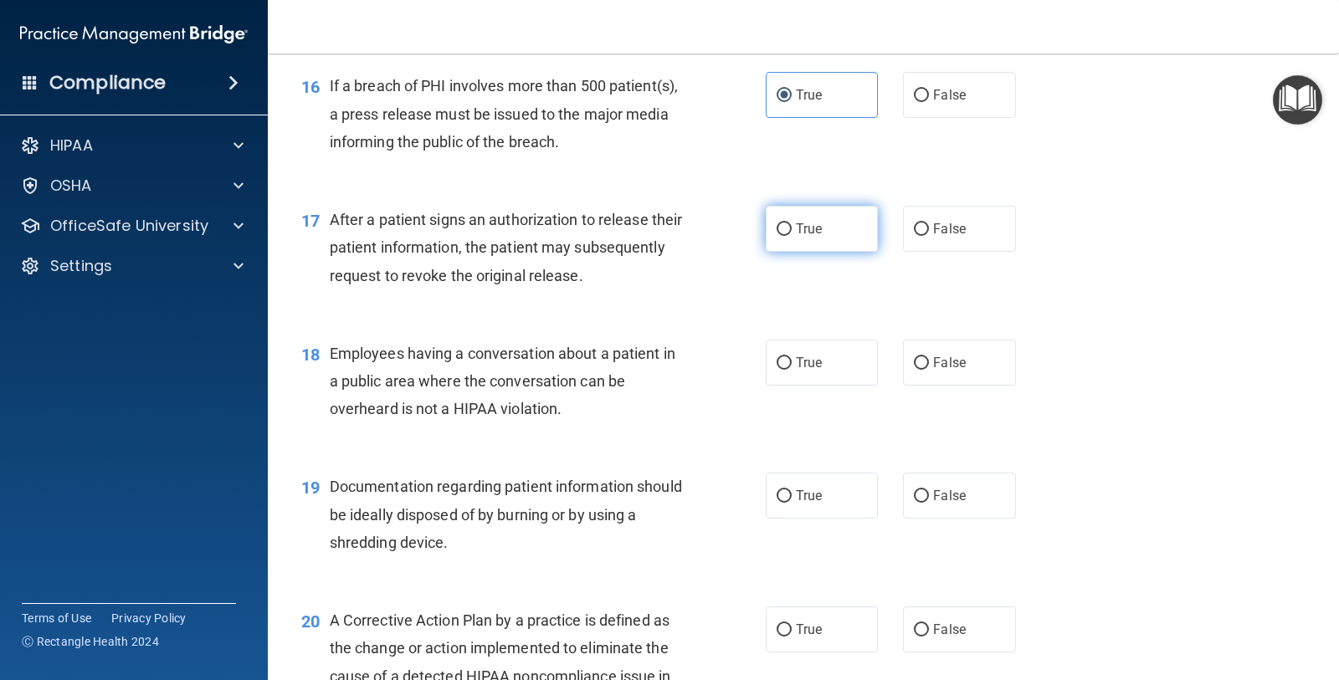
click at [788, 247] on label "True" at bounding box center [822, 229] width 112 height 46
click at [788, 236] on input "True" at bounding box center [783, 229] width 15 height 13
radio input "true"
click at [810, 494] on span "True" at bounding box center [809, 496] width 26 height 16
click at [792, 494] on input "True" at bounding box center [783, 496] width 15 height 13
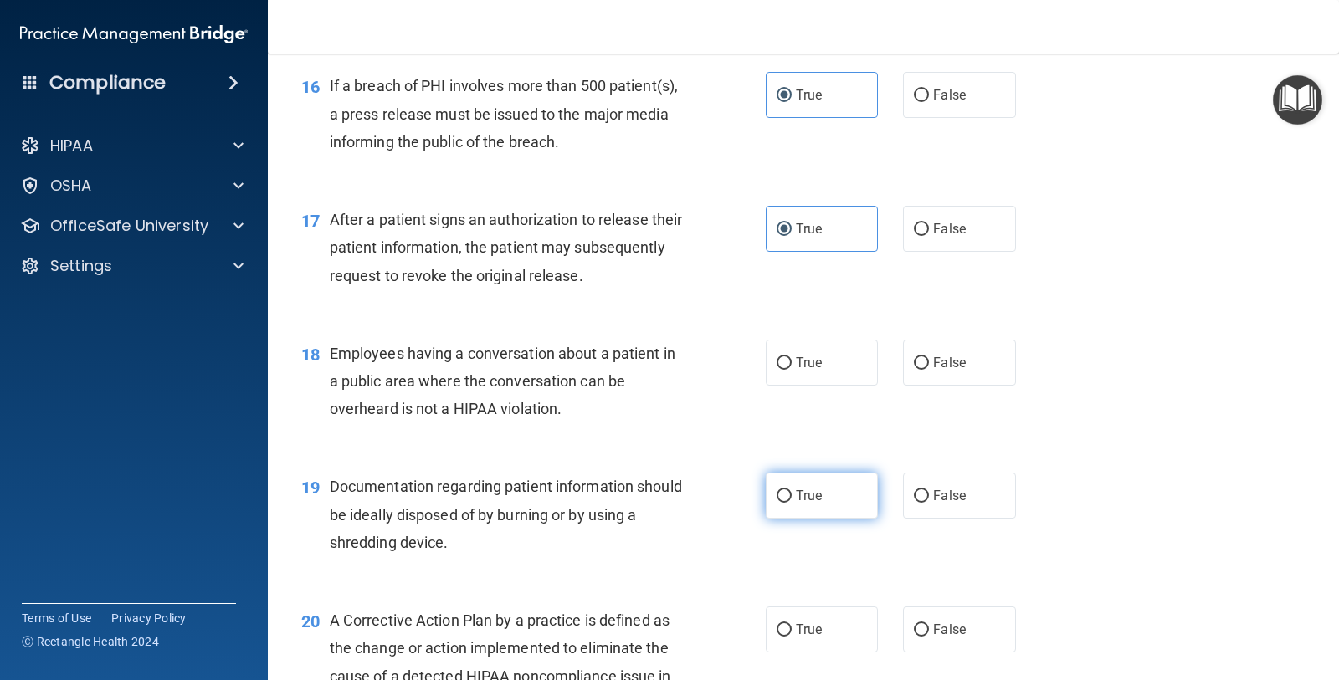
radio input "true"
click at [966, 371] on label "False" at bounding box center [959, 363] width 112 height 46
click at [929, 370] on input "False" at bounding box center [921, 363] width 15 height 13
radio input "true"
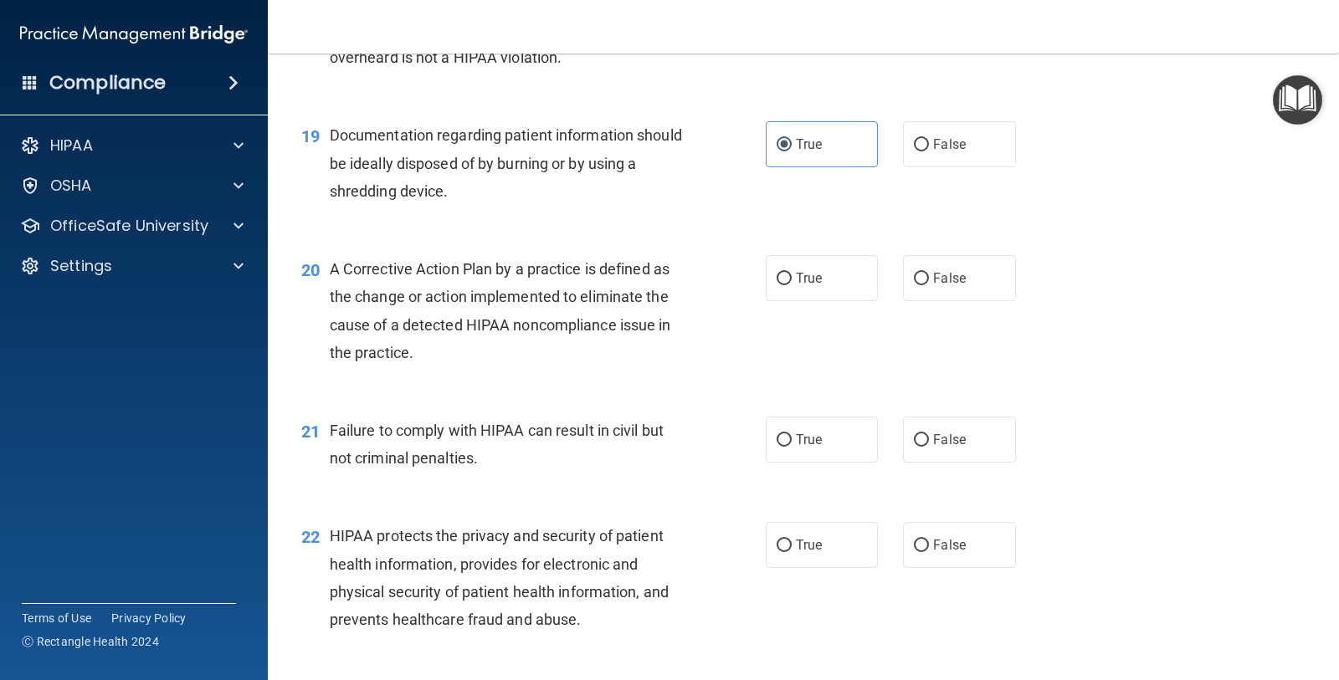
scroll to position [2510, 0]
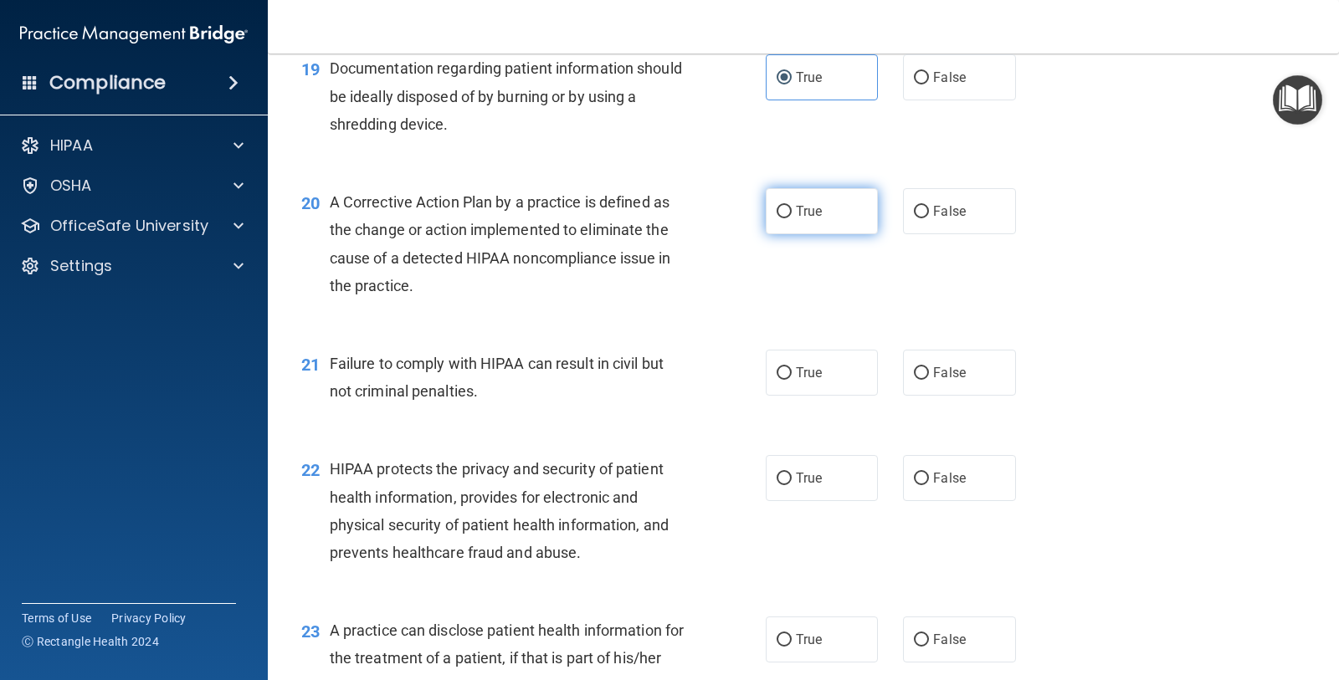
click at [783, 212] on label "True" at bounding box center [822, 211] width 112 height 46
click at [783, 212] on input "True" at bounding box center [783, 212] width 15 height 13
radio input "true"
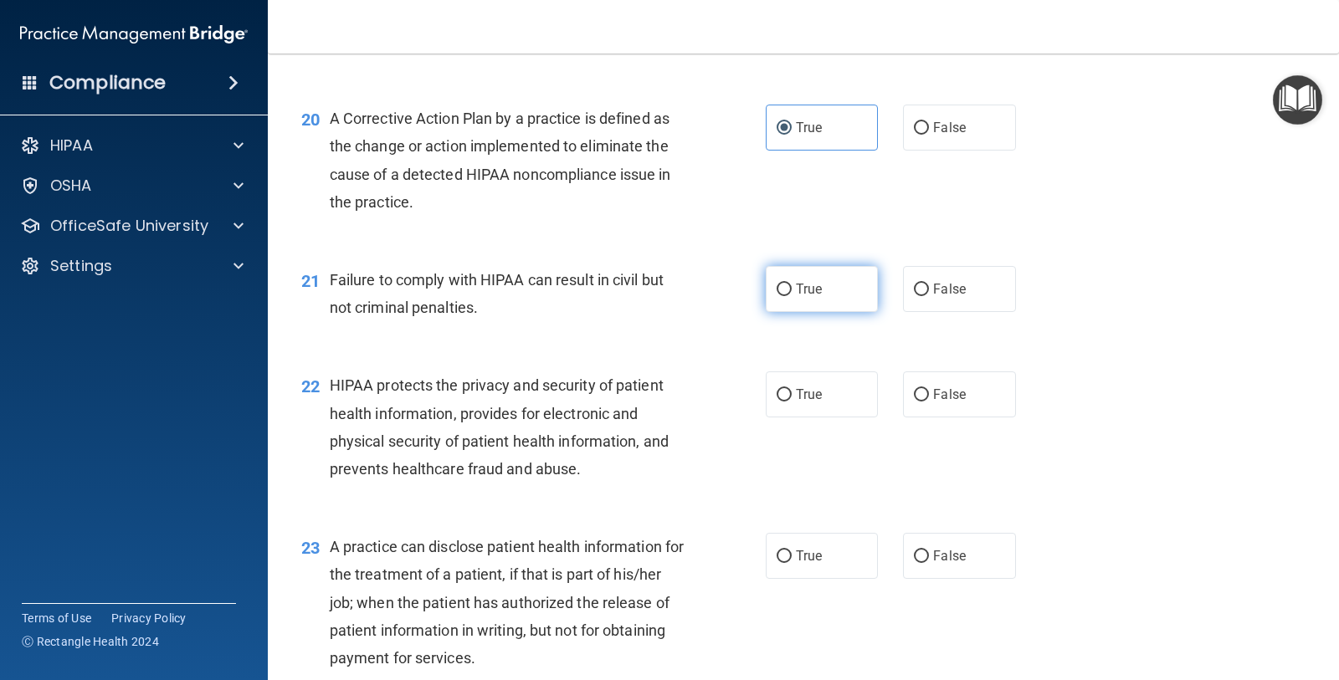
scroll to position [2615, 0]
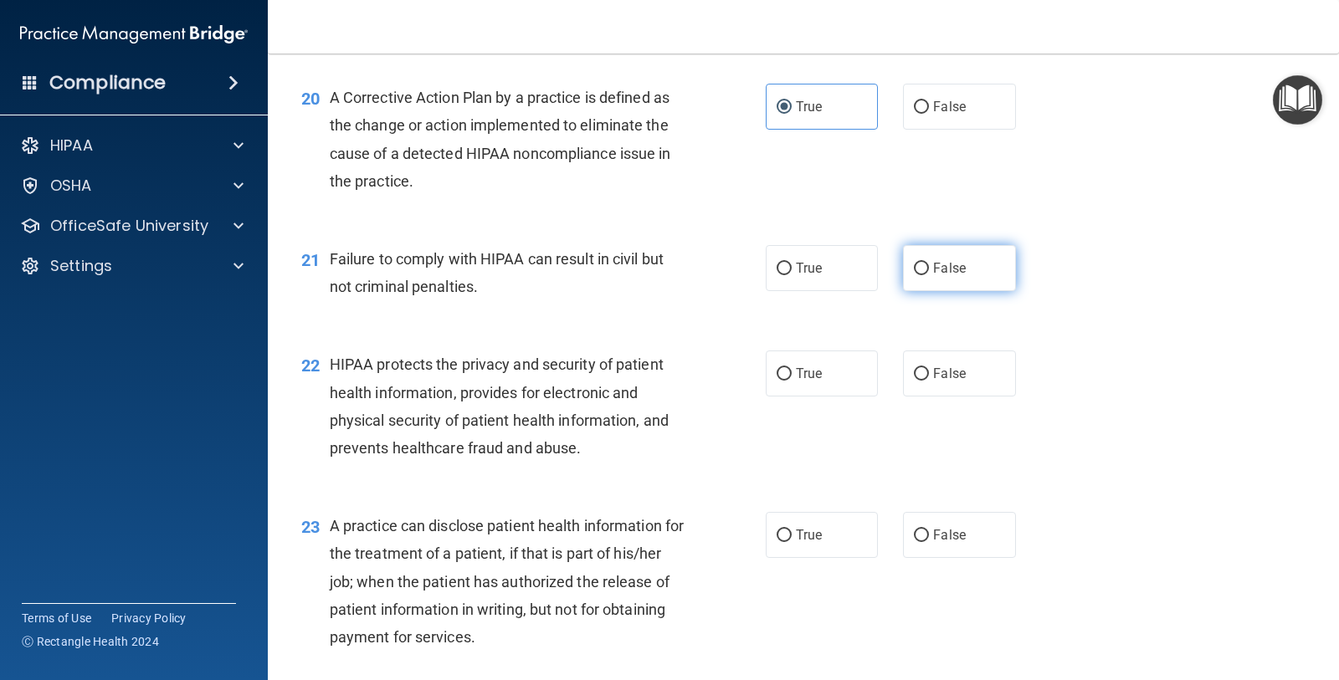
click at [909, 276] on label "False" at bounding box center [959, 268] width 112 height 46
click at [914, 275] on input "False" at bounding box center [921, 269] width 15 height 13
radio input "true"
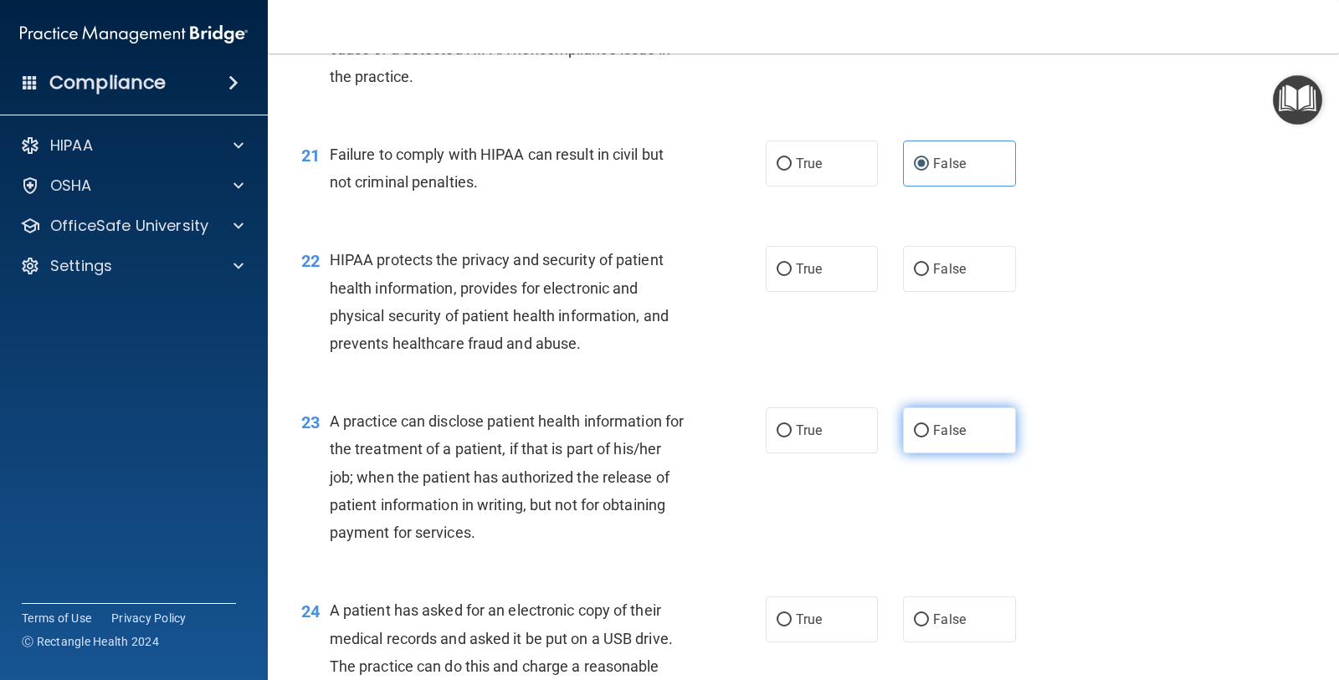
click at [903, 425] on label "False" at bounding box center [959, 430] width 112 height 46
click at [914, 425] on input "False" at bounding box center [921, 431] width 15 height 13
radio input "true"
click at [782, 269] on input "True" at bounding box center [783, 270] width 15 height 13
radio input "true"
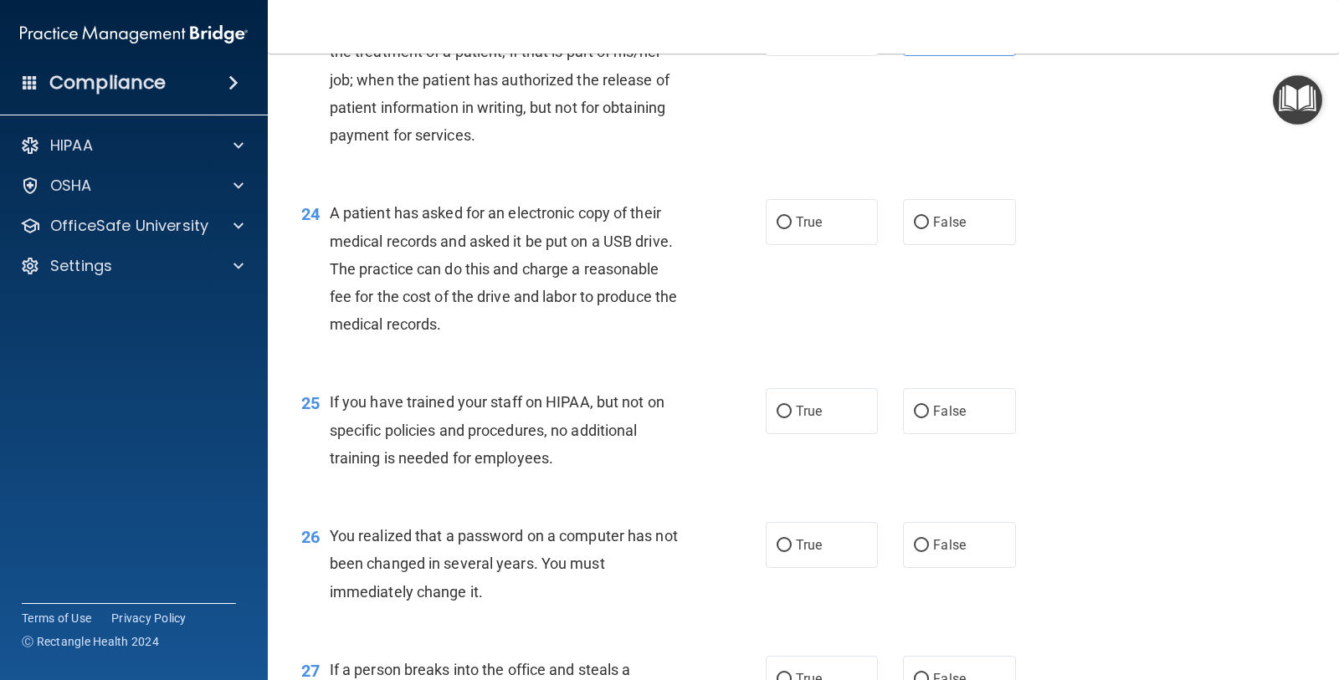
scroll to position [3138, 0]
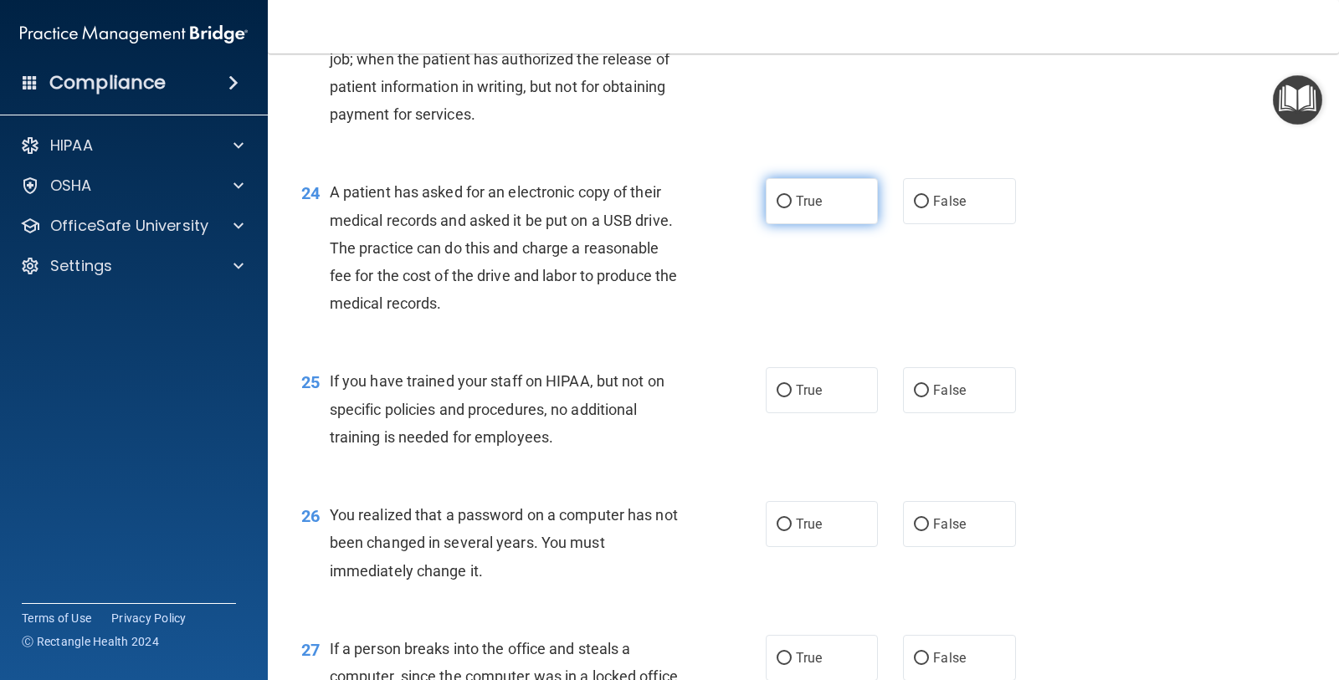
click at [779, 202] on input "True" at bounding box center [783, 202] width 15 height 13
radio input "true"
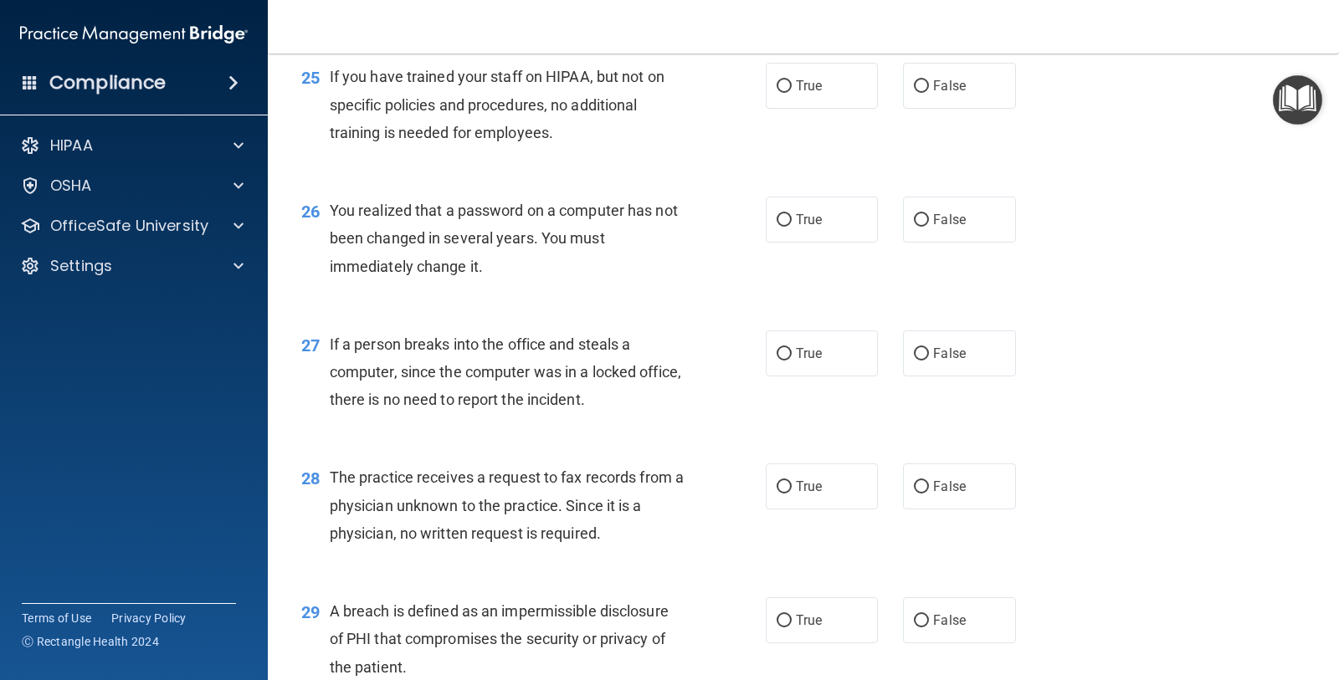
scroll to position [3742, 0]
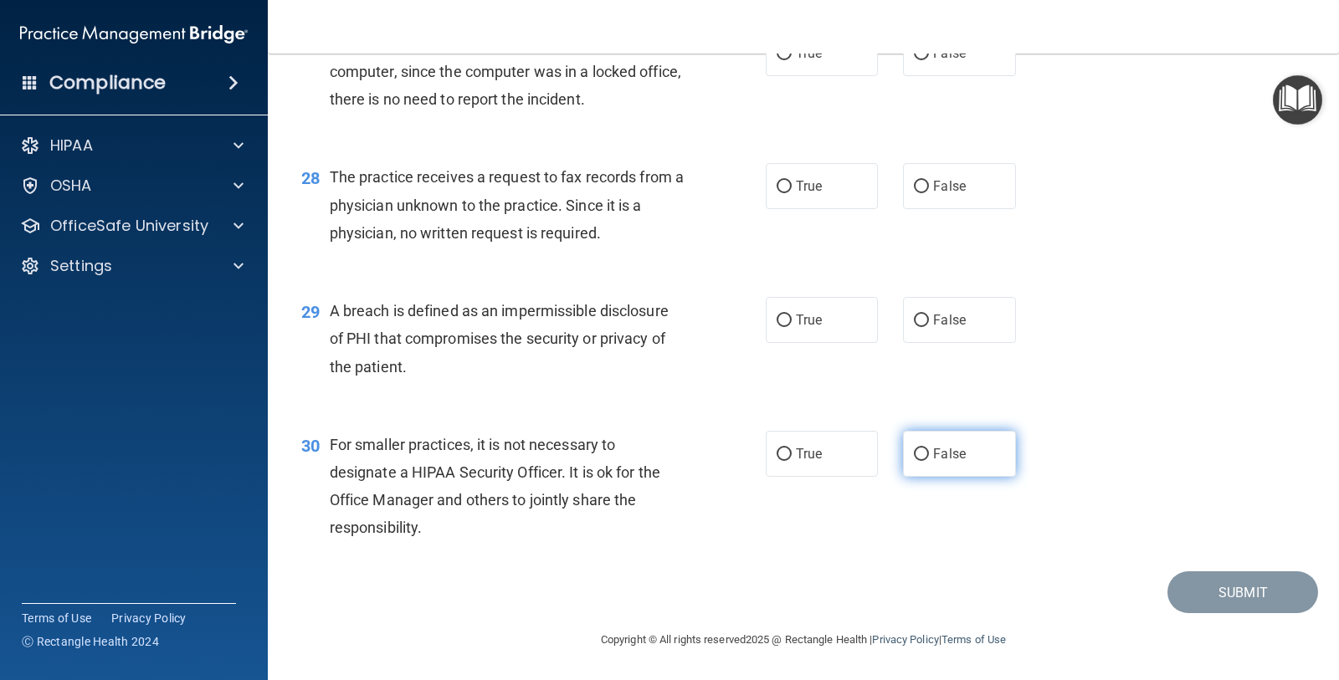
click at [916, 446] on label "False" at bounding box center [959, 454] width 112 height 46
click at [916, 448] on input "False" at bounding box center [921, 454] width 15 height 13
radio input "true"
click at [941, 316] on span "False" at bounding box center [949, 320] width 33 height 16
click at [929, 316] on input "False" at bounding box center [921, 321] width 15 height 13
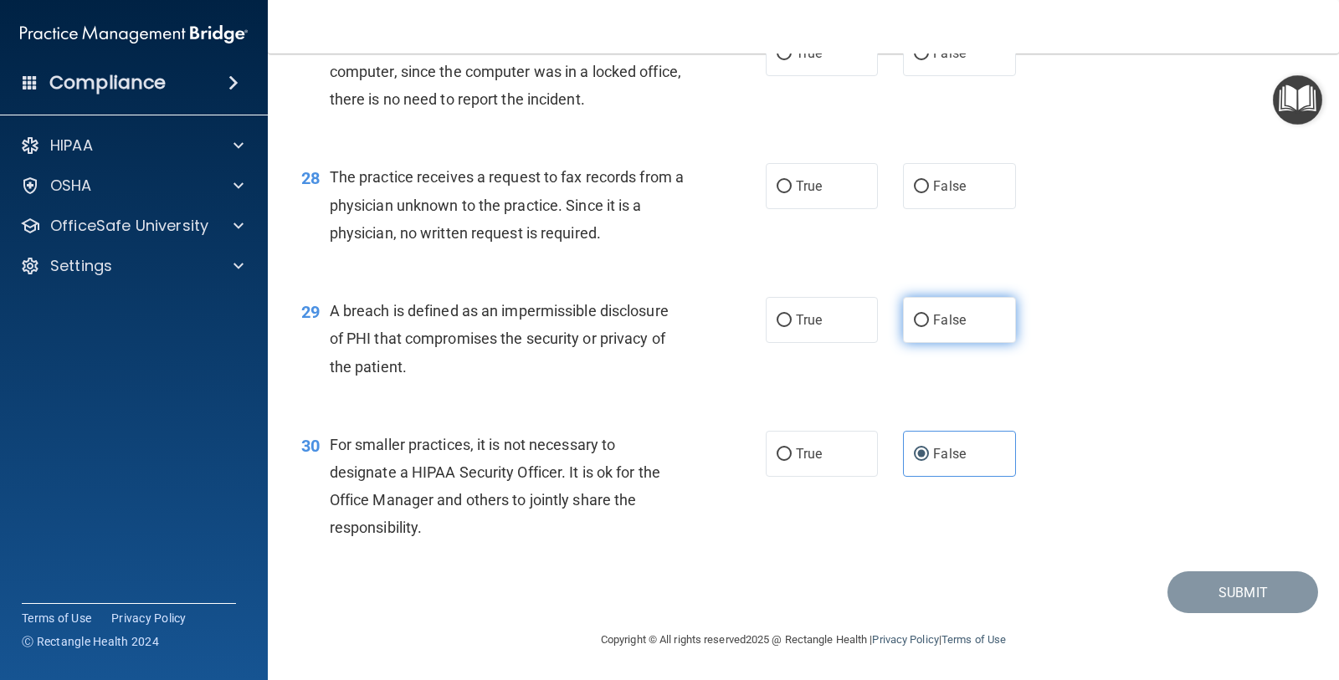
radio input "true"
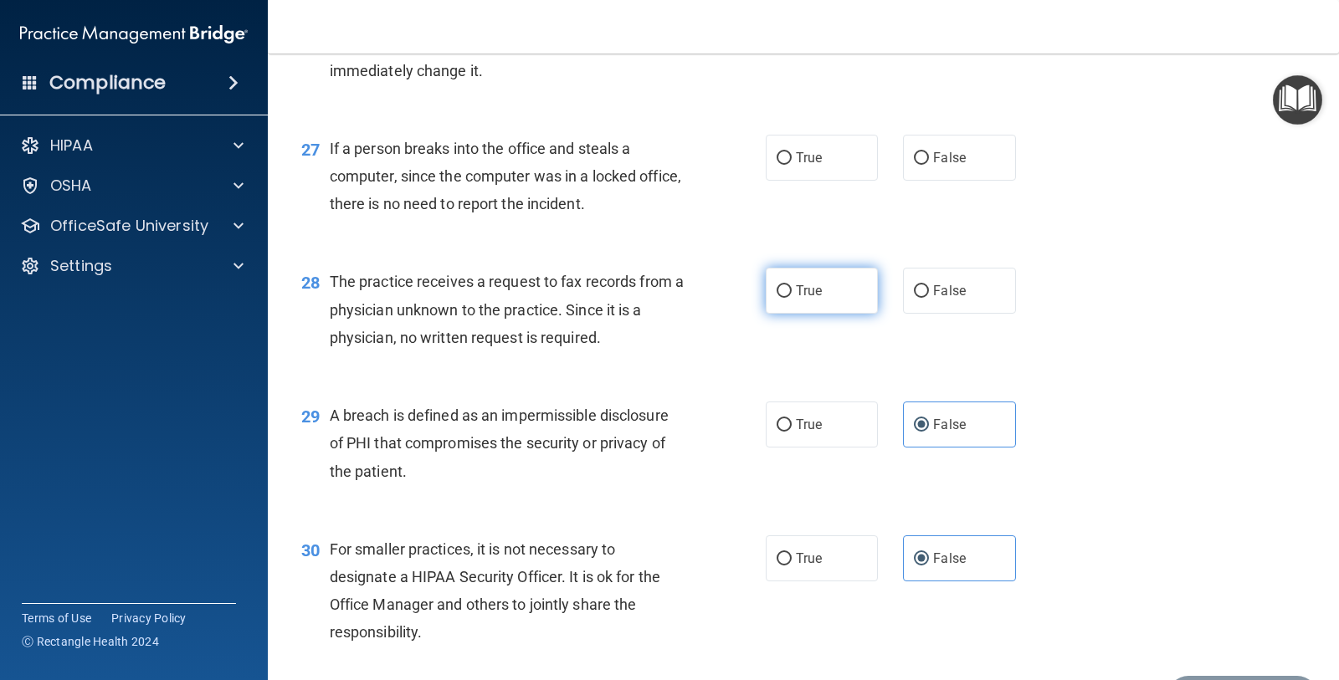
click at [792, 300] on label "True" at bounding box center [822, 291] width 112 height 46
click at [792, 298] on input "True" at bounding box center [783, 291] width 15 height 13
radio input "true"
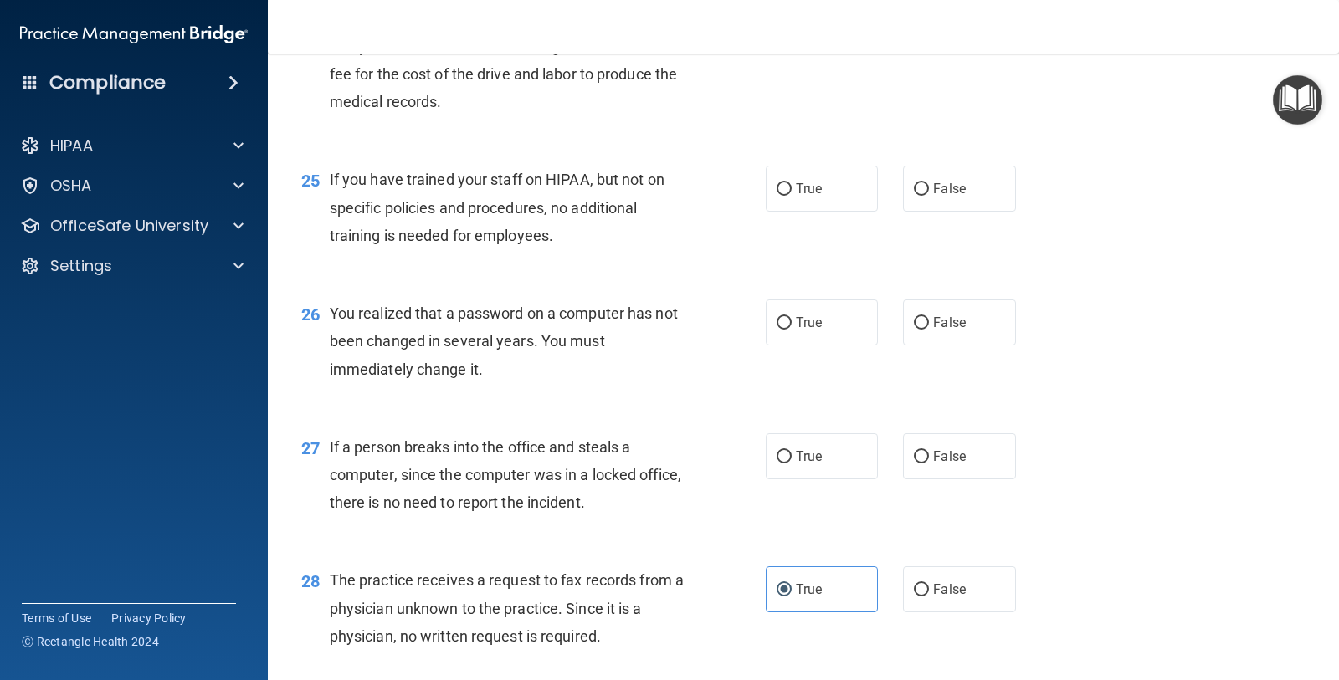
scroll to position [3324, 0]
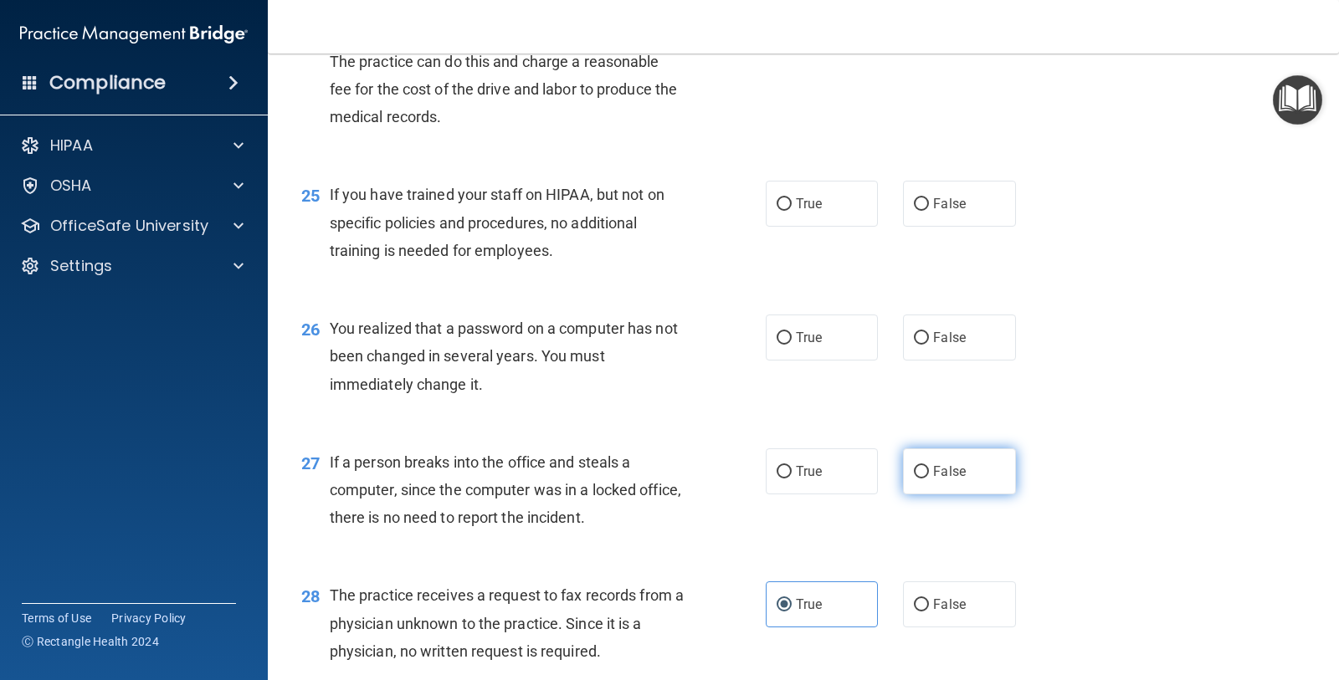
click at [933, 474] on span "False" at bounding box center [949, 472] width 33 height 16
click at [929, 474] on input "False" at bounding box center [921, 472] width 15 height 13
radio input "true"
click at [796, 333] on span "True" at bounding box center [809, 338] width 26 height 16
click at [792, 333] on input "True" at bounding box center [783, 338] width 15 height 13
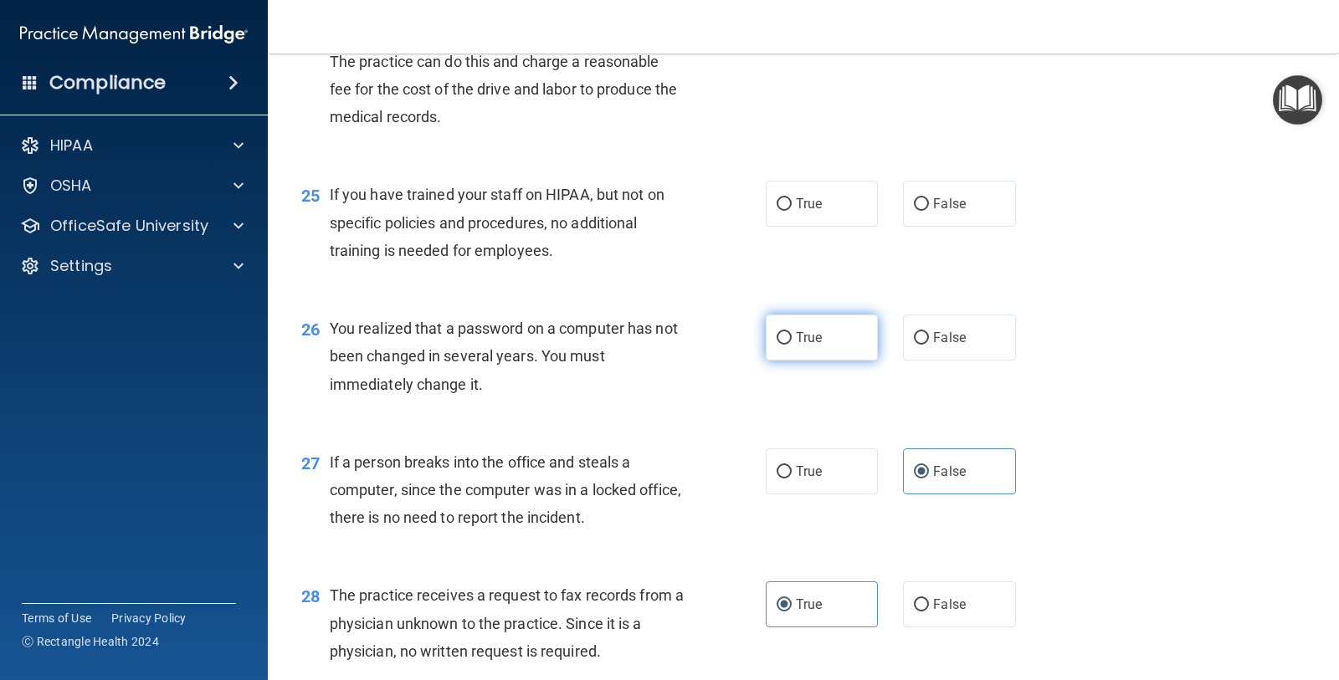
radio input "true"
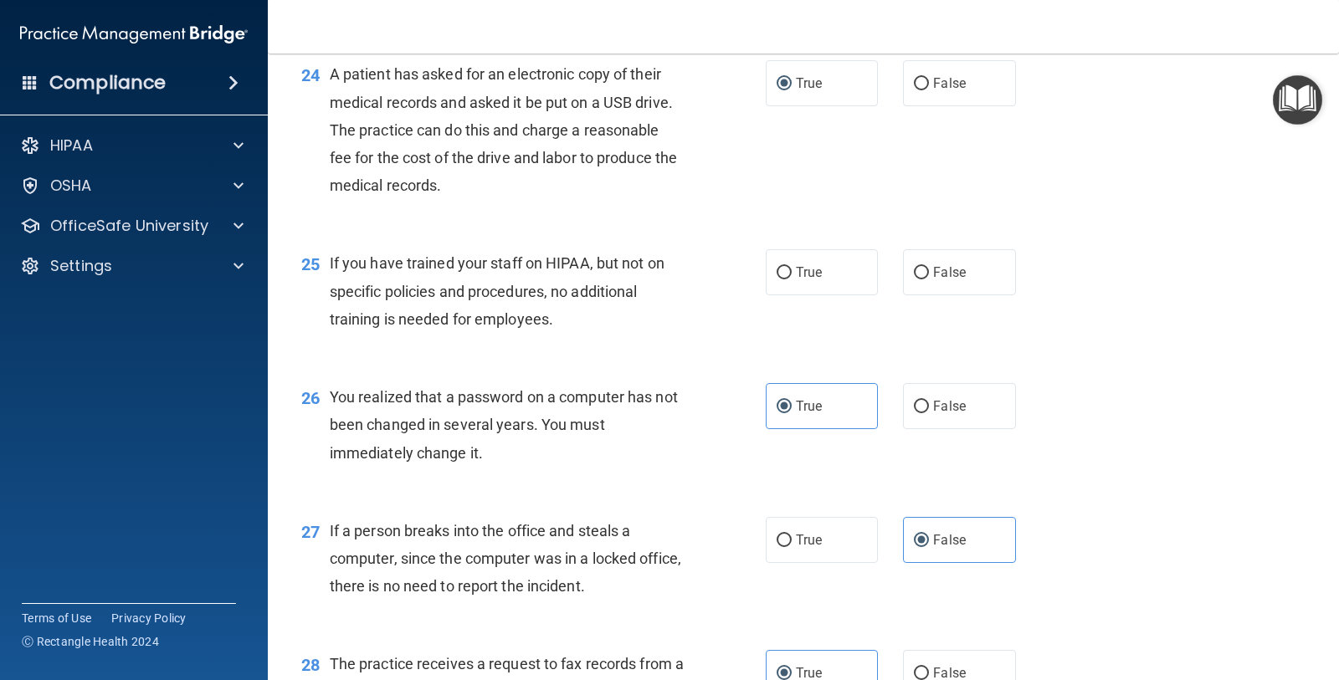
scroll to position [3220, 0]
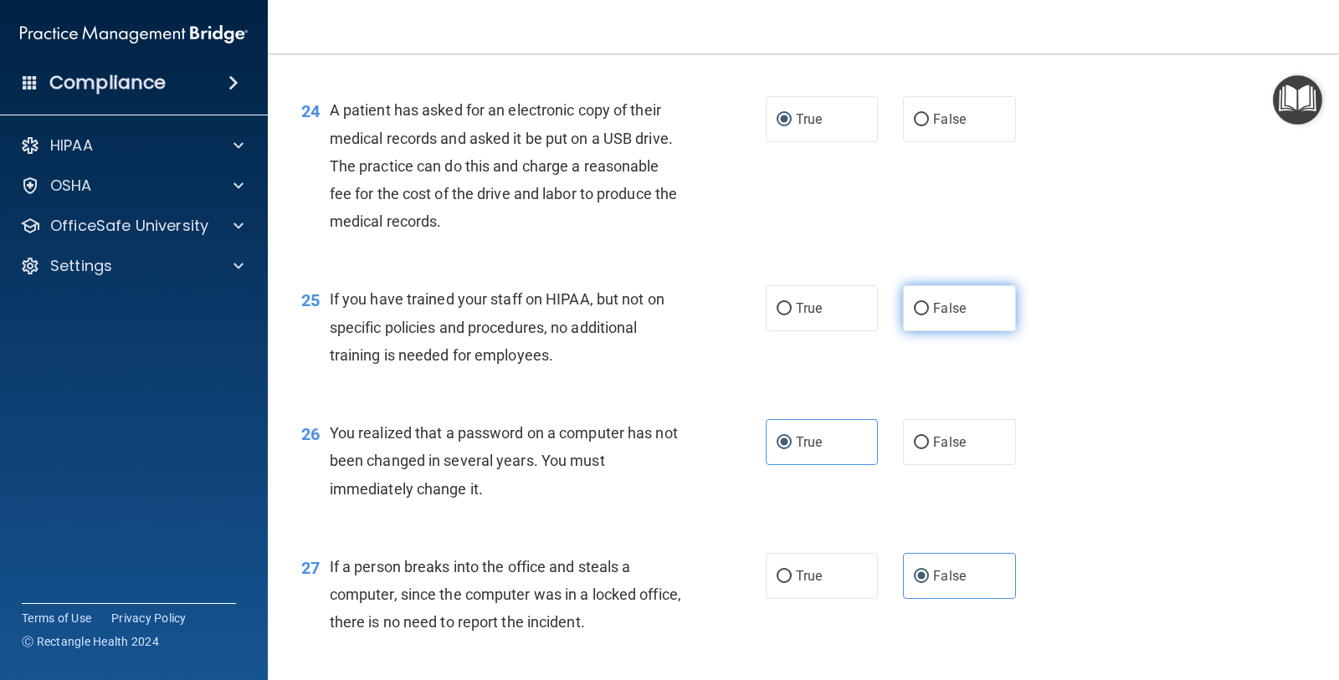
click at [933, 300] on span "False" at bounding box center [949, 308] width 33 height 16
click at [928, 303] on input "False" at bounding box center [921, 309] width 15 height 13
radio input "true"
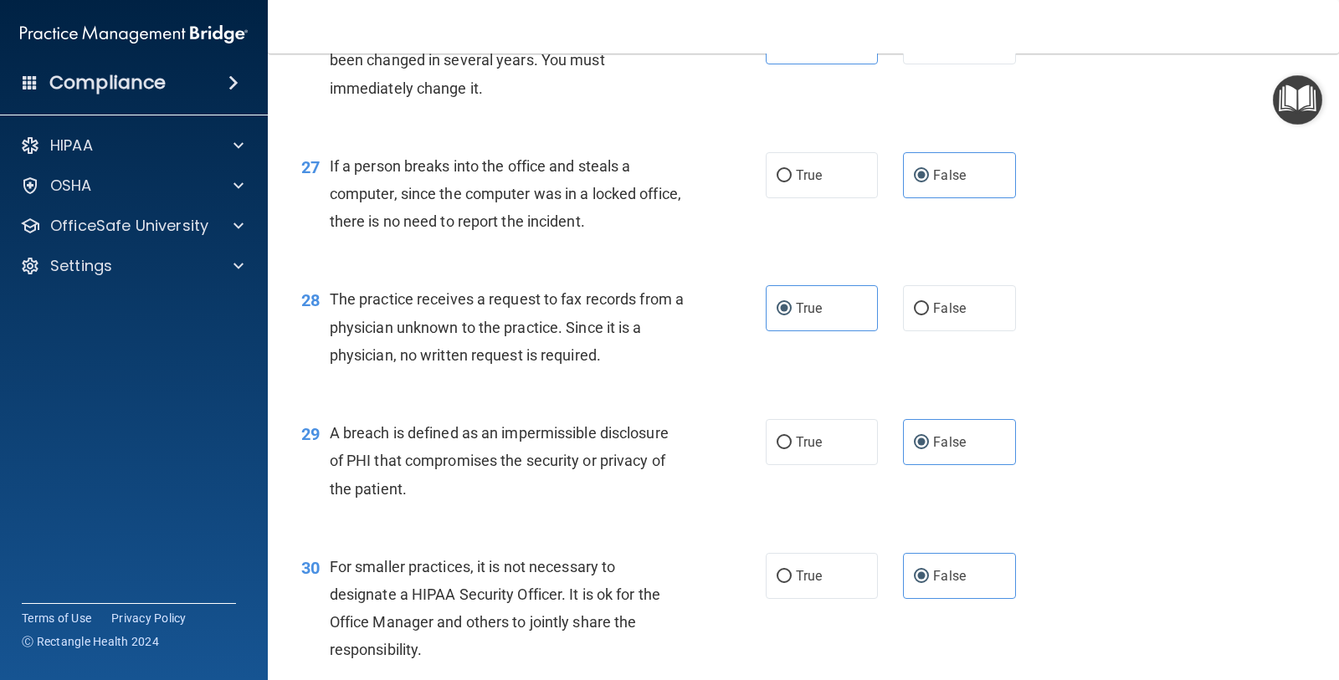
scroll to position [3742, 0]
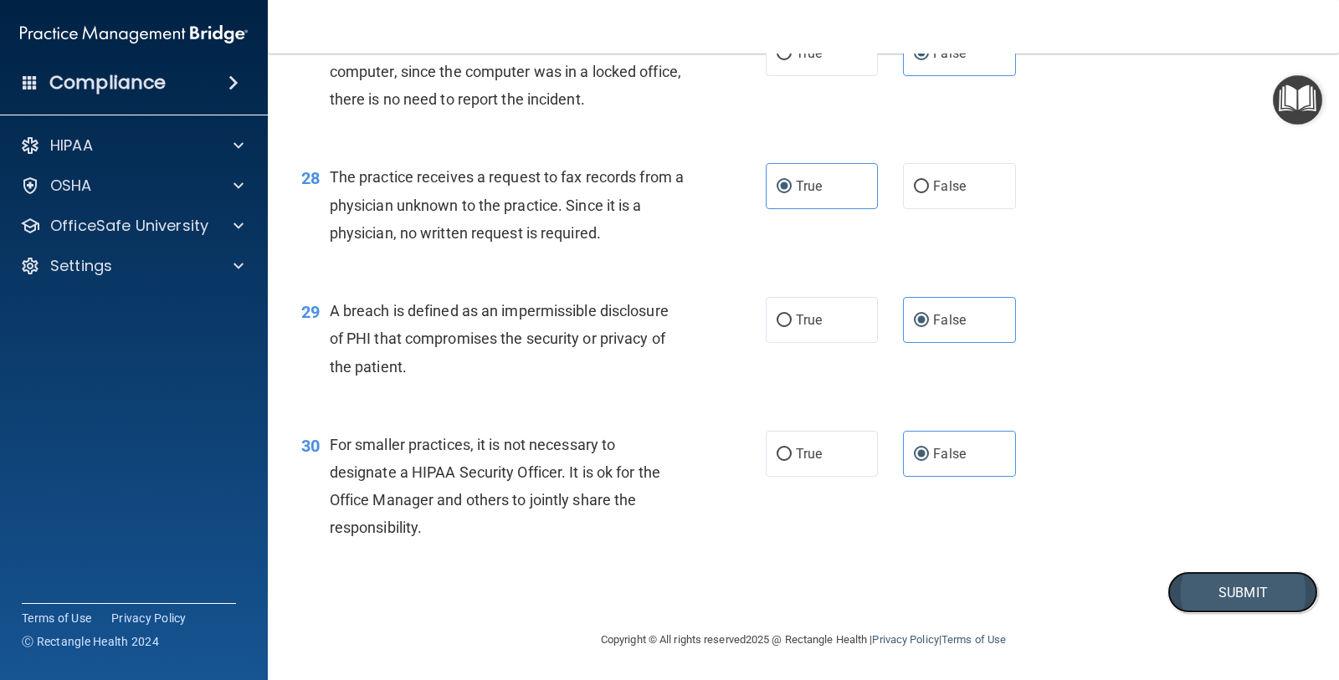
click at [1219, 589] on button "Submit" at bounding box center [1242, 592] width 151 height 43
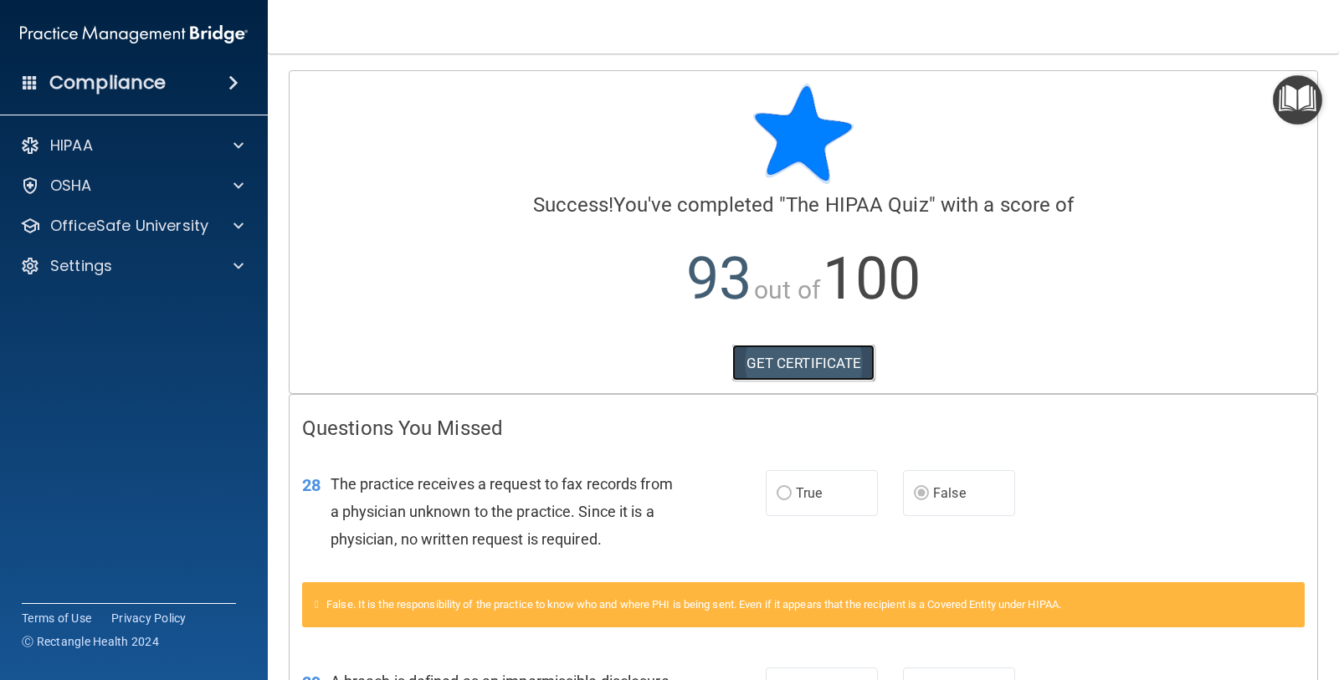
click at [812, 366] on link "GET CERTIFICATE" at bounding box center [803, 363] width 143 height 37
click at [233, 198] on div "OSHA" at bounding box center [134, 185] width 269 height 33
click at [168, 229] on p "OfficeSafe University" at bounding box center [129, 226] width 158 height 20
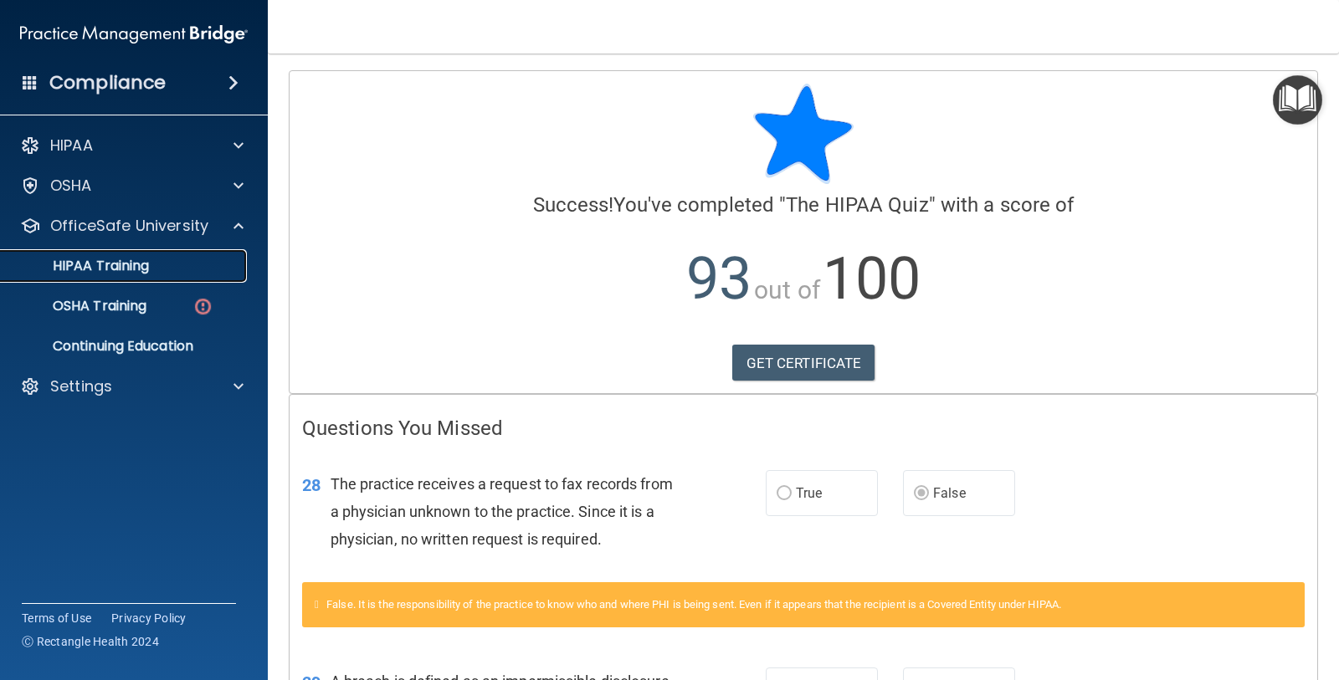
click at [182, 260] on div "HIPAA Training" at bounding box center [125, 266] width 228 height 17
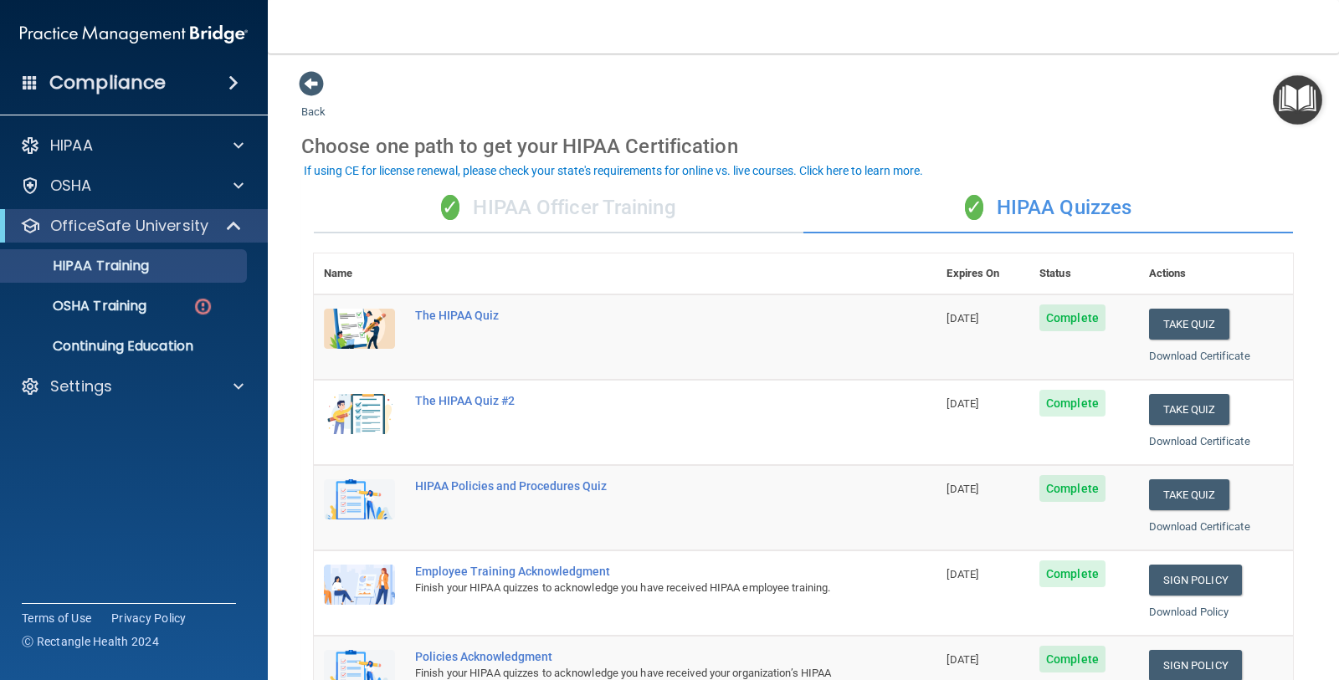
click at [1013, 202] on div "✓ HIPAA Quizzes" at bounding box center [1047, 208] width 489 height 50
click at [596, 223] on div "✓ HIPAA Officer Training" at bounding box center [558, 208] width 489 height 50
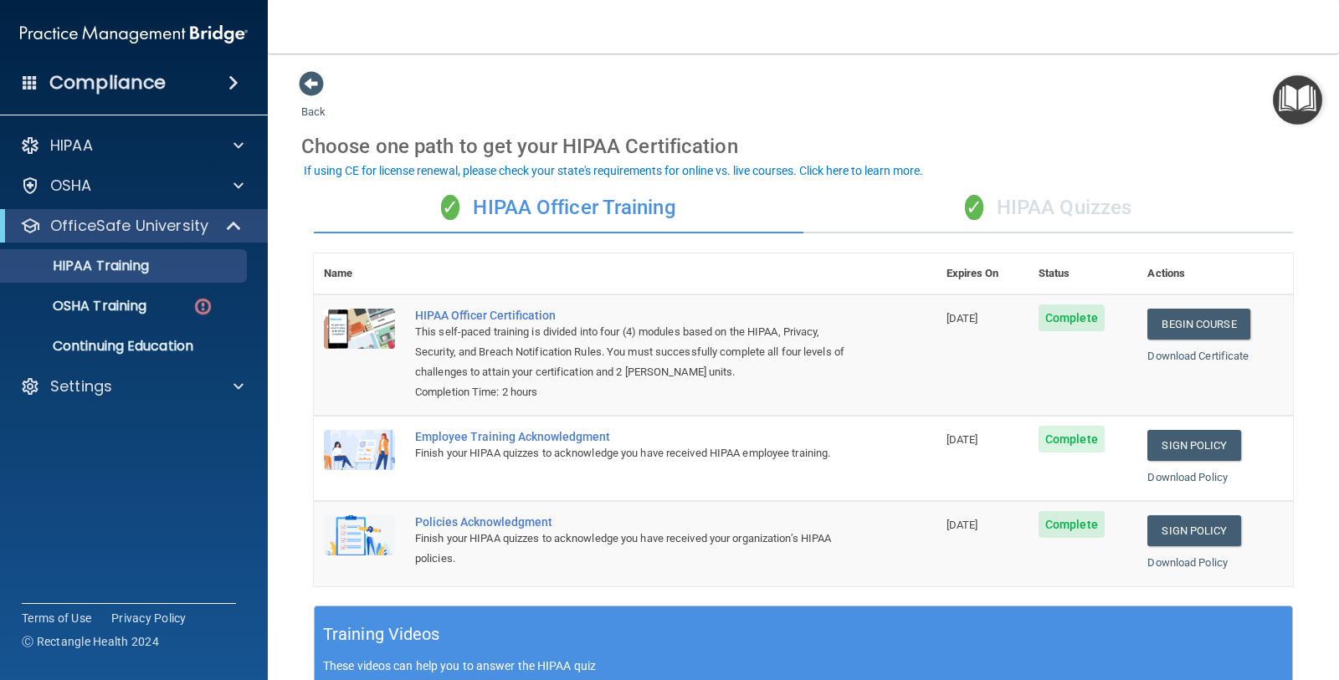
click at [1001, 198] on div "✓ HIPAA Quizzes" at bounding box center [1047, 208] width 489 height 50
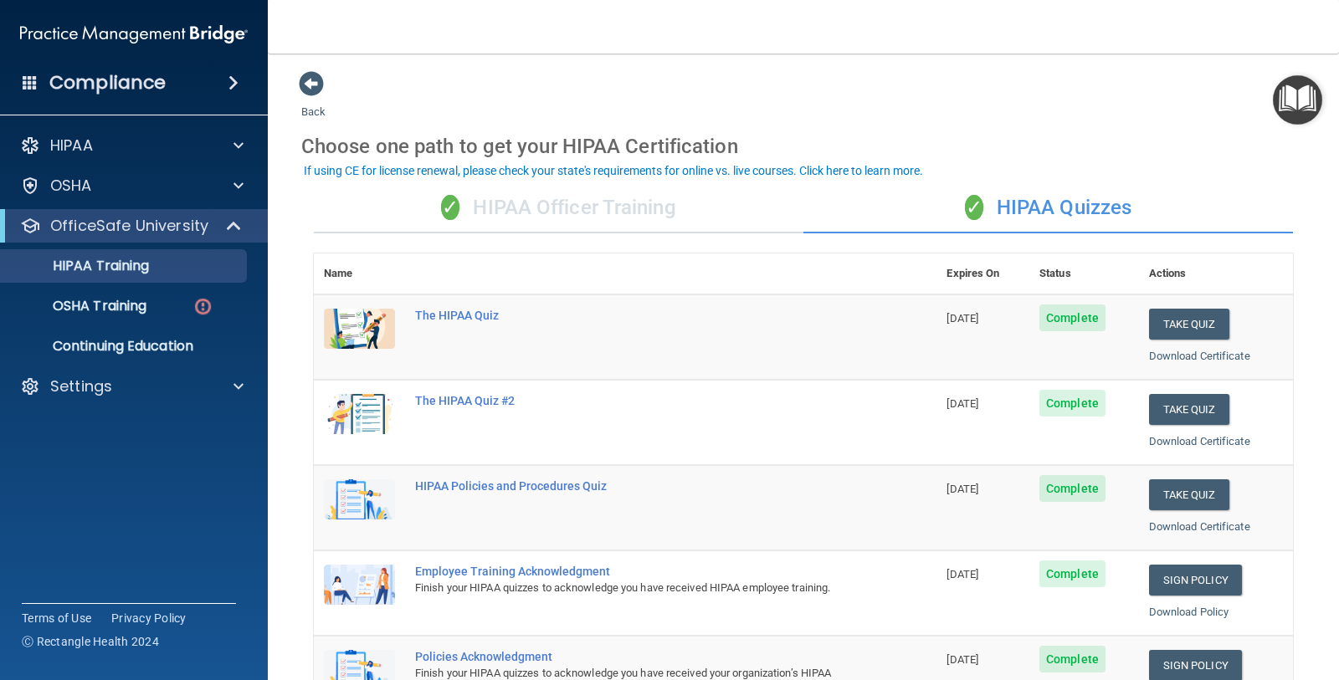
click at [666, 223] on div "✓ HIPAA Officer Training" at bounding box center [558, 208] width 489 height 50
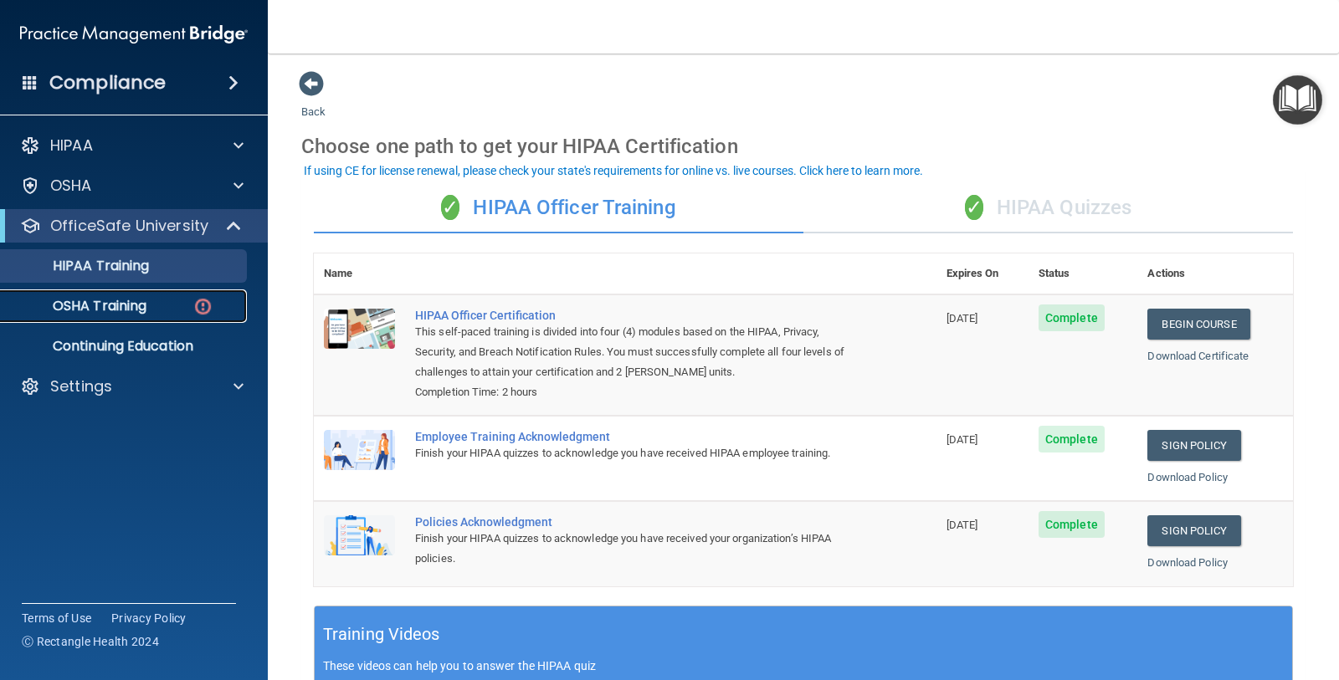
click at [129, 305] on p "OSHA Training" at bounding box center [79, 306] width 136 height 17
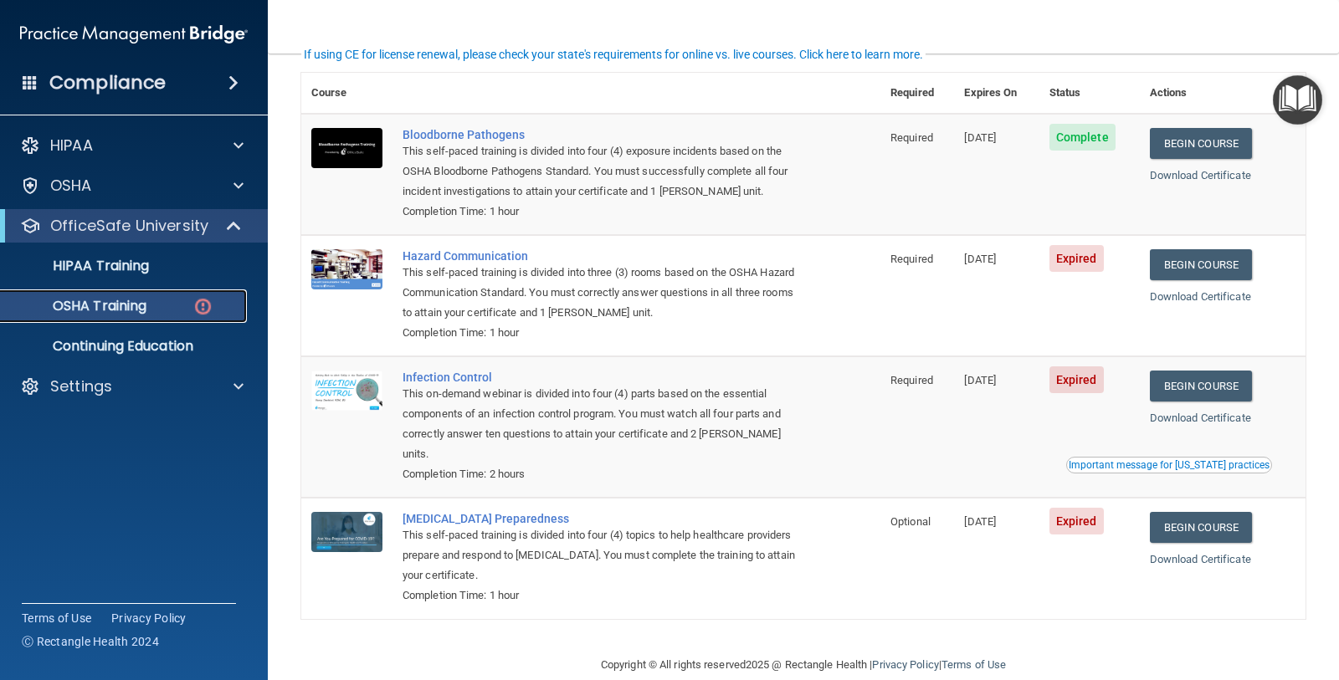
scroll to position [126, 0]
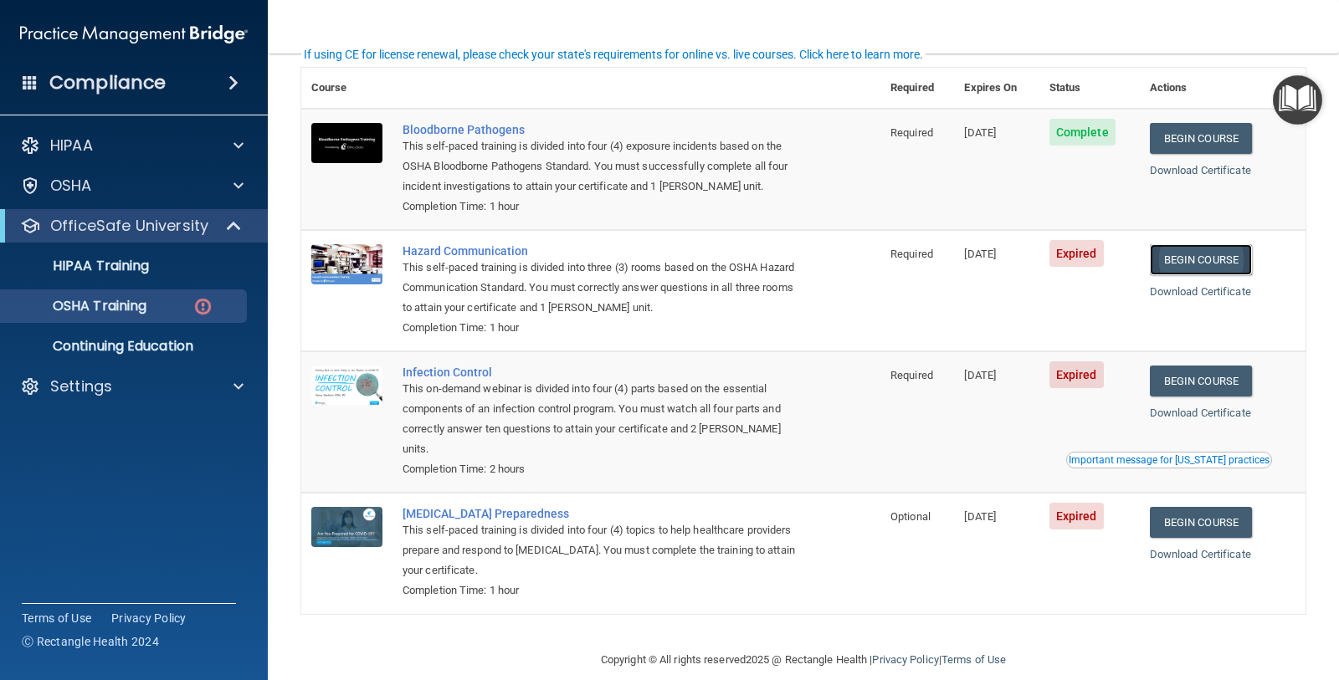
click at [1234, 261] on link "Begin Course" at bounding box center [1201, 259] width 102 height 31
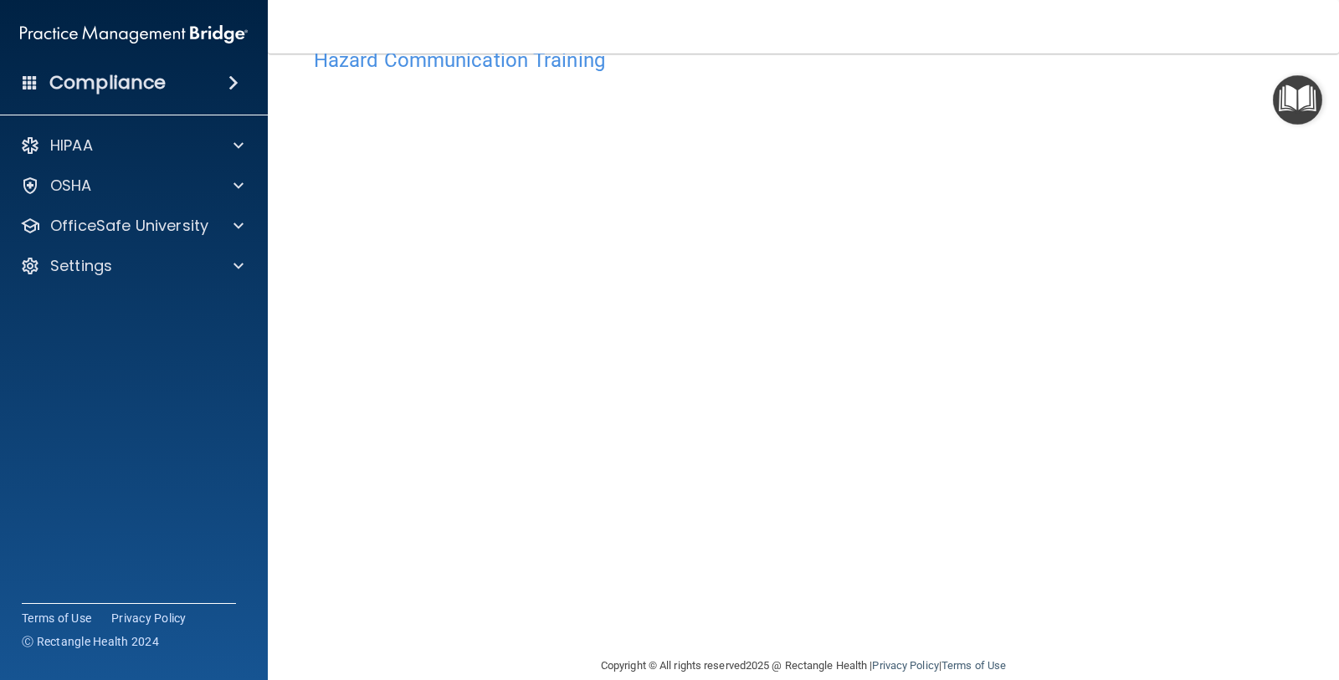
scroll to position [74, 0]
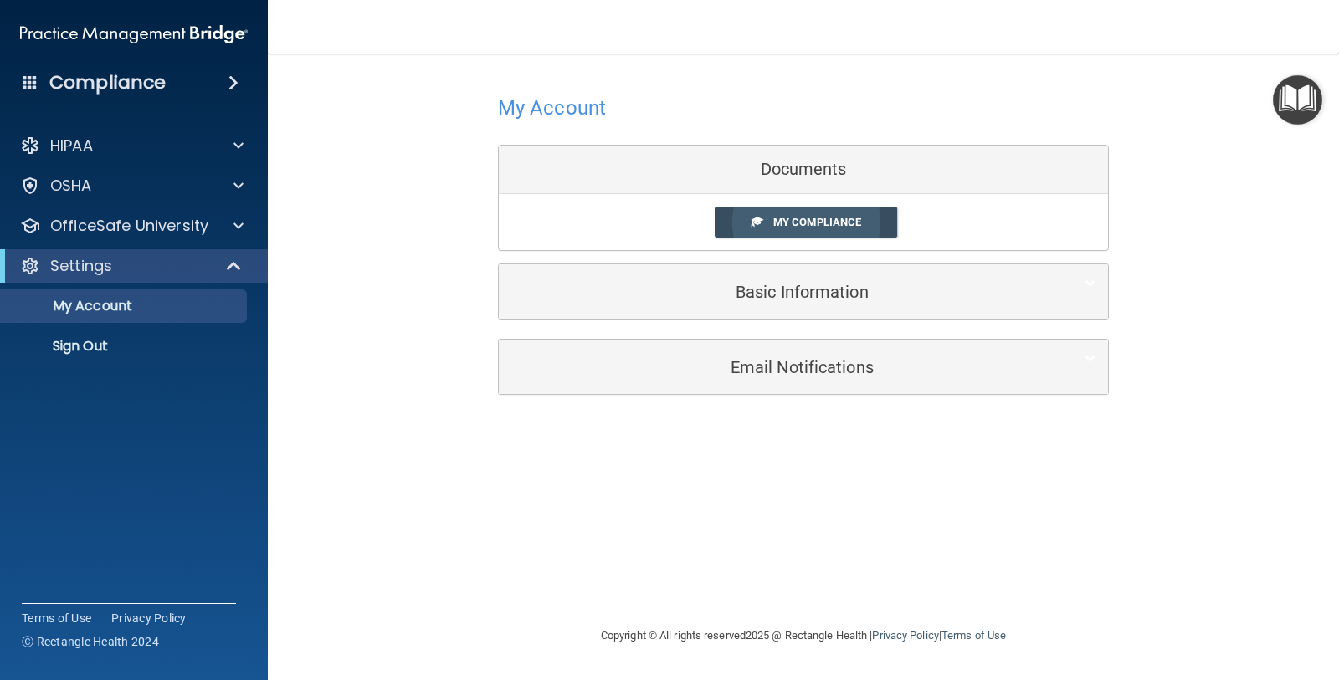
click at [771, 229] on link "My Compliance" at bounding box center [806, 222] width 183 height 31
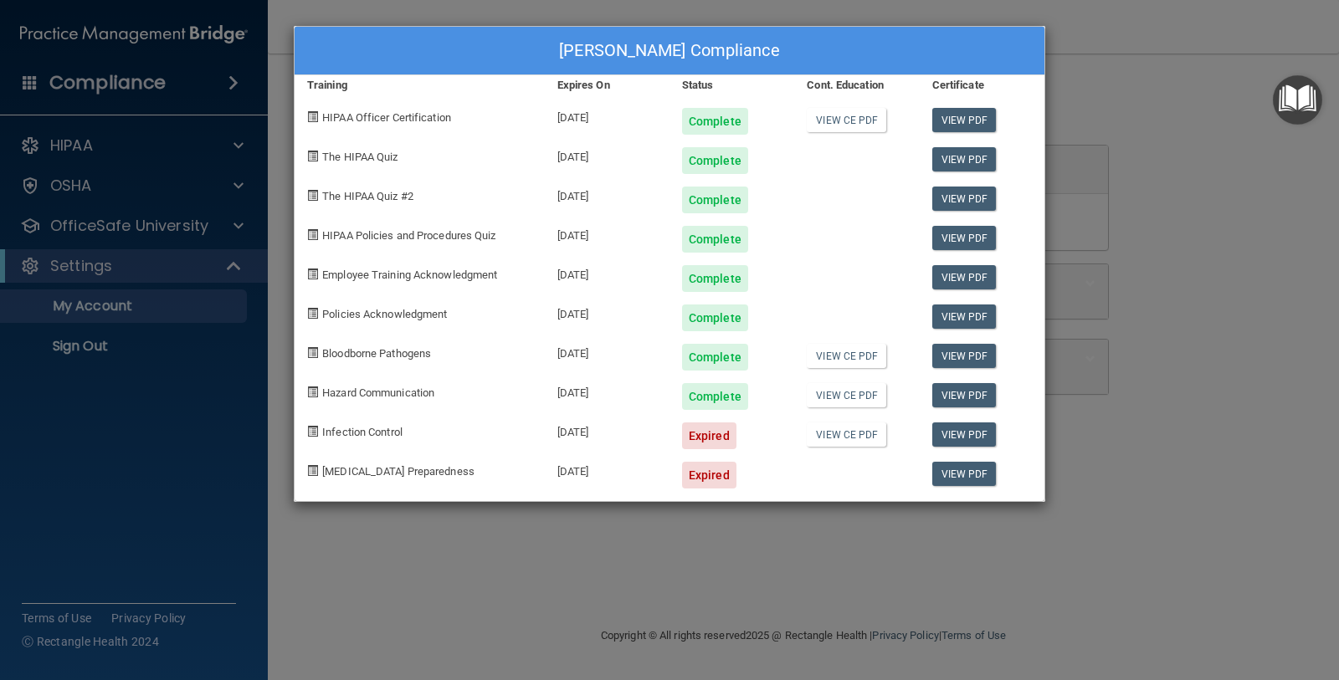
click at [1183, 333] on div "[PERSON_NAME] Compliance Training Expires On Status Cont. Education Certificate…" at bounding box center [669, 340] width 1339 height 680
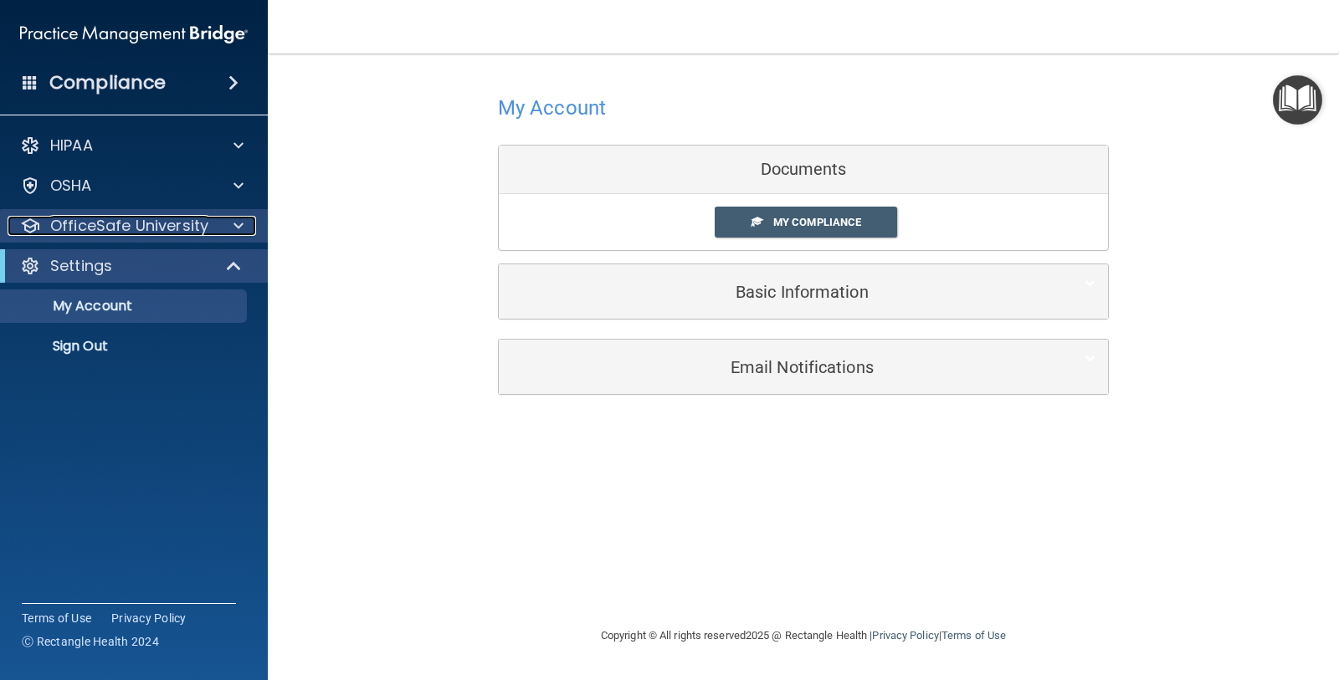
click at [188, 223] on p "OfficeSafe University" at bounding box center [129, 226] width 158 height 20
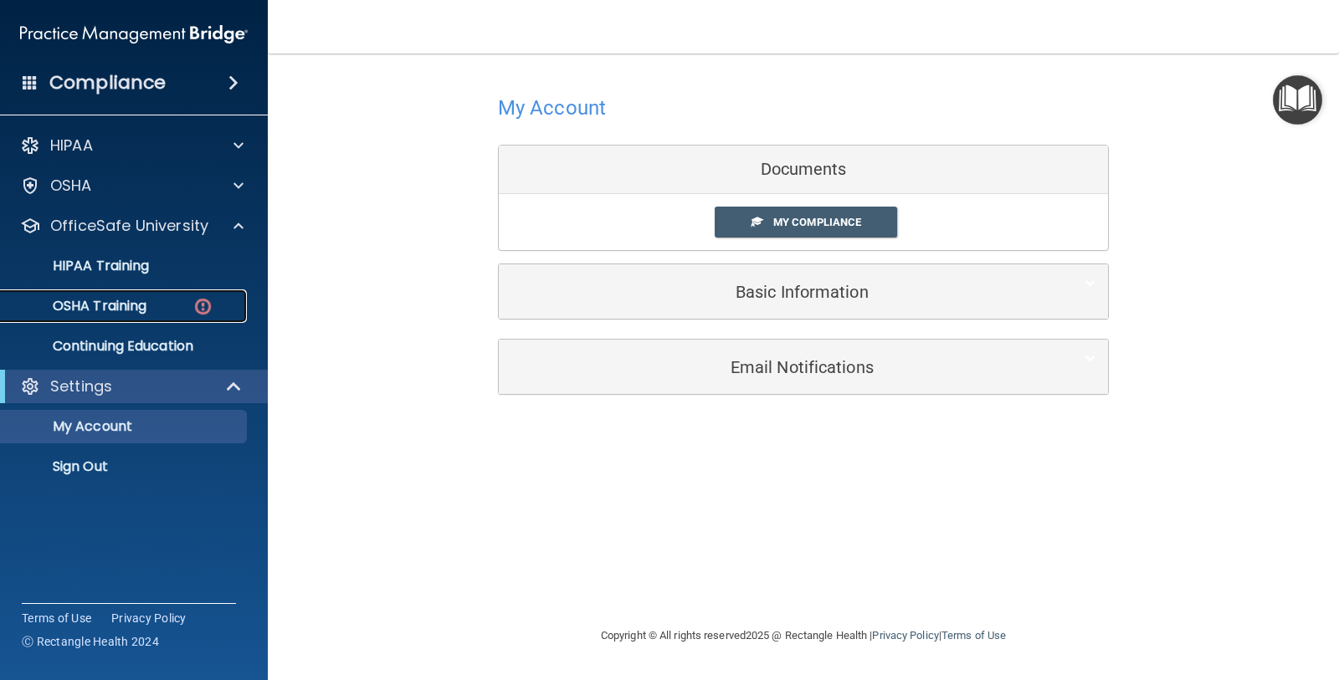
click at [127, 305] on p "OSHA Training" at bounding box center [79, 306] width 136 height 17
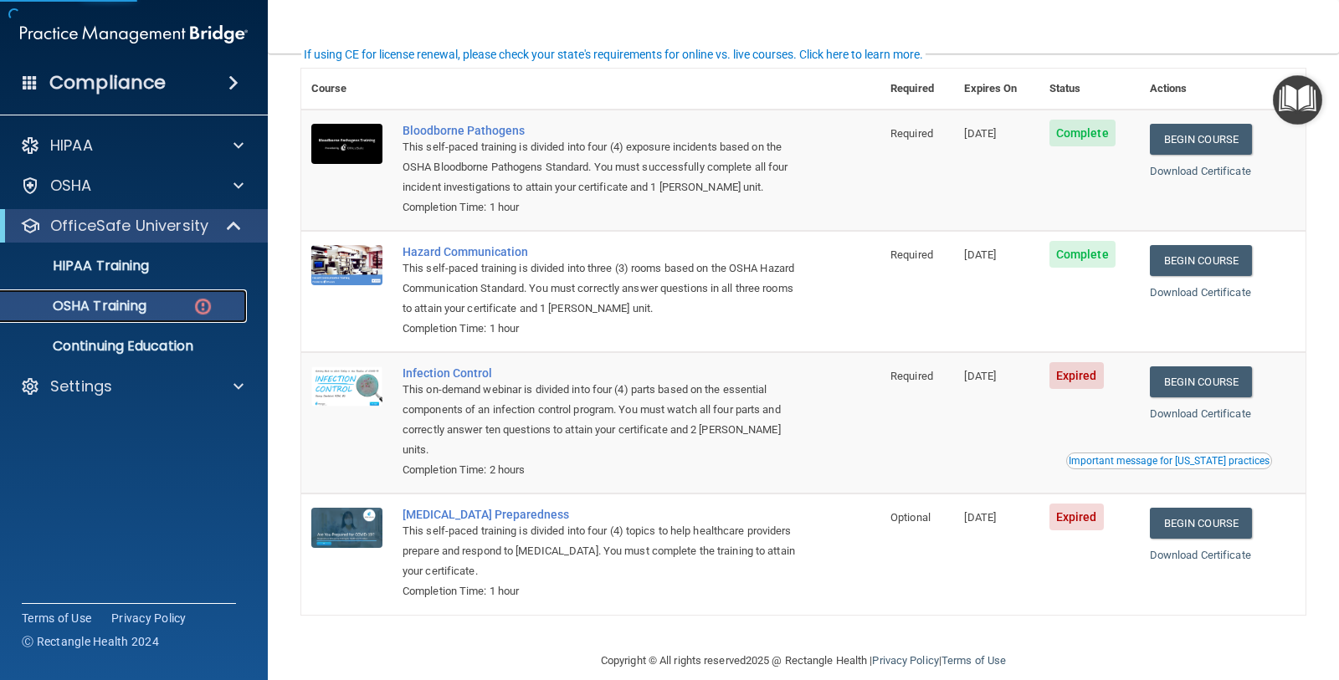
scroll to position [126, 0]
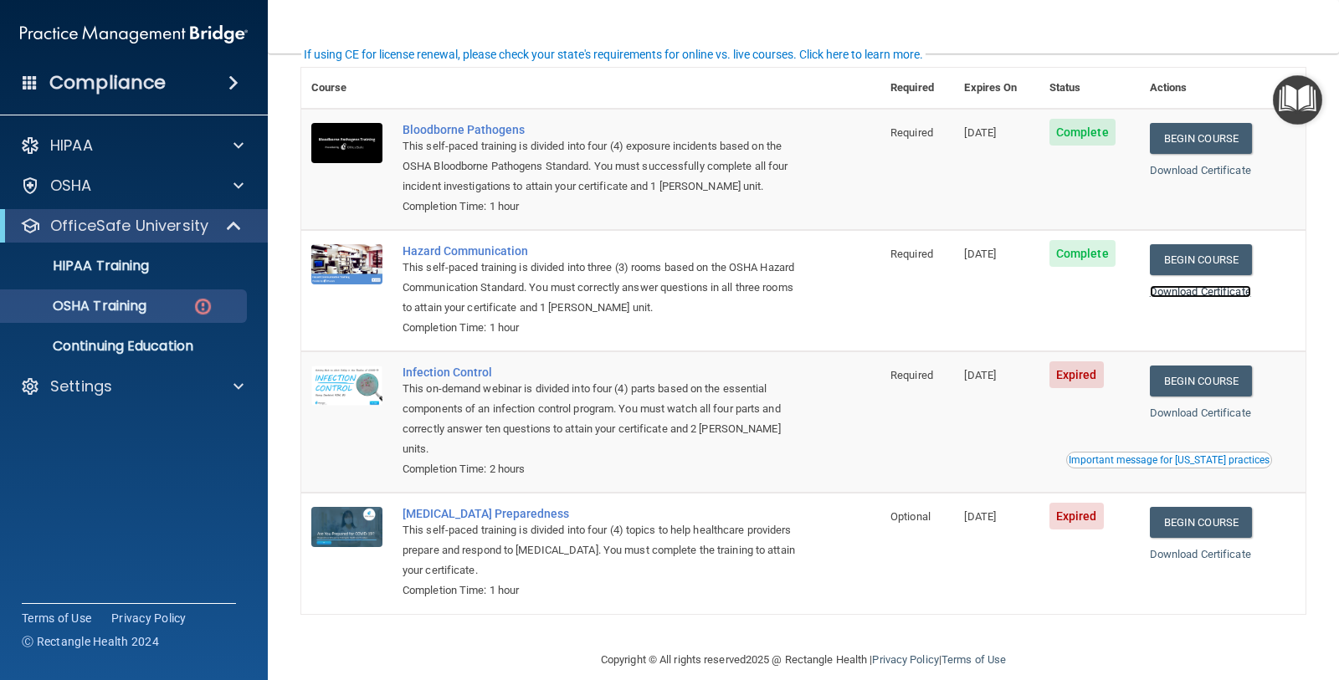
click at [1171, 291] on link "Download Certificate" at bounding box center [1200, 291] width 101 height 13
click at [1191, 384] on link "Begin Course" at bounding box center [1201, 381] width 102 height 31
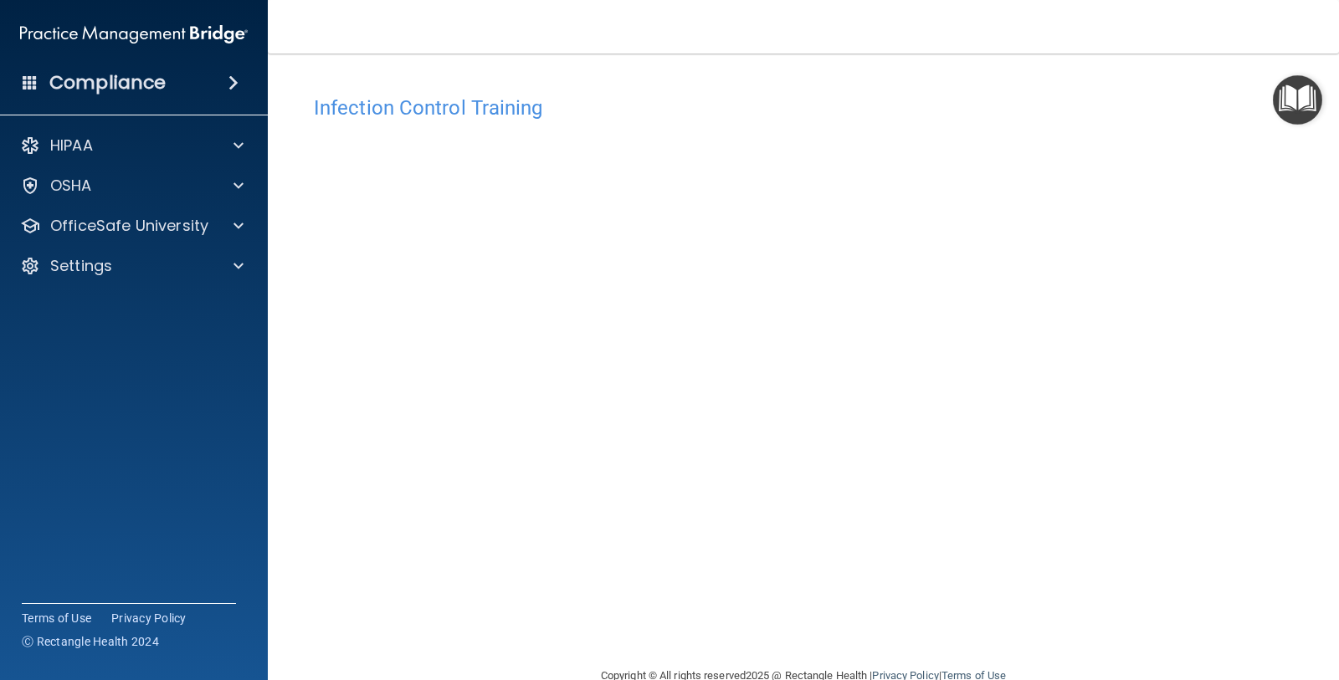
scroll to position [36, 0]
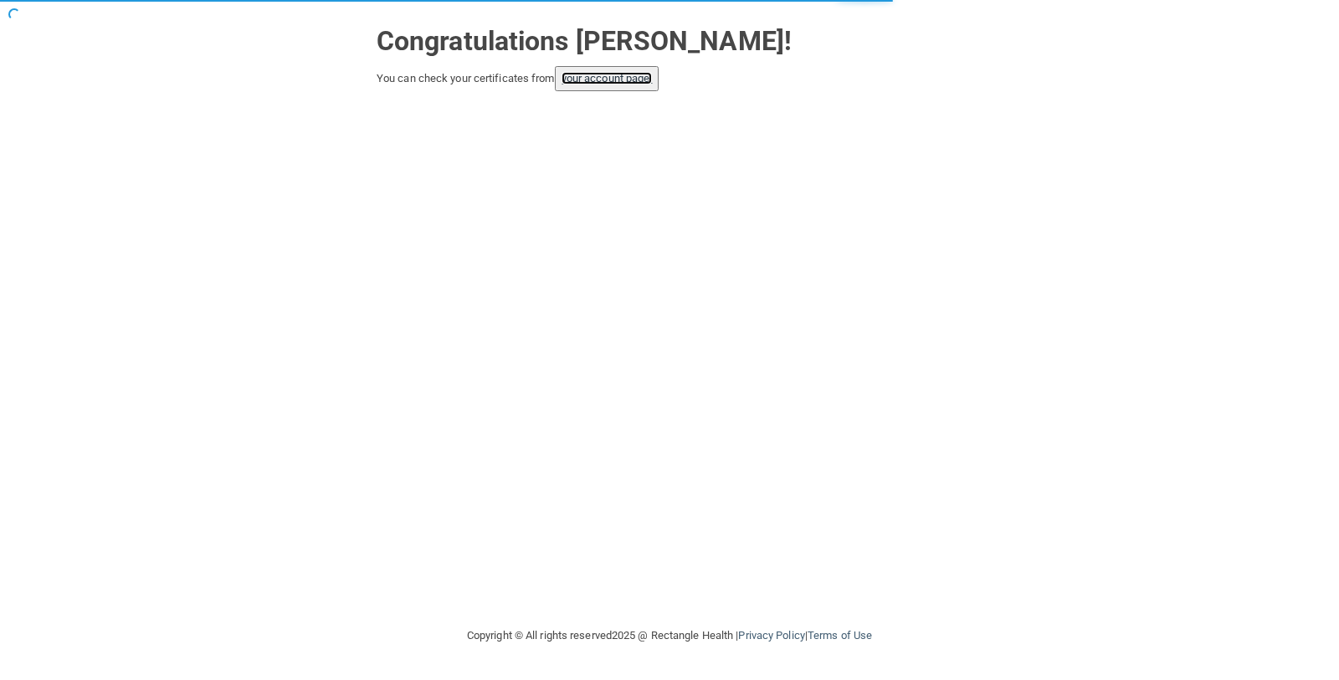
click at [599, 79] on link "your account page!" at bounding box center [606, 78] width 91 height 13
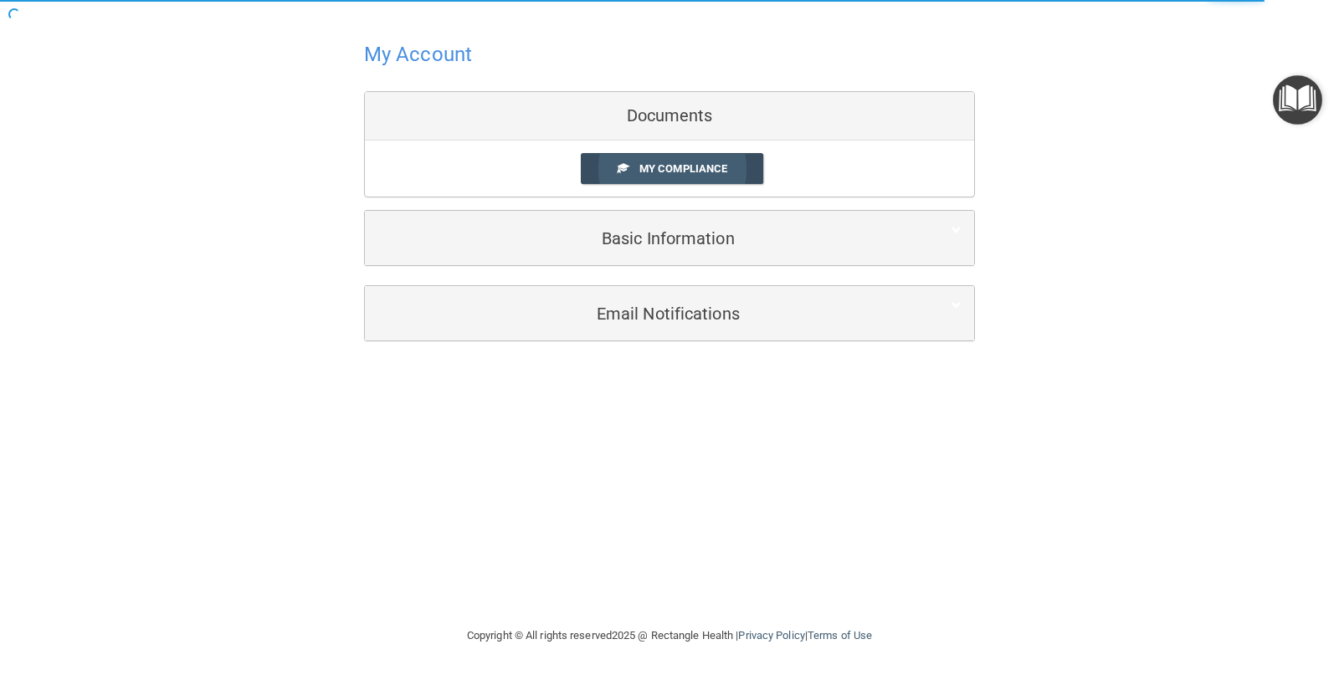
click at [713, 175] on link "My Compliance" at bounding box center [672, 168] width 183 height 31
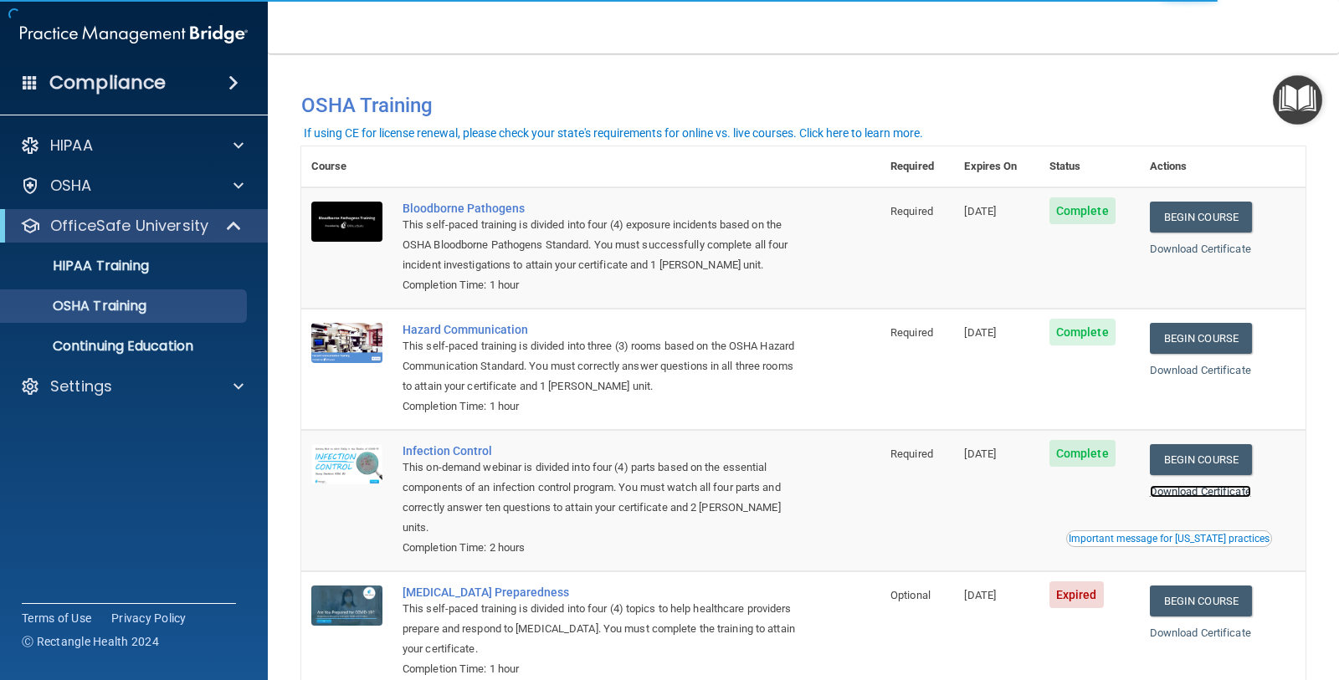
click at [1193, 491] on link "Download Certificate" at bounding box center [1200, 491] width 101 height 13
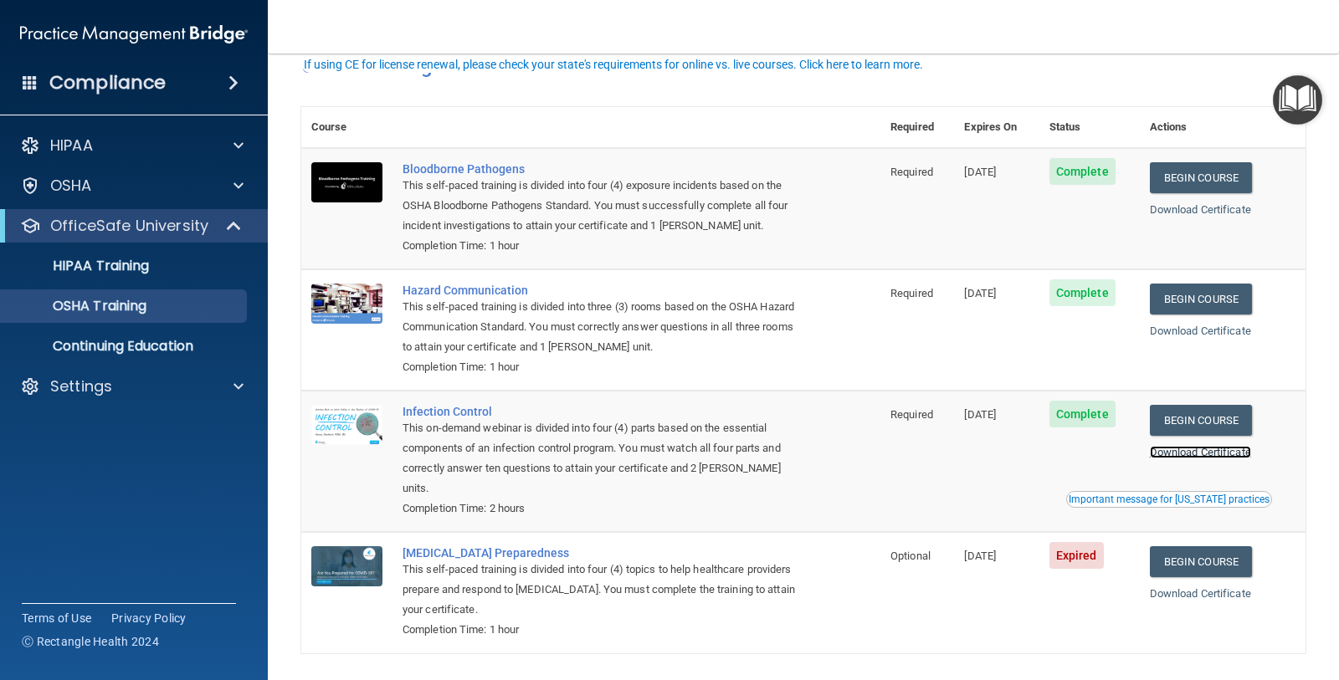
scroll to position [79, 0]
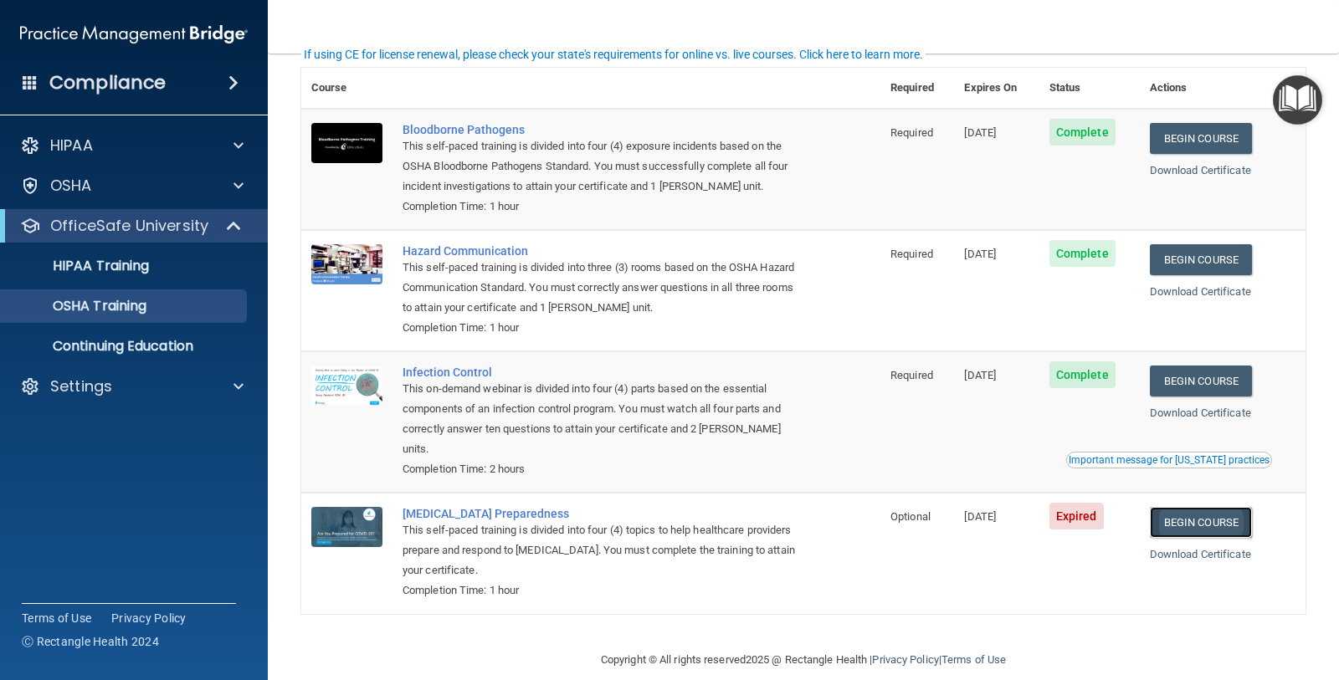
click at [1228, 508] on link "Begin Course" at bounding box center [1201, 522] width 102 height 31
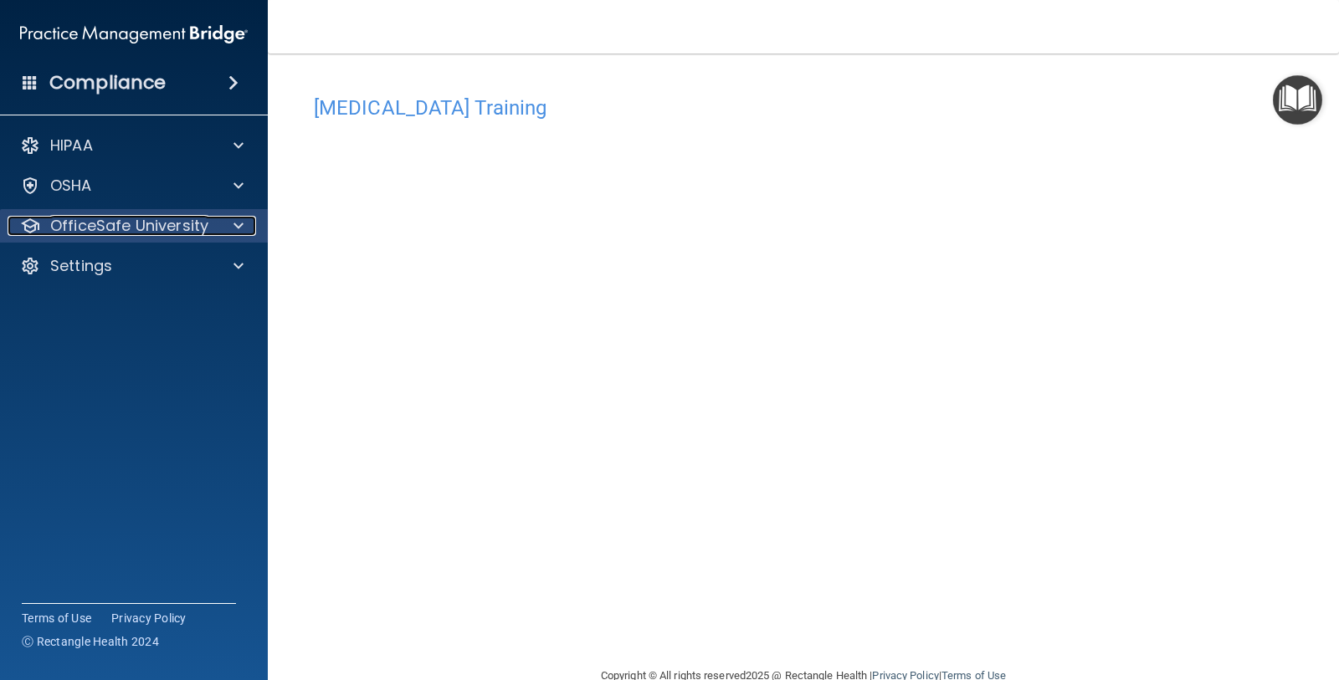
click at [123, 217] on p "OfficeSafe University" at bounding box center [129, 226] width 158 height 20
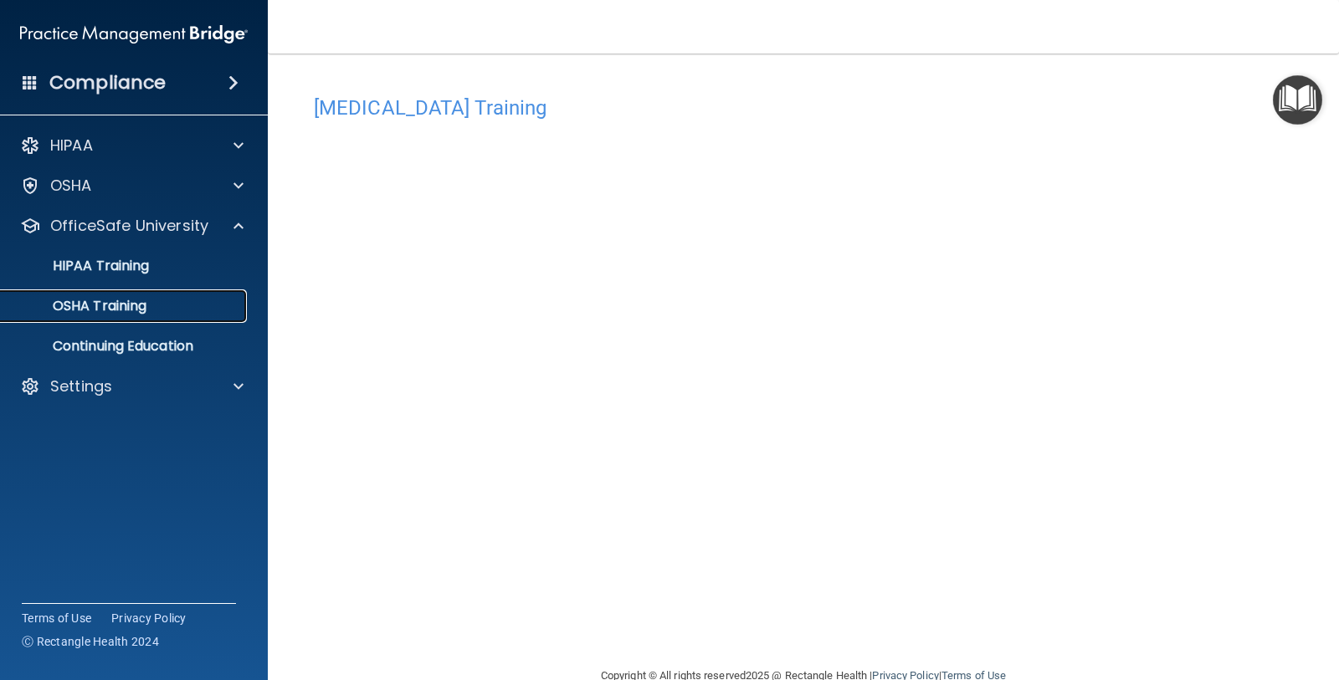
click at [116, 305] on p "OSHA Training" at bounding box center [79, 306] width 136 height 17
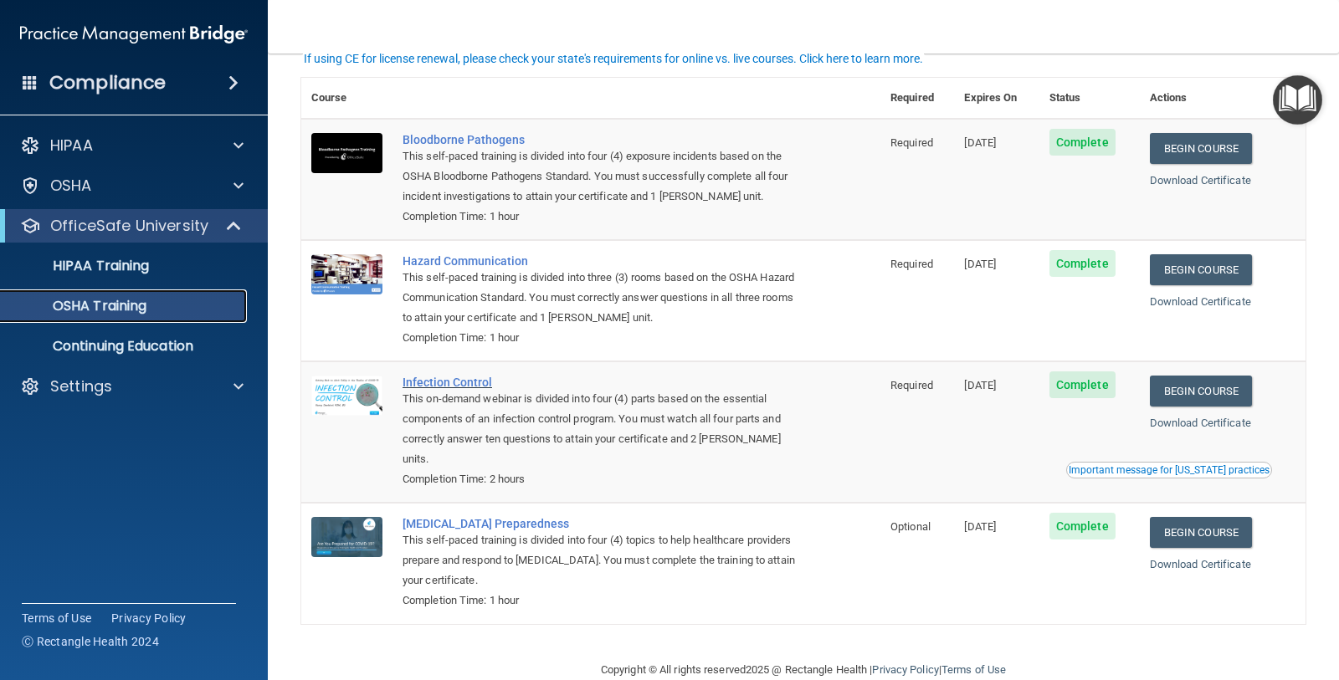
scroll to position [79, 0]
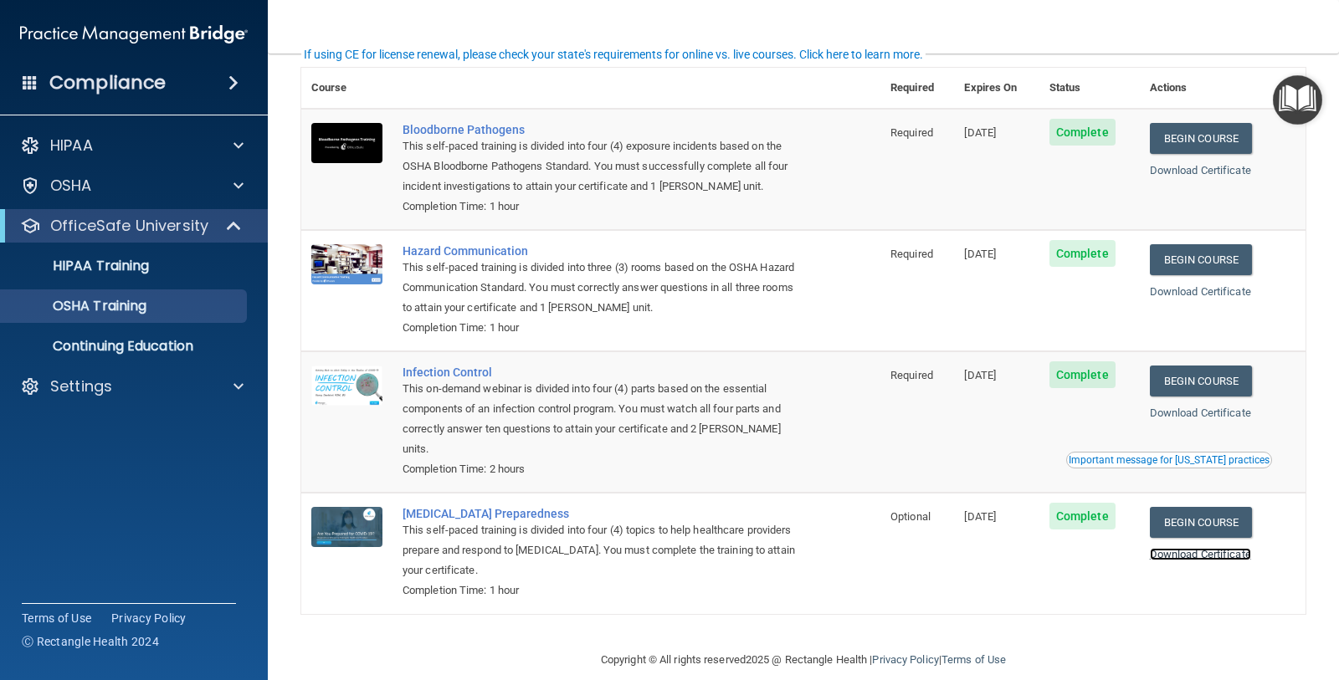
click at [1205, 548] on link "Download Certificate" at bounding box center [1200, 554] width 101 height 13
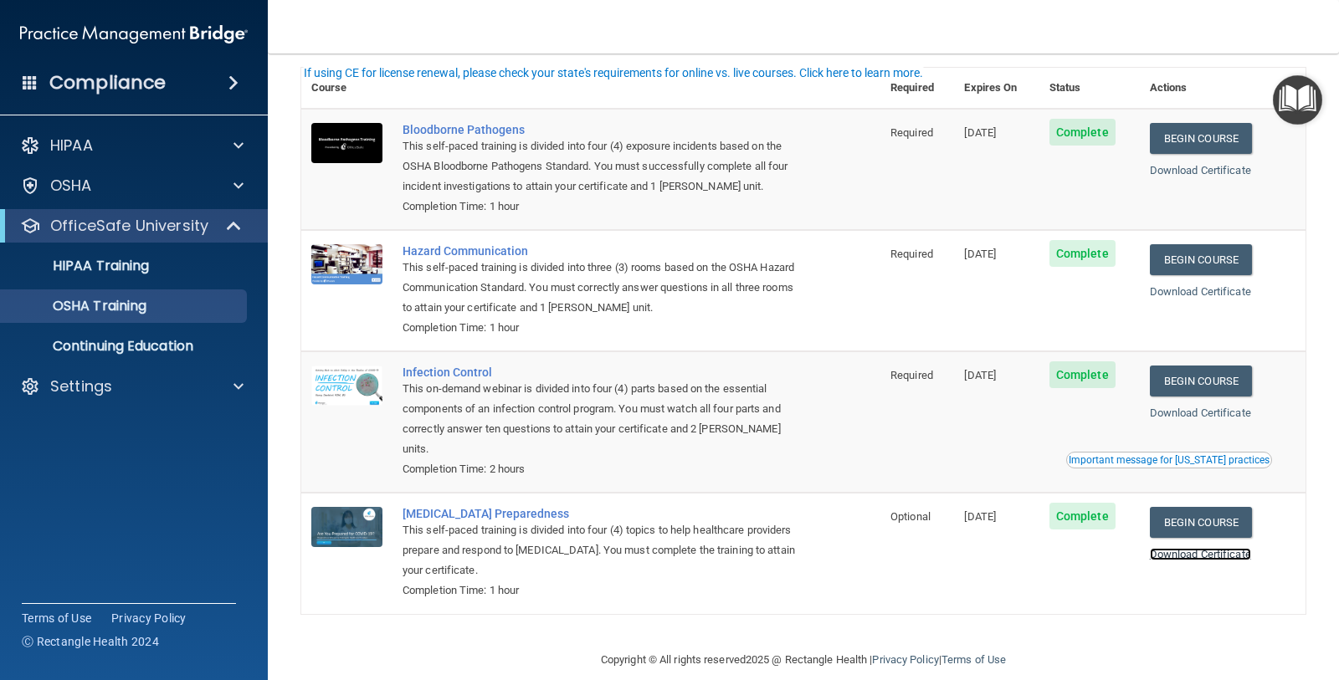
scroll to position [0, 0]
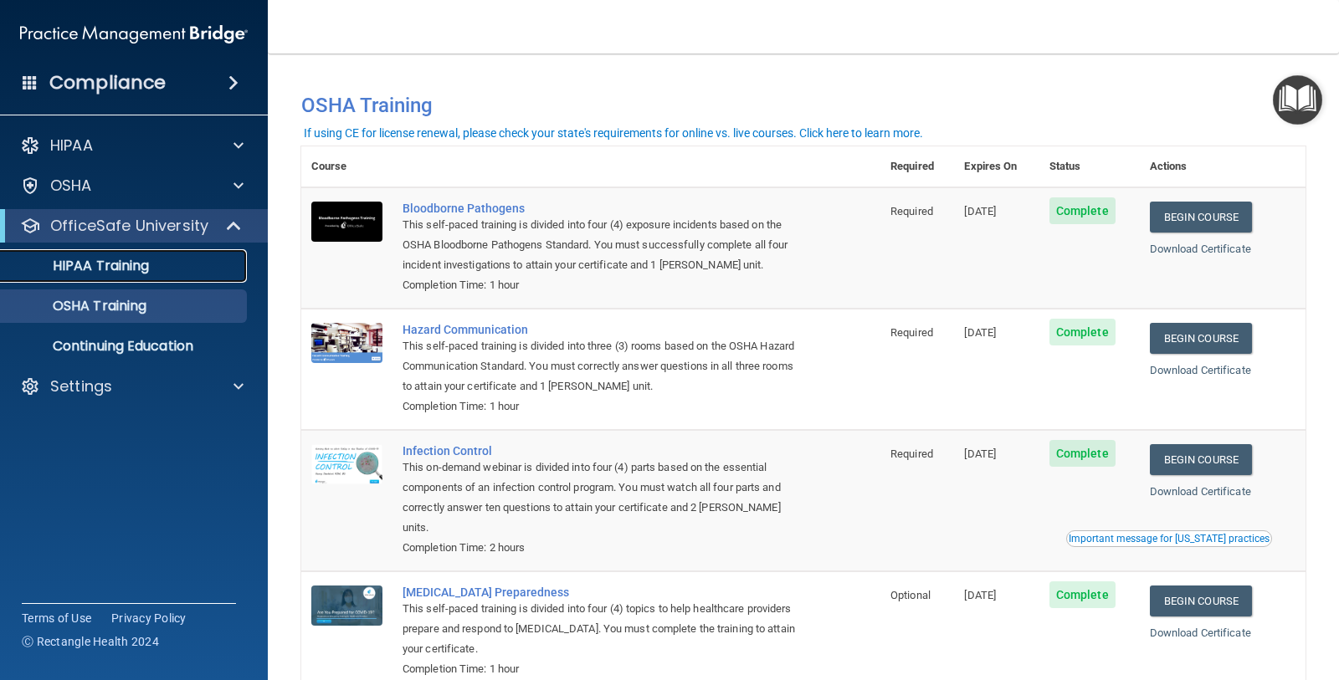
click at [108, 259] on p "HIPAA Training" at bounding box center [80, 266] width 138 height 17
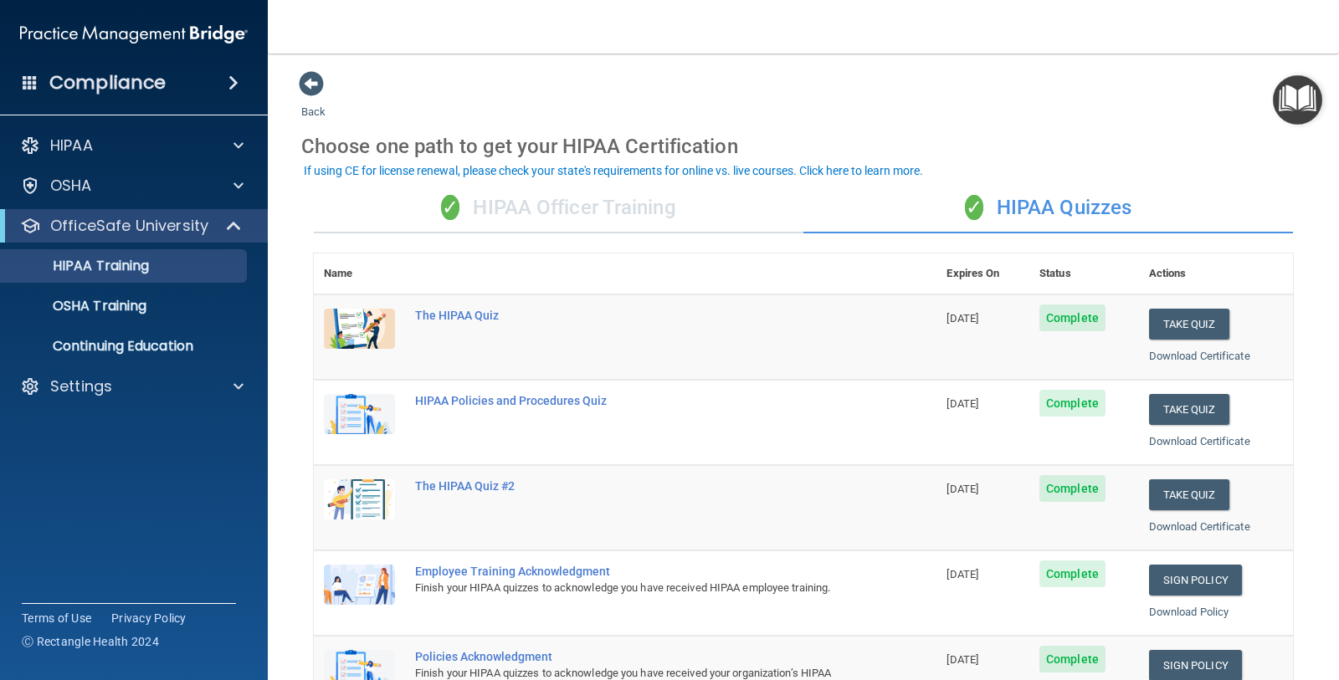
click at [683, 202] on div "✓ HIPAA Officer Training" at bounding box center [558, 208] width 489 height 50
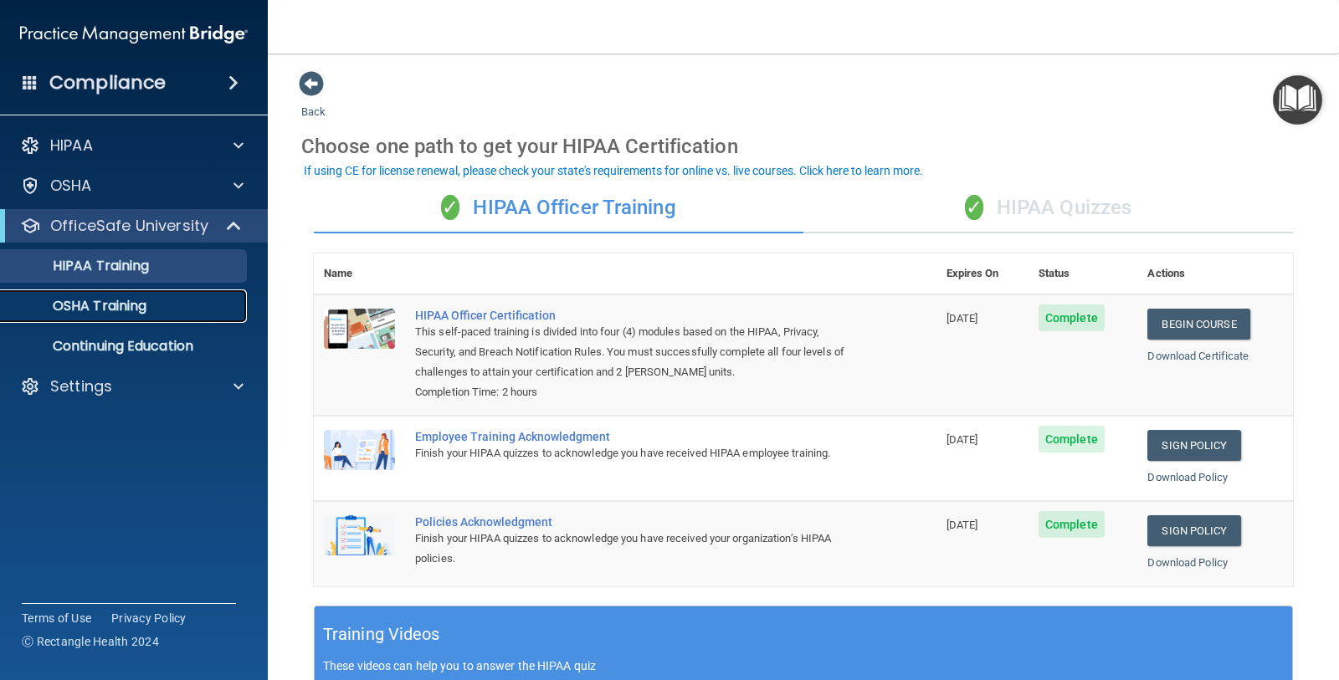
click at [140, 294] on link "OSHA Training" at bounding box center [115, 305] width 264 height 33
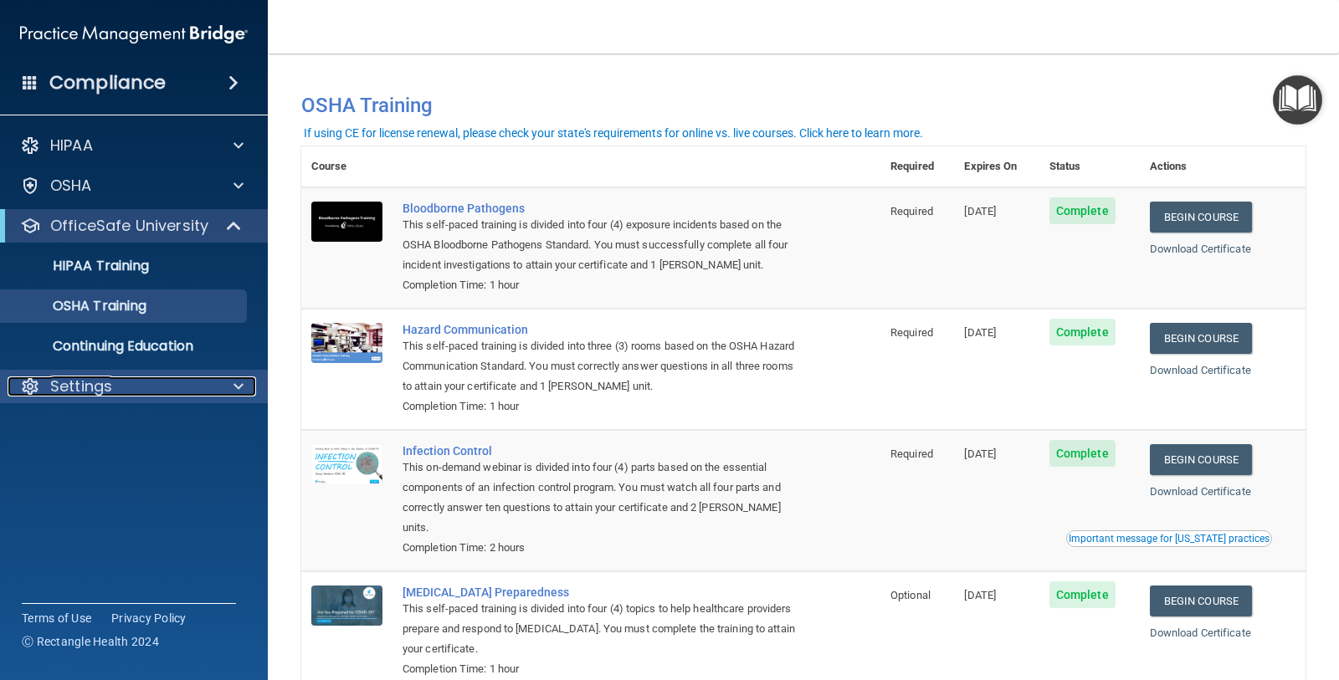
click at [114, 392] on div "Settings" at bounding box center [111, 387] width 207 height 20
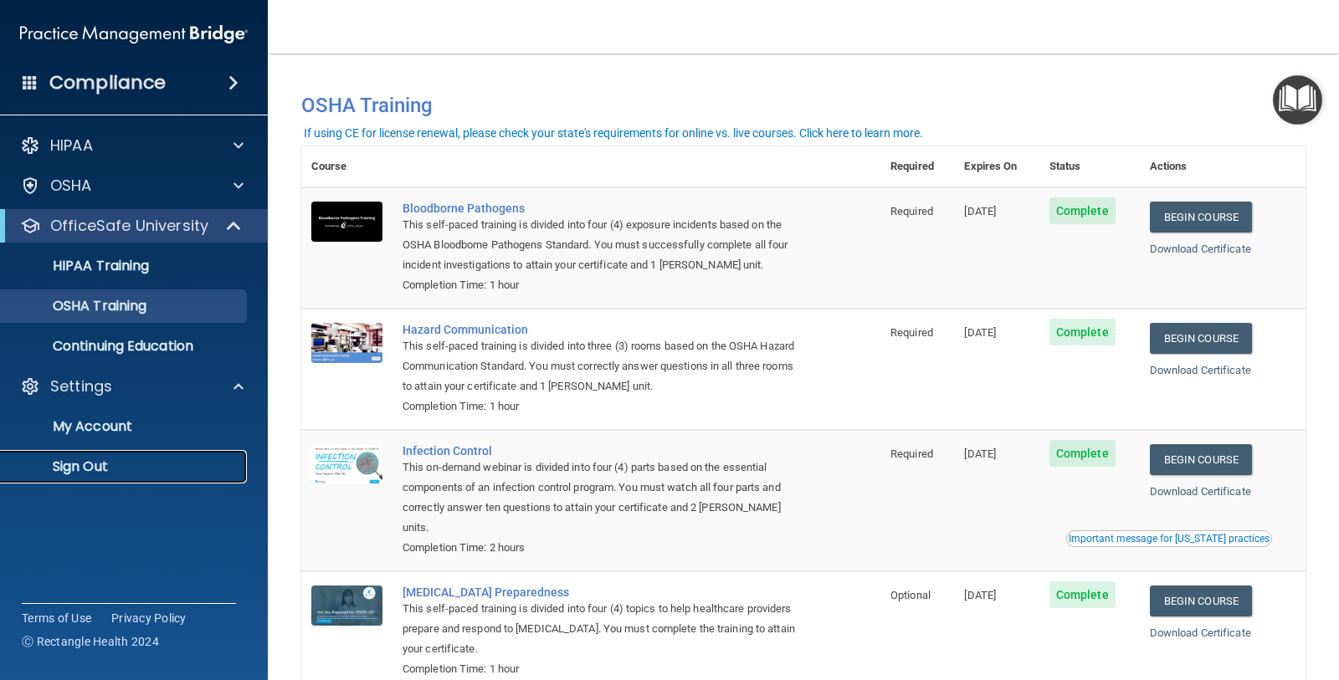
click at [87, 460] on p "Sign Out" at bounding box center [125, 467] width 228 height 17
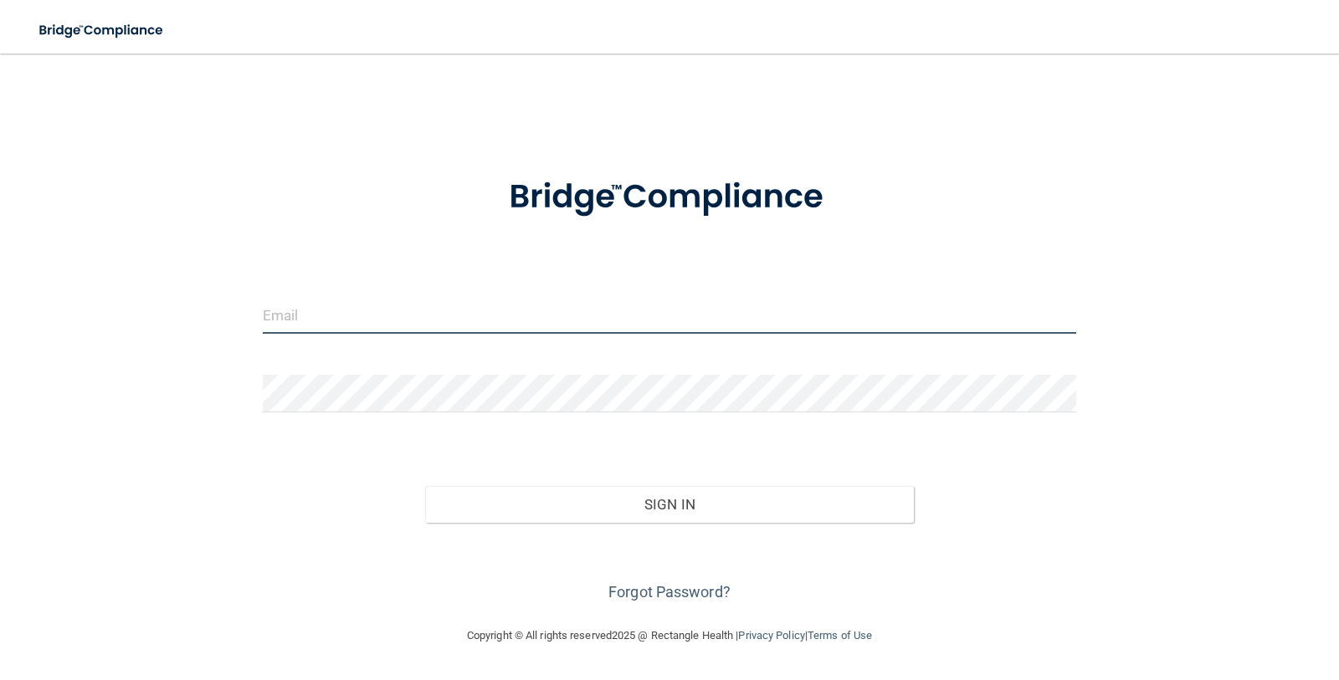
type input "[EMAIL_ADDRESS][DOMAIN_NAME]"
